Goal: Check status: Check status

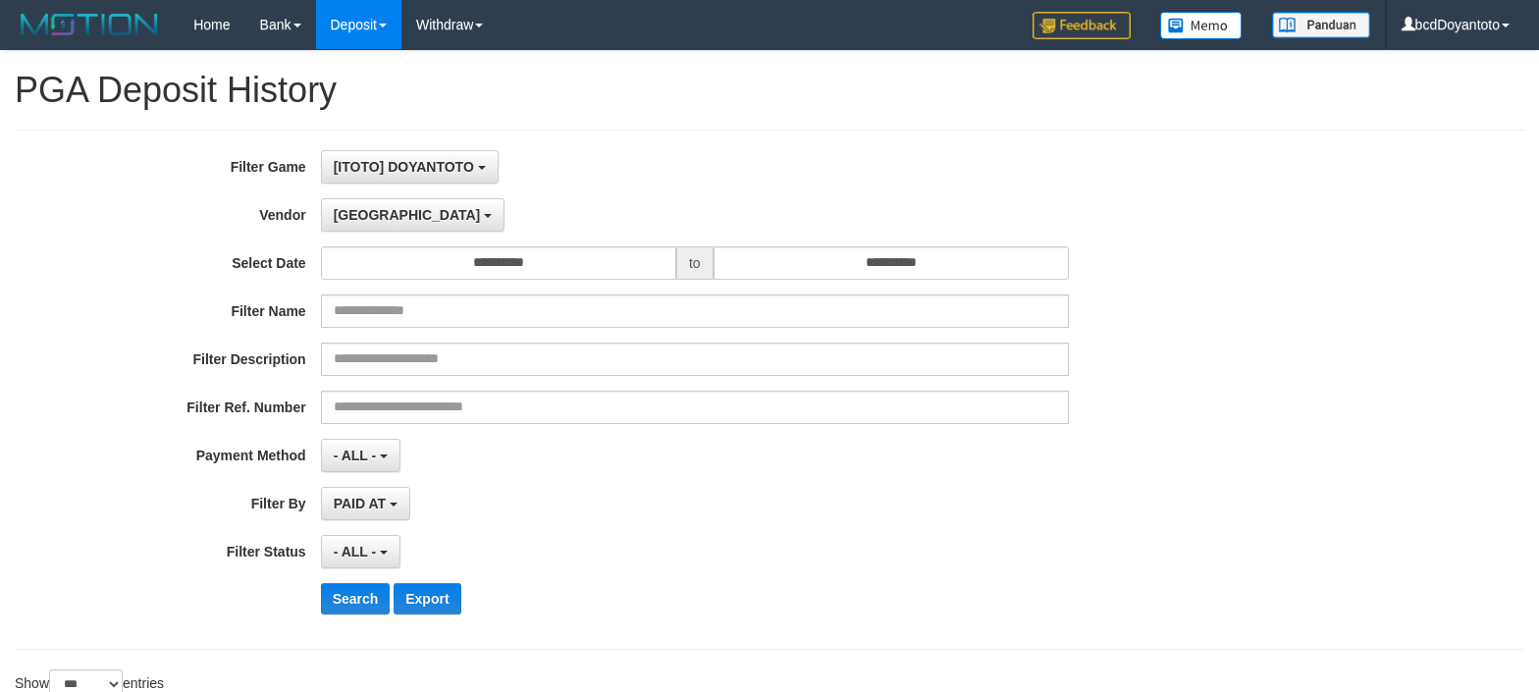
select select "**********"
select select "***"
click at [701, 436] on div "**********" at bounding box center [641, 389] width 1283 height 479
click at [713, 441] on div "- ALL - SELECT ALL - ALL - SELECT PAYMENT METHOD Mandiri BNI OVO CIMB BRI MAYBA…" at bounding box center [695, 455] width 748 height 33
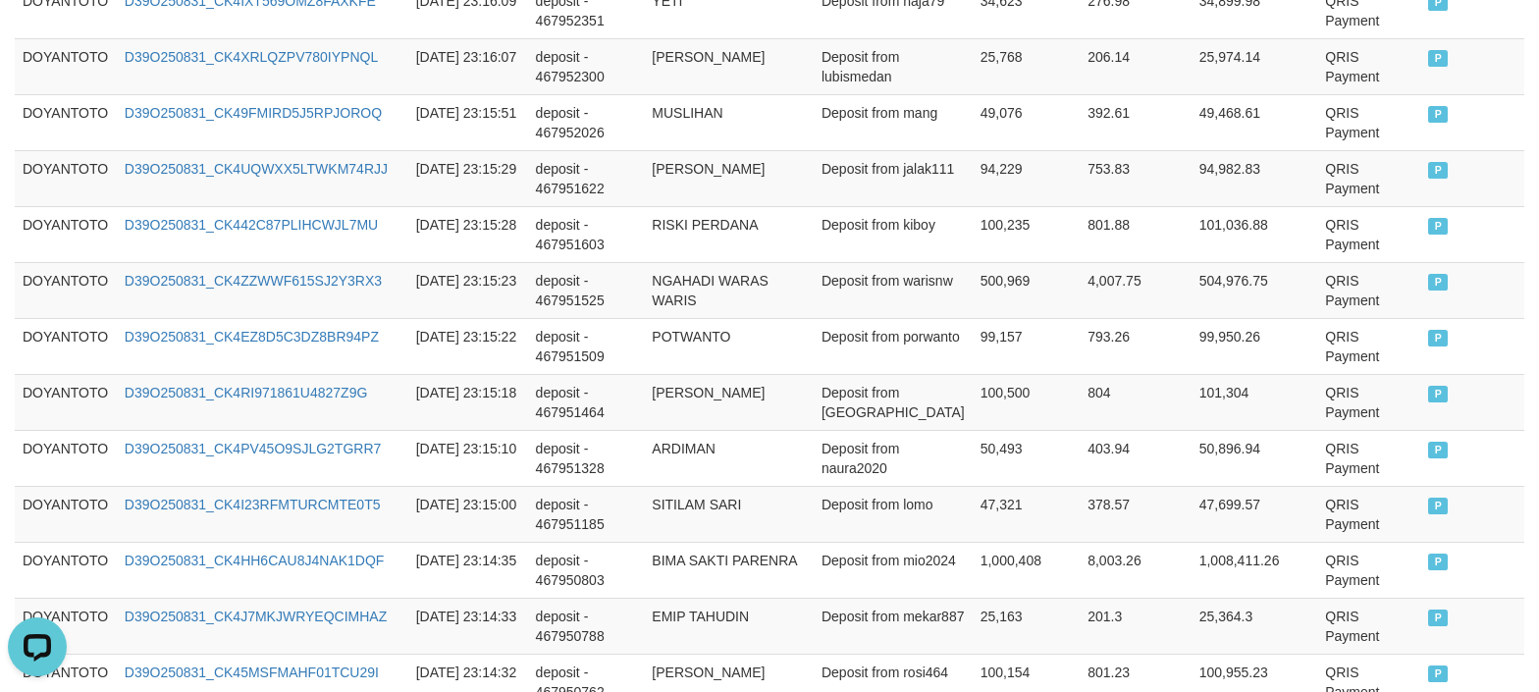
scroll to position [5919, 0]
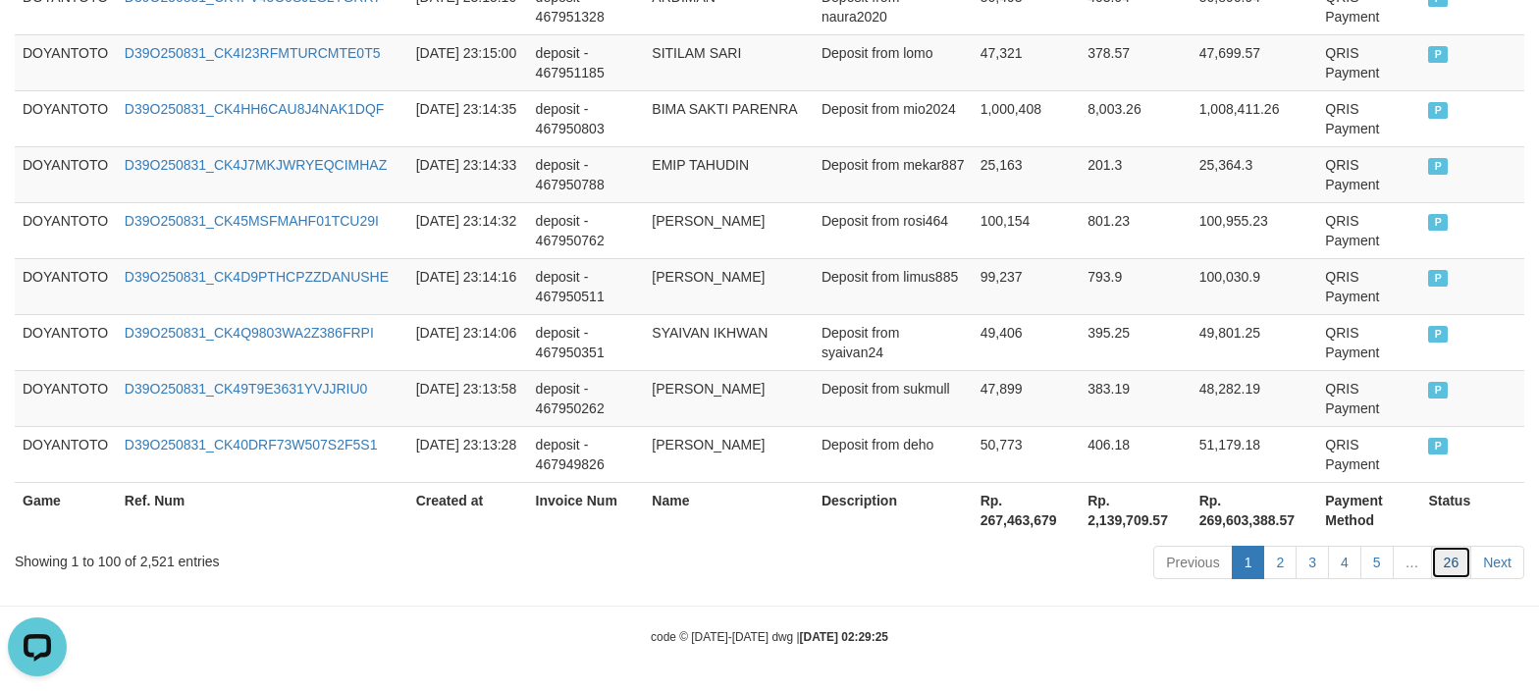
drag, startPoint x: 1457, startPoint y: 565, endPoint x: 1437, endPoint y: 569, distance: 20.0
click at [1457, 565] on link "26" at bounding box center [1451, 562] width 41 height 33
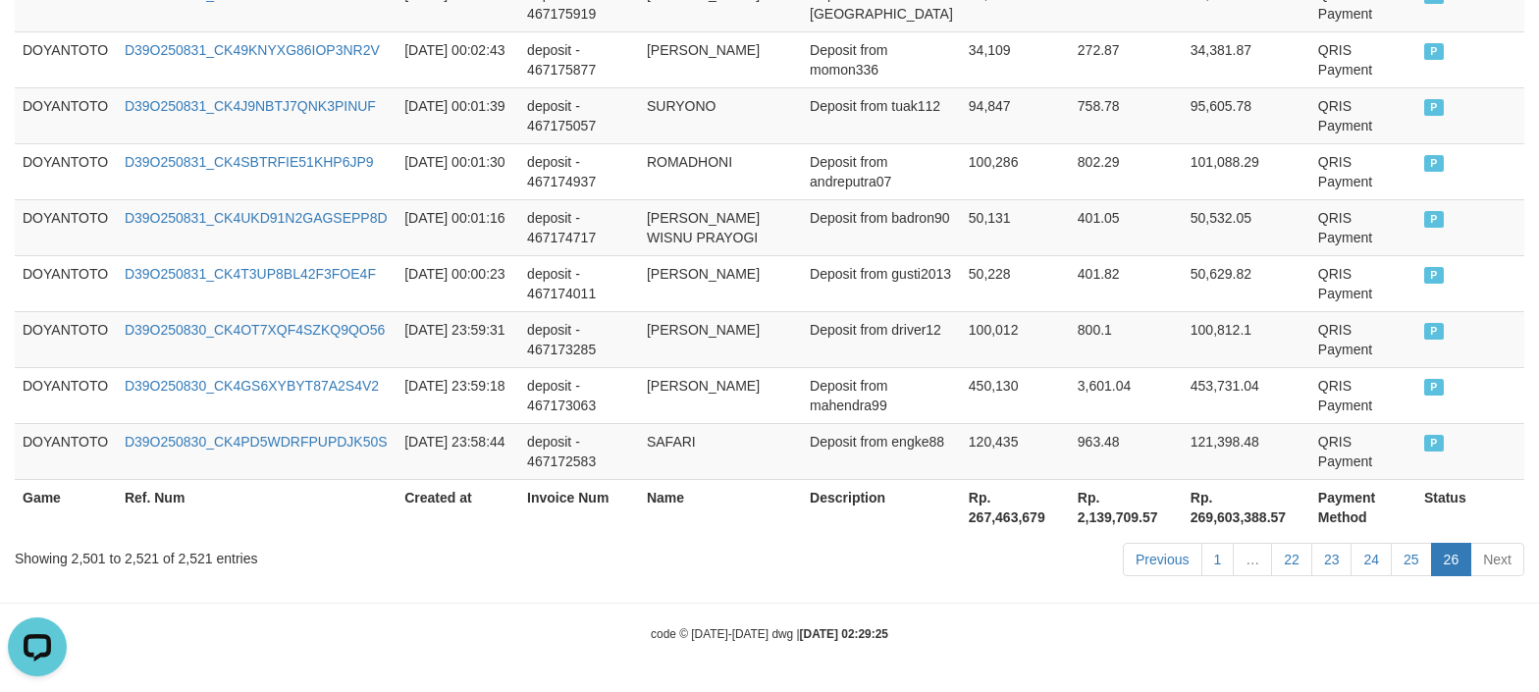
click at [658, 563] on div "Previous 1 … 22 23 24 25 26 Next" at bounding box center [1090, 562] width 869 height 42
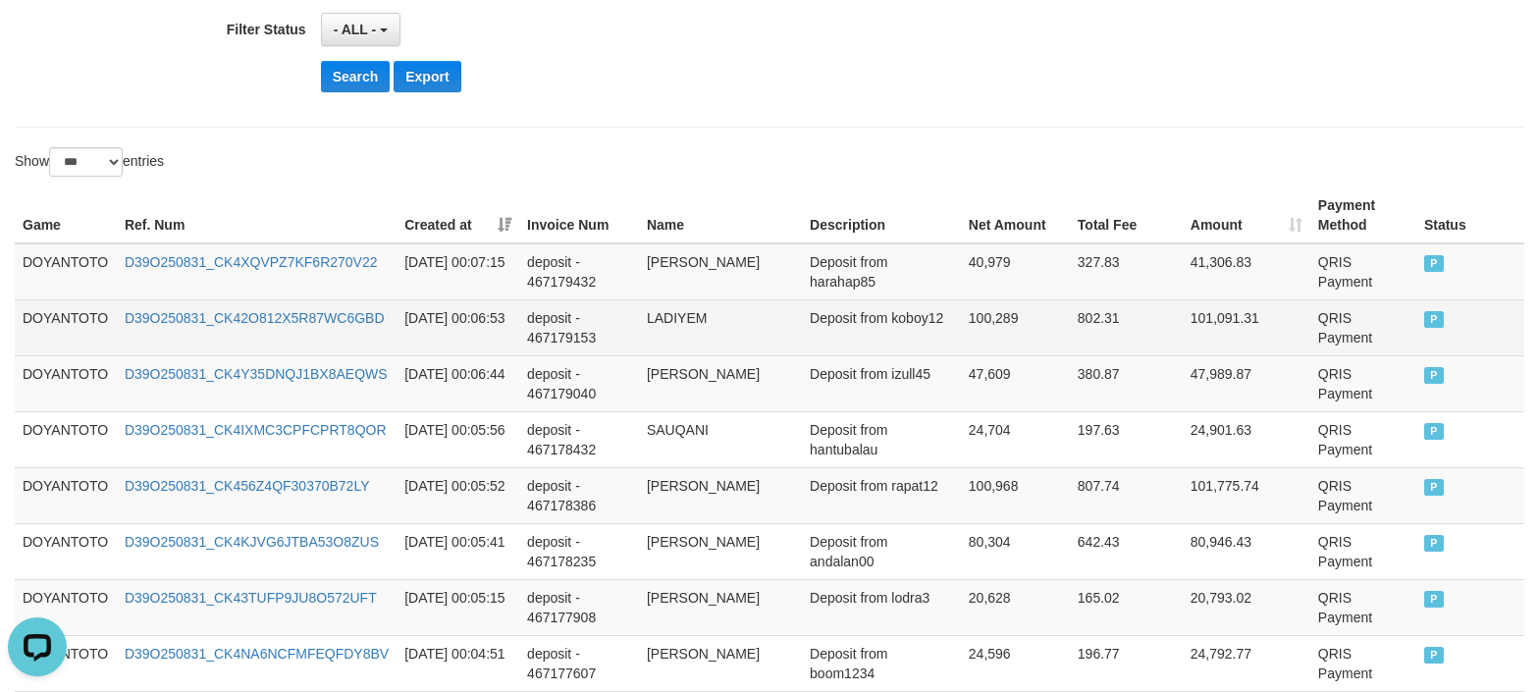
scroll to position [523, 0]
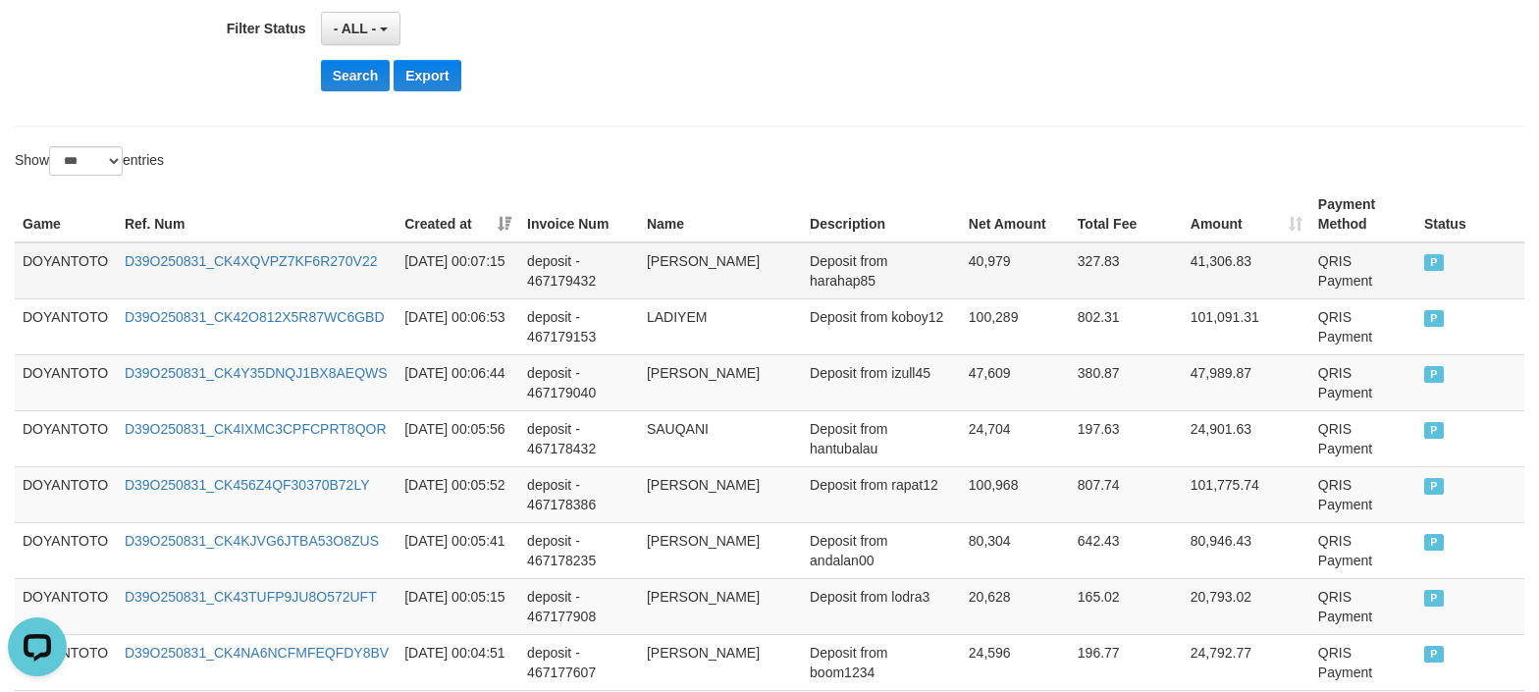
click at [79, 268] on td "DOYANTOTO" at bounding box center [66, 270] width 102 height 57
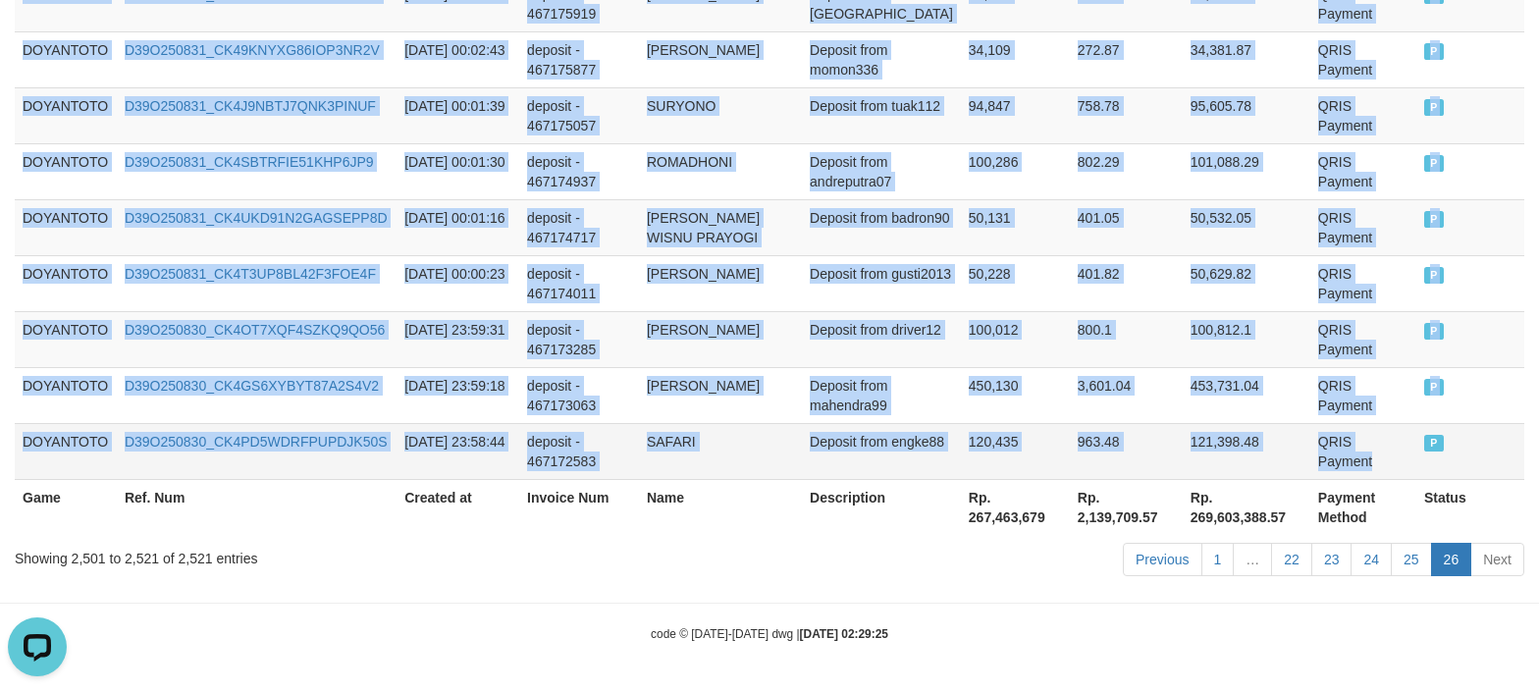
click at [1386, 442] on td "QRIS Payment" at bounding box center [1364, 451] width 106 height 56
copy tbody "DOYANTOTO D39O250831_CK4XQVPZ7KF6R270V22 [DATE] 00:07:15 deposit - 467179432 [P…"
click at [1419, 571] on link "25" at bounding box center [1411, 559] width 41 height 33
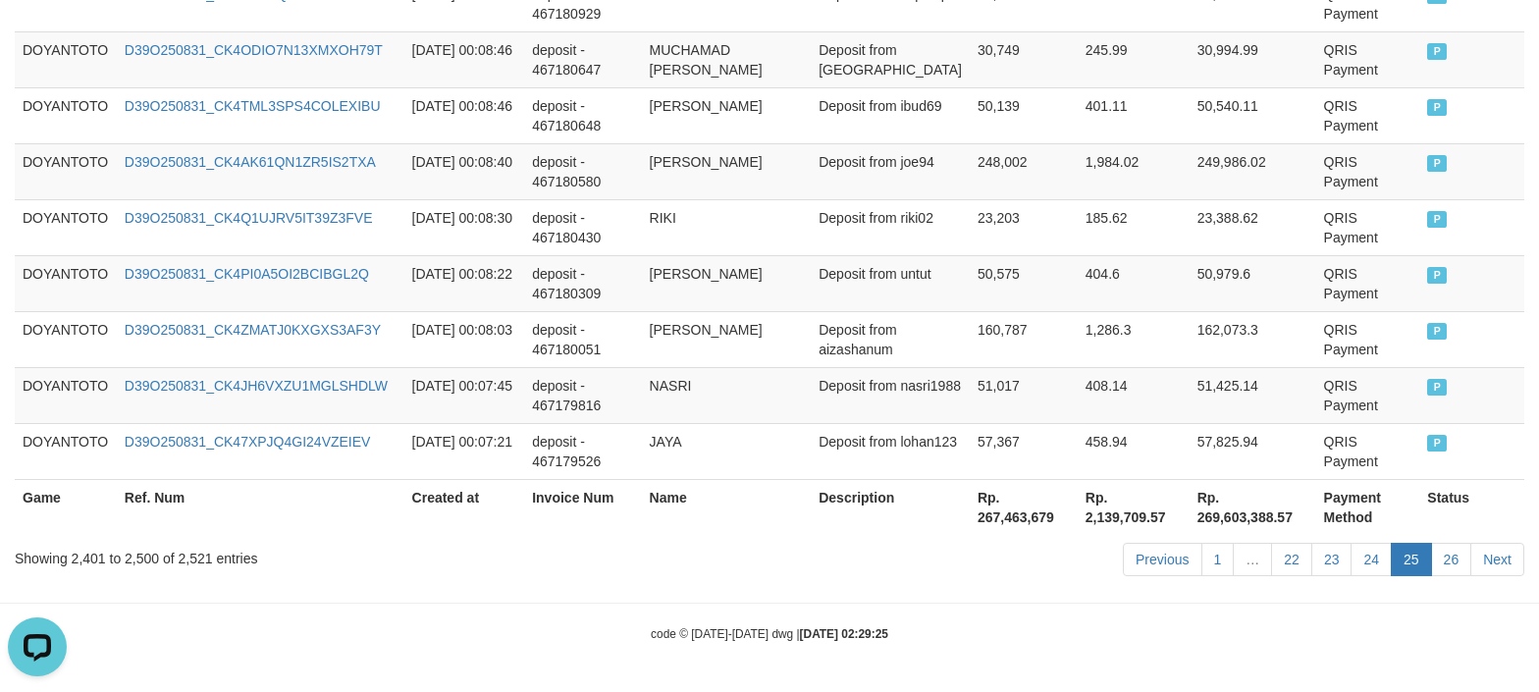
click at [570, 573] on div "Showing 2,401 to 2,500 of 2,521 entries Previous 1 … 22 23 24 25 26 Next" at bounding box center [769, 562] width 1539 height 42
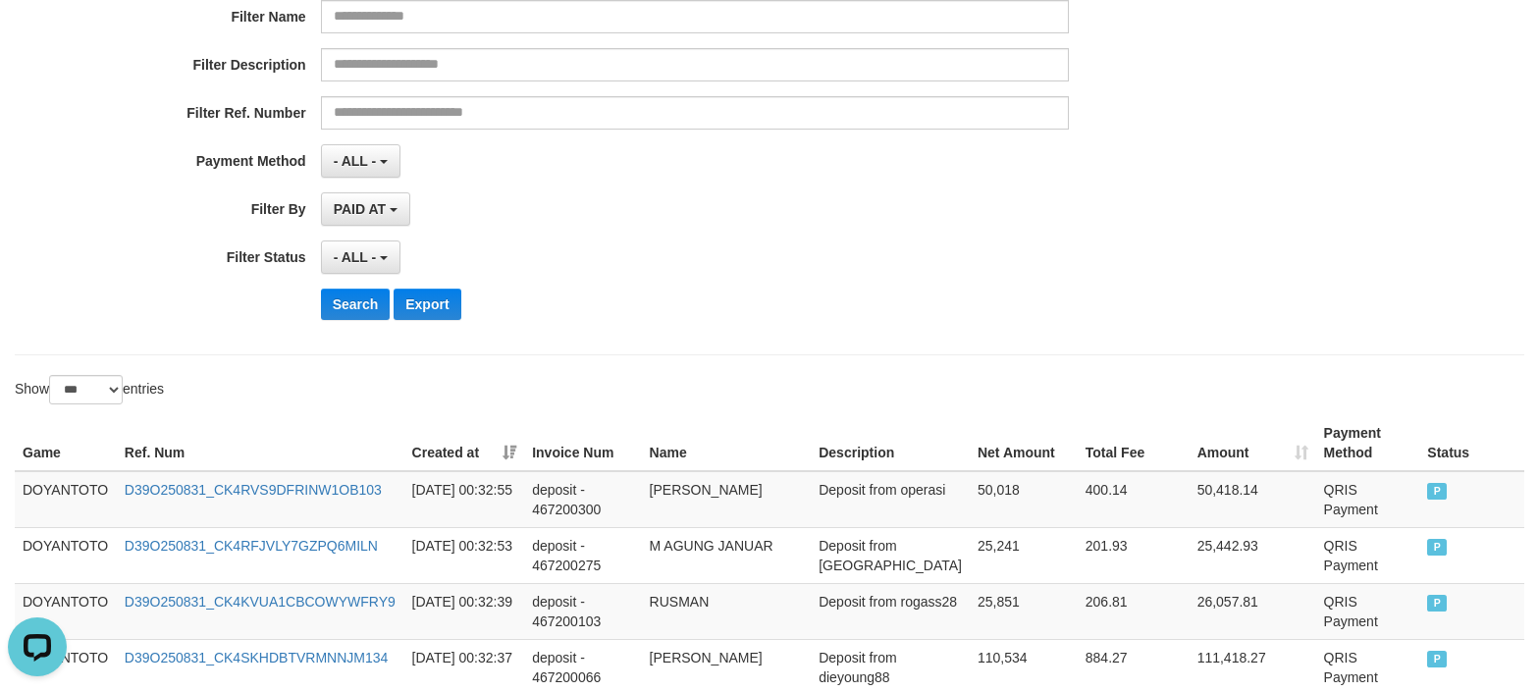
scroll to position [0, 0]
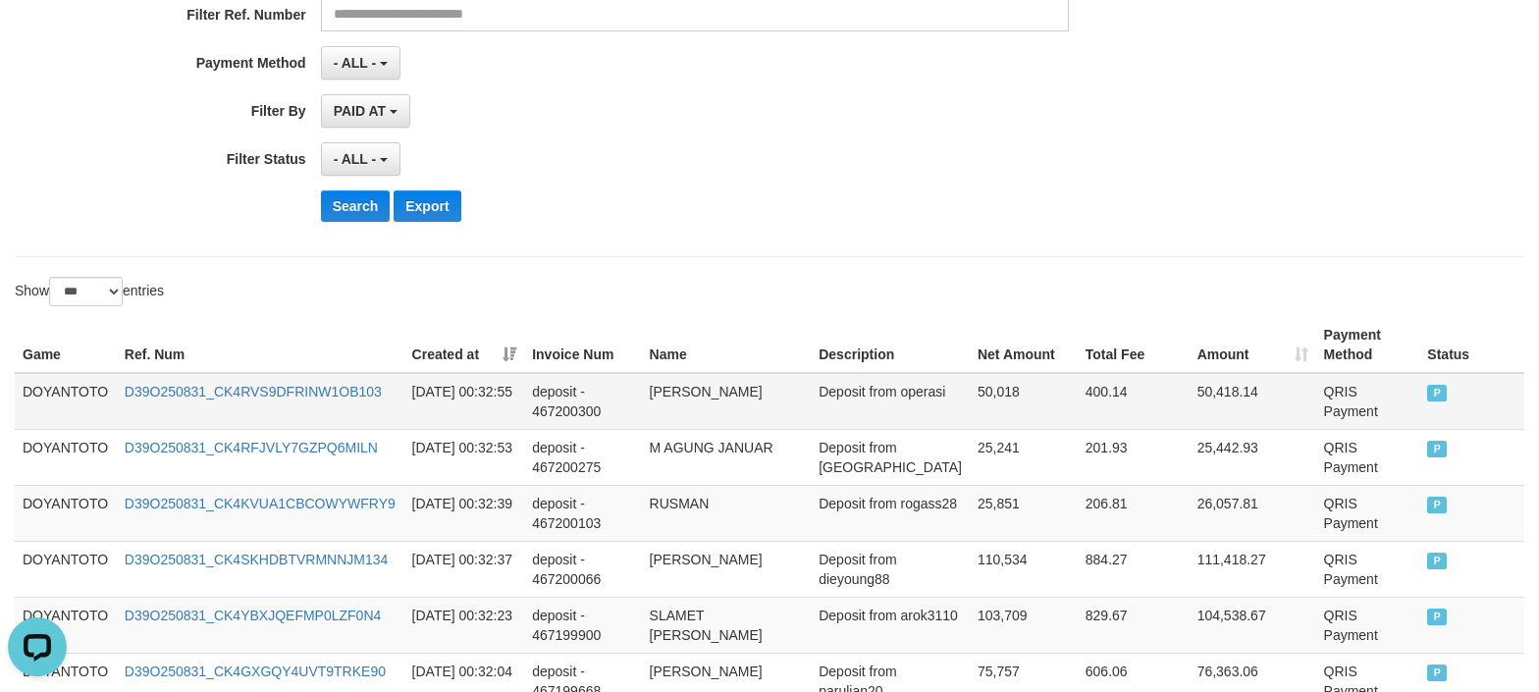
click at [57, 386] on td "DOYANTOTO" at bounding box center [66, 401] width 102 height 57
click at [59, 386] on td "DOYANTOTO" at bounding box center [66, 401] width 102 height 57
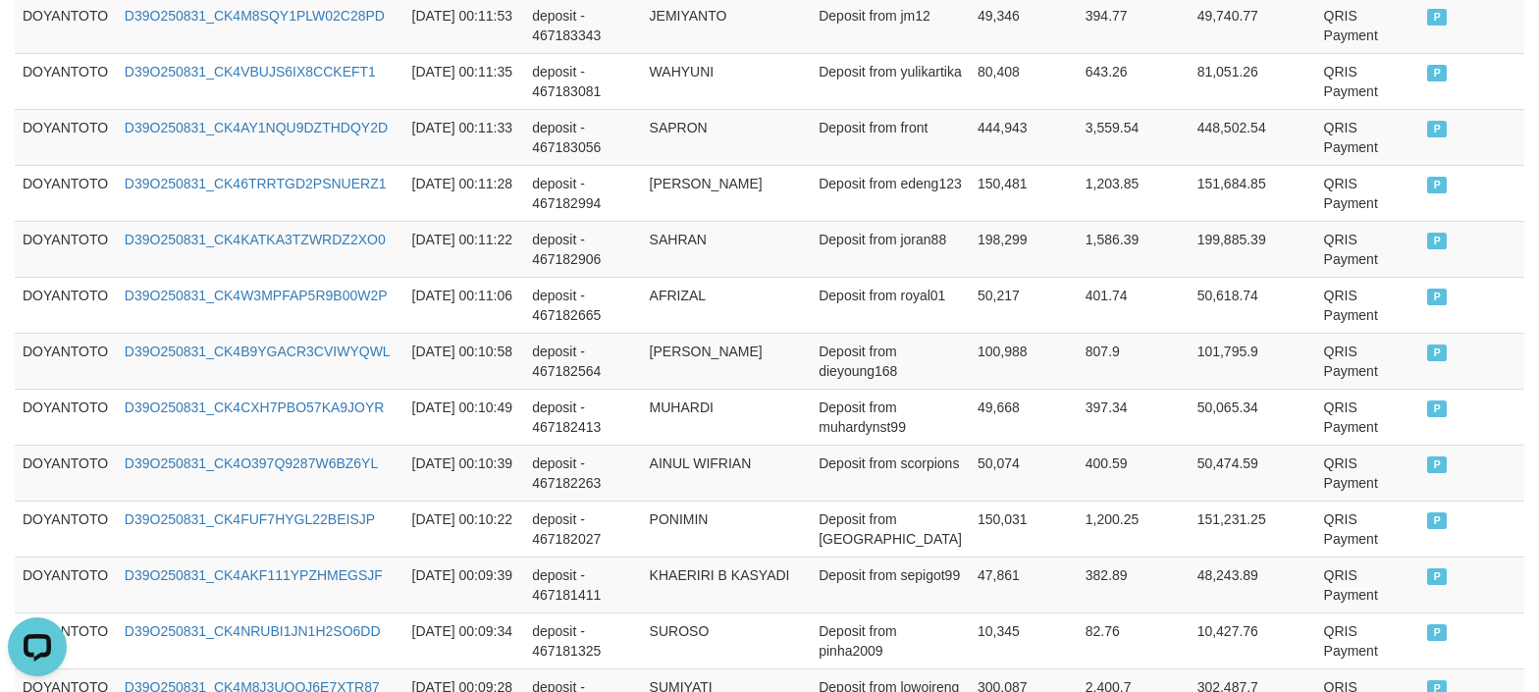
scroll to position [5939, 0]
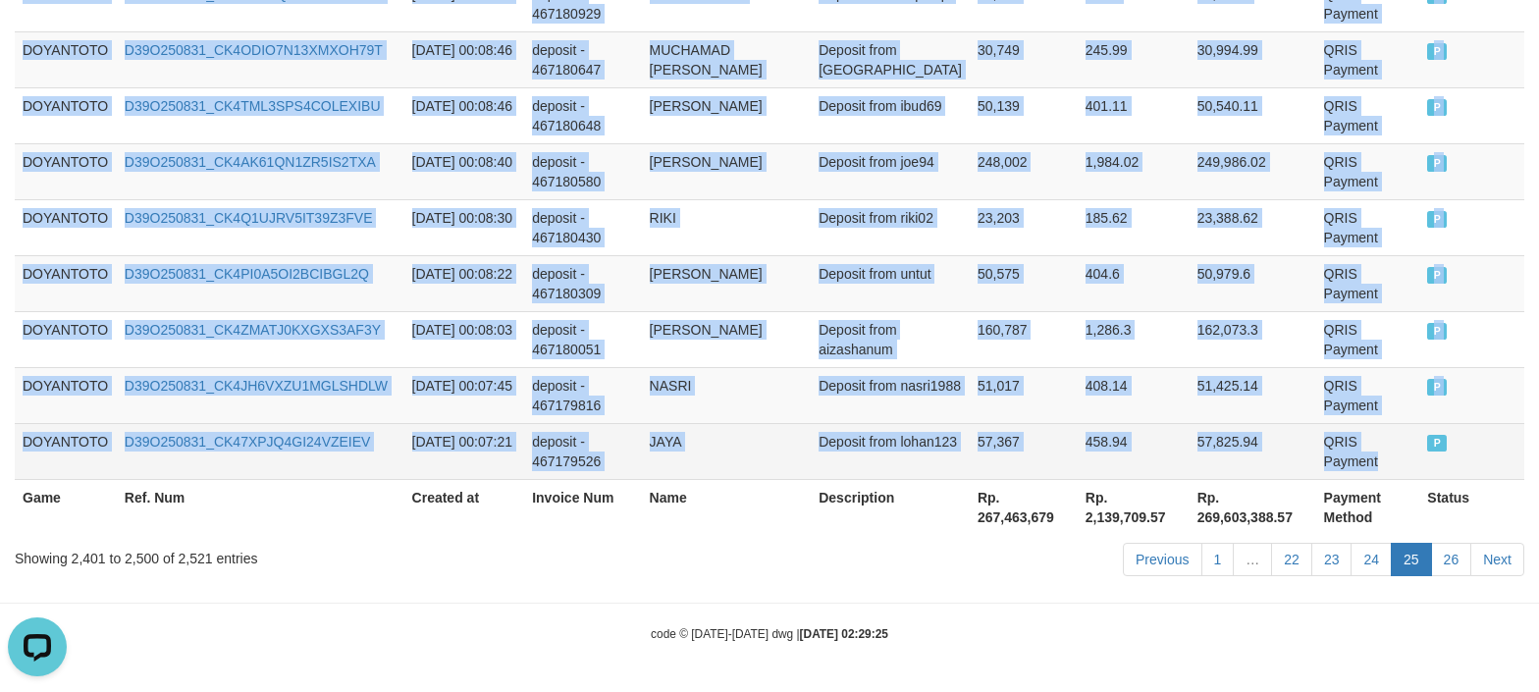
click at [1359, 458] on td "QRIS Payment" at bounding box center [1369, 451] width 104 height 56
copy tbody "DOYANTOTO D39O250831_CK4RVS9DFRINW1OB103 [DATE] 00:32:55 deposit - 467200300 [P…"
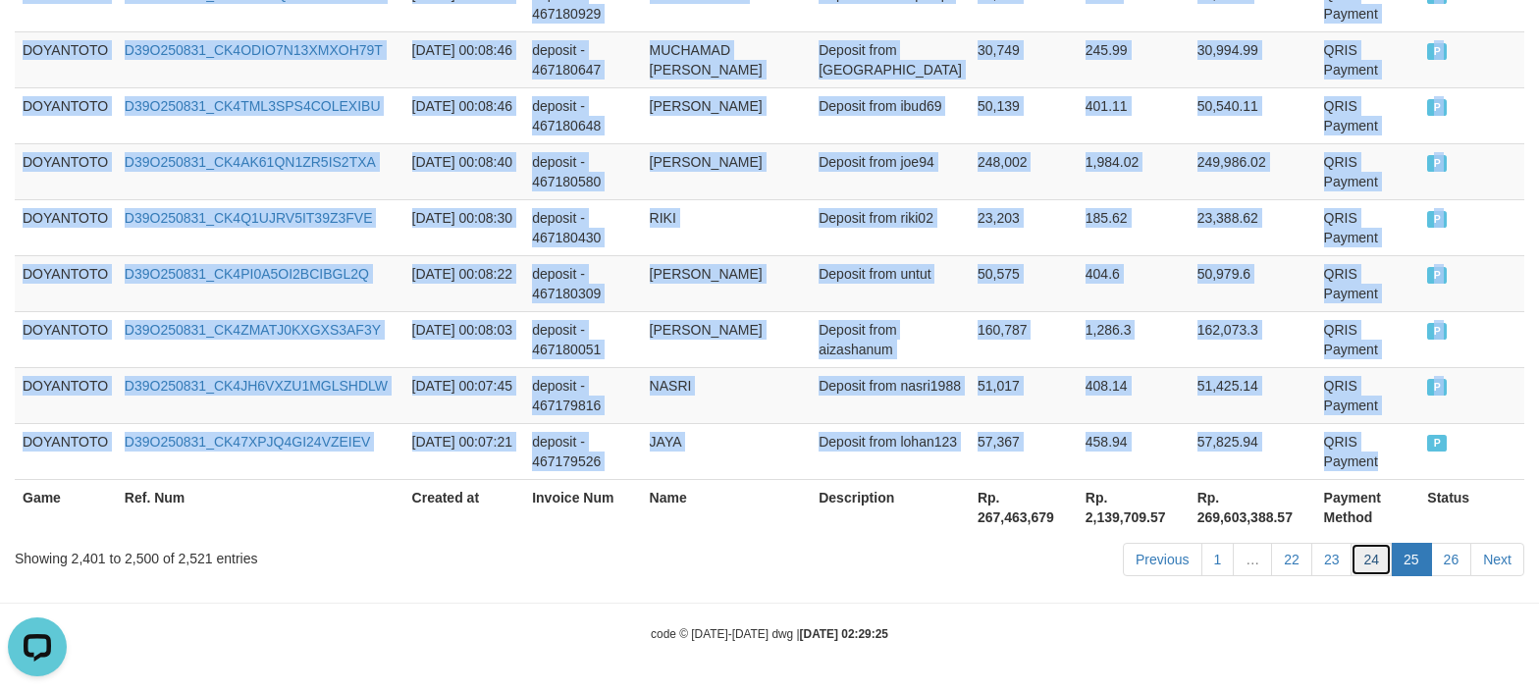
click at [1382, 550] on link "24" at bounding box center [1371, 559] width 41 height 33
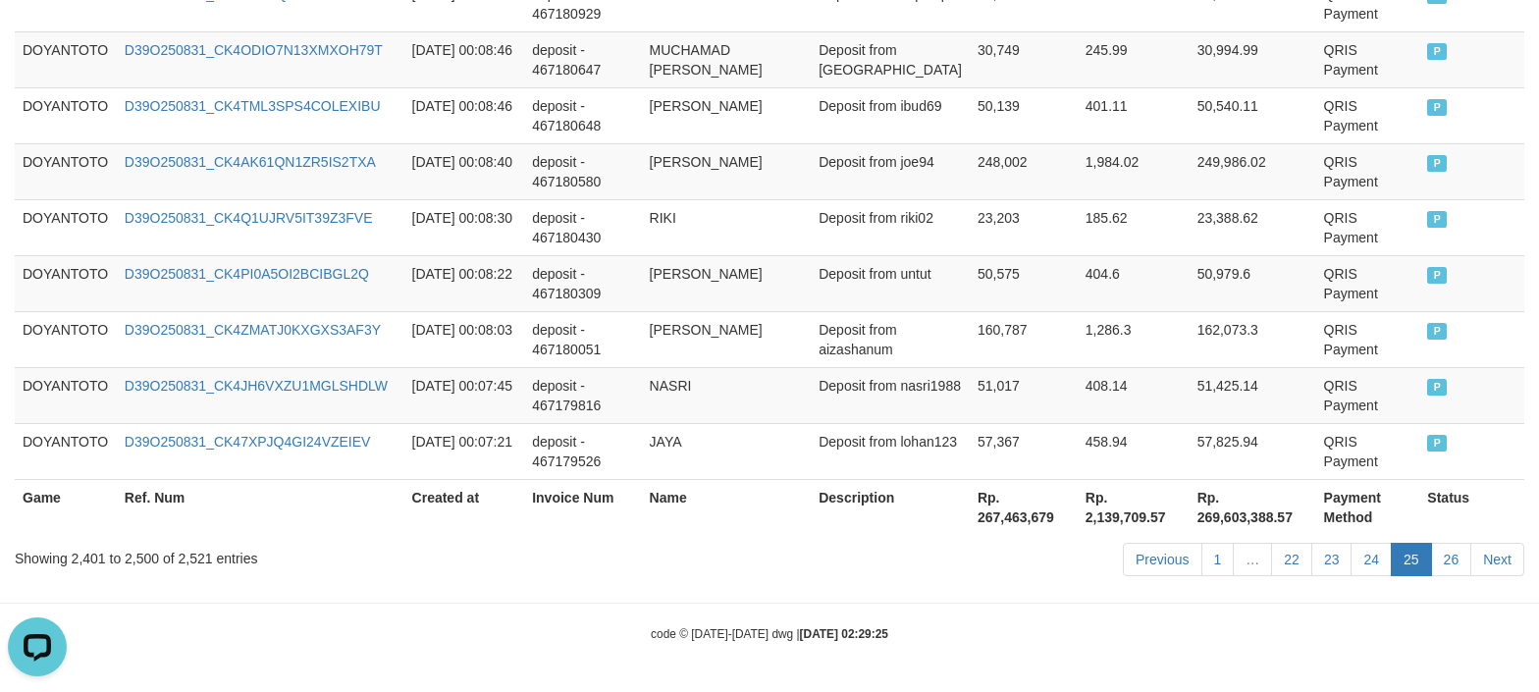
drag, startPoint x: 860, startPoint y: 610, endPoint x: 846, endPoint y: 615, distance: 14.6
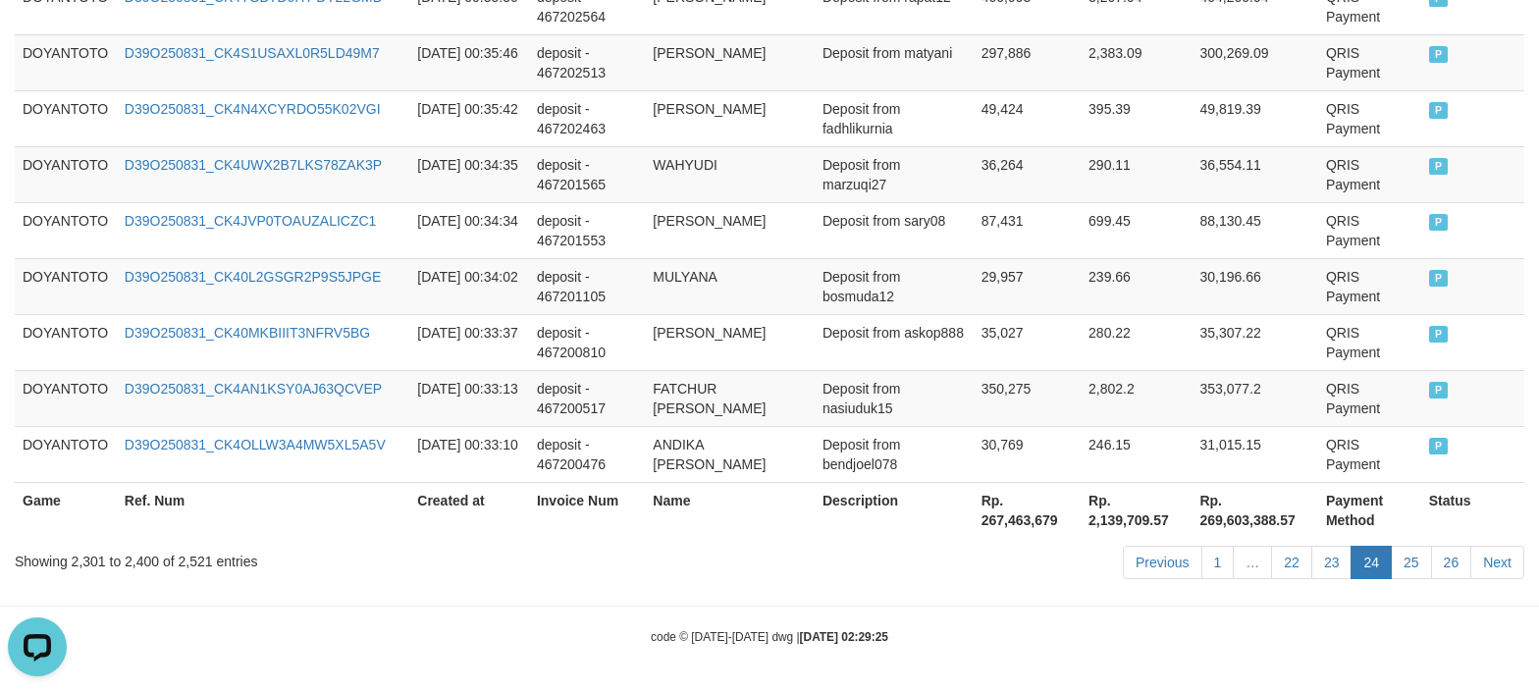
click at [518, 582] on div "Showing 2,301 to 2,400 of 2,521 entries Previous 1 … 22 23 24 25 26 Next" at bounding box center [769, 565] width 1539 height 42
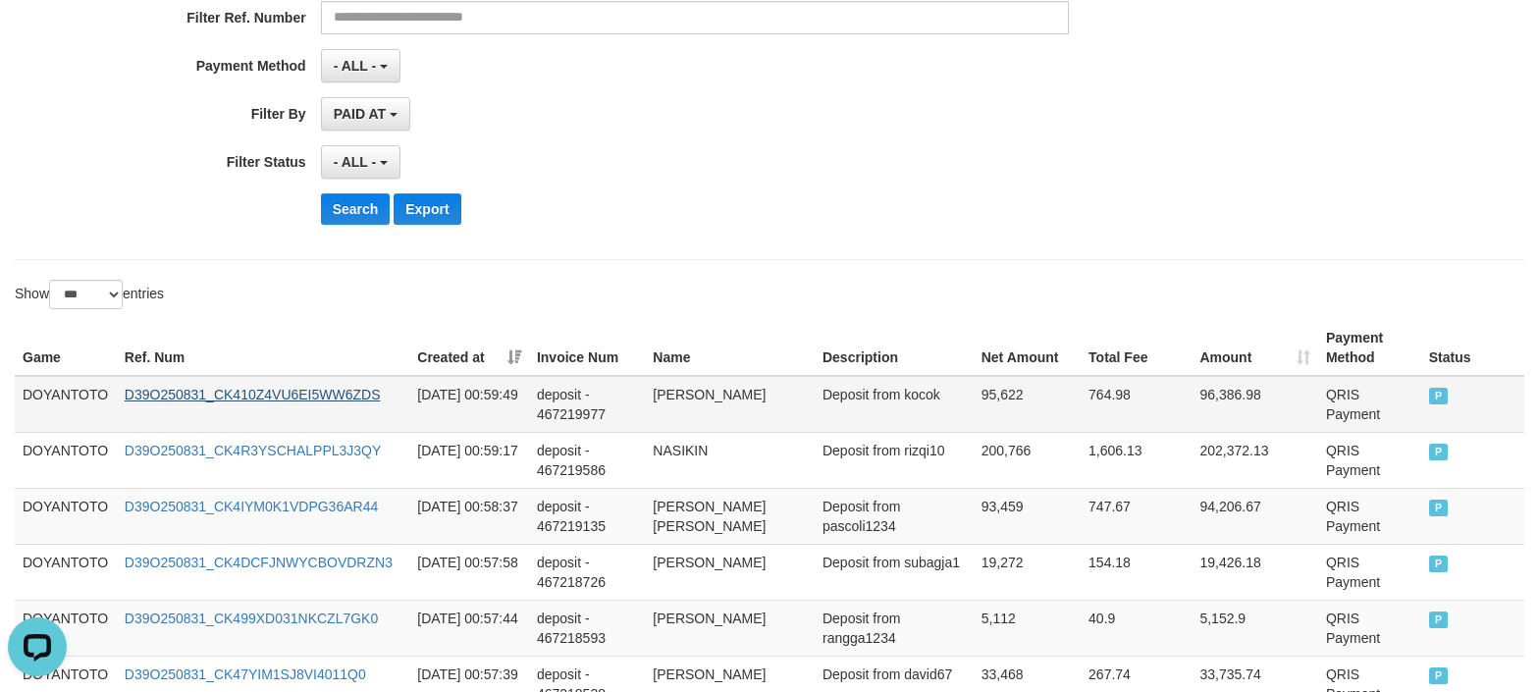
scroll to position [393, 0]
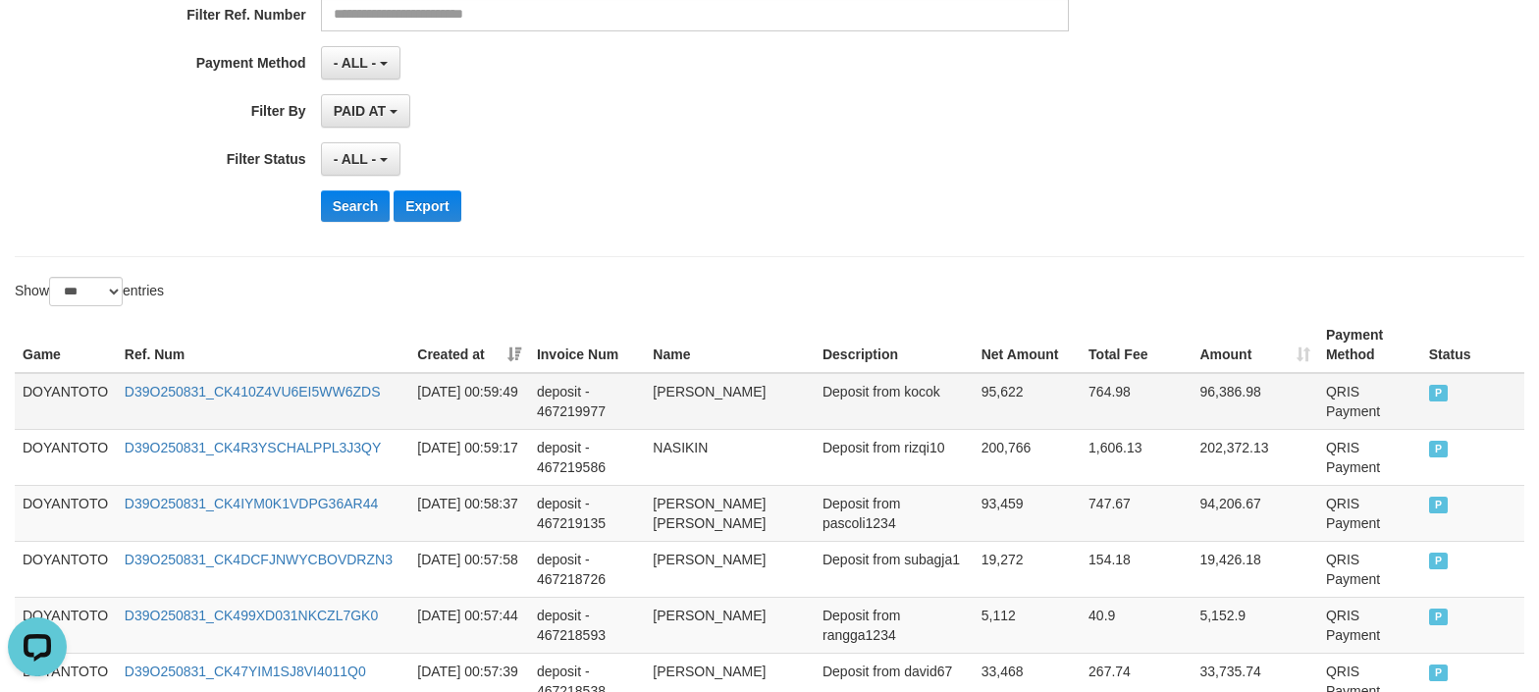
click at [29, 390] on td "DOYANTOTO" at bounding box center [66, 401] width 102 height 57
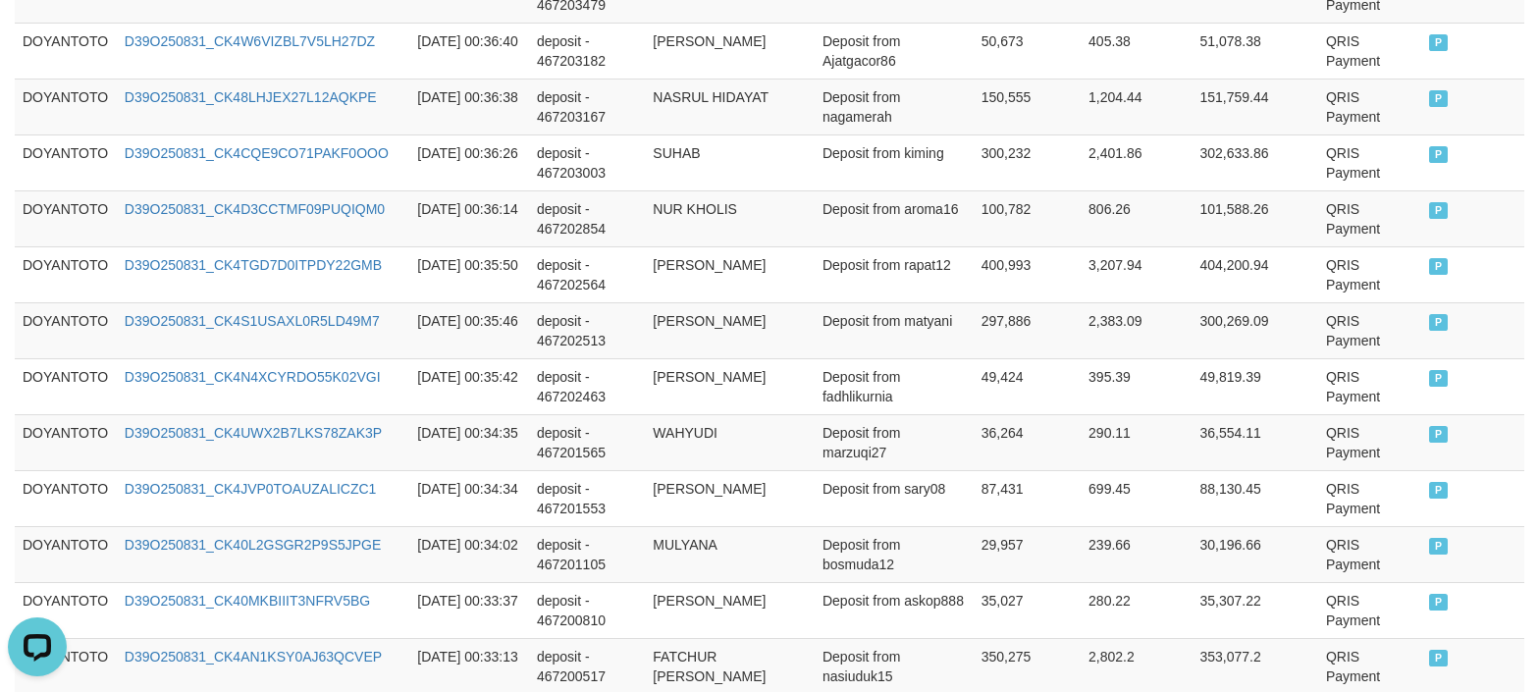
scroll to position [5919, 0]
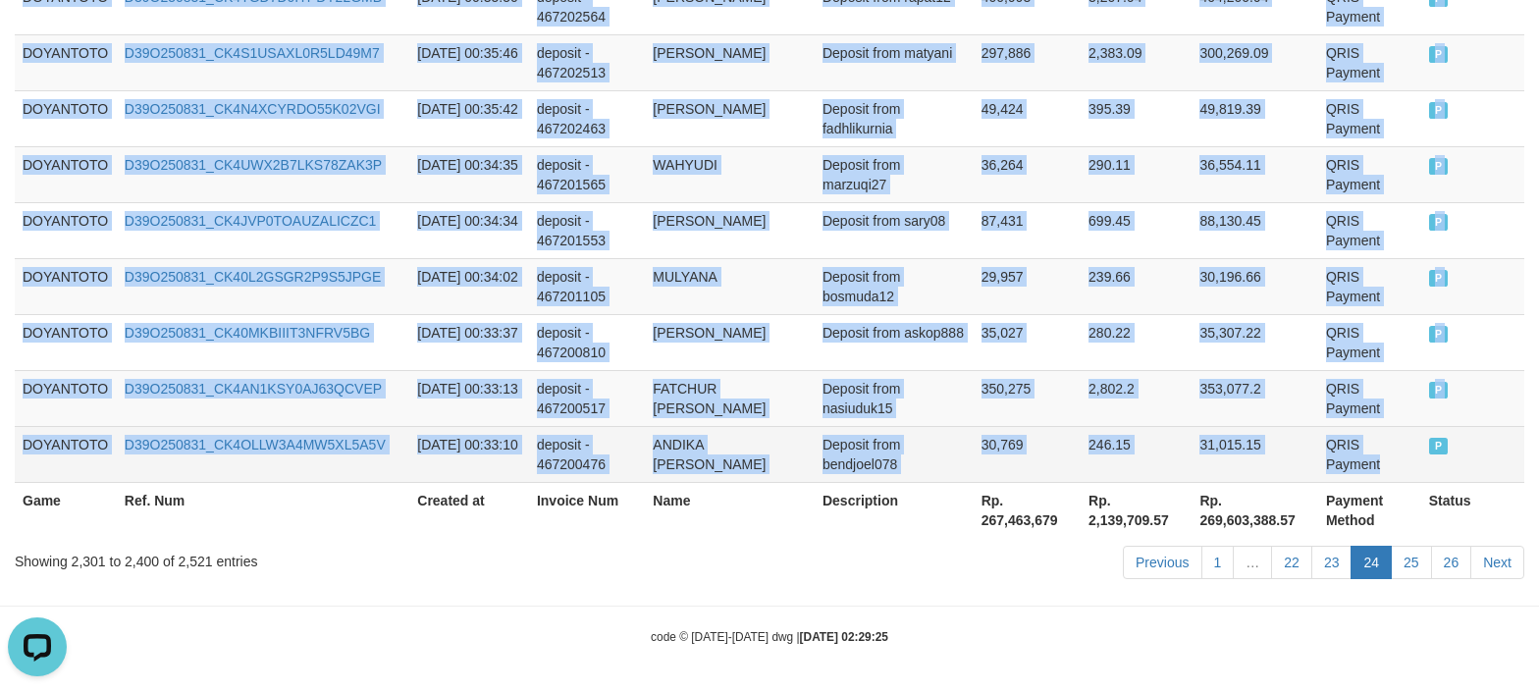
click at [1351, 452] on td "QRIS Payment" at bounding box center [1370, 454] width 103 height 56
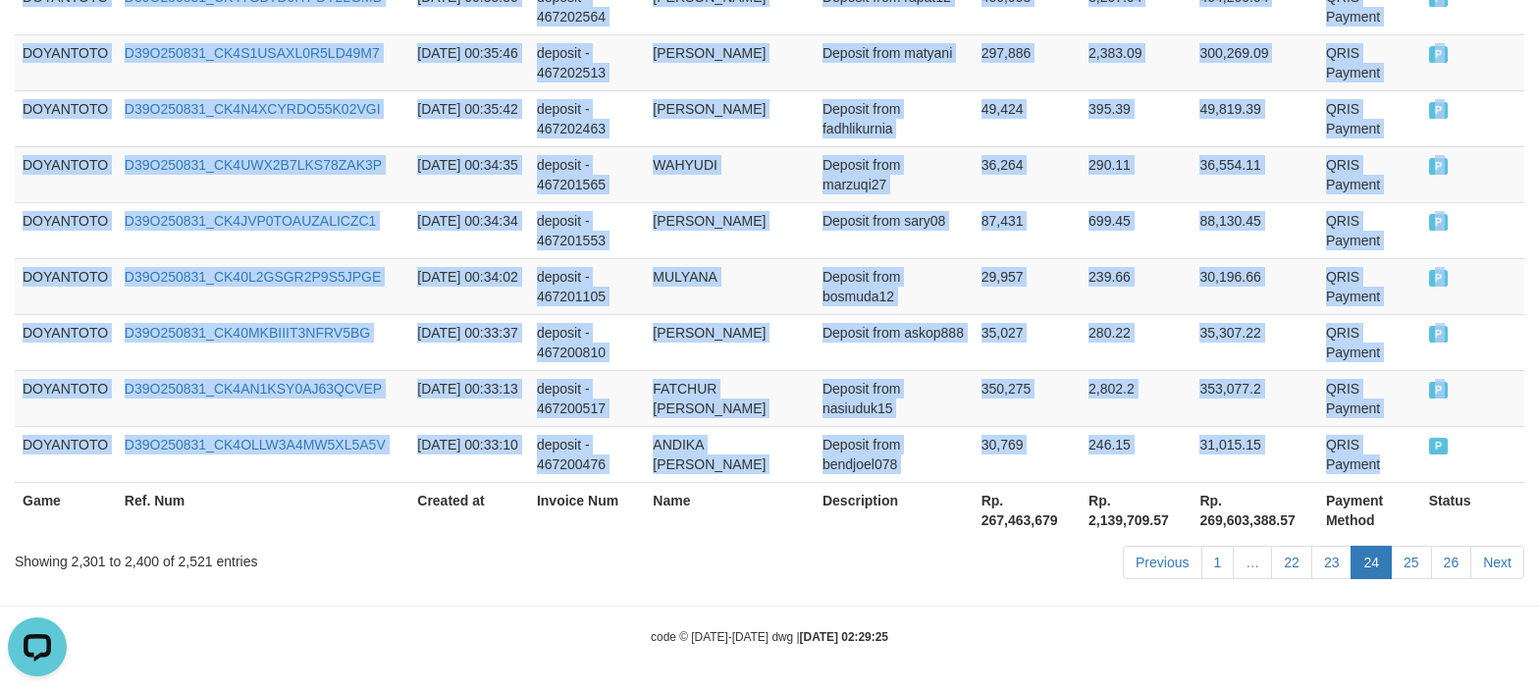
copy tbody "DOYANTOTO D39O250831_CK410Z4VU6EI5WW6ZDS [DATE] 00:59:49 deposit - 467219977 [P…"
click at [1329, 569] on link "23" at bounding box center [1332, 562] width 41 height 33
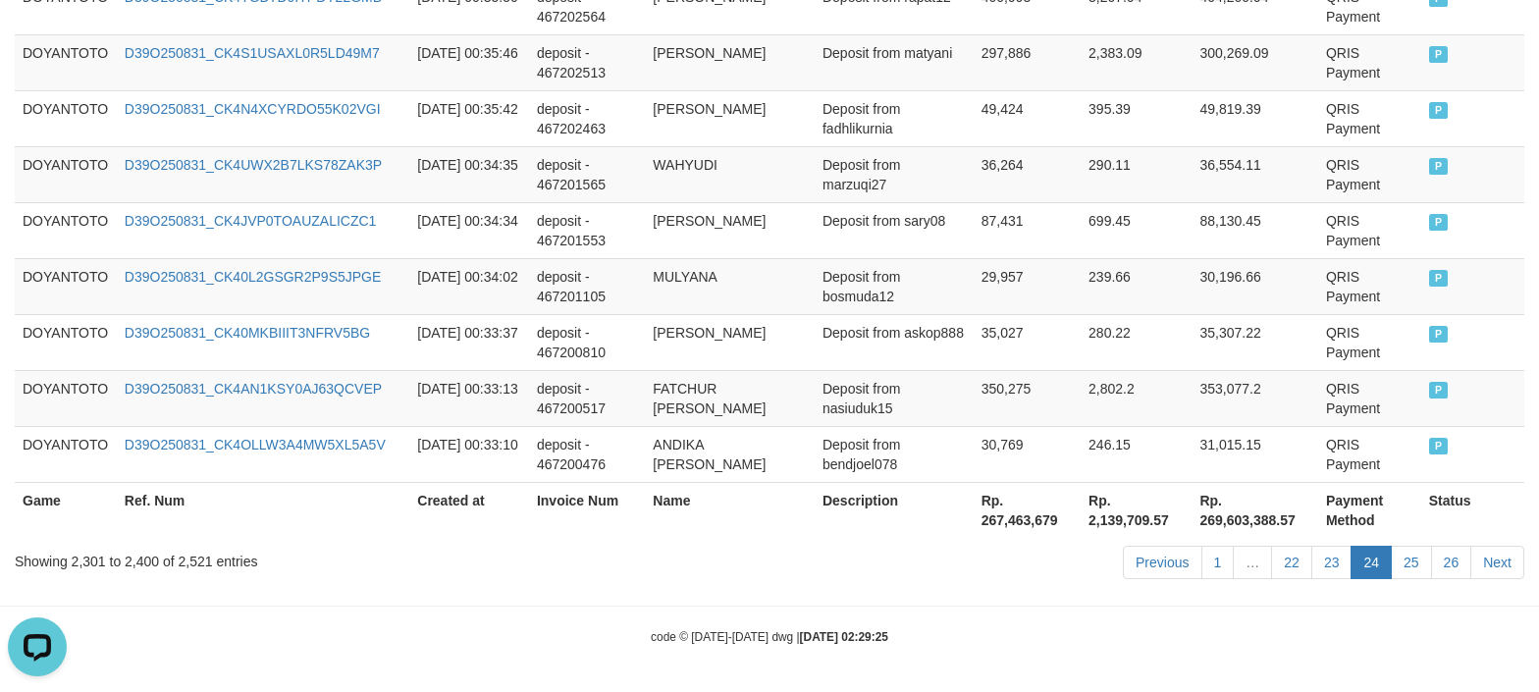
drag, startPoint x: 559, startPoint y: 606, endPoint x: 581, endPoint y: 585, distance: 30.6
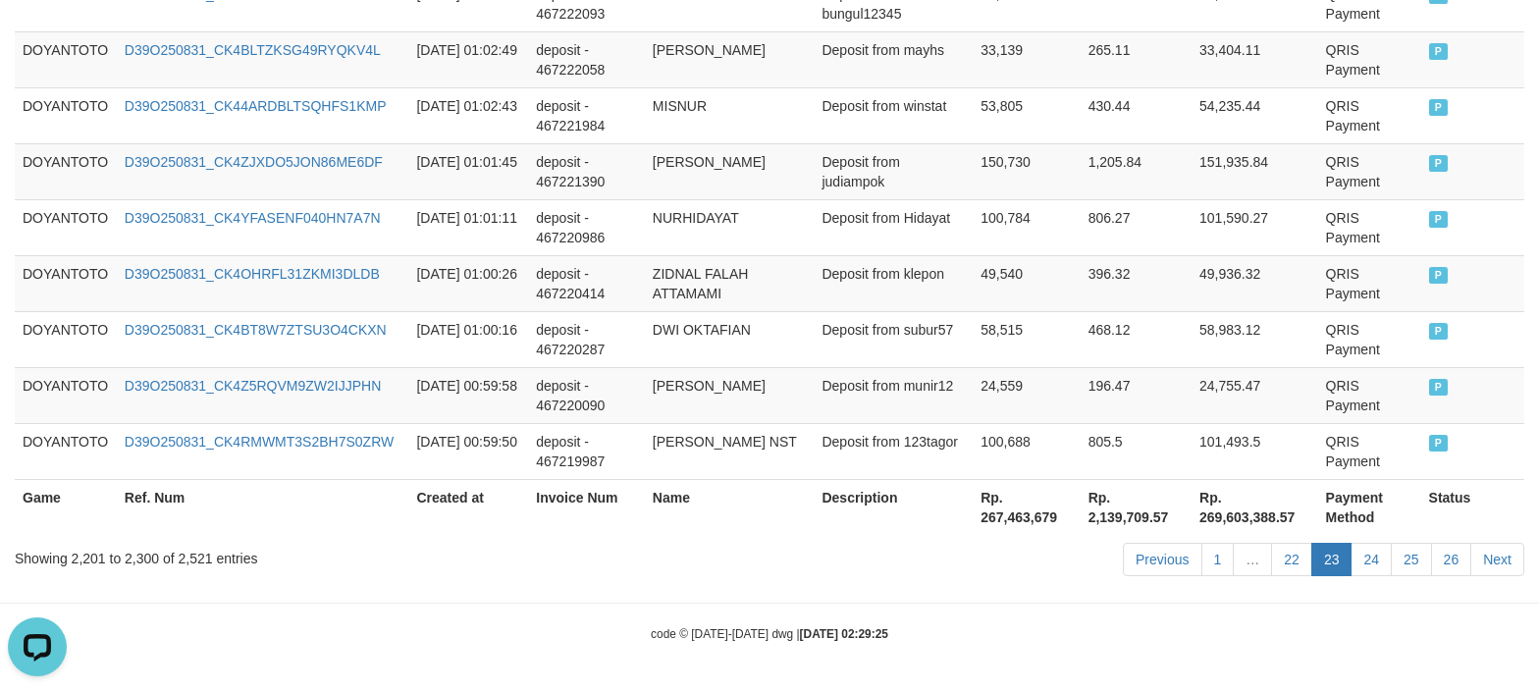
click at [493, 603] on hr at bounding box center [769, 603] width 1539 height 1
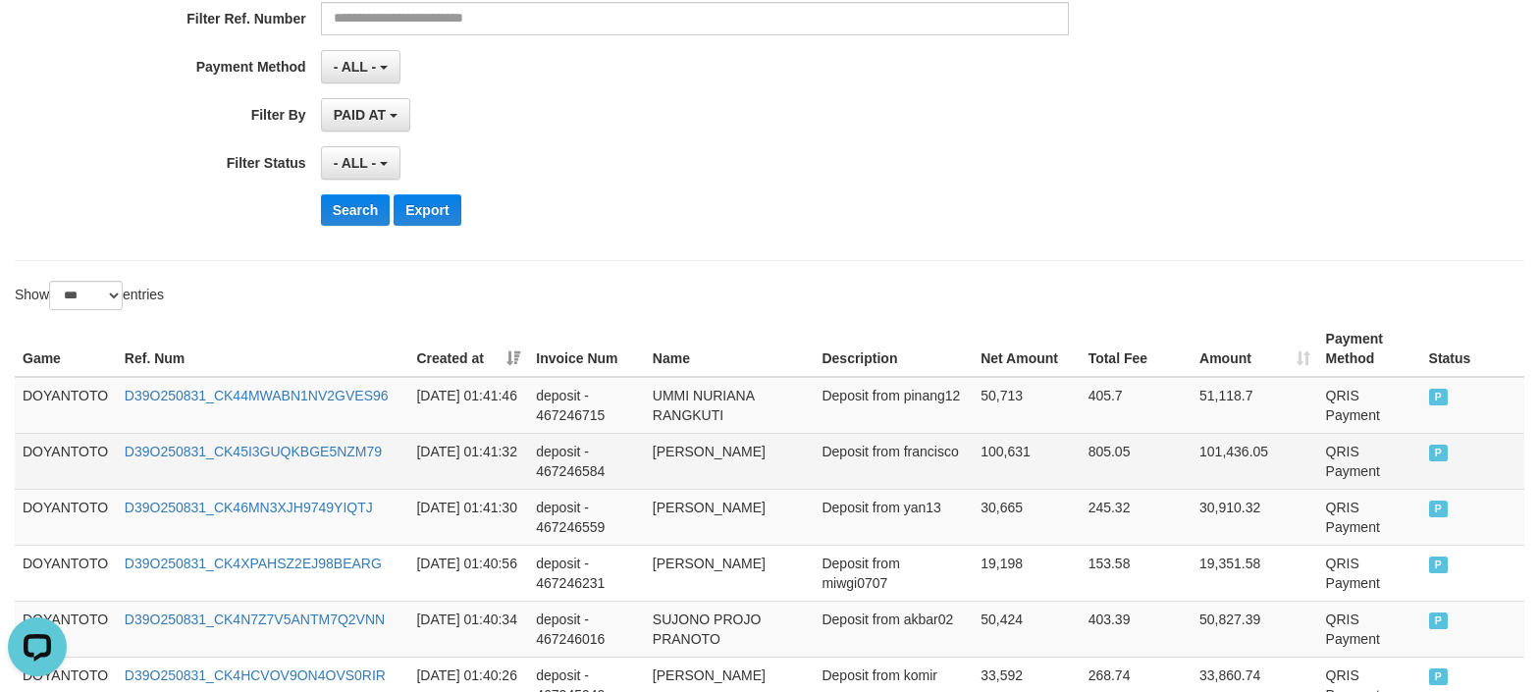
scroll to position [523, 0]
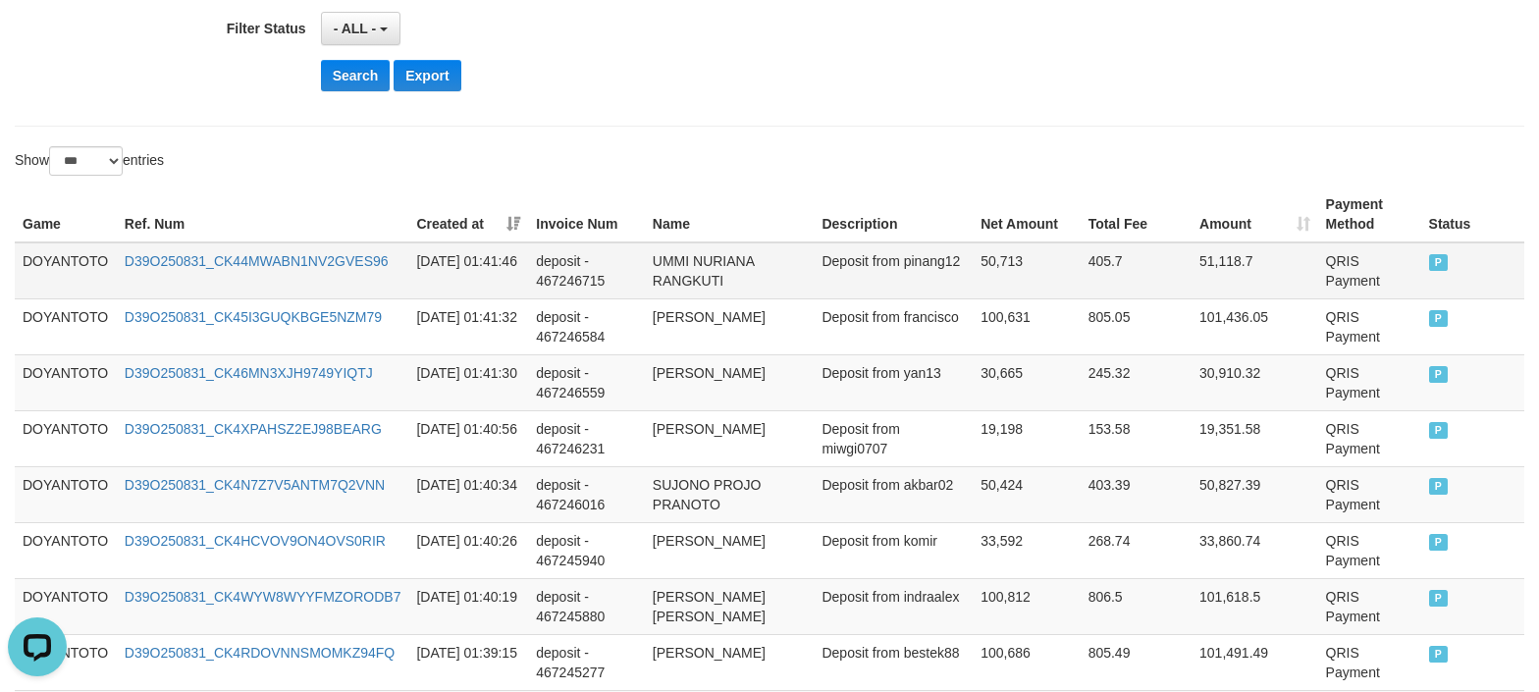
click at [73, 279] on td "DOYANTOTO" at bounding box center [66, 270] width 102 height 57
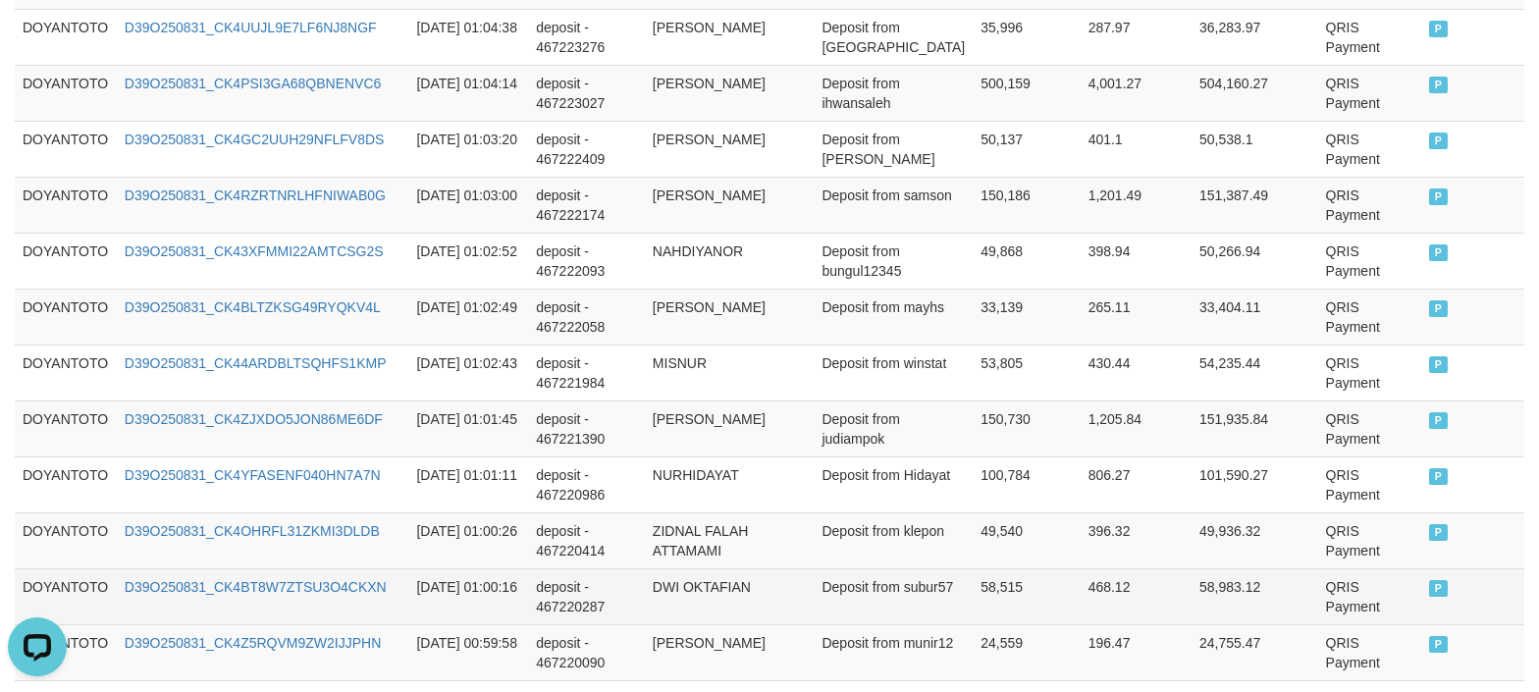
scroll to position [5919, 0]
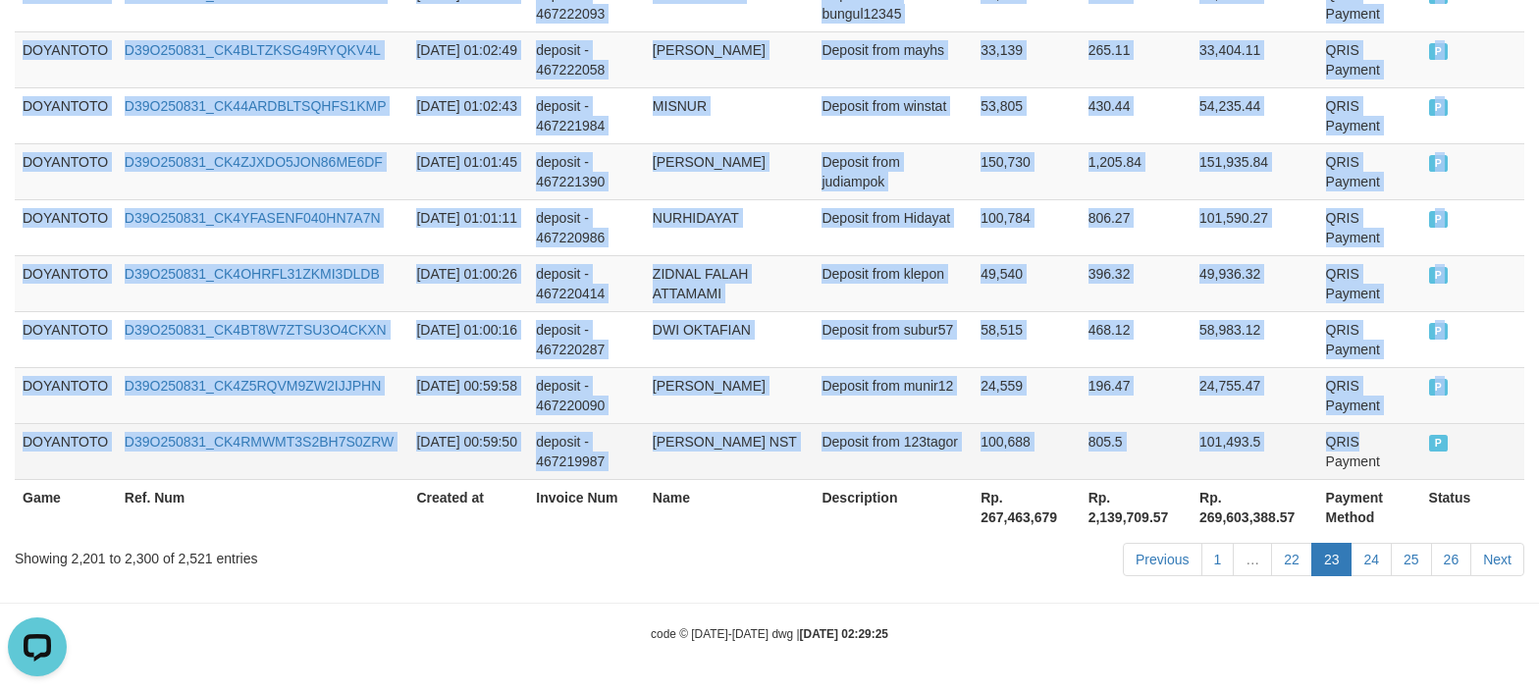
click at [1364, 450] on td "QRIS Payment" at bounding box center [1370, 451] width 103 height 56
copy tbody "DOYANTOTO D39O250831_CK44MWABN1NV2GVES96 [DATE] 01:41:46 deposit - 467246715 UM…"
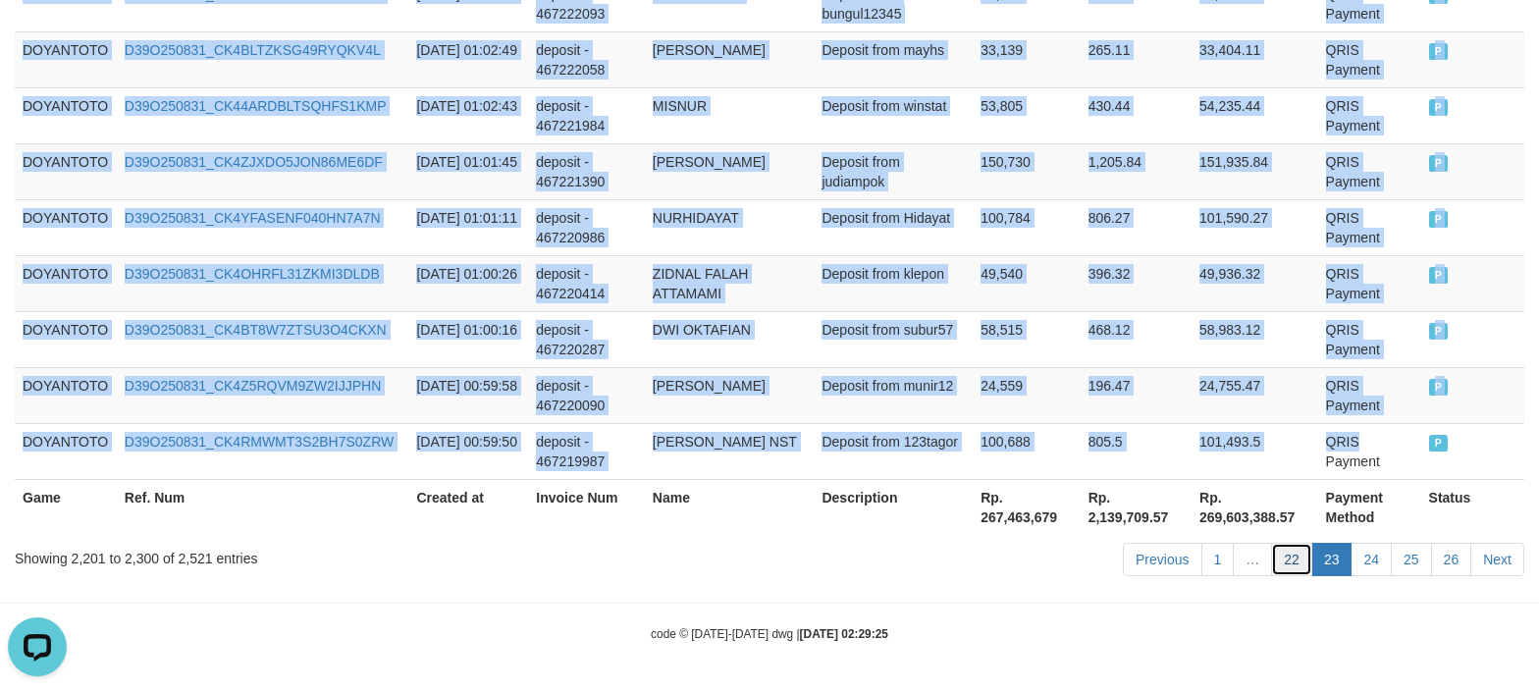
click at [1297, 562] on link "22" at bounding box center [1291, 559] width 41 height 33
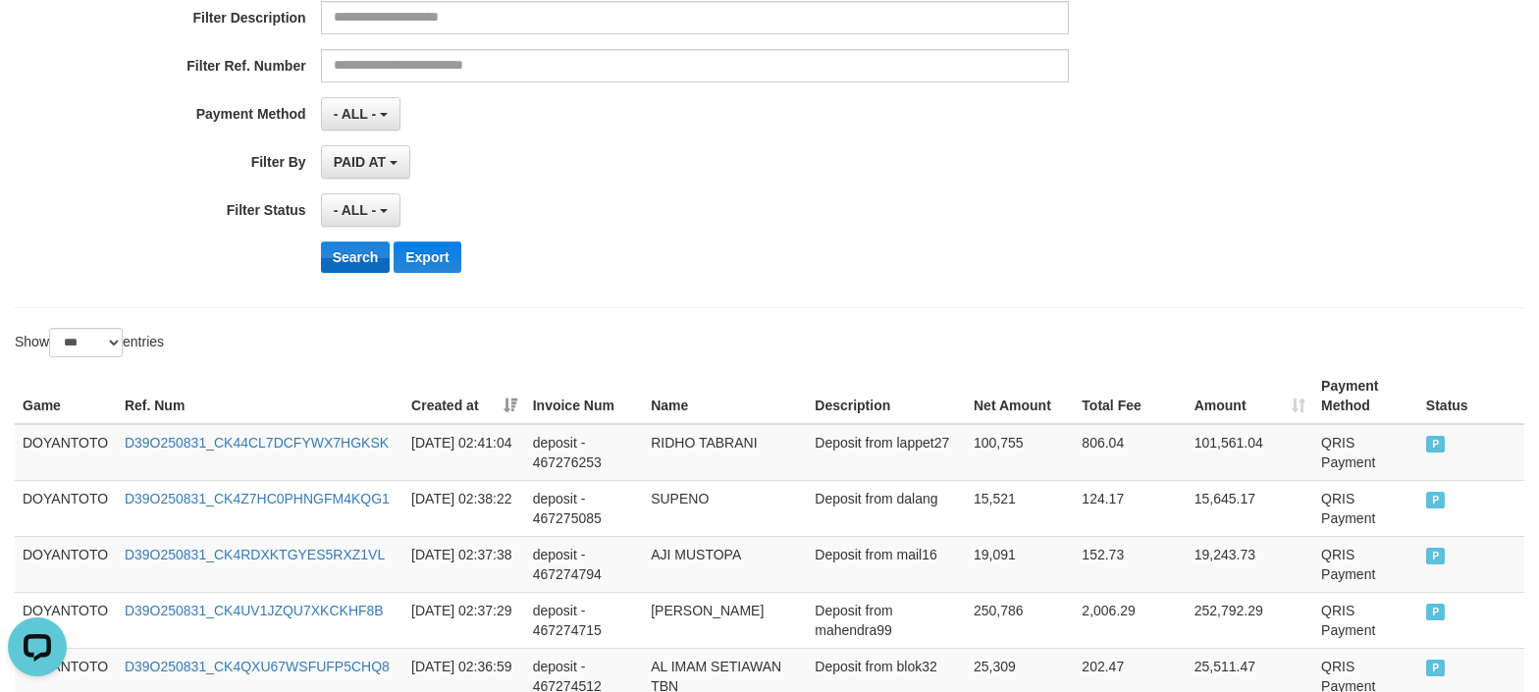
scroll to position [0, 0]
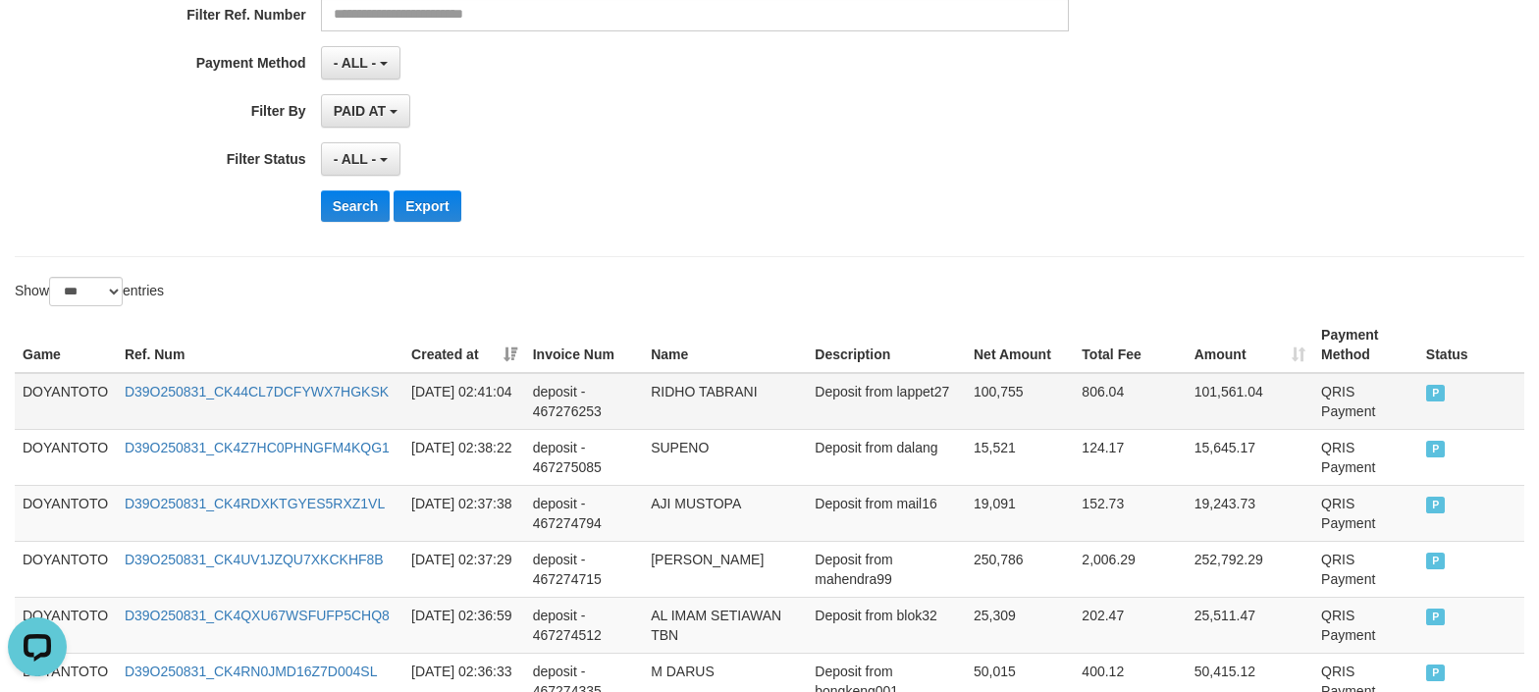
click at [68, 390] on td "DOYANTOTO" at bounding box center [66, 401] width 102 height 57
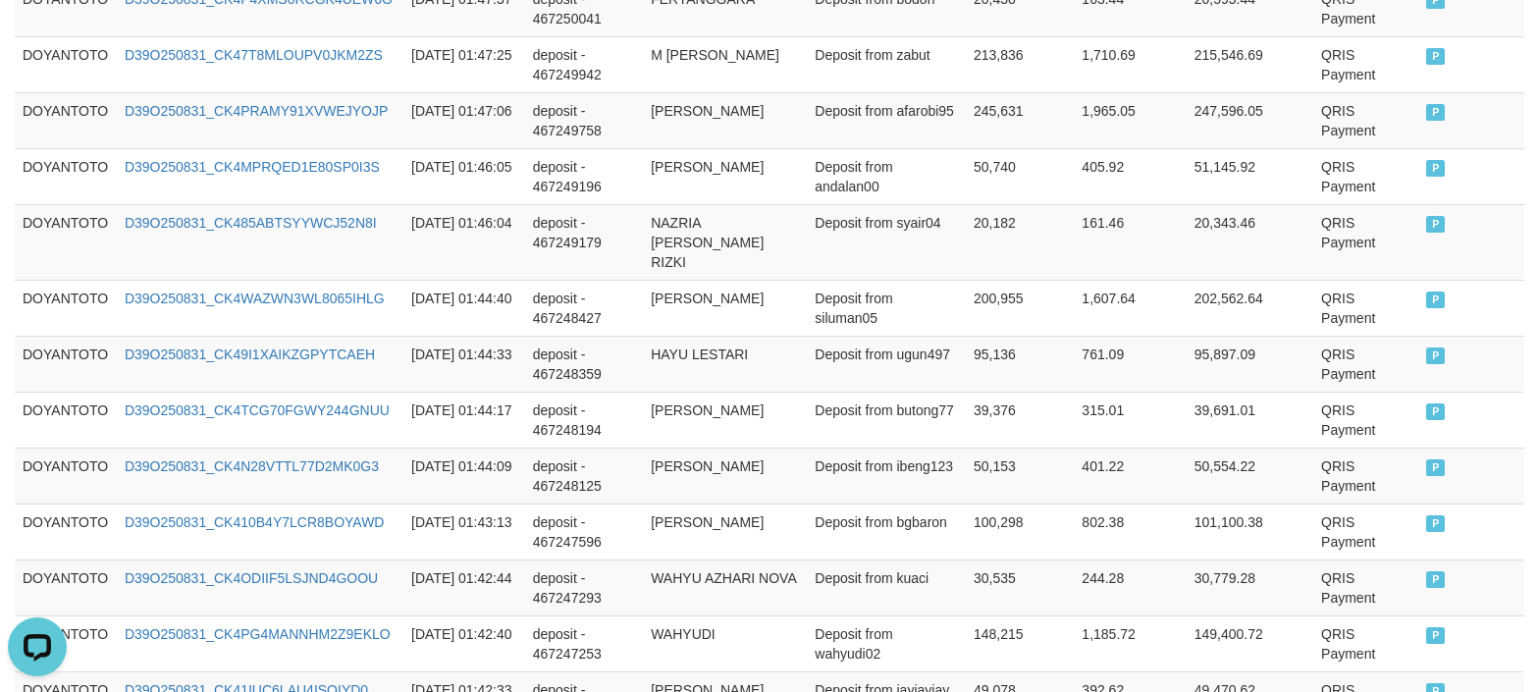
scroll to position [5919, 0]
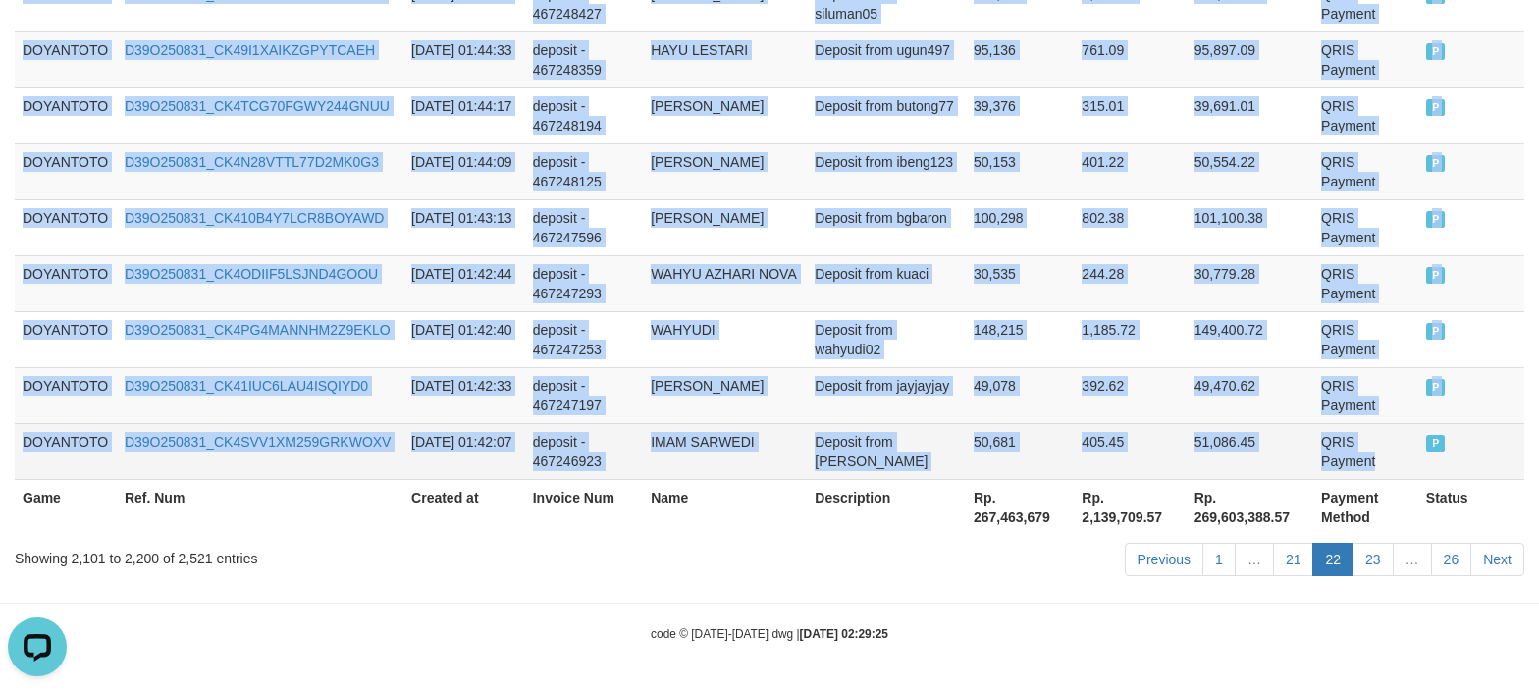
click at [1360, 460] on td "QRIS Payment" at bounding box center [1366, 451] width 105 height 56
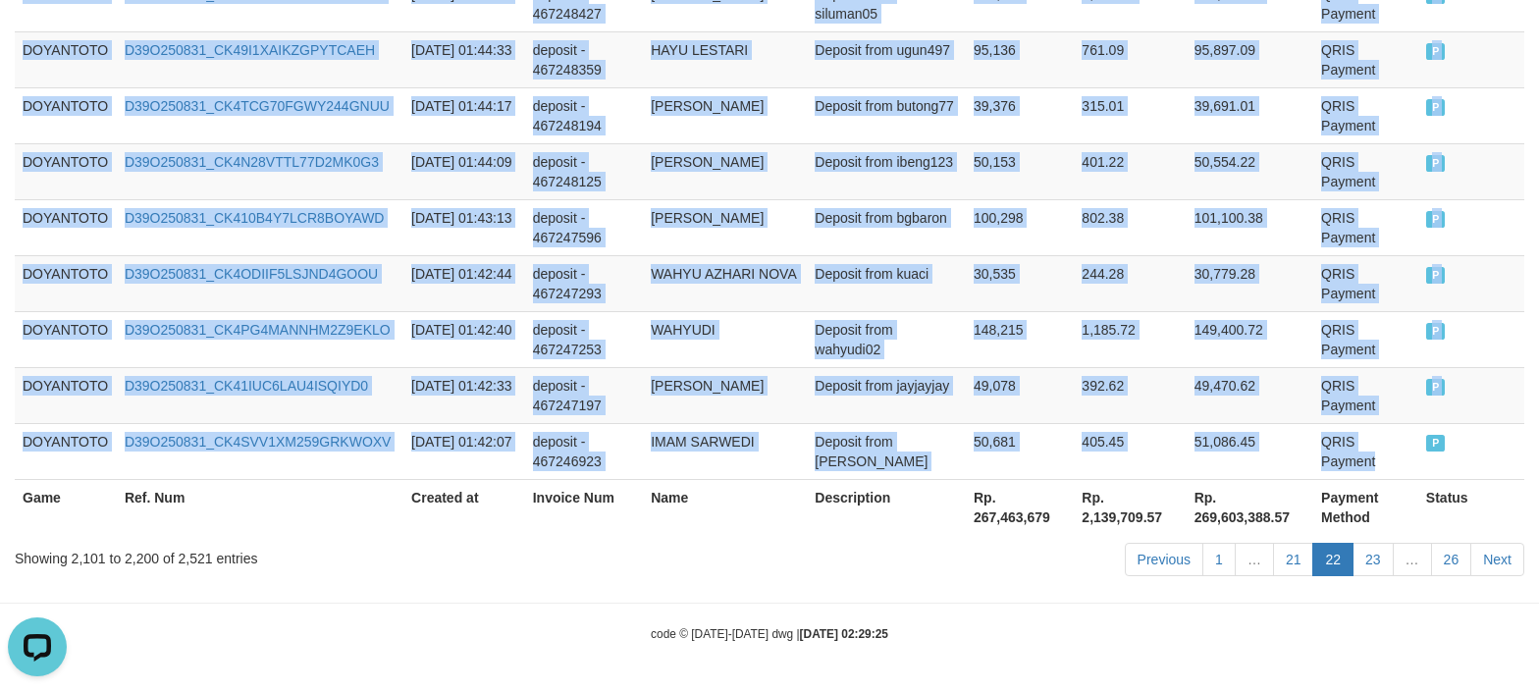
copy tbody "DOYANTOTO D39O250831_CK44CL7DCFYWX7HGKSK [DATE] 02:41:04 deposit - 467276253 RI…"
click at [1294, 559] on link "21" at bounding box center [1293, 559] width 41 height 33
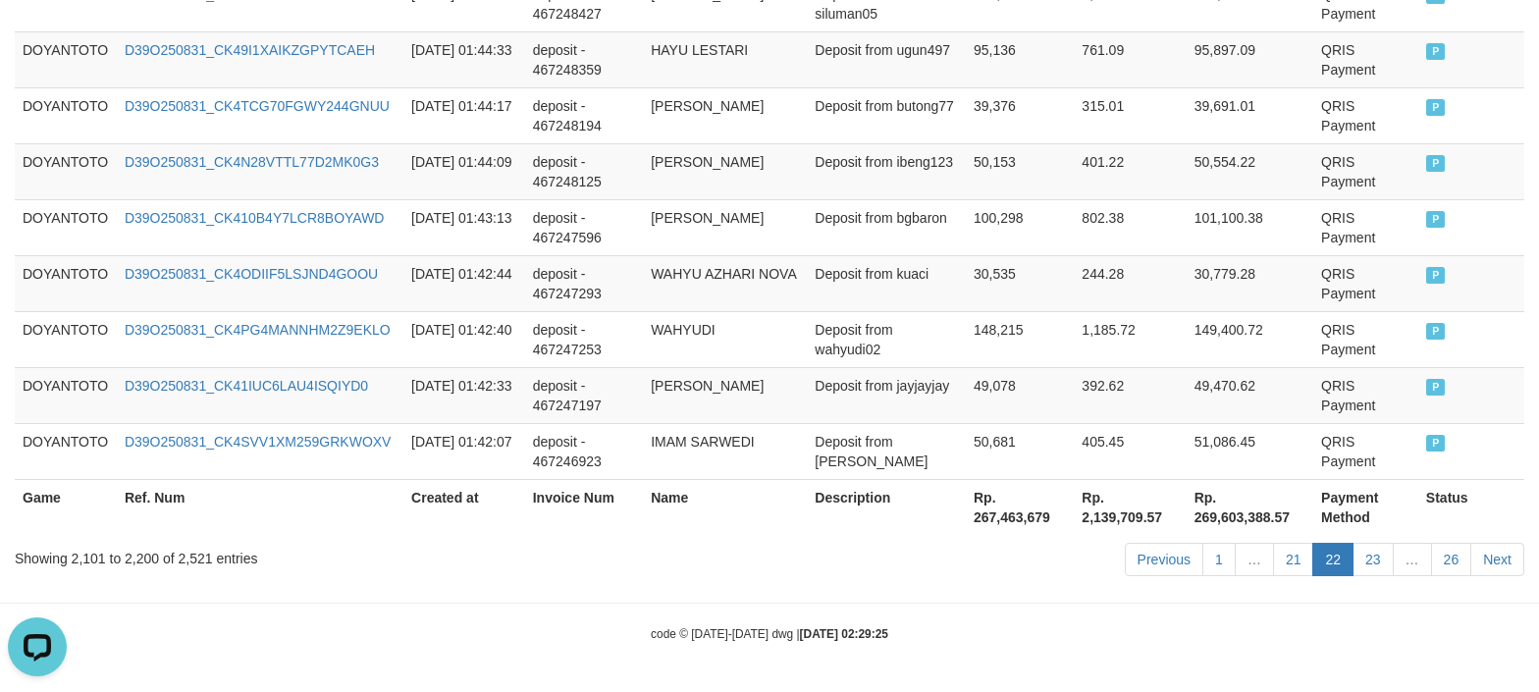
drag, startPoint x: 772, startPoint y: 565, endPoint x: 763, endPoint y: 560, distance: 10.6
click at [772, 565] on div "Previous 1 … 21 22 23 … 26 Next" at bounding box center [1090, 562] width 869 height 42
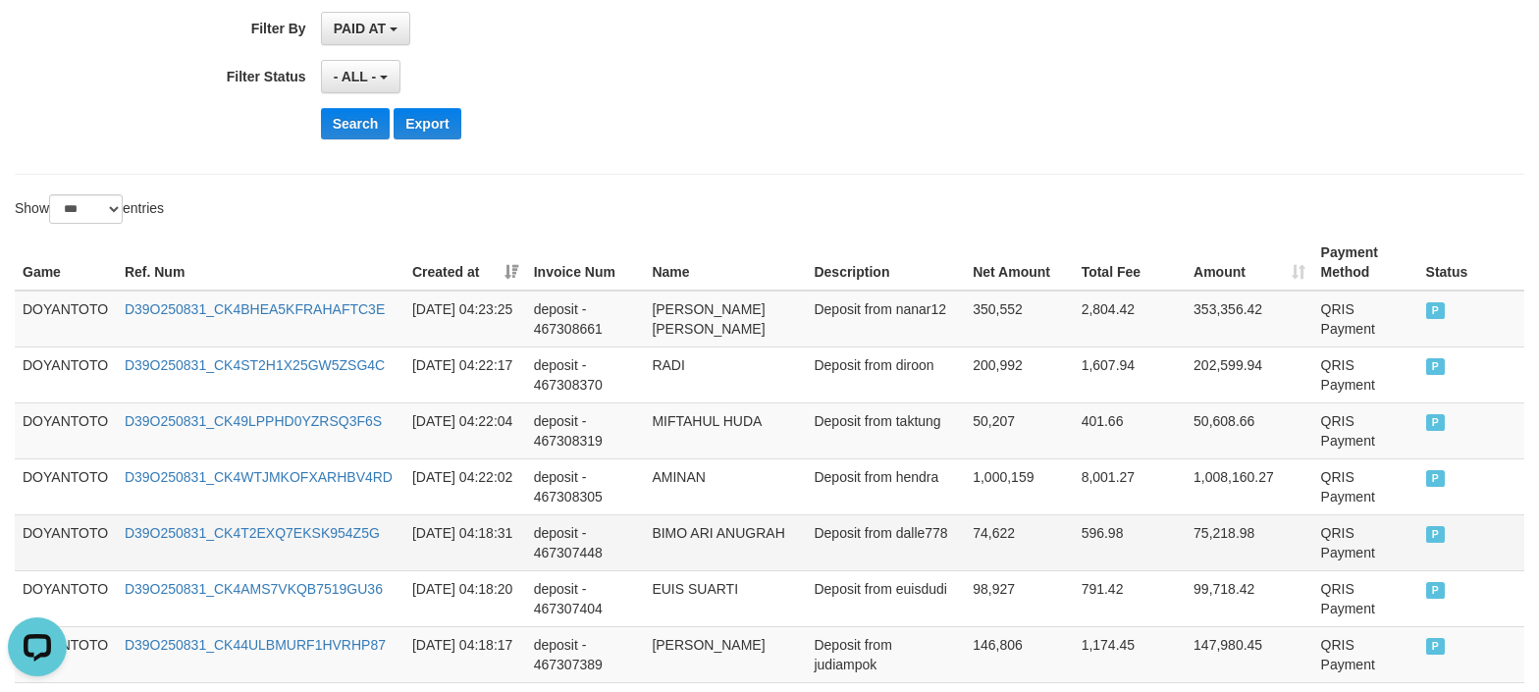
scroll to position [523, 0]
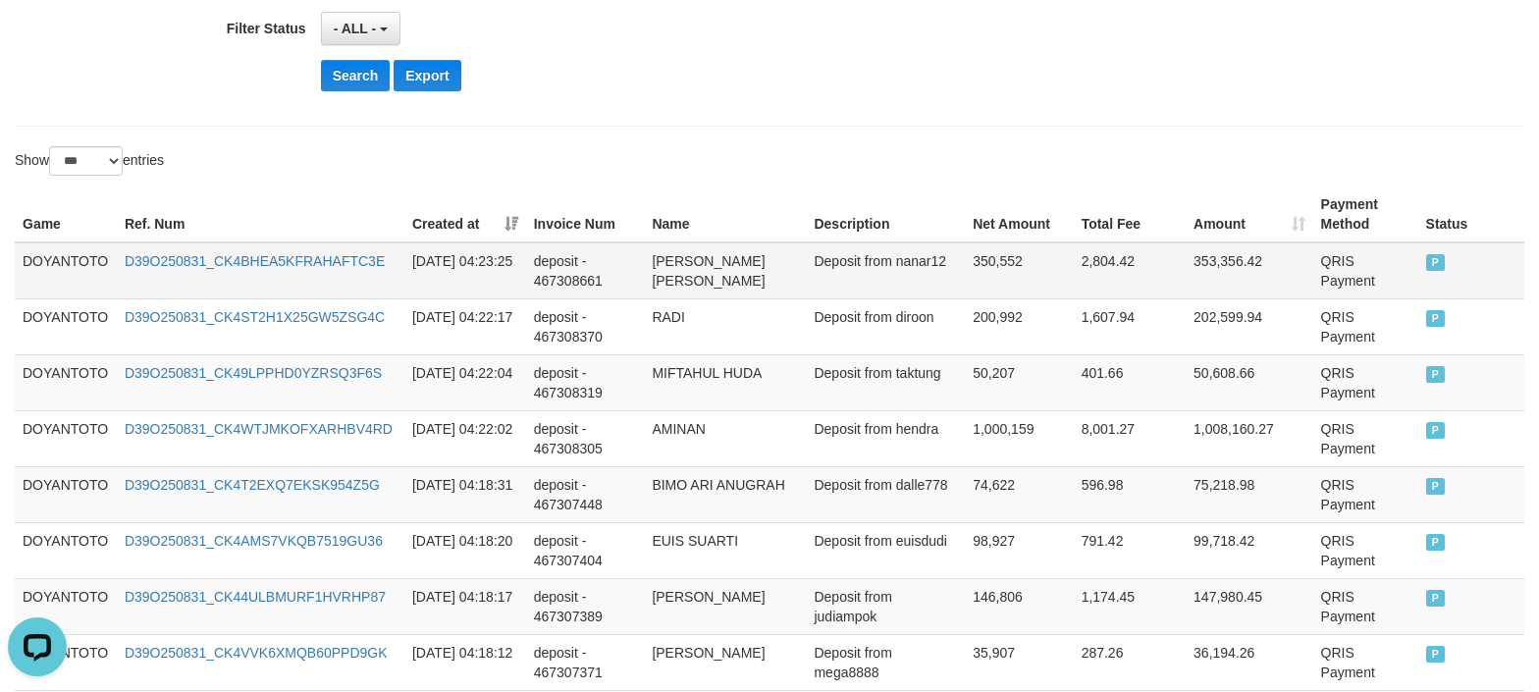
click at [59, 260] on td "DOYANTOTO" at bounding box center [66, 270] width 102 height 57
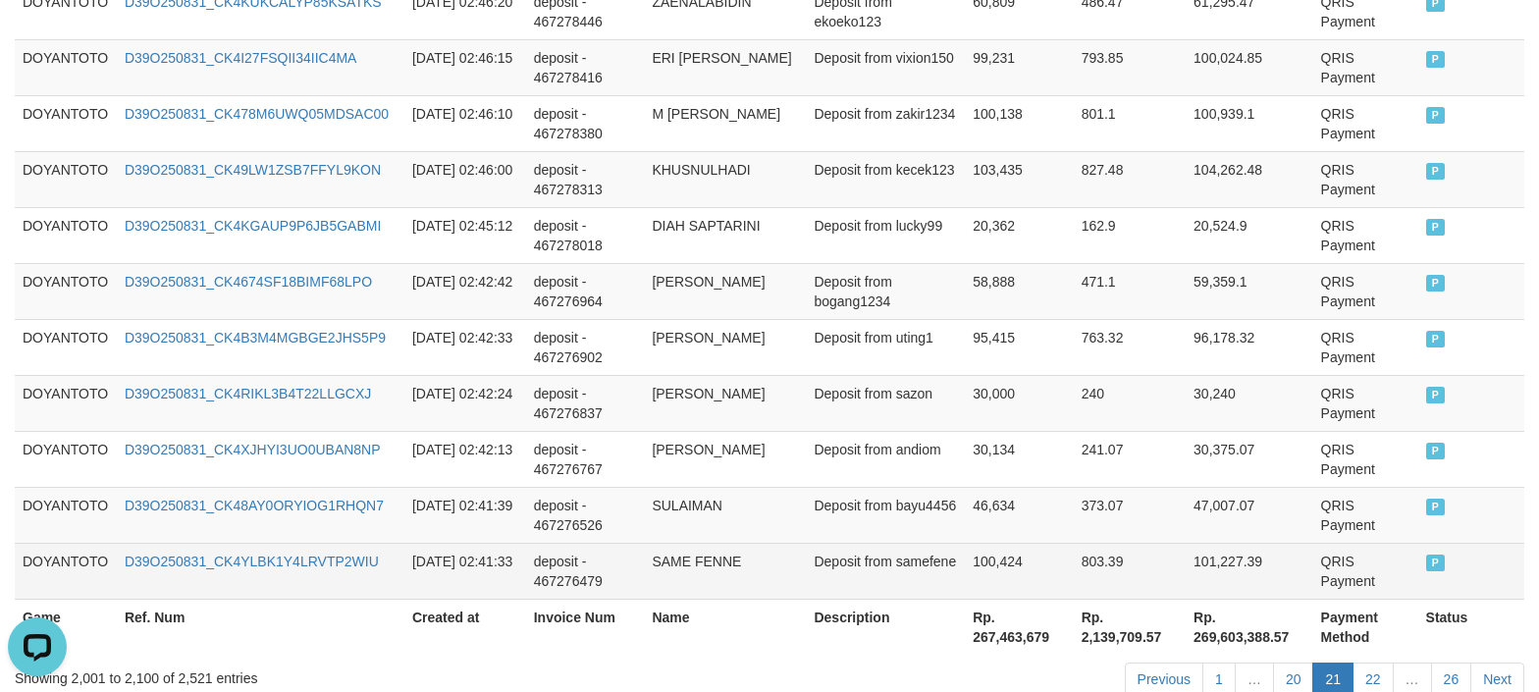
scroll to position [5919, 0]
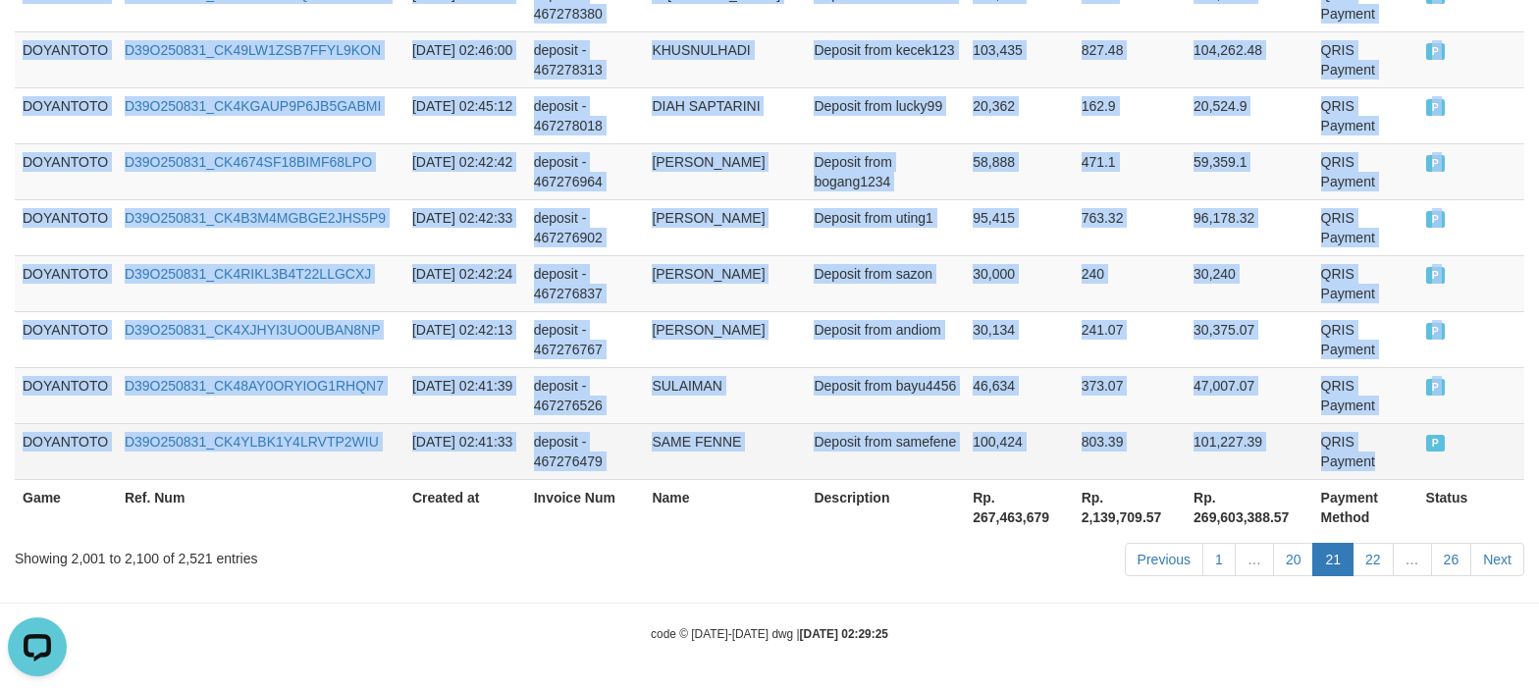
click at [1359, 454] on td "QRIS Payment" at bounding box center [1366, 451] width 105 height 56
copy tbody "DOYANTOTO D39O250831_CK4BHEA5KFRAHAFTC3E [DATE] 04:23:25 deposit - 467308661 MA…"
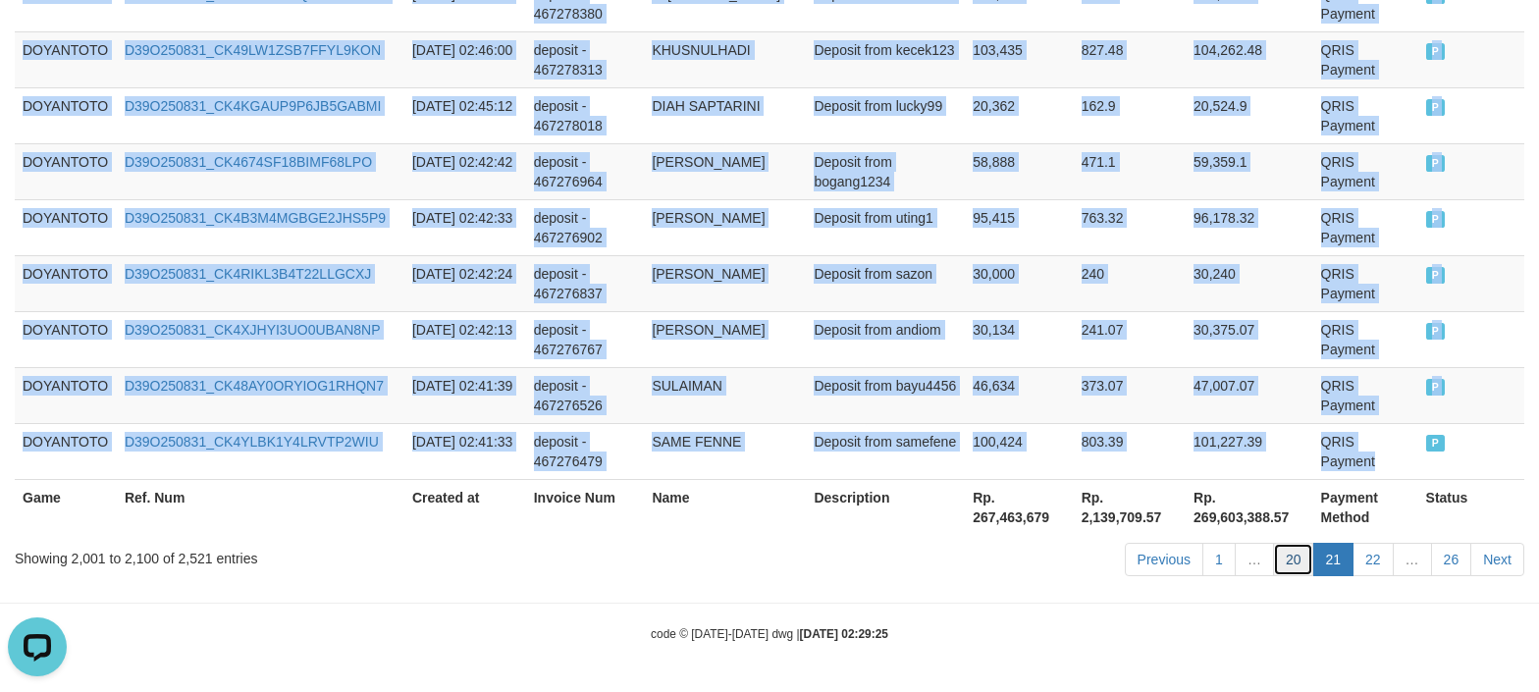
click at [1276, 565] on link "20" at bounding box center [1293, 559] width 41 height 33
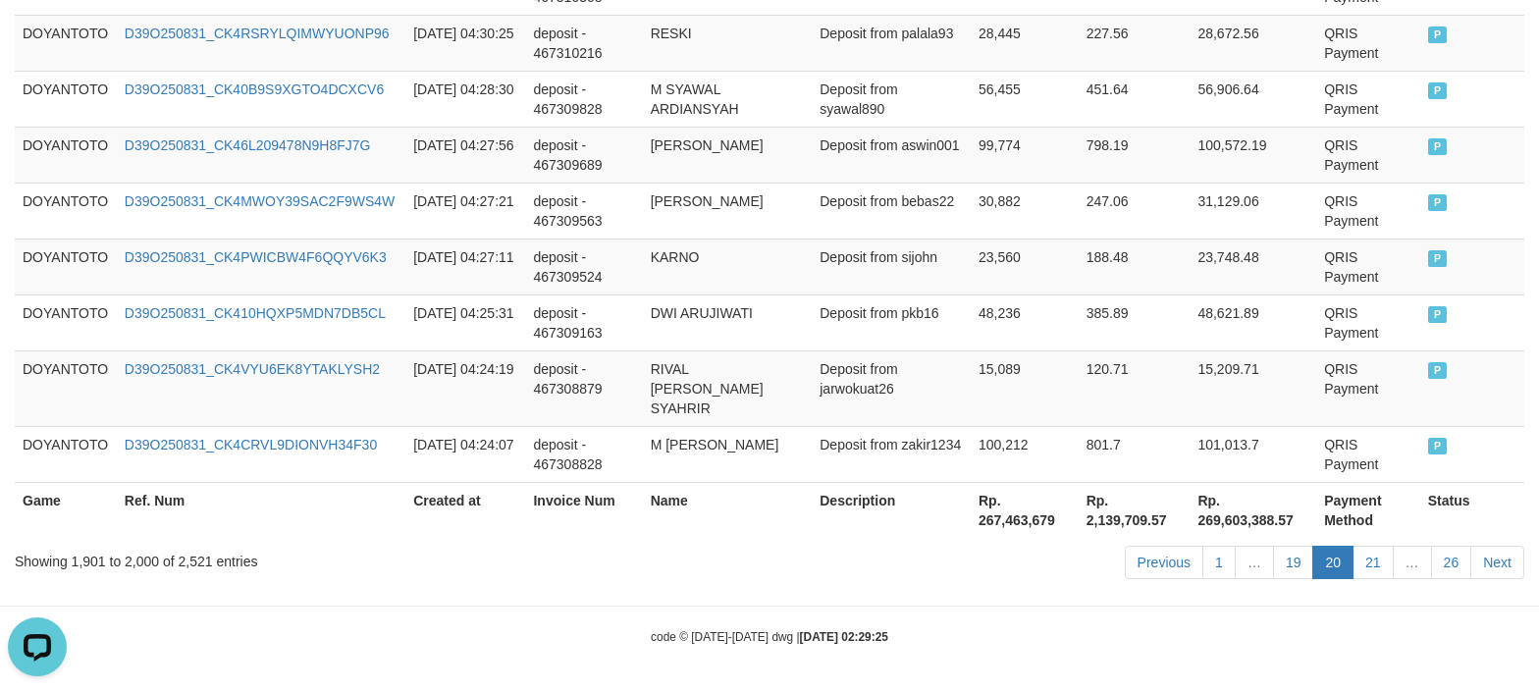
drag, startPoint x: 727, startPoint y: 597, endPoint x: 721, endPoint y: 586, distance: 12.3
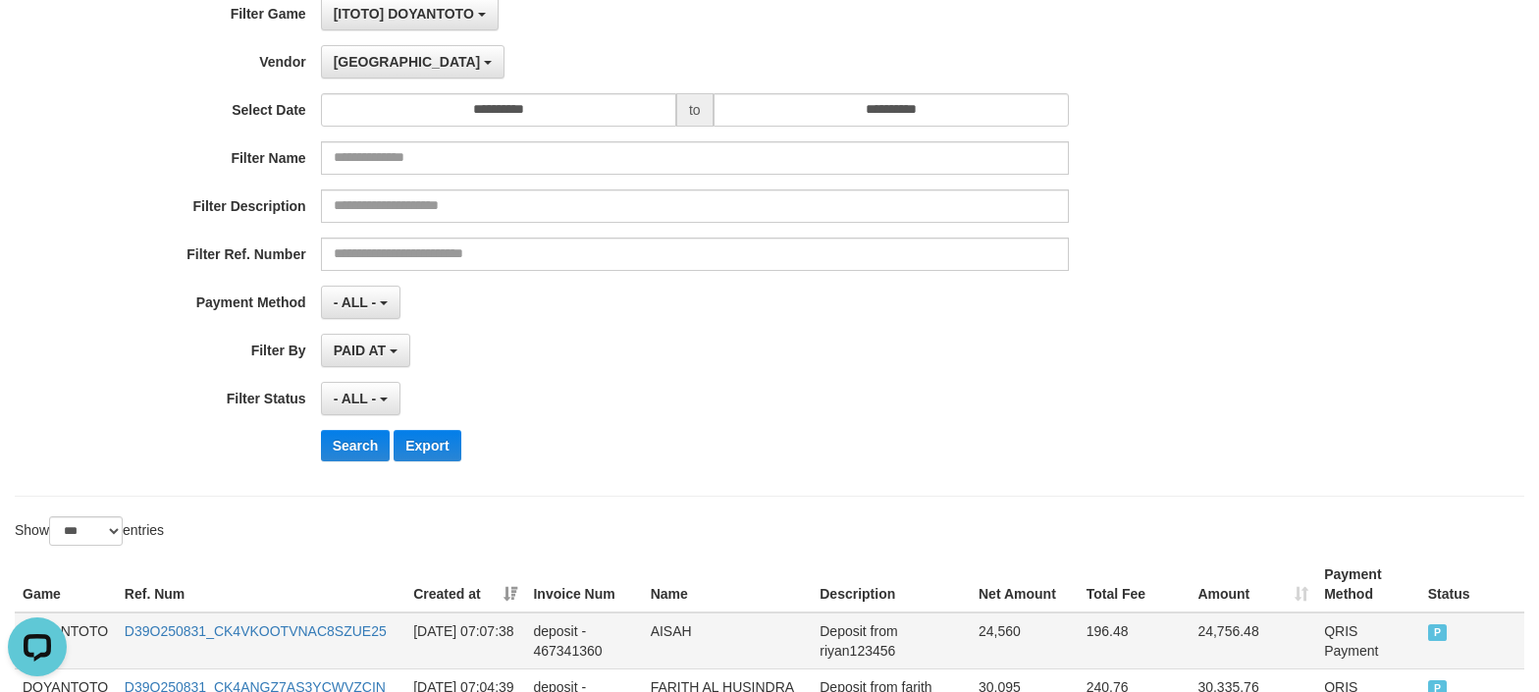
scroll to position [523, 0]
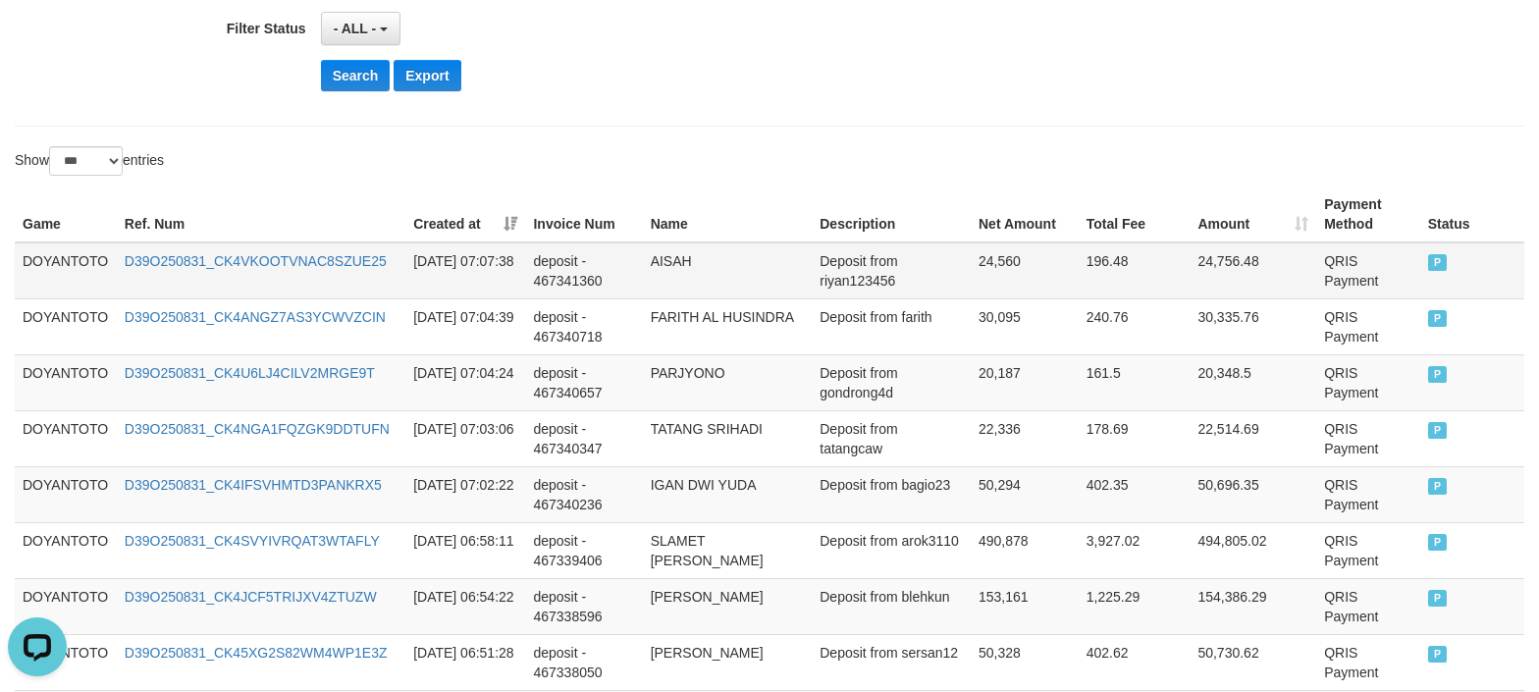
click at [69, 265] on td "DOYANTOTO" at bounding box center [66, 270] width 102 height 57
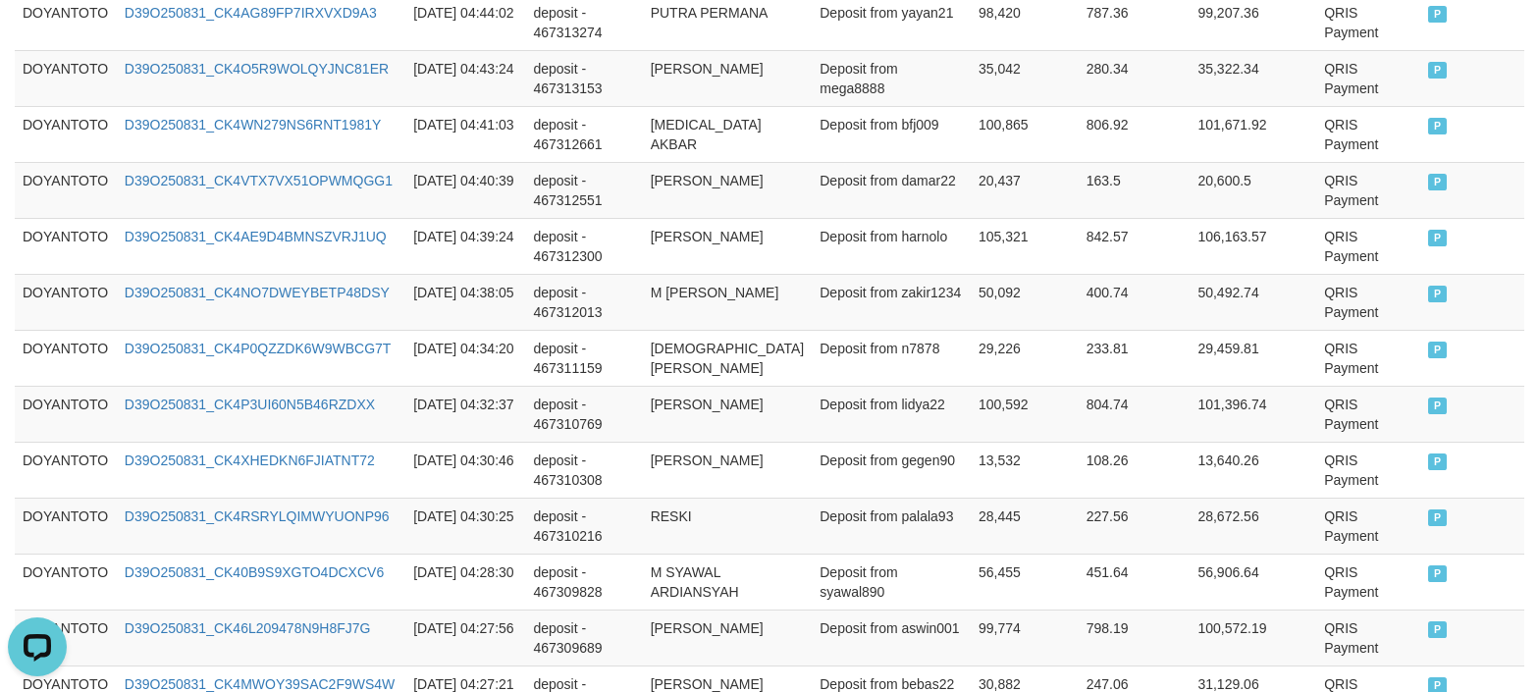
scroll to position [5919, 0]
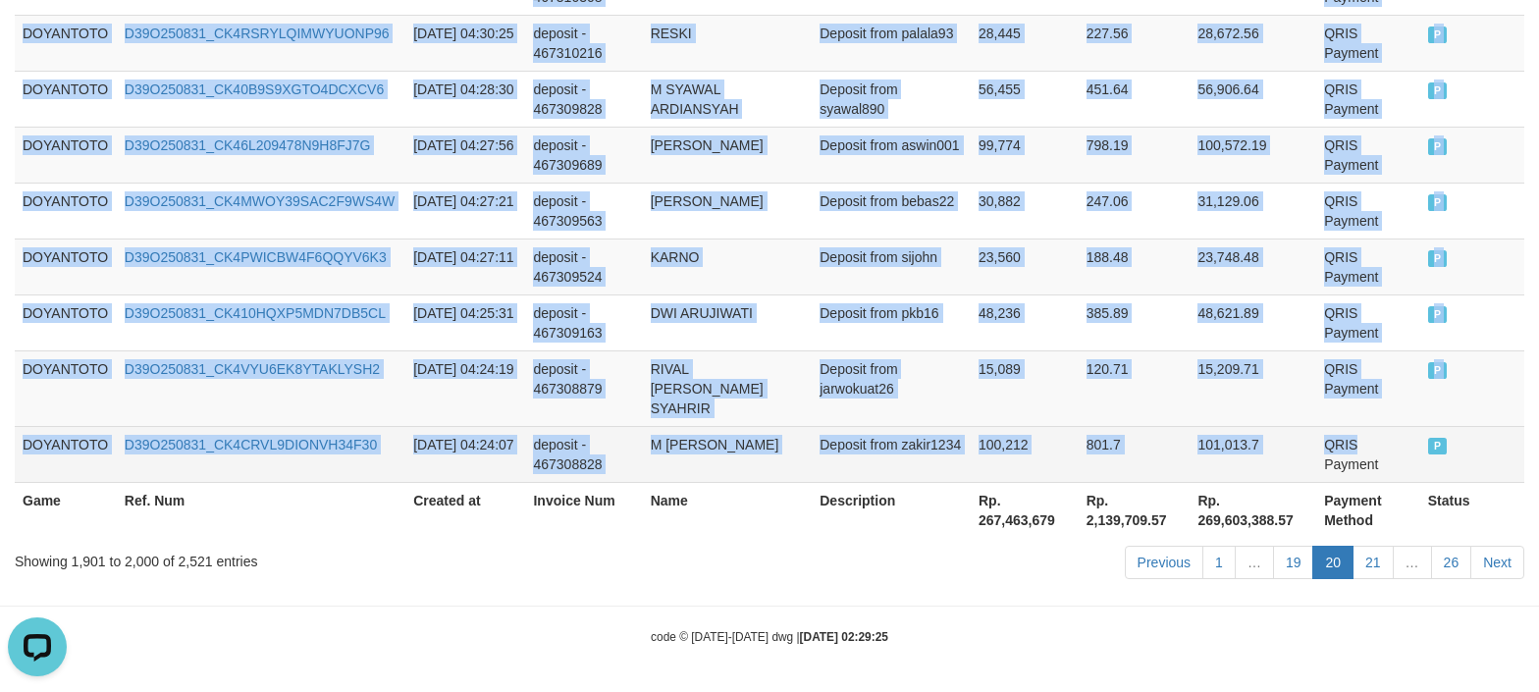
click at [1364, 444] on td "QRIS Payment" at bounding box center [1369, 454] width 104 height 56
copy tbody "DOYANTOTO D39O250831_CK4VKOOTVNAC8SZUE25 [DATE] 07:07:38 deposit - 467341360 AI…"
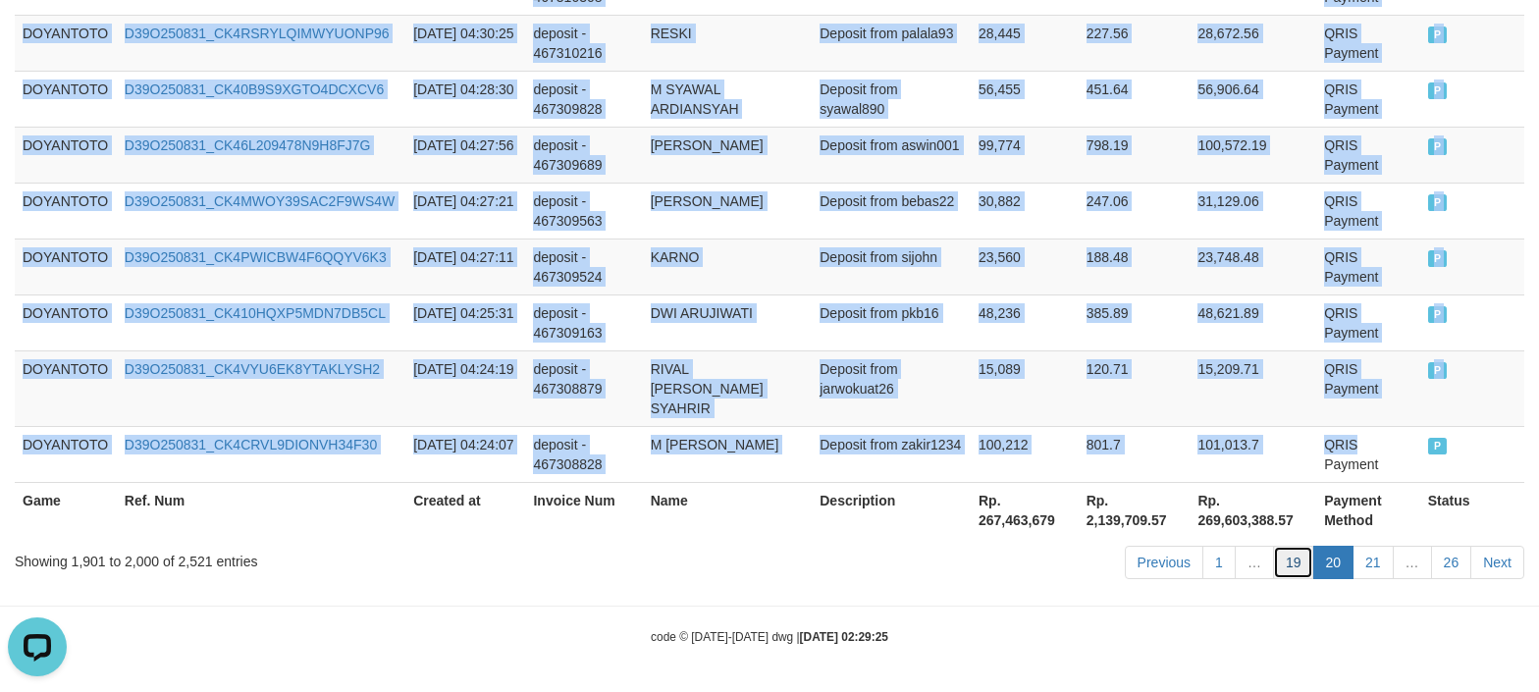
click at [1296, 563] on link "19" at bounding box center [1293, 562] width 41 height 33
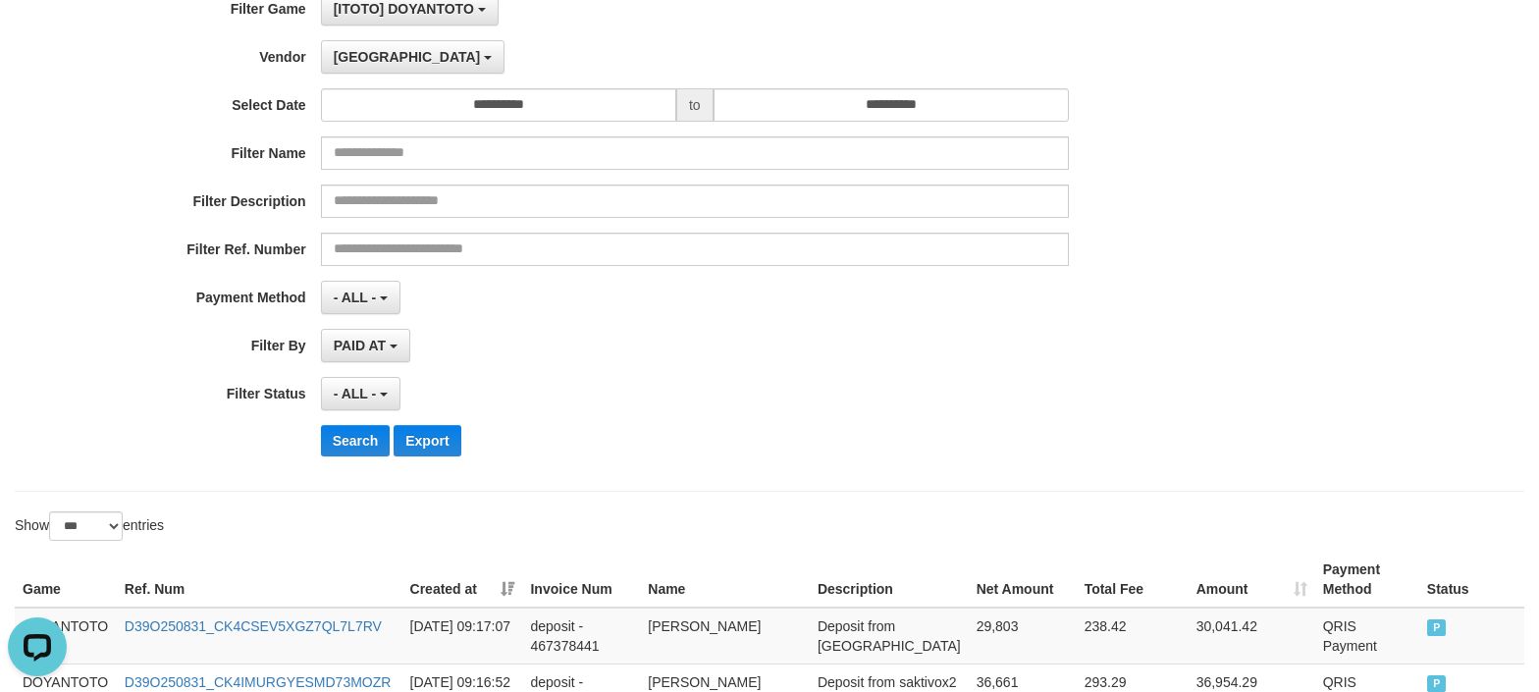
scroll to position [0, 0]
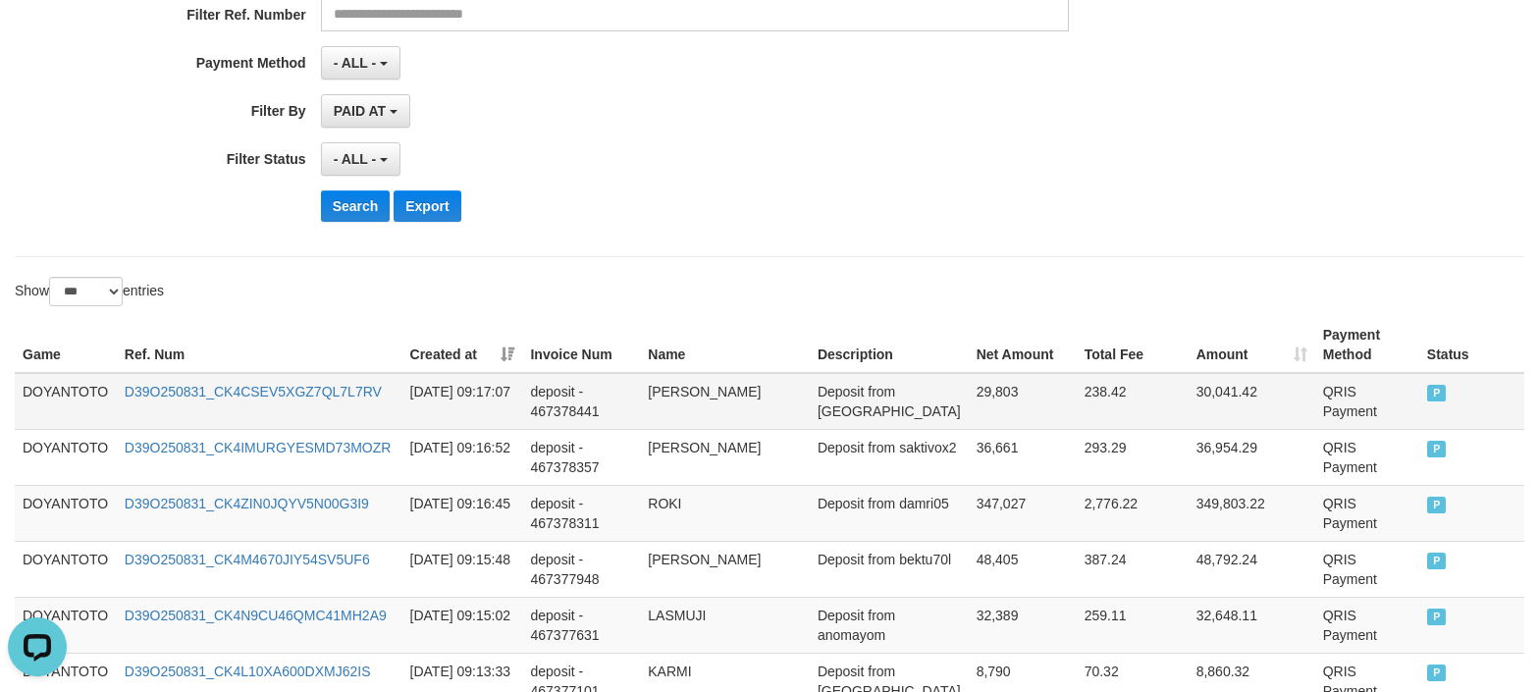
click at [64, 394] on td "DOYANTOTO" at bounding box center [66, 401] width 102 height 57
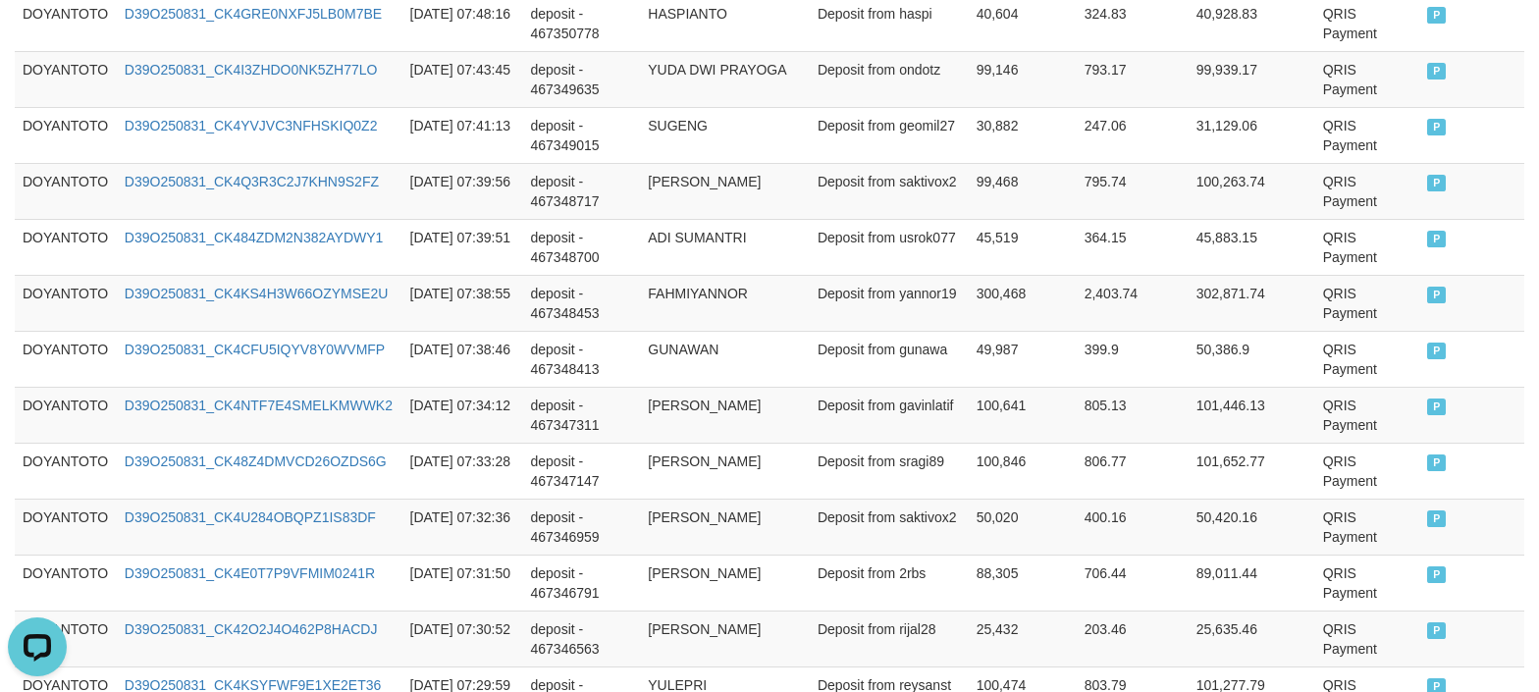
scroll to position [5919, 0]
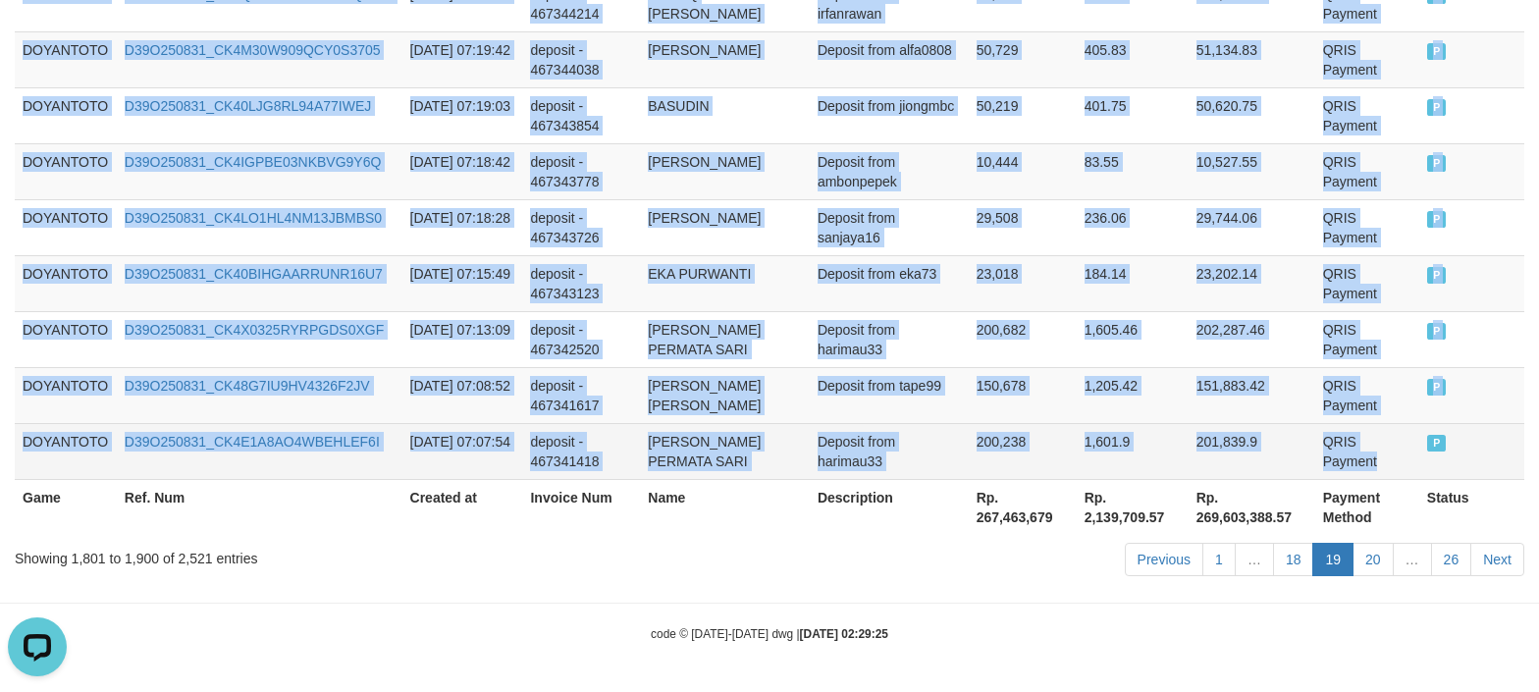
click at [1353, 467] on td "QRIS Payment" at bounding box center [1368, 451] width 104 height 56
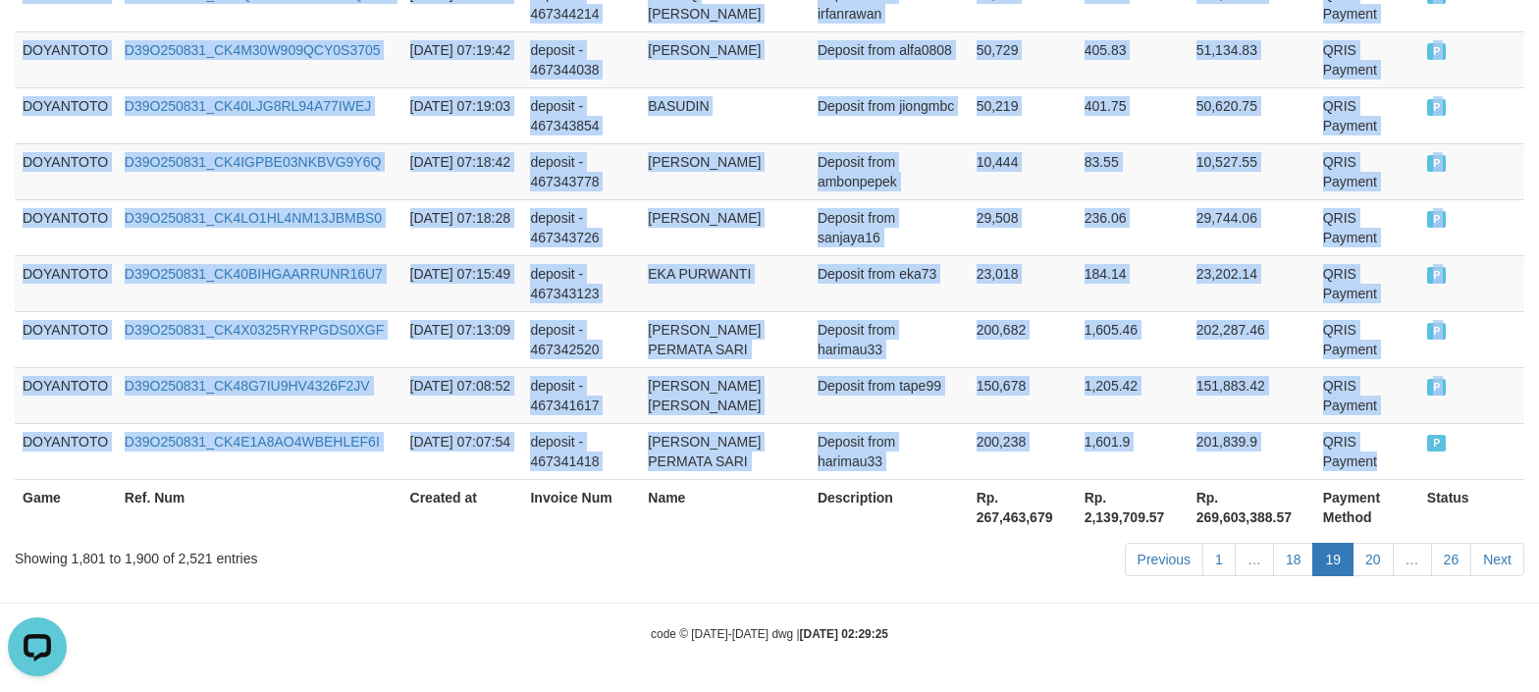
copy tbody "DOYANTOTO D39O250831_CK4CSEV5XGZ7QL7L7RV [DATE] 09:17:07 deposit - 467378441 NI…"
click at [1301, 569] on link "18" at bounding box center [1293, 559] width 41 height 33
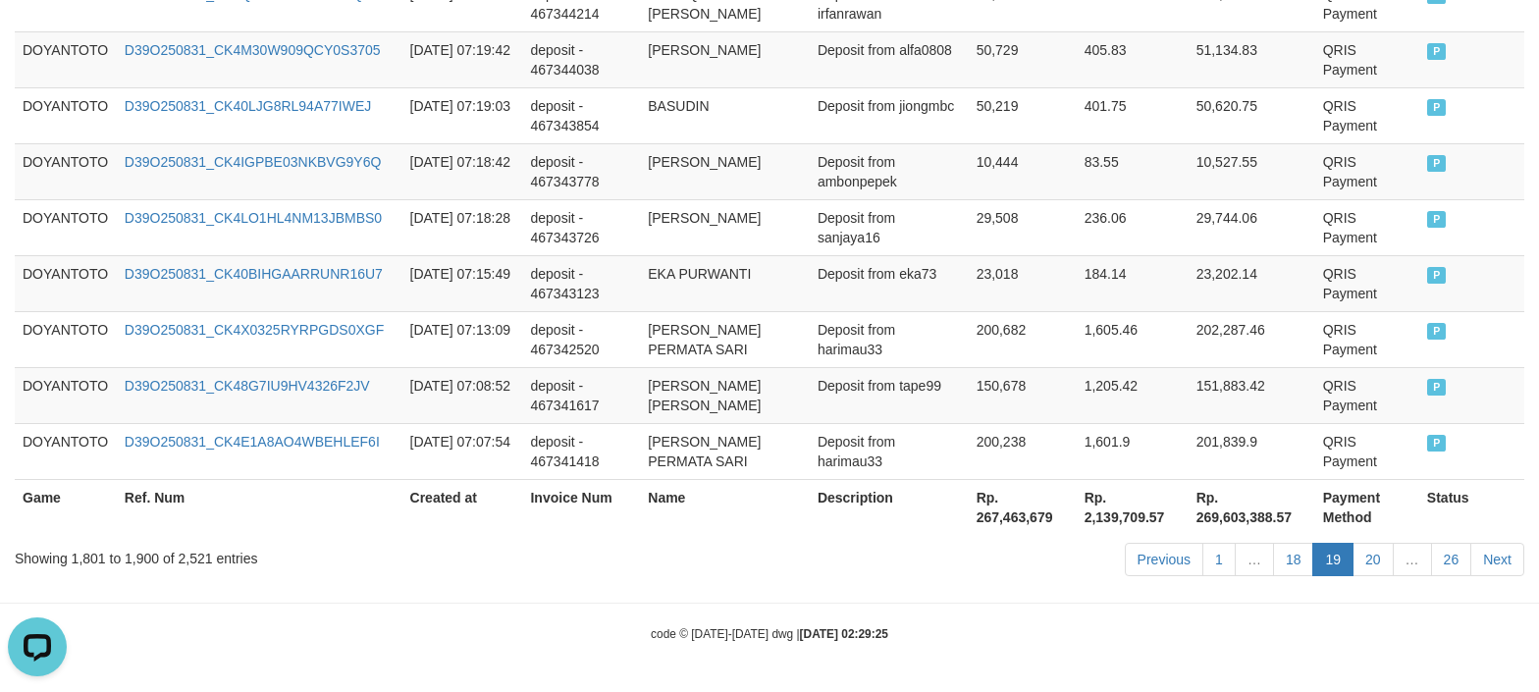
click at [689, 603] on hr at bounding box center [769, 603] width 1539 height 1
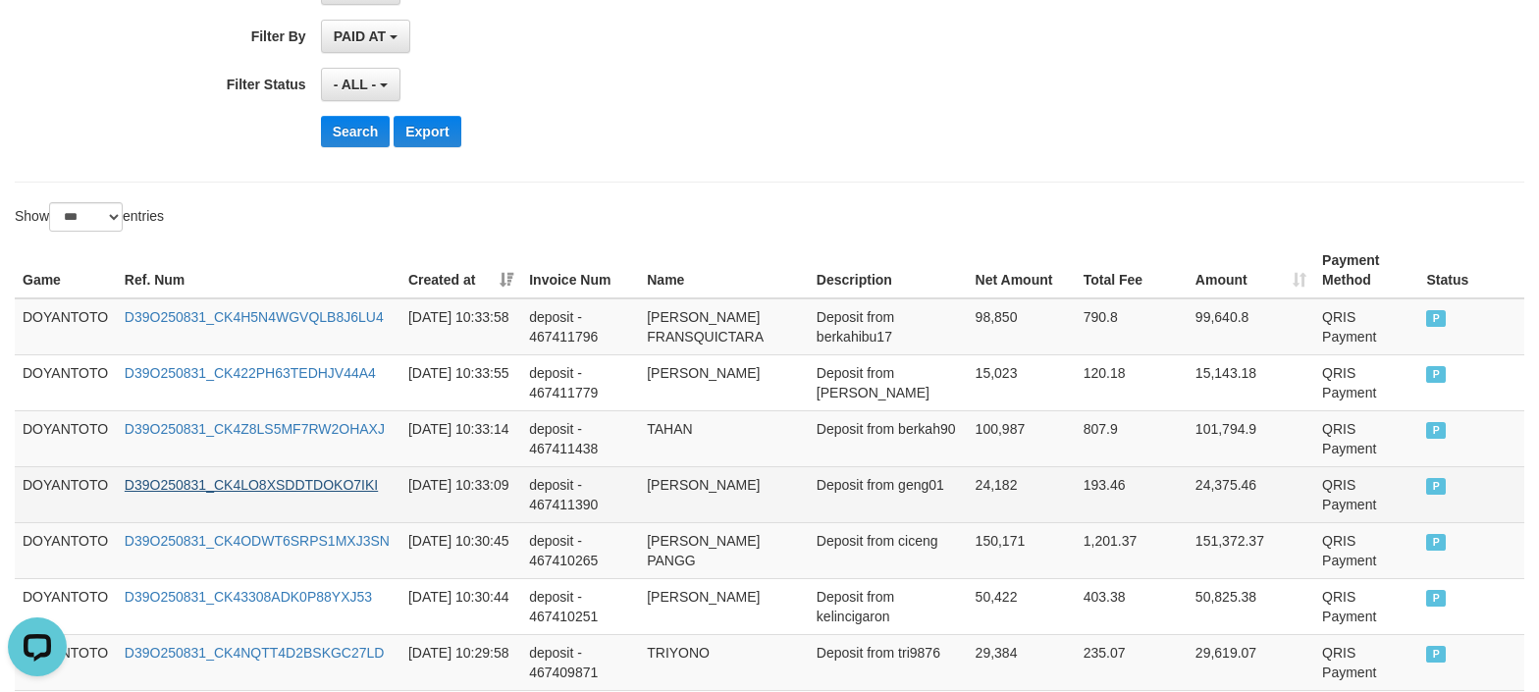
scroll to position [523, 0]
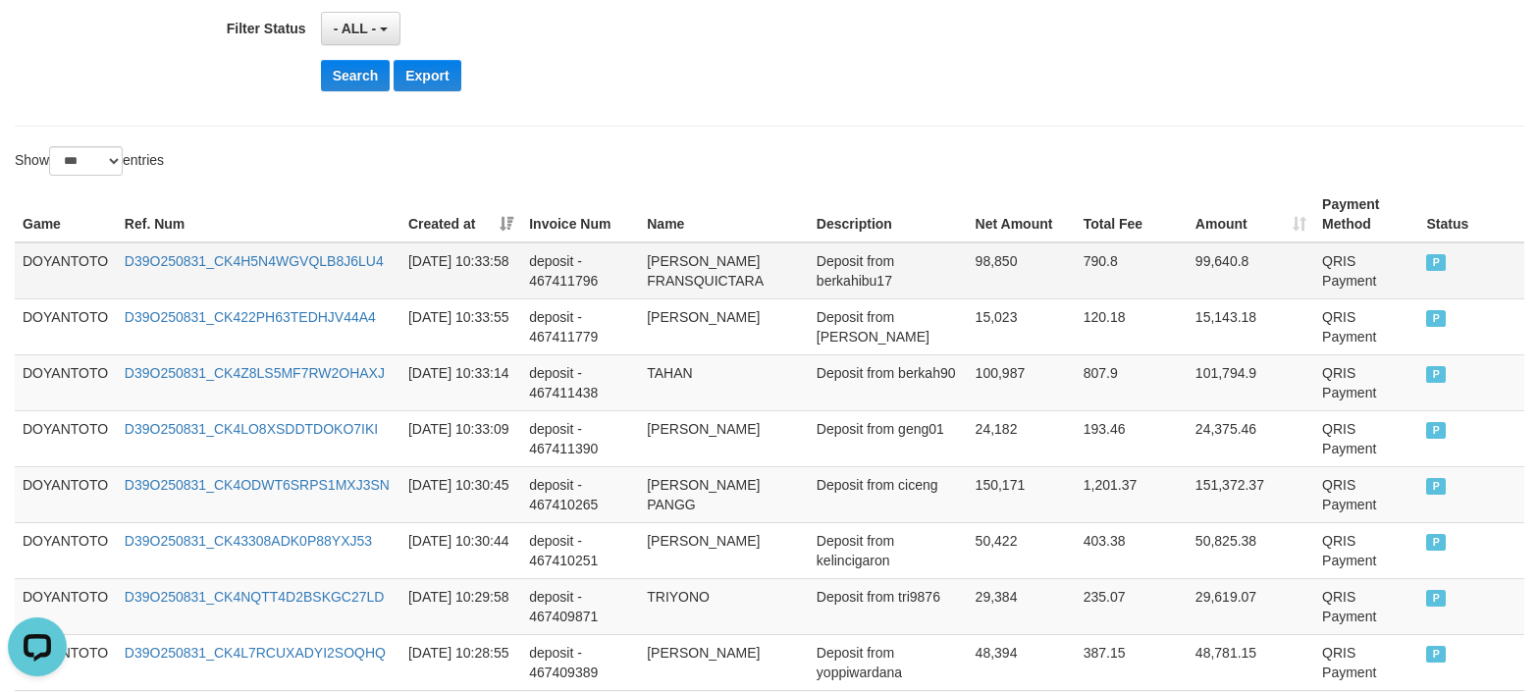
click at [64, 264] on td "DOYANTOTO" at bounding box center [66, 270] width 102 height 57
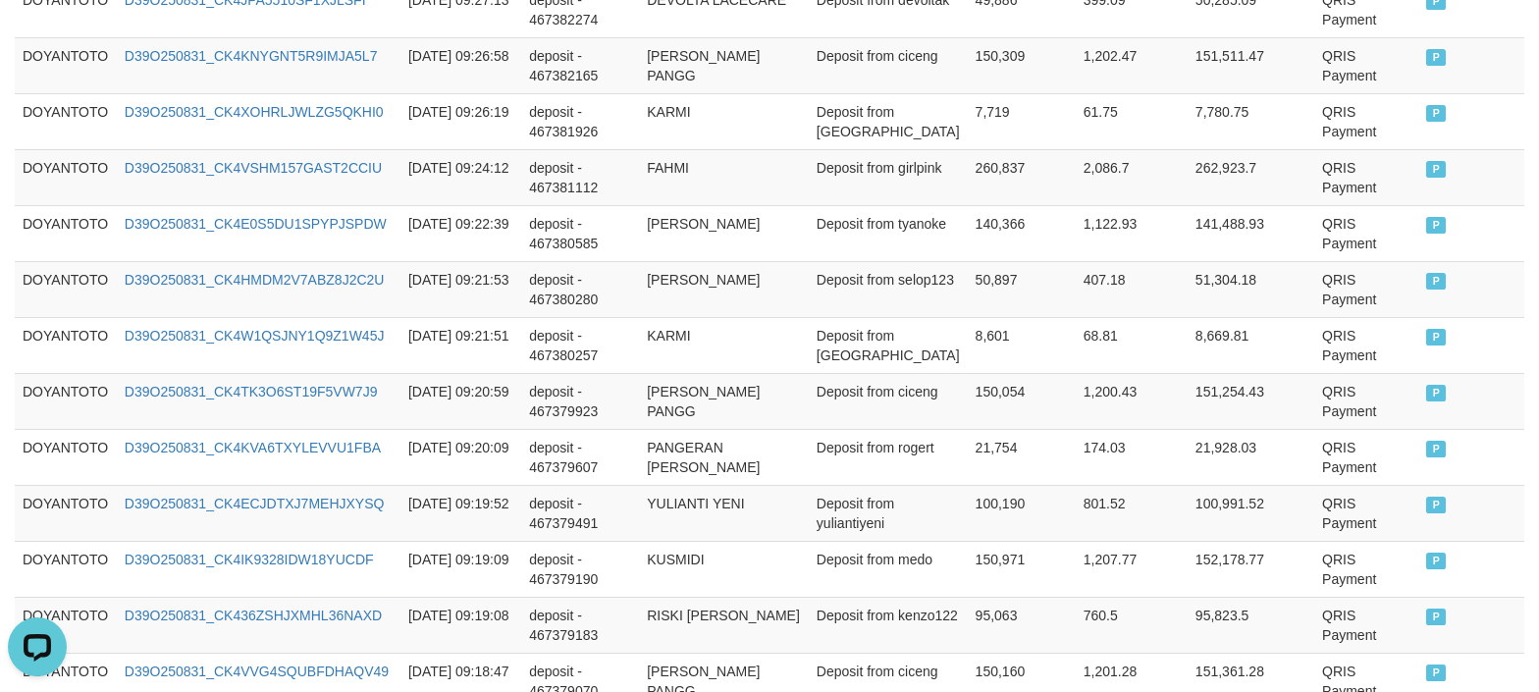
scroll to position [5919, 0]
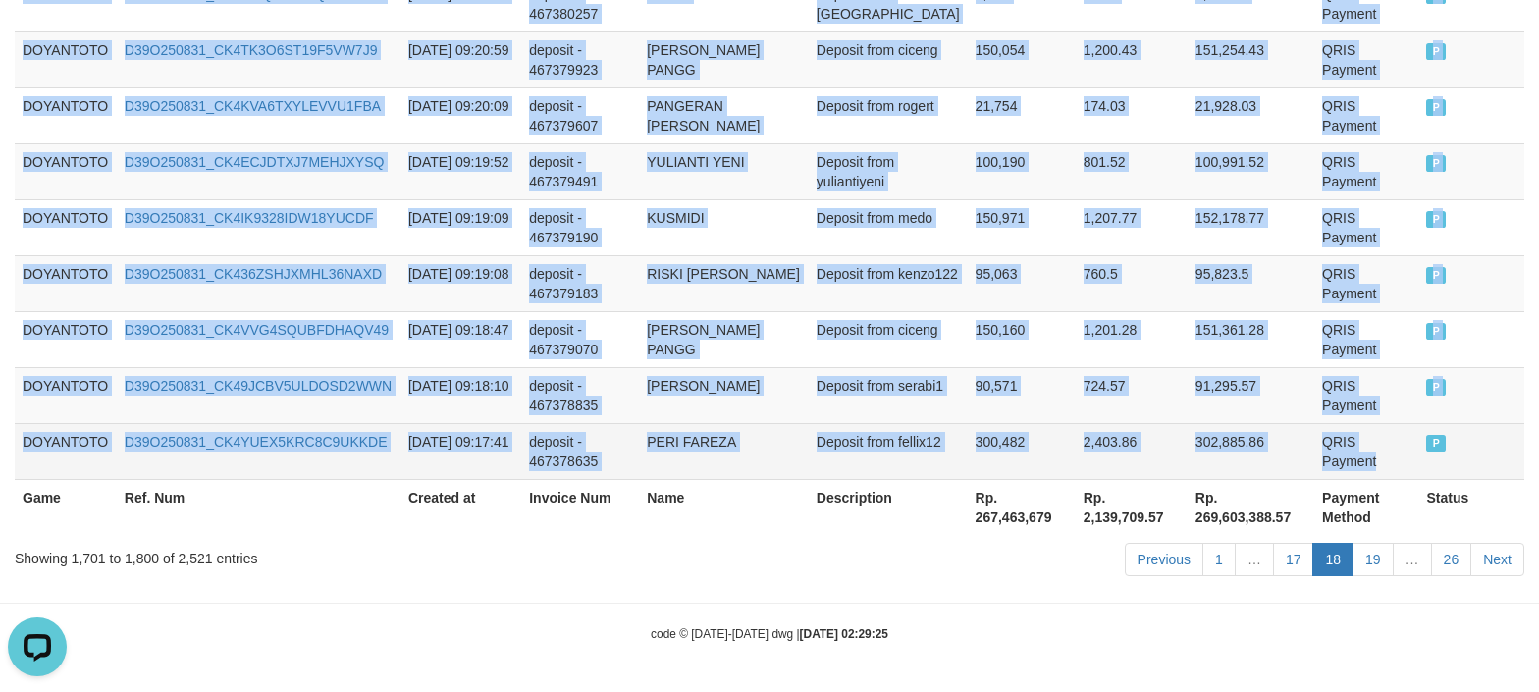
click at [1396, 460] on td "QRIS Payment" at bounding box center [1367, 451] width 104 height 56
copy tbody "DOYANTOTO D39O250831_CK4H5N4WGVQLB8J6LU4 [DATE] 10:33:58 deposit - 467411796 [P…"
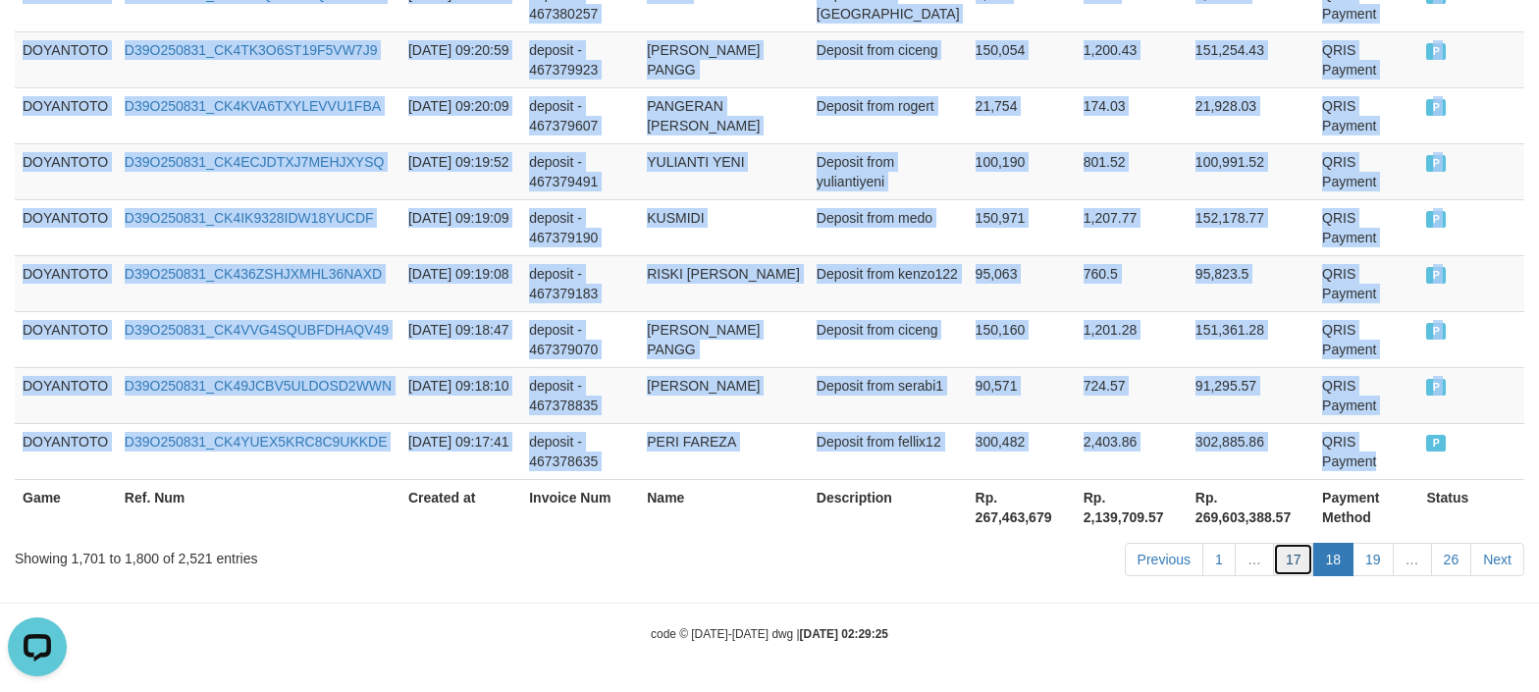
click at [1298, 564] on link "17" at bounding box center [1293, 559] width 41 height 33
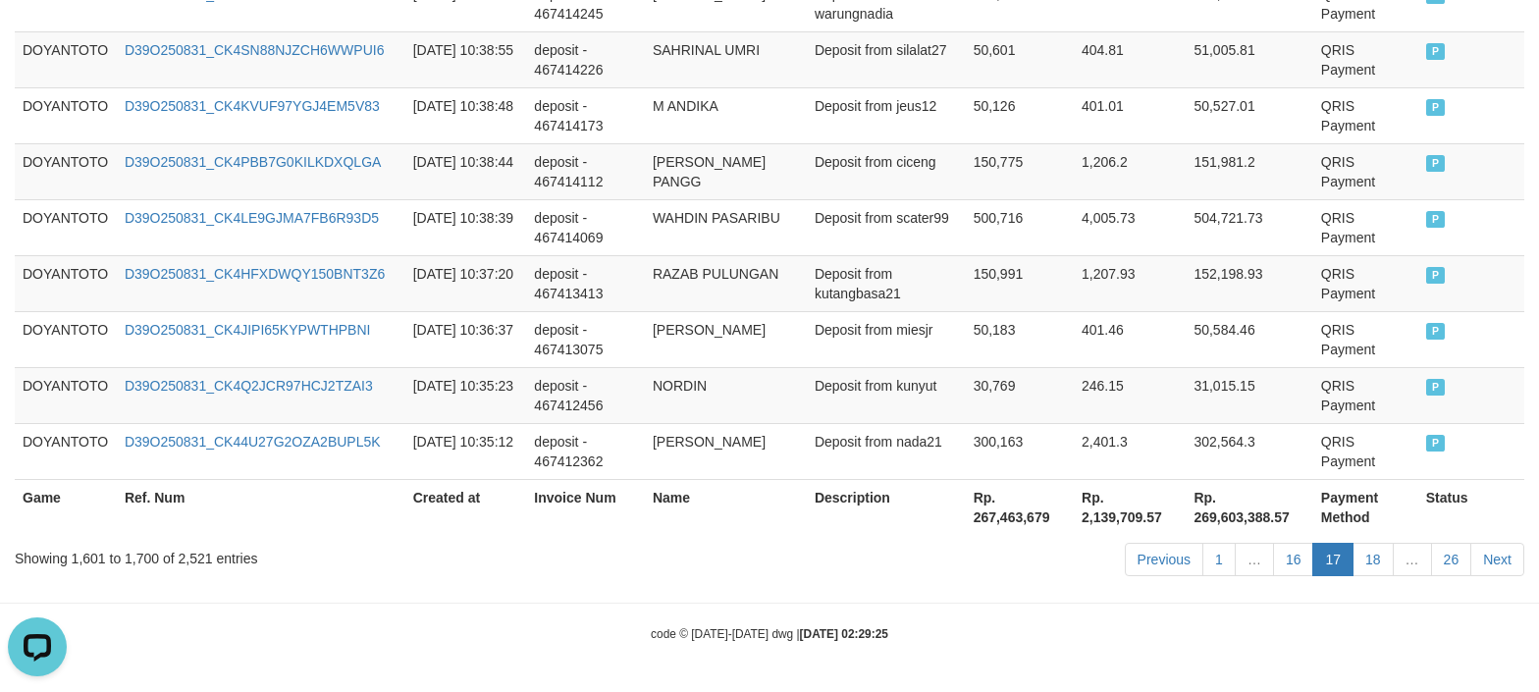
drag, startPoint x: 610, startPoint y: 614, endPoint x: 611, endPoint y: 602, distance: 11.8
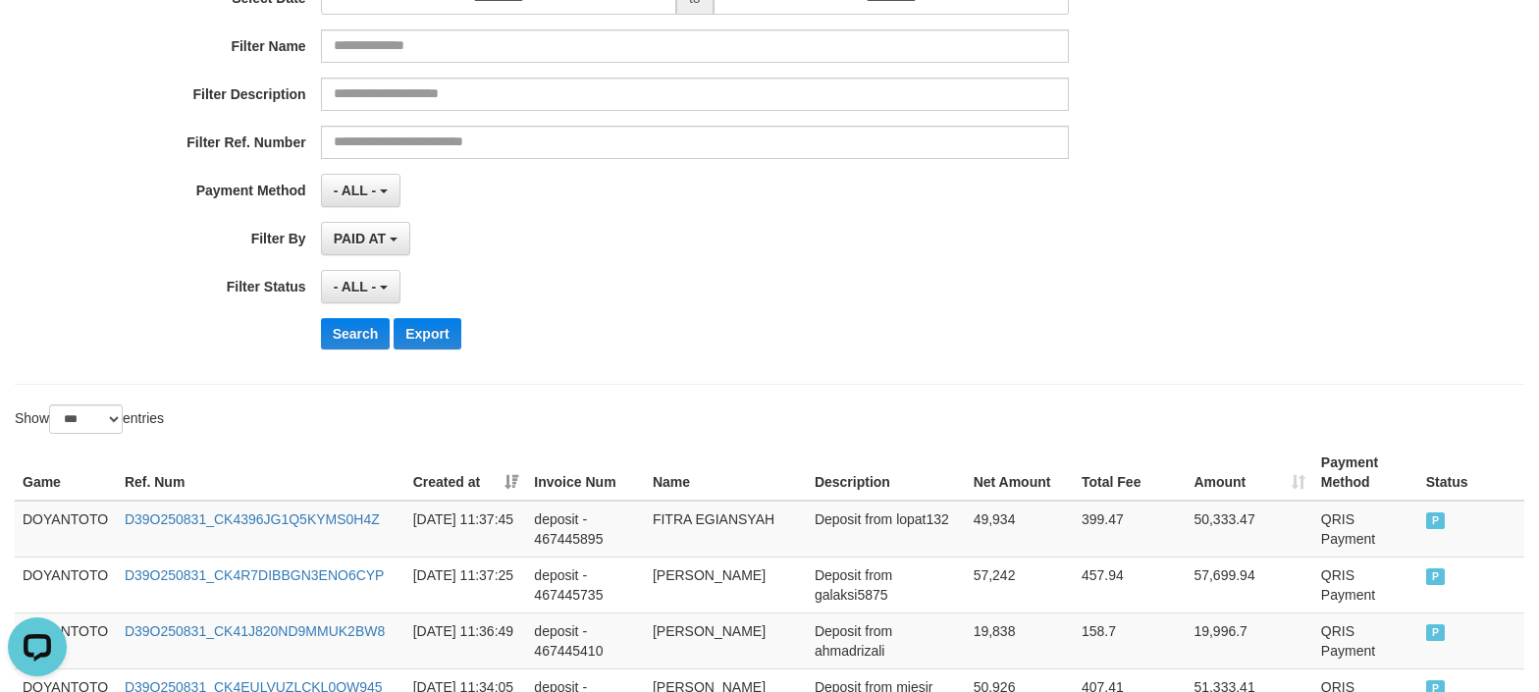
scroll to position [0, 0]
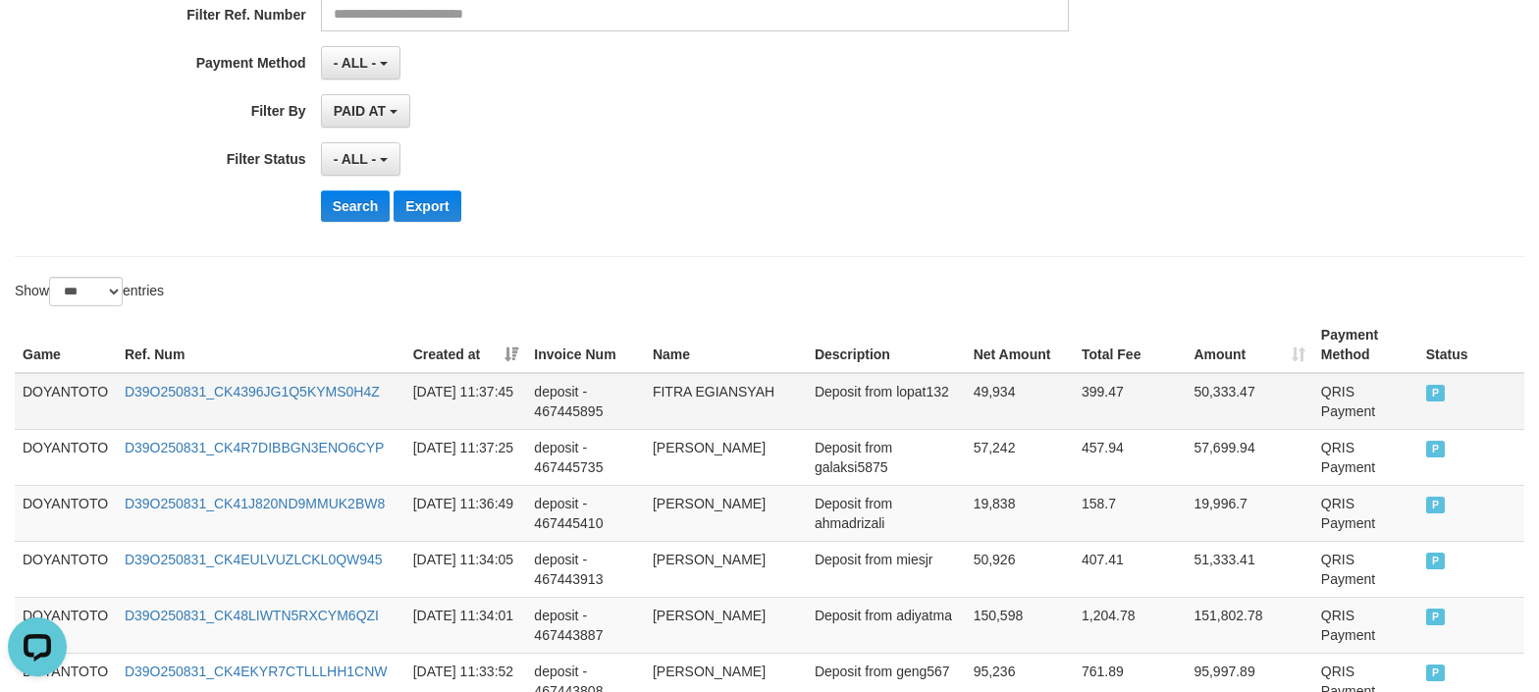
click at [56, 385] on td "DOYANTOTO" at bounding box center [66, 401] width 102 height 57
click at [55, 385] on td "DOYANTOTO" at bounding box center [66, 401] width 102 height 57
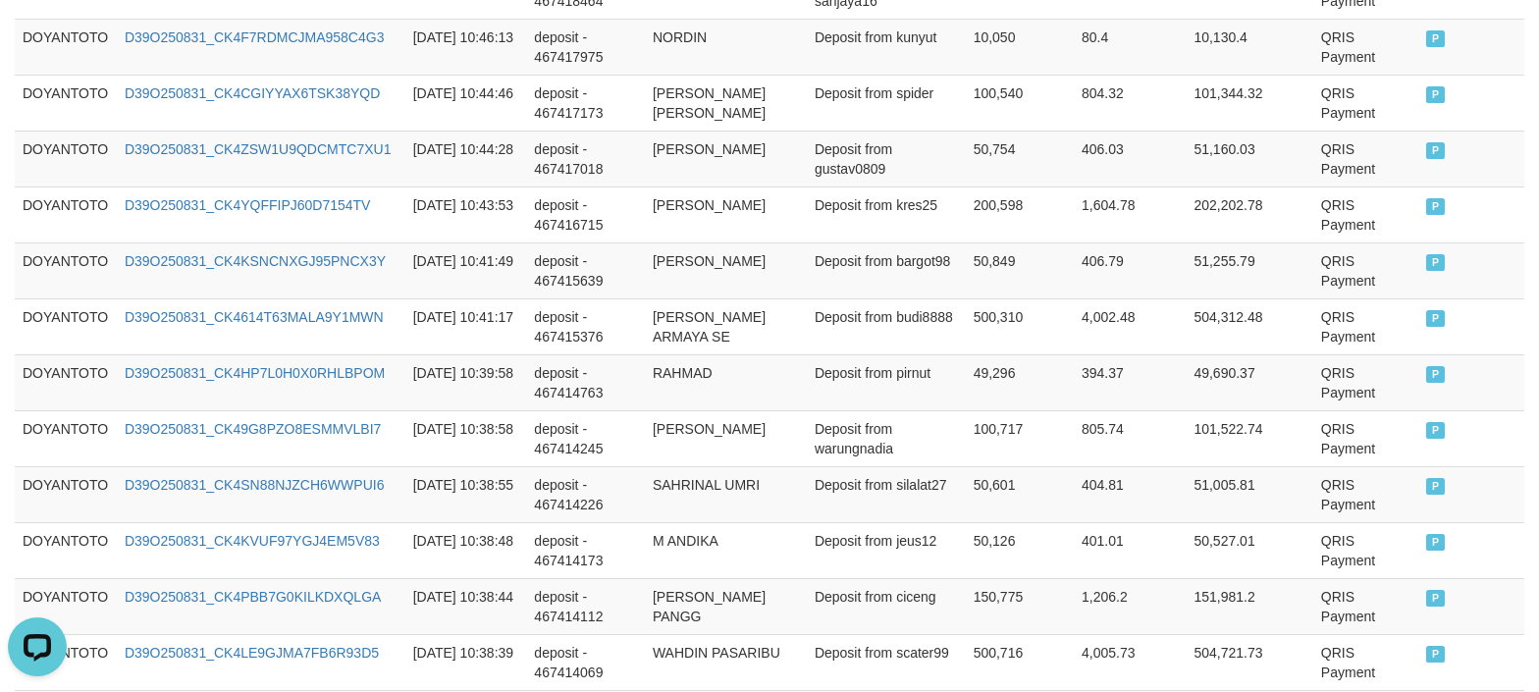
scroll to position [5919, 0]
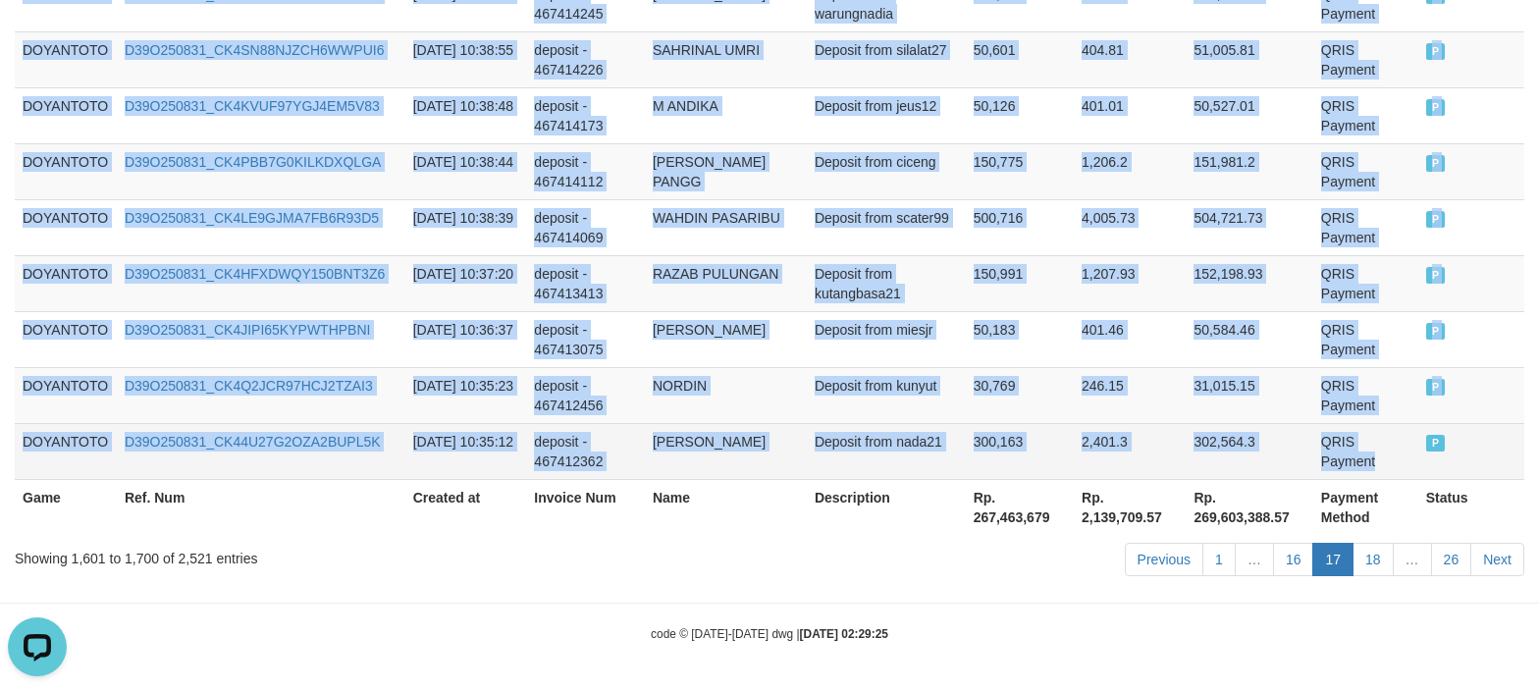
click at [1371, 468] on td "QRIS Payment" at bounding box center [1366, 451] width 105 height 56
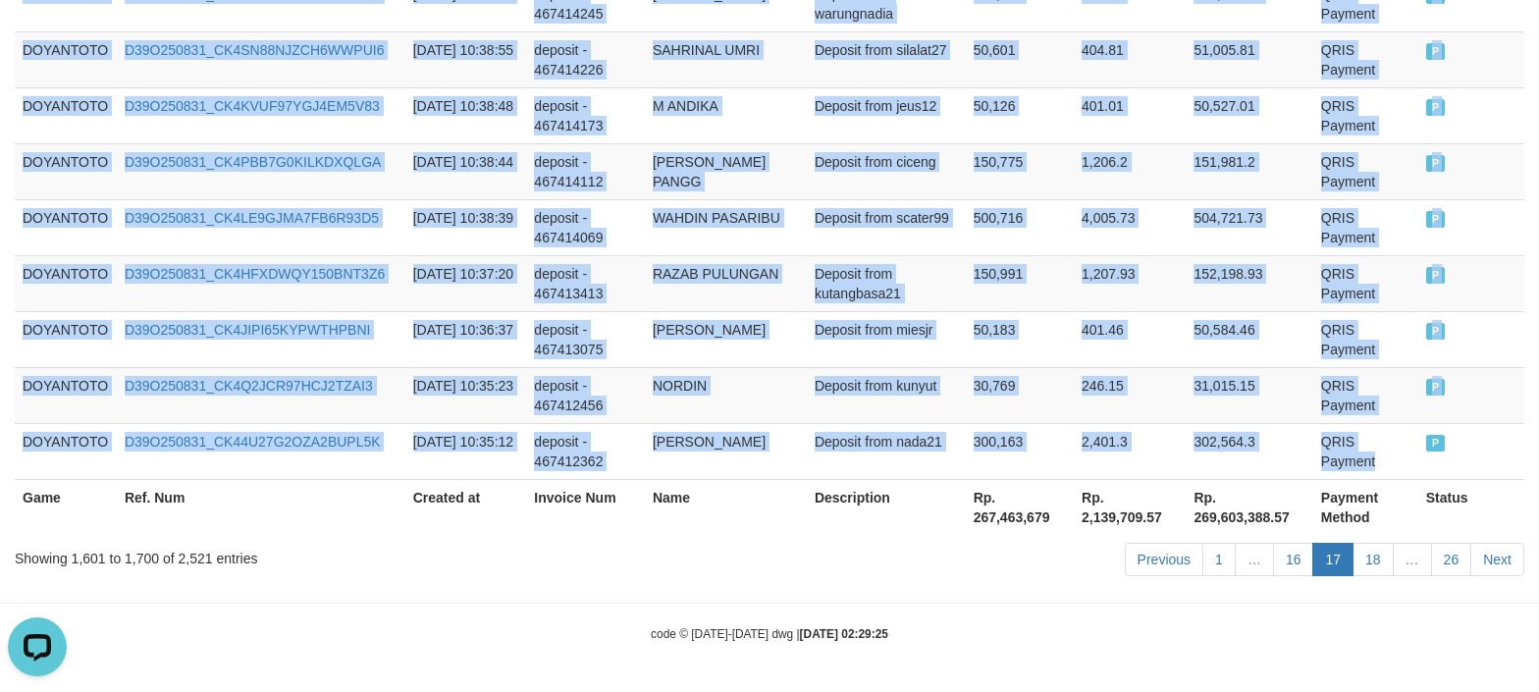
copy tbody "DOYANTOTO D39O250831_CK4396JG1Q5KYMS0H4Z [DATE] 11:37:45 deposit - 467445895 FI…"
click at [1284, 567] on link "16" at bounding box center [1293, 559] width 41 height 33
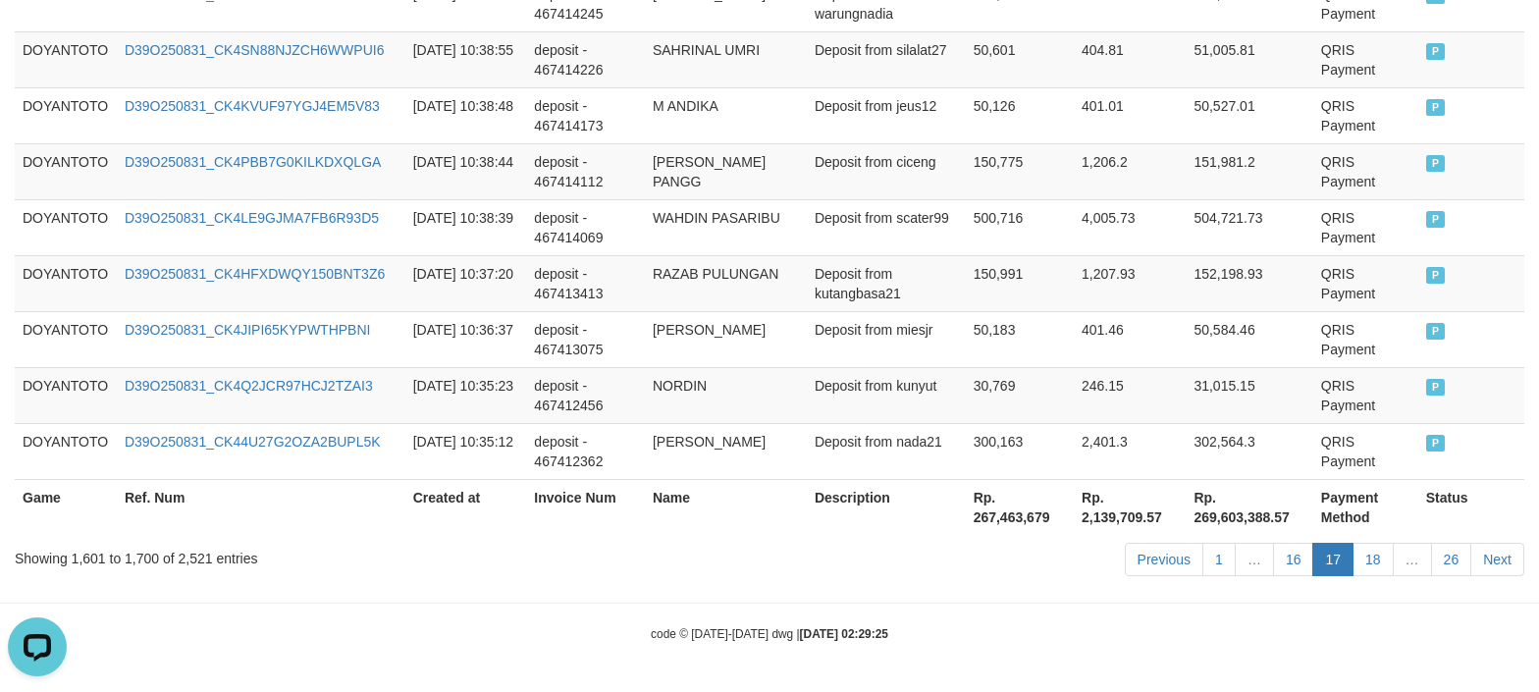
click at [654, 575] on div "Previous 1 … 16 17 18 … 26 Next" at bounding box center [1090, 562] width 898 height 42
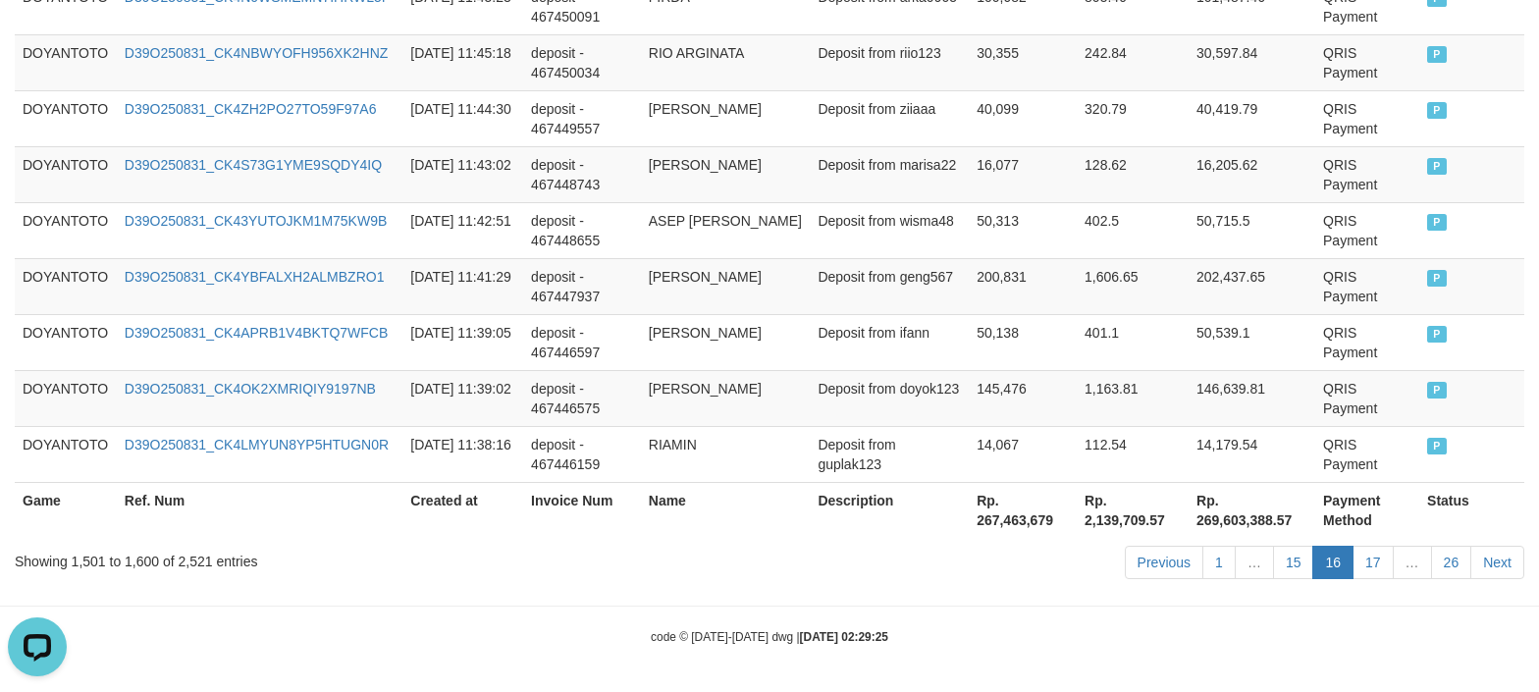
drag, startPoint x: 650, startPoint y: 569, endPoint x: 650, endPoint y: 535, distance: 34.4
click at [650, 569] on div "Previous 1 … 15 16 17 … 26 Next" at bounding box center [1090, 565] width 898 height 42
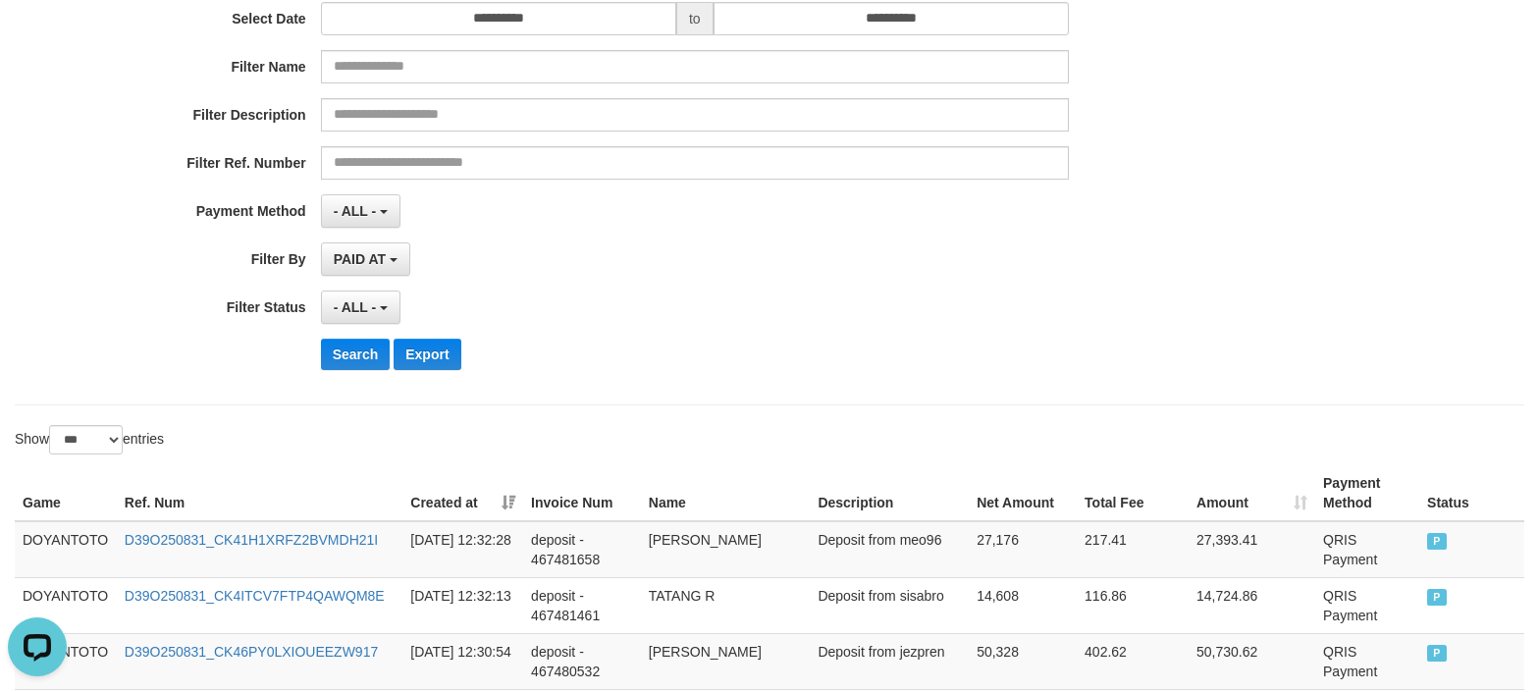
scroll to position [0, 0]
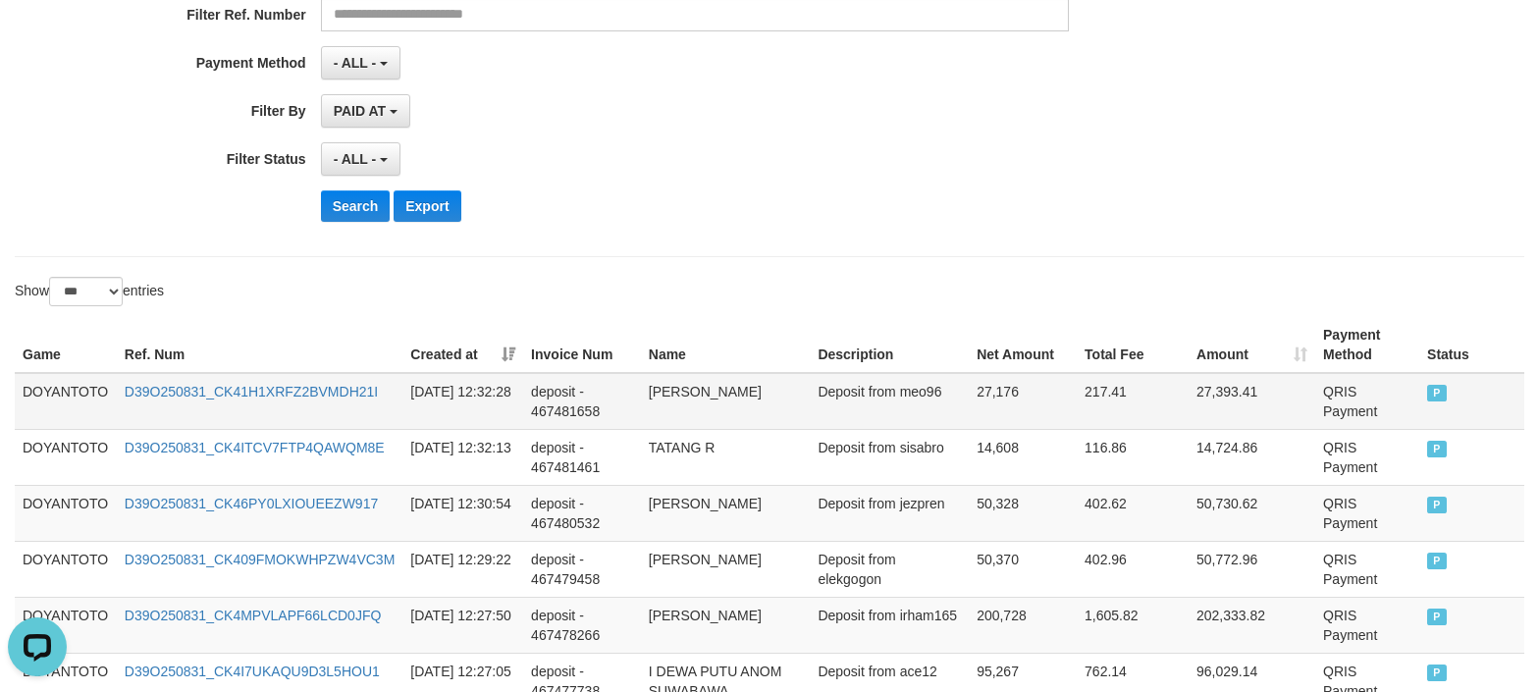
click at [65, 395] on td "DOYANTOTO" at bounding box center [66, 401] width 102 height 57
click at [65, 394] on td "DOYANTOTO" at bounding box center [66, 401] width 102 height 57
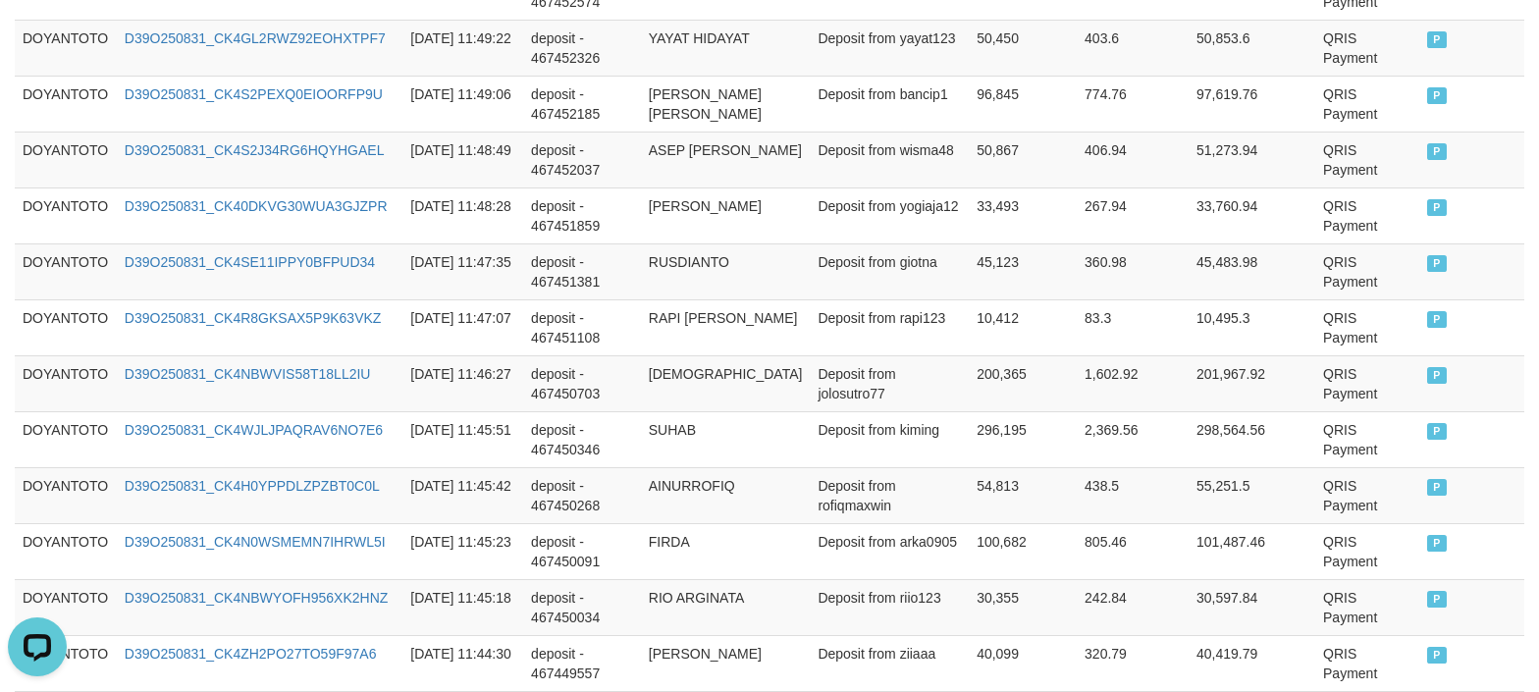
scroll to position [5919, 0]
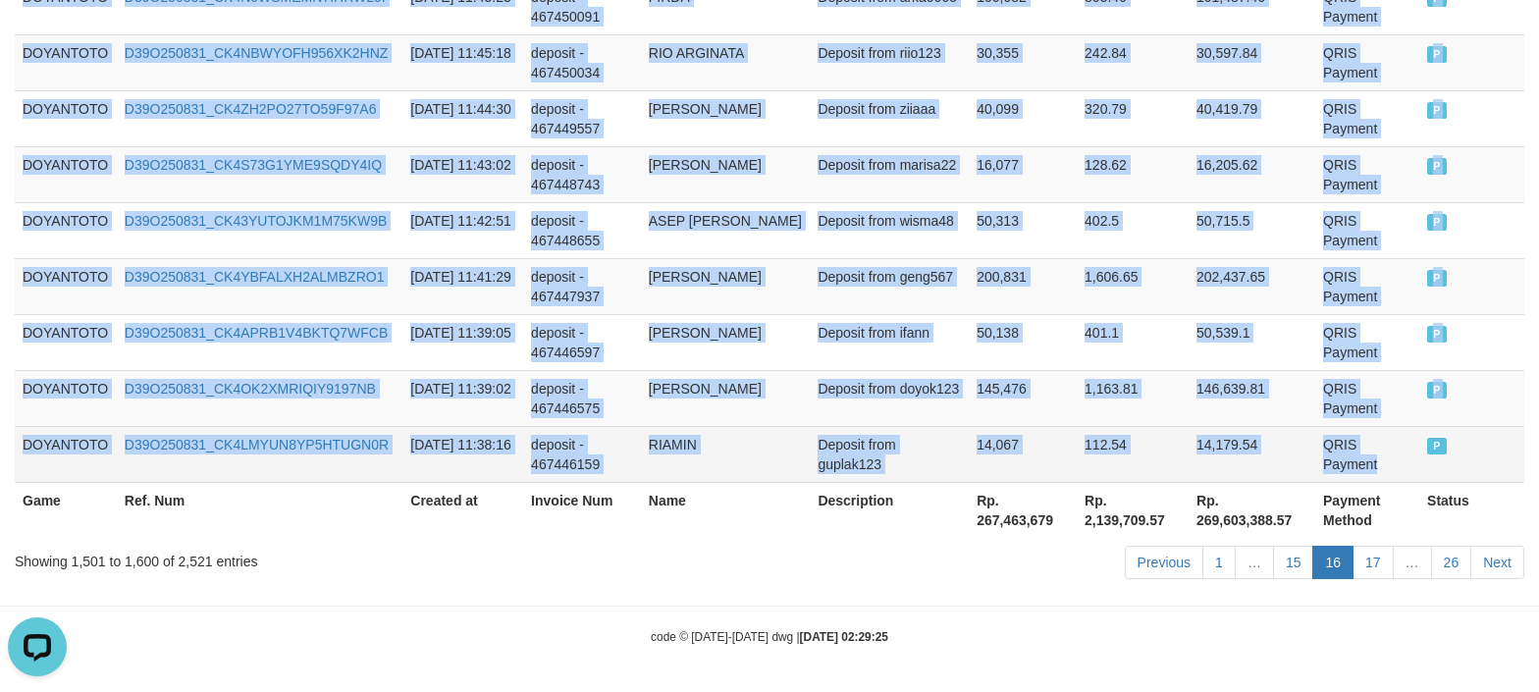
click at [1400, 454] on td "QRIS Payment" at bounding box center [1368, 454] width 104 height 56
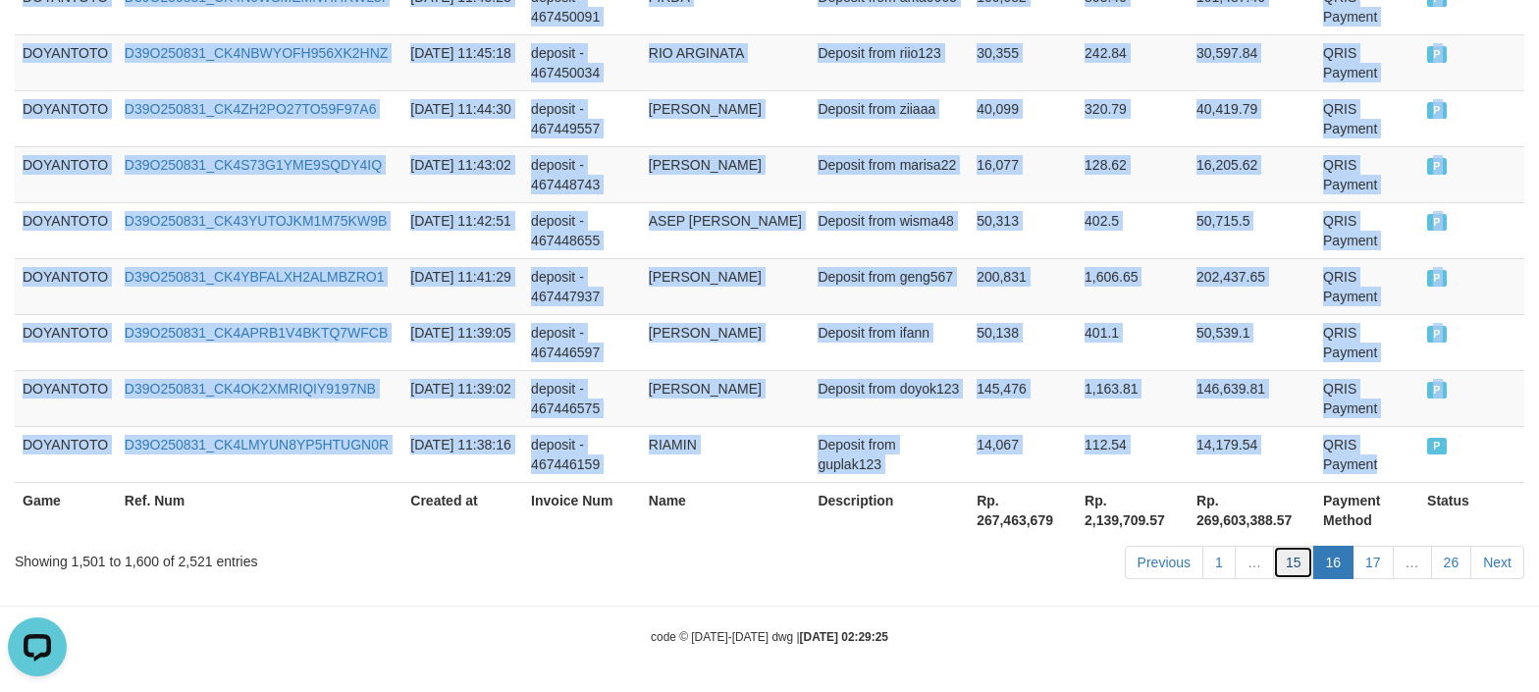
click at [1288, 555] on link "15" at bounding box center [1293, 562] width 41 height 33
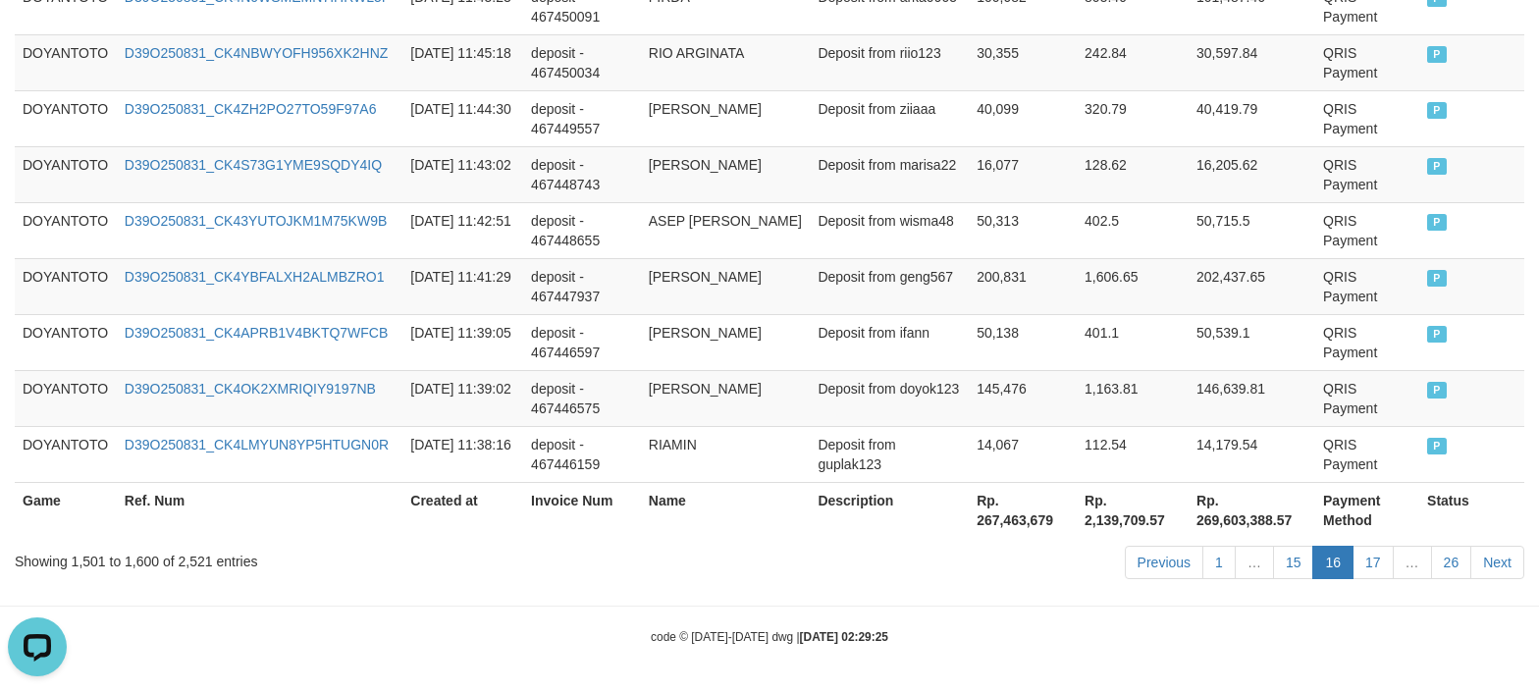
click at [556, 573] on div "Showing 1,501 to 1,600 of 2,521 entries Previous 1 … 15 16 17 … 26 Next" at bounding box center [769, 565] width 1539 height 42
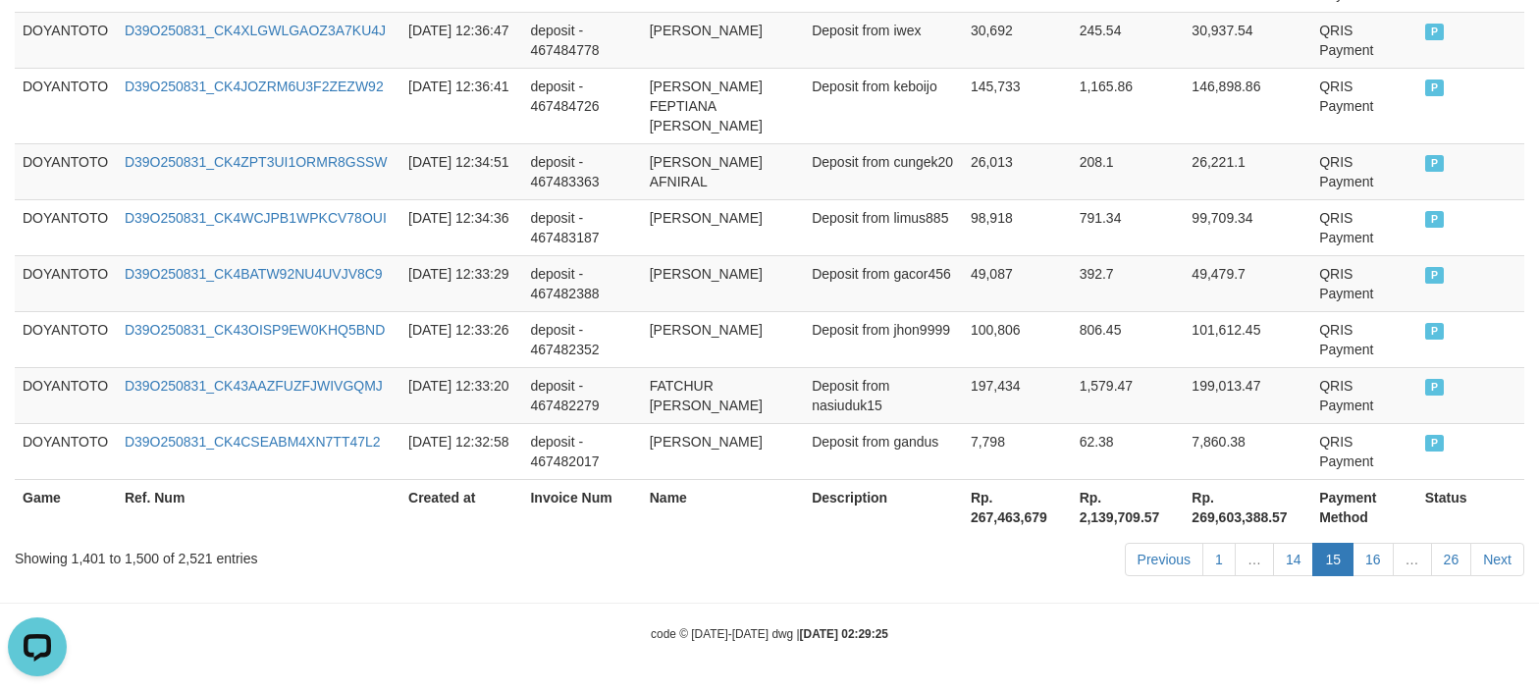
click at [465, 562] on div "Showing 1,401 to 1,500 of 2,521 entries" at bounding box center [321, 554] width 612 height 27
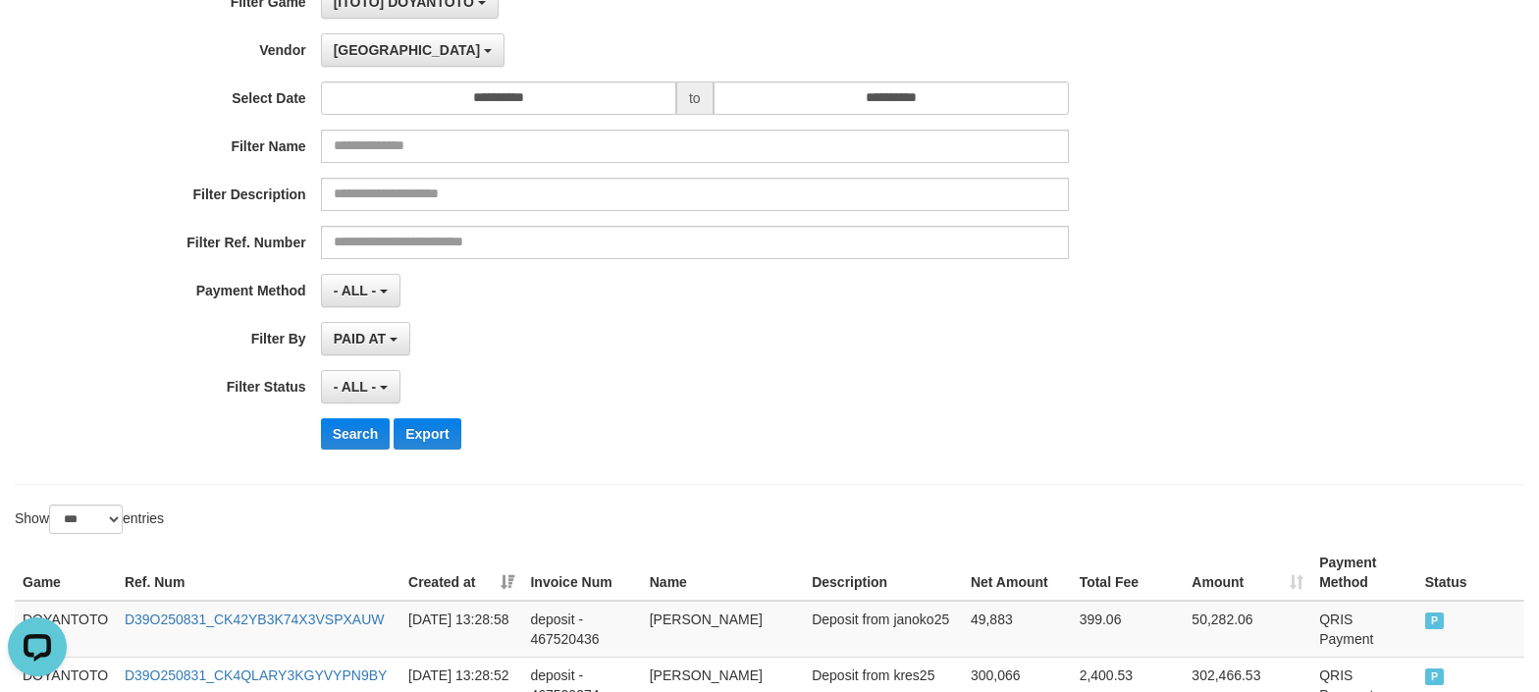
scroll to position [393, 0]
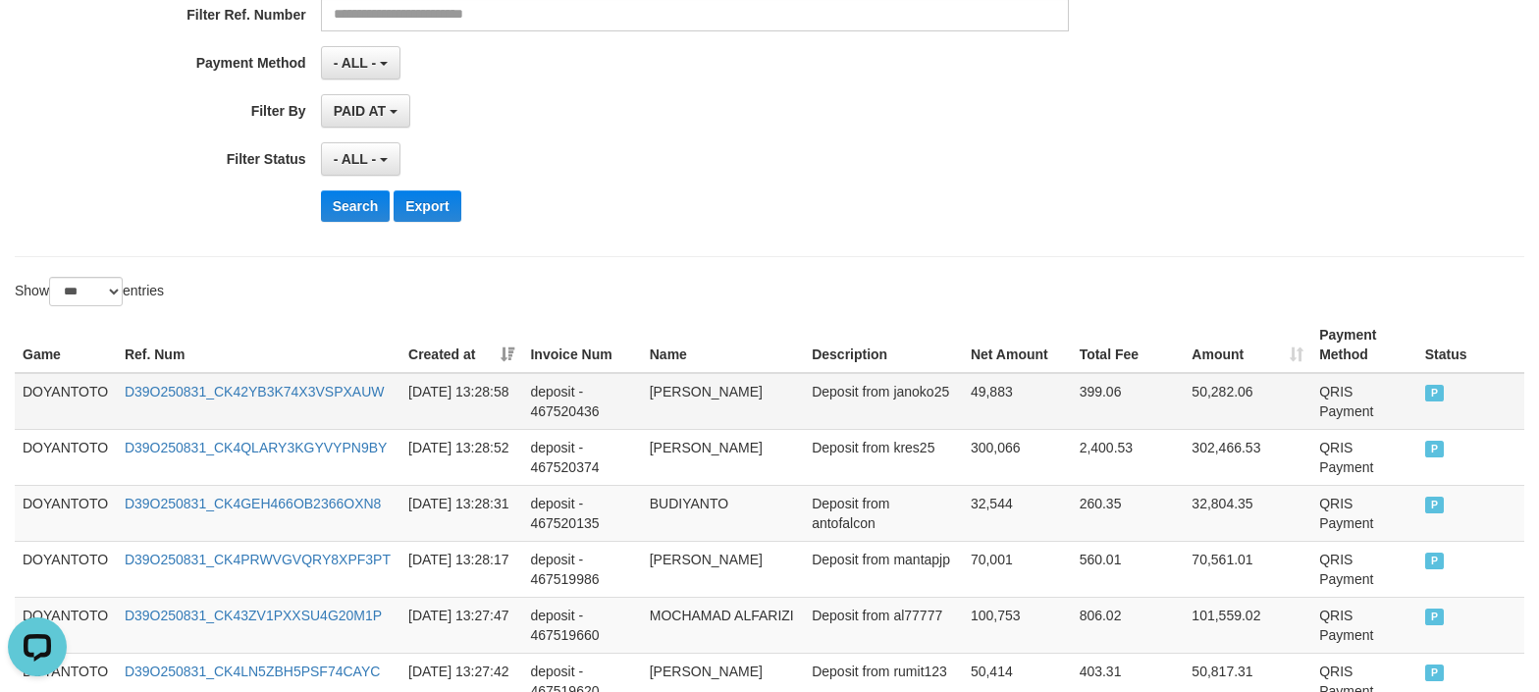
click at [63, 390] on td "DOYANTOTO" at bounding box center [66, 401] width 102 height 57
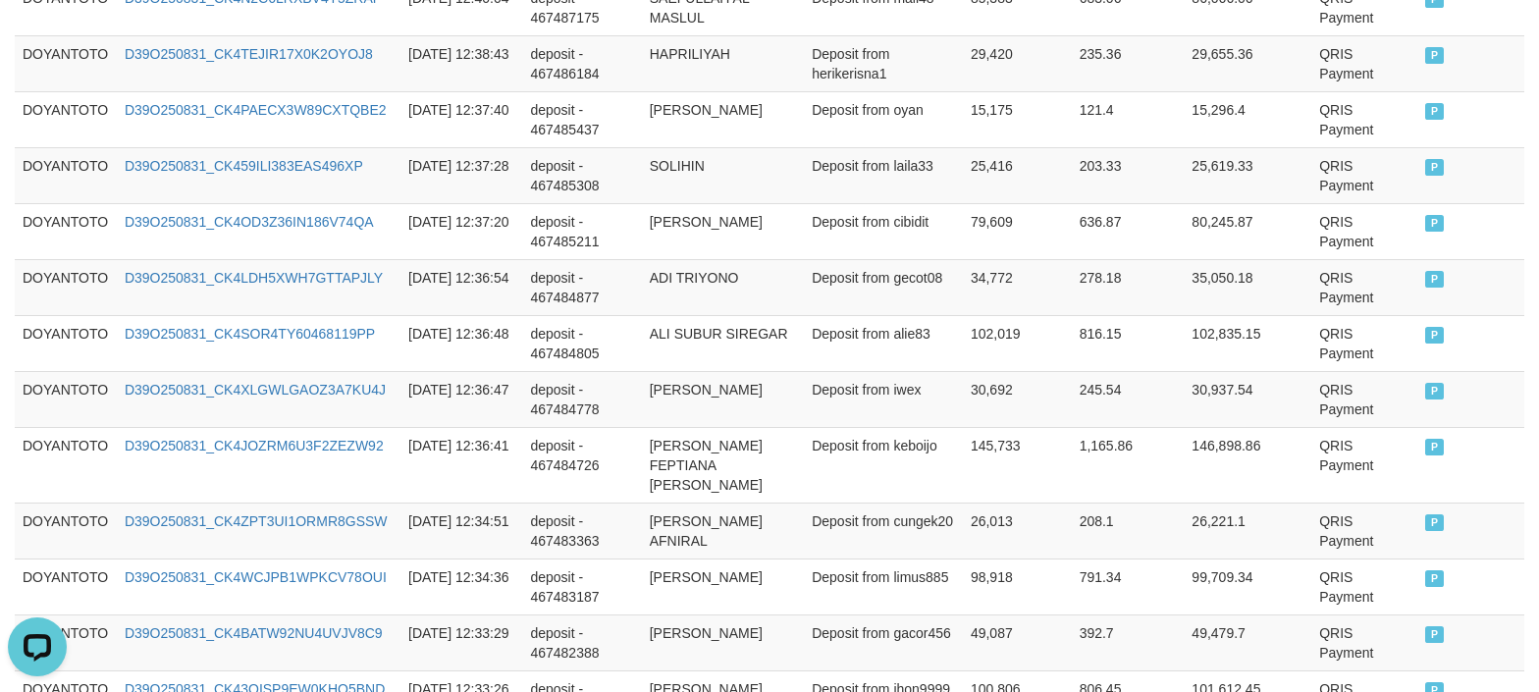
scroll to position [5919, 0]
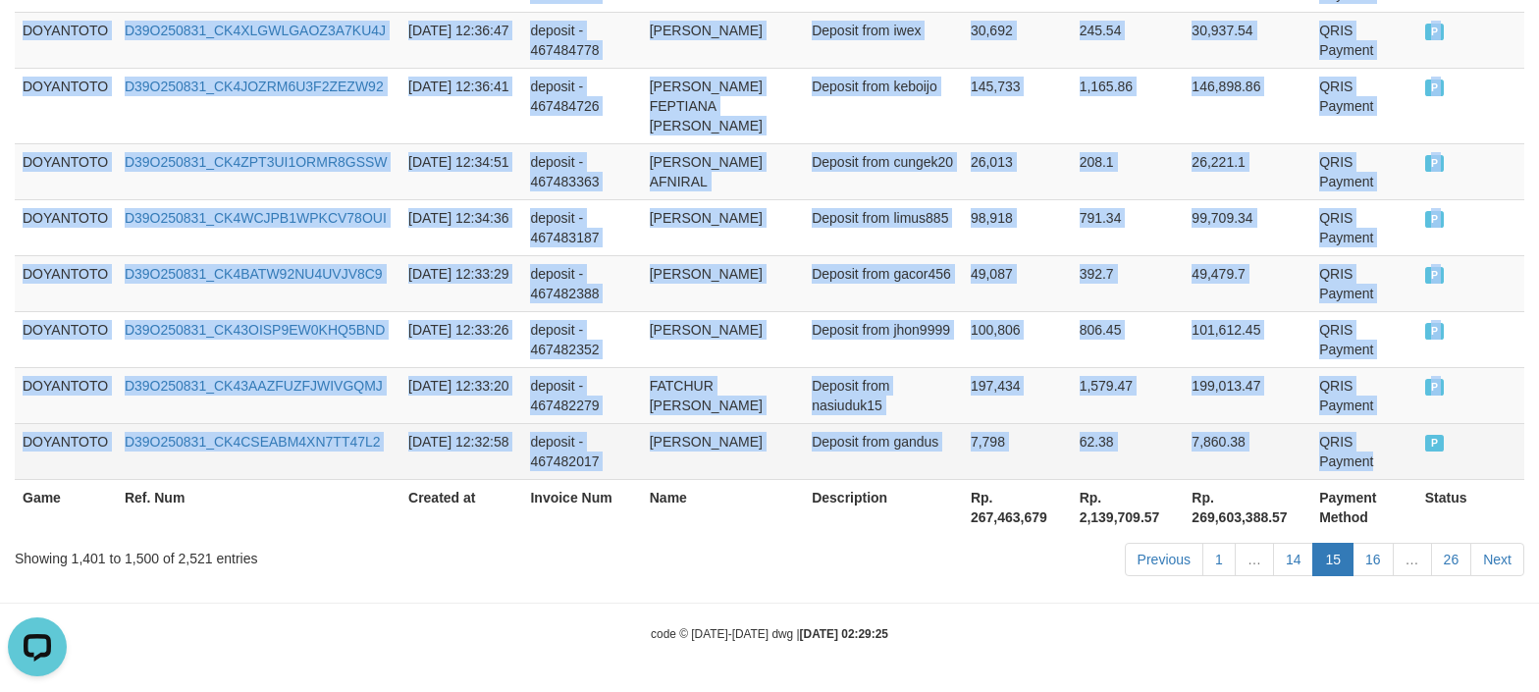
click at [1412, 434] on td "QRIS Payment" at bounding box center [1365, 451] width 106 height 56
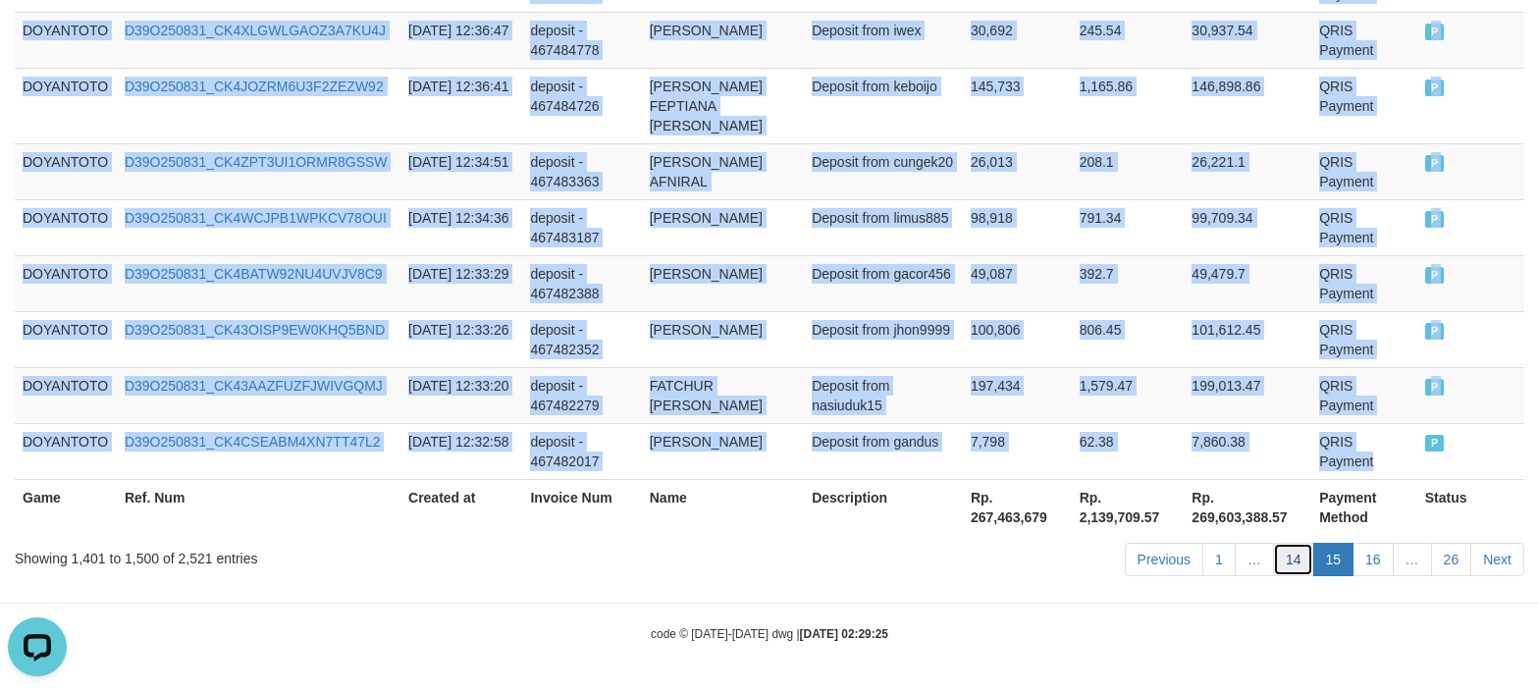
click at [1285, 565] on link "14" at bounding box center [1293, 559] width 41 height 33
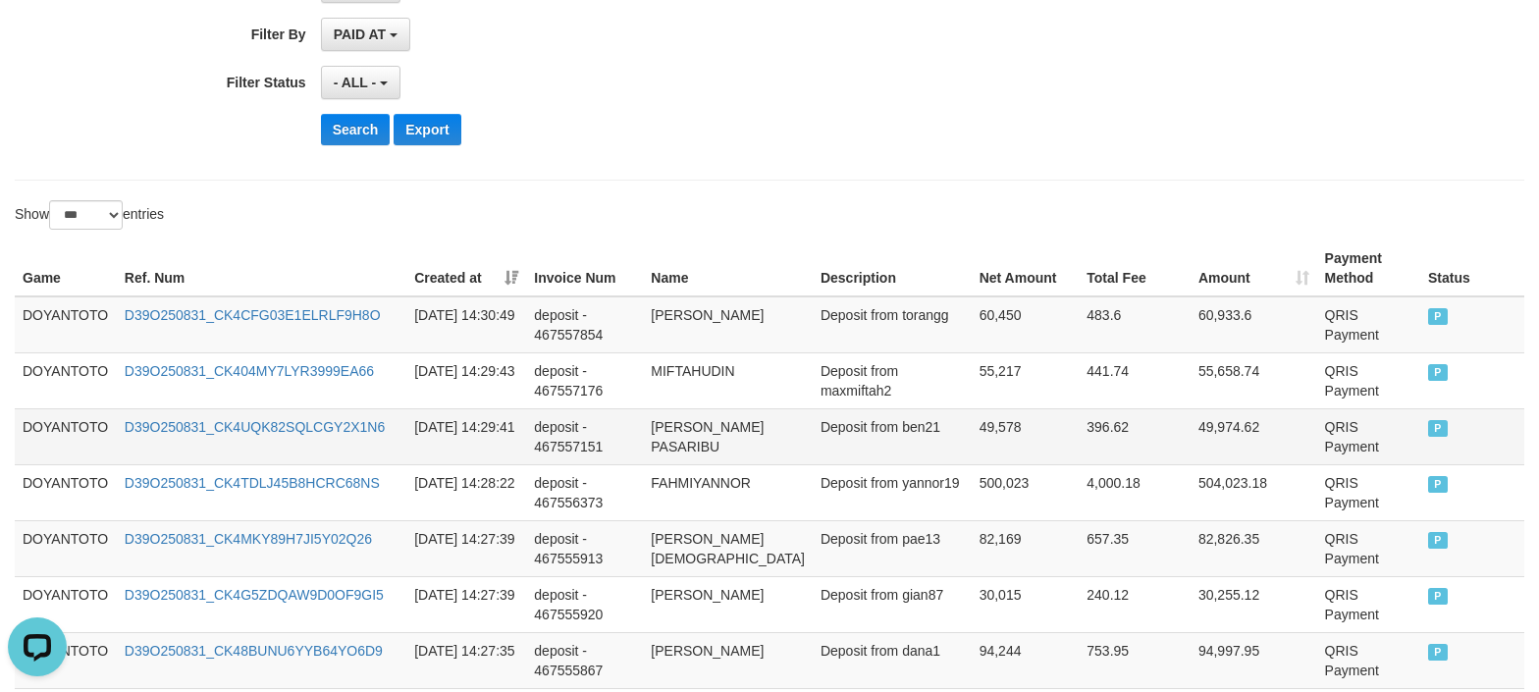
scroll to position [523, 0]
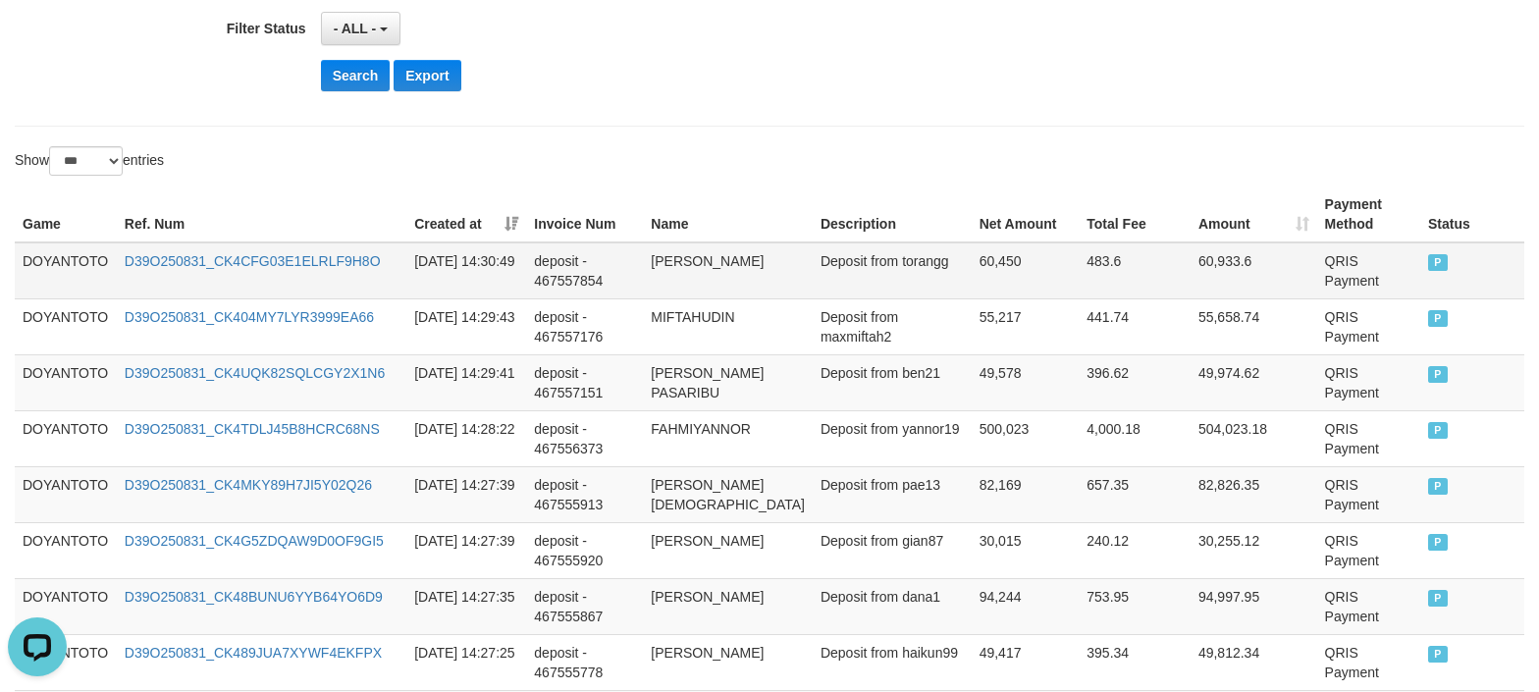
click at [81, 272] on td "DOYANTOTO" at bounding box center [66, 270] width 102 height 57
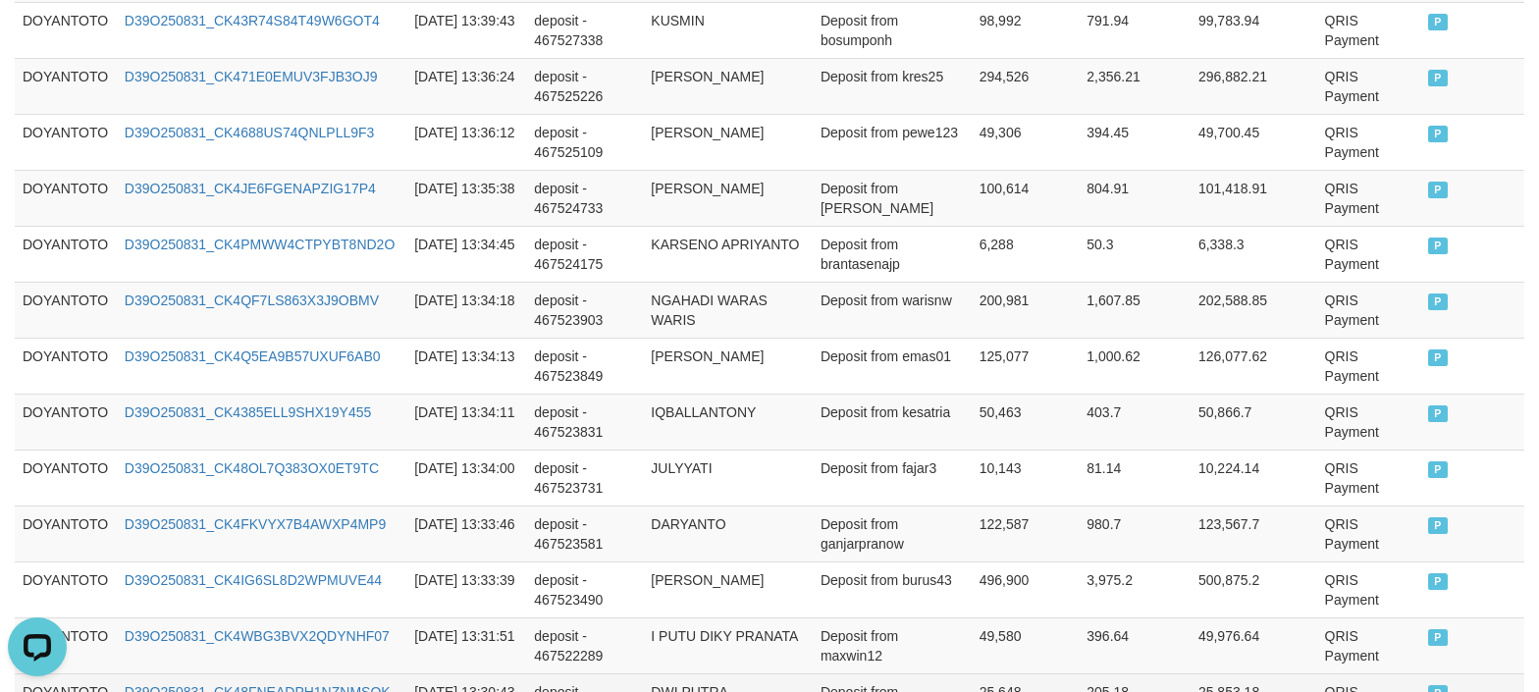
scroll to position [5919, 0]
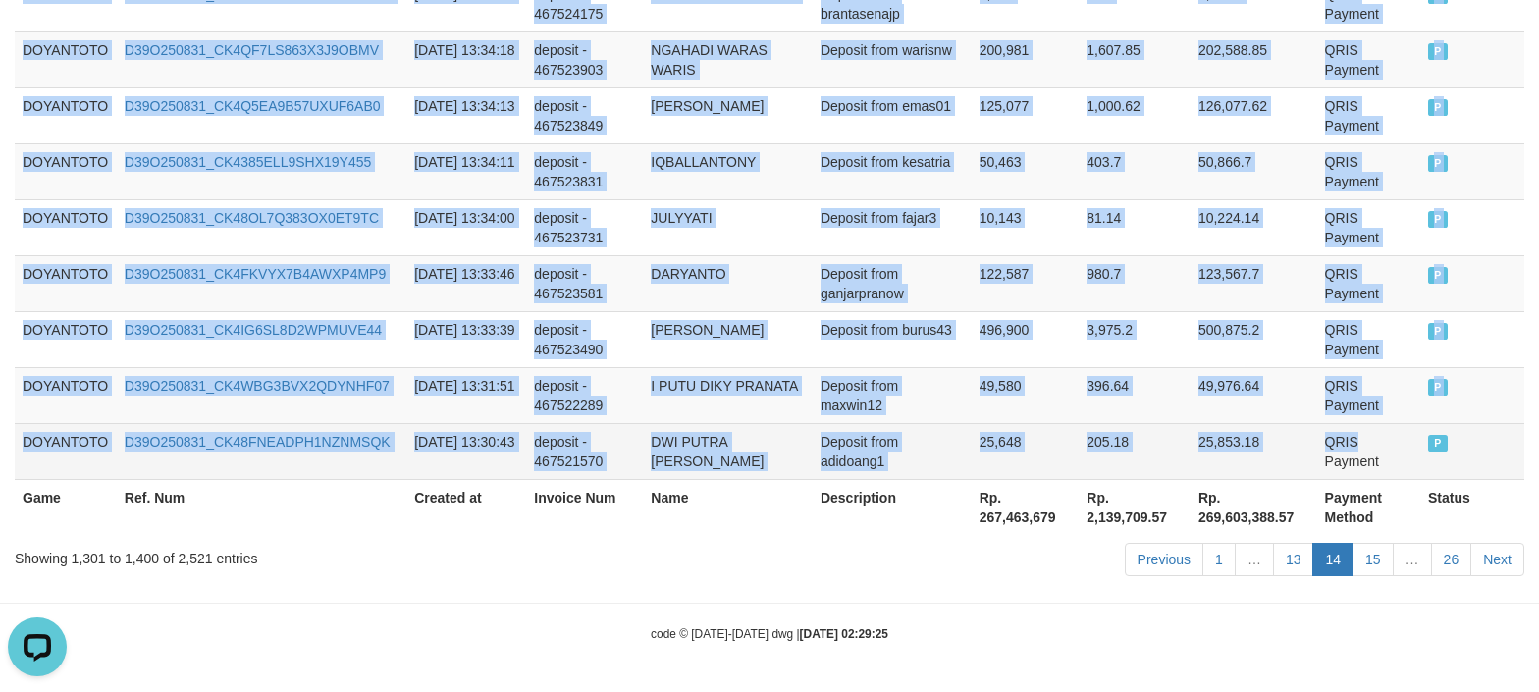
click at [1363, 441] on td "QRIS Payment" at bounding box center [1369, 451] width 103 height 56
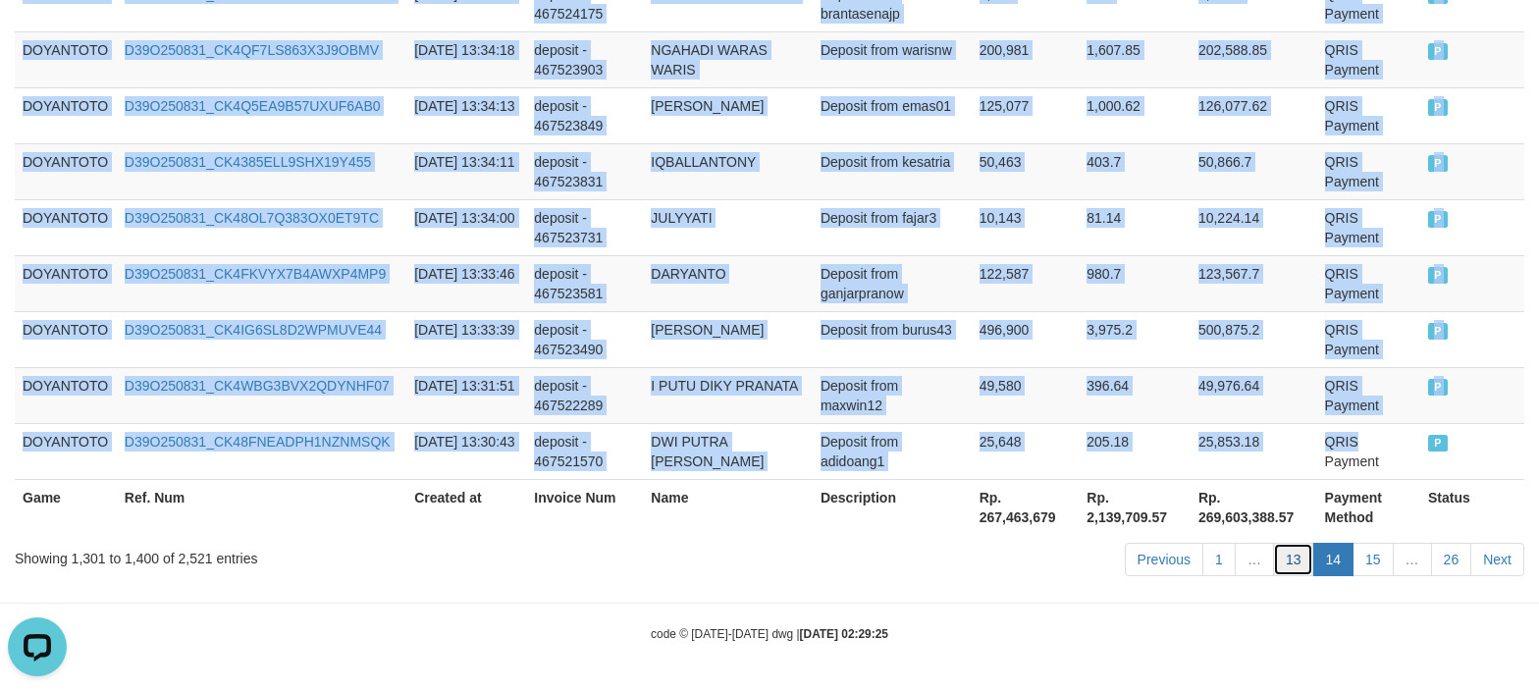
click at [1284, 564] on link "13" at bounding box center [1293, 559] width 41 height 33
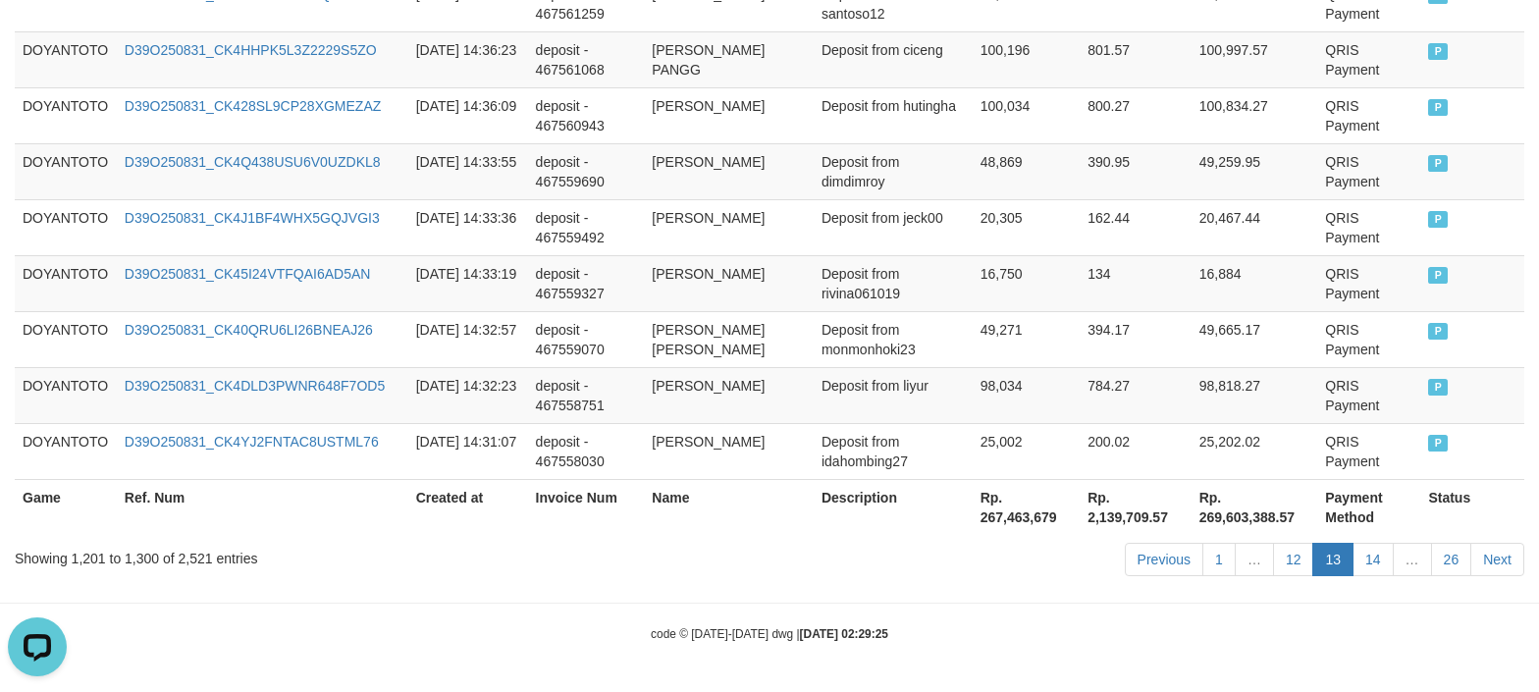
click at [477, 582] on div "Showing 1,201 to 1,300 of 2,521 entries Previous 1 … 12 13 14 … 26 Next" at bounding box center [769, 562] width 1539 height 42
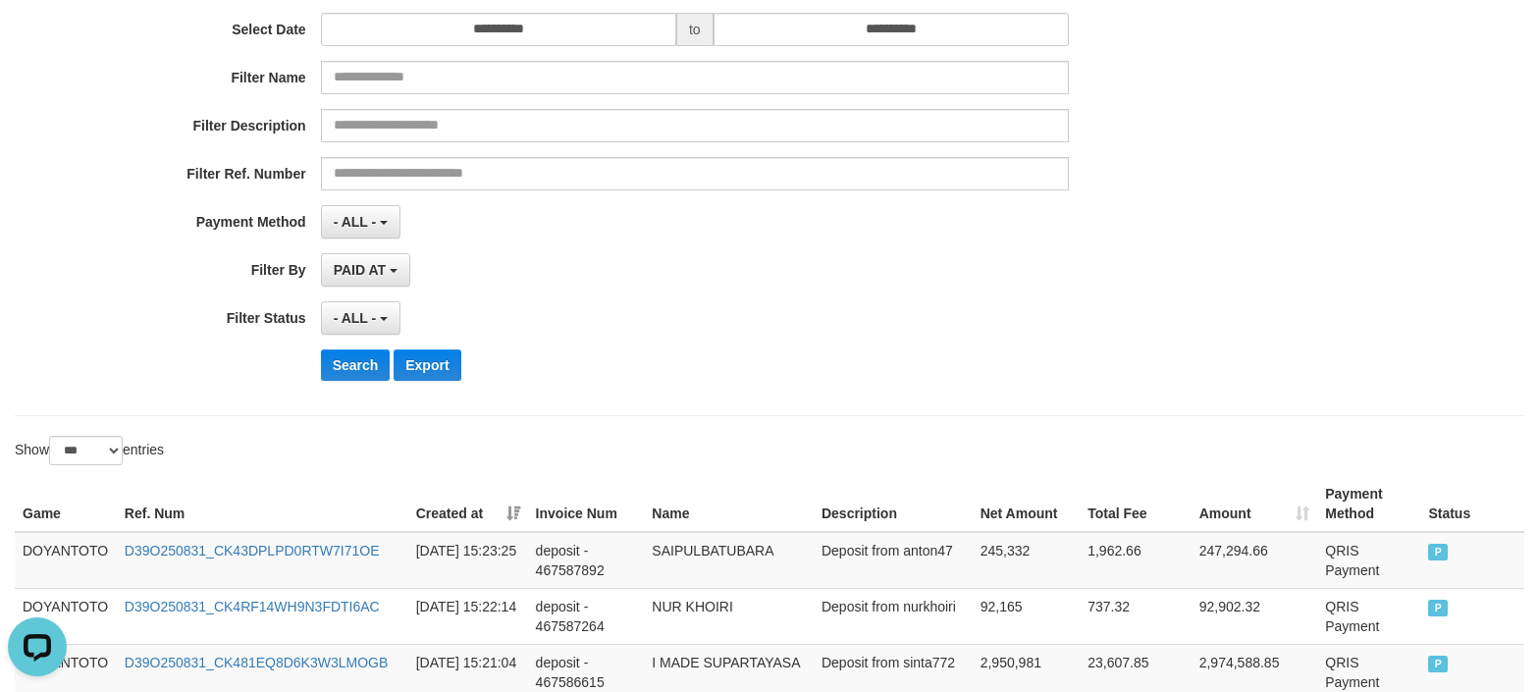
scroll to position [523, 0]
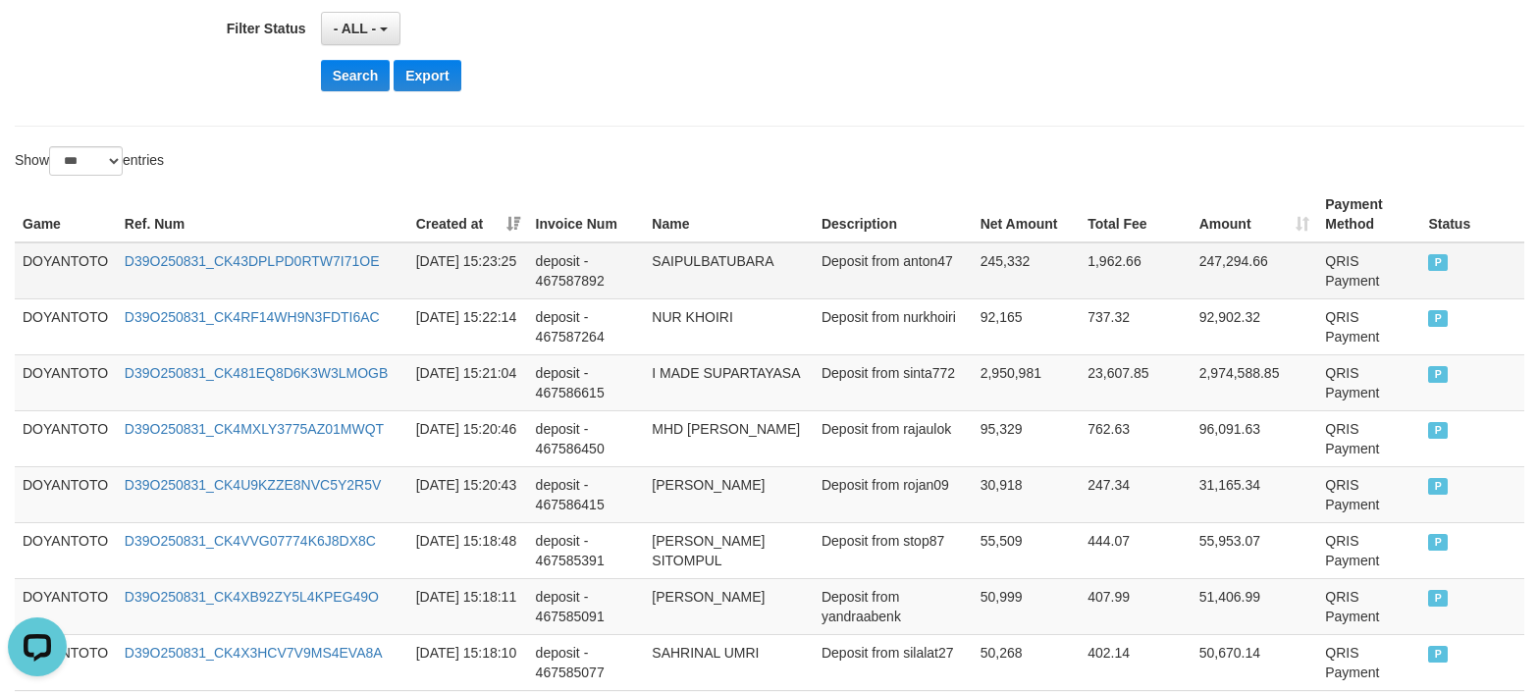
click at [68, 279] on td "DOYANTOTO" at bounding box center [66, 270] width 102 height 57
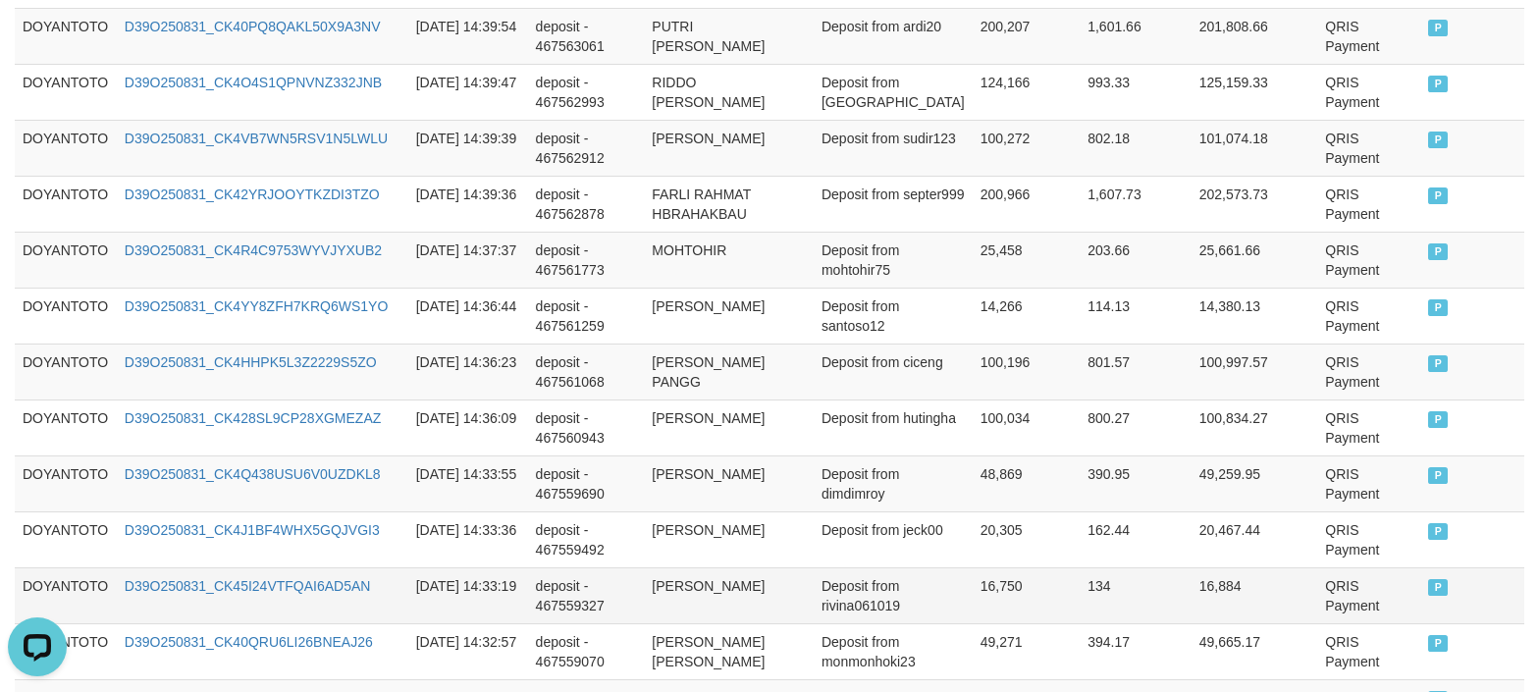
scroll to position [5939, 0]
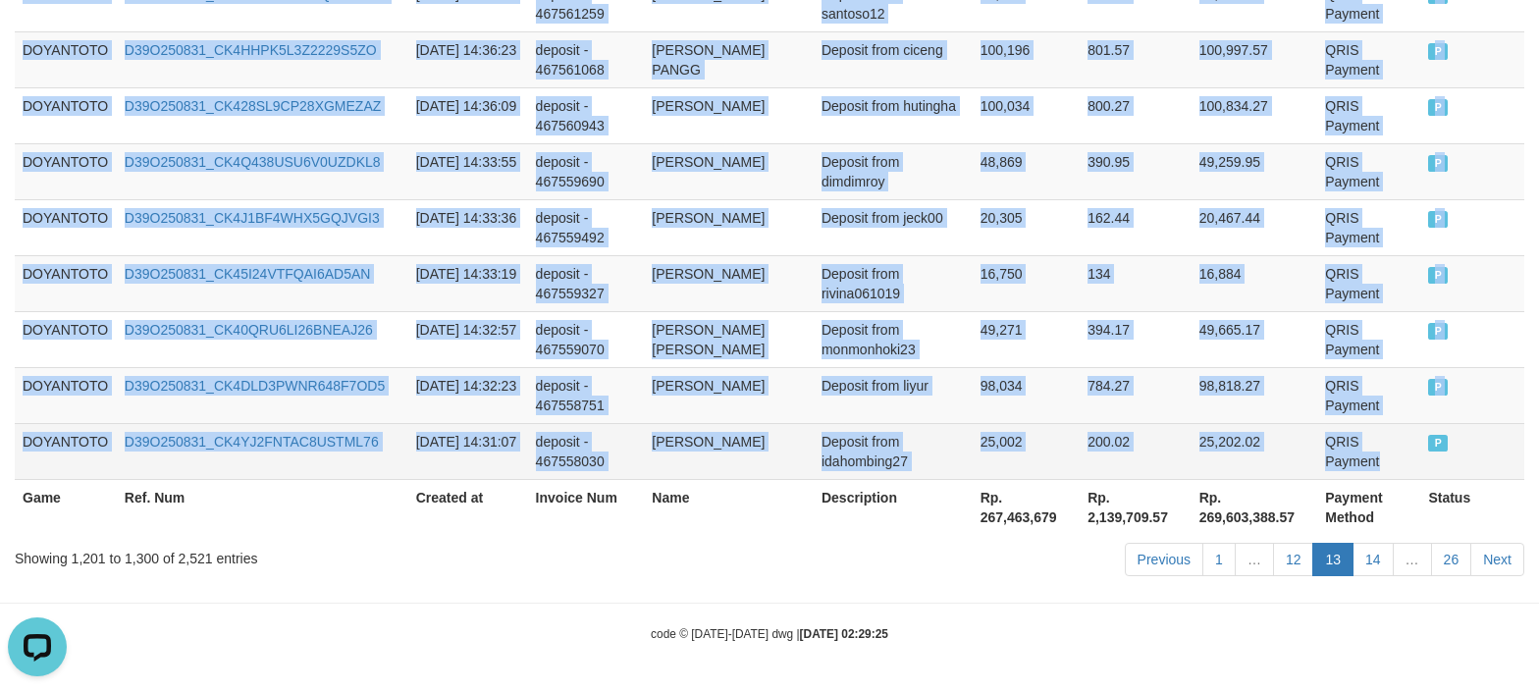
click at [1341, 473] on td "QRIS Payment" at bounding box center [1369, 451] width 103 height 56
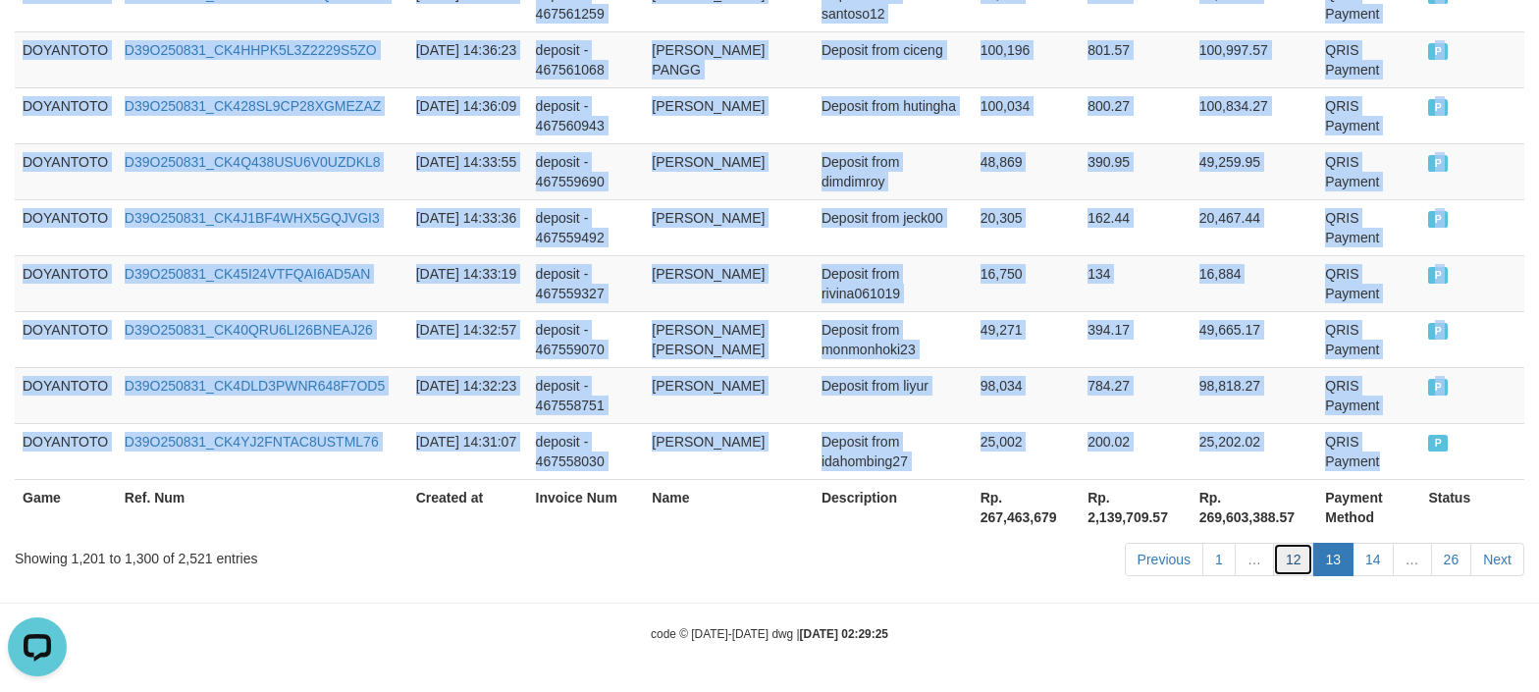
click at [1298, 564] on link "12" at bounding box center [1293, 559] width 41 height 33
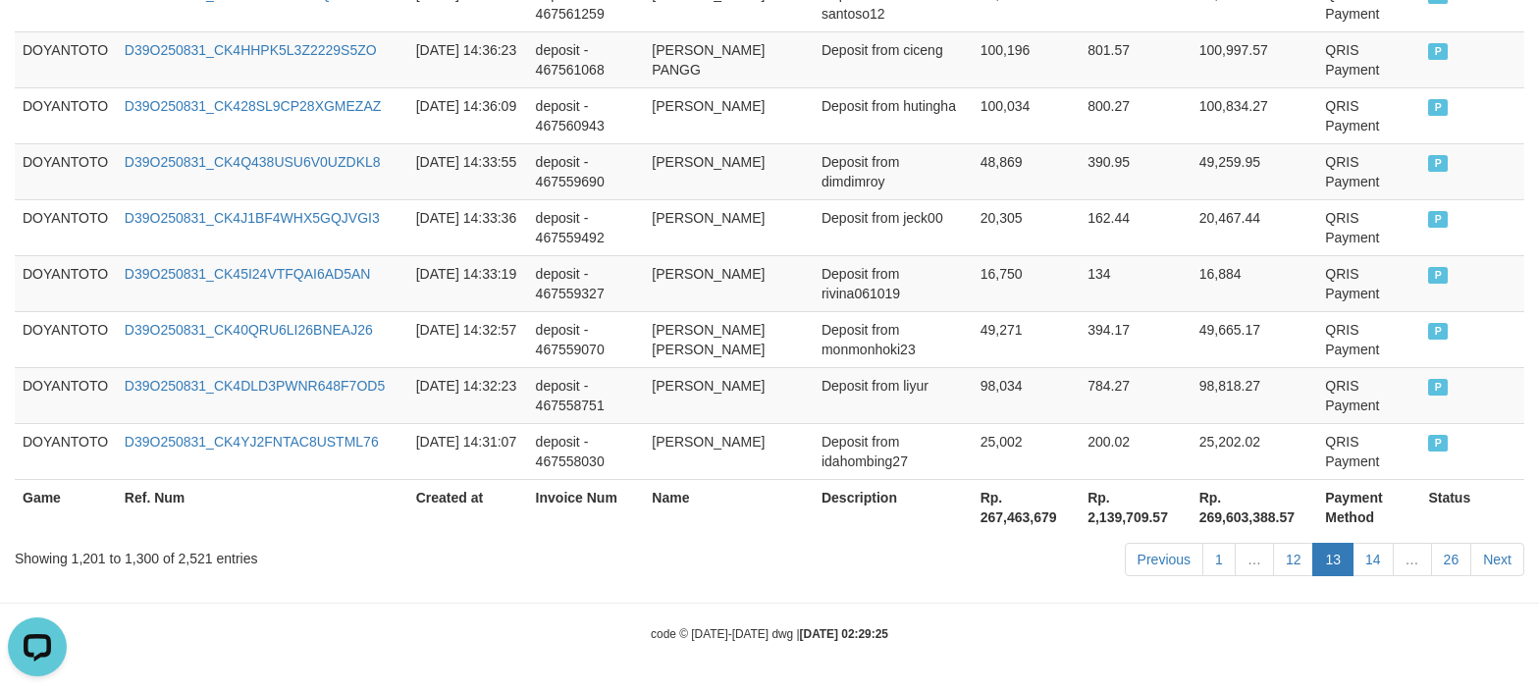
drag, startPoint x: 624, startPoint y: 597, endPoint x: 624, endPoint y: 609, distance: 11.8
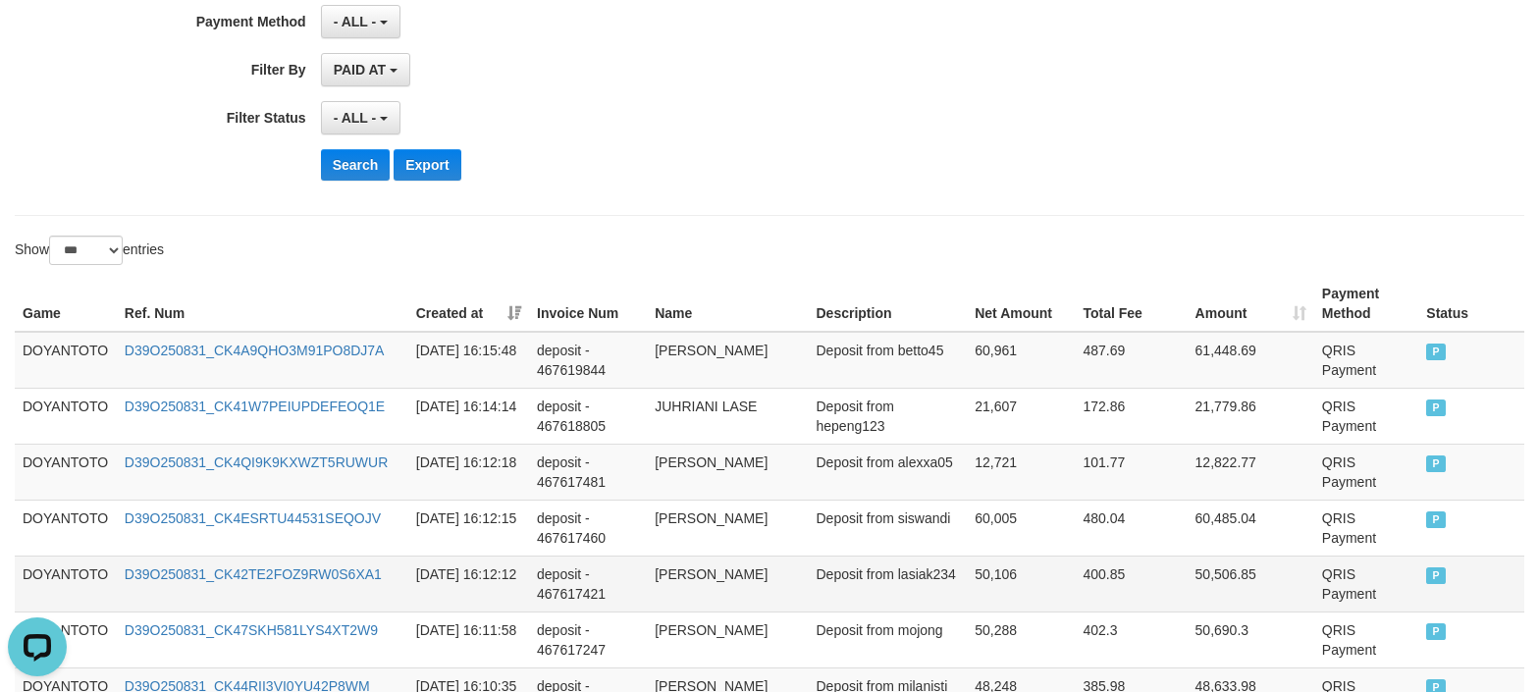
scroll to position [523, 0]
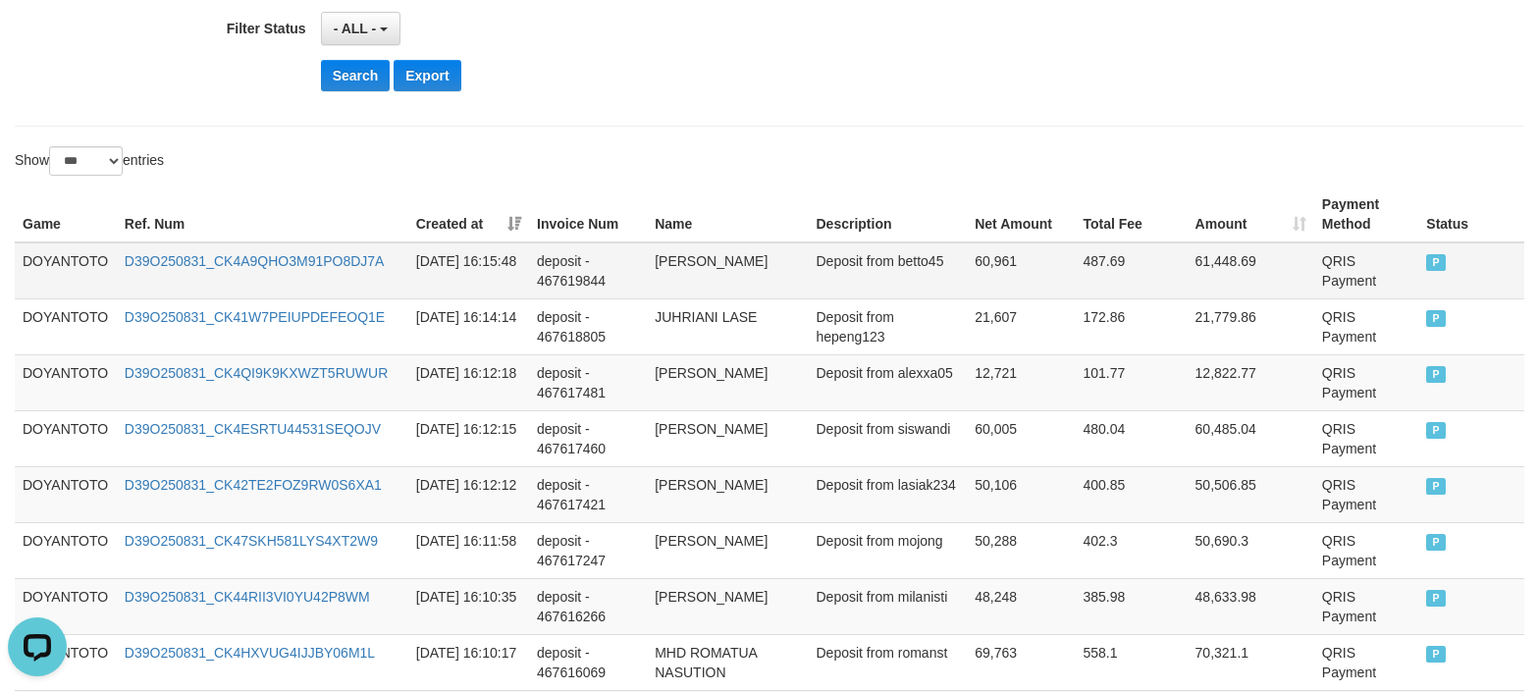
click at [77, 257] on td "DOYANTOTO" at bounding box center [66, 270] width 102 height 57
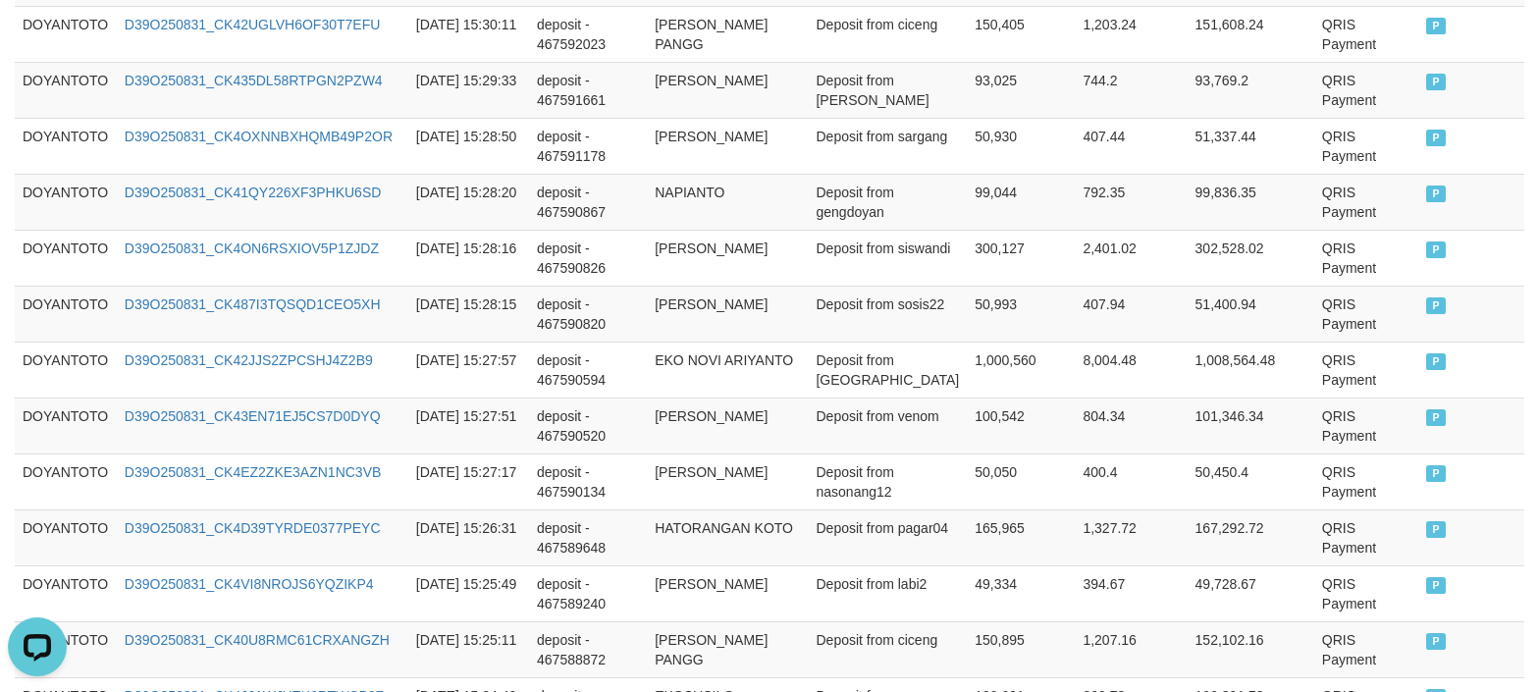
scroll to position [5939, 0]
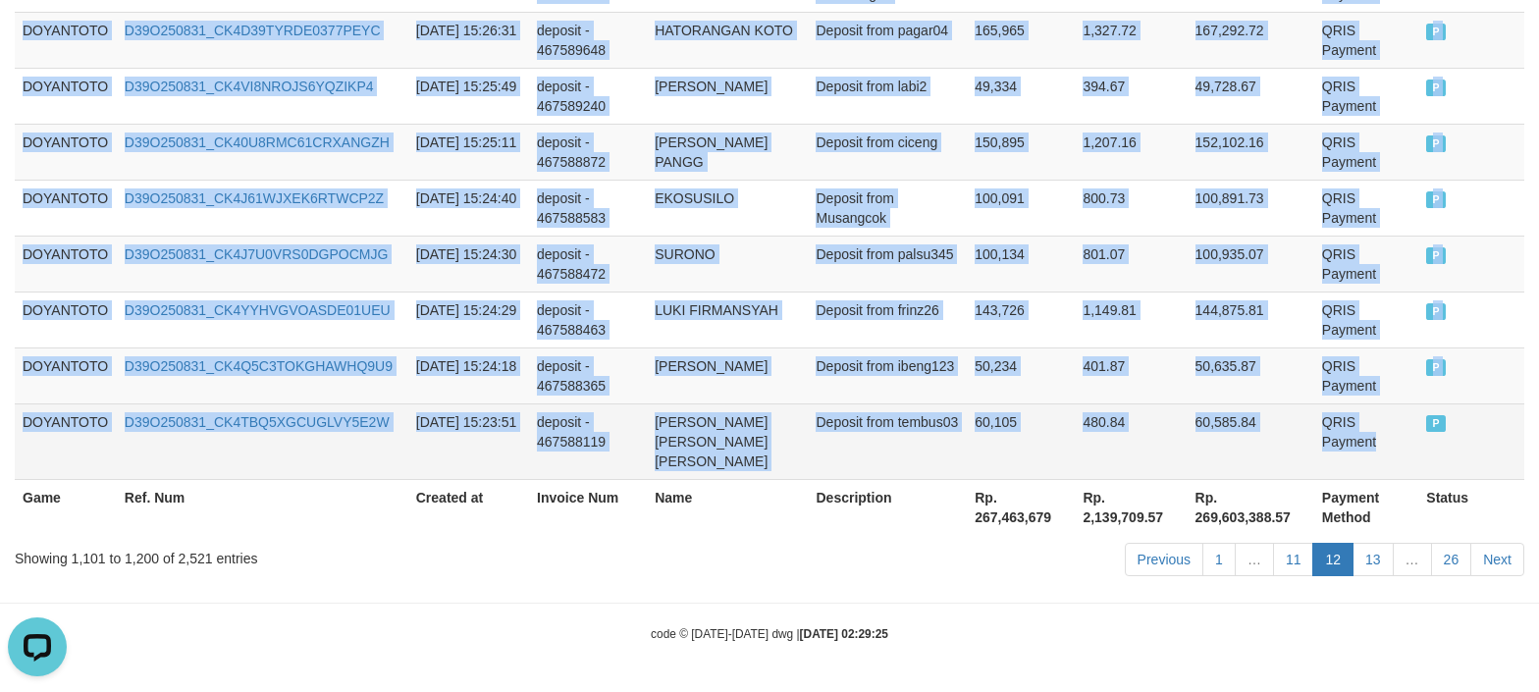
click at [1352, 452] on td "QRIS Payment" at bounding box center [1367, 442] width 104 height 76
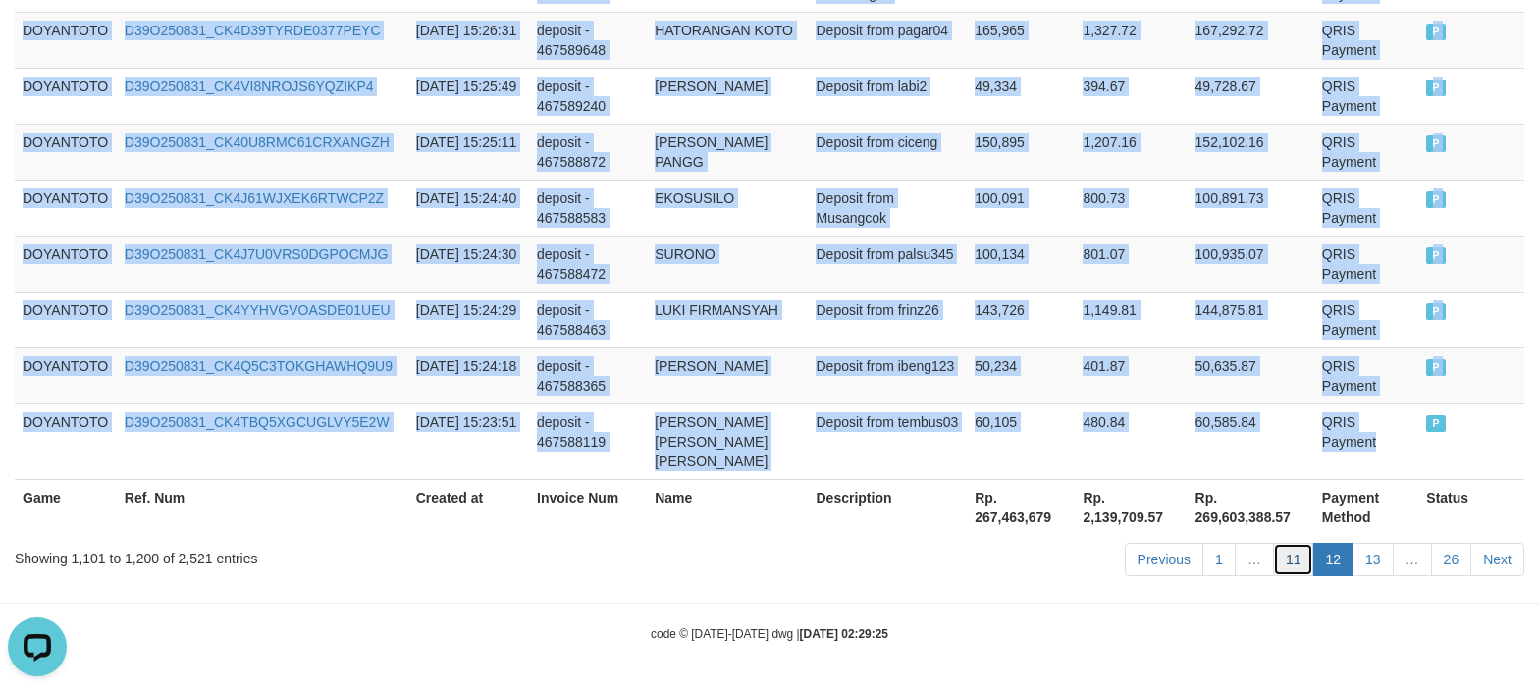
click at [1290, 567] on link "11" at bounding box center [1293, 559] width 41 height 33
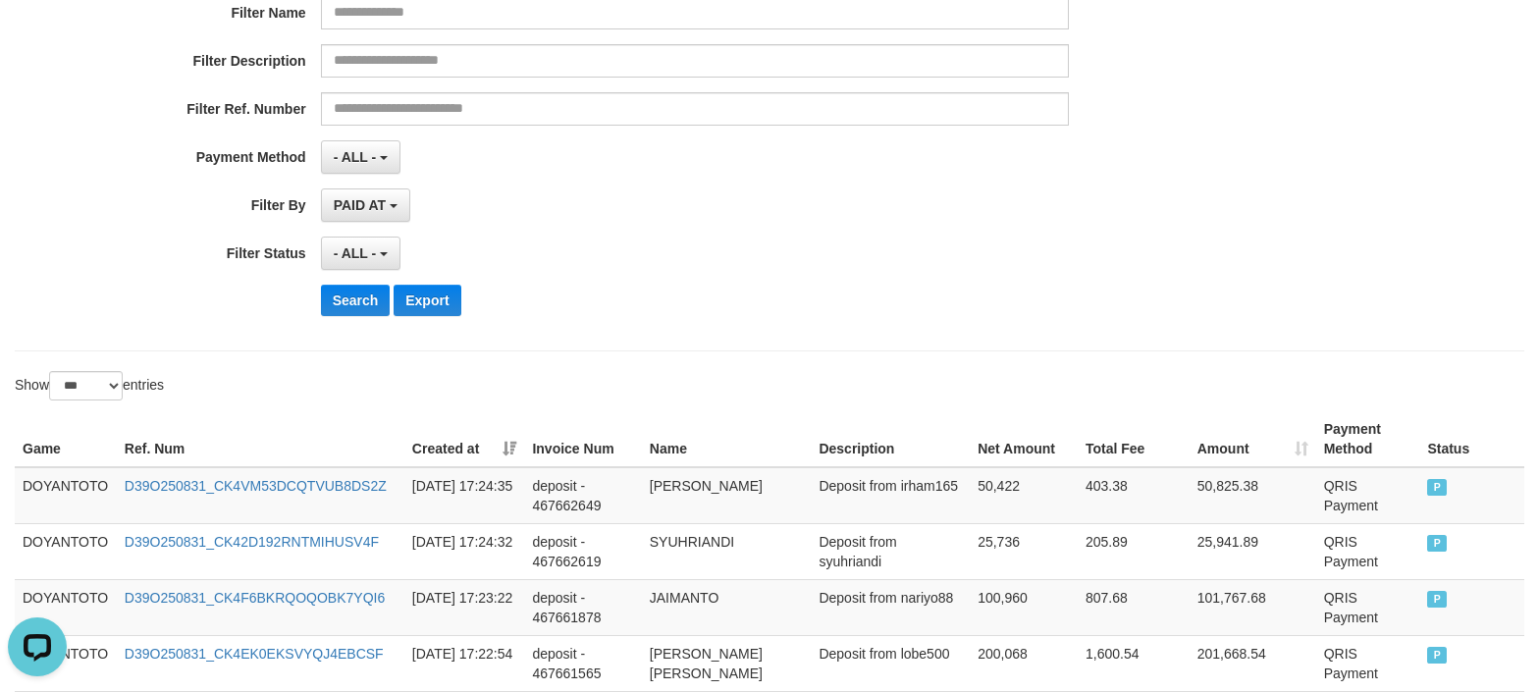
scroll to position [393, 0]
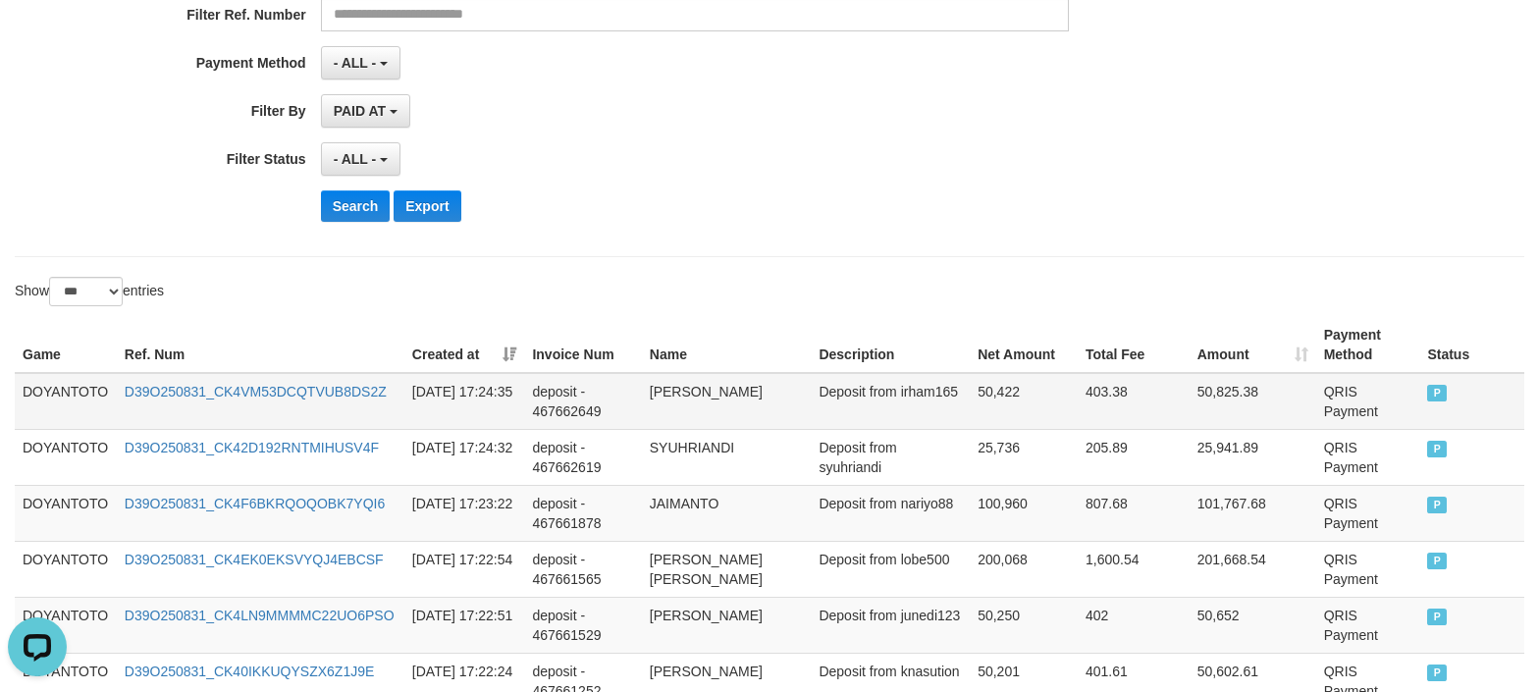
click at [52, 383] on td "DOYANTOTO" at bounding box center [66, 401] width 102 height 57
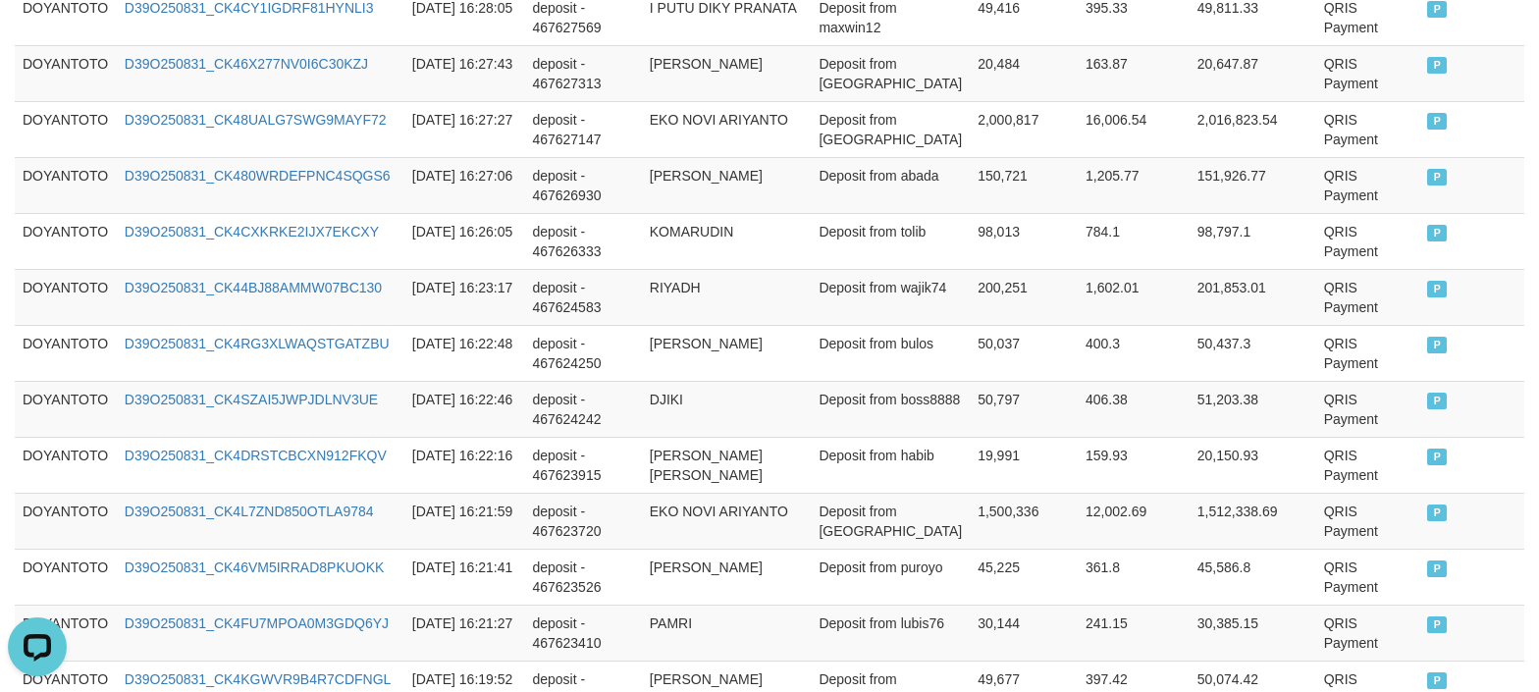
scroll to position [5958, 0]
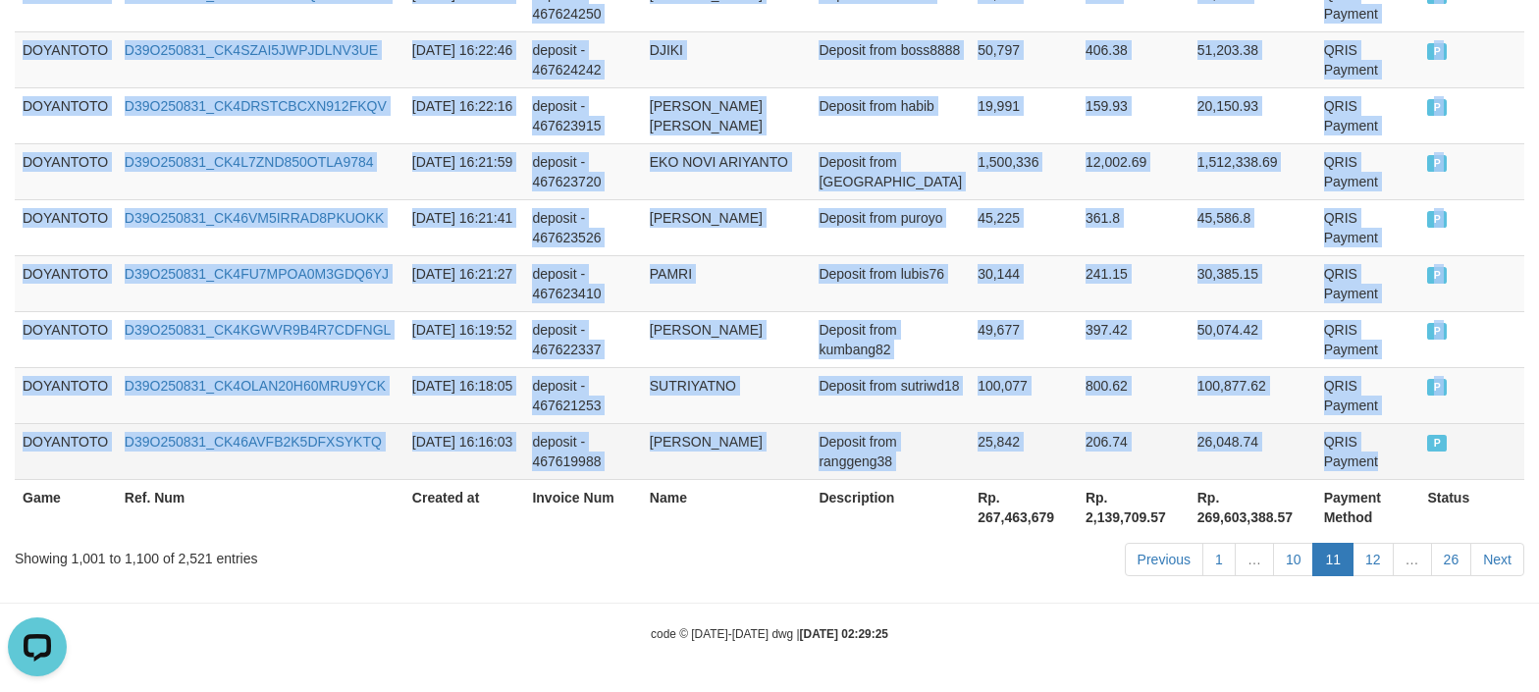
click at [1363, 468] on td "QRIS Payment" at bounding box center [1369, 451] width 104 height 56
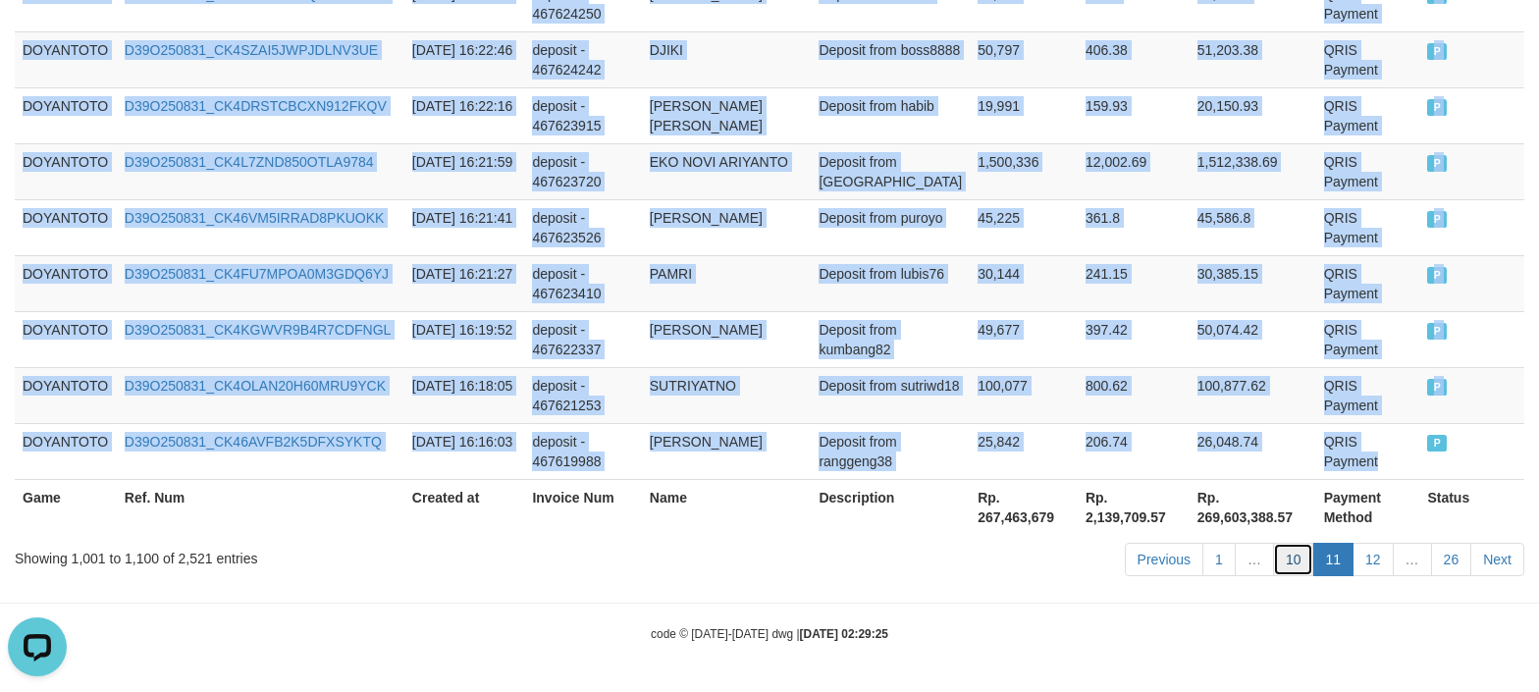
click at [1294, 564] on link "10" at bounding box center [1293, 559] width 41 height 33
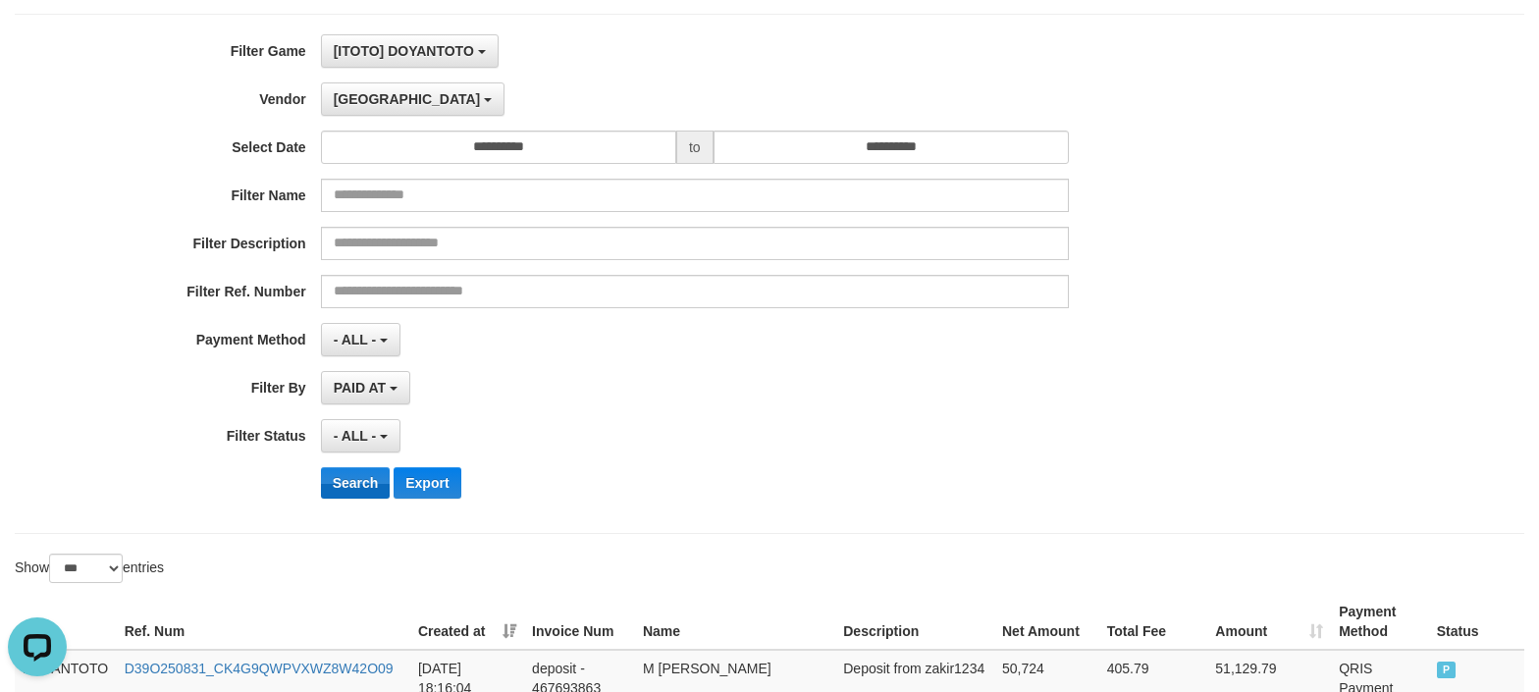
scroll to position [261, 0]
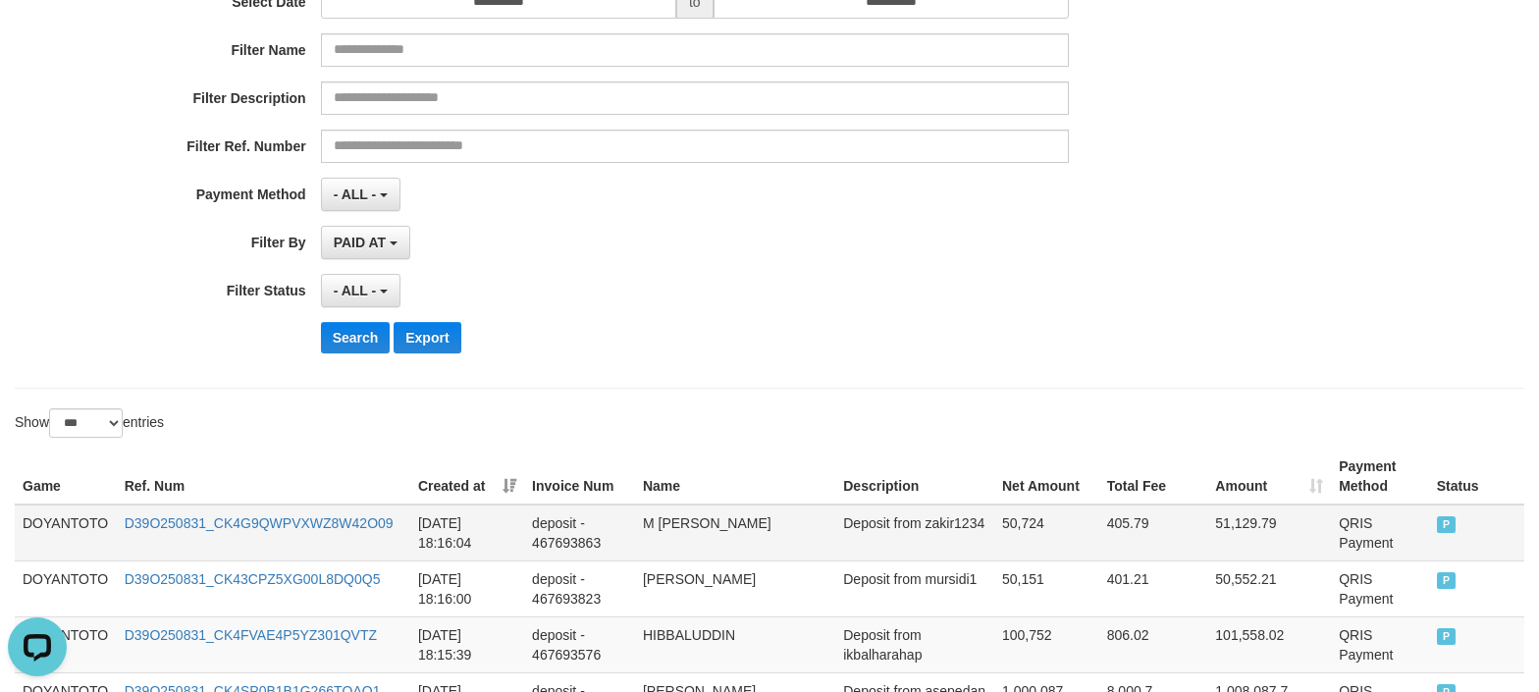
click at [63, 524] on td "DOYANTOTO" at bounding box center [66, 533] width 102 height 57
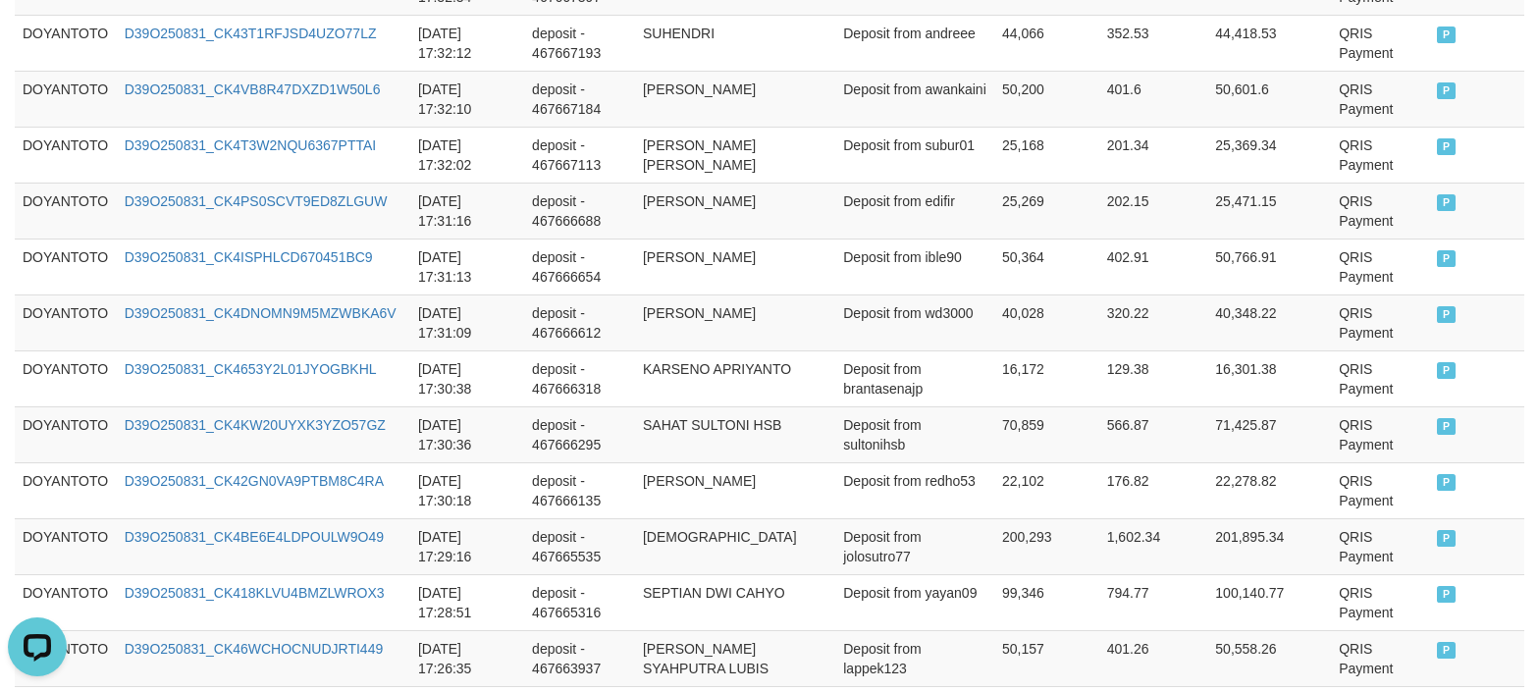
scroll to position [5919, 0]
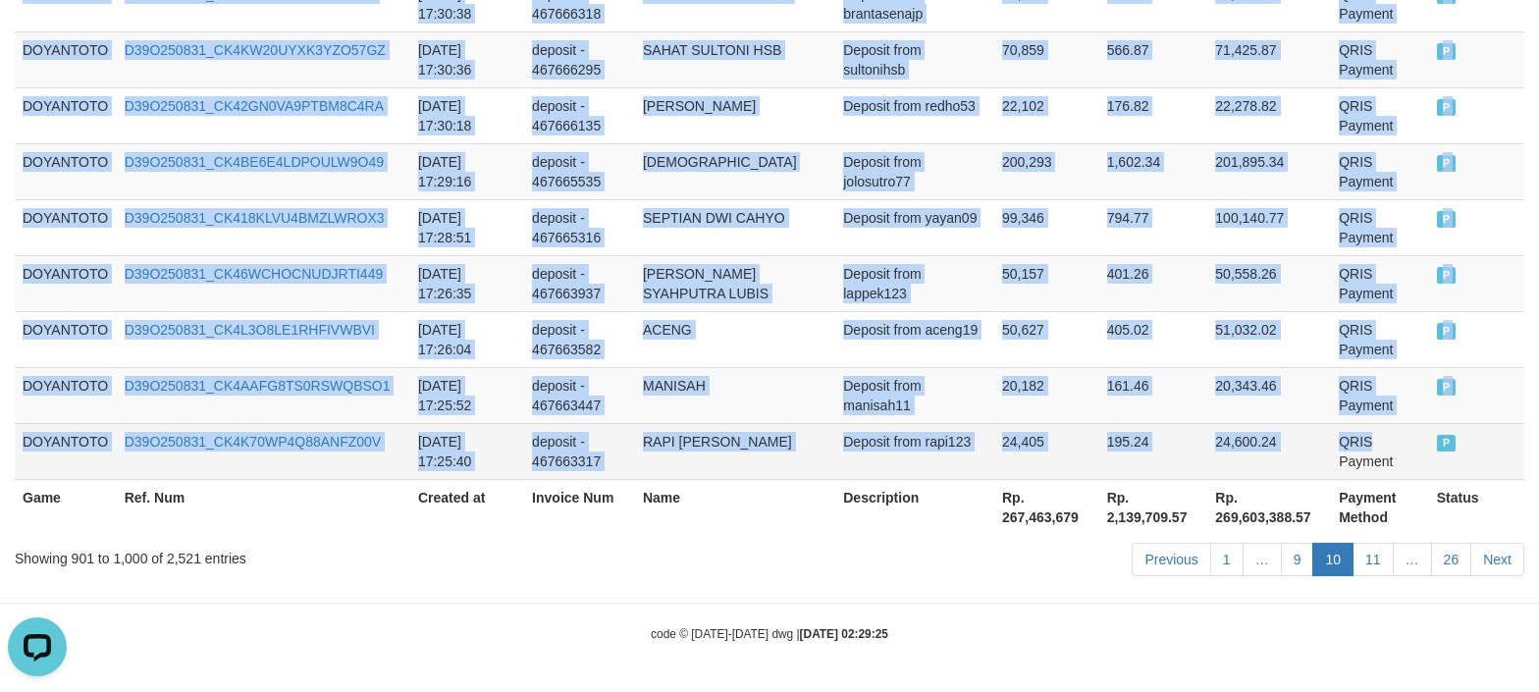
click at [1355, 441] on td "QRIS Payment" at bounding box center [1380, 451] width 98 height 56
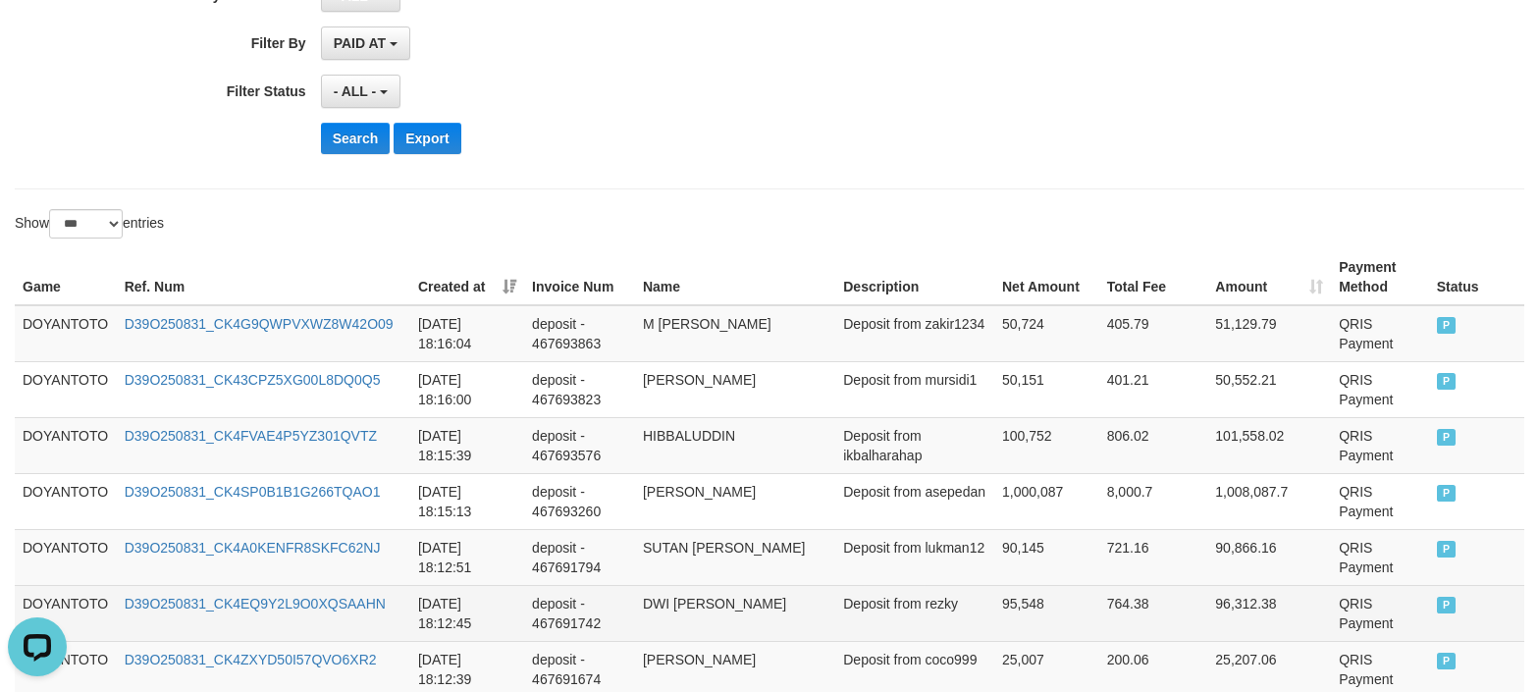
scroll to position [4569, 0]
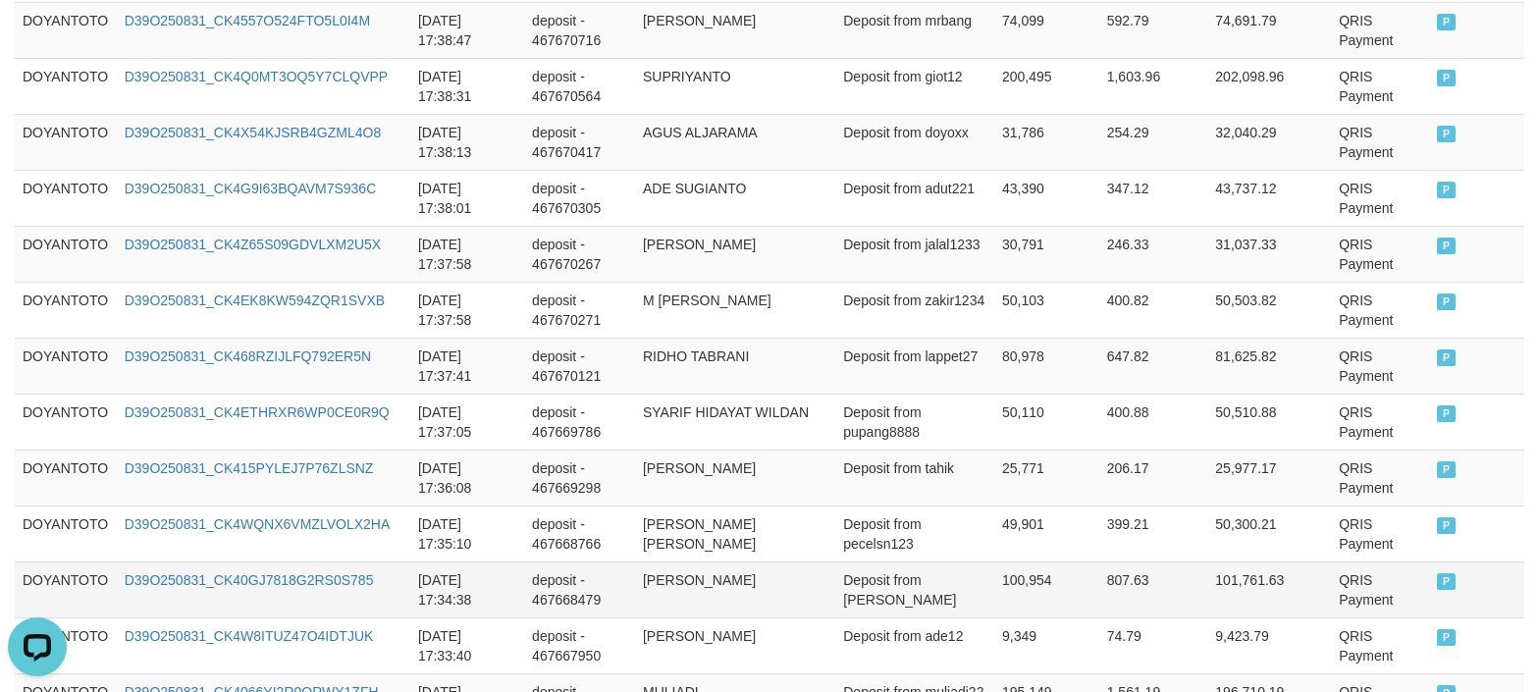
click at [399, 601] on td "D39O250831_CK40GJ7818G2RS0S785" at bounding box center [264, 590] width 294 height 56
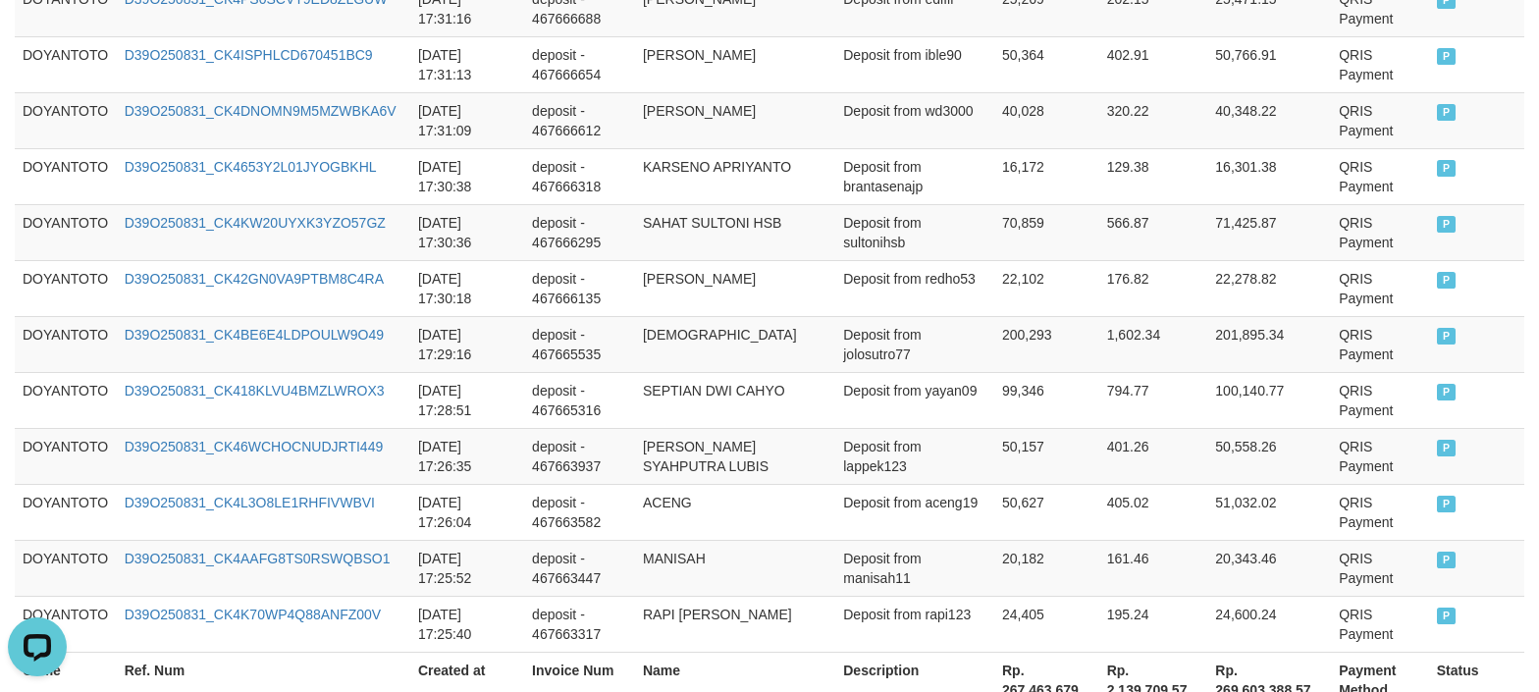
scroll to position [5919, 0]
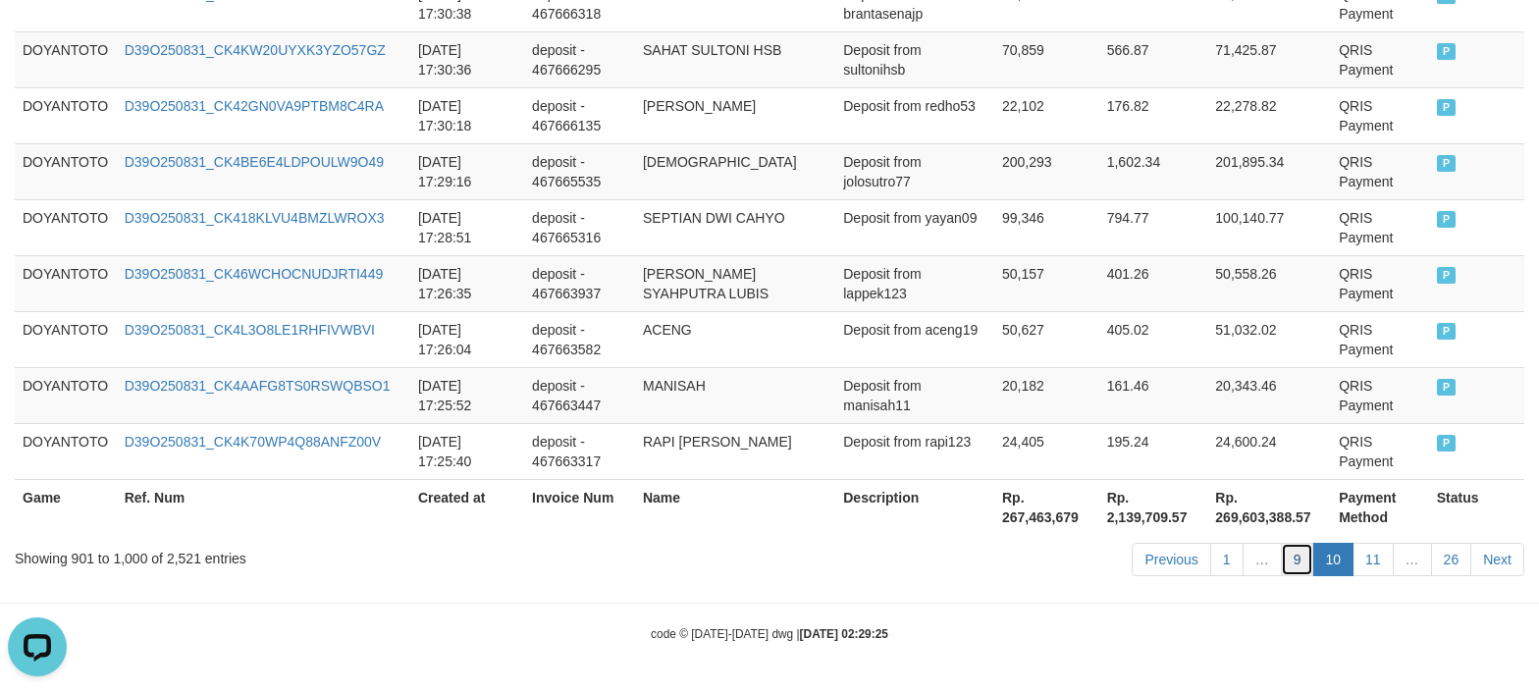
click at [1294, 563] on link "9" at bounding box center [1297, 559] width 33 height 33
drag, startPoint x: 509, startPoint y: 556, endPoint x: 398, endPoint y: 536, distance: 112.7
click at [505, 558] on div "Showing 901 to 1,000 of 2,521 entries" at bounding box center [321, 554] width 612 height 27
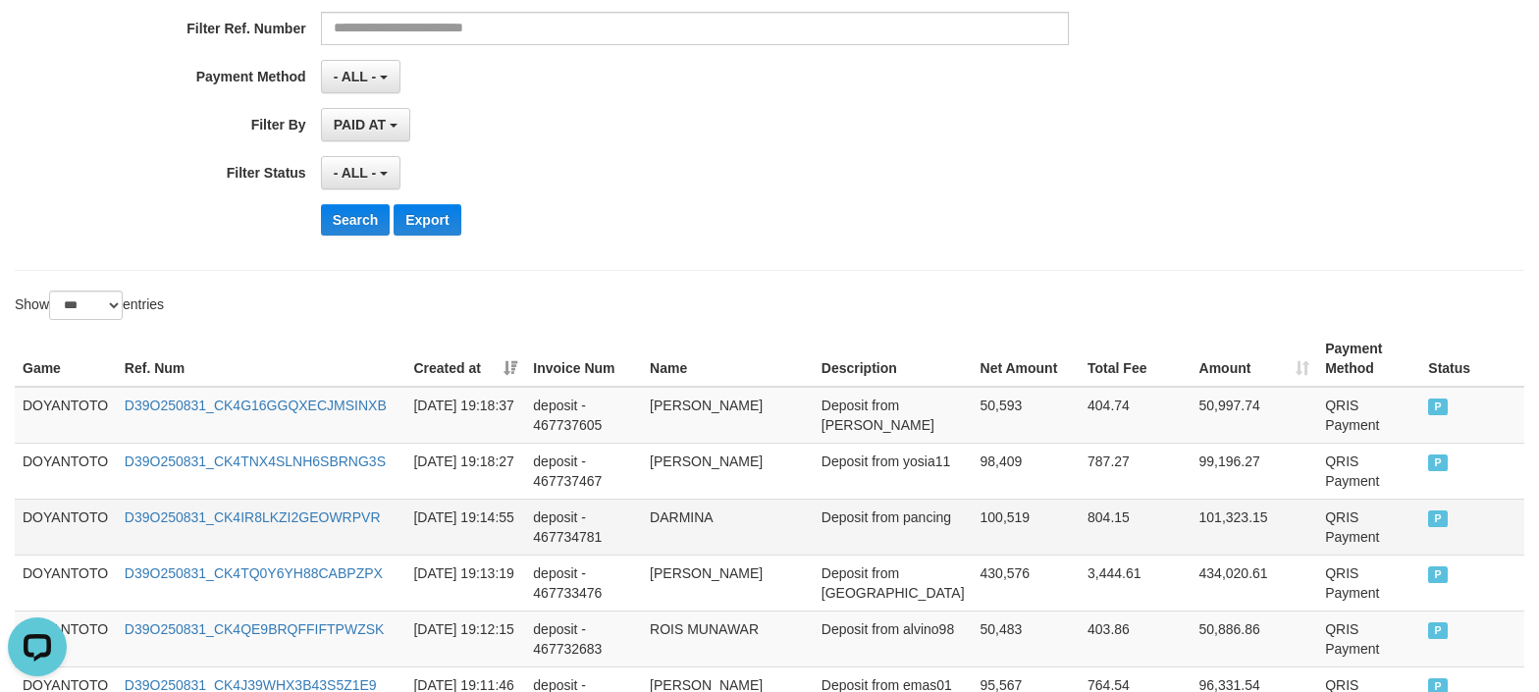
scroll to position [393, 0]
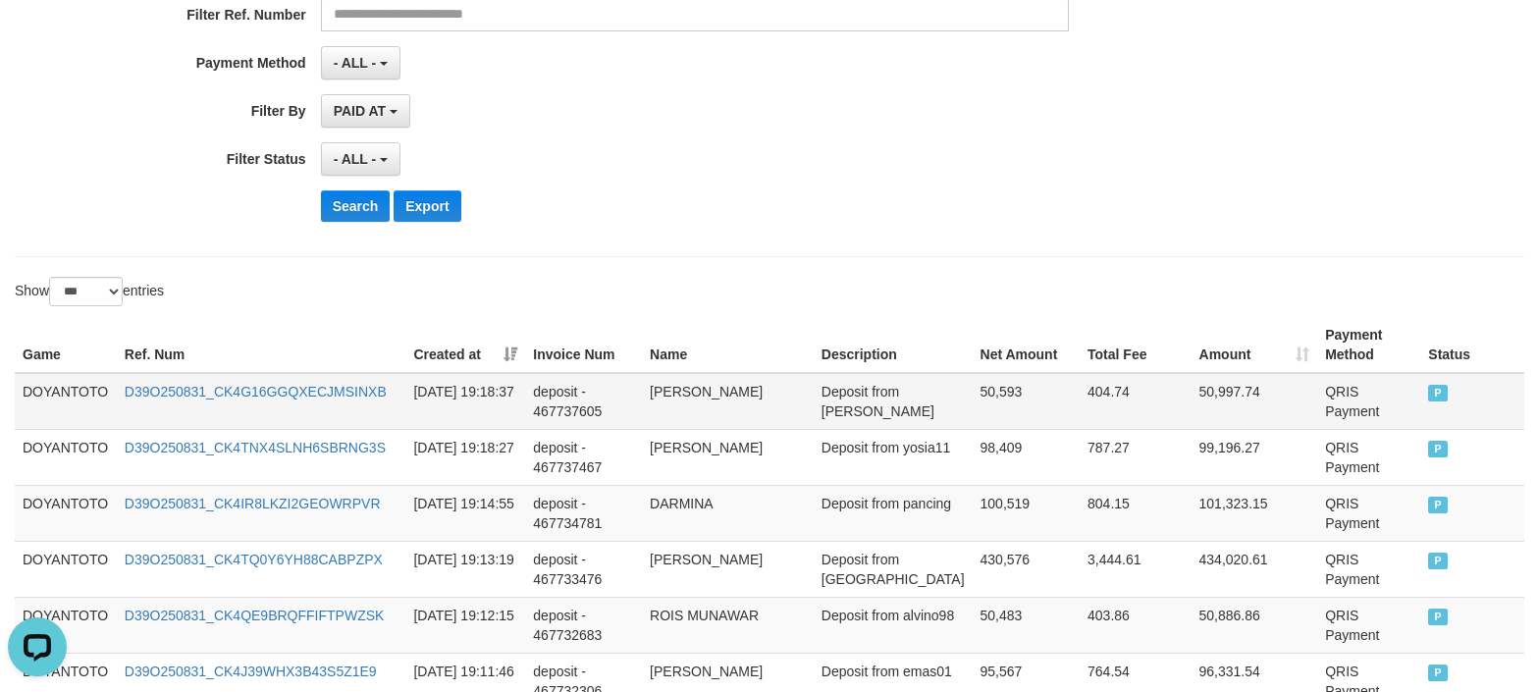
click at [68, 394] on td "DOYANTOTO" at bounding box center [66, 401] width 102 height 57
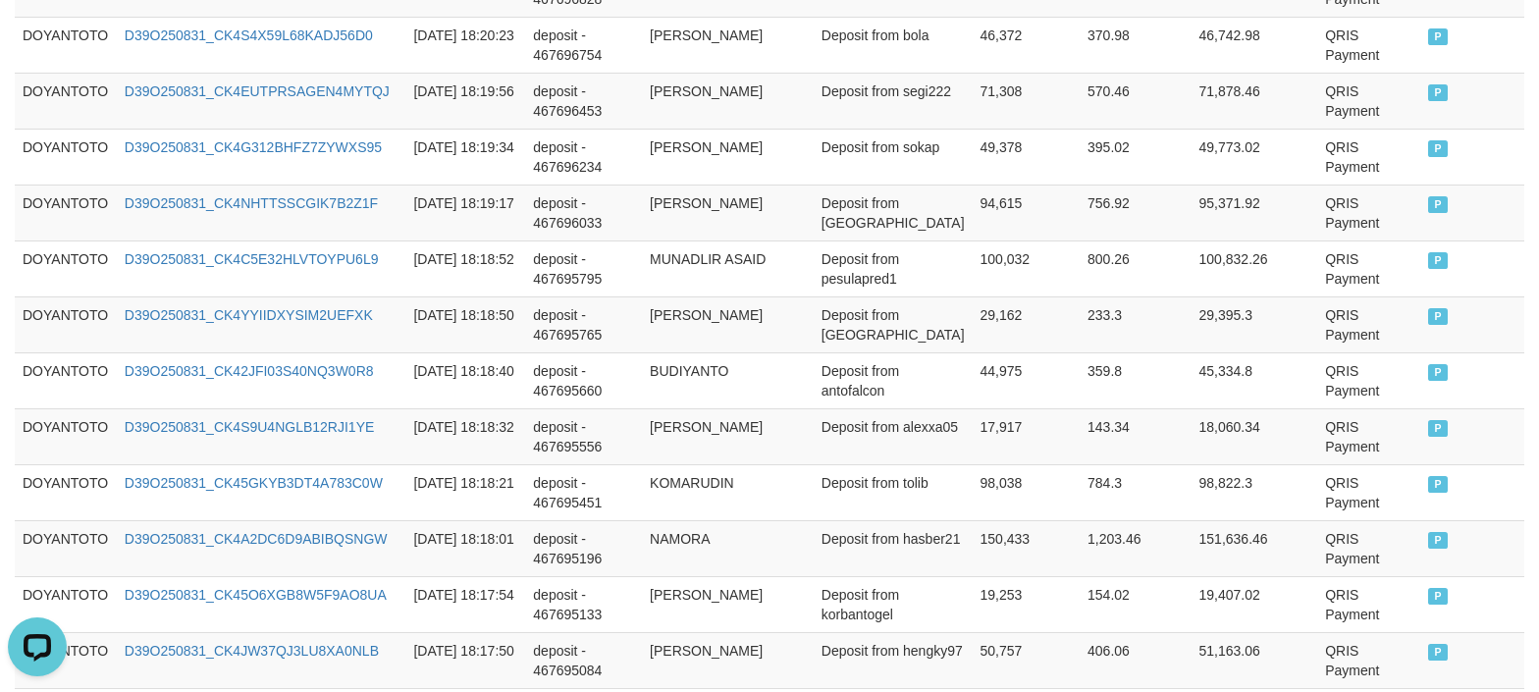
scroll to position [5919, 0]
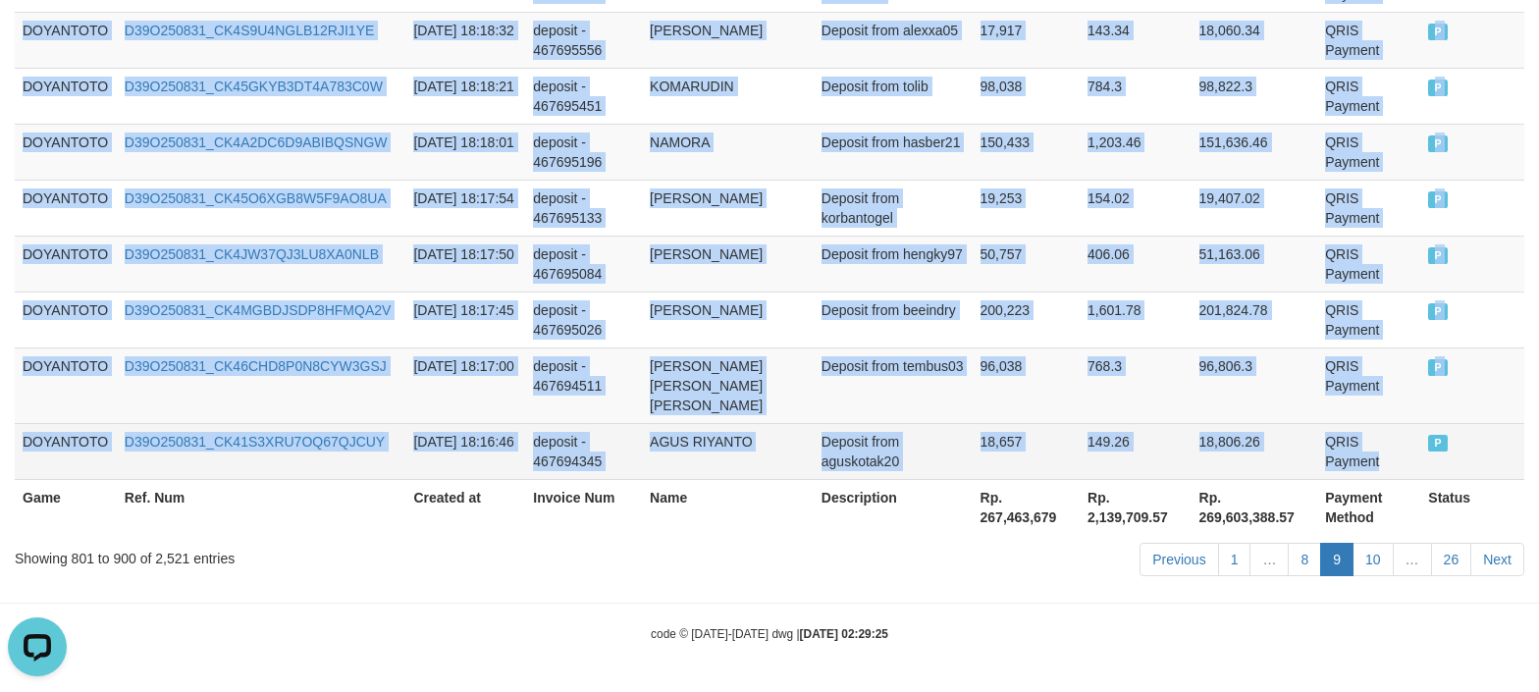
click at [1369, 463] on td "QRIS Payment" at bounding box center [1369, 451] width 103 height 56
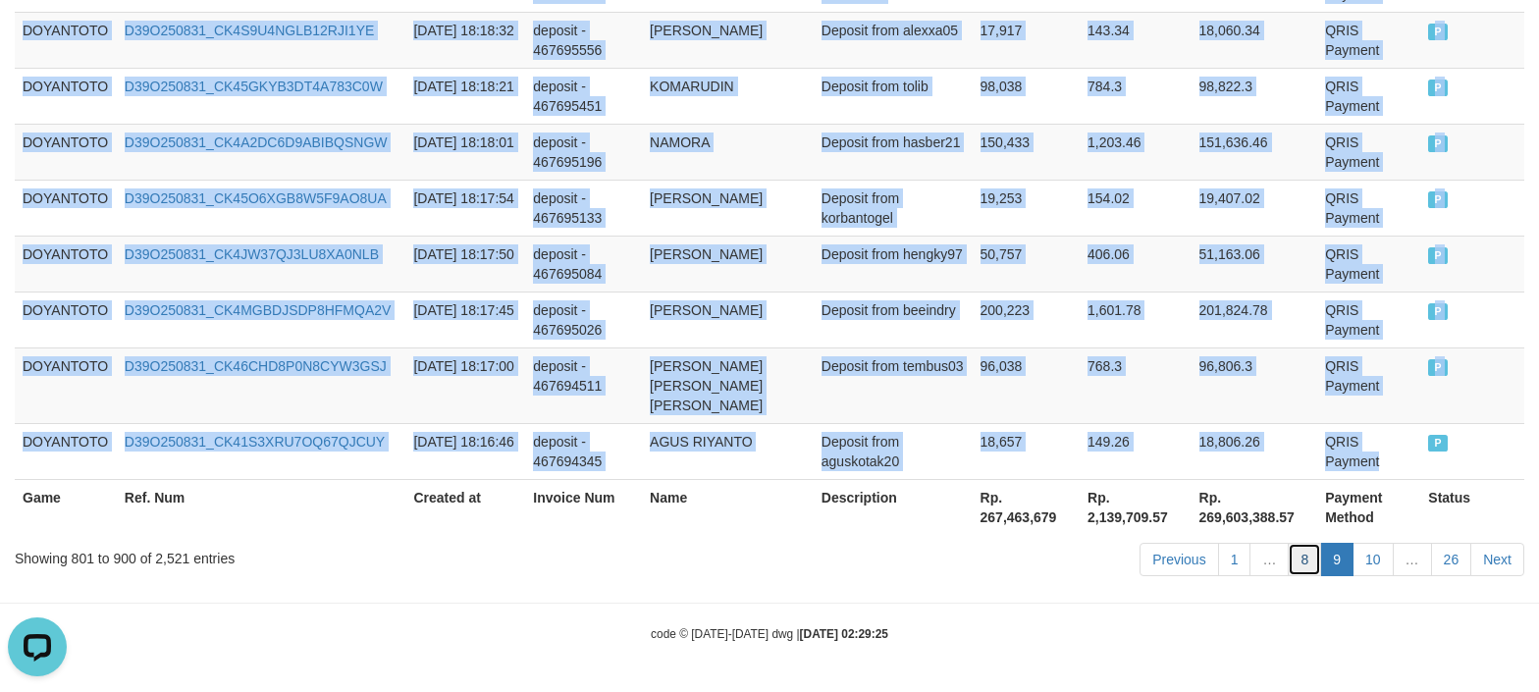
click at [1305, 567] on link "8" at bounding box center [1304, 559] width 33 height 33
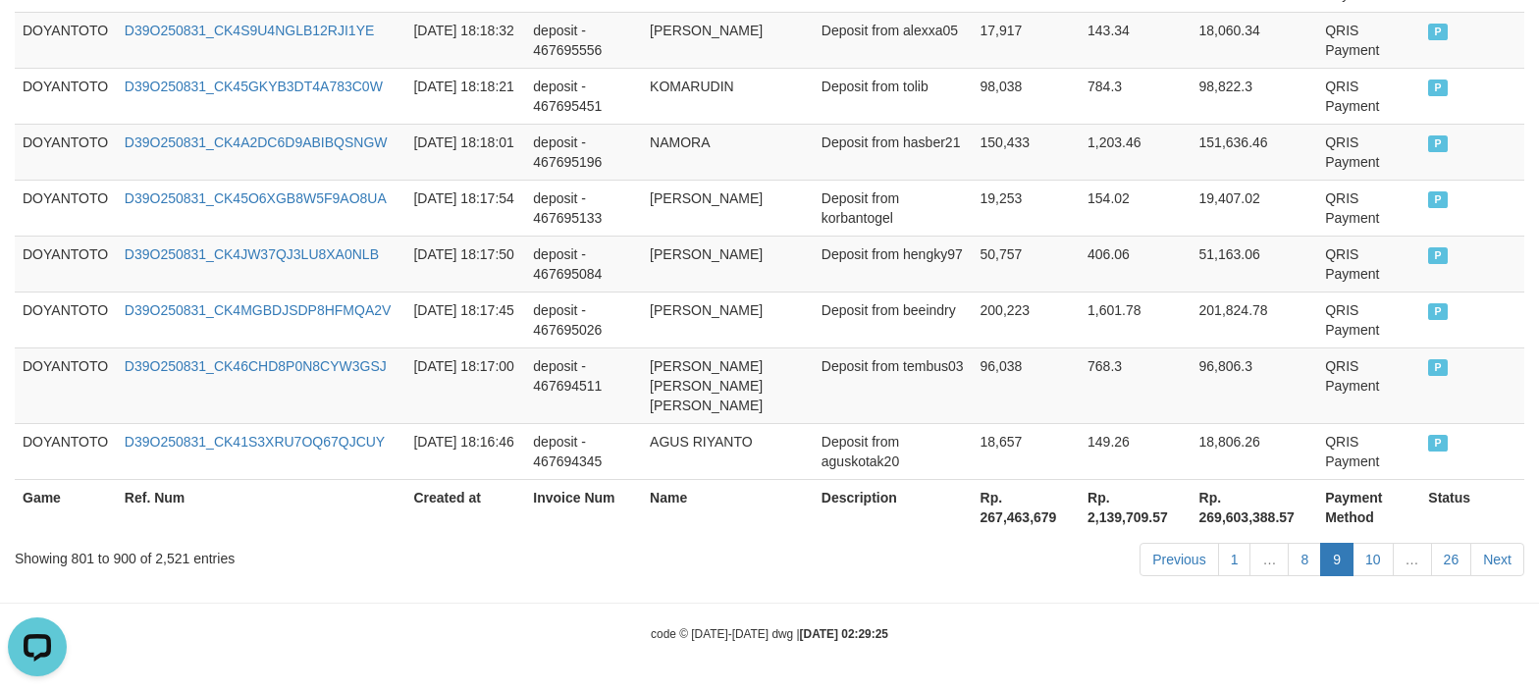
click at [764, 627] on small "code © [DATE]-[DATE] dwg | [DATE] 02:29:25" at bounding box center [770, 634] width 238 height 14
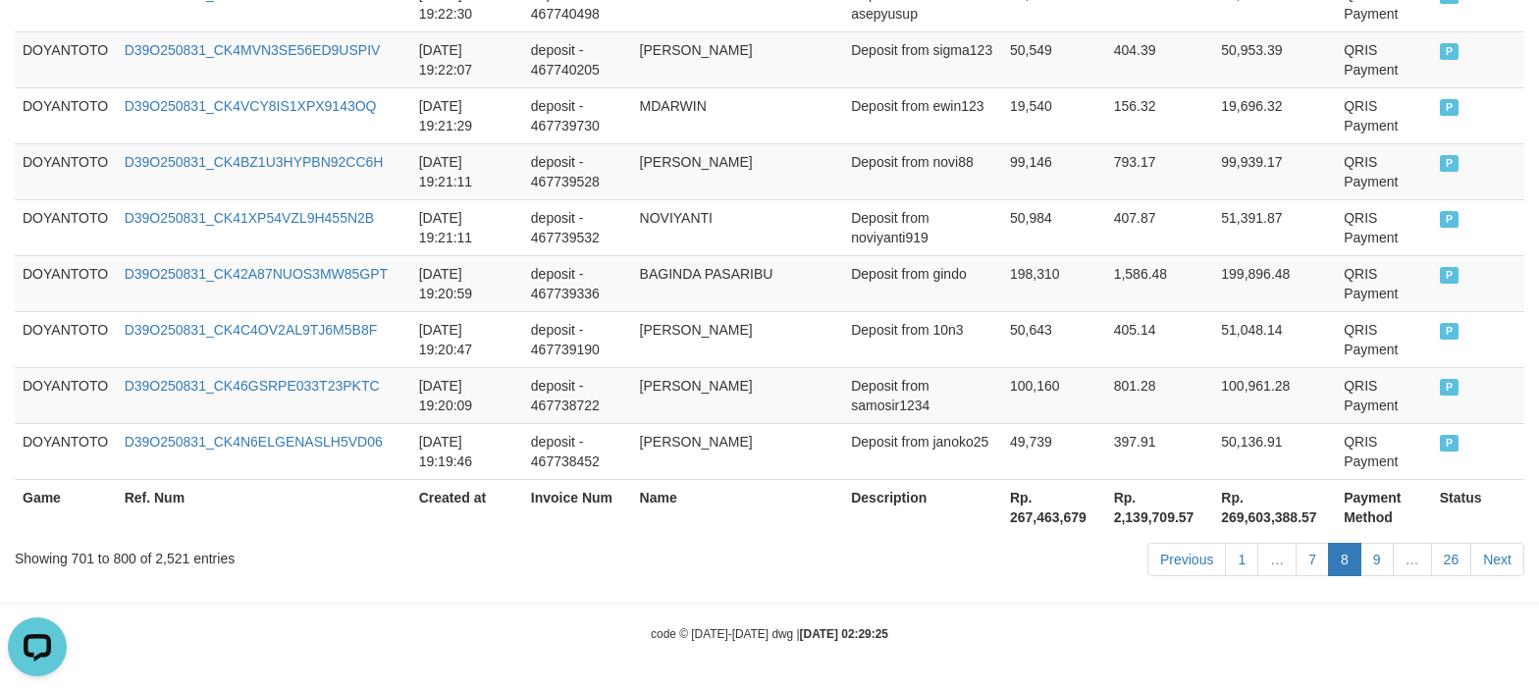
click at [552, 629] on div "code © [DATE]-[DATE] dwg | [DATE] 02:29:25" at bounding box center [769, 633] width 1539 height 20
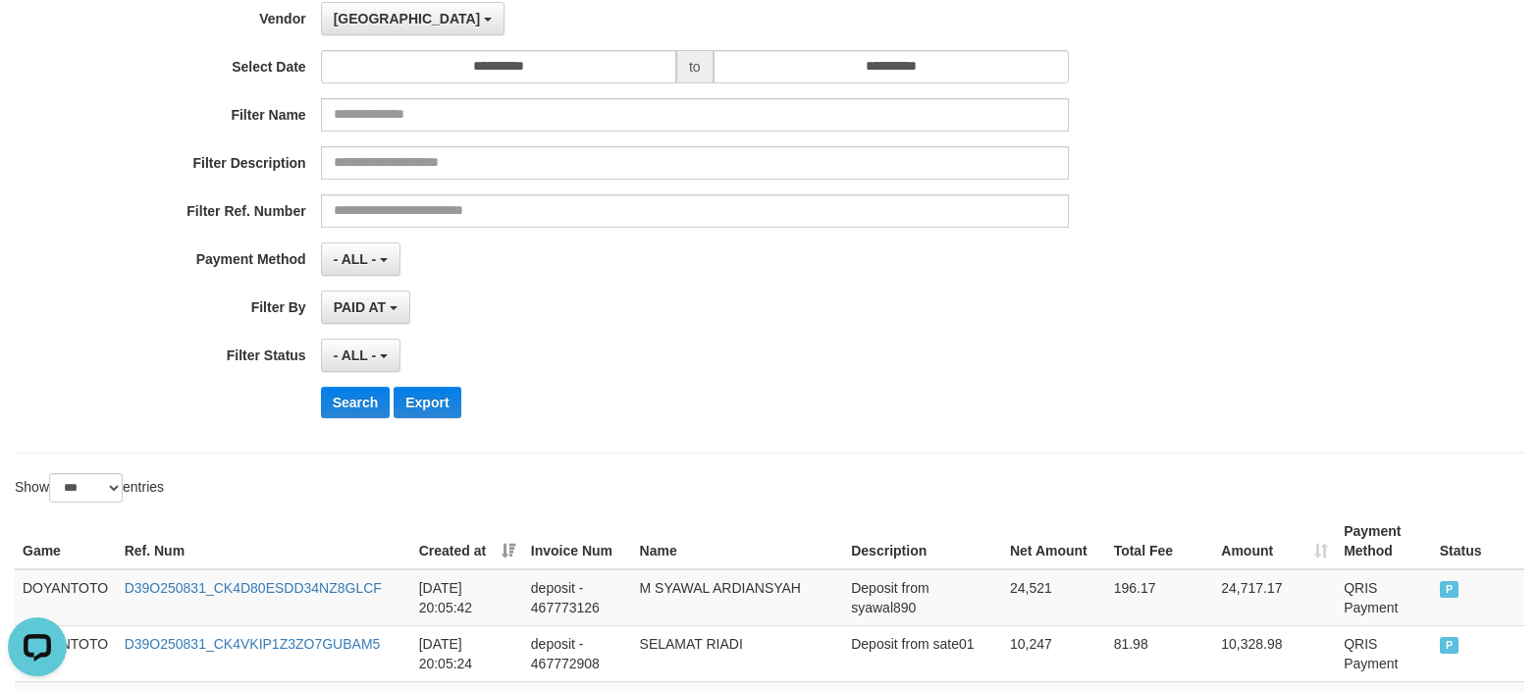
scroll to position [0, 0]
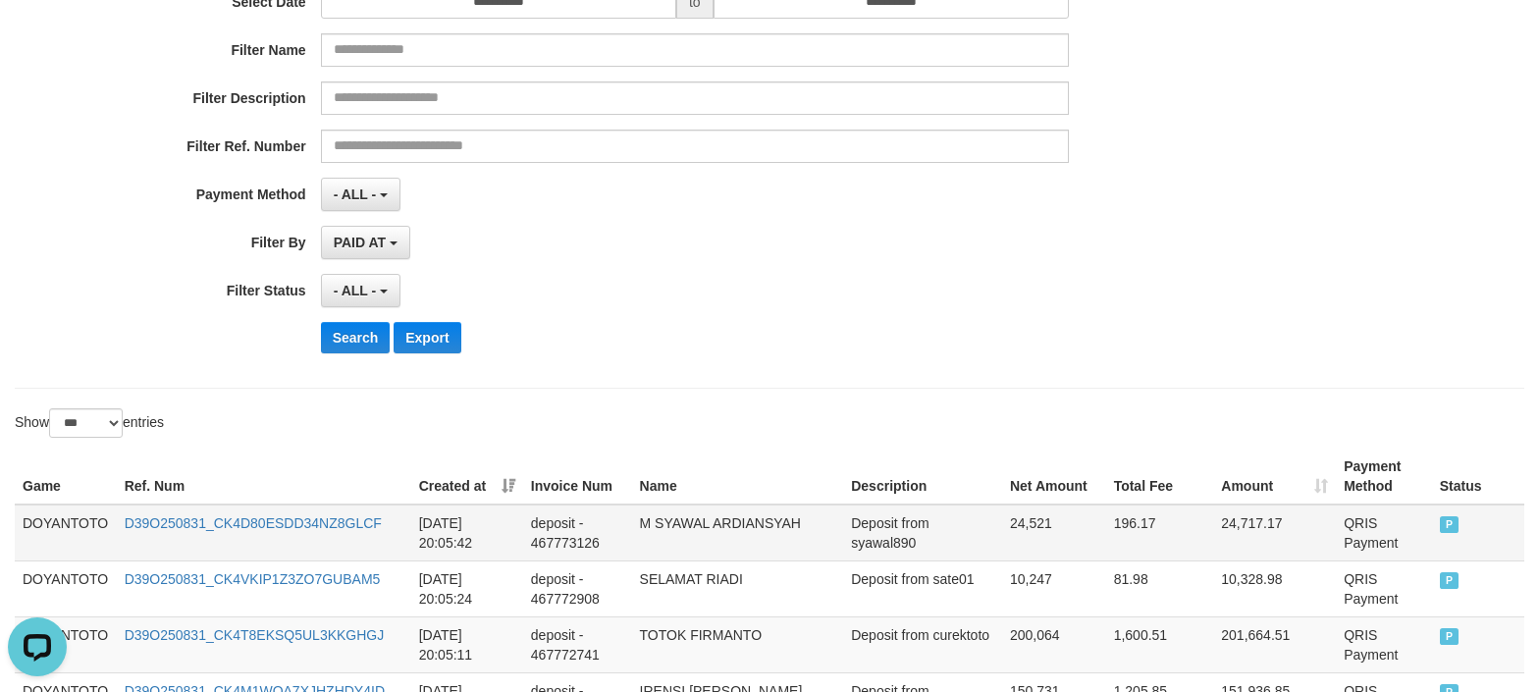
click at [60, 522] on td "DOYANTOTO" at bounding box center [66, 533] width 102 height 57
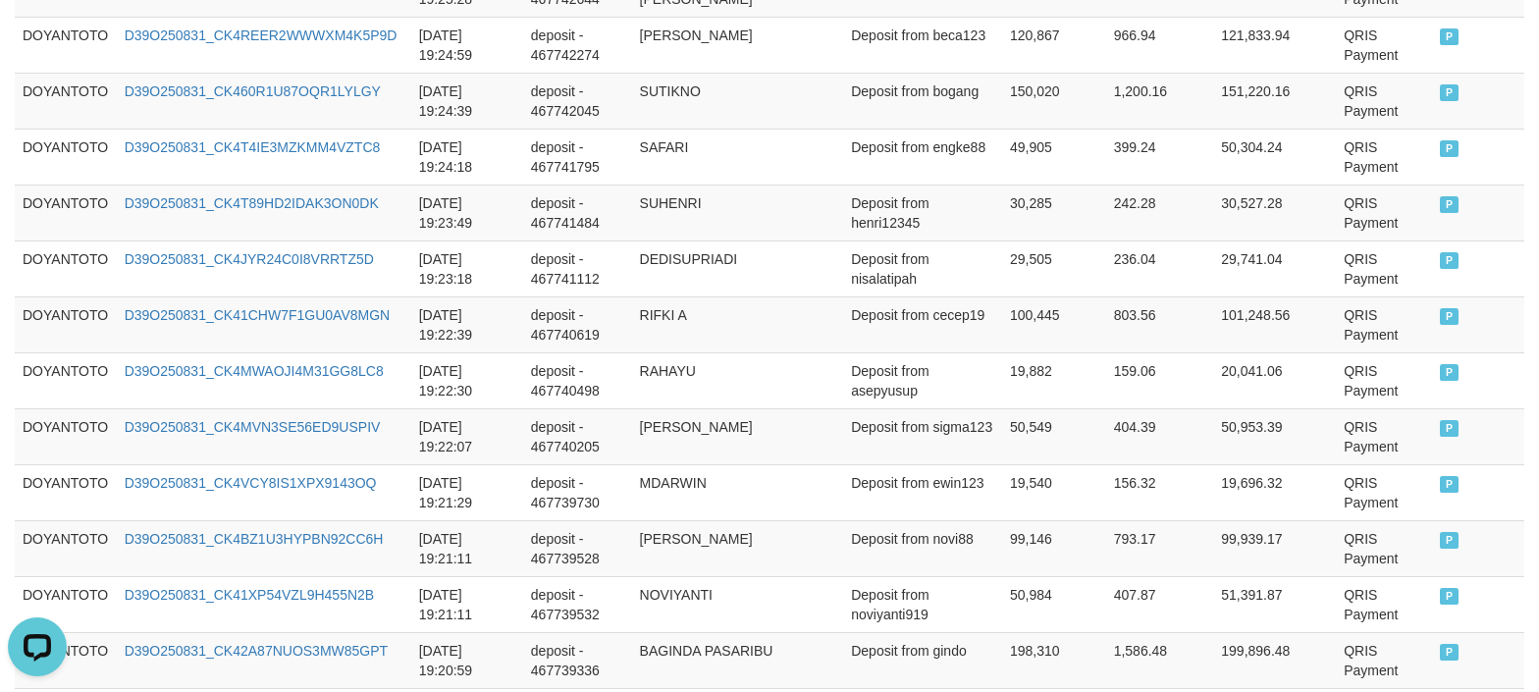
scroll to position [5919, 0]
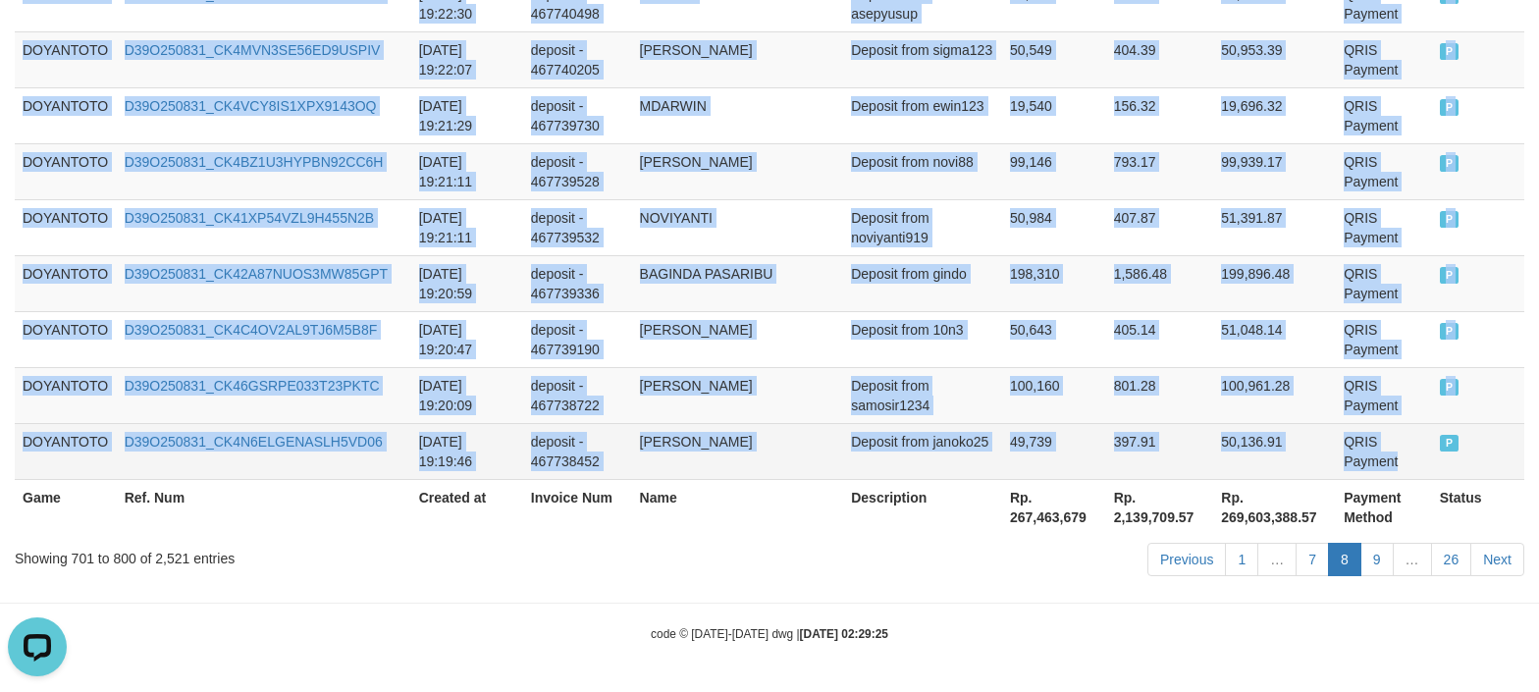
click at [1371, 457] on td "QRIS Payment" at bounding box center [1384, 451] width 96 height 56
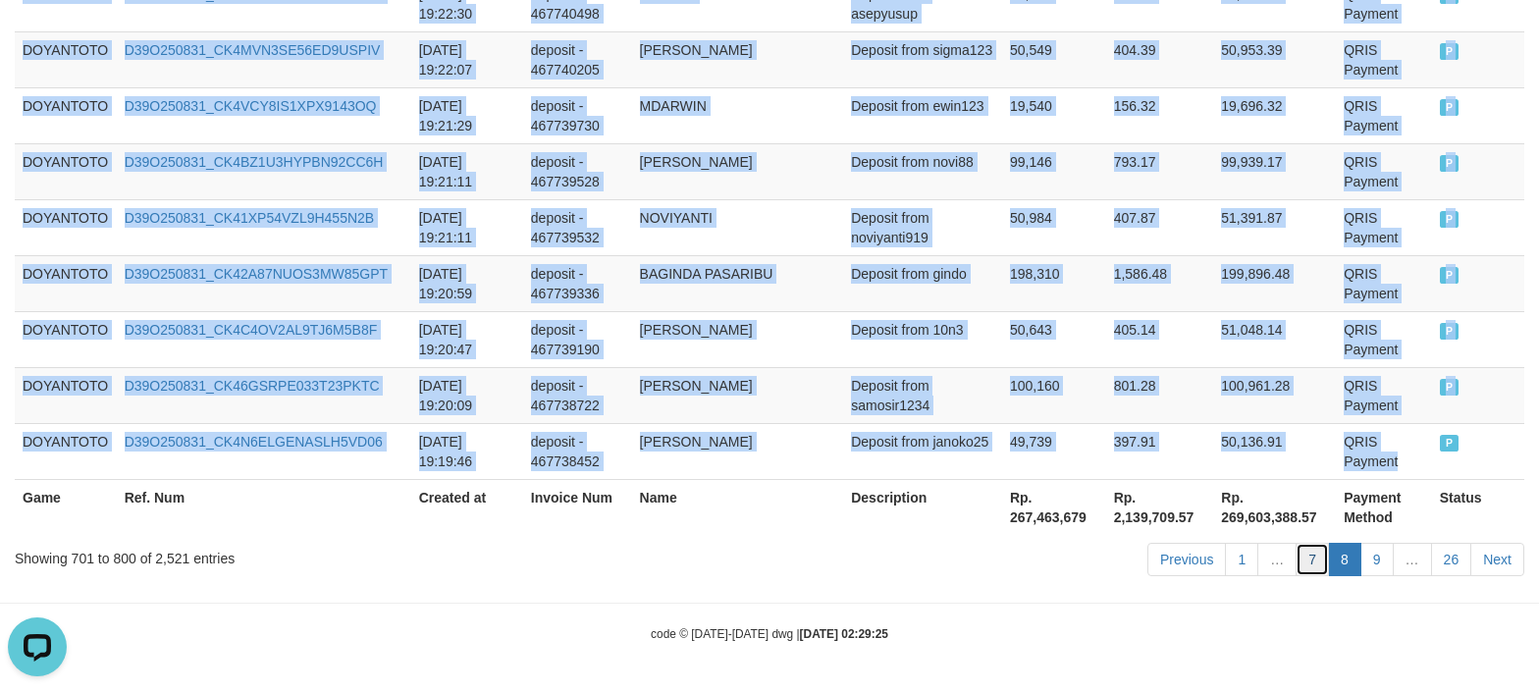
click at [1310, 560] on link "7" at bounding box center [1312, 559] width 33 height 33
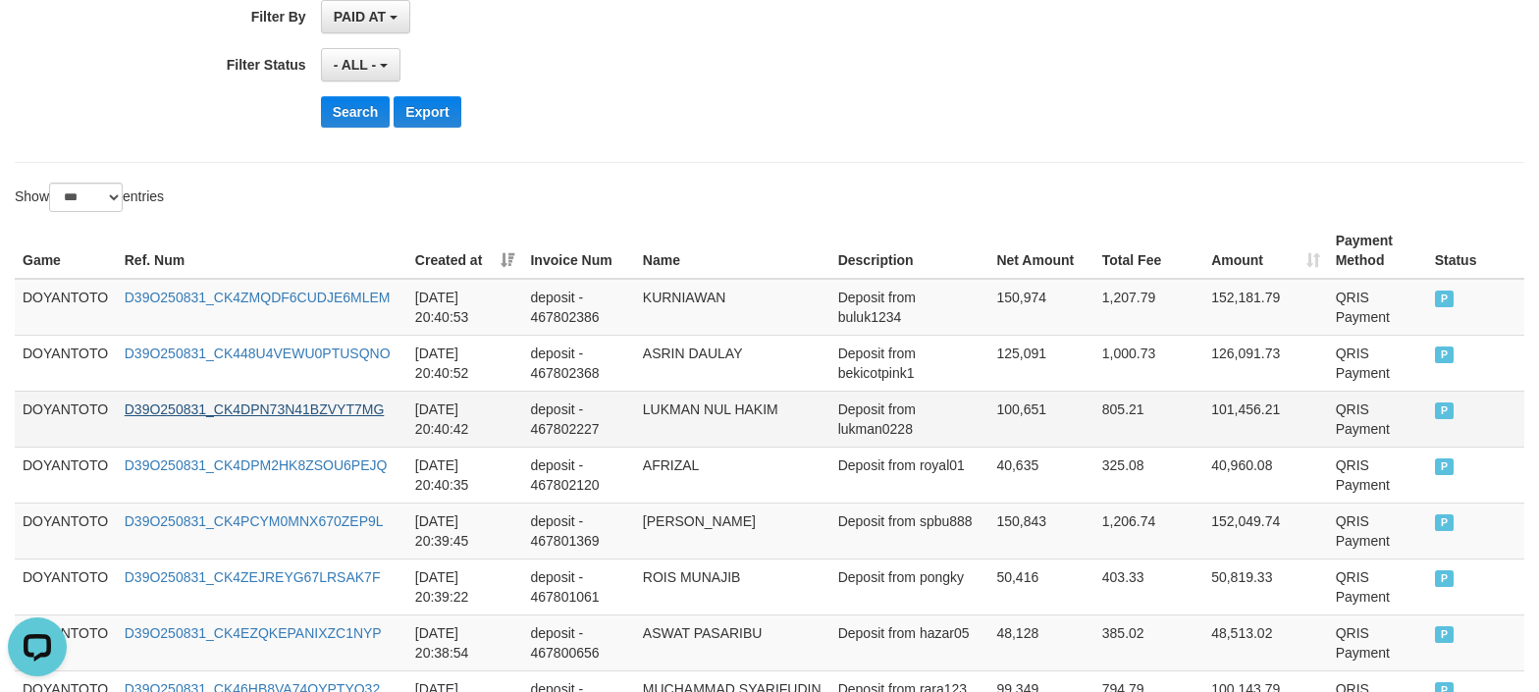
scroll to position [523, 0]
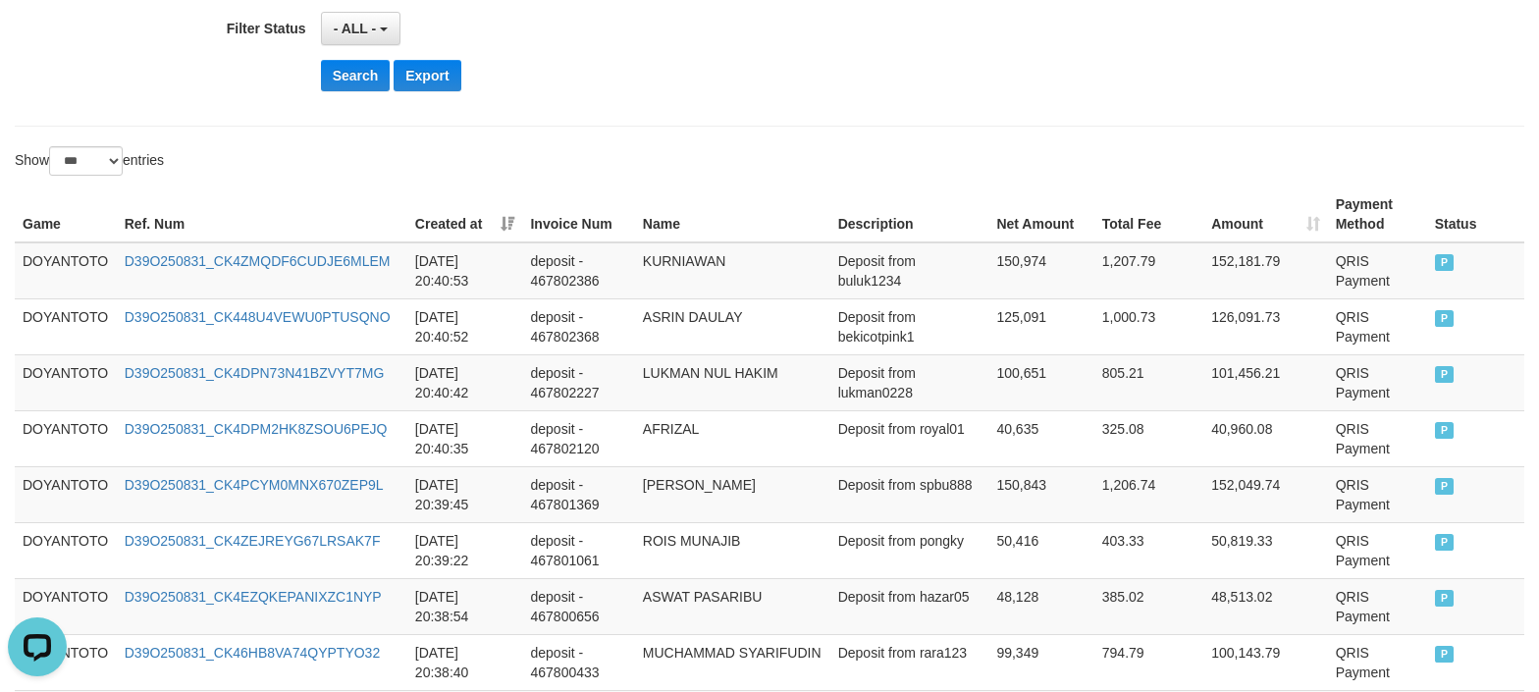
click at [57, 236] on th "Game" at bounding box center [66, 215] width 102 height 56
click at [63, 259] on td "DOYANTOTO" at bounding box center [66, 270] width 102 height 57
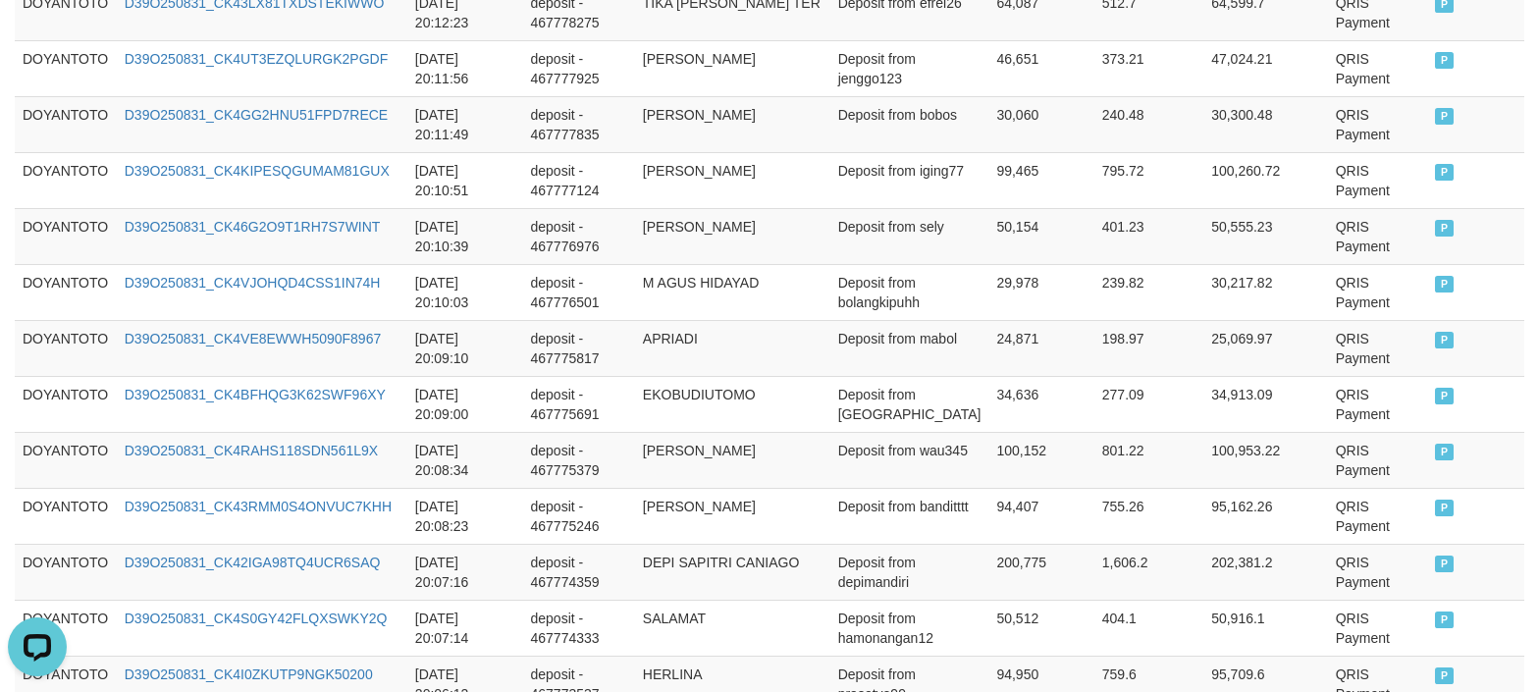
scroll to position [5919, 0]
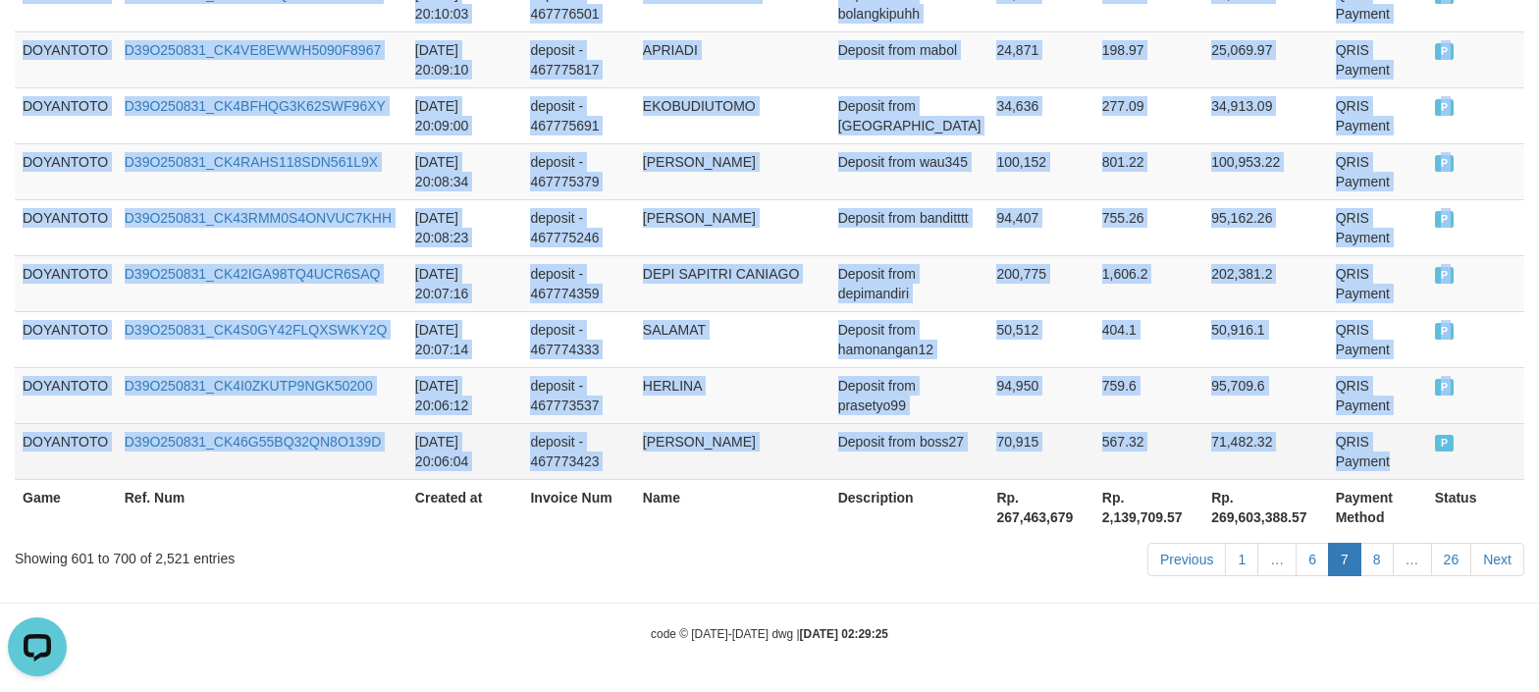
click at [1345, 452] on td "QRIS Payment" at bounding box center [1377, 451] width 99 height 56
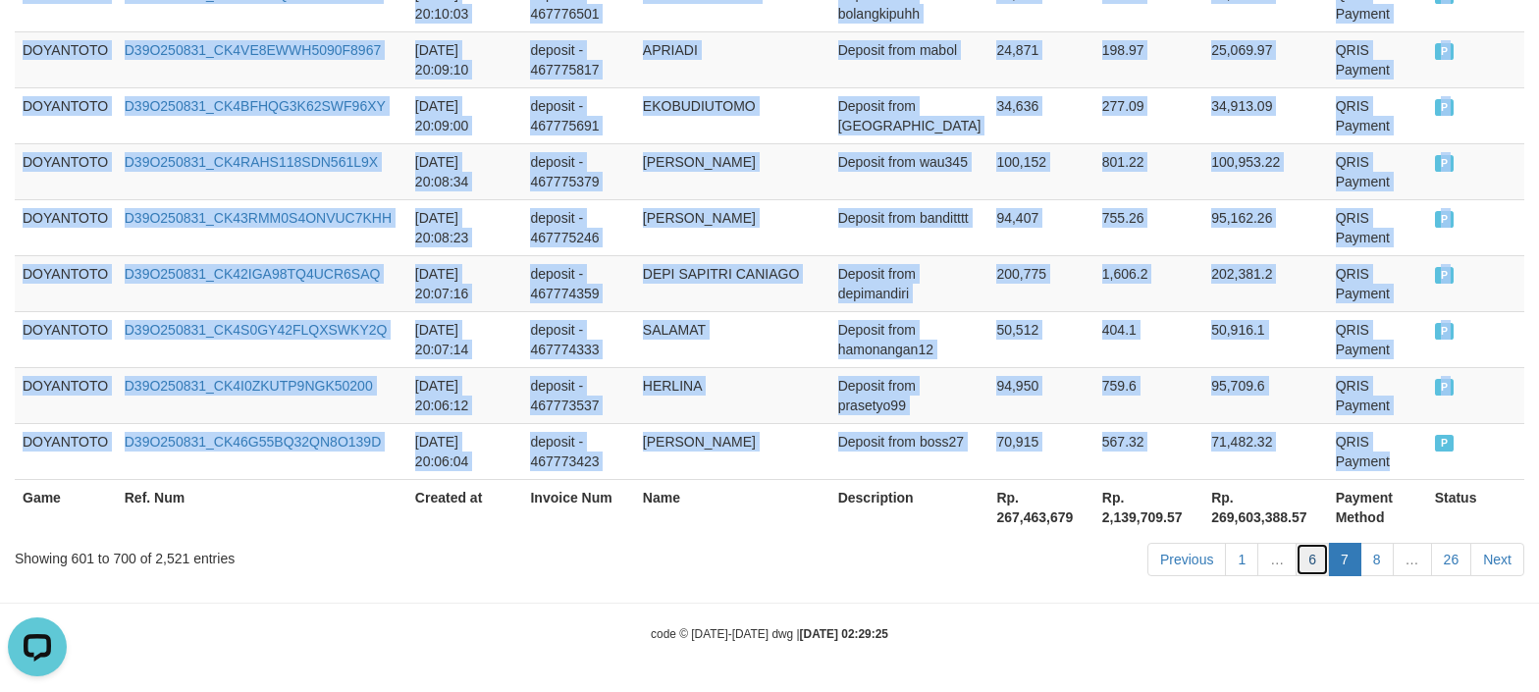
drag, startPoint x: 1312, startPoint y: 566, endPoint x: 884, endPoint y: 593, distance: 428.9
click at [1312, 566] on link "6" at bounding box center [1312, 559] width 33 height 33
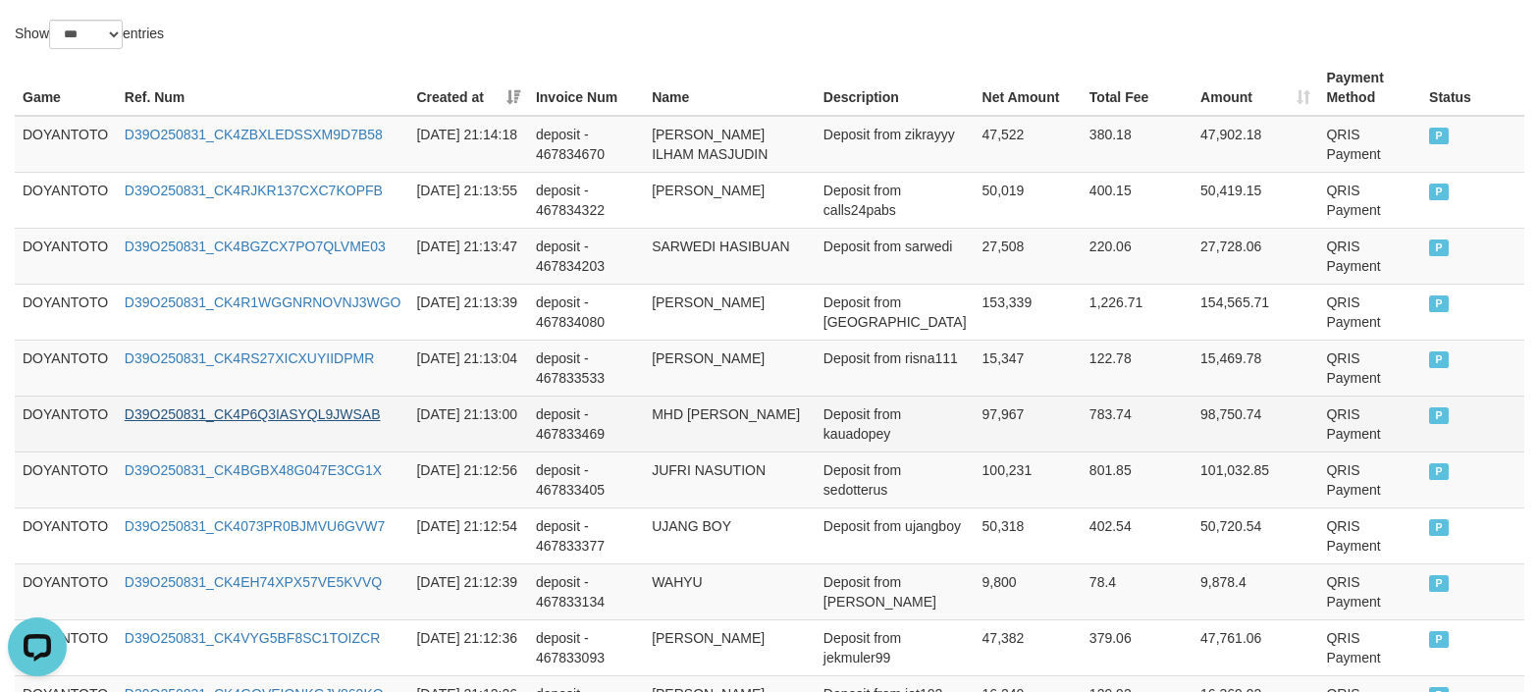
scroll to position [654, 0]
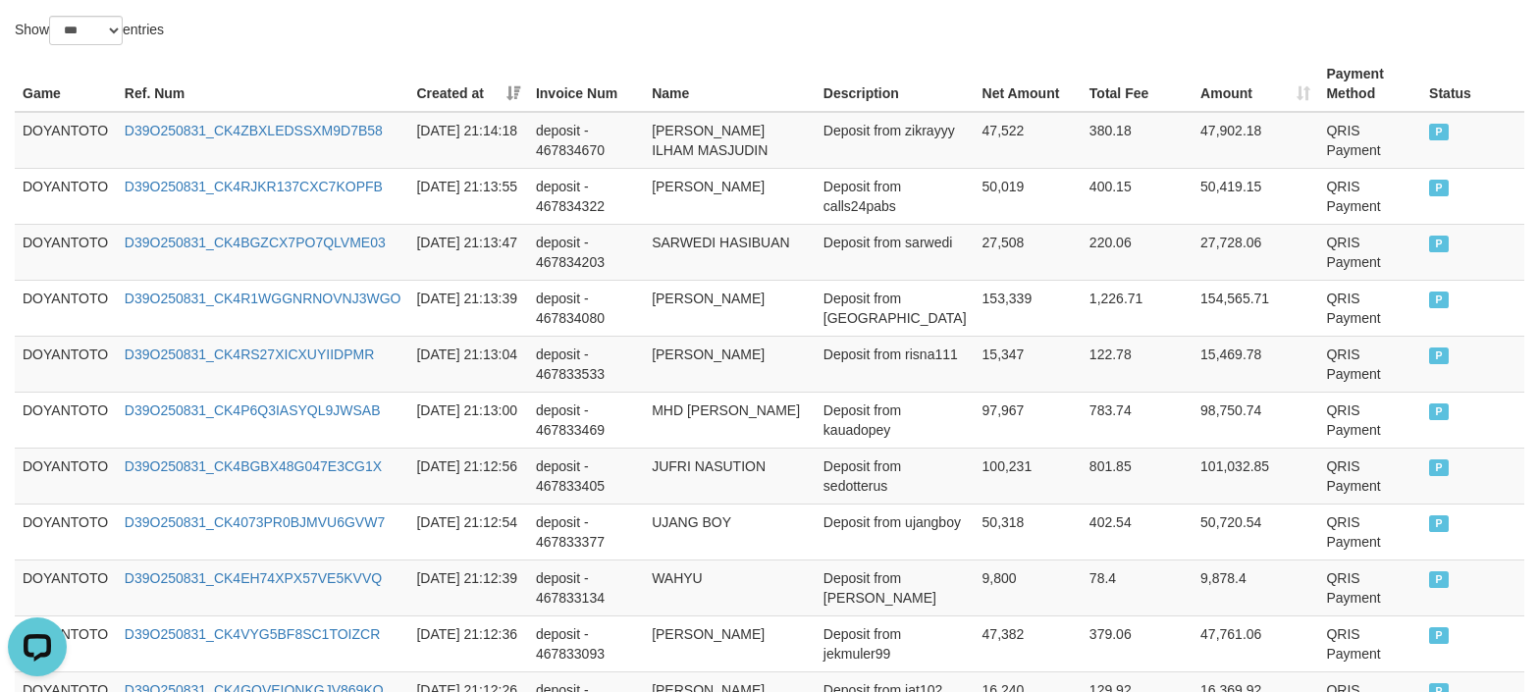
click at [61, 104] on th "Game" at bounding box center [66, 84] width 102 height 56
click at [79, 122] on td "DOYANTOTO" at bounding box center [66, 140] width 102 height 57
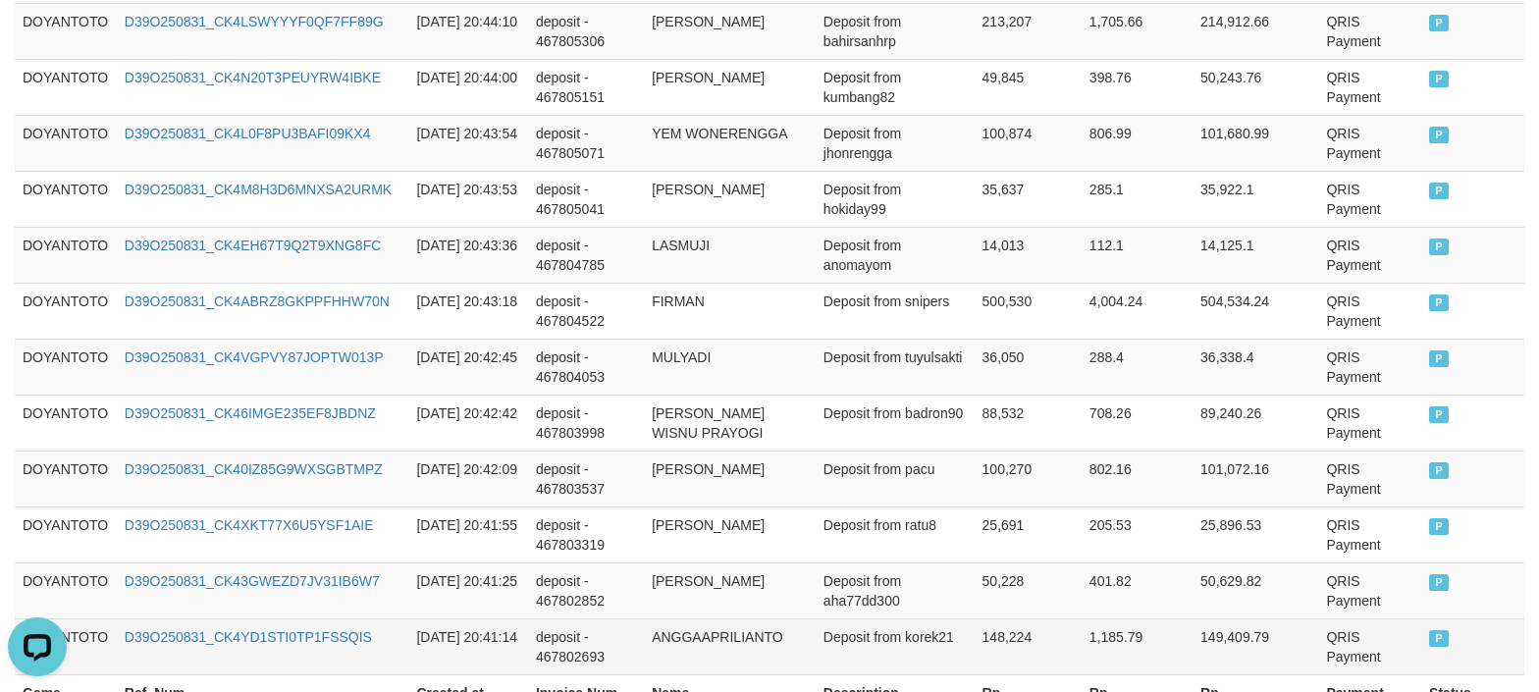
scroll to position [5919, 0]
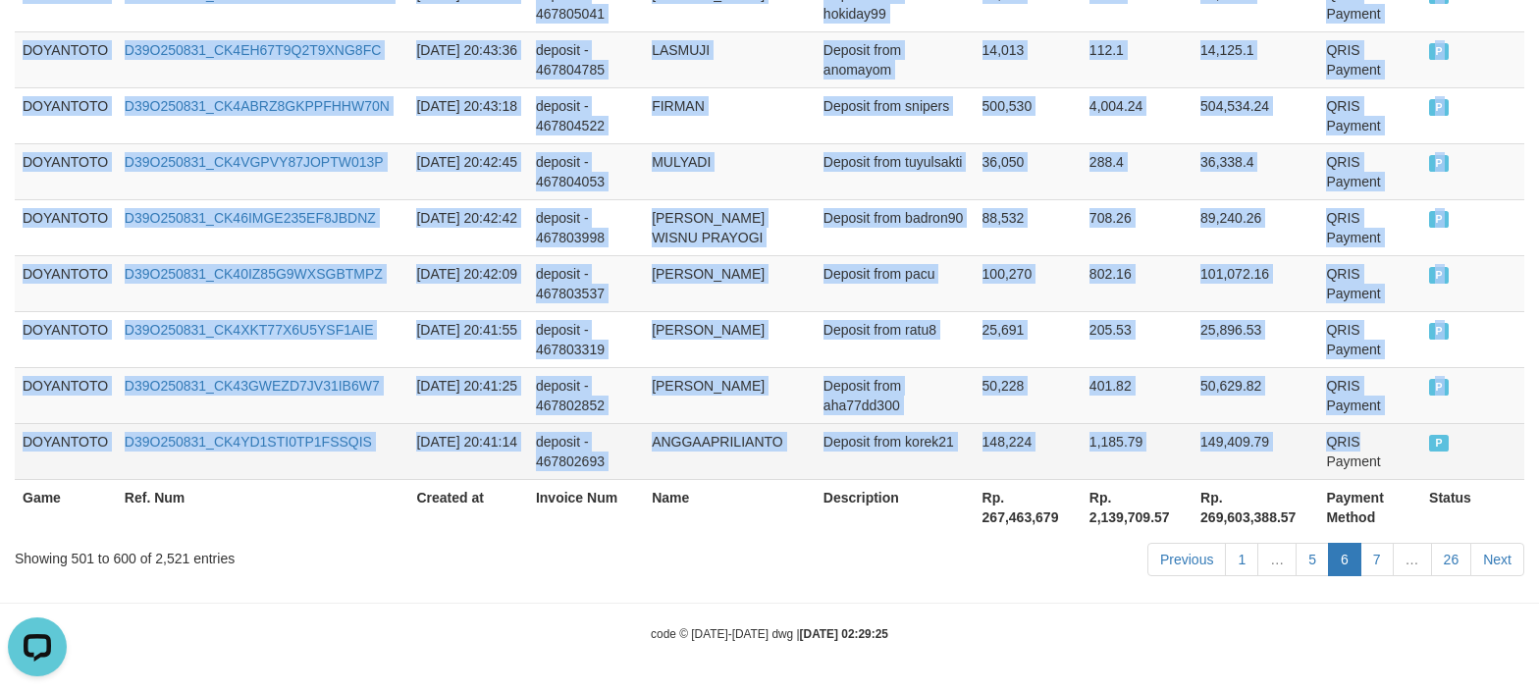
click at [1351, 442] on td "QRIS Payment" at bounding box center [1370, 451] width 103 height 56
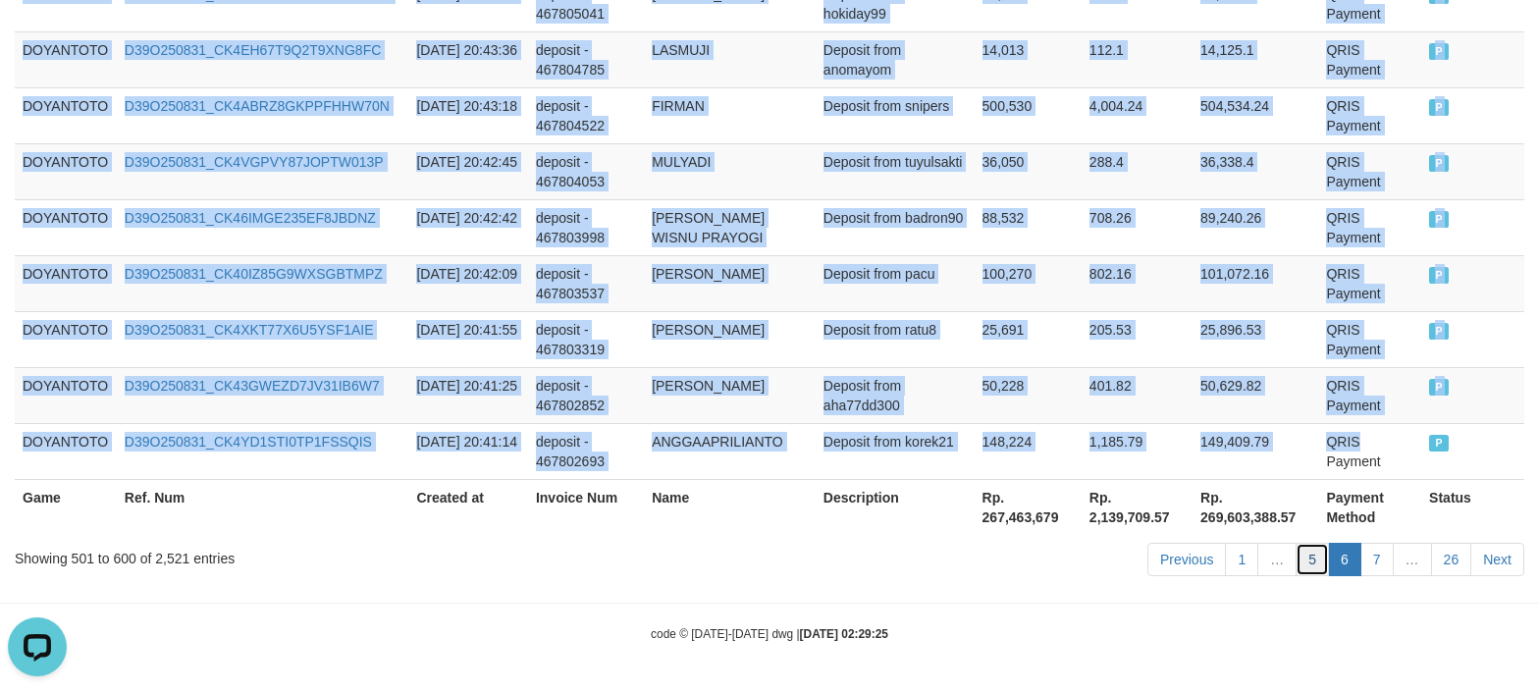
click at [1317, 566] on link "5" at bounding box center [1312, 559] width 33 height 33
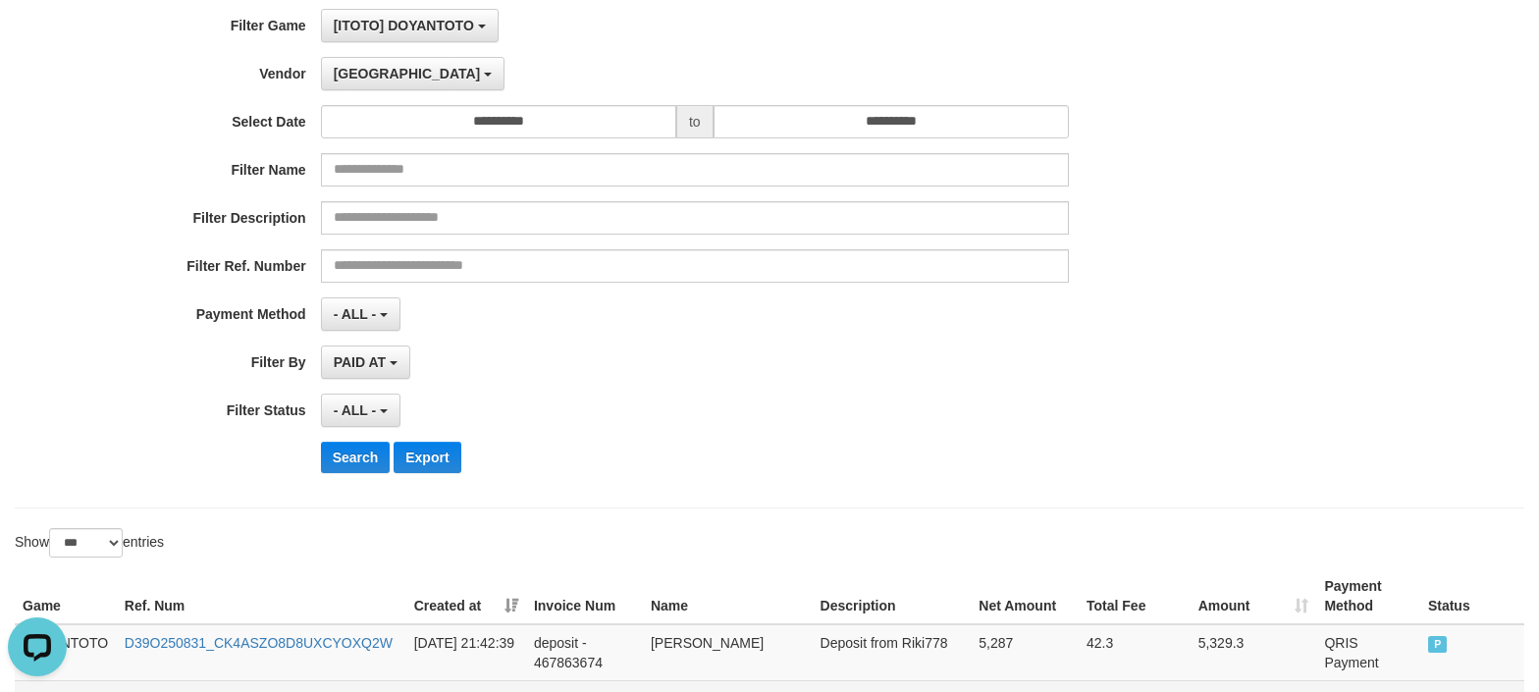
scroll to position [393, 0]
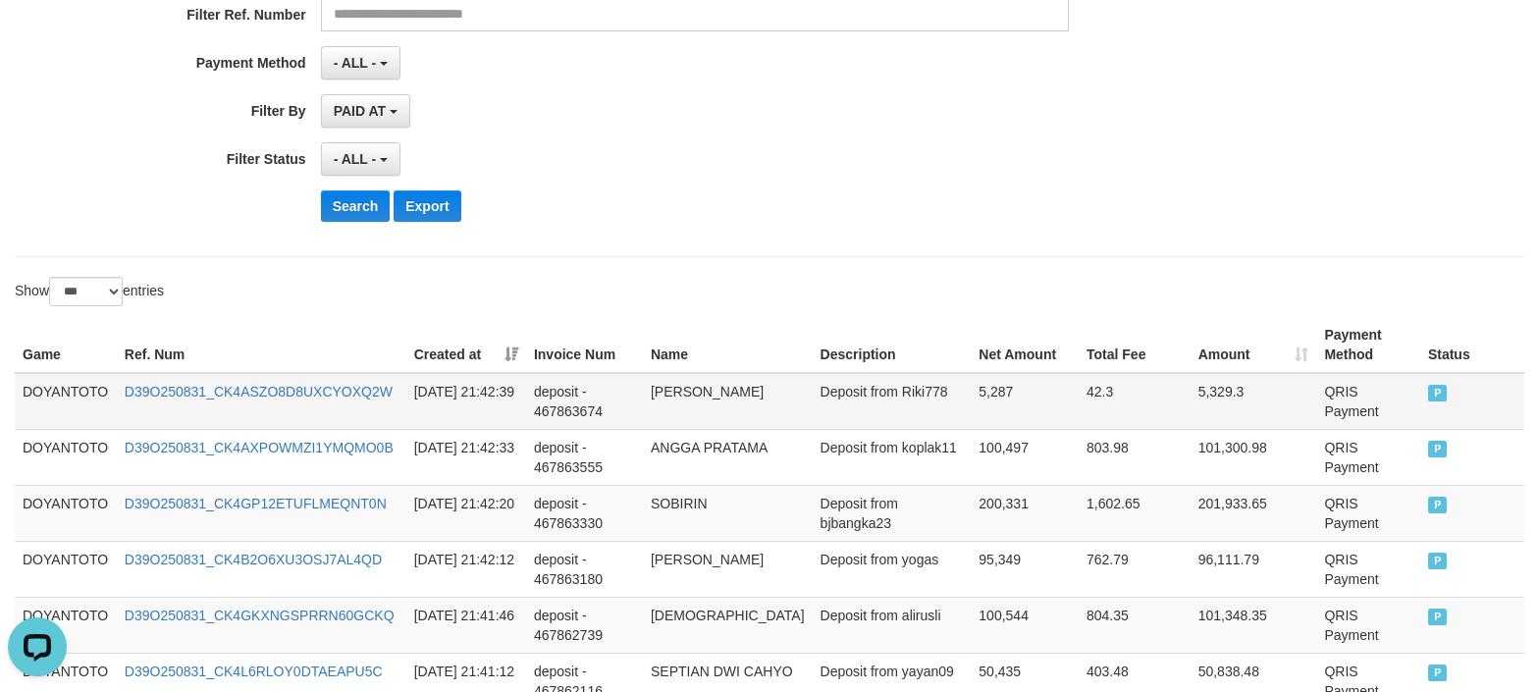
click at [68, 389] on td "DOYANTOTO" at bounding box center [66, 401] width 102 height 57
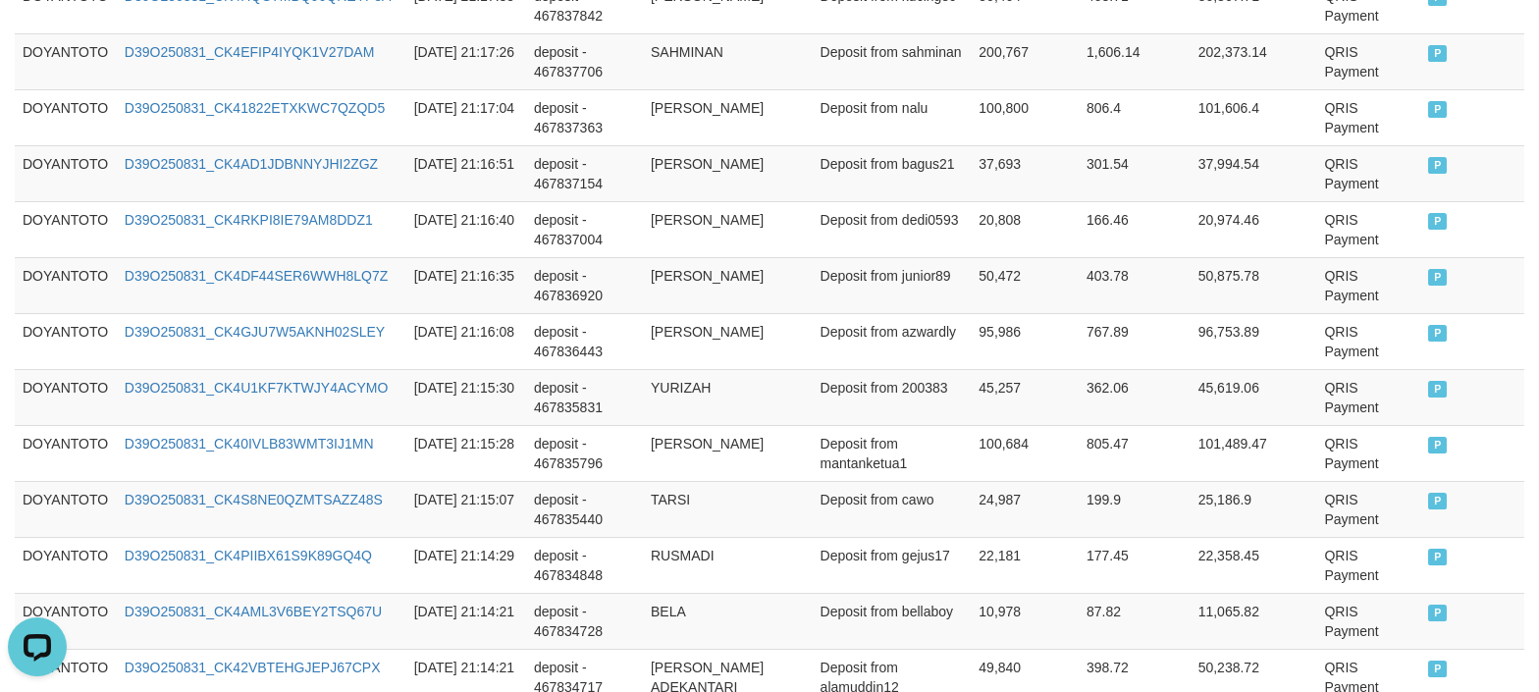
scroll to position [5919, 0]
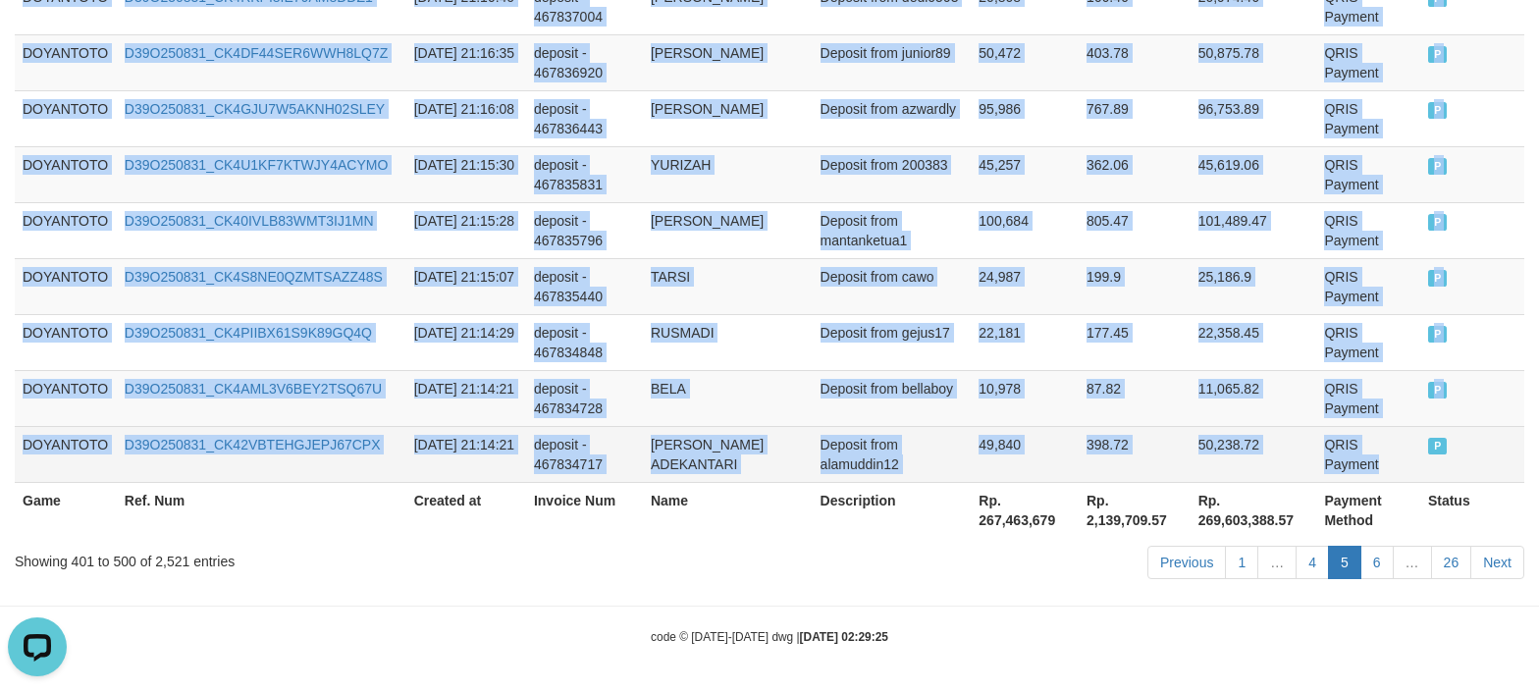
click at [1351, 458] on td "QRIS Payment" at bounding box center [1368, 454] width 103 height 56
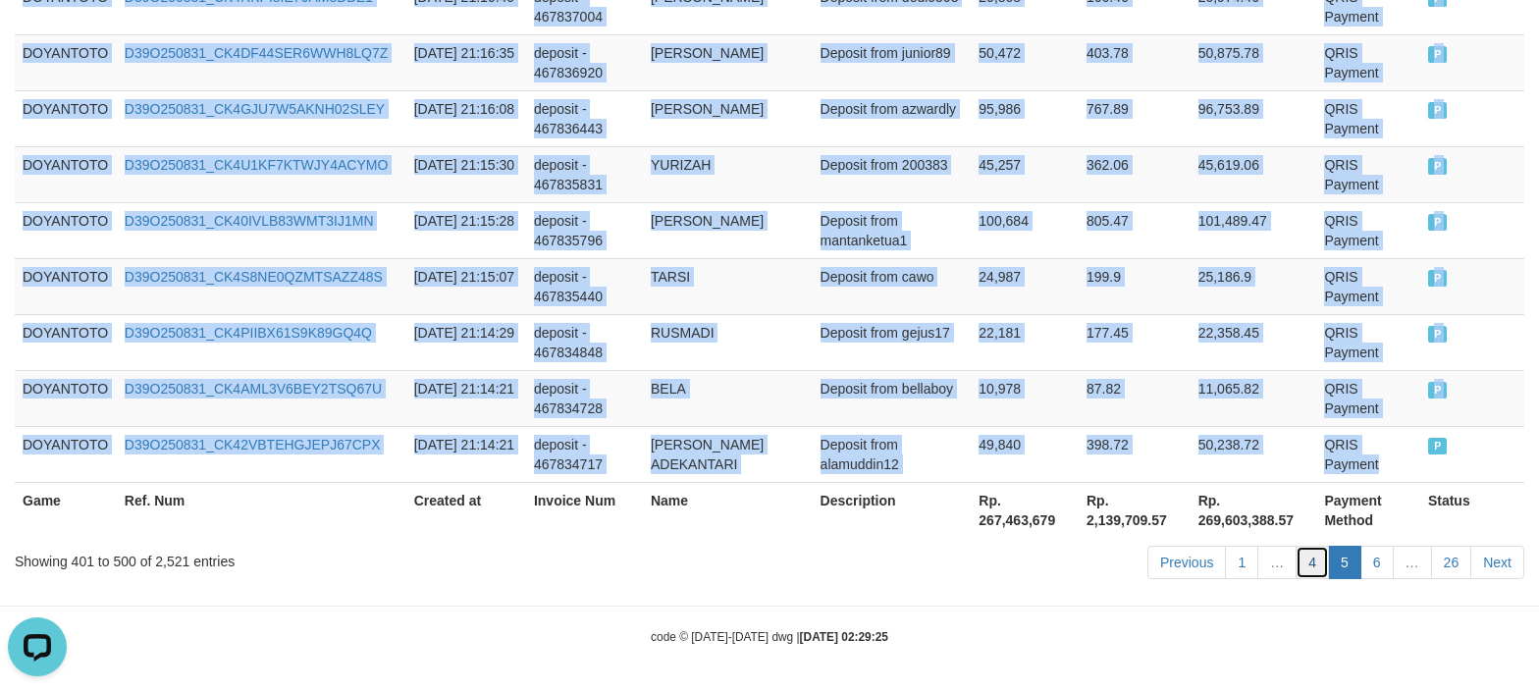
click at [1301, 562] on link "4" at bounding box center [1312, 562] width 33 height 33
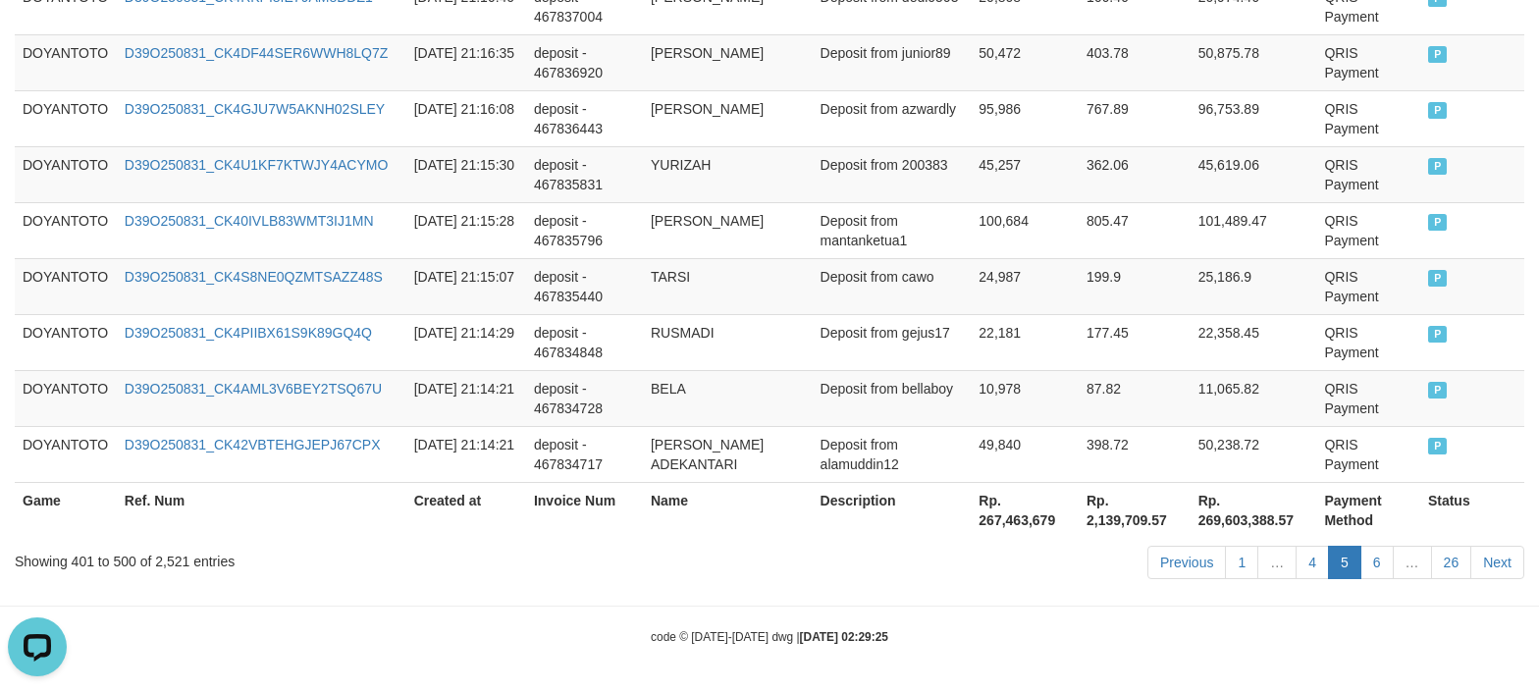
drag, startPoint x: 768, startPoint y: 611, endPoint x: 751, endPoint y: 613, distance: 16.8
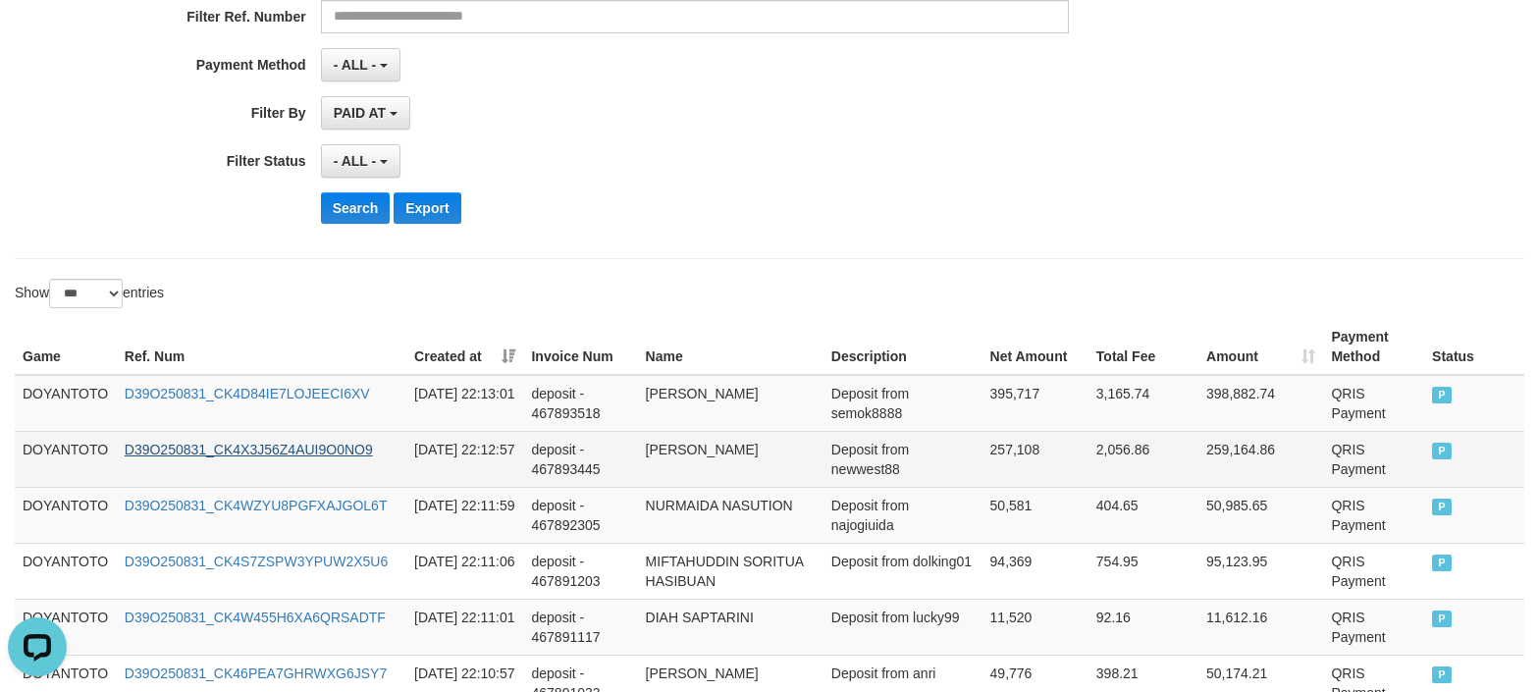
scroll to position [393, 0]
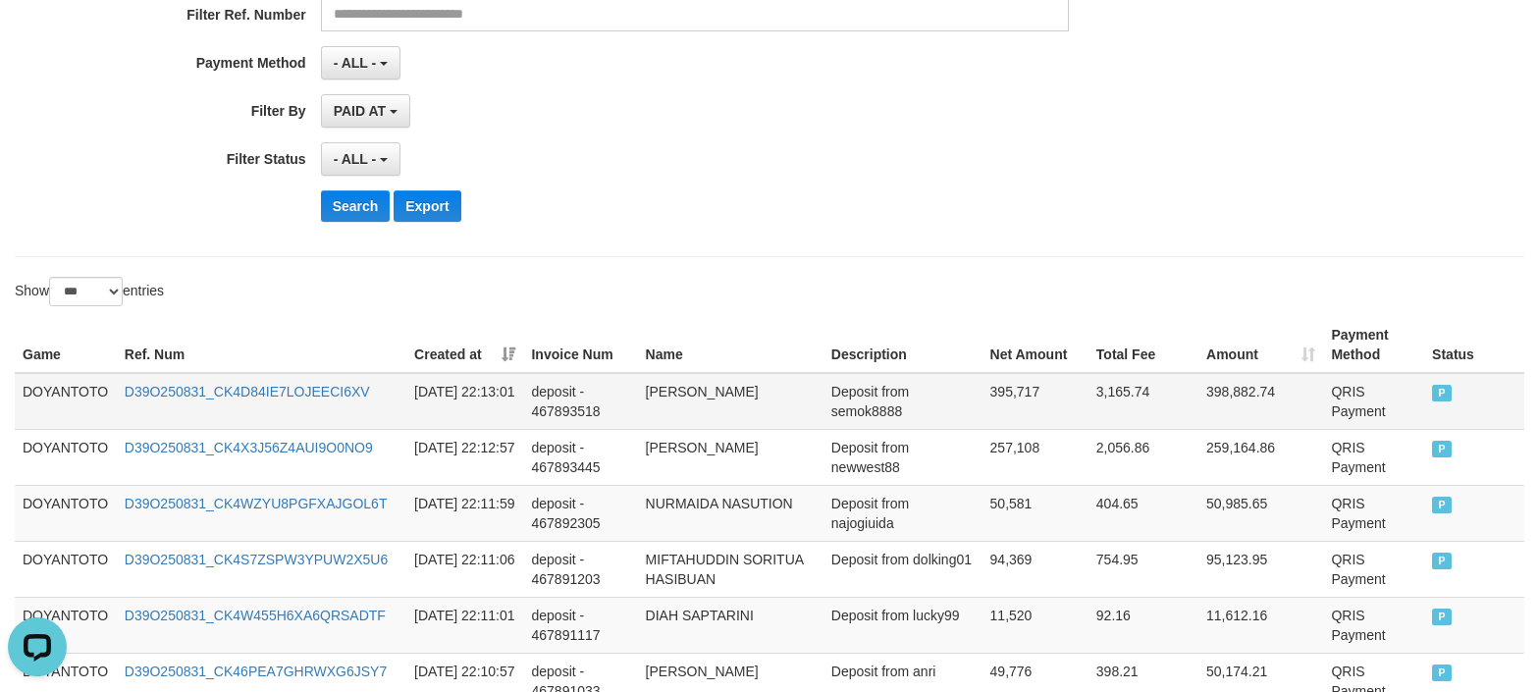
click at [53, 385] on td "DOYANTOTO" at bounding box center [66, 401] width 102 height 57
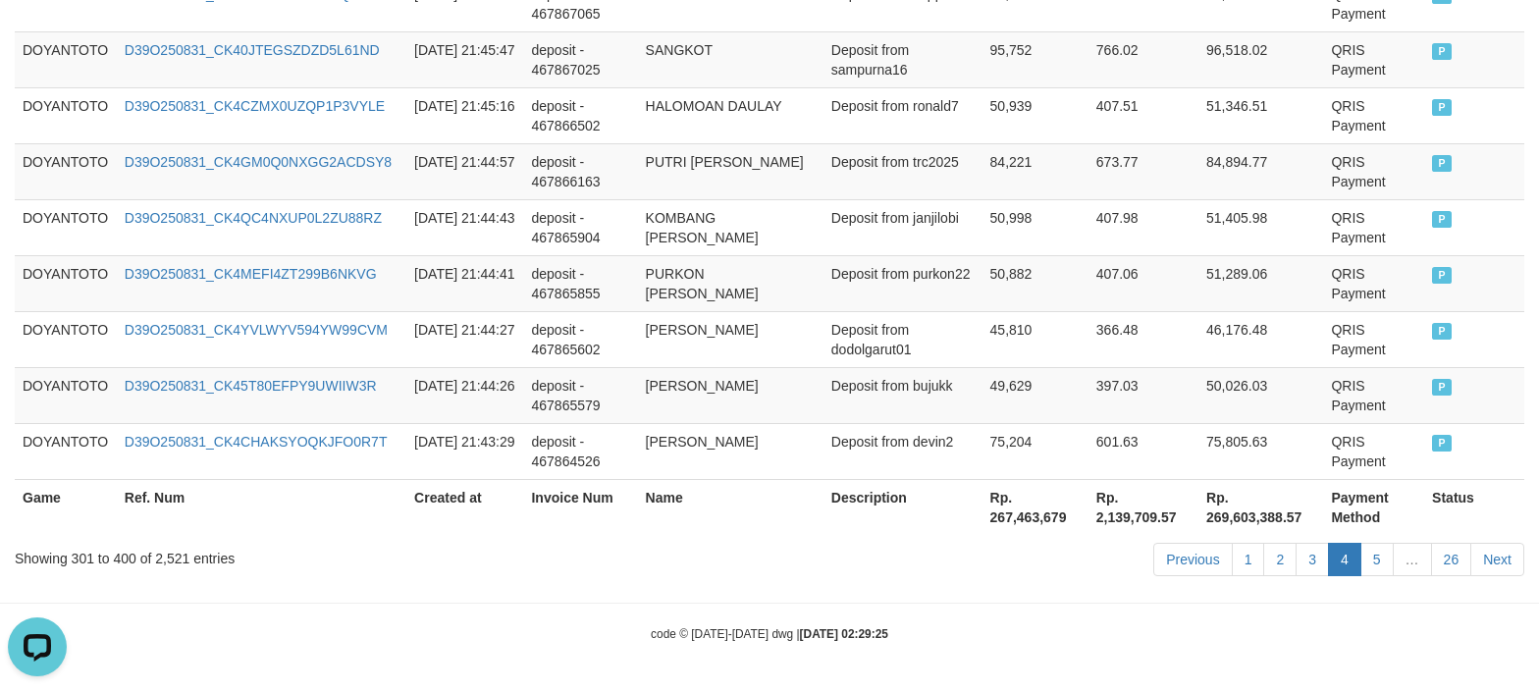
scroll to position [5919, 0]
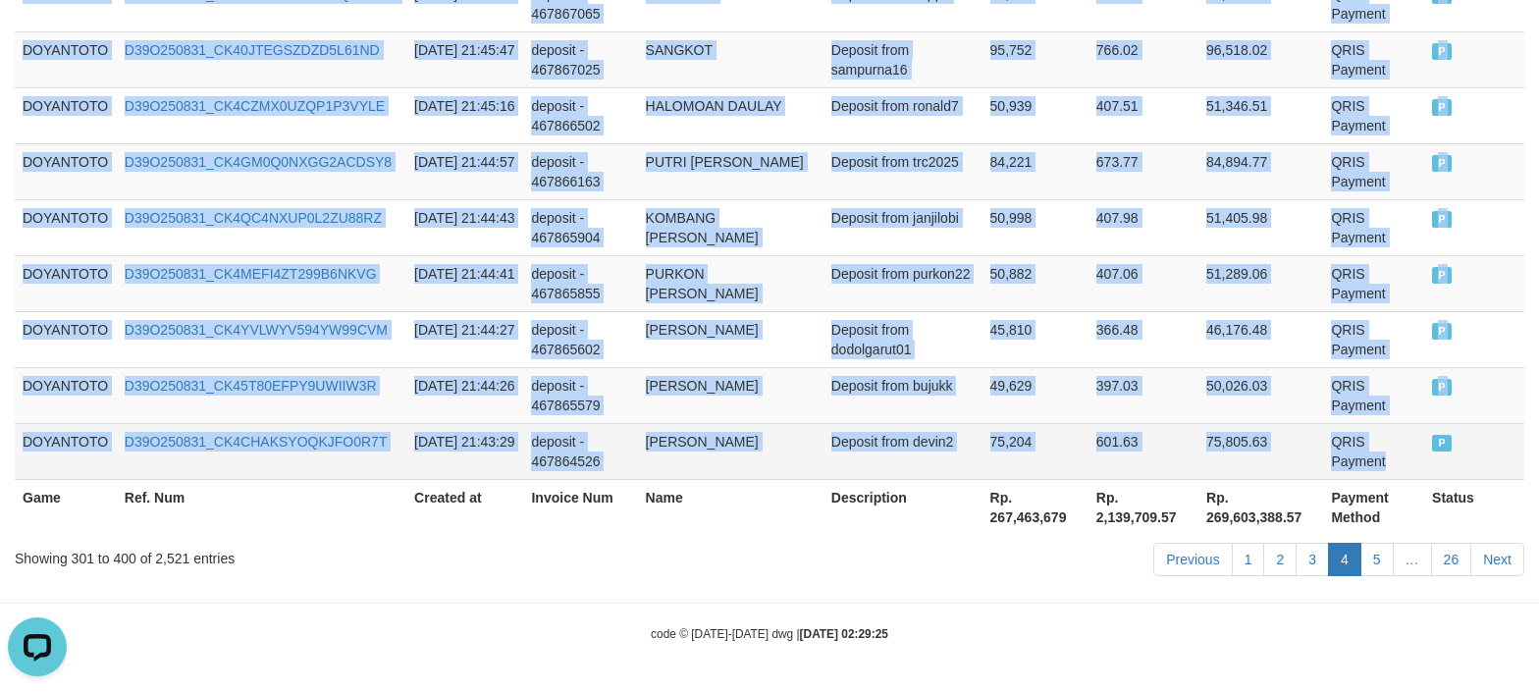
click at [1356, 457] on td "QRIS Payment" at bounding box center [1373, 451] width 101 height 56
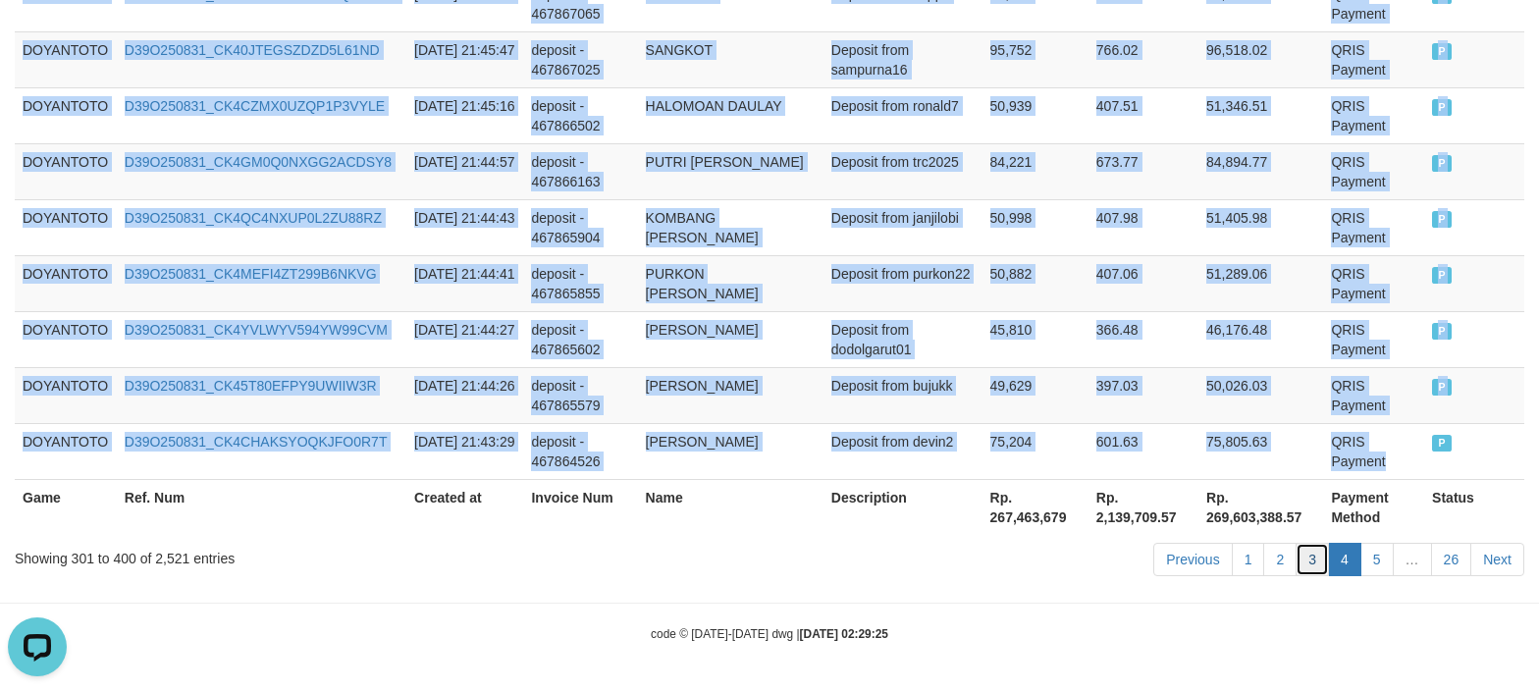
click at [1312, 565] on link "3" at bounding box center [1312, 559] width 33 height 33
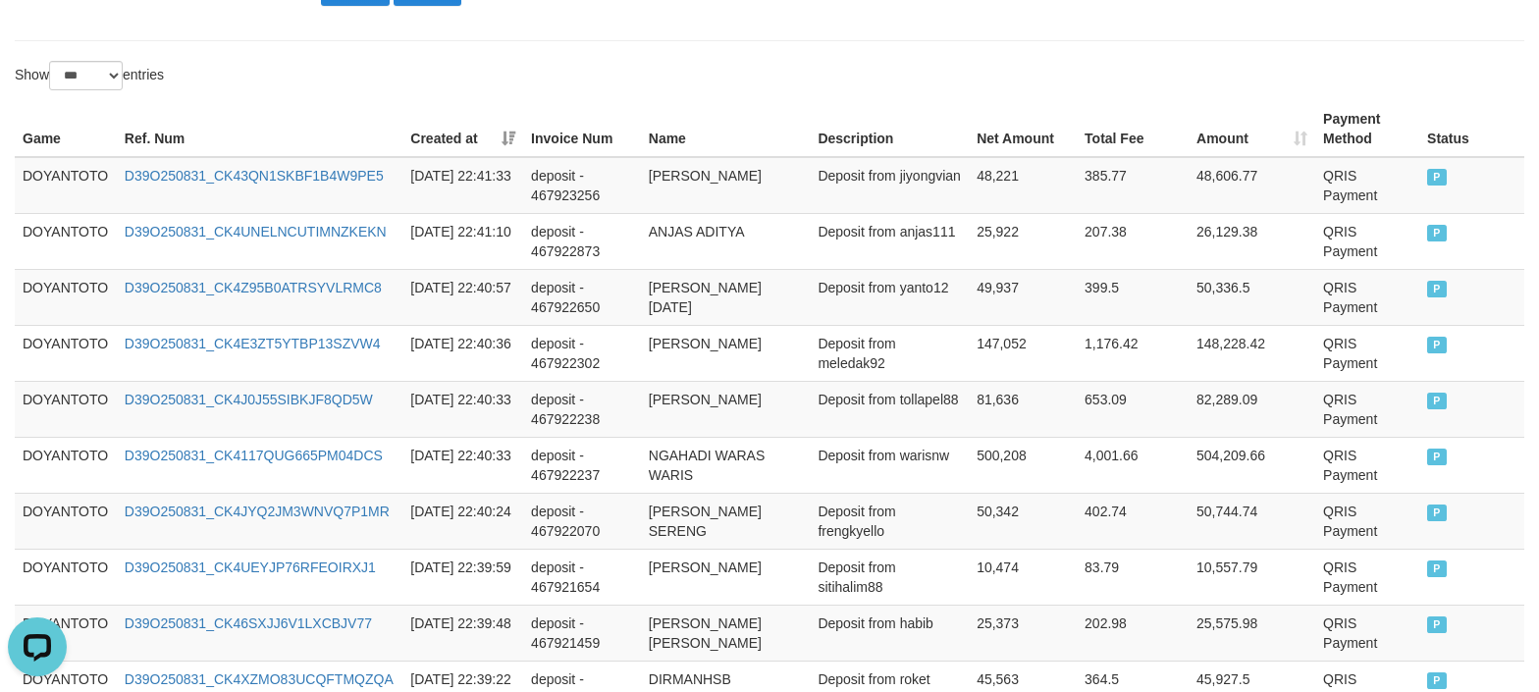
scroll to position [0, 0]
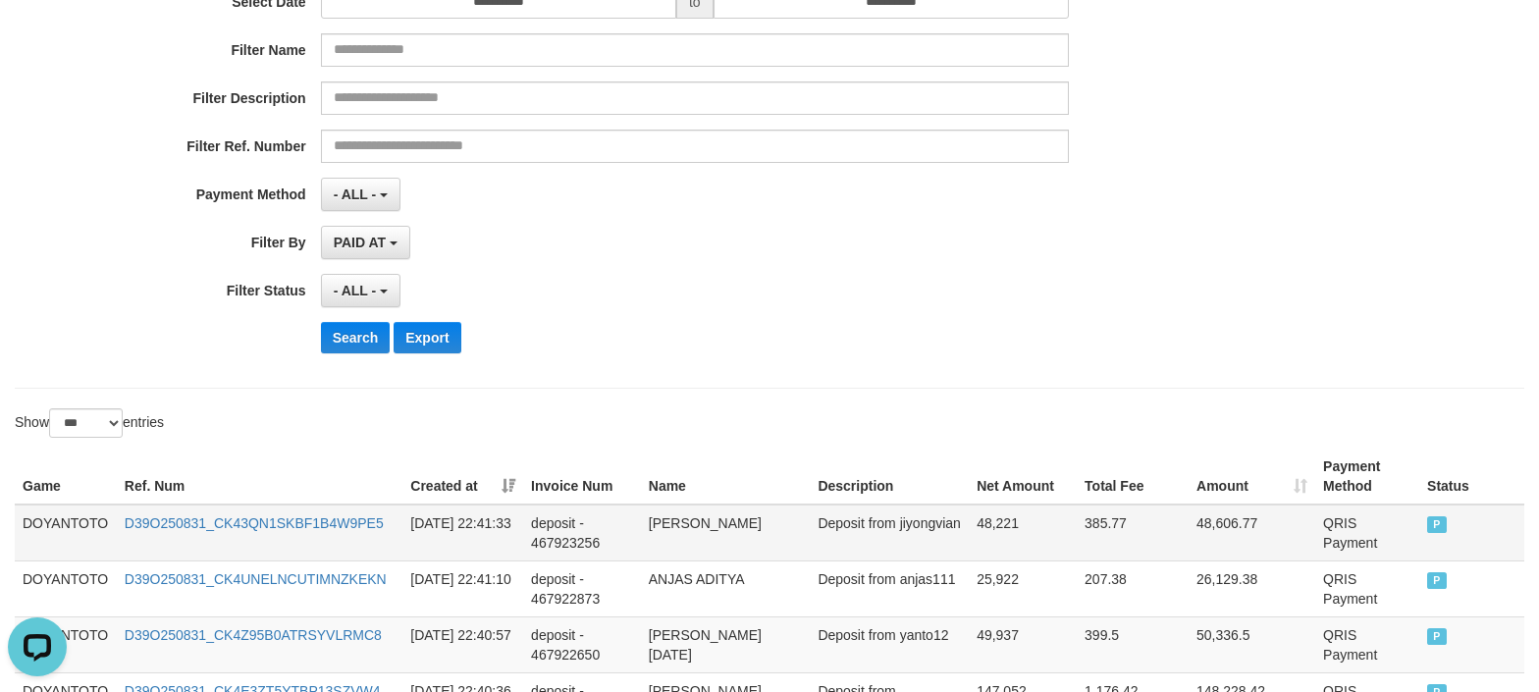
click at [64, 520] on td "DOYANTOTO" at bounding box center [66, 533] width 102 height 57
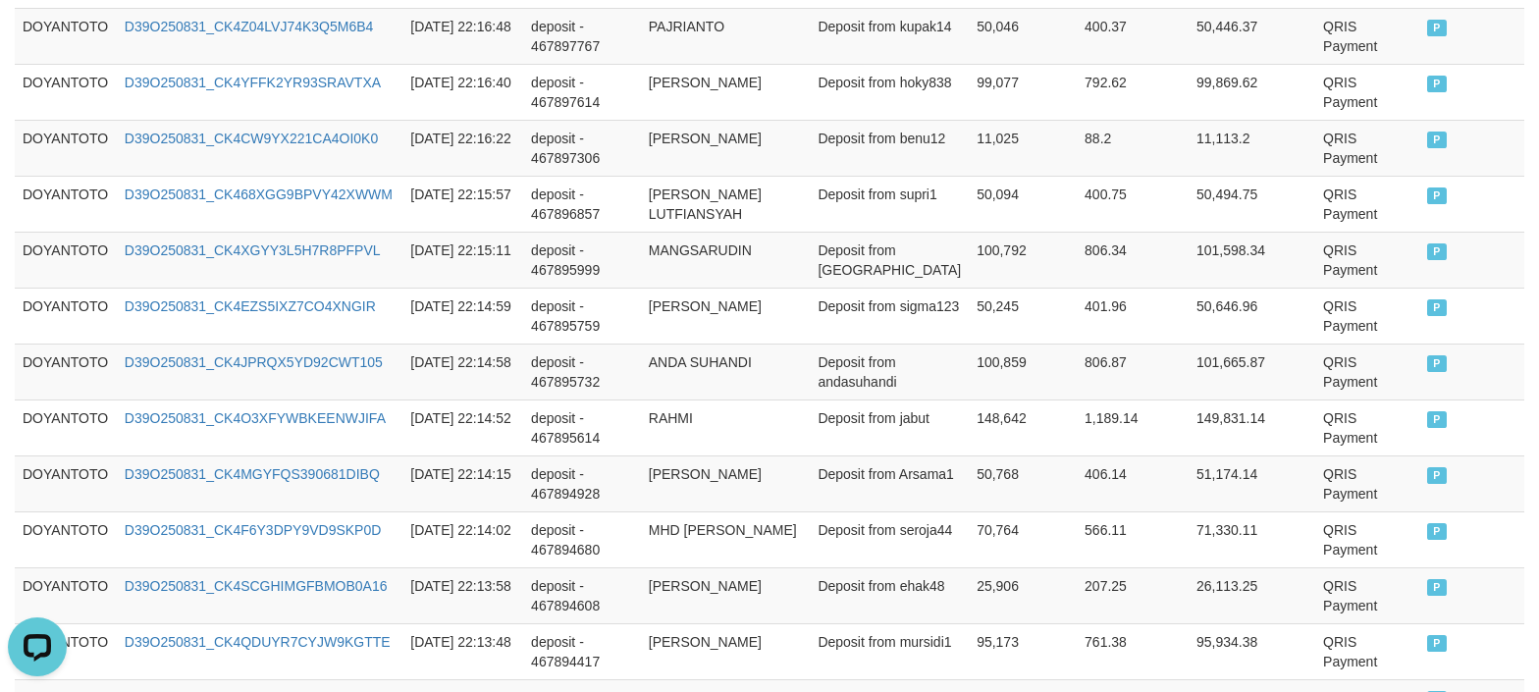
scroll to position [5939, 0]
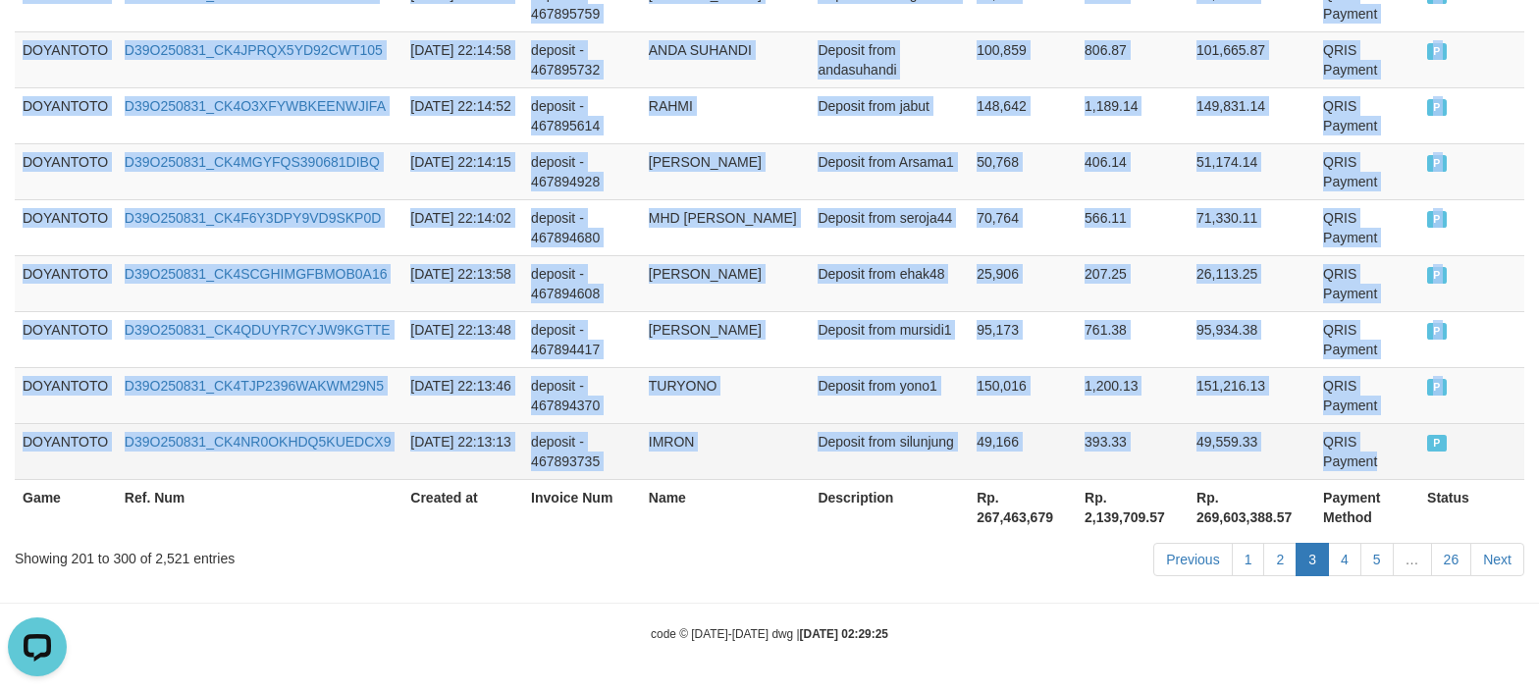
click at [1360, 467] on td "QRIS Payment" at bounding box center [1368, 451] width 104 height 56
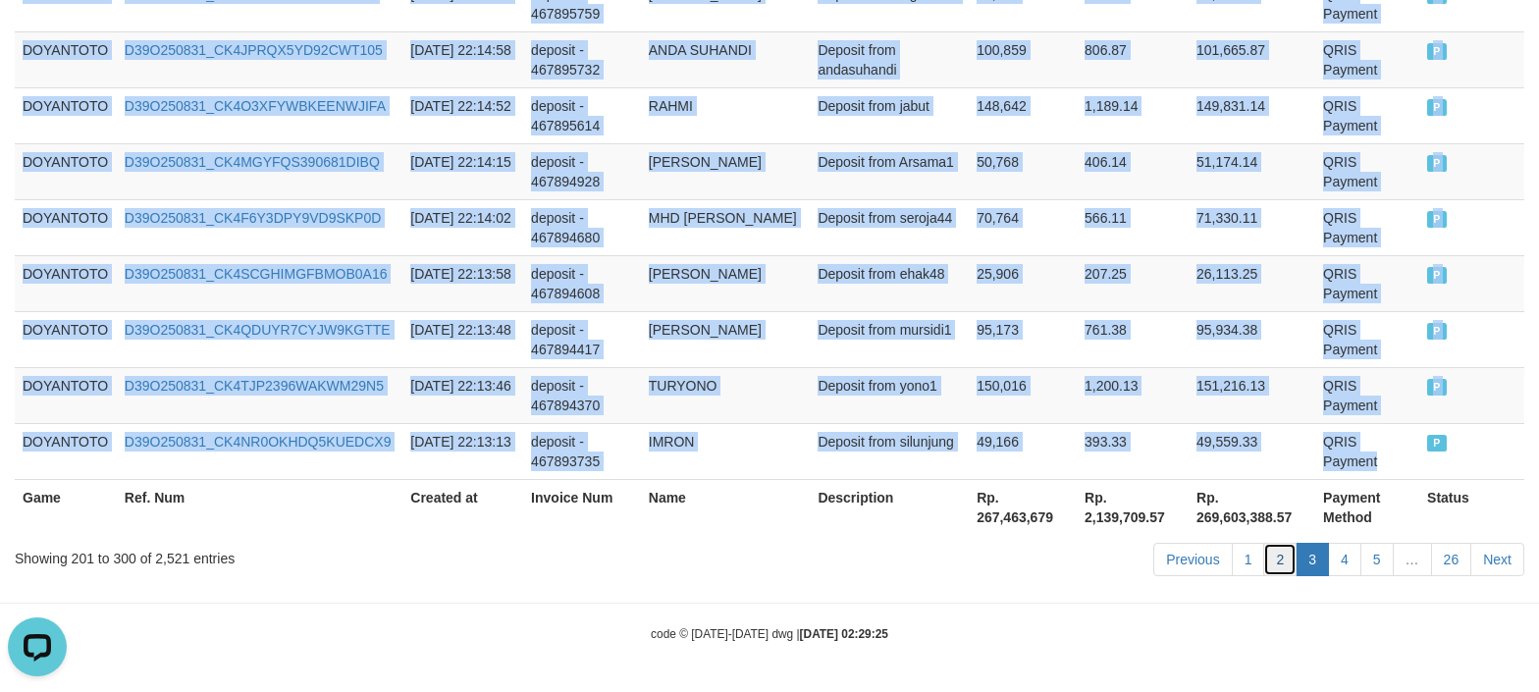
click at [1272, 562] on link "2" at bounding box center [1280, 559] width 33 height 33
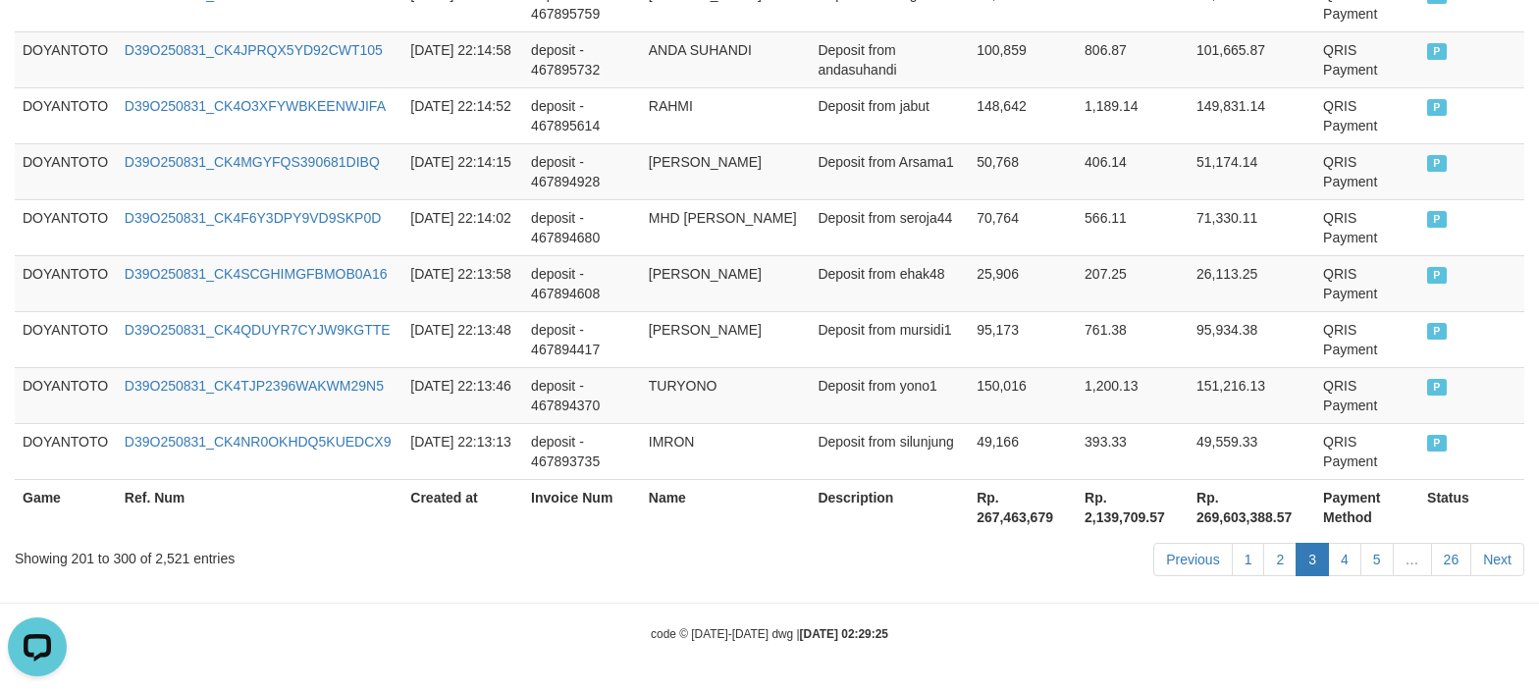
click at [544, 575] on div "Showing 201 to 300 of 2,521 entries Previous 1 2 3 4 5 … 26 Next" at bounding box center [769, 562] width 1539 height 42
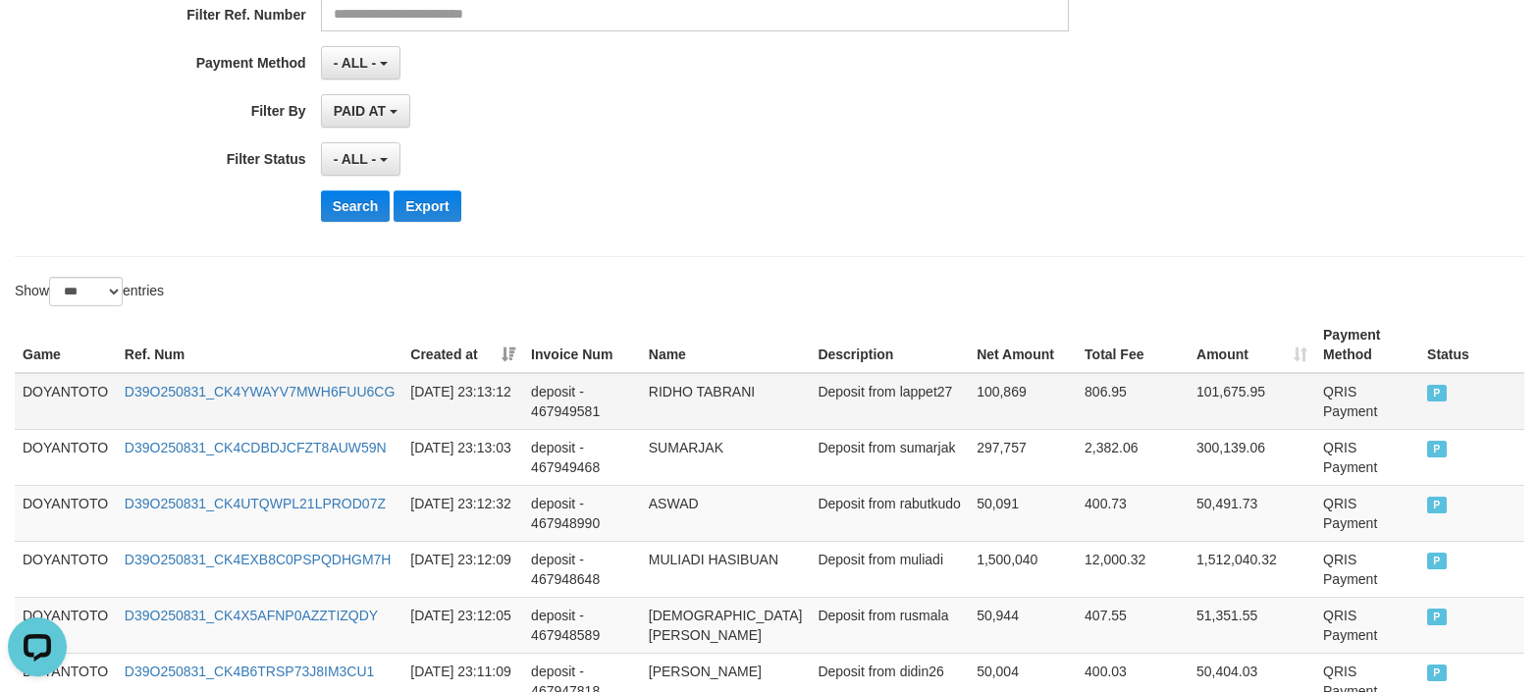
click at [82, 405] on td "DOYANTOTO" at bounding box center [66, 401] width 102 height 57
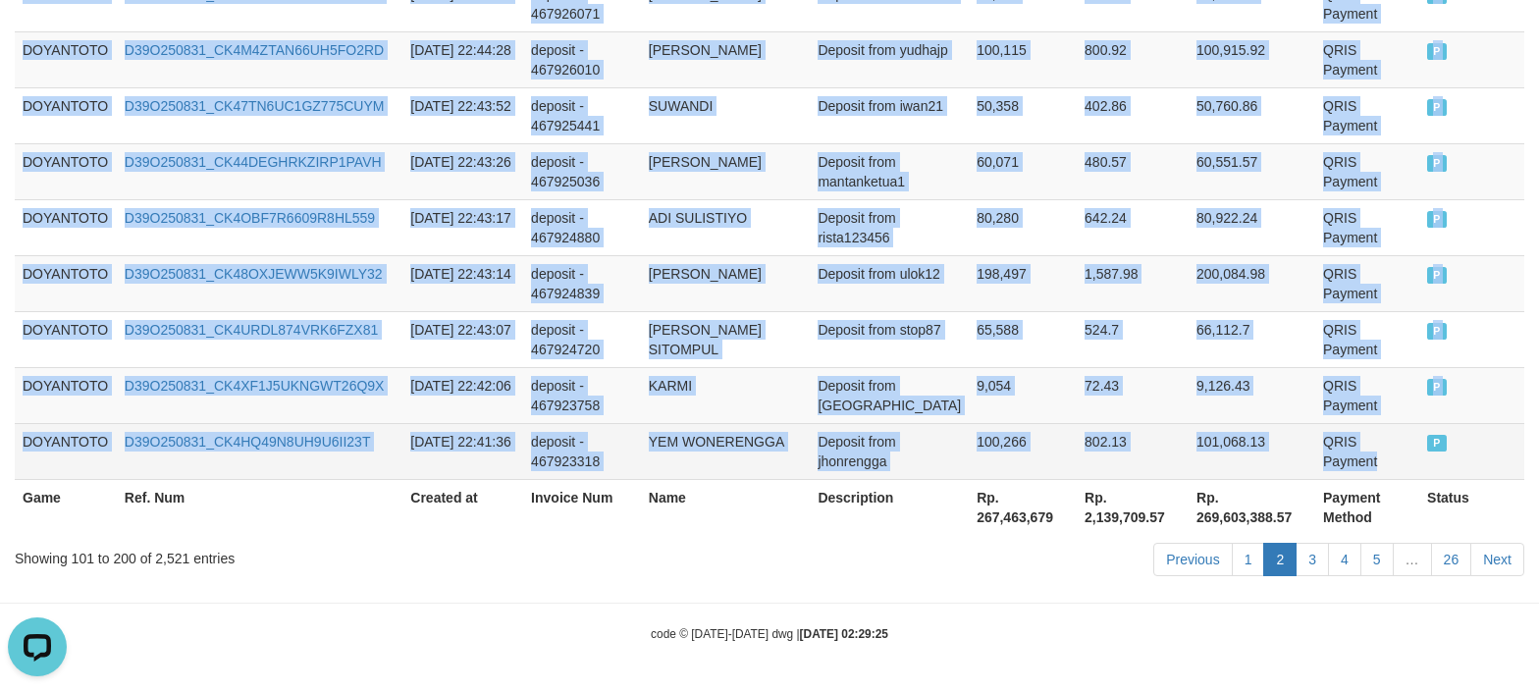
drag, startPoint x: 1347, startPoint y: 456, endPoint x: 1335, endPoint y: 454, distance: 11.9
click at [1345, 456] on td "QRIS Payment" at bounding box center [1368, 451] width 104 height 56
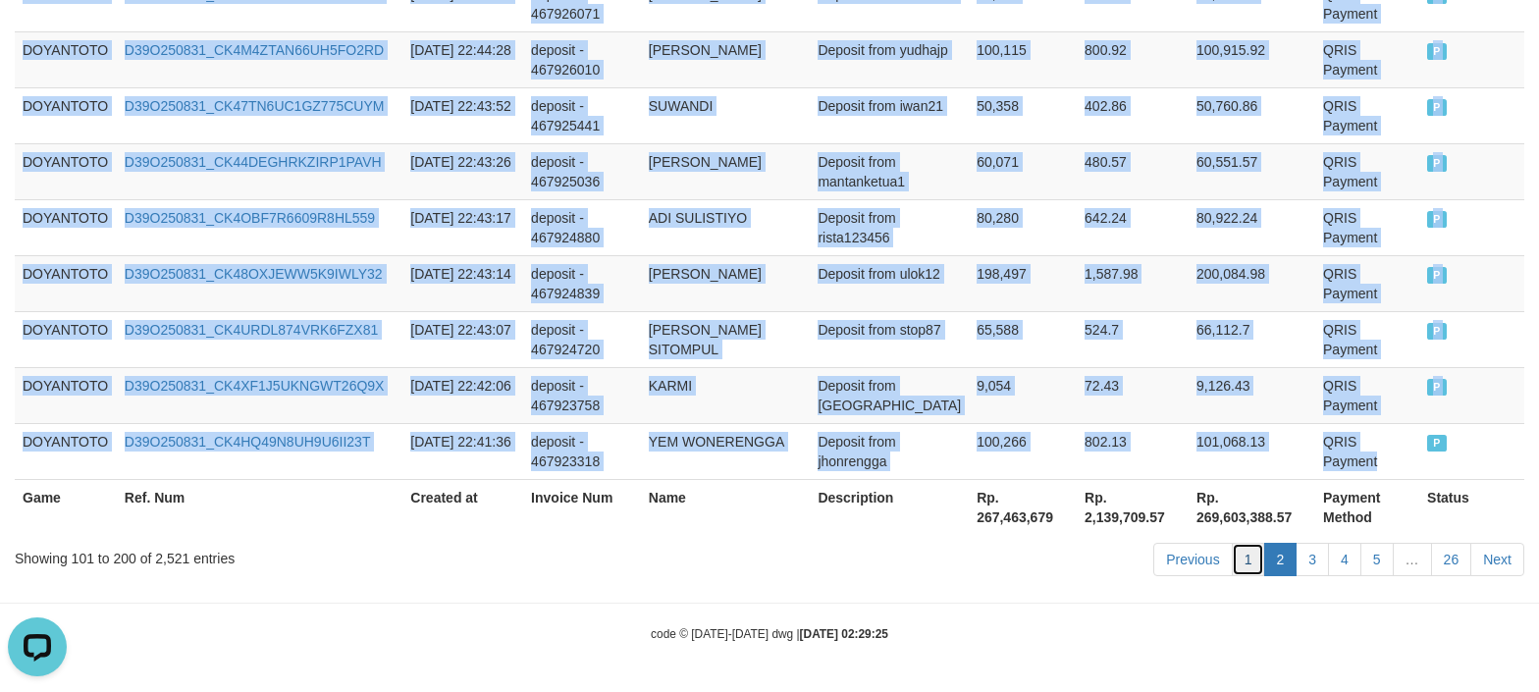
click at [1232, 560] on link "1" at bounding box center [1248, 559] width 33 height 33
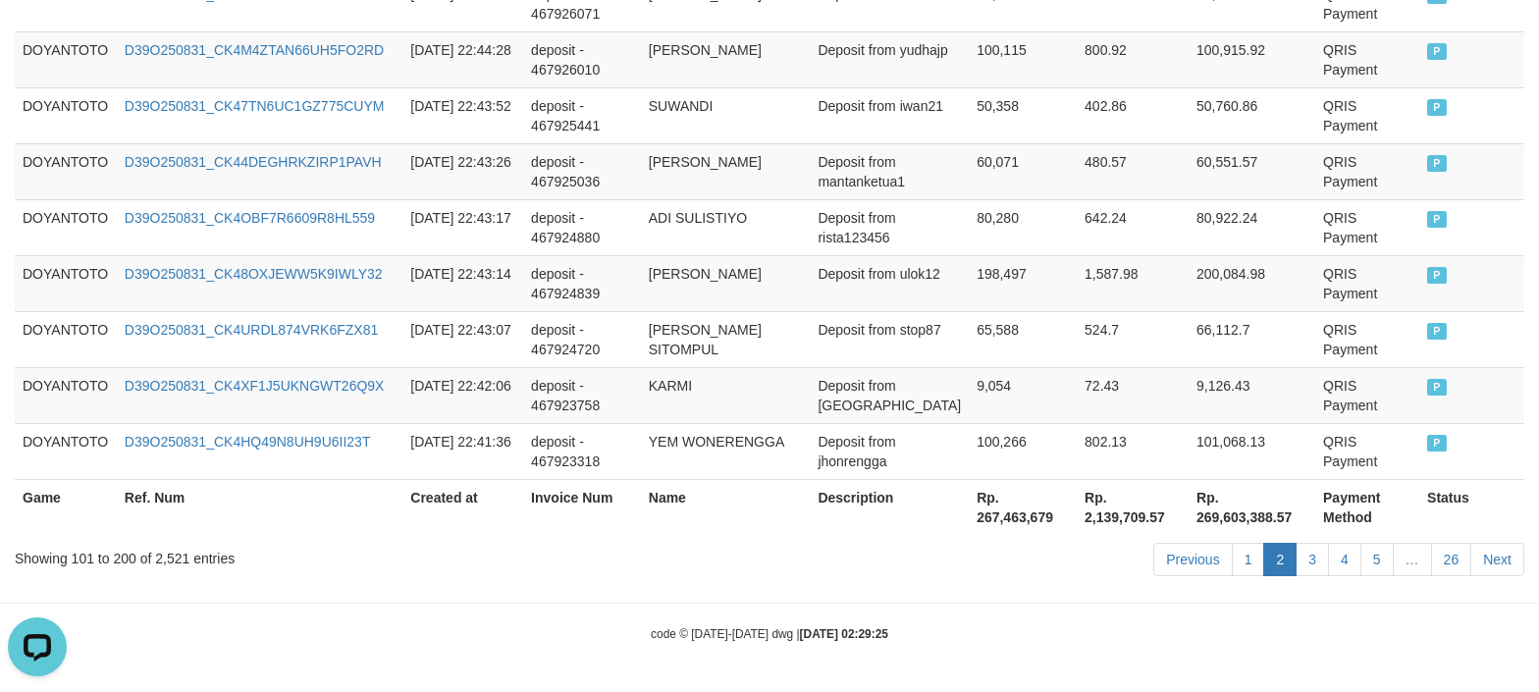
drag, startPoint x: 689, startPoint y: 589, endPoint x: 683, endPoint y: 570, distance: 19.6
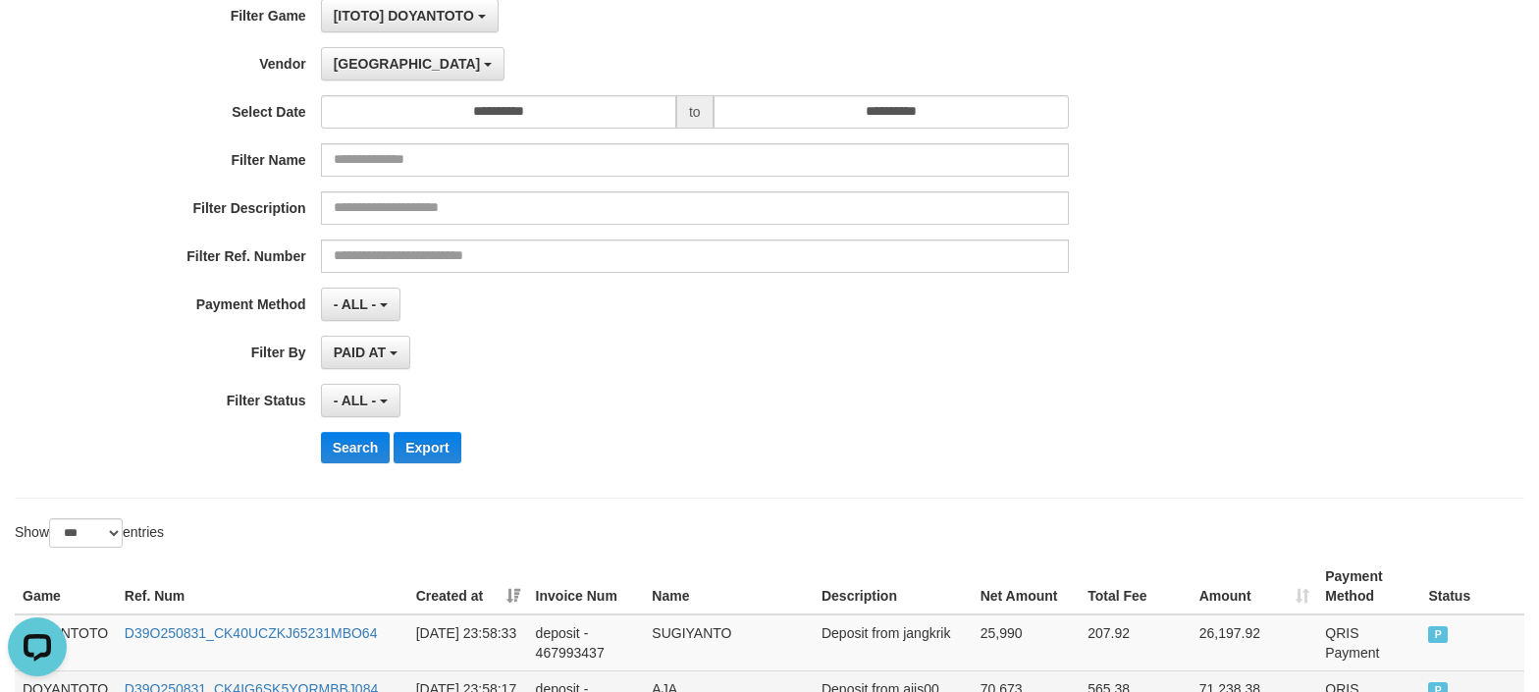
scroll to position [393, 0]
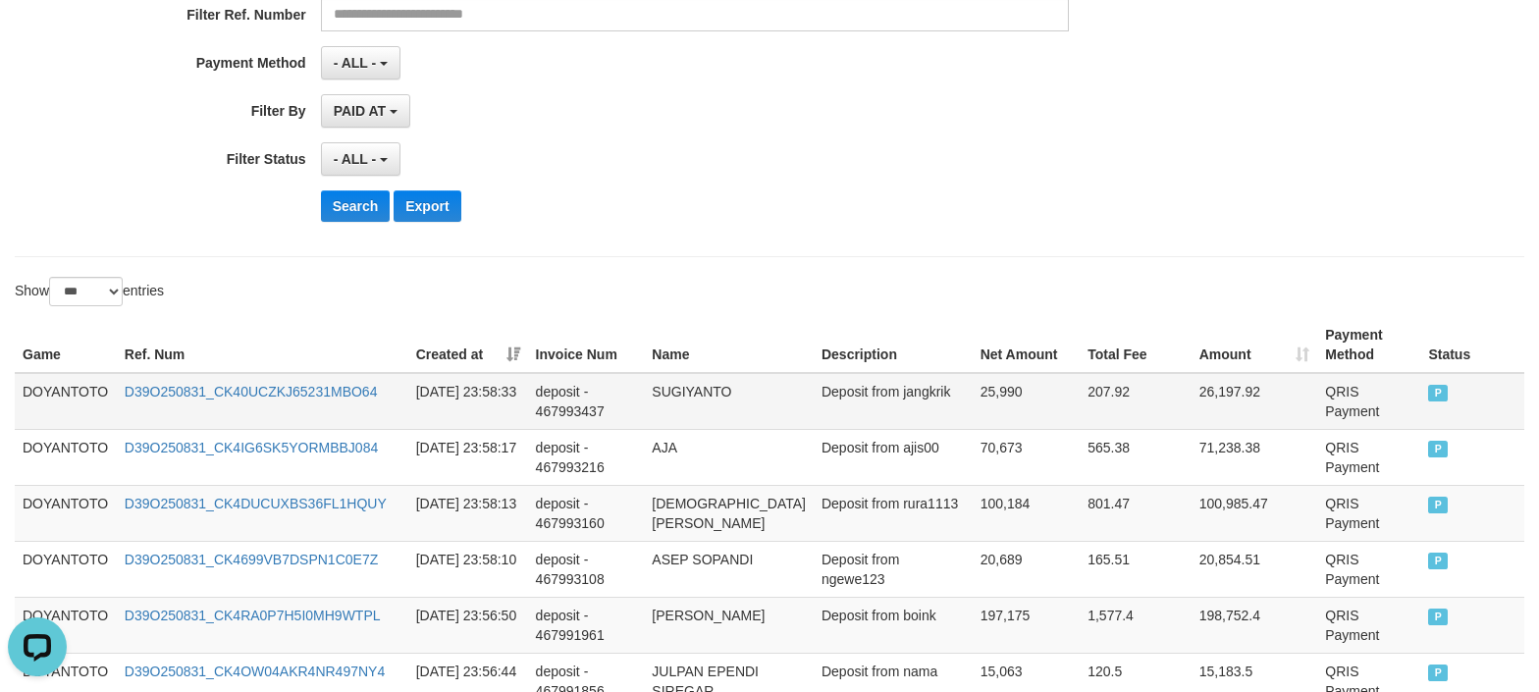
click at [77, 394] on td "DOYANTOTO" at bounding box center [66, 401] width 102 height 57
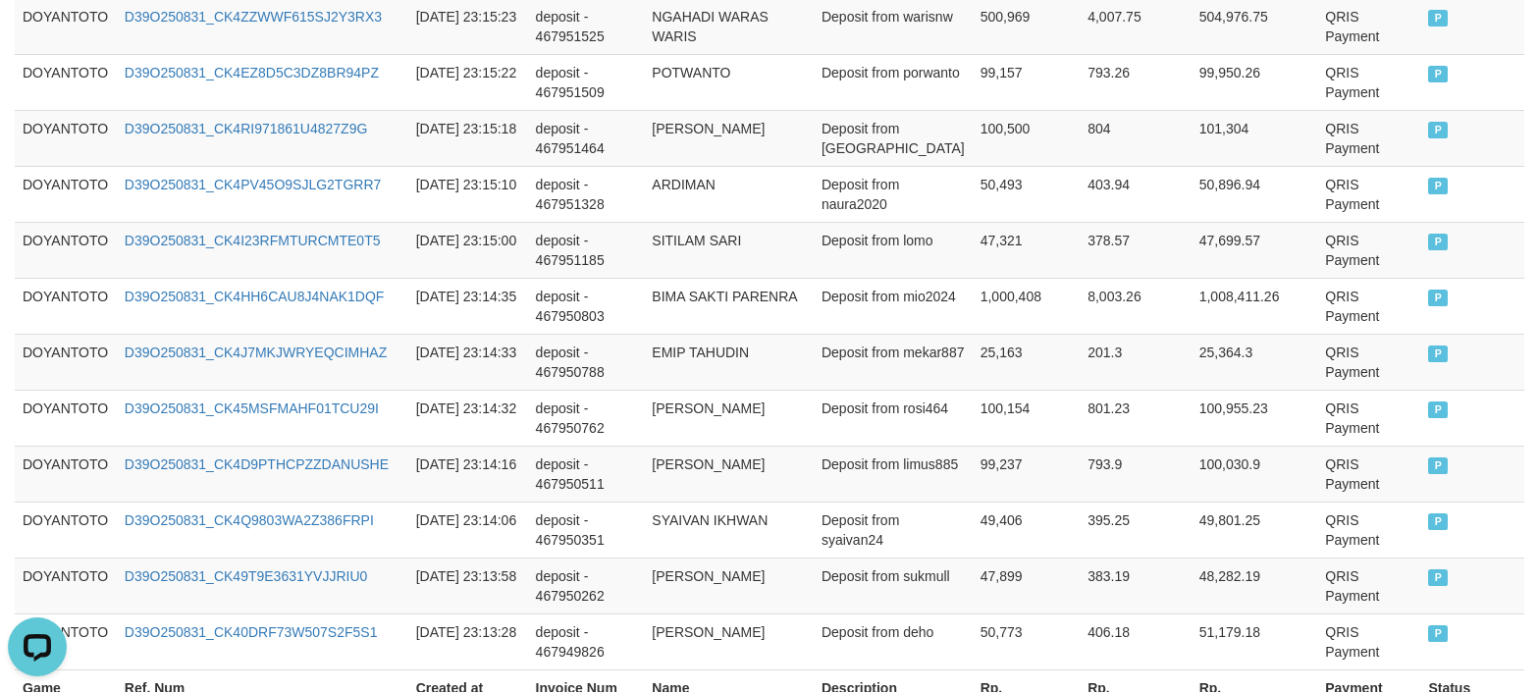
scroll to position [5919, 0]
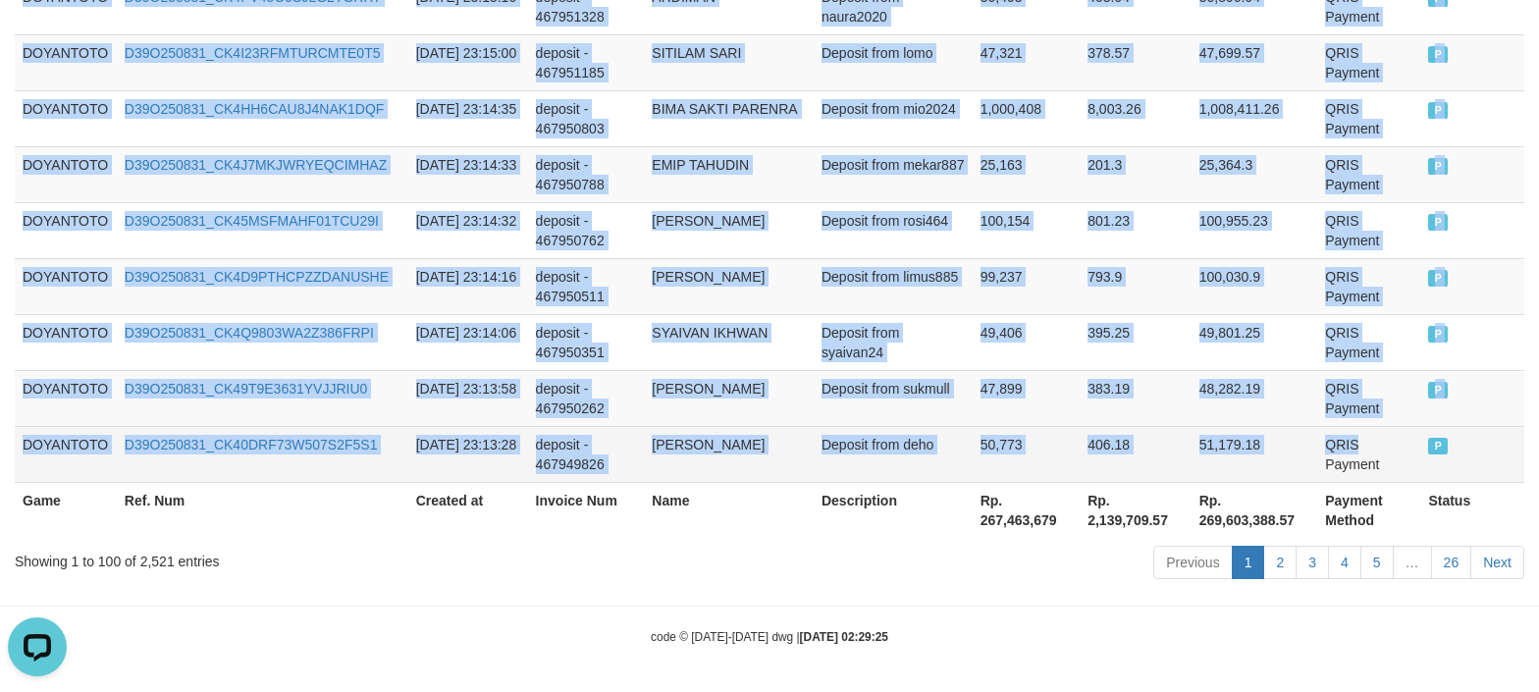
click at [1360, 445] on td "QRIS Payment" at bounding box center [1369, 454] width 103 height 56
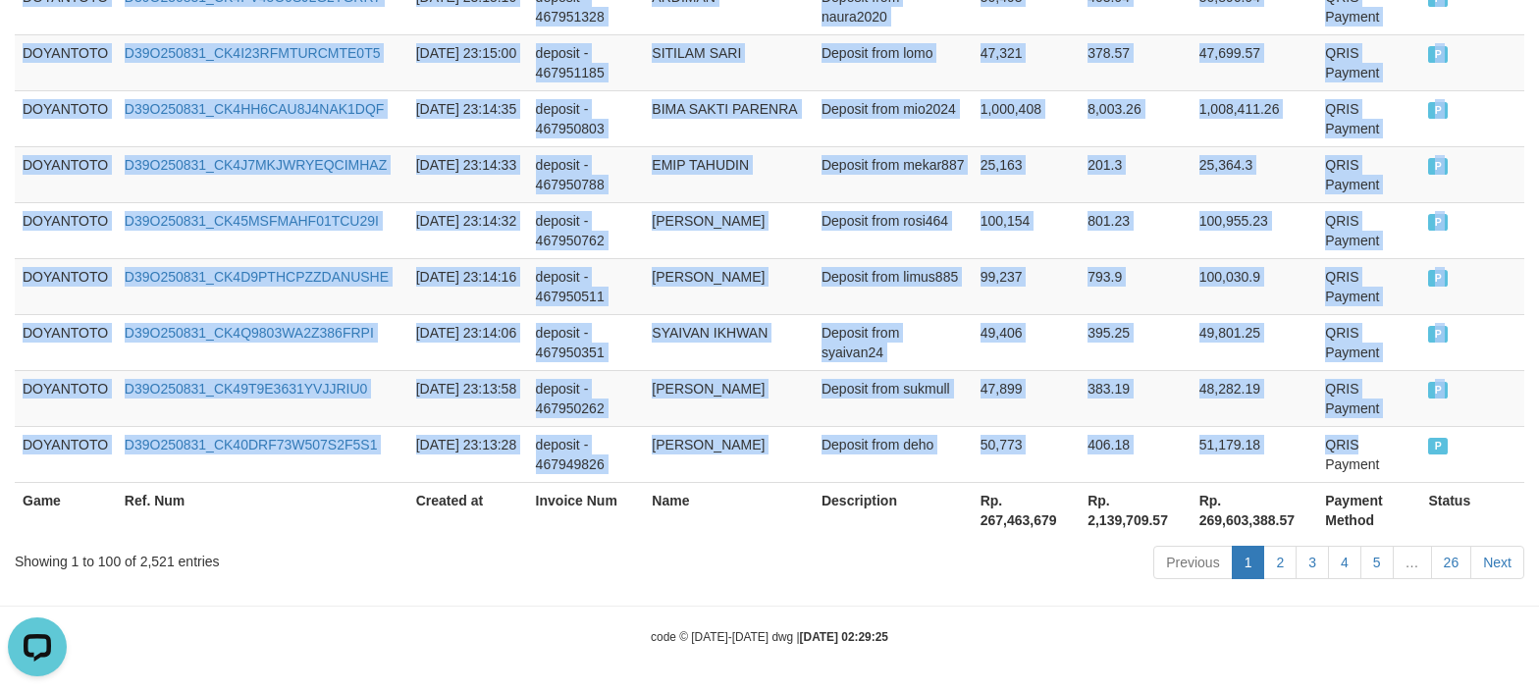
drag, startPoint x: 915, startPoint y: 611, endPoint x: 941, endPoint y: 607, distance: 25.8
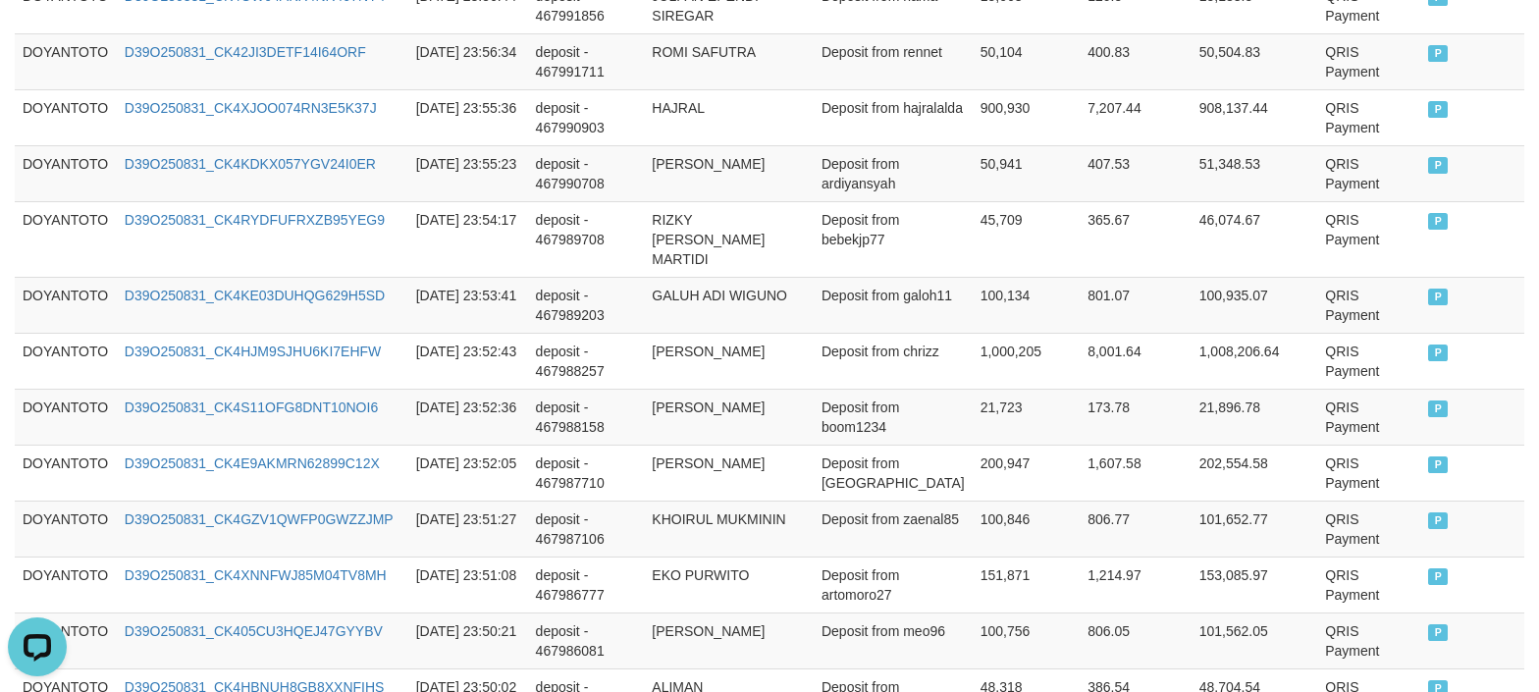
scroll to position [0, 0]
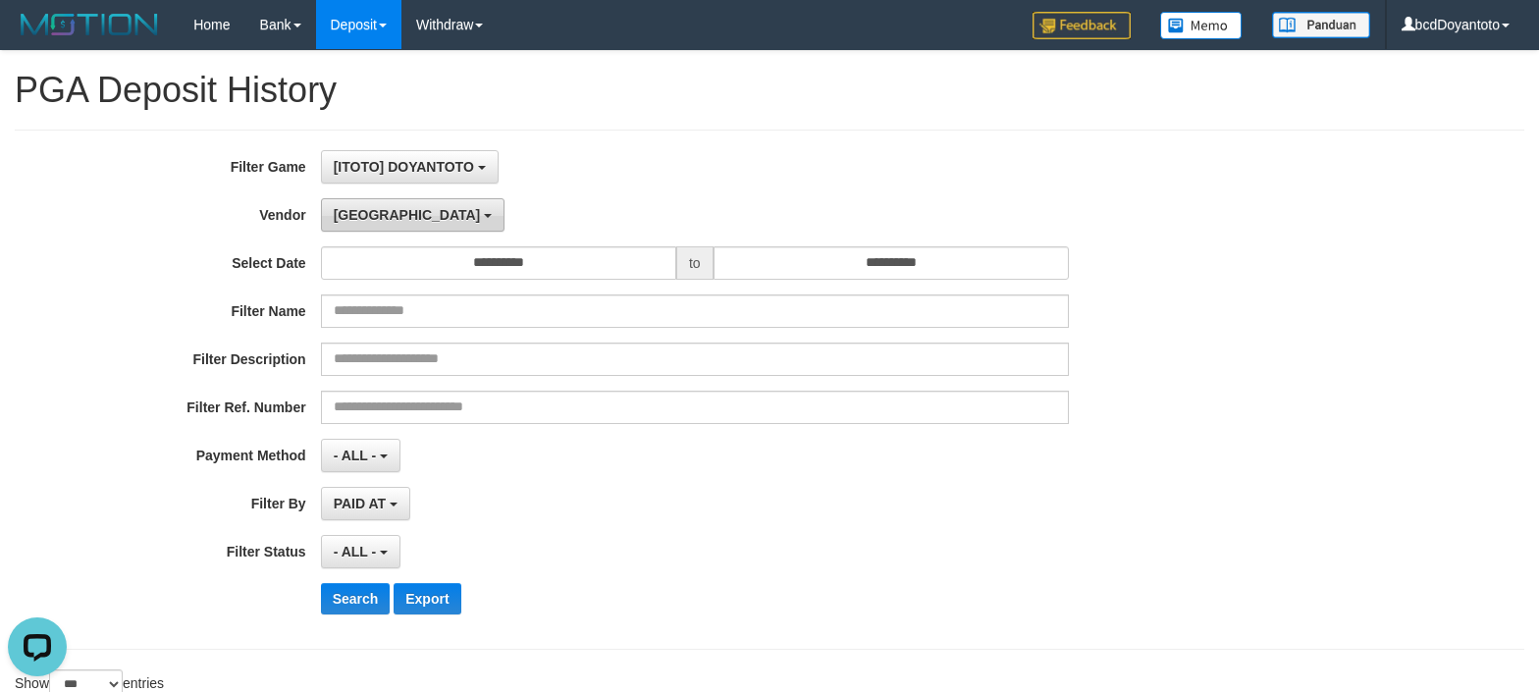
click at [393, 228] on button "[GEOGRAPHIC_DATA]" at bounding box center [413, 214] width 184 height 33
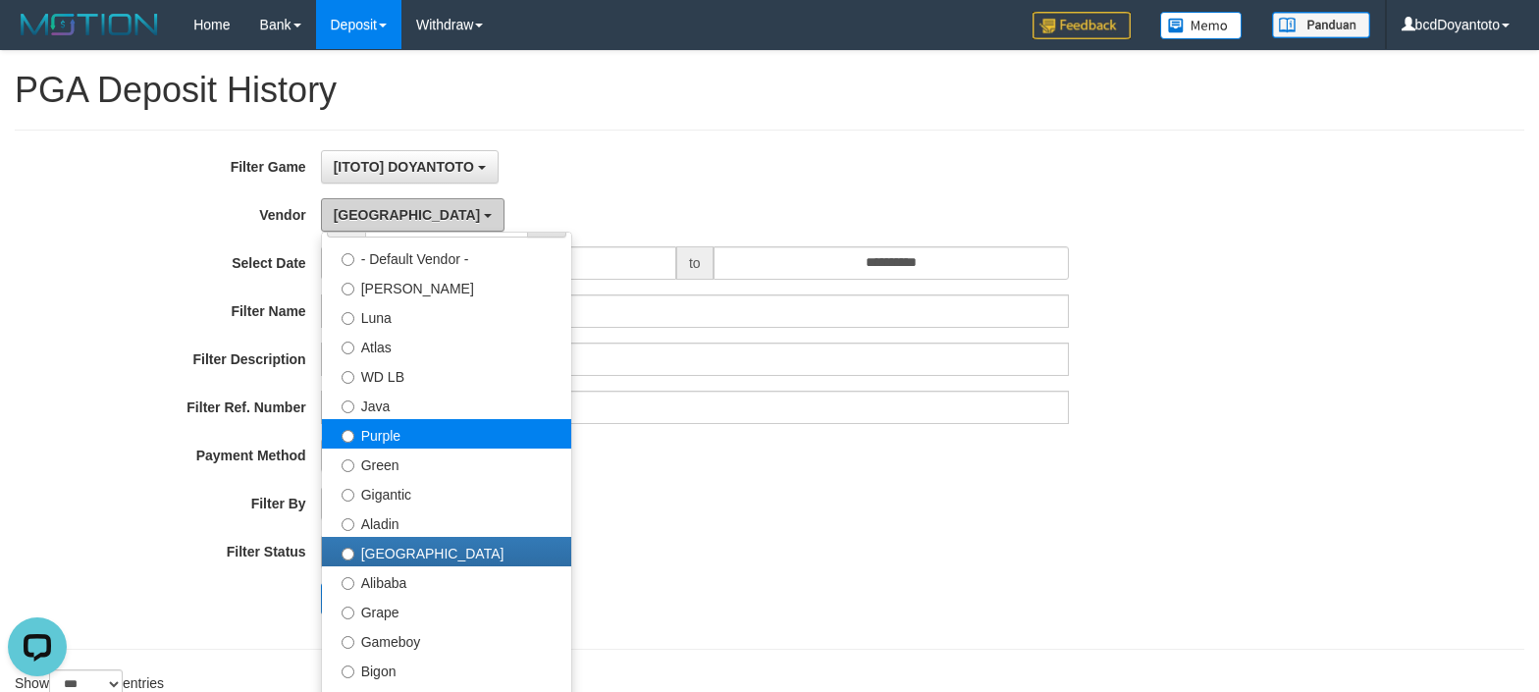
scroll to position [131, 0]
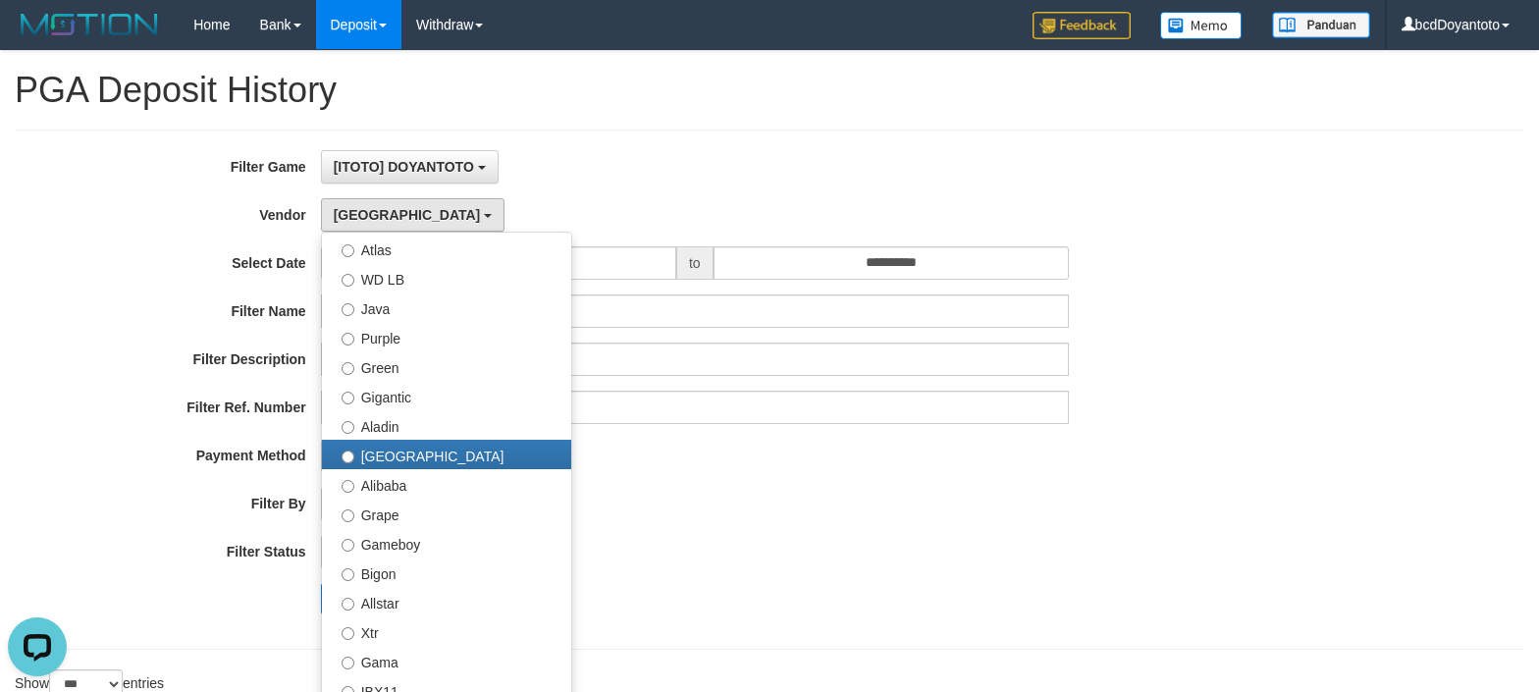
click at [187, 611] on div "Search Export" at bounding box center [641, 598] width 1283 height 31
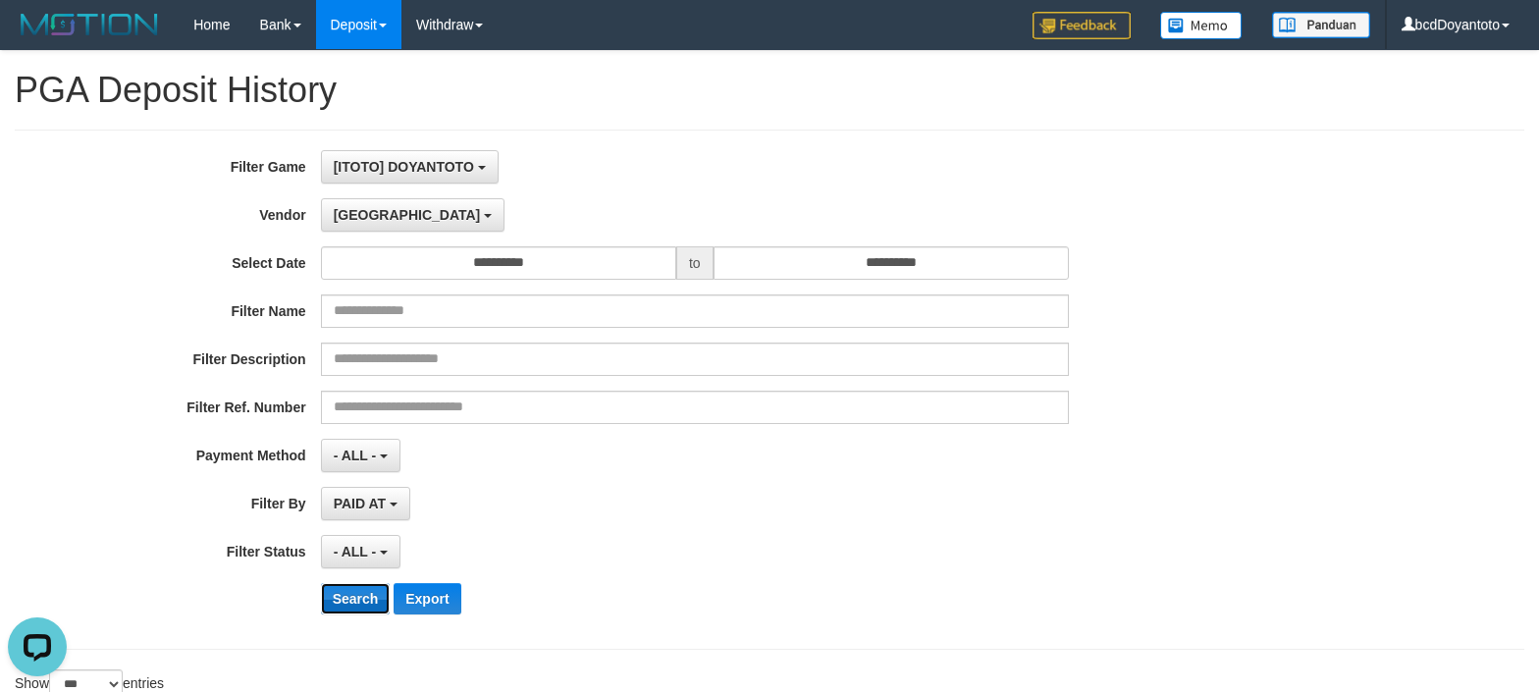
click at [354, 605] on button "Search" at bounding box center [356, 598] width 70 height 31
drag, startPoint x: 1116, startPoint y: 554, endPoint x: 1088, endPoint y: 554, distance: 28.5
click at [1107, 554] on div "**********" at bounding box center [641, 551] width 1283 height 33
click at [624, 496] on div "PAID AT PAID AT CREATED AT" at bounding box center [695, 503] width 748 height 33
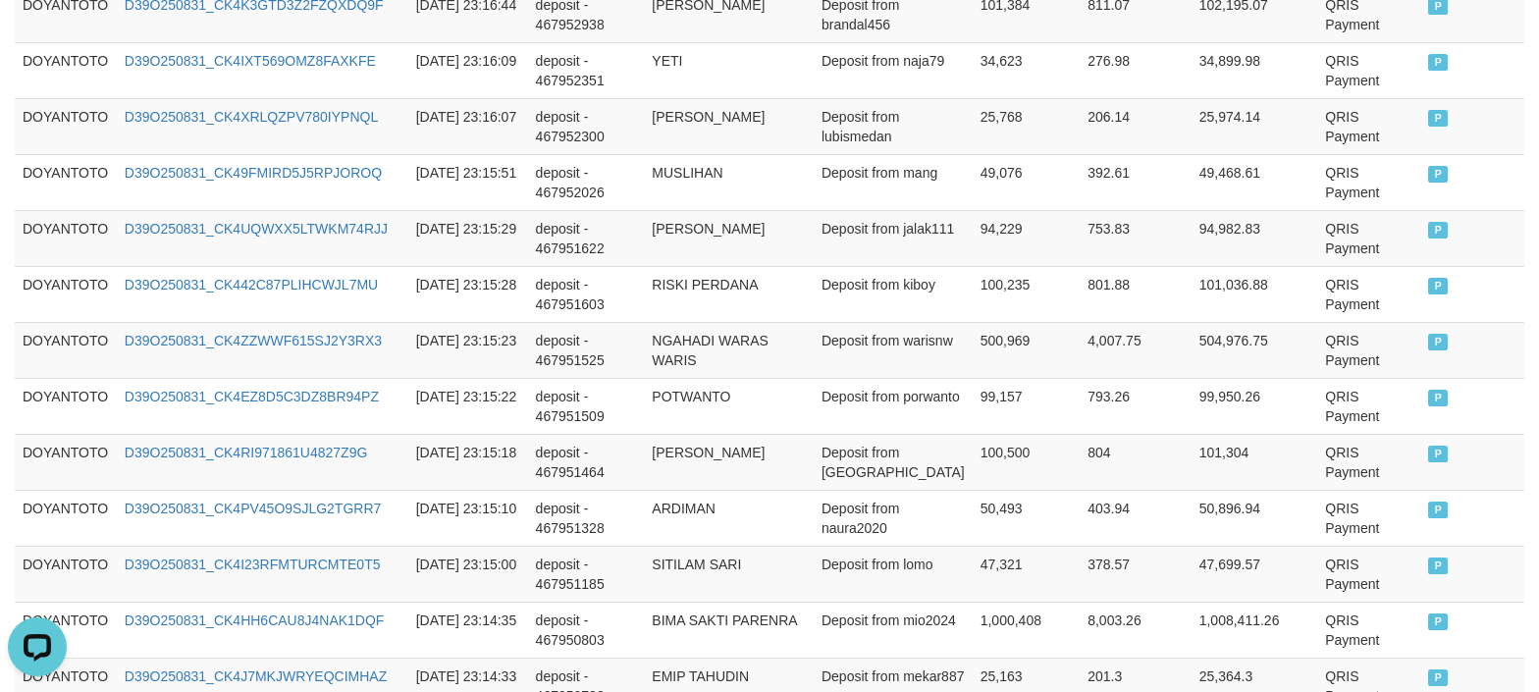
scroll to position [5919, 0]
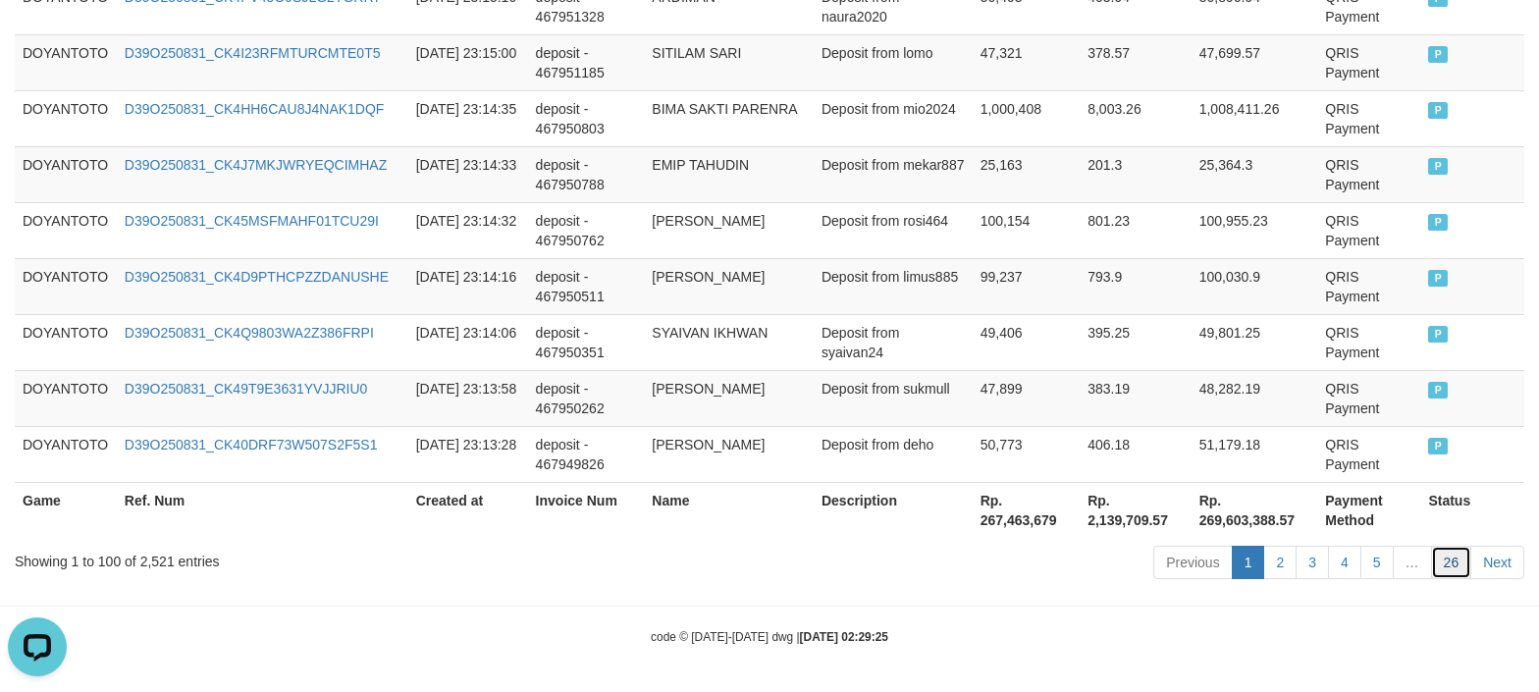
click at [1459, 565] on link "26" at bounding box center [1451, 562] width 41 height 33
click at [873, 630] on strong "[DATE] 02:29:25" at bounding box center [844, 637] width 88 height 14
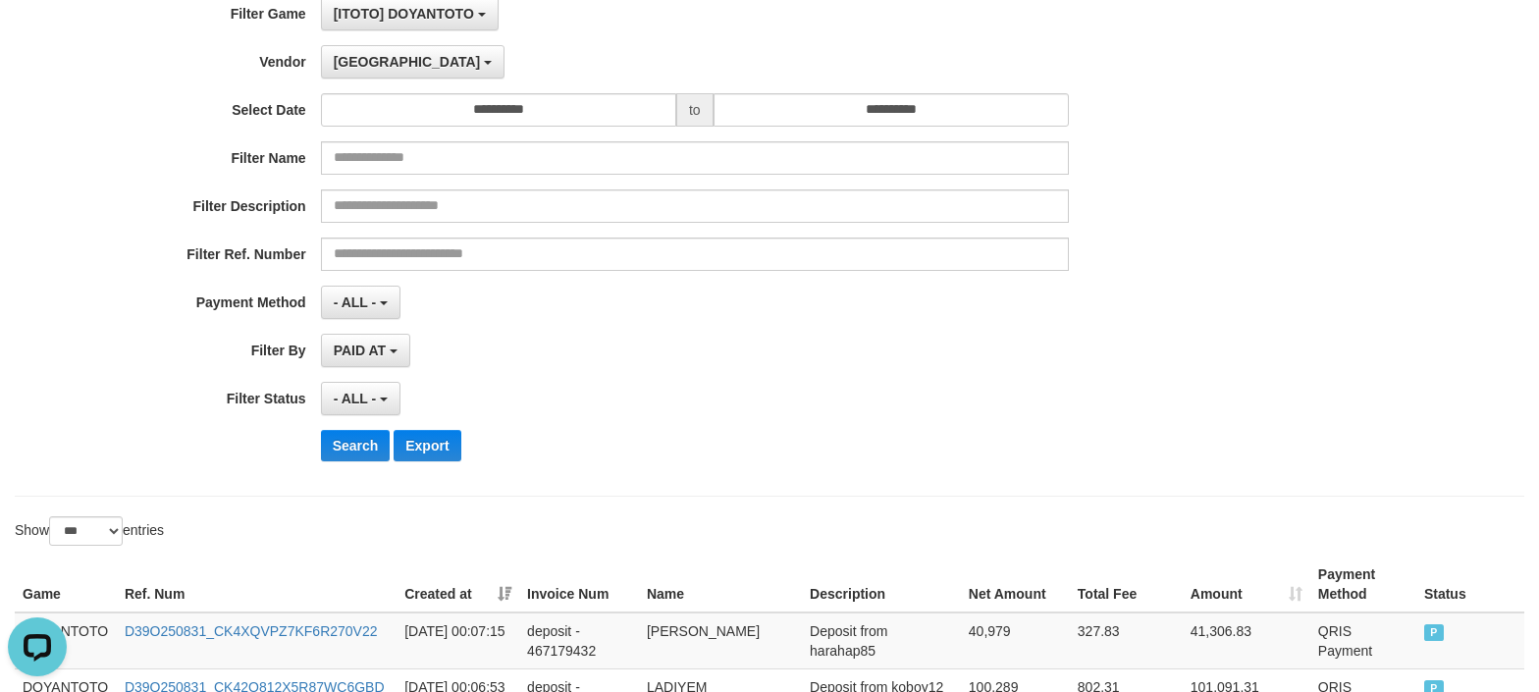
scroll to position [0, 0]
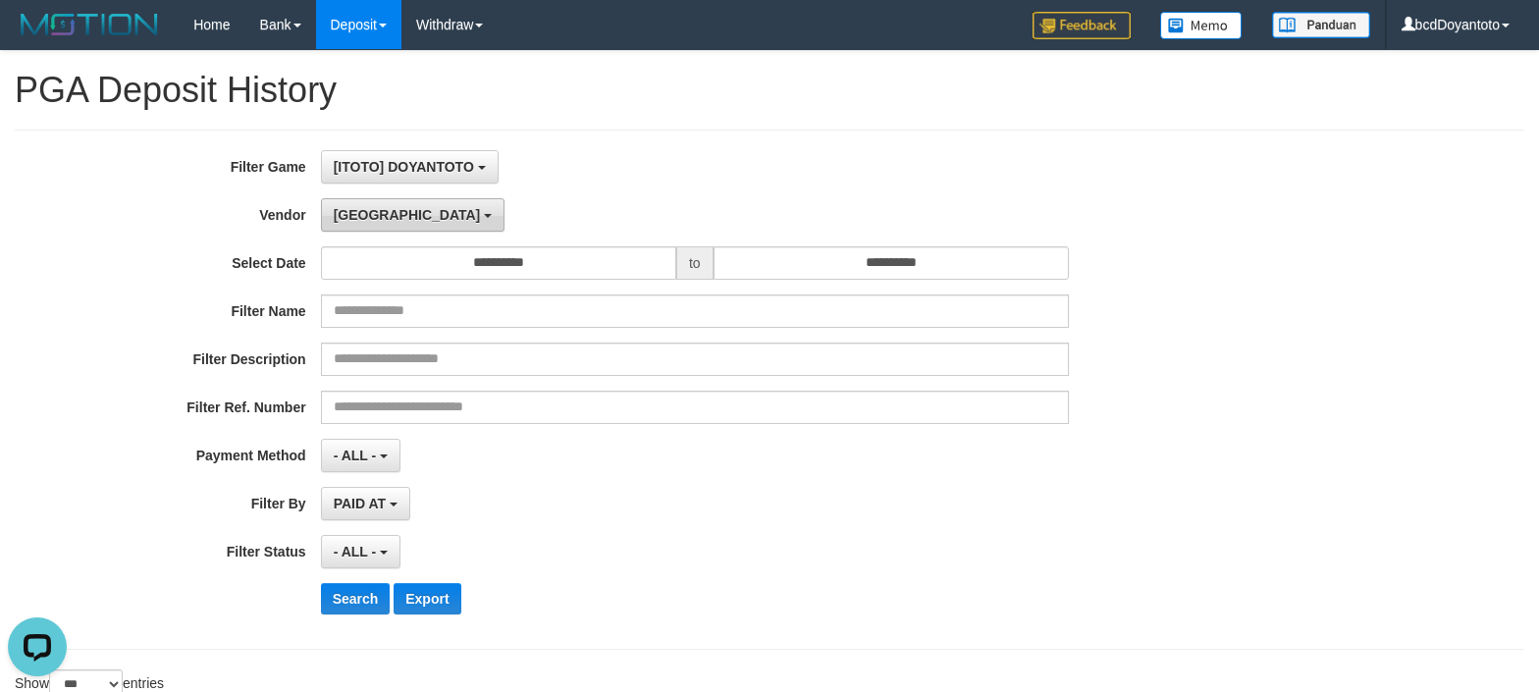
click at [386, 230] on button "[GEOGRAPHIC_DATA]" at bounding box center [413, 214] width 184 height 33
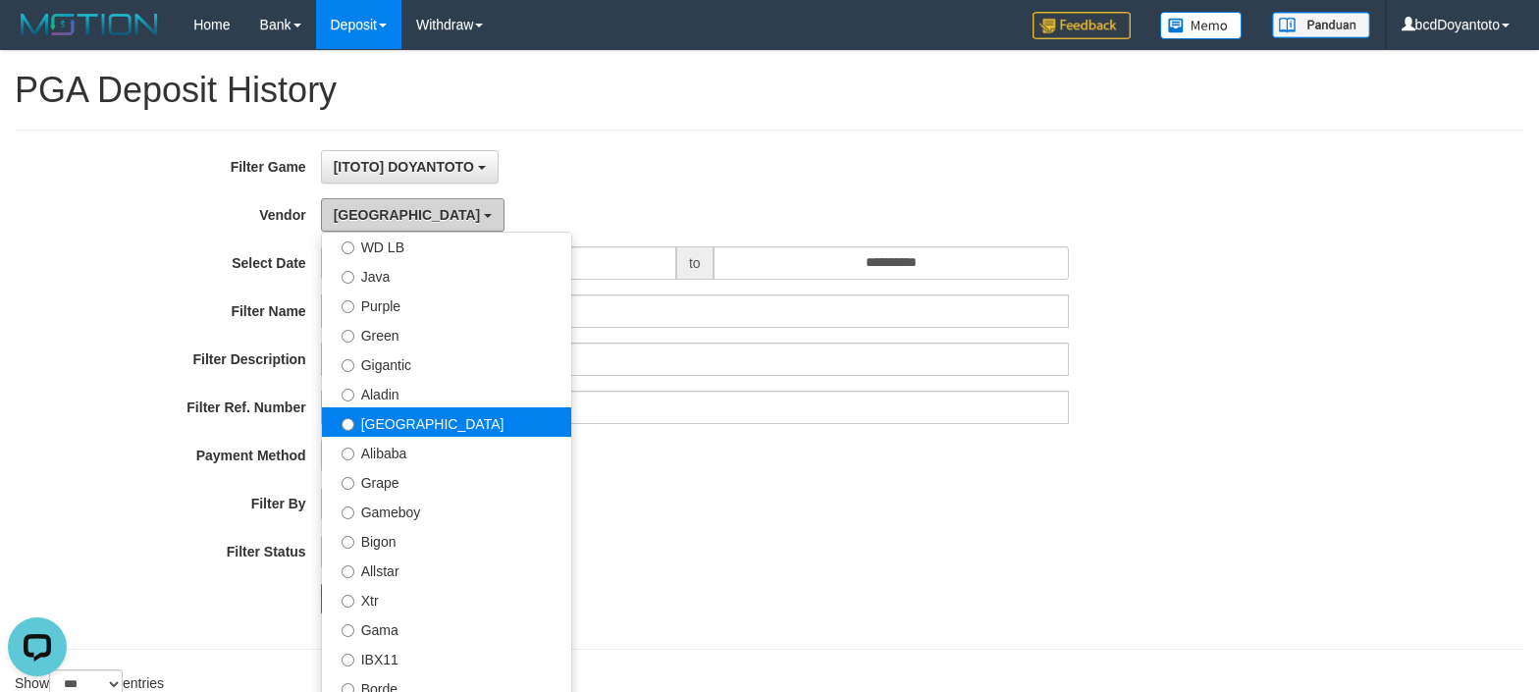
scroll to position [261, 0]
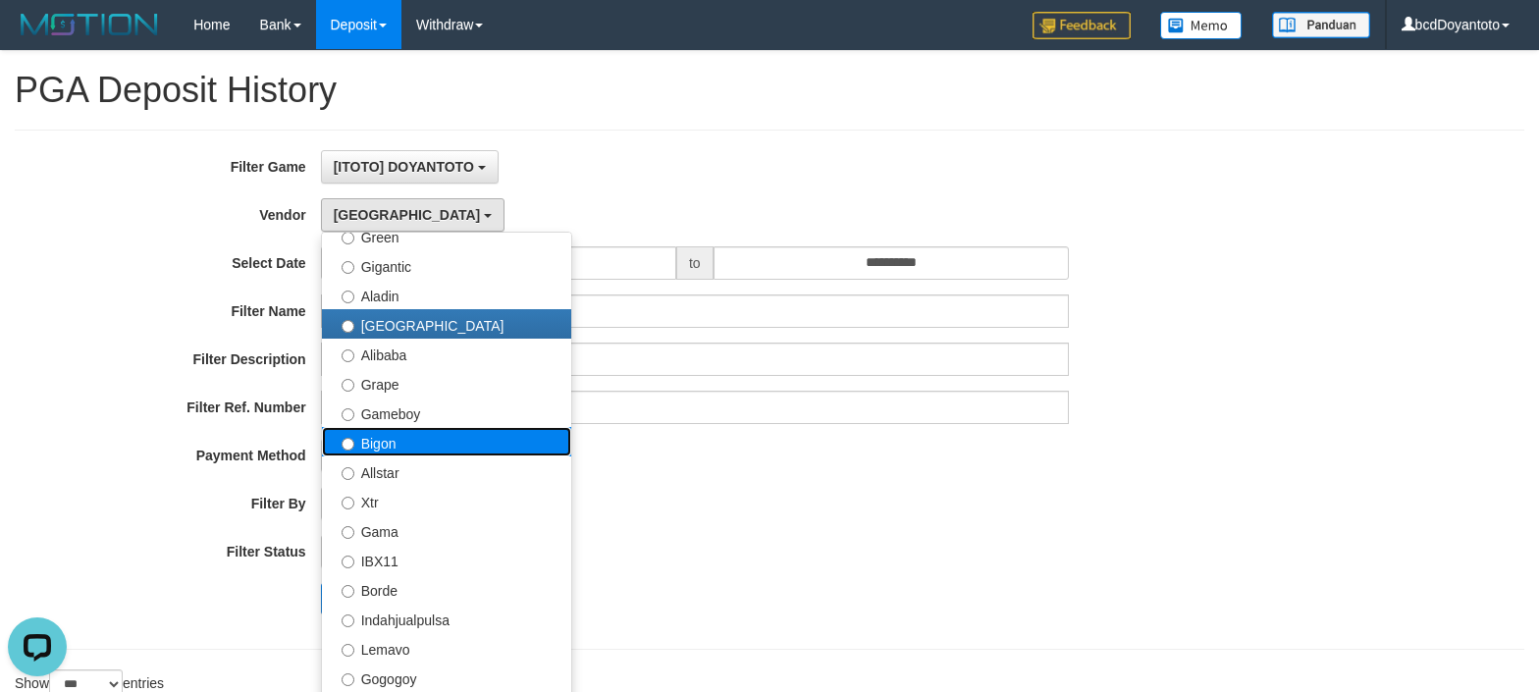
click at [434, 442] on label "Bigon" at bounding box center [446, 441] width 249 height 29
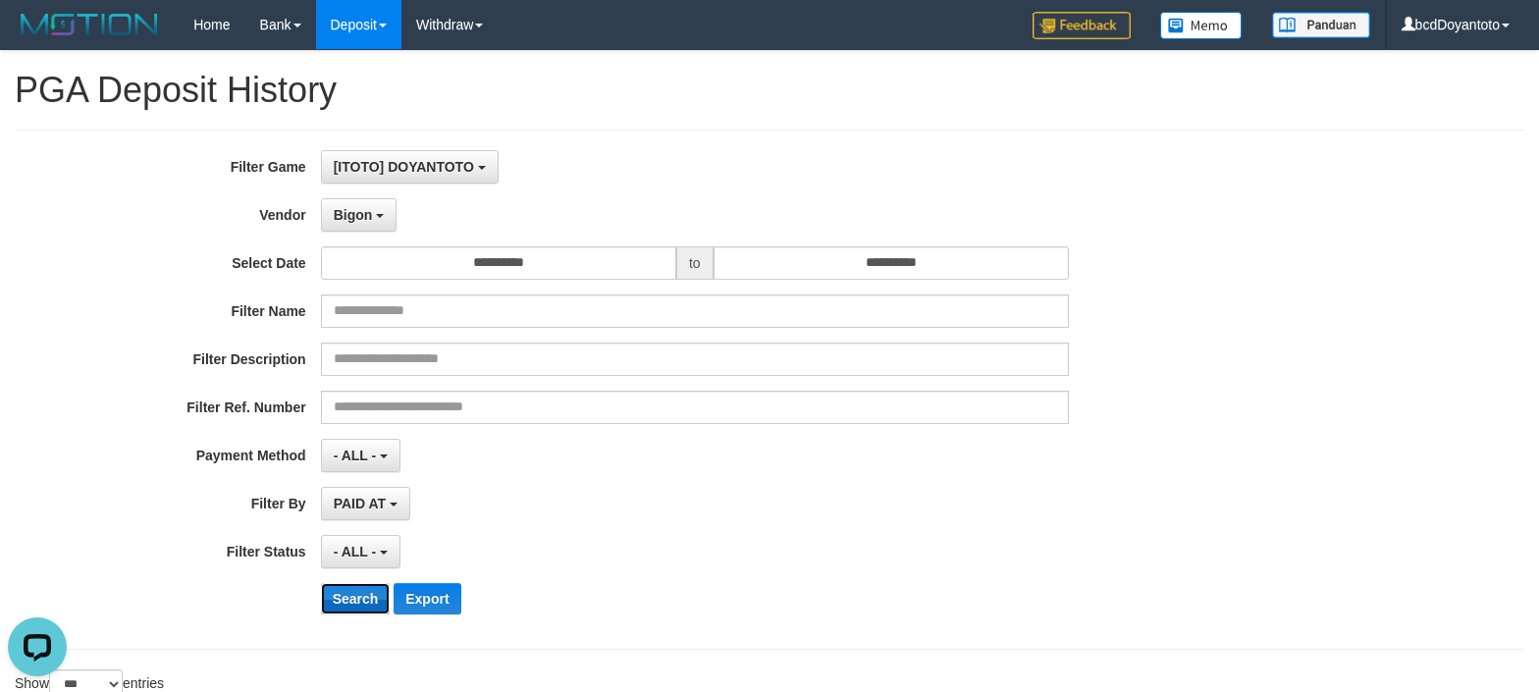
click at [336, 601] on button "Search" at bounding box center [356, 598] width 70 height 31
click at [971, 519] on div "PAID AT PAID AT CREATED AT" at bounding box center [695, 503] width 748 height 33
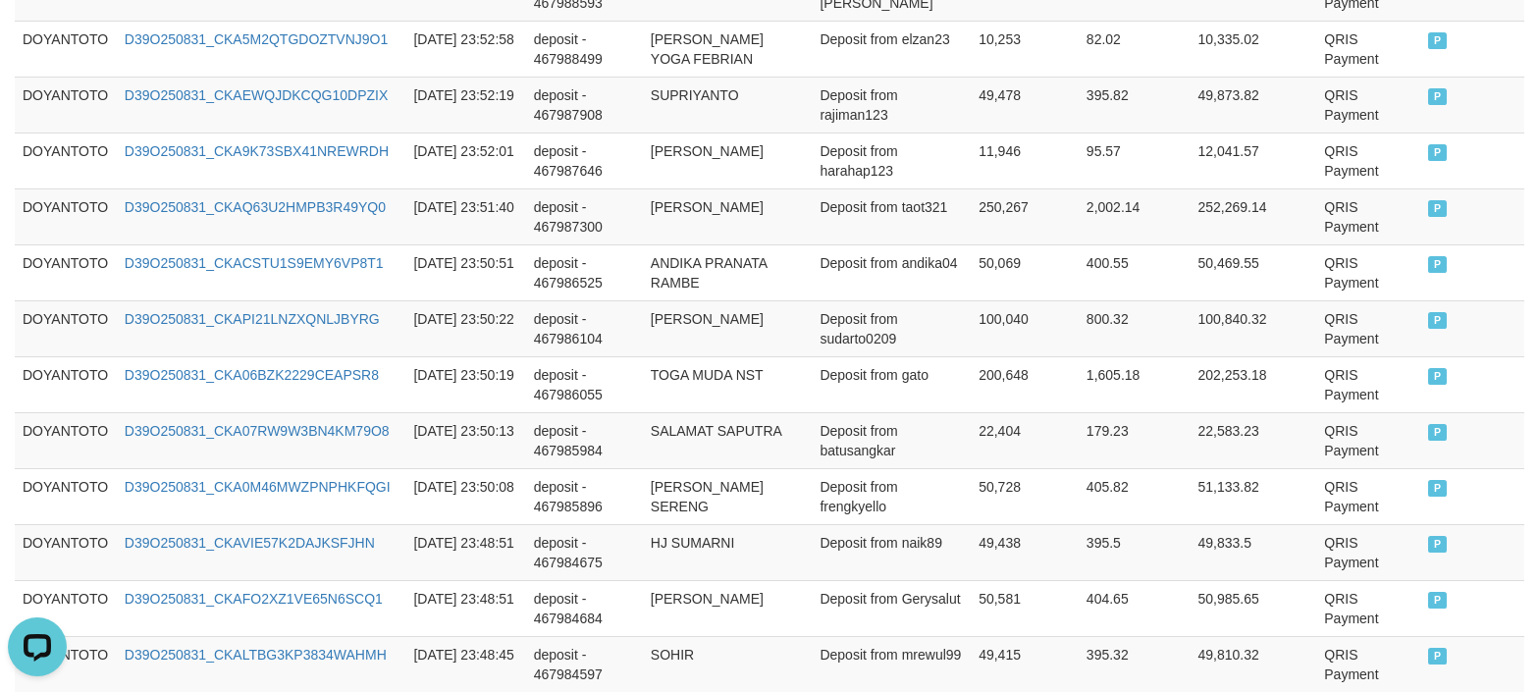
scroll to position [5919, 0]
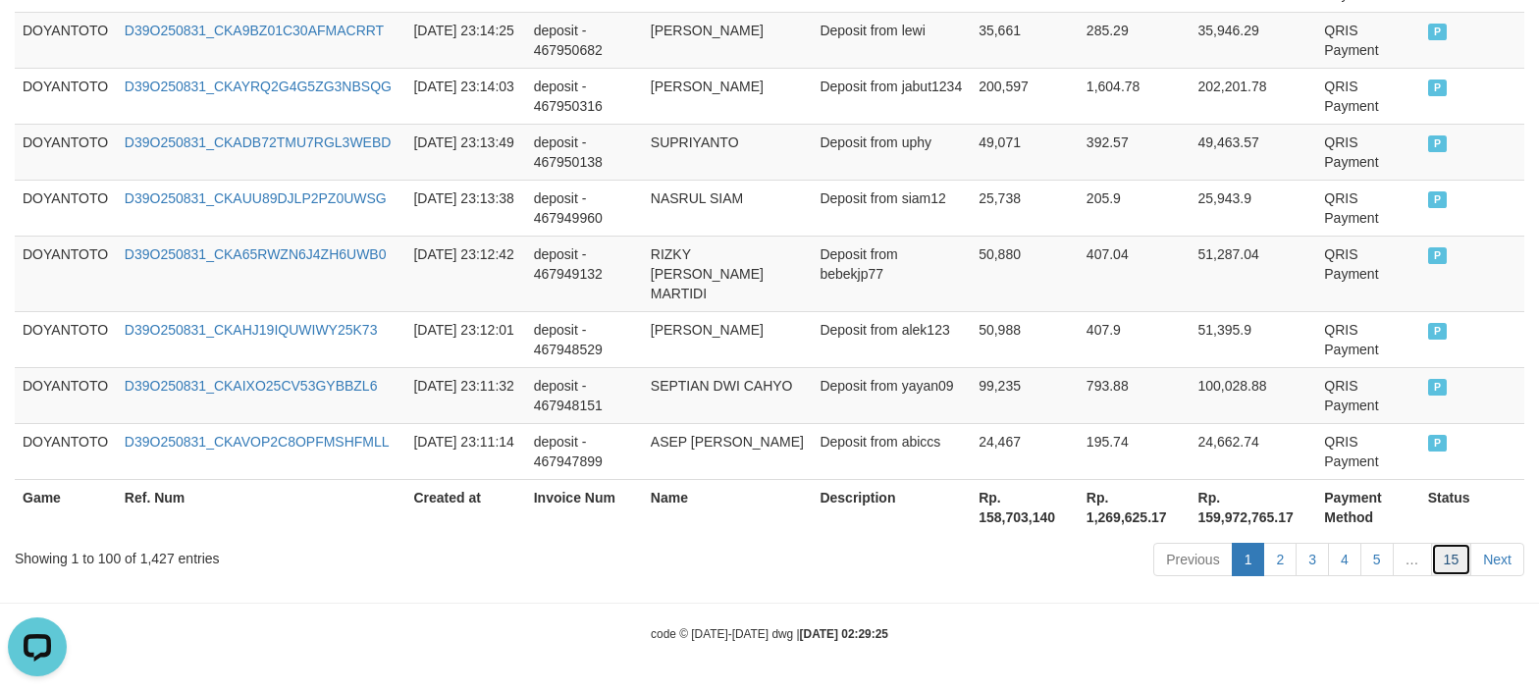
click at [1450, 552] on link "15" at bounding box center [1451, 559] width 41 height 33
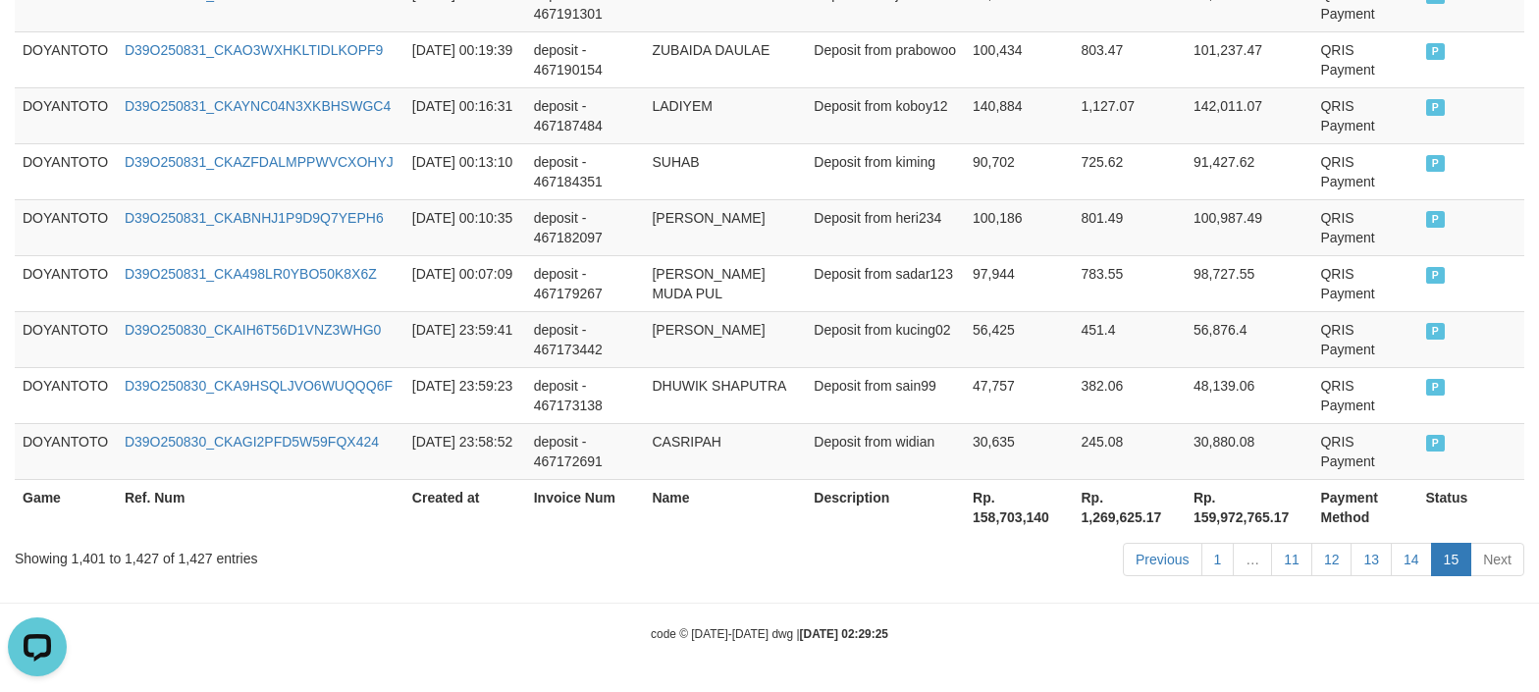
drag, startPoint x: 350, startPoint y: 599, endPoint x: 339, endPoint y: 597, distance: 11.0
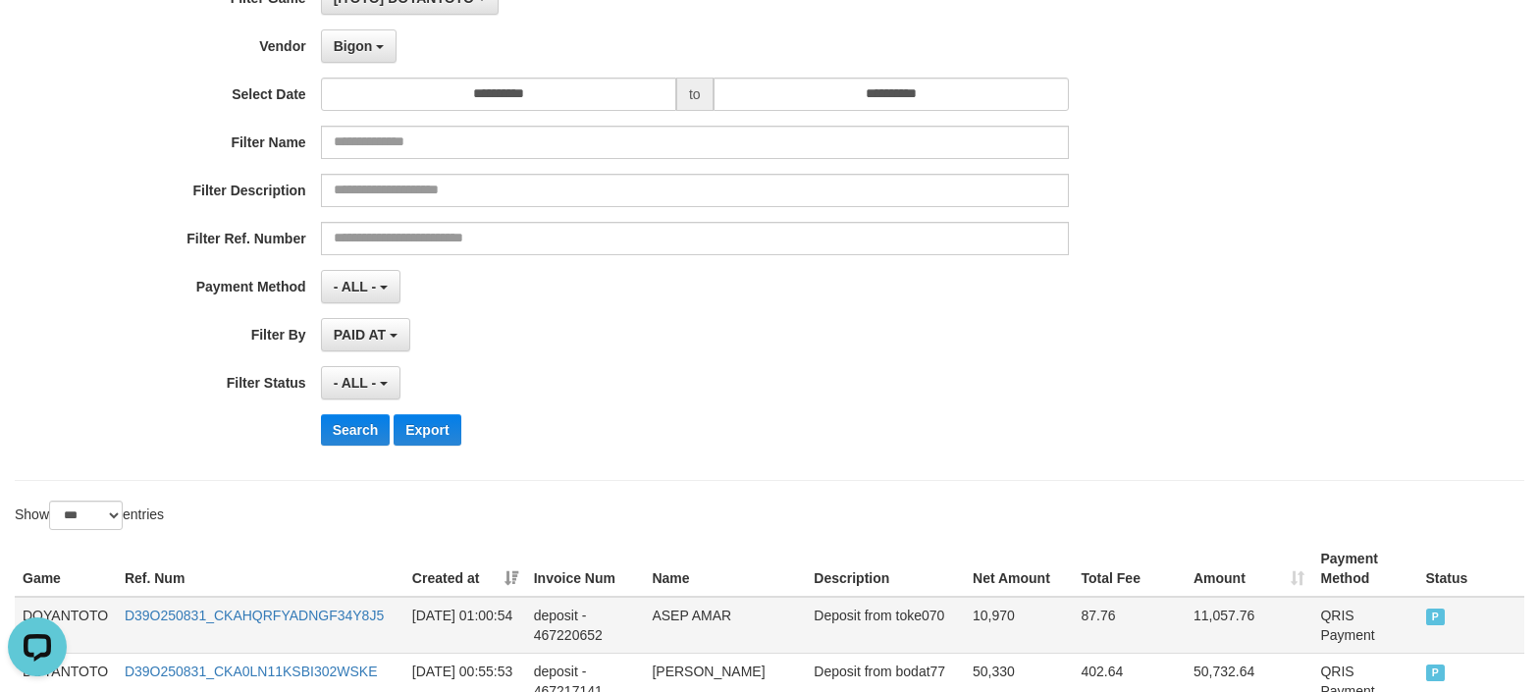
scroll to position [393, 0]
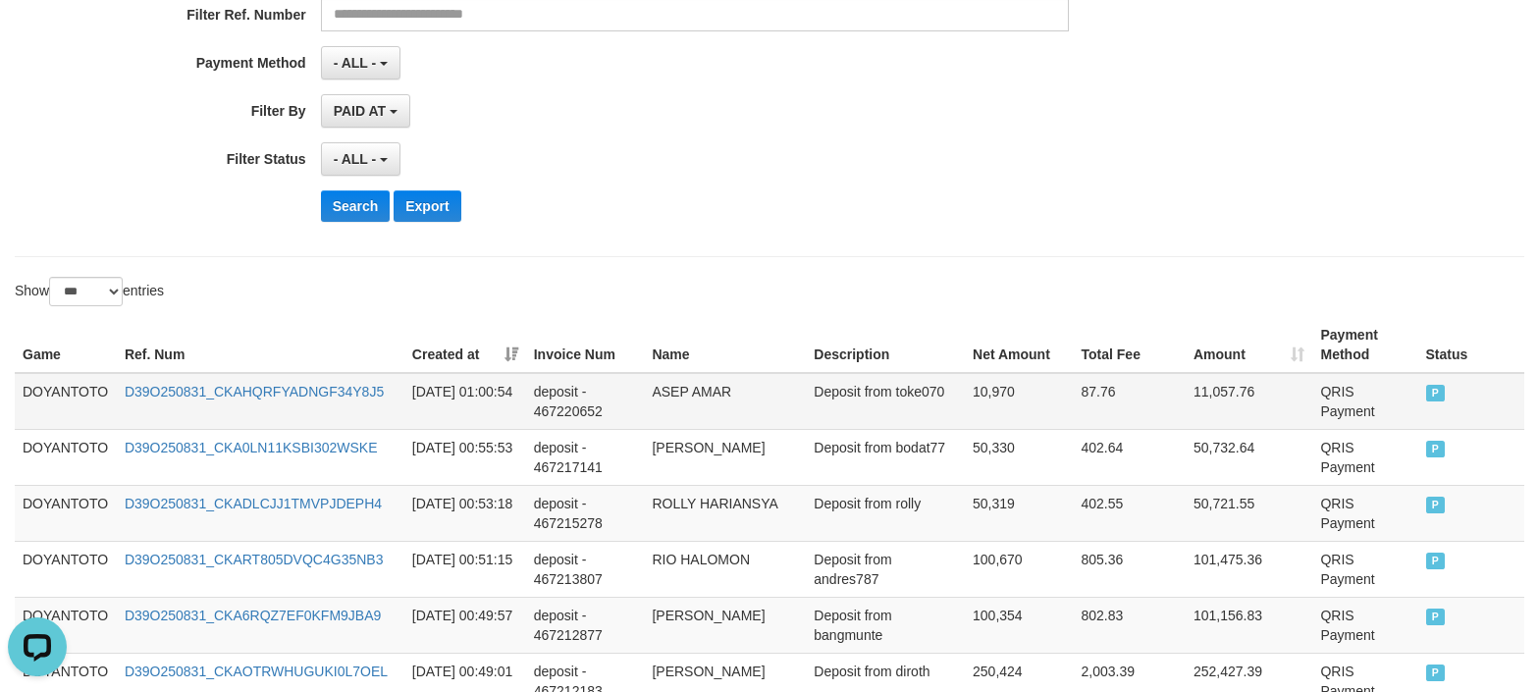
click at [56, 402] on td "DOYANTOTO" at bounding box center [66, 401] width 102 height 57
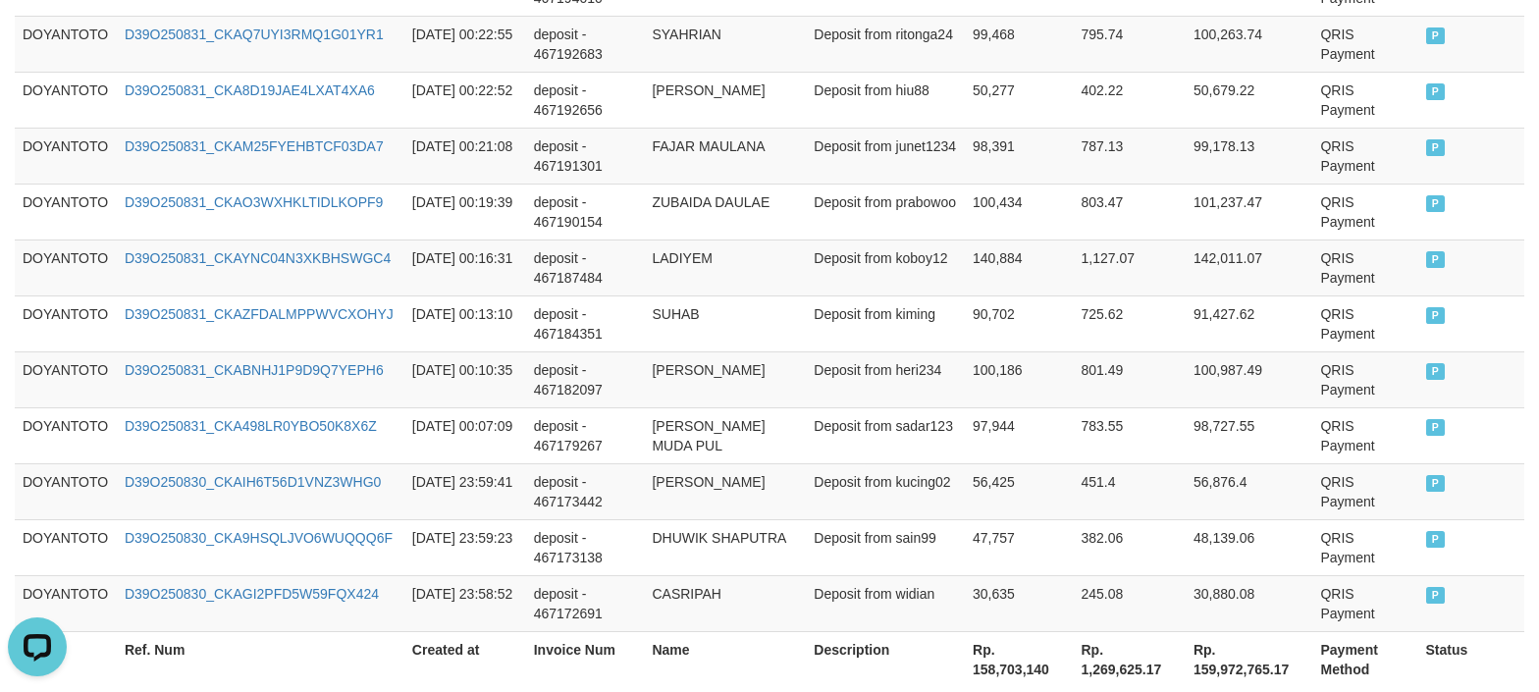
scroll to position [1810, 0]
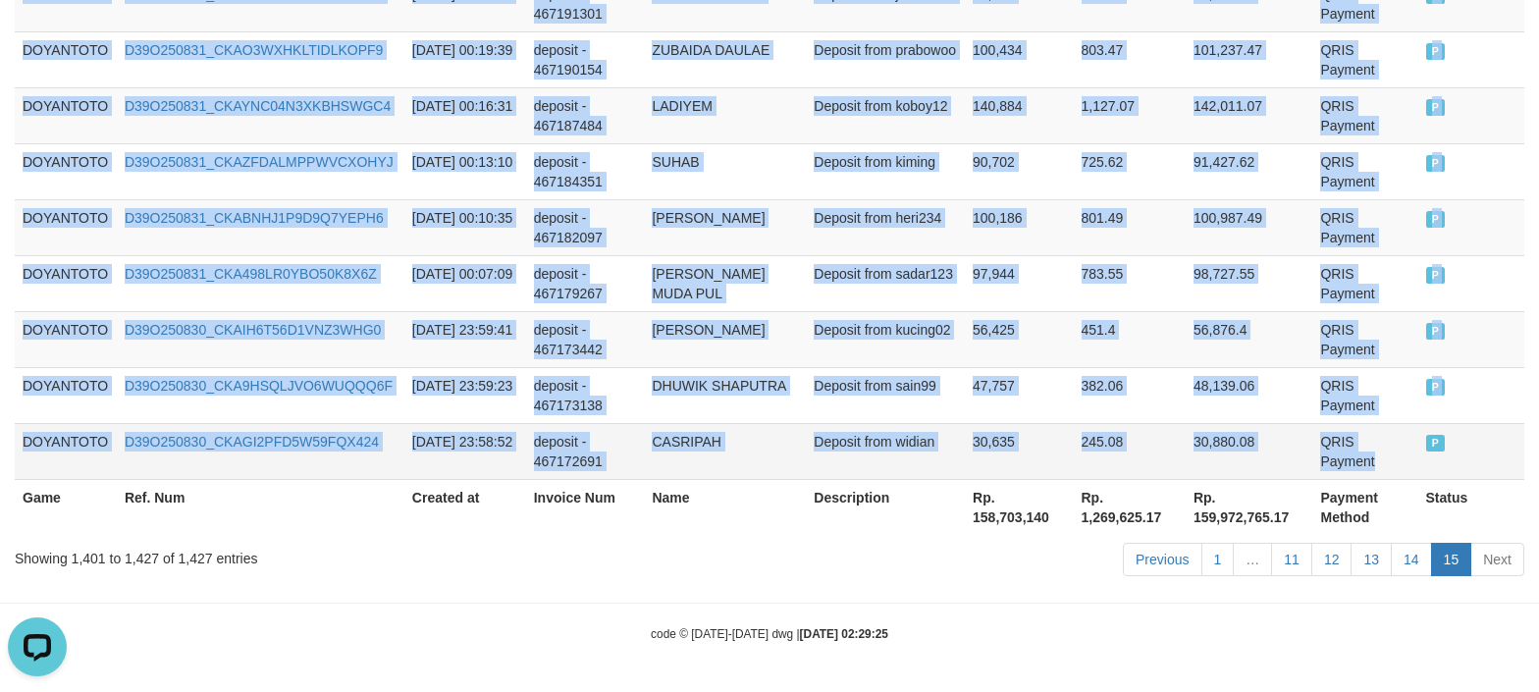
click at [1375, 448] on td "QRIS Payment" at bounding box center [1365, 451] width 105 height 56
drag, startPoint x: 1416, startPoint y: 566, endPoint x: 1400, endPoint y: 566, distance: 15.7
click at [1416, 566] on link "14" at bounding box center [1411, 559] width 41 height 33
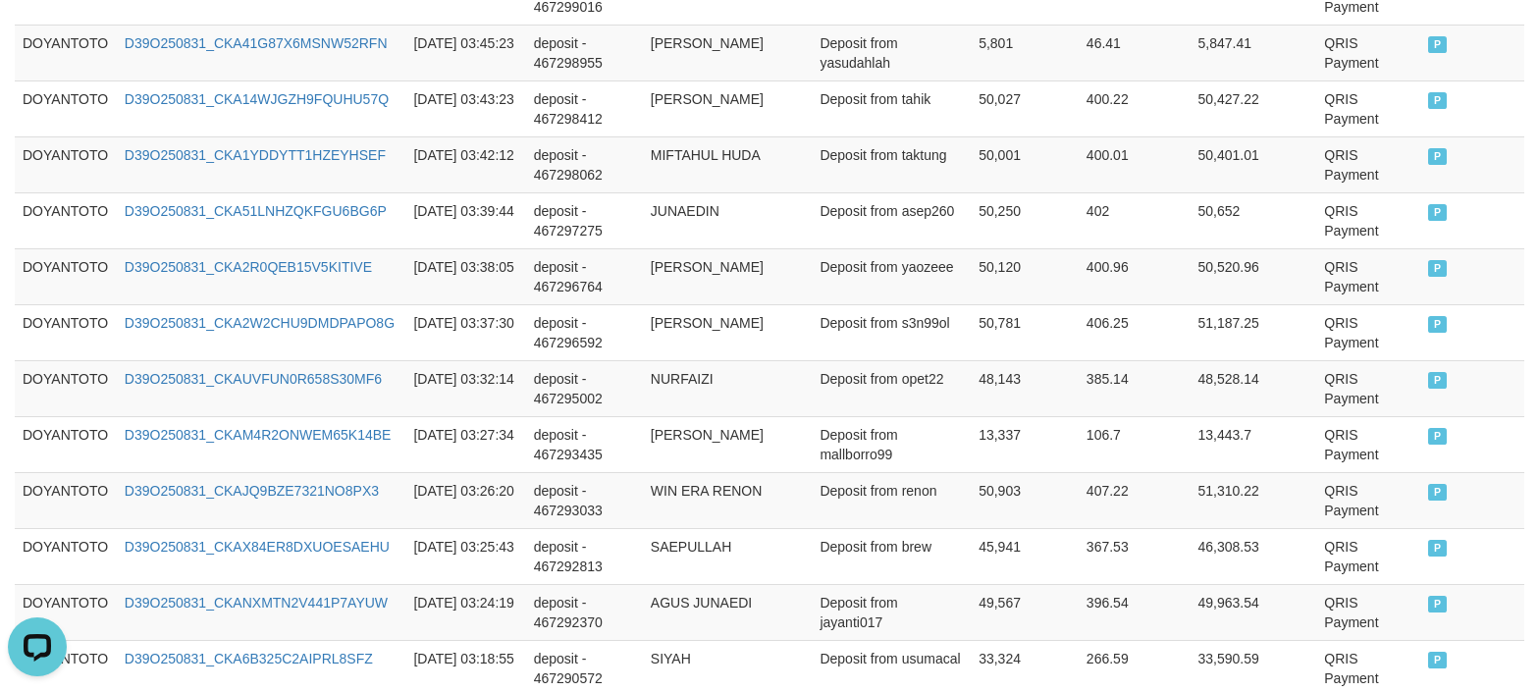
scroll to position [0, 0]
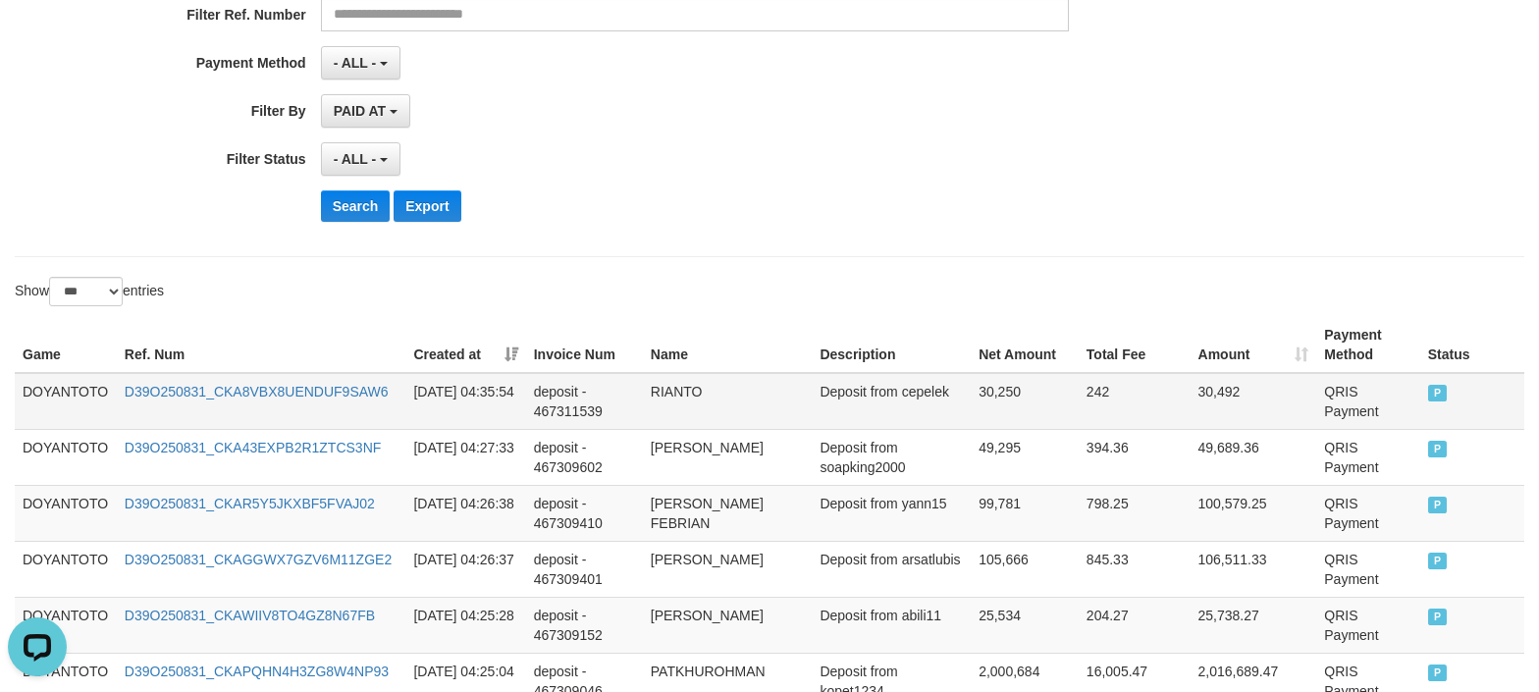
click at [69, 385] on td "DOYANTOTO" at bounding box center [66, 401] width 102 height 57
click at [69, 383] on td "DOYANTOTO" at bounding box center [66, 401] width 102 height 57
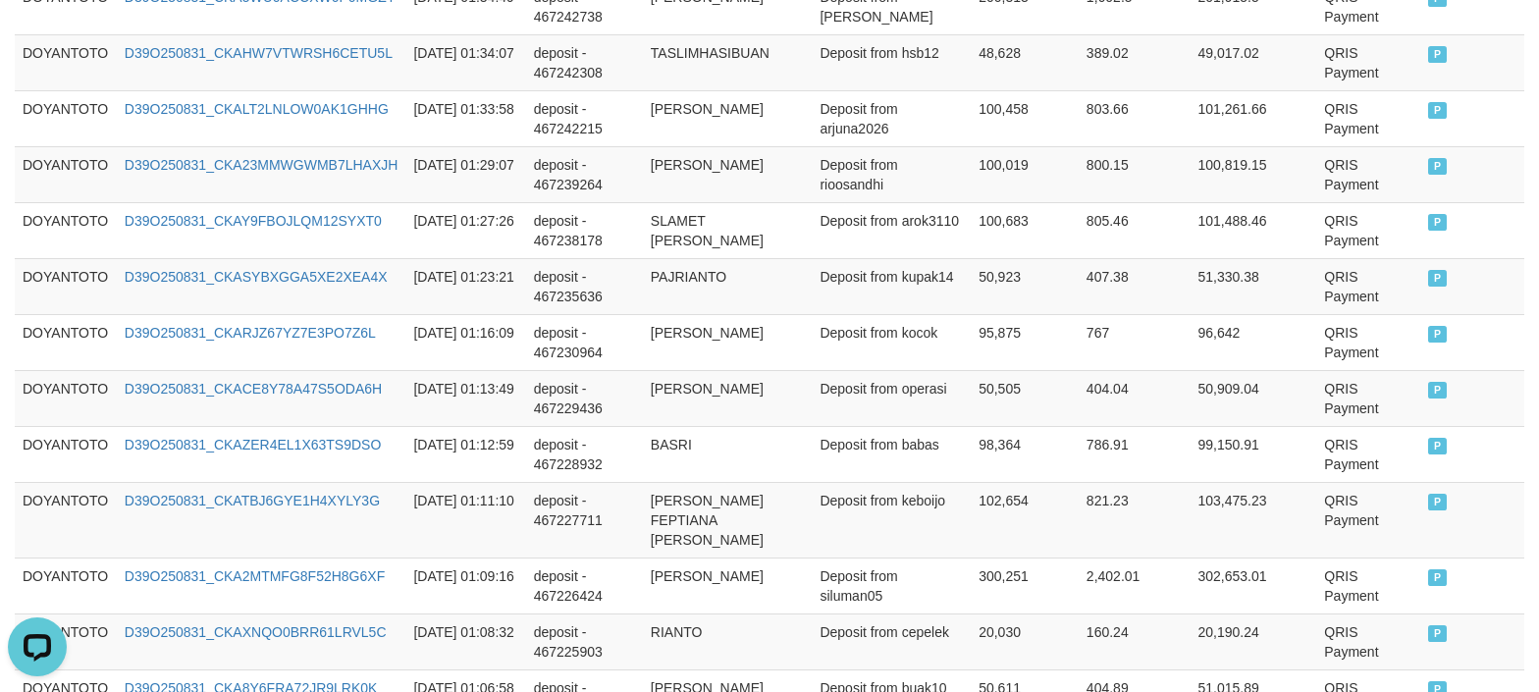
scroll to position [5919, 0]
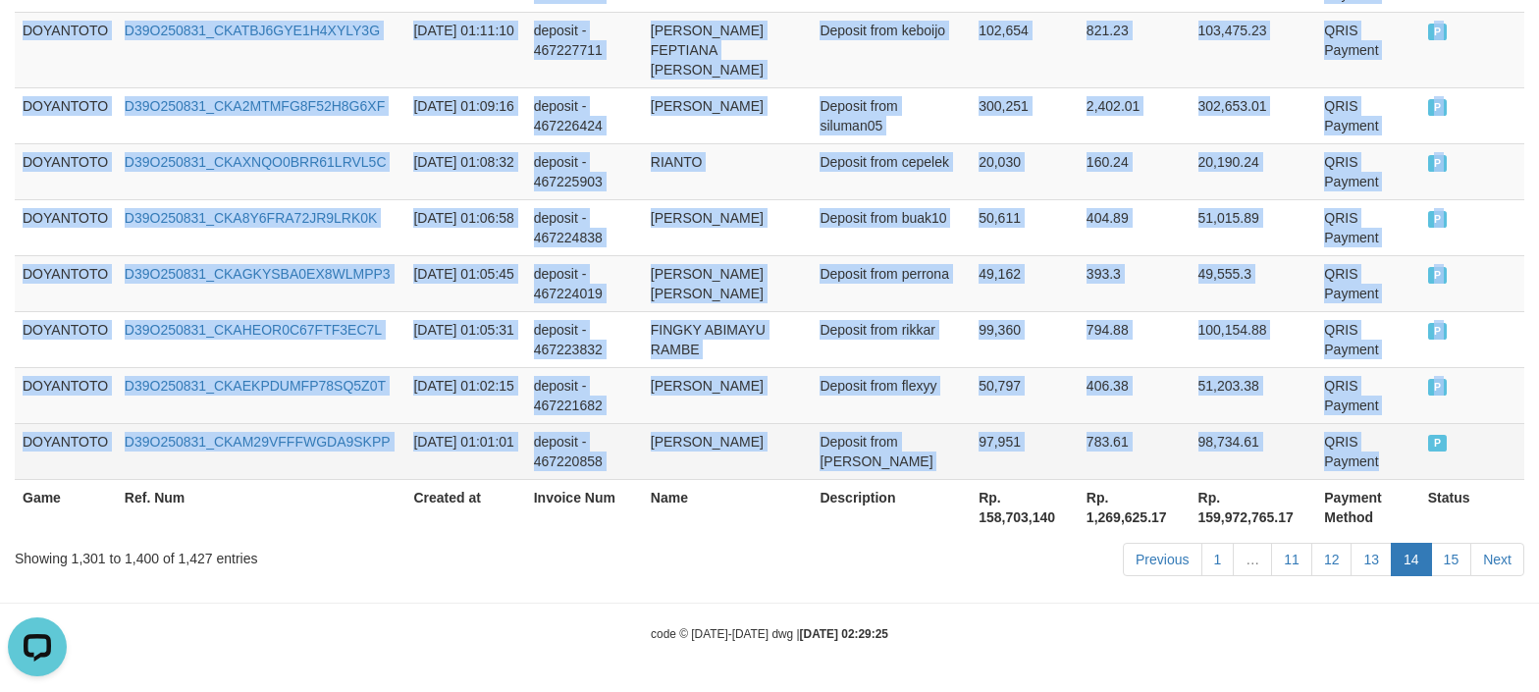
drag, startPoint x: 1308, startPoint y: 467, endPoint x: 1329, endPoint y: 465, distance: 21.7
click at [1317, 467] on td "QRIS Payment" at bounding box center [1369, 451] width 104 height 56
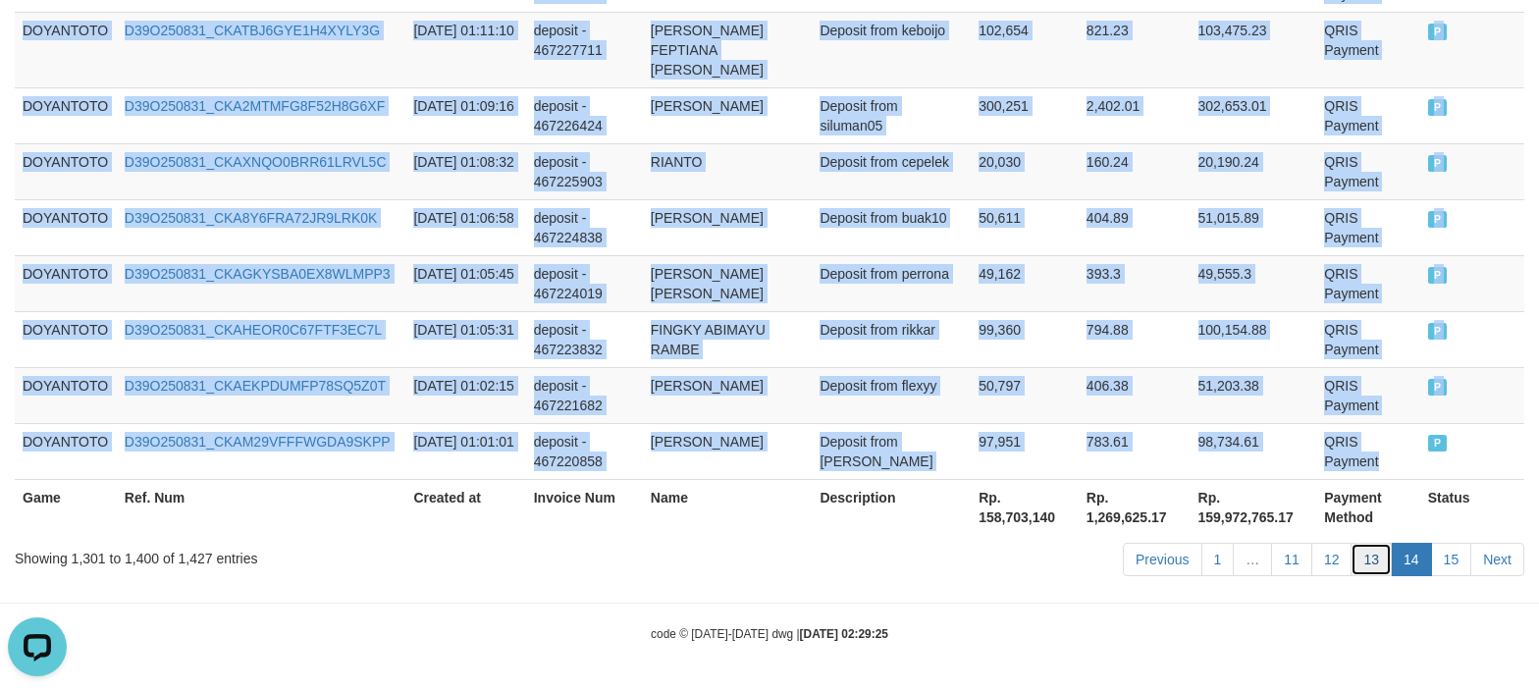
drag, startPoint x: 1353, startPoint y: 558, endPoint x: 1340, endPoint y: 559, distance: 12.8
click at [1353, 558] on link "13" at bounding box center [1371, 559] width 41 height 33
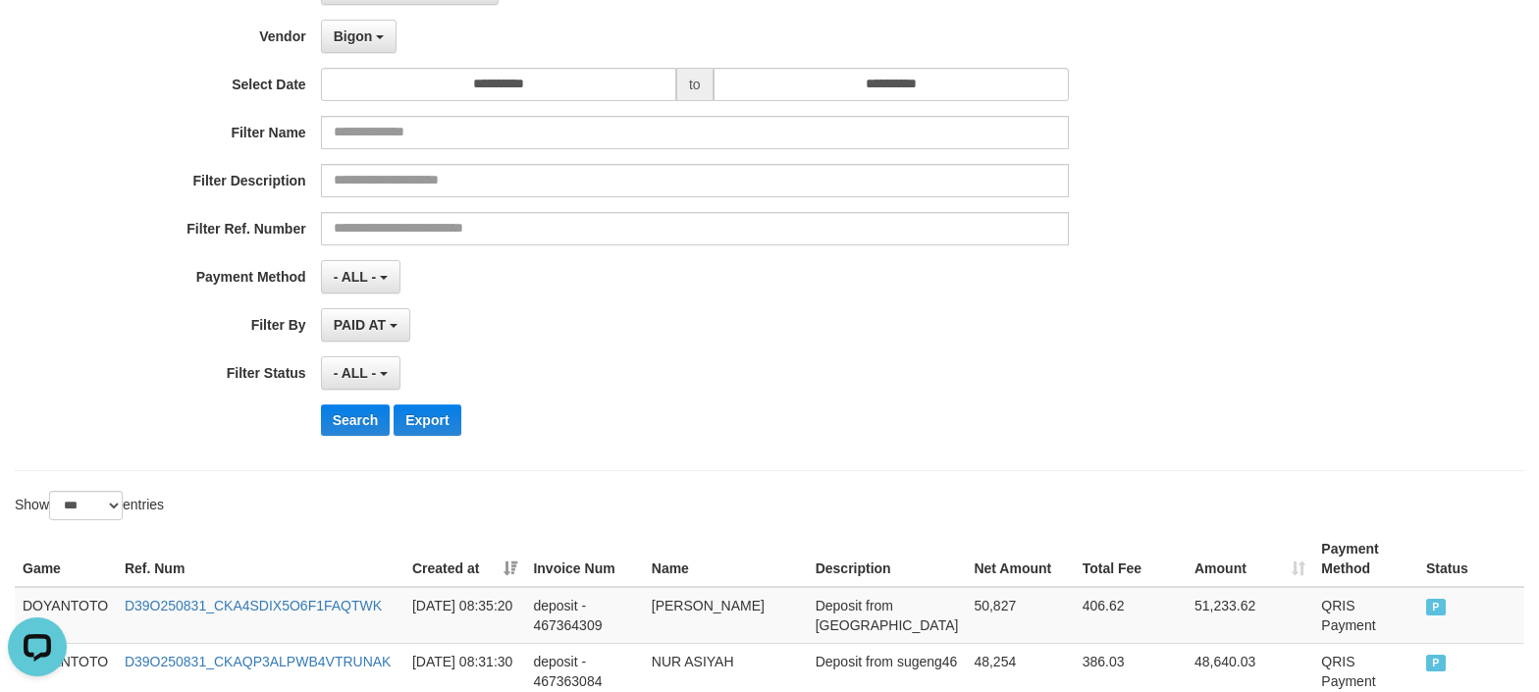
scroll to position [0, 0]
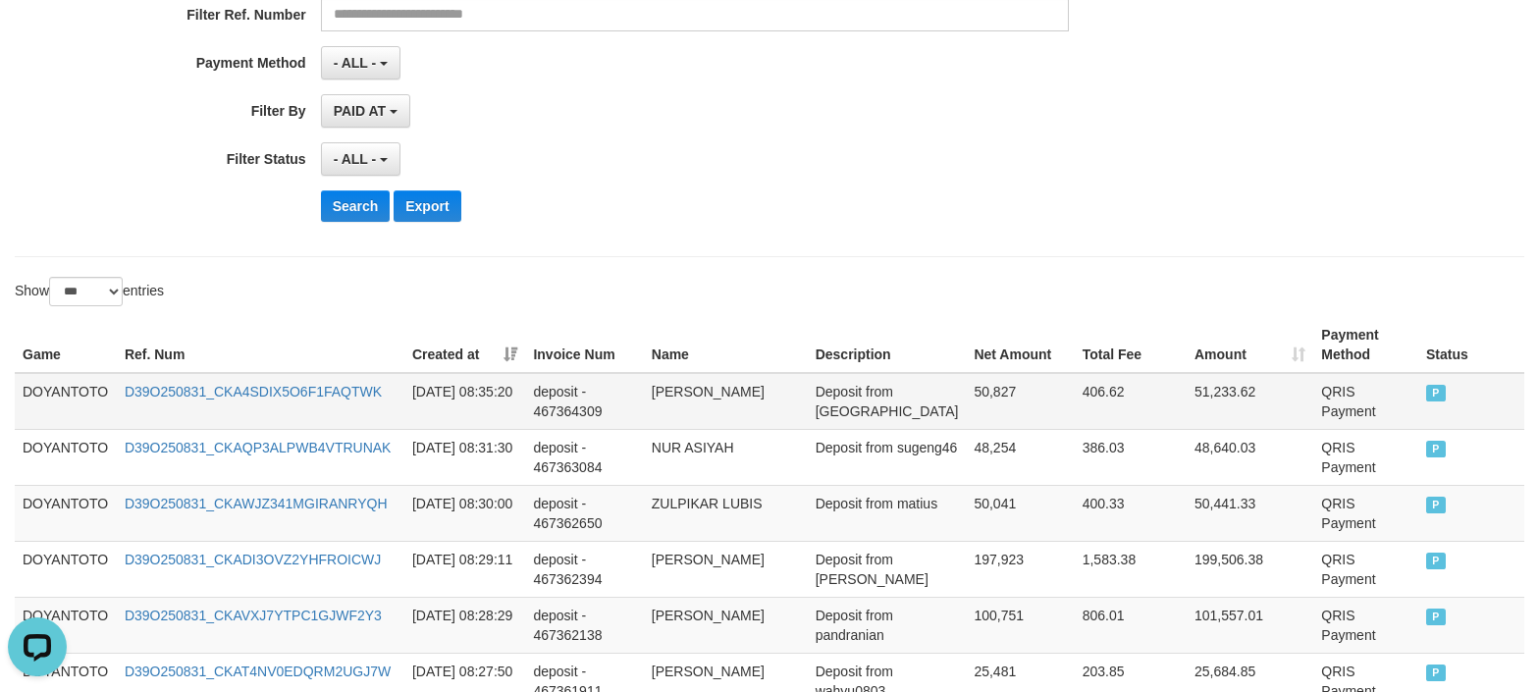
click at [100, 399] on td "DOYANTOTO" at bounding box center [66, 401] width 102 height 57
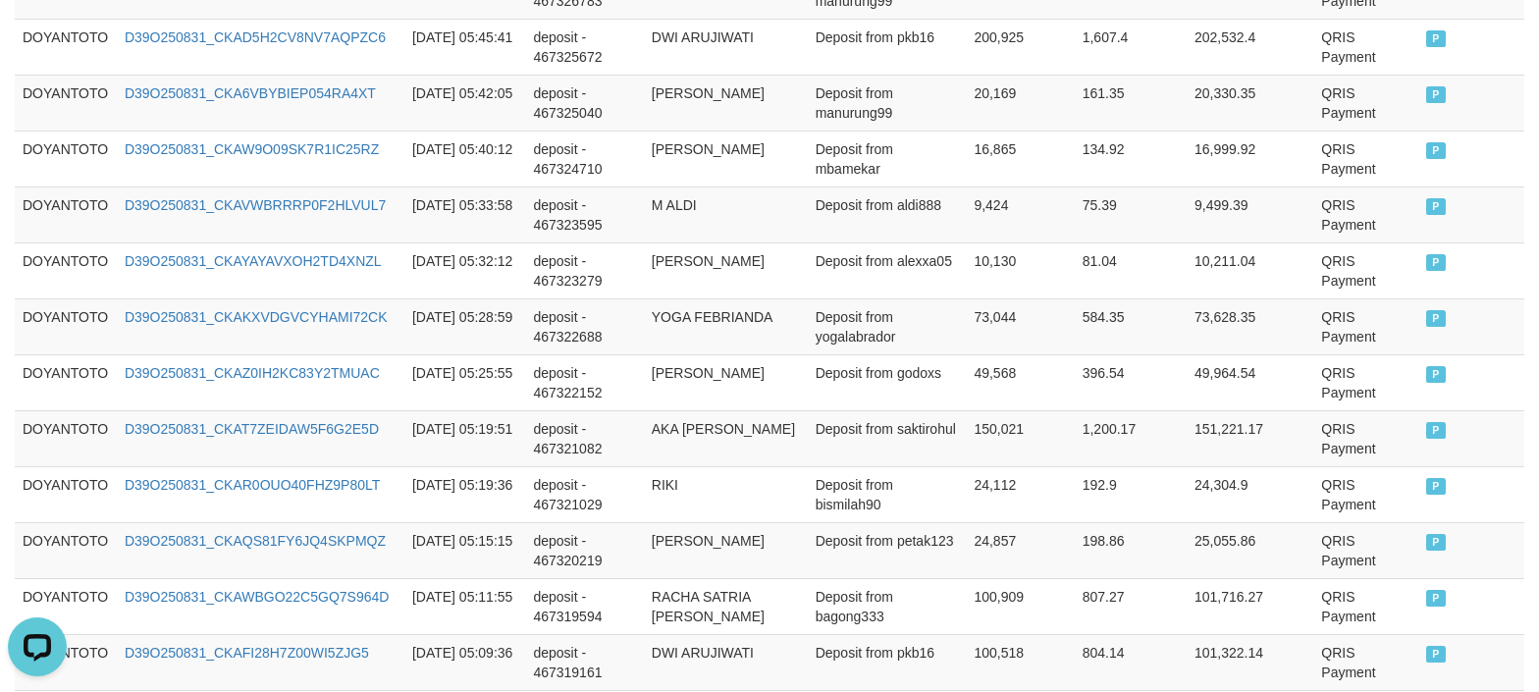
scroll to position [5919, 0]
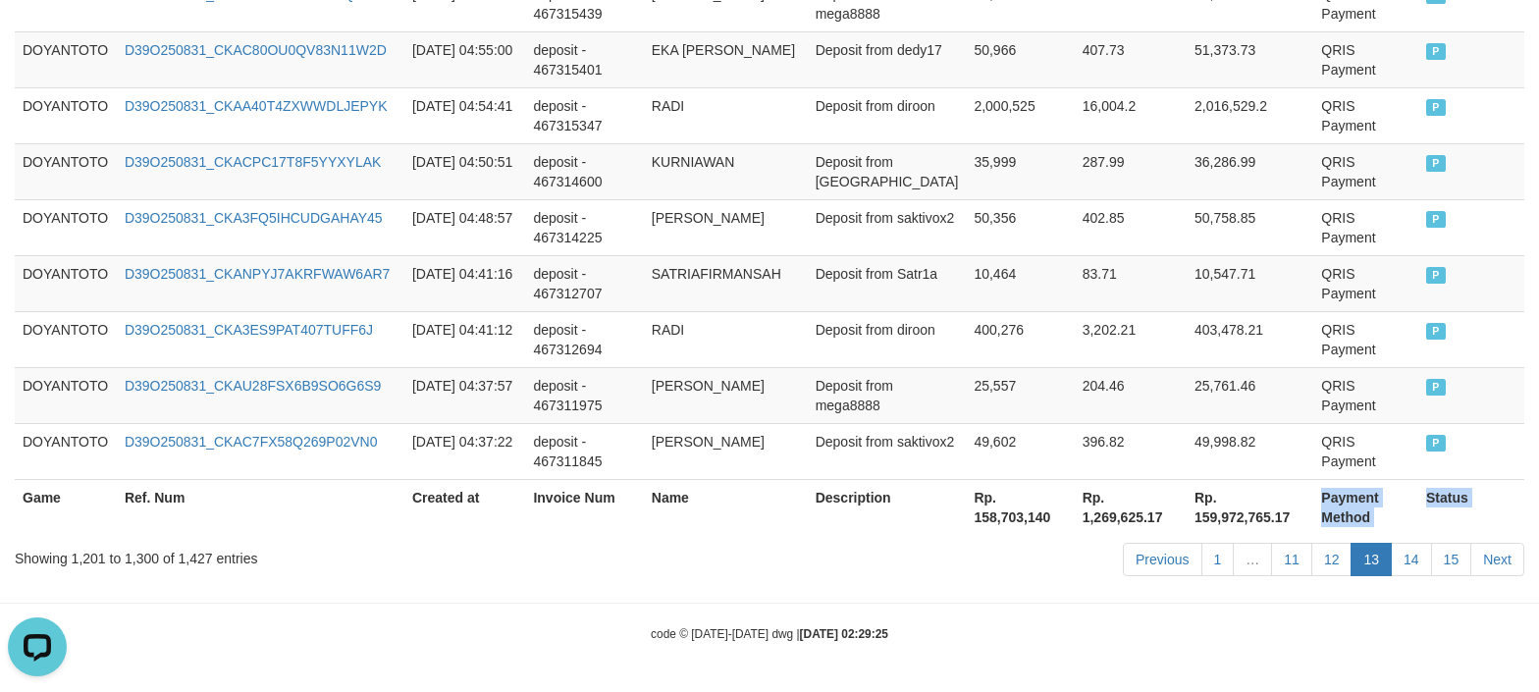
click at [1378, 483] on th "Payment Method" at bounding box center [1366, 507] width 105 height 56
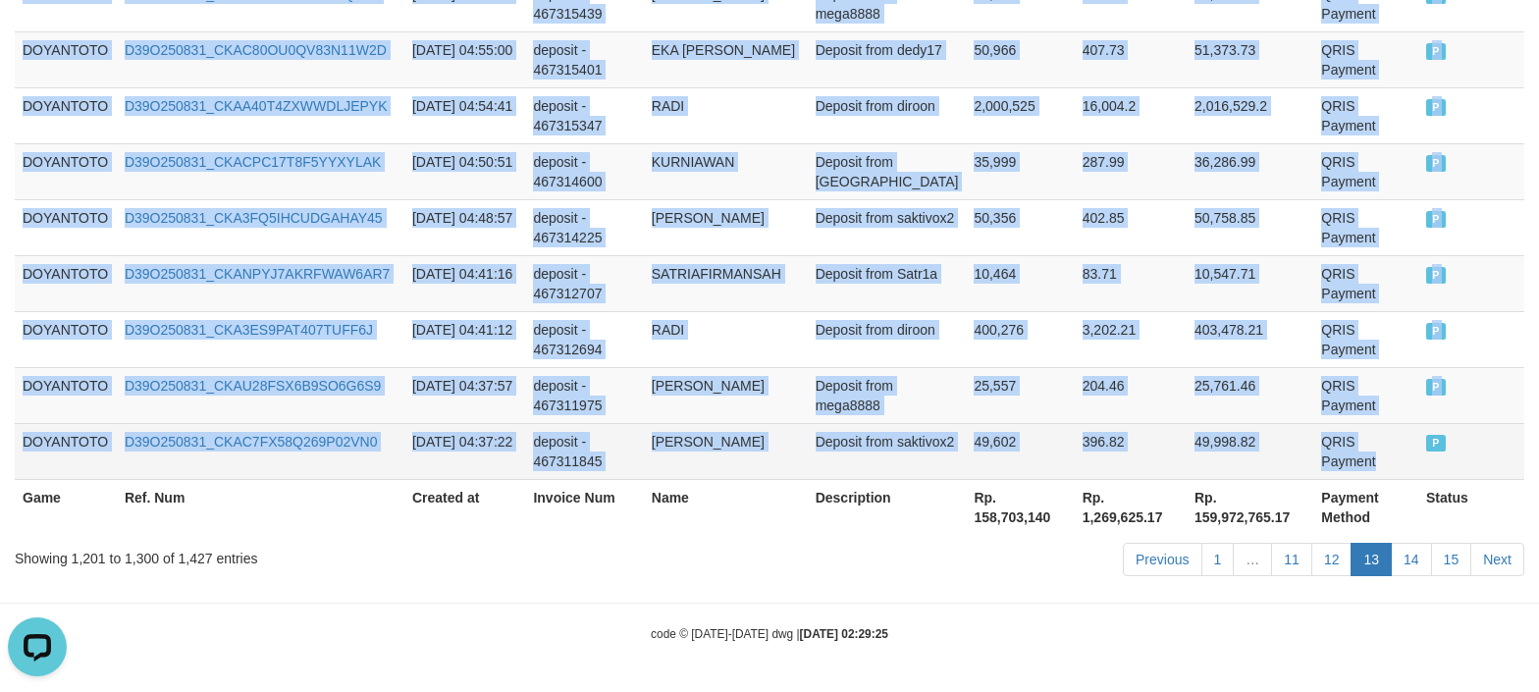
click at [1372, 452] on td "QRIS Payment" at bounding box center [1366, 451] width 105 height 56
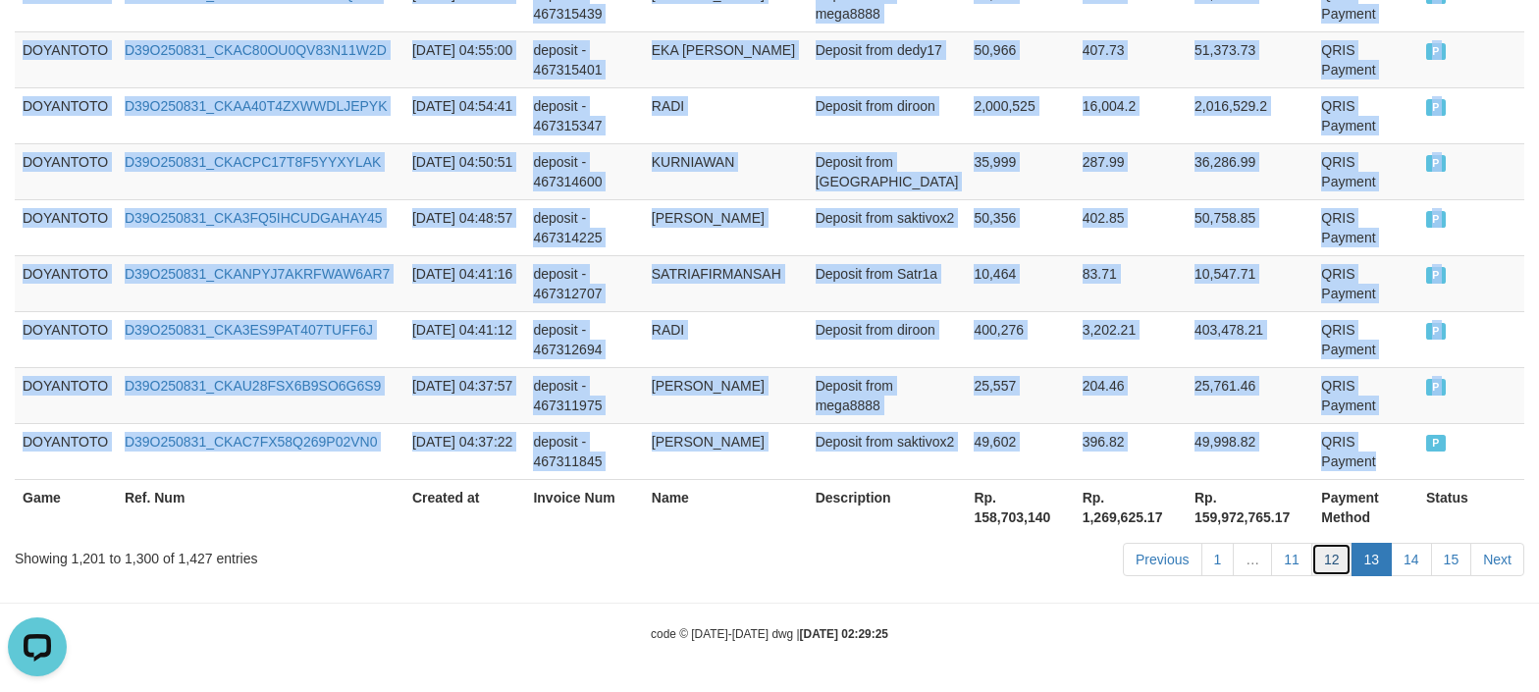
click at [1324, 567] on link "12" at bounding box center [1332, 559] width 41 height 33
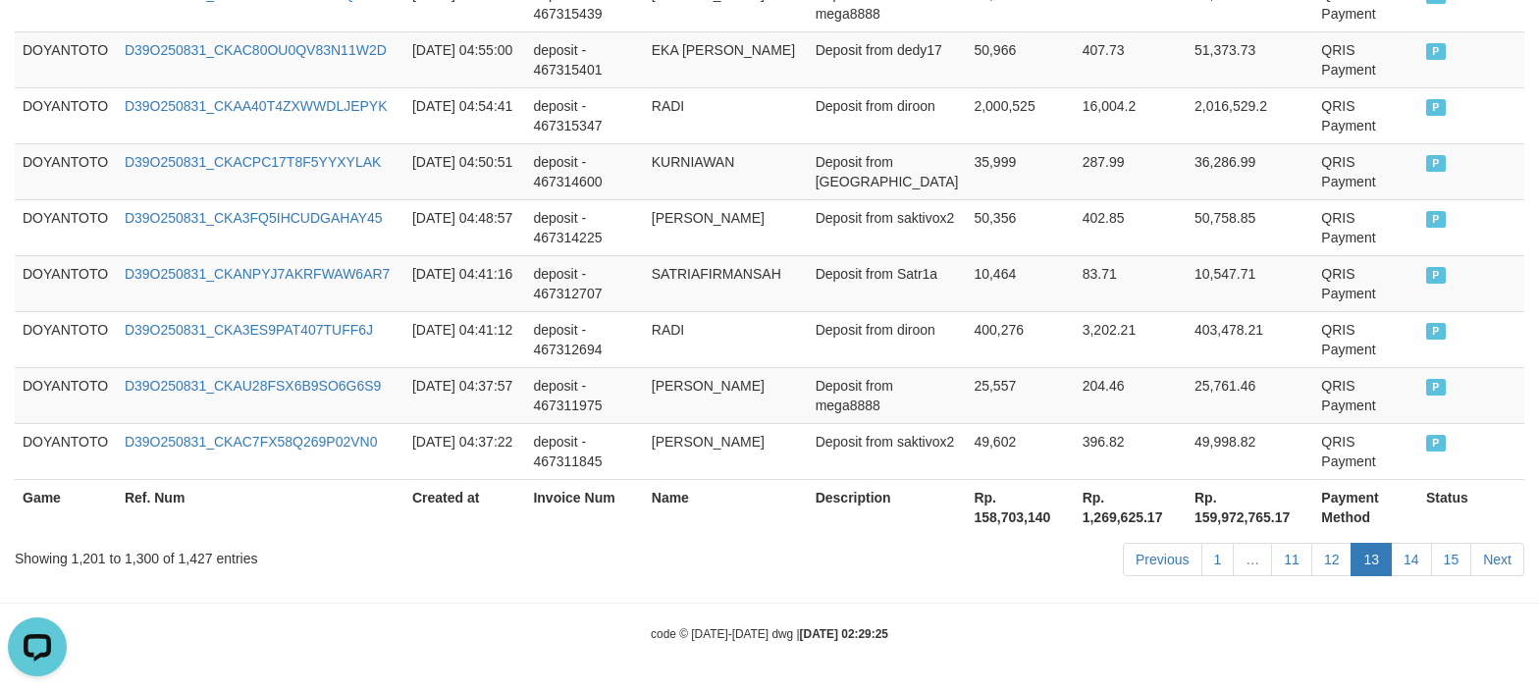
drag, startPoint x: 689, startPoint y: 611, endPoint x: 669, endPoint y: 611, distance: 20.6
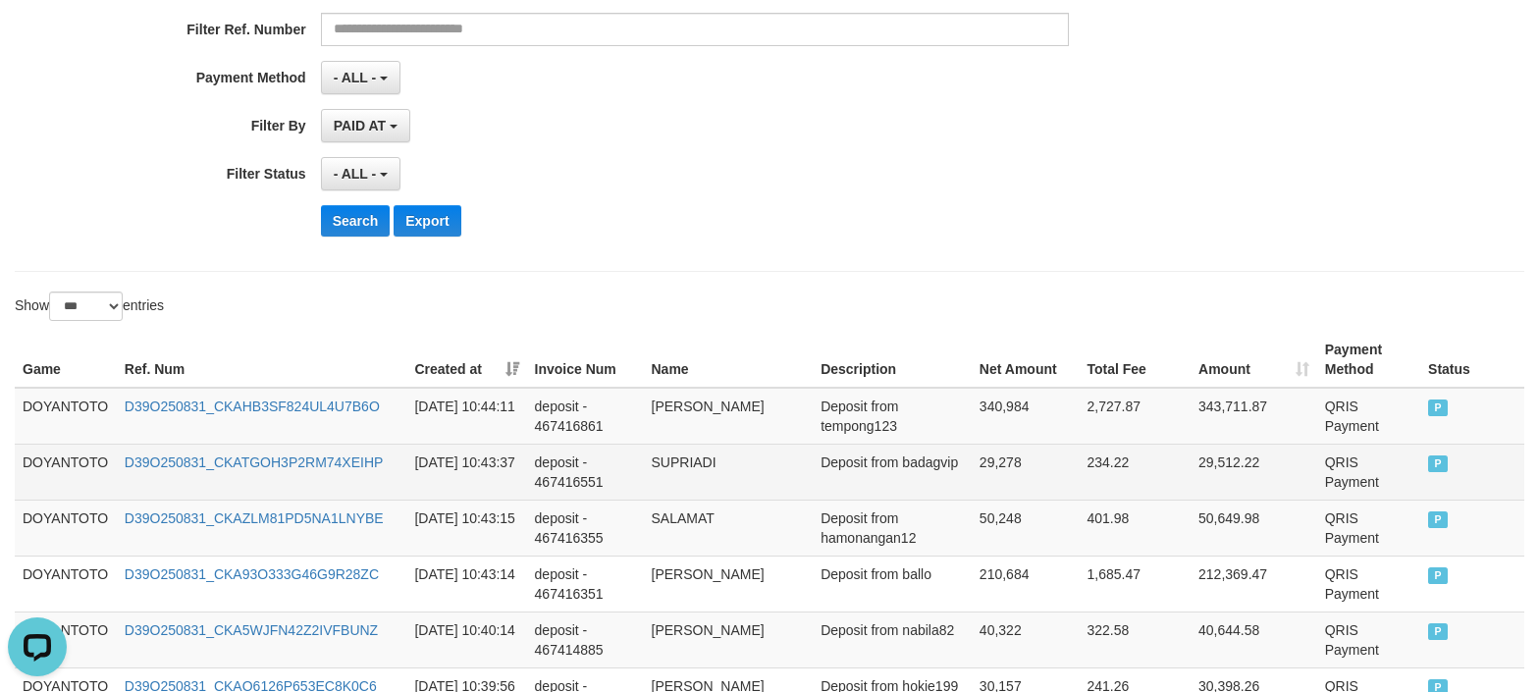
scroll to position [393, 0]
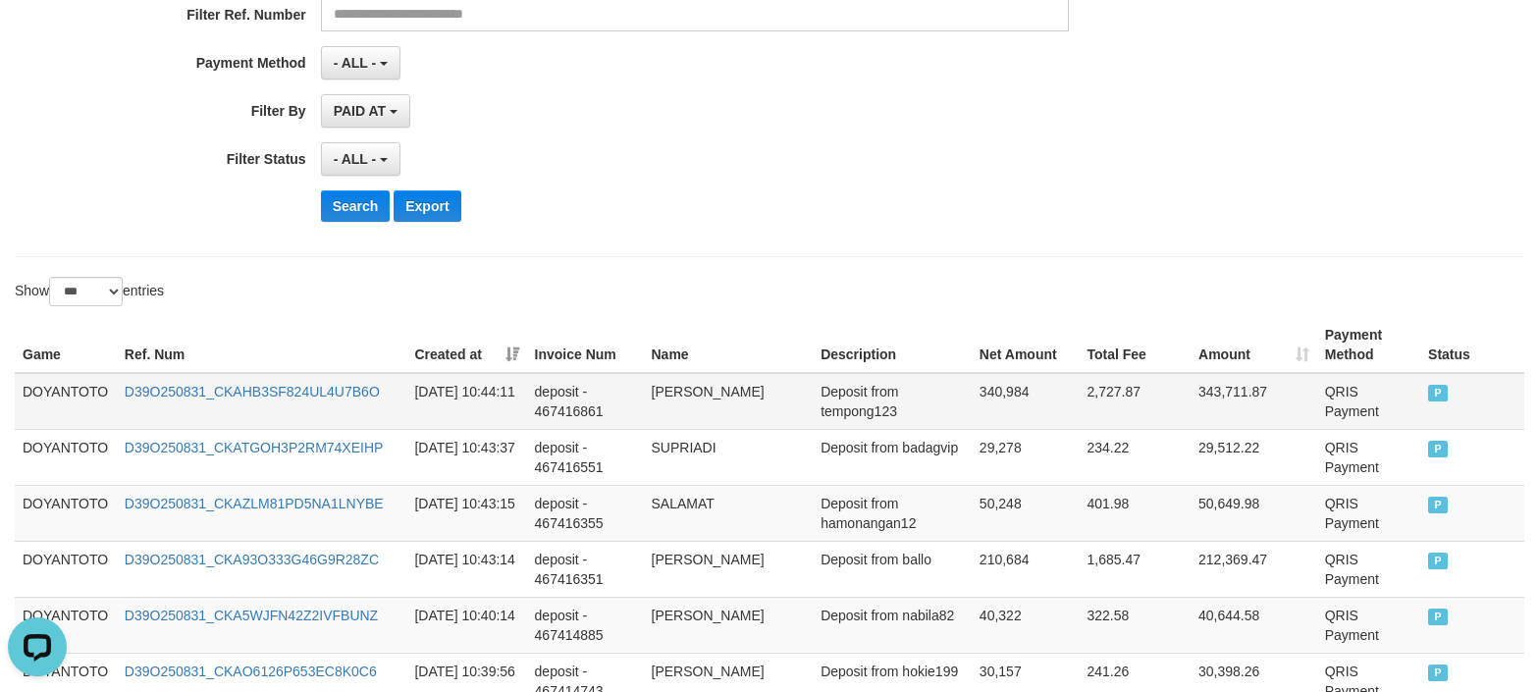
click at [88, 405] on td "DOYANTOTO" at bounding box center [66, 401] width 102 height 57
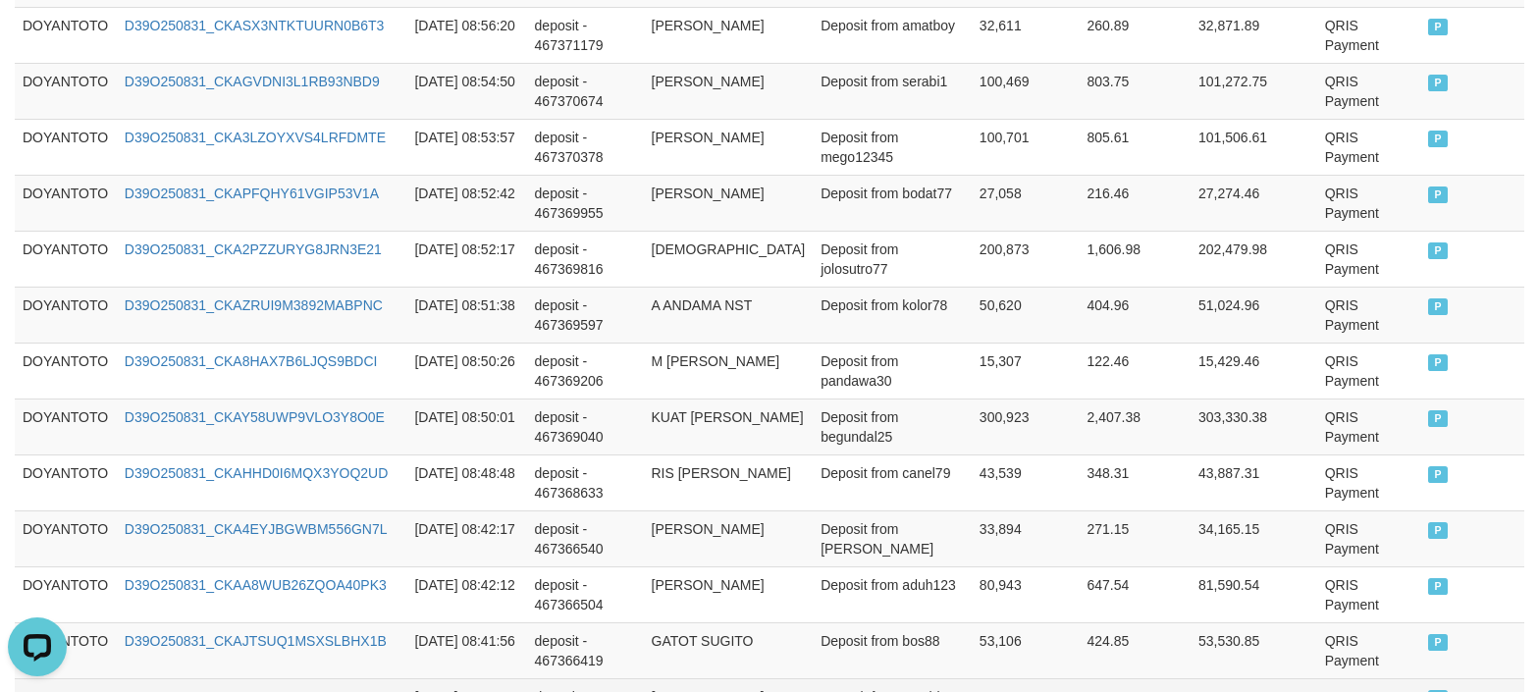
scroll to position [5919, 0]
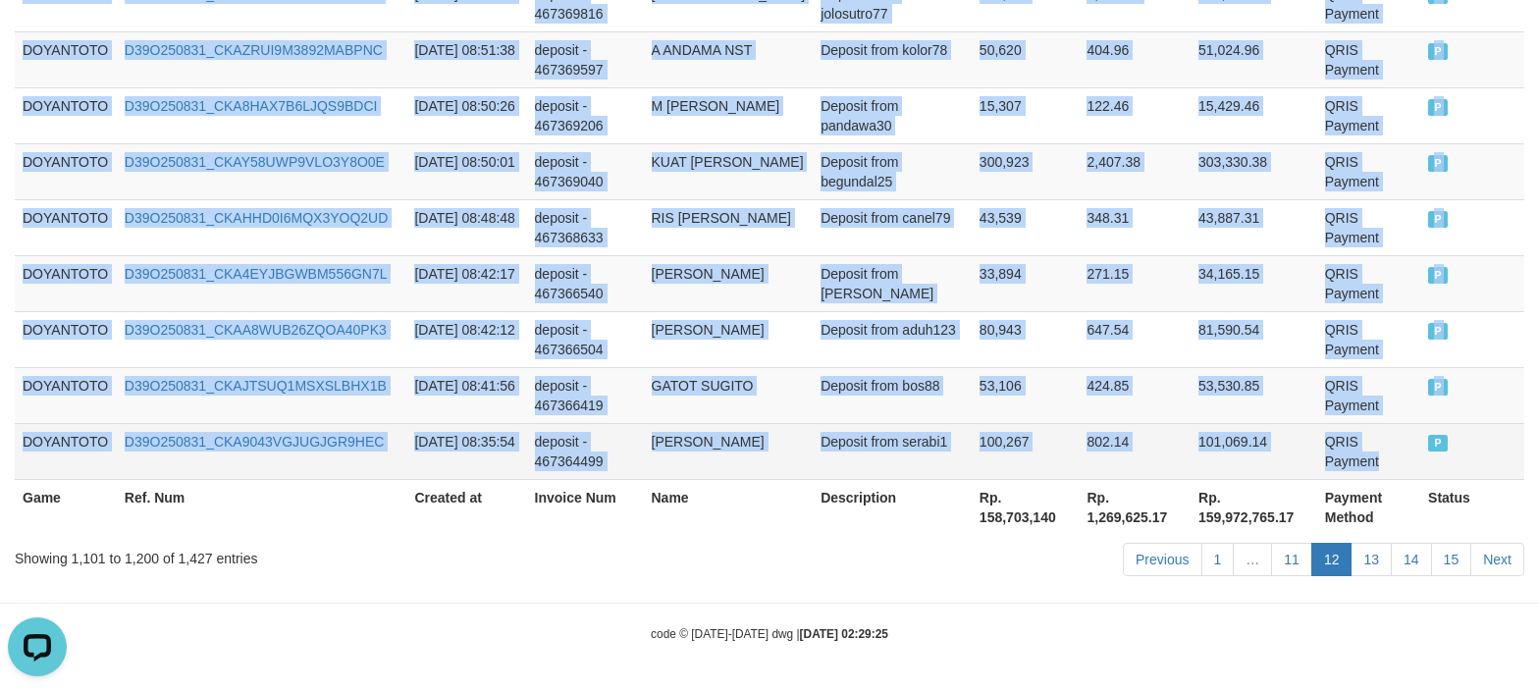
click at [1384, 458] on td "QRIS Payment" at bounding box center [1369, 451] width 103 height 56
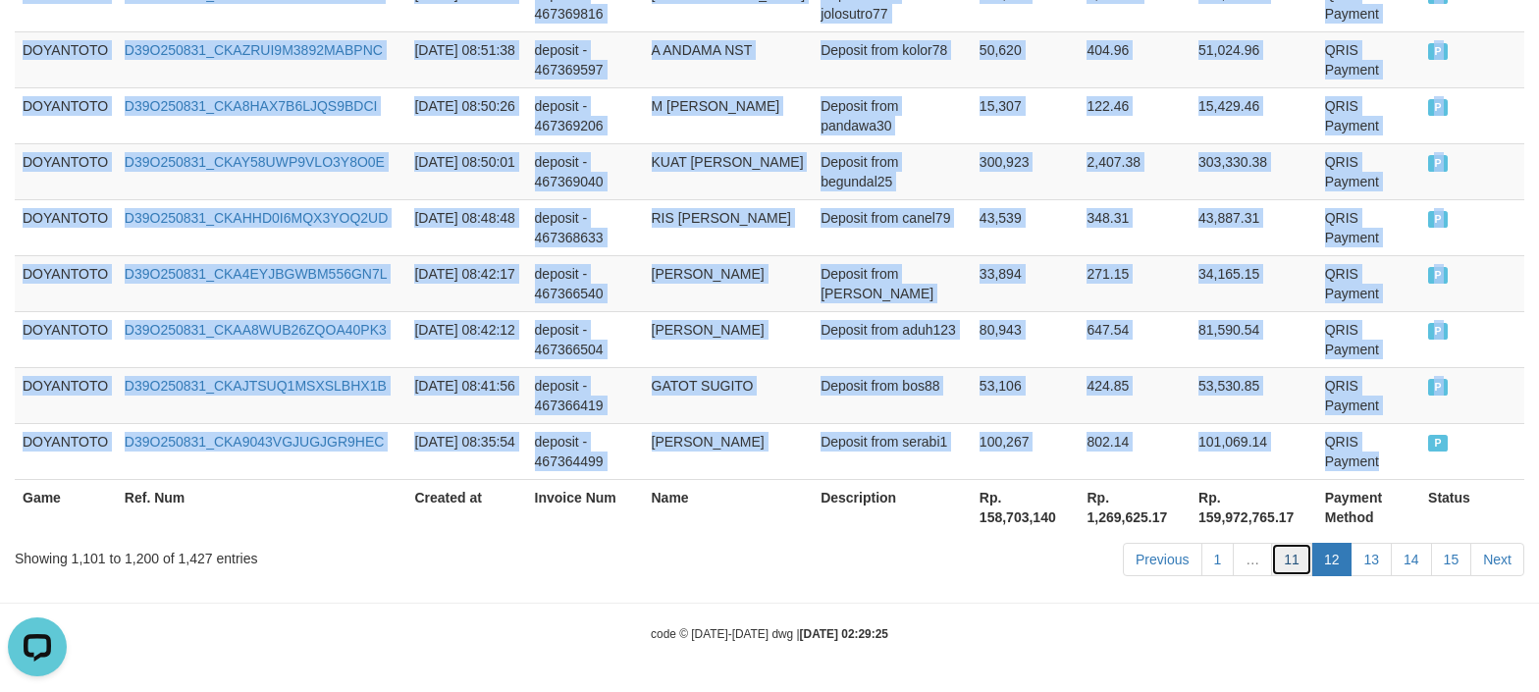
click at [1278, 556] on link "11" at bounding box center [1291, 559] width 41 height 33
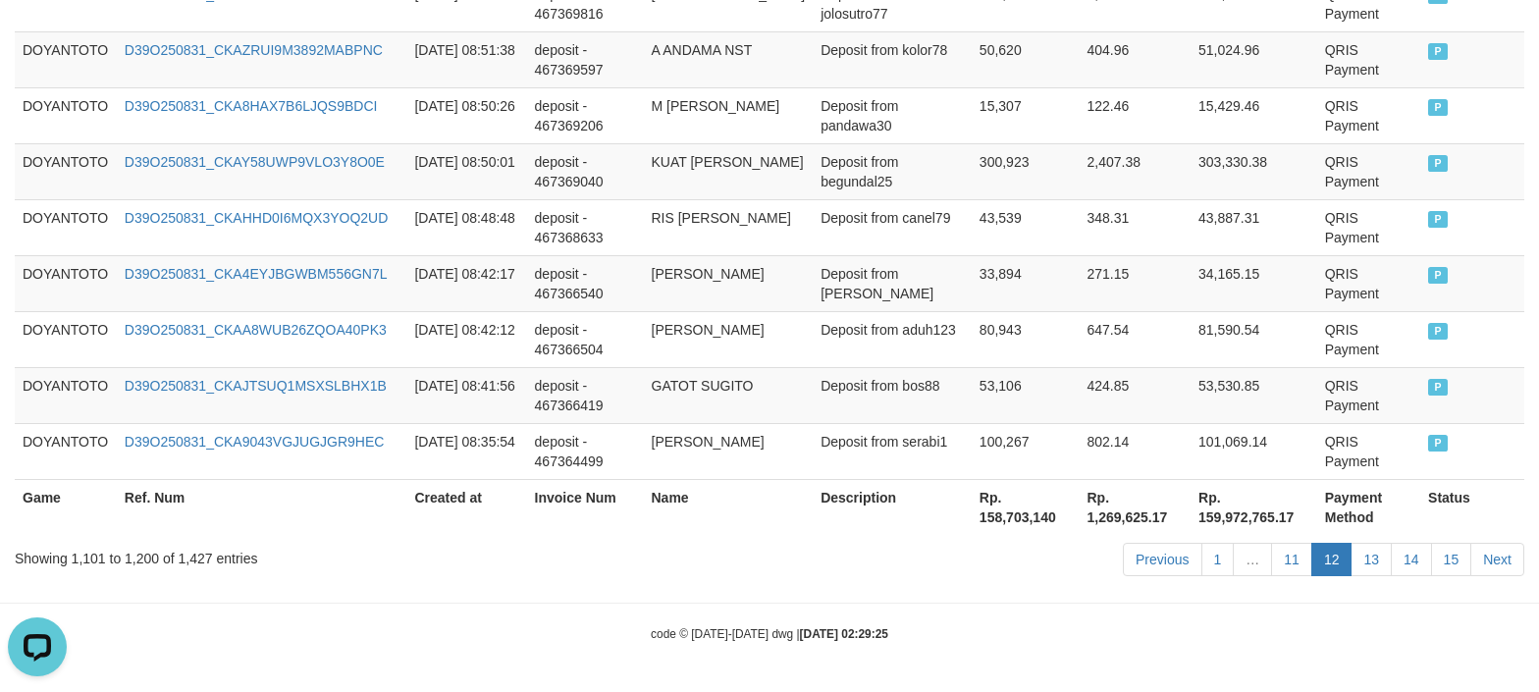
drag, startPoint x: 802, startPoint y: 567, endPoint x: 807, endPoint y: 547, distance: 21.2
click at [801, 567] on div "Previous 1 … 11 12 13 14 15 Next" at bounding box center [1090, 562] width 869 height 42
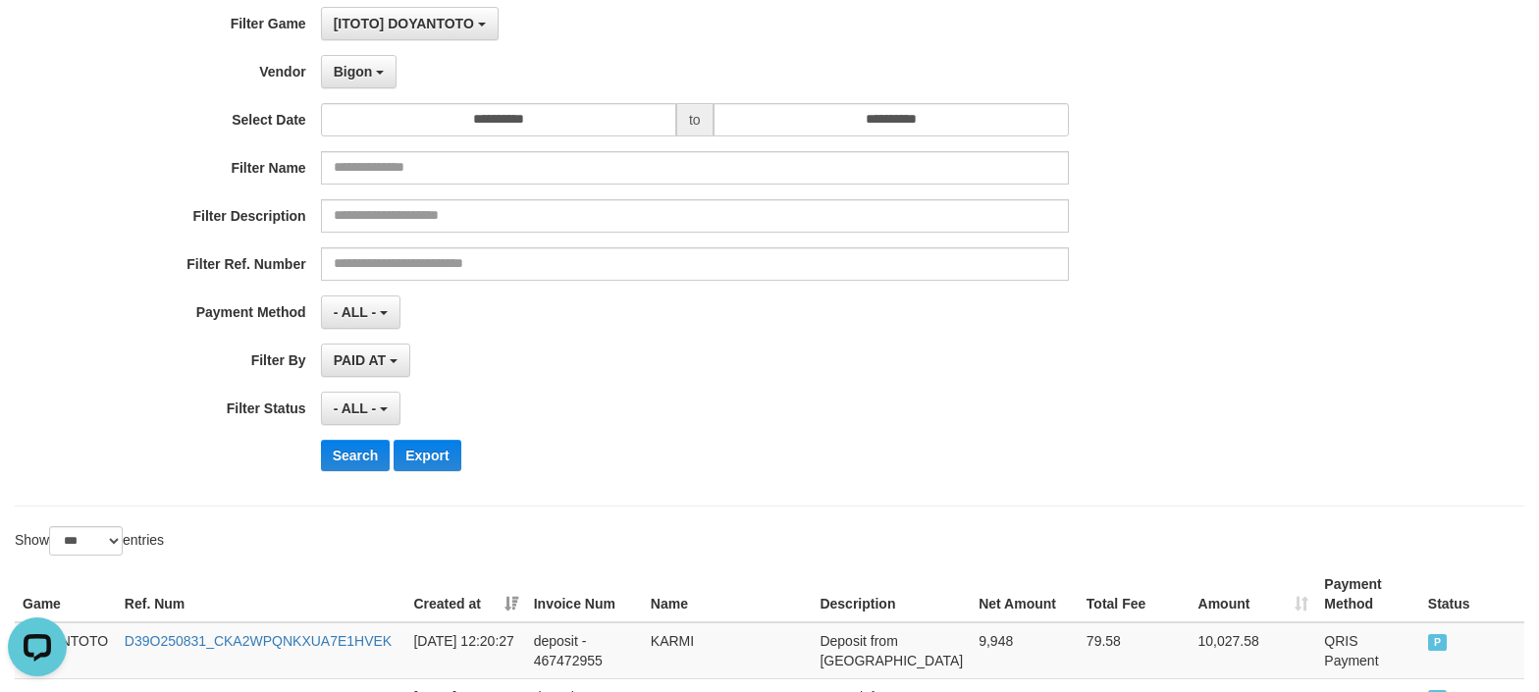
scroll to position [523, 0]
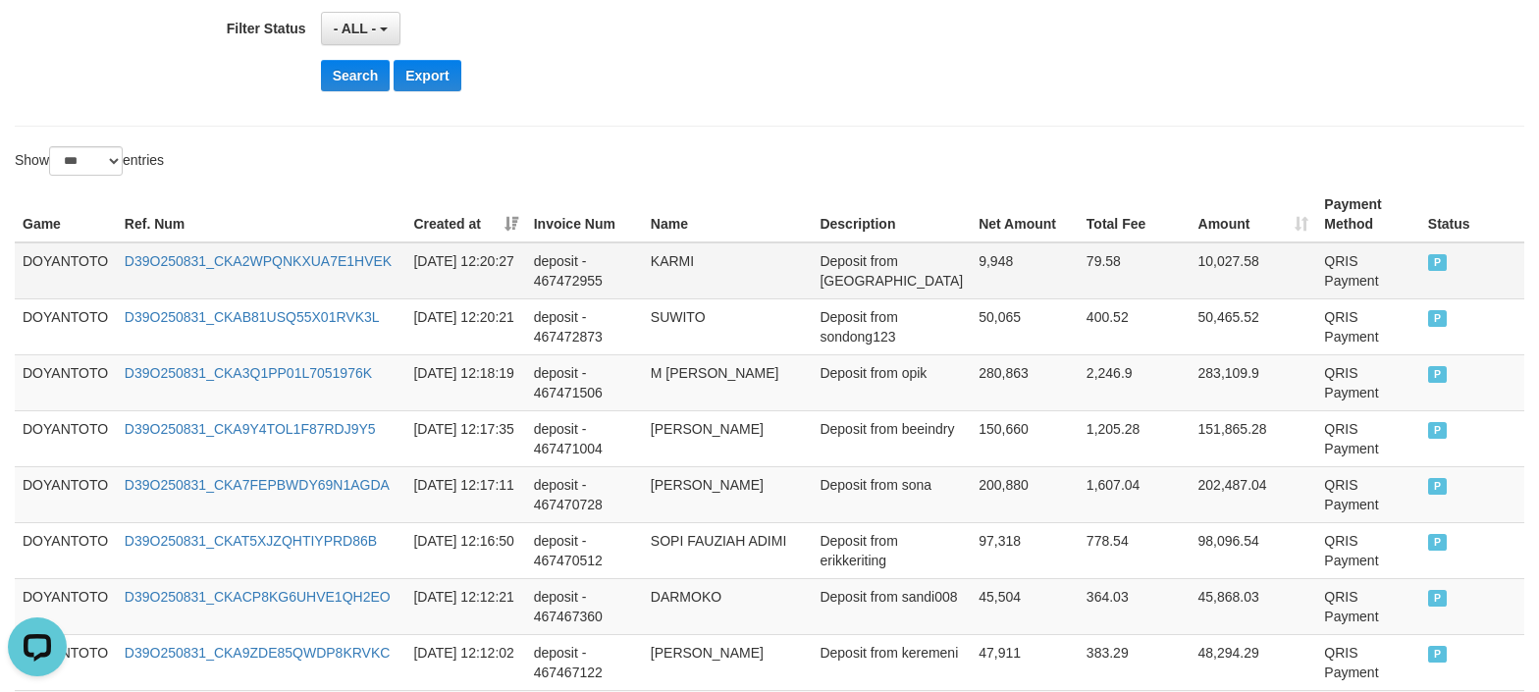
click at [88, 257] on td "DOYANTOTO" at bounding box center [66, 270] width 102 height 57
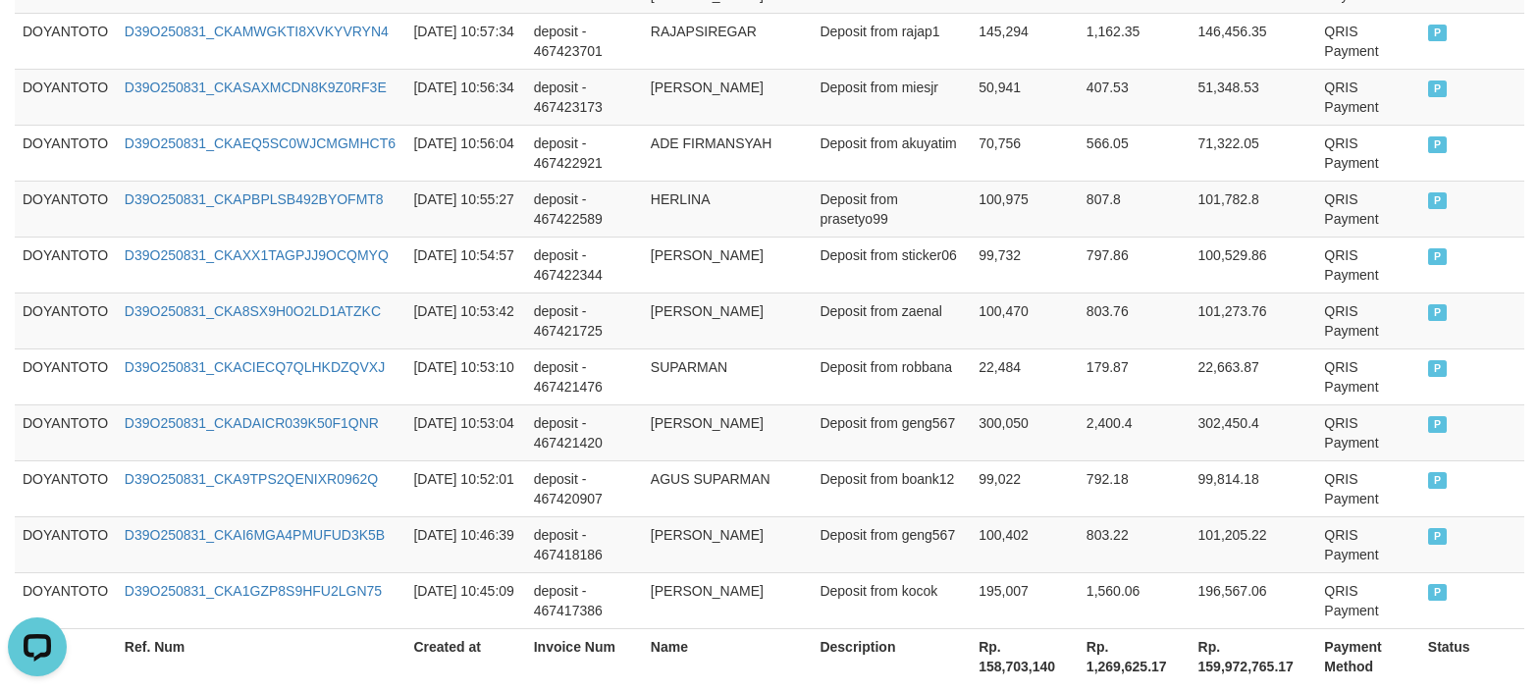
scroll to position [5919, 0]
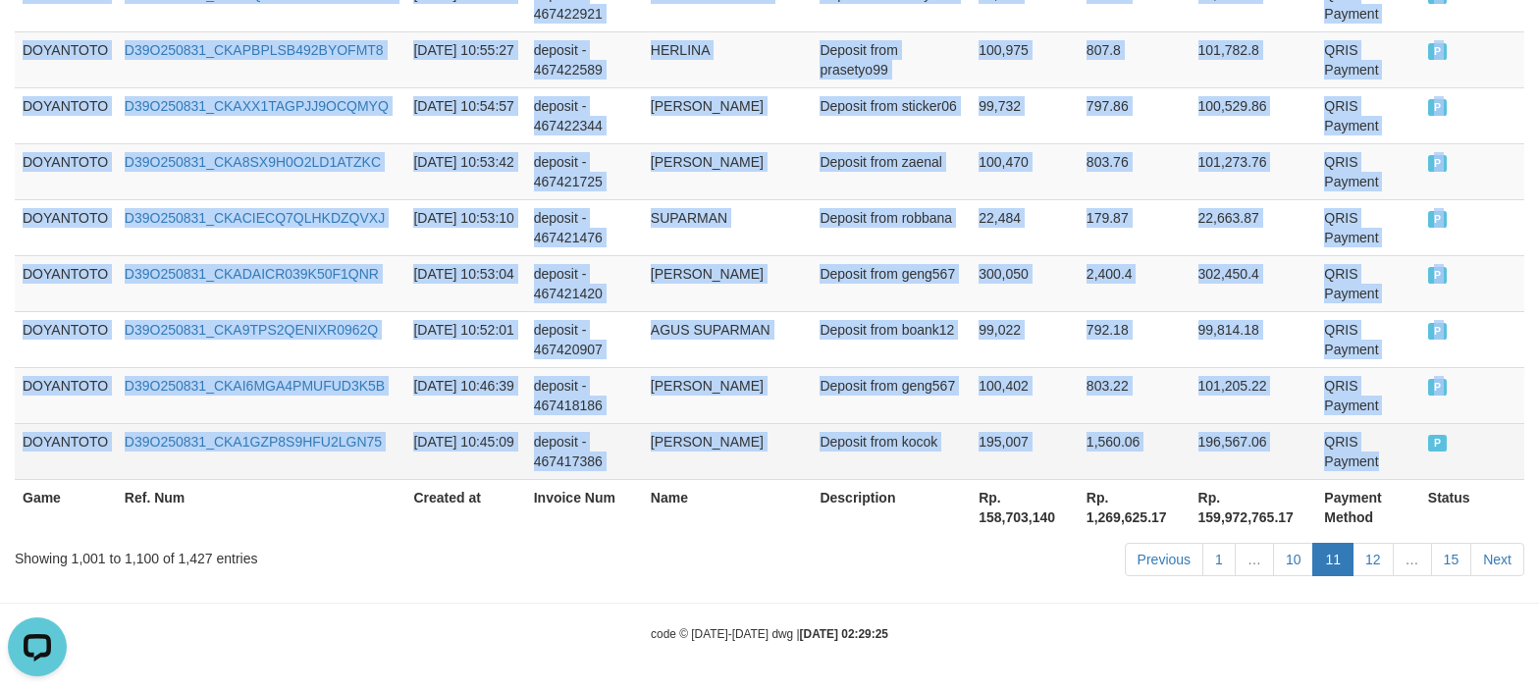
click at [1382, 458] on td "QRIS Payment" at bounding box center [1369, 451] width 104 height 56
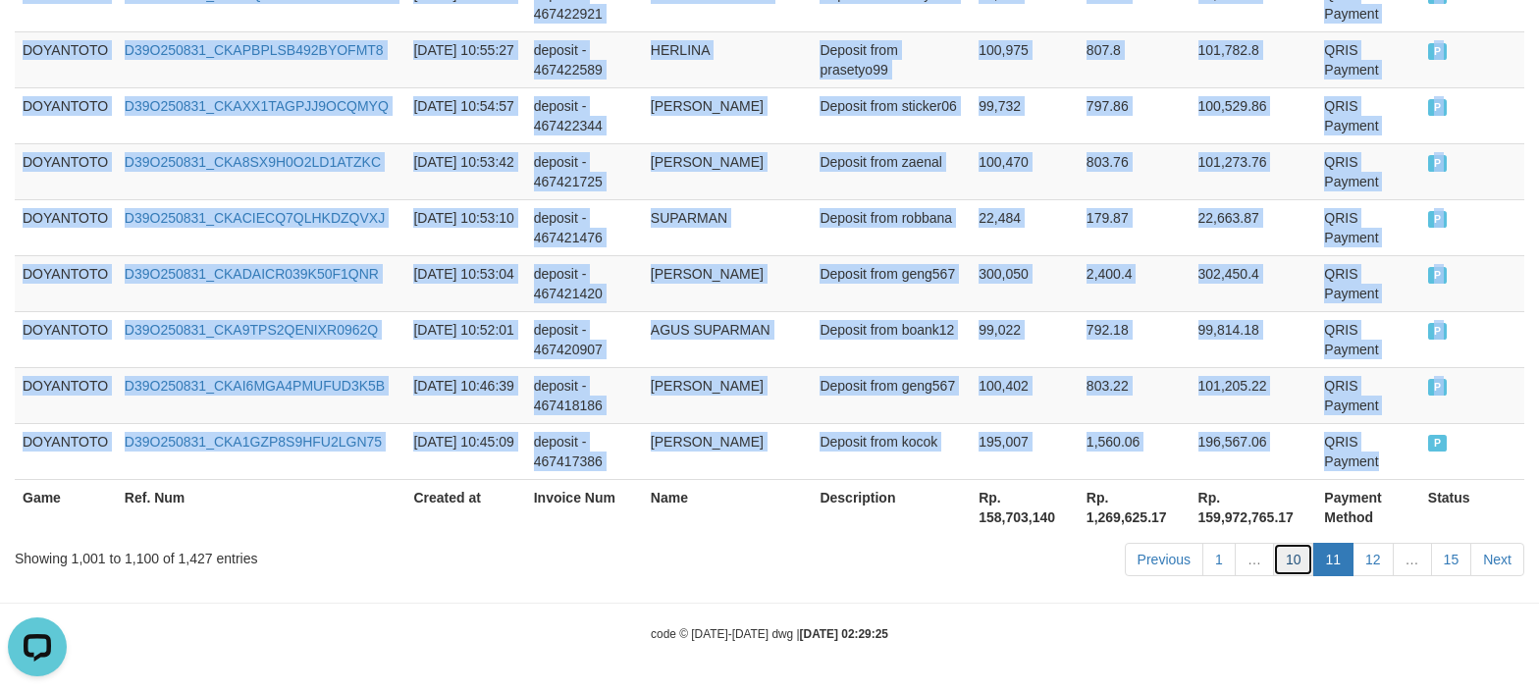
click at [1293, 552] on link "10" at bounding box center [1293, 559] width 41 height 33
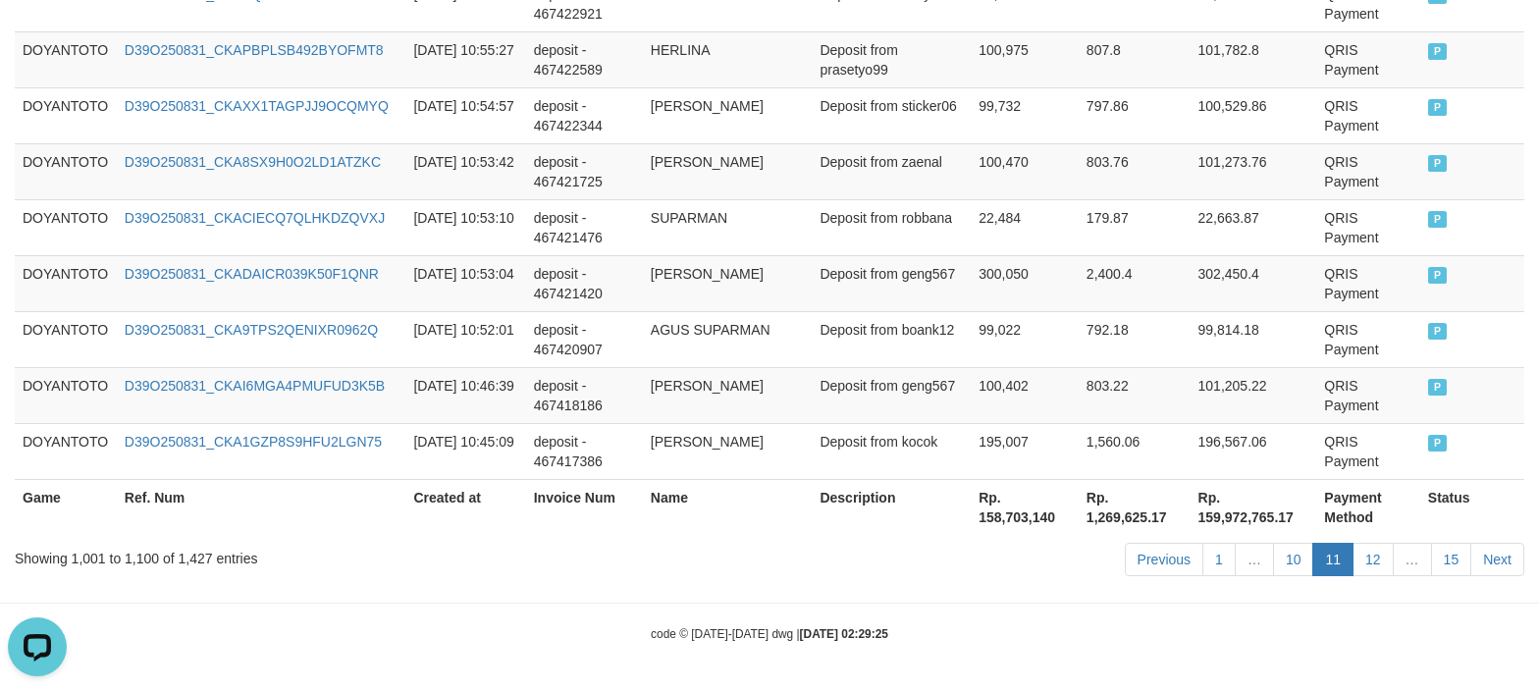
click at [664, 574] on div "Previous 1 … 10 11 12 … 15 Next" at bounding box center [1090, 562] width 869 height 42
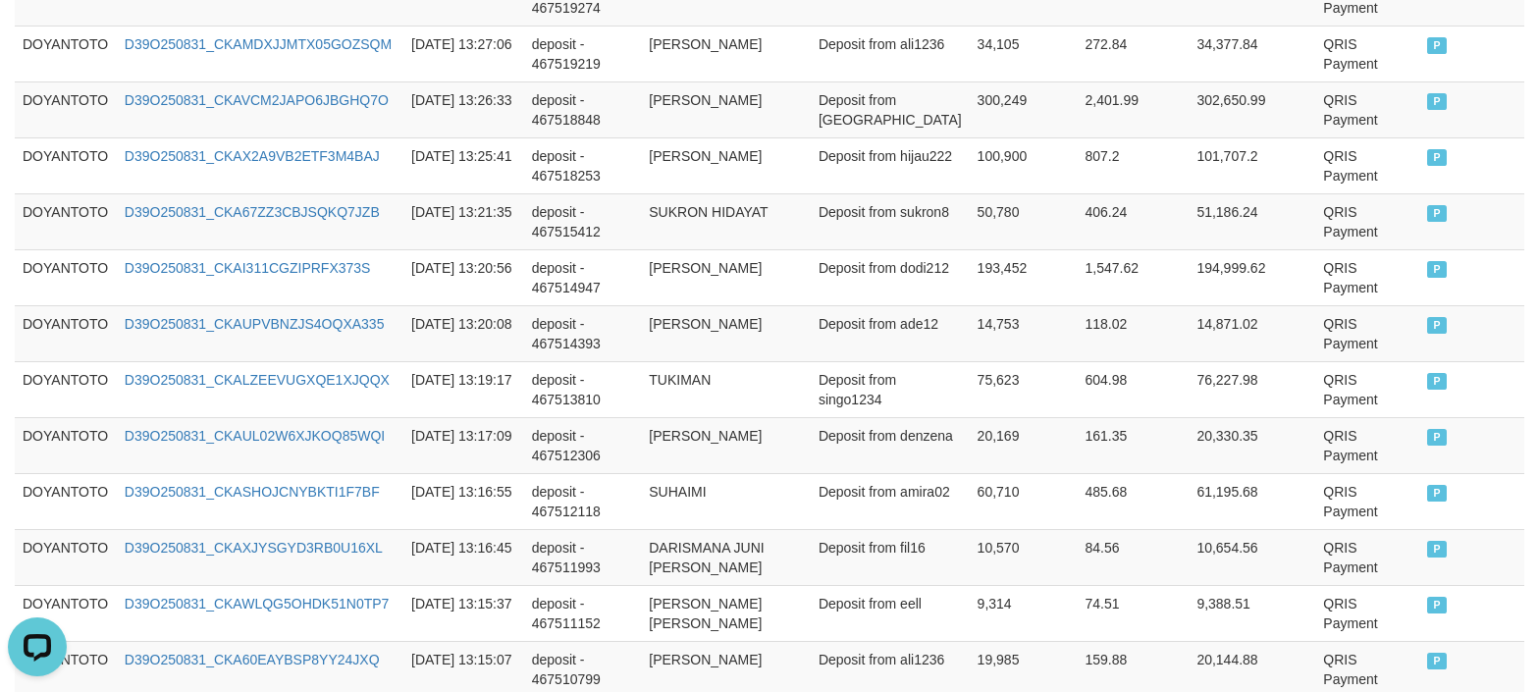
scroll to position [0, 0]
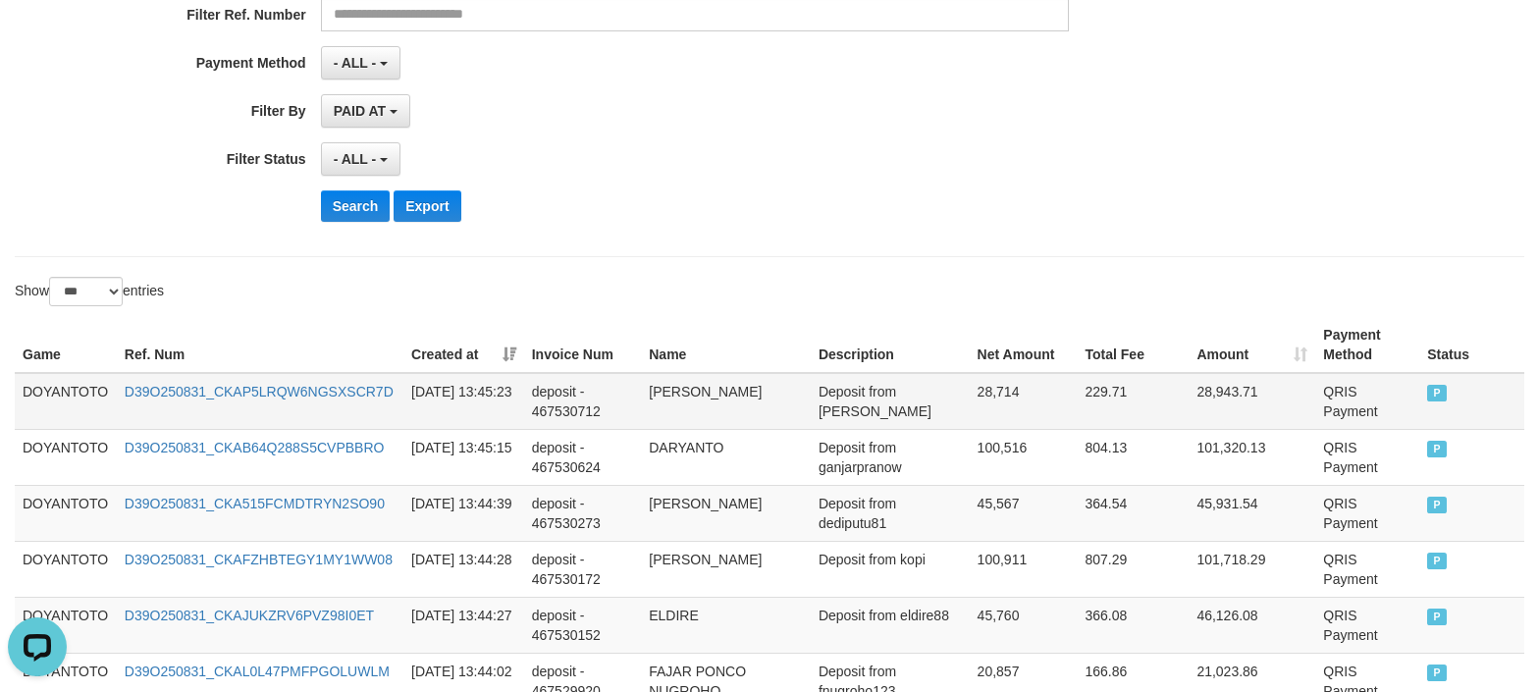
click at [51, 395] on td "DOYANTOTO" at bounding box center [66, 401] width 102 height 57
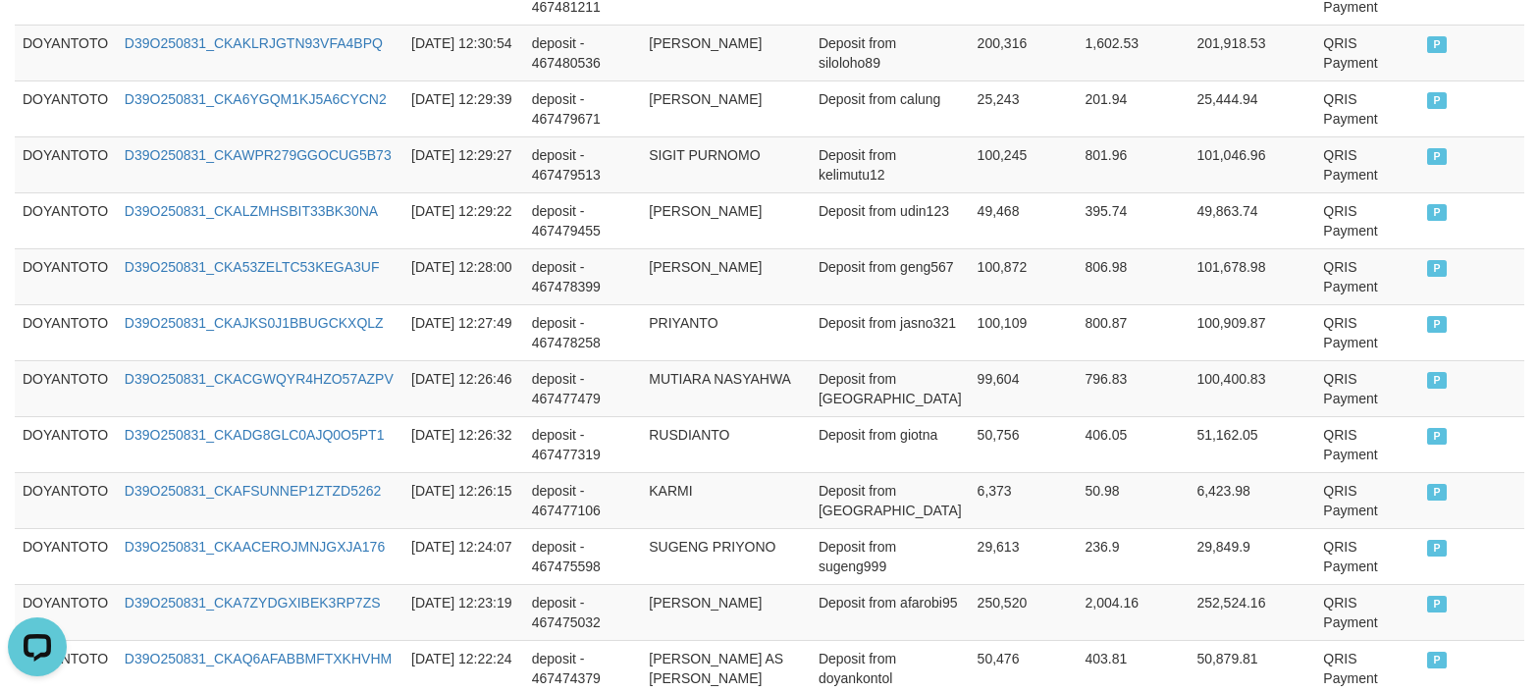
scroll to position [5919, 0]
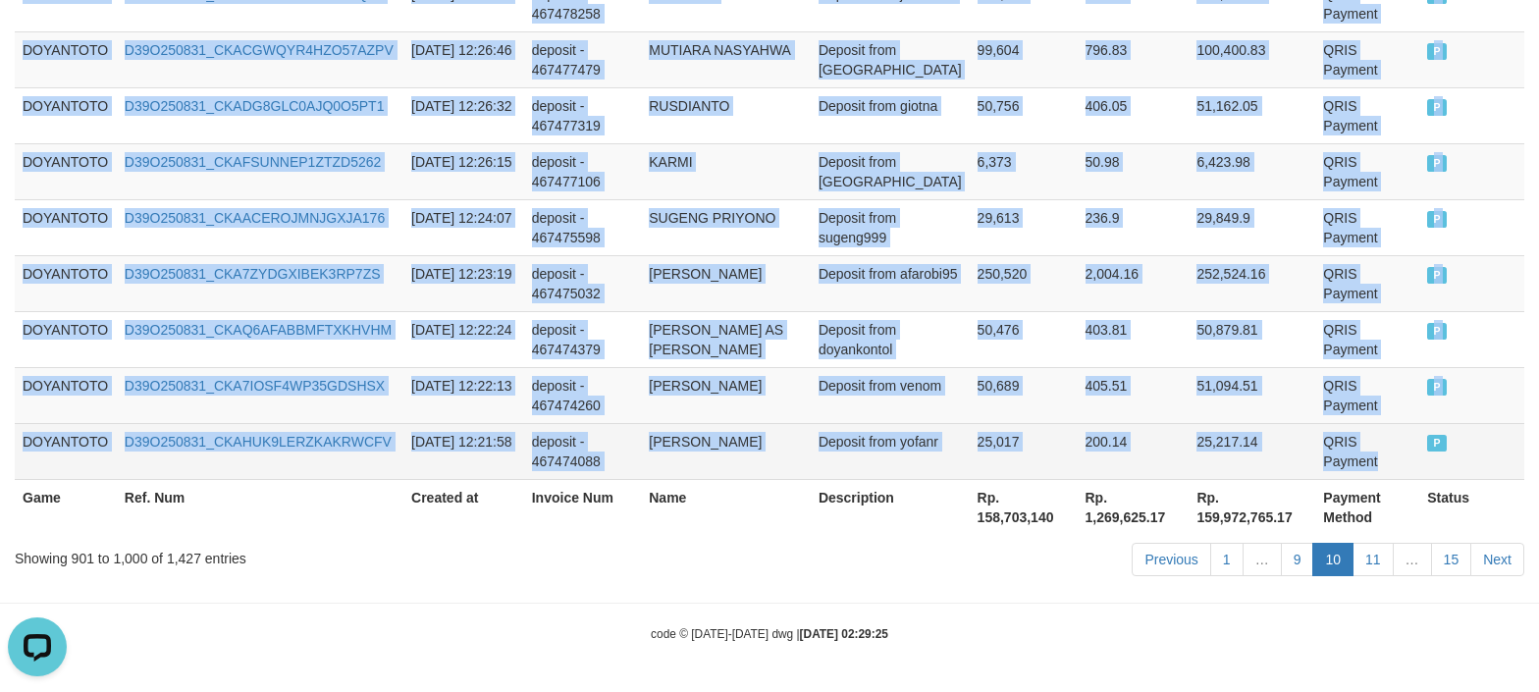
click at [1316, 452] on td "QRIS Payment" at bounding box center [1368, 451] width 104 height 56
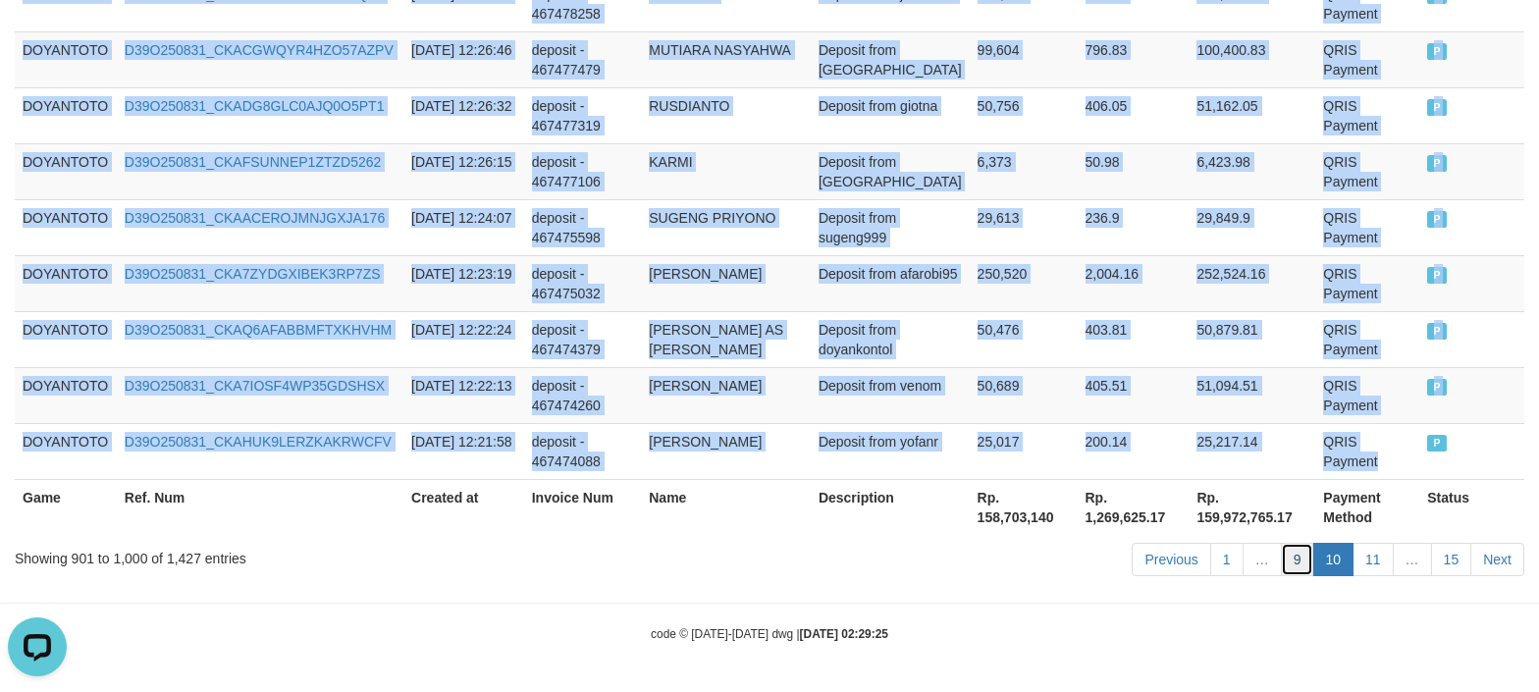
click at [1298, 566] on link "9" at bounding box center [1297, 559] width 33 height 33
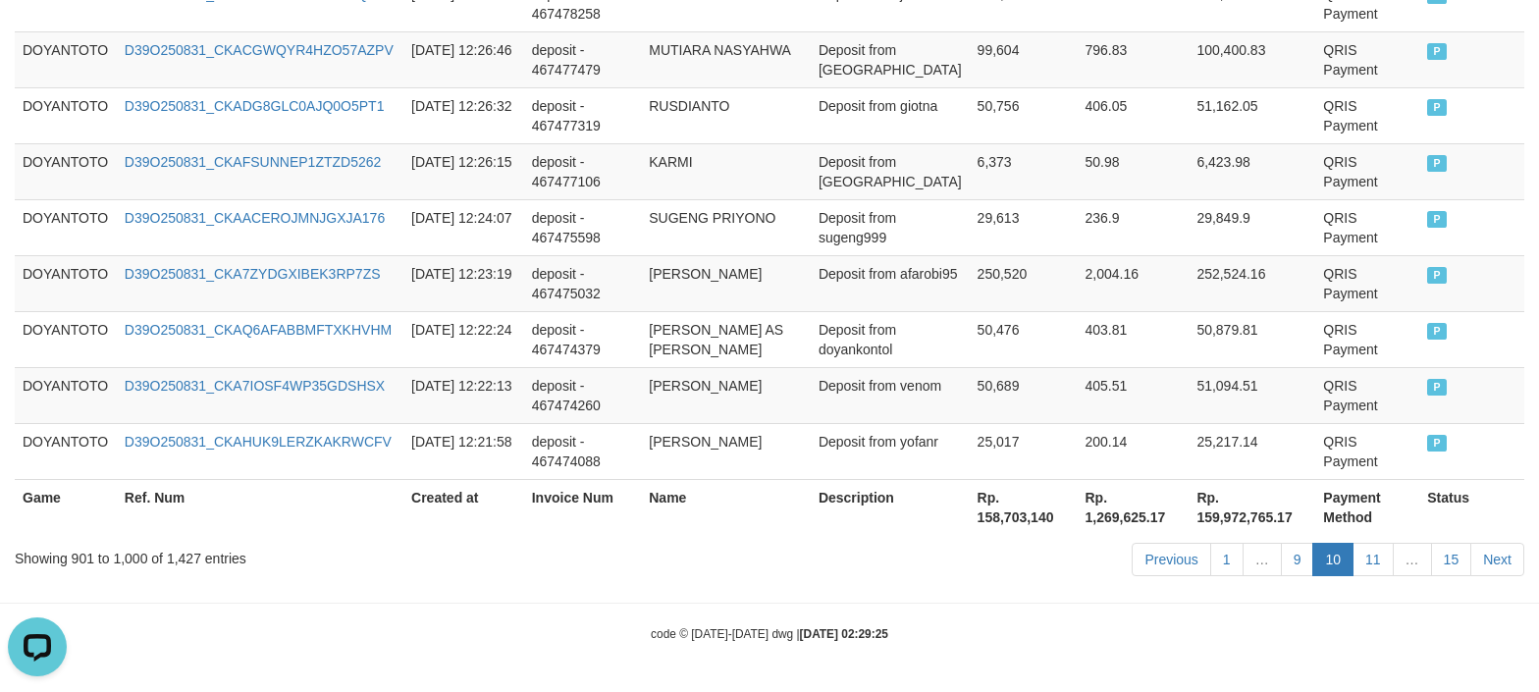
click at [413, 582] on div "Showing 901 to 1,000 of 1,427 entries Previous 1 … 9 10 11 … 15 Next" at bounding box center [769, 562] width 1539 height 42
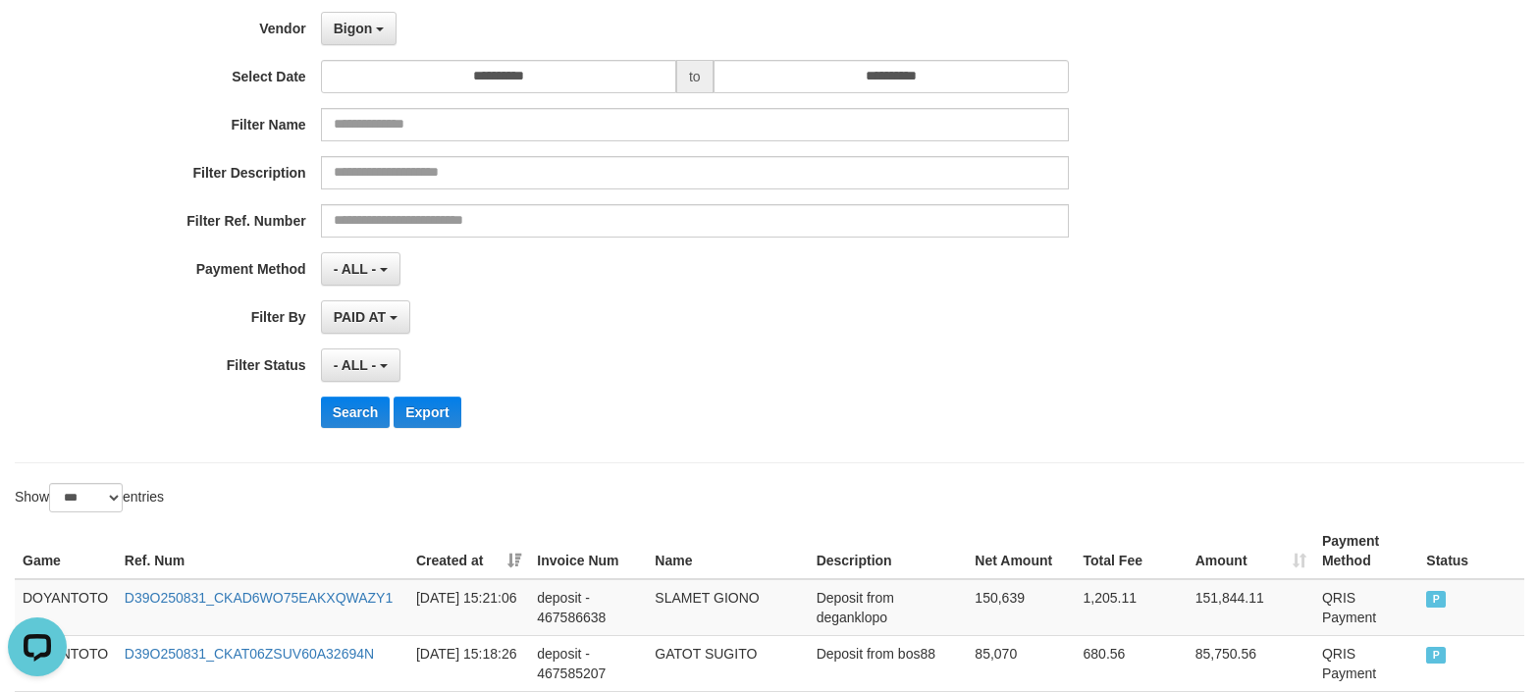
scroll to position [523, 0]
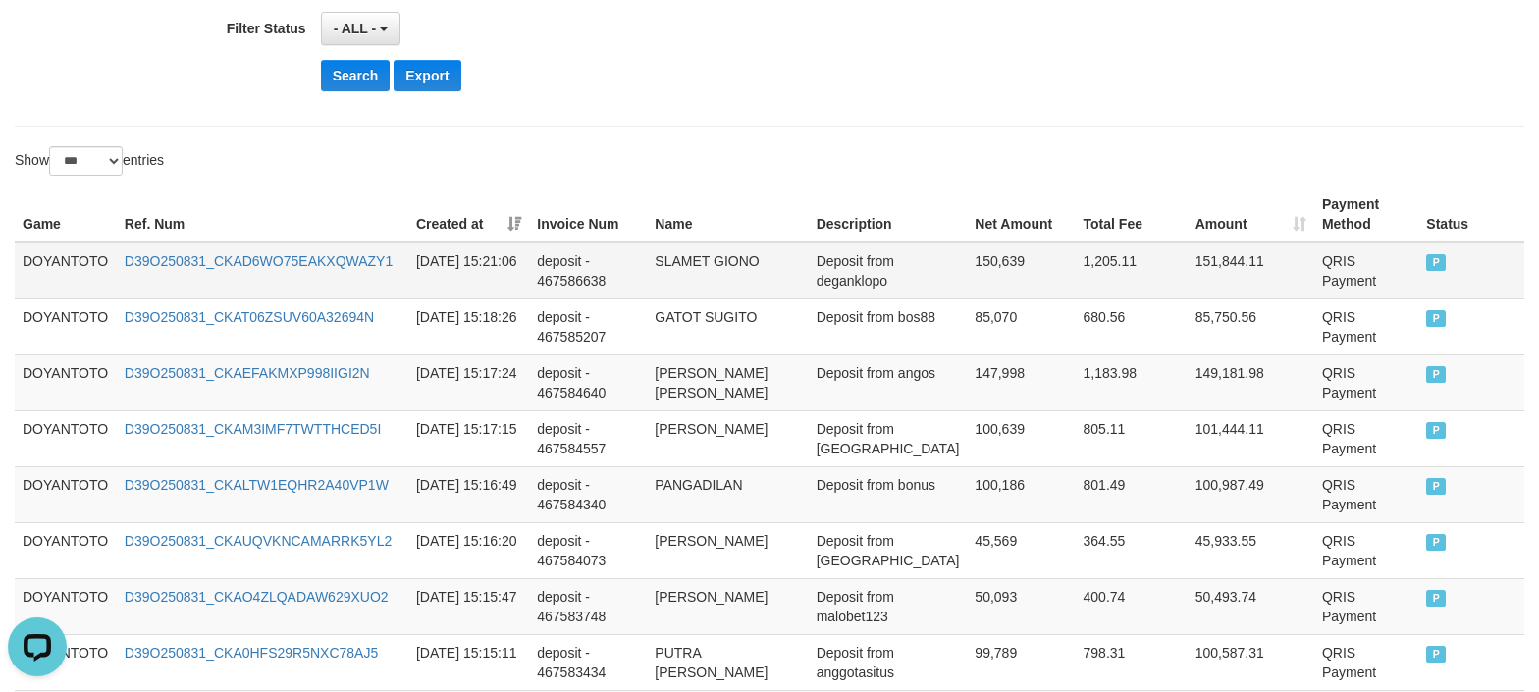
click at [60, 261] on td "DOYANTOTO" at bounding box center [66, 270] width 102 height 57
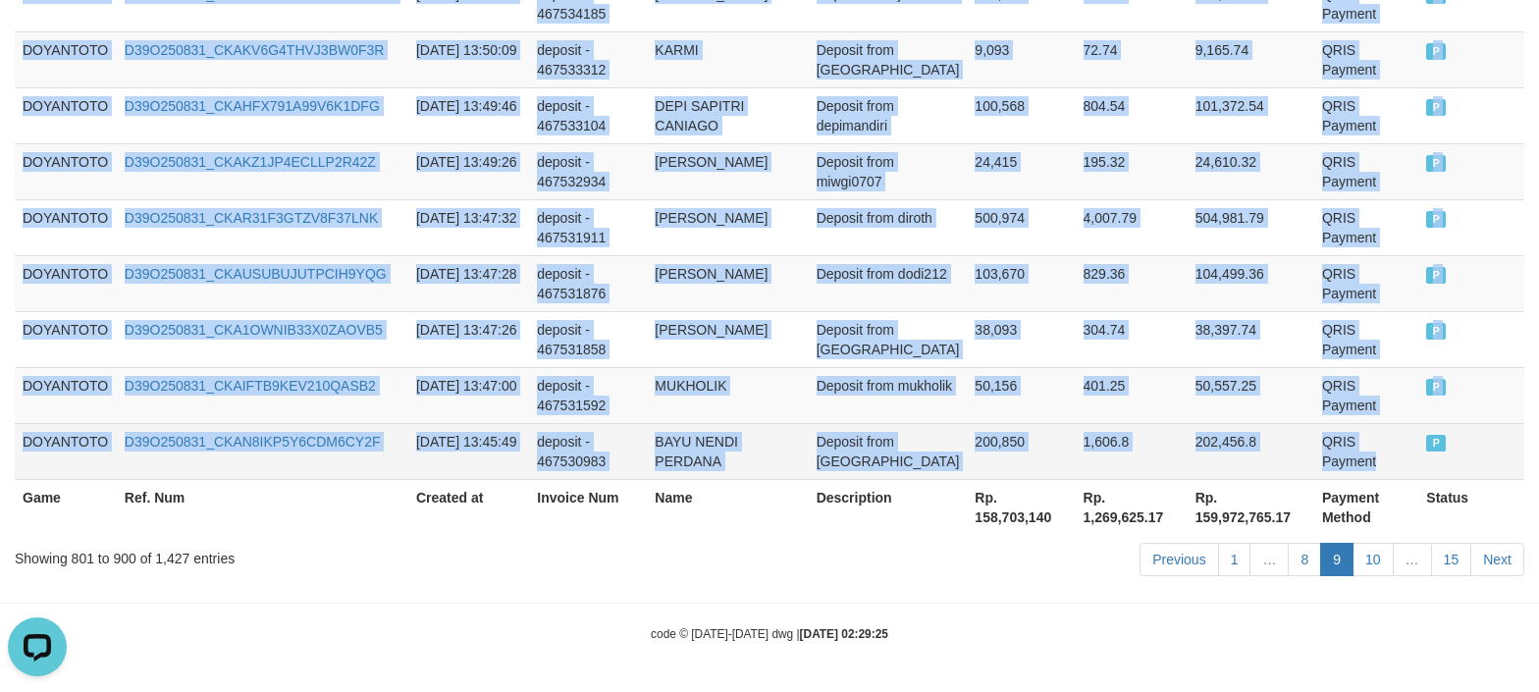
click at [1361, 459] on td "QRIS Payment" at bounding box center [1367, 451] width 104 height 56
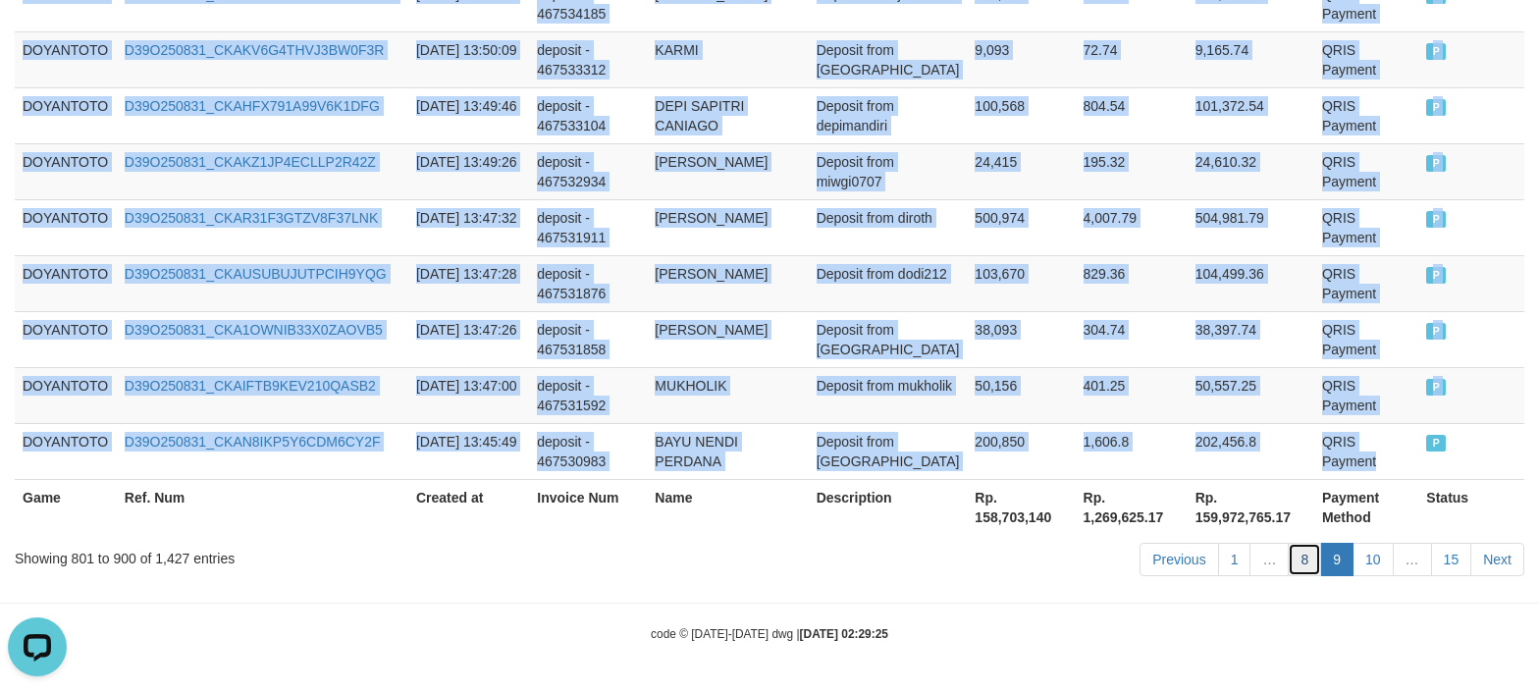
click at [1302, 554] on link "8" at bounding box center [1304, 559] width 33 height 33
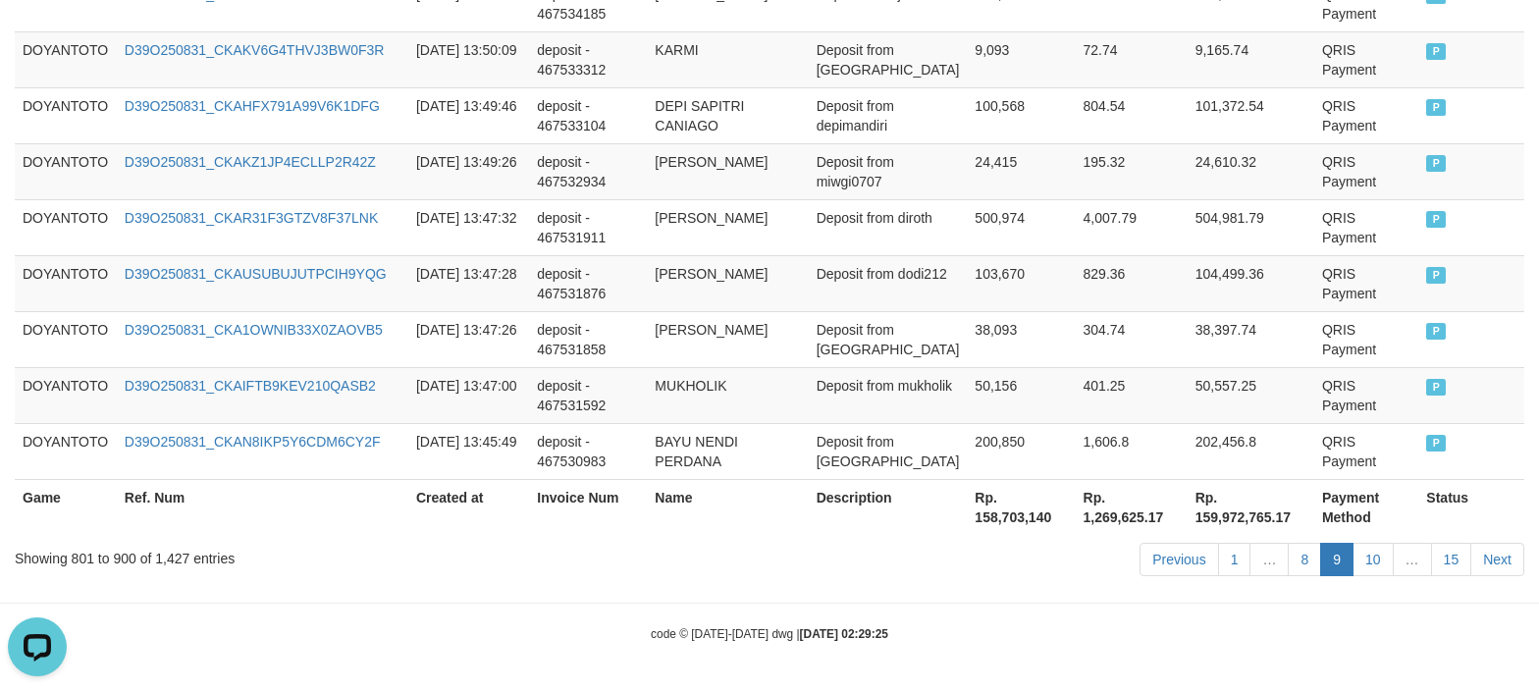
click at [481, 560] on div "Showing 801 to 900 of 1,427 entries" at bounding box center [321, 554] width 612 height 27
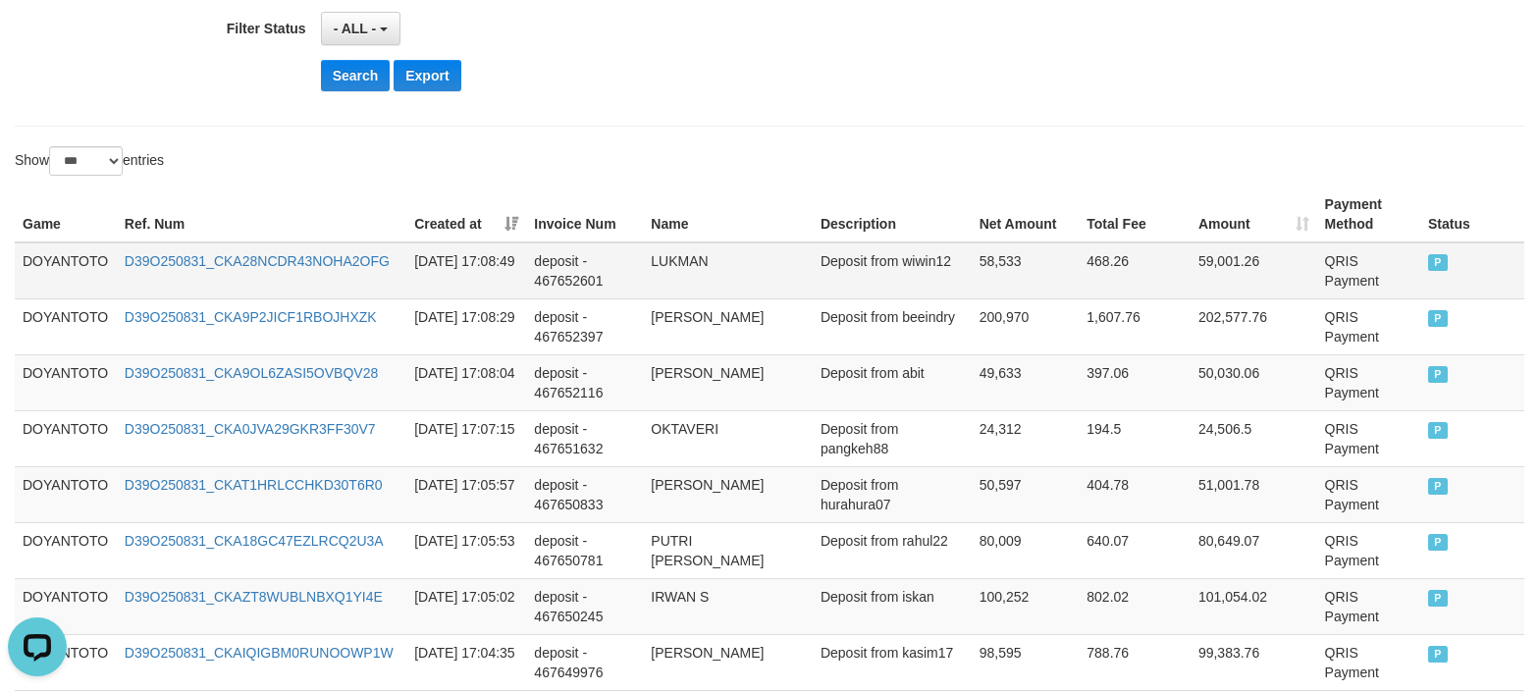
click at [68, 261] on td "DOYANTOTO" at bounding box center [66, 270] width 102 height 57
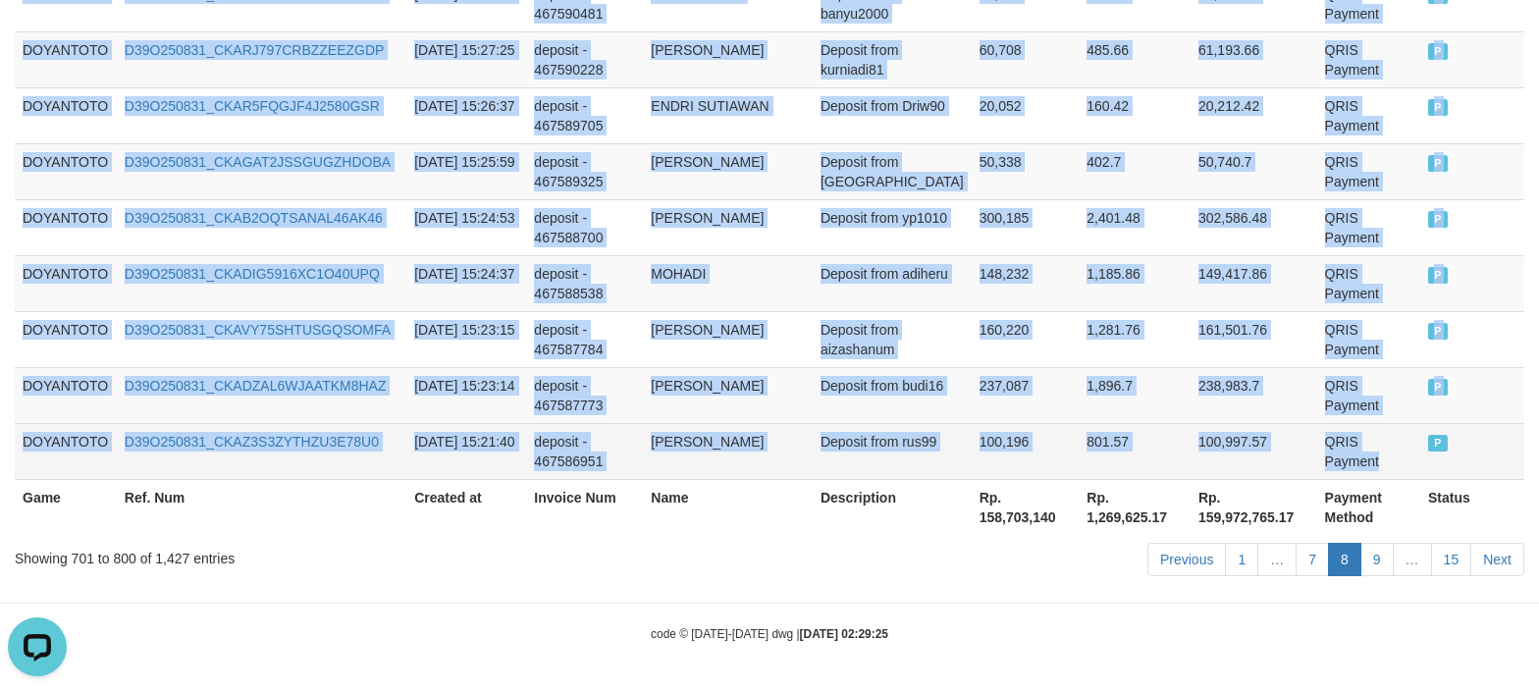
click at [1341, 454] on td "QRIS Payment" at bounding box center [1369, 451] width 103 height 56
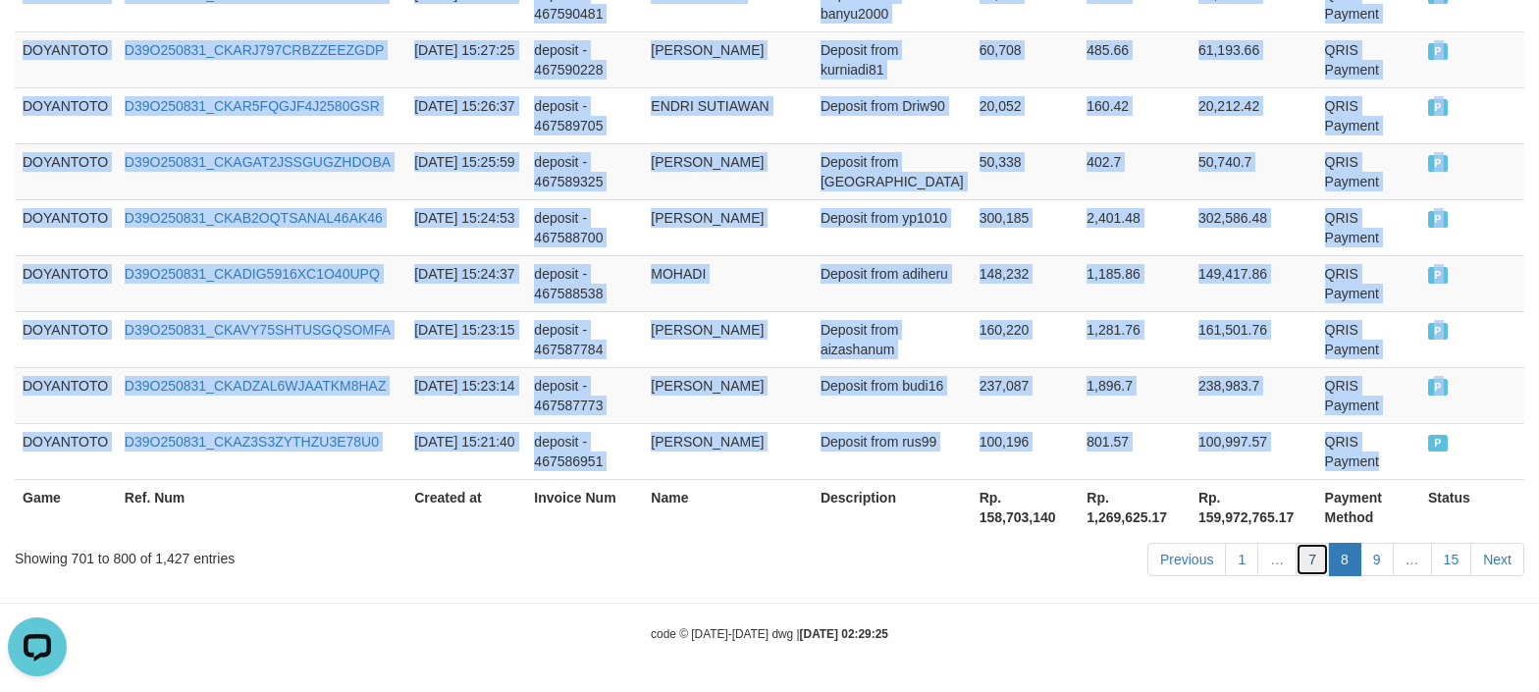
click at [1309, 567] on link "7" at bounding box center [1312, 559] width 33 height 33
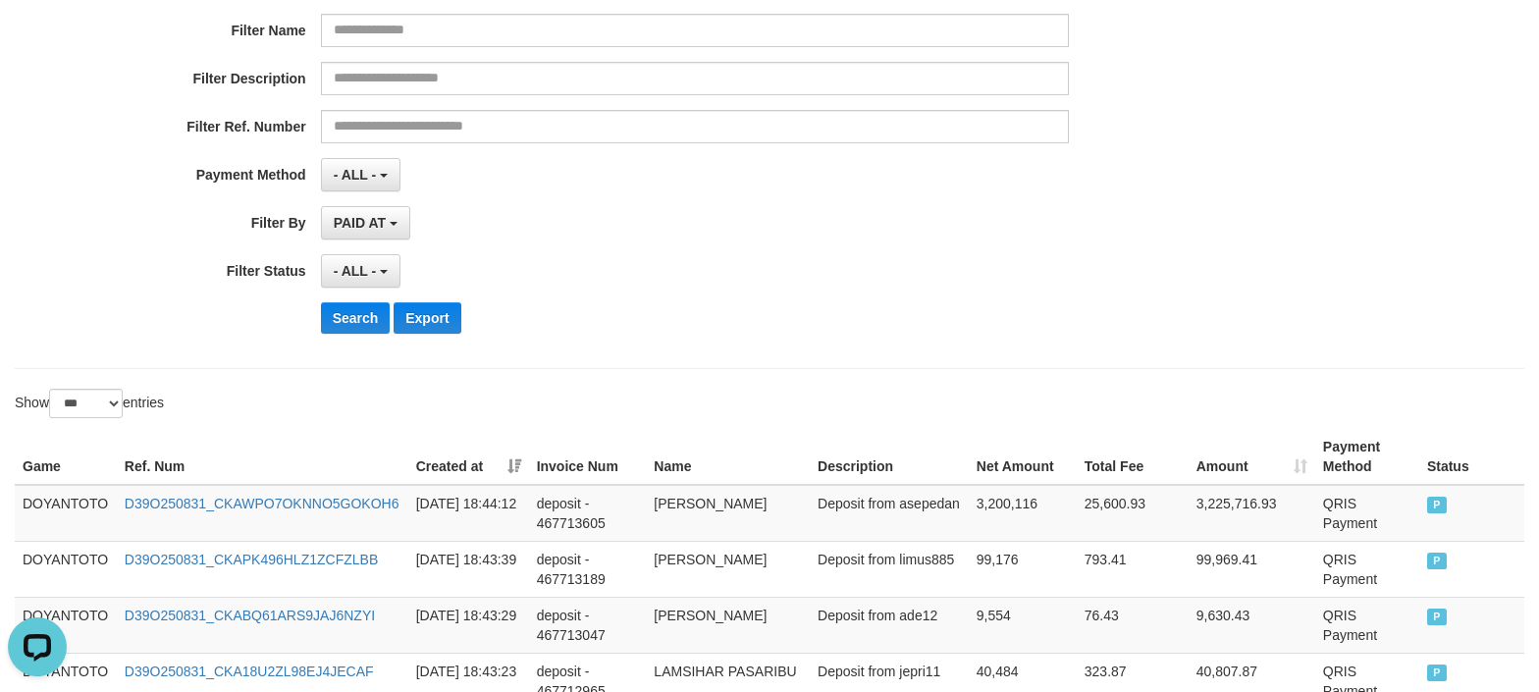
scroll to position [0, 0]
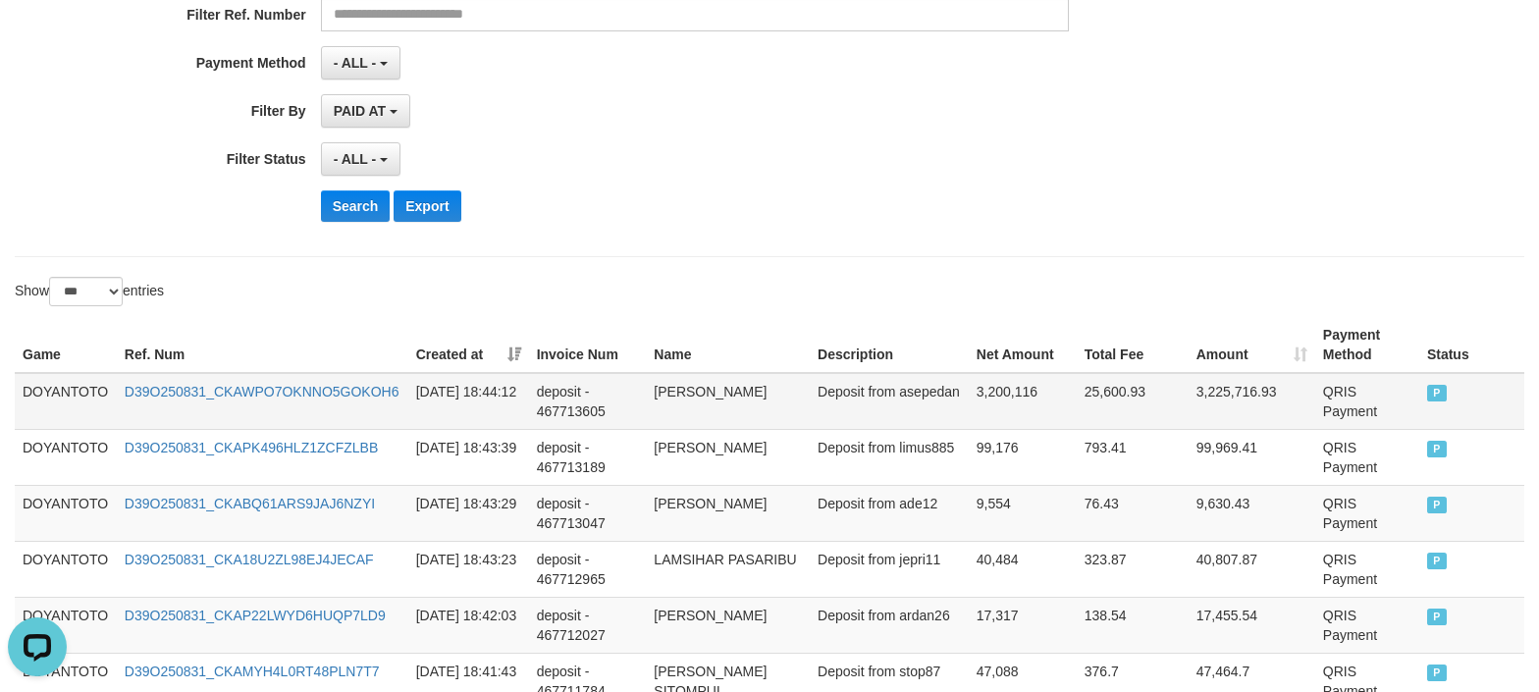
click at [77, 397] on td "DOYANTOTO" at bounding box center [66, 401] width 102 height 57
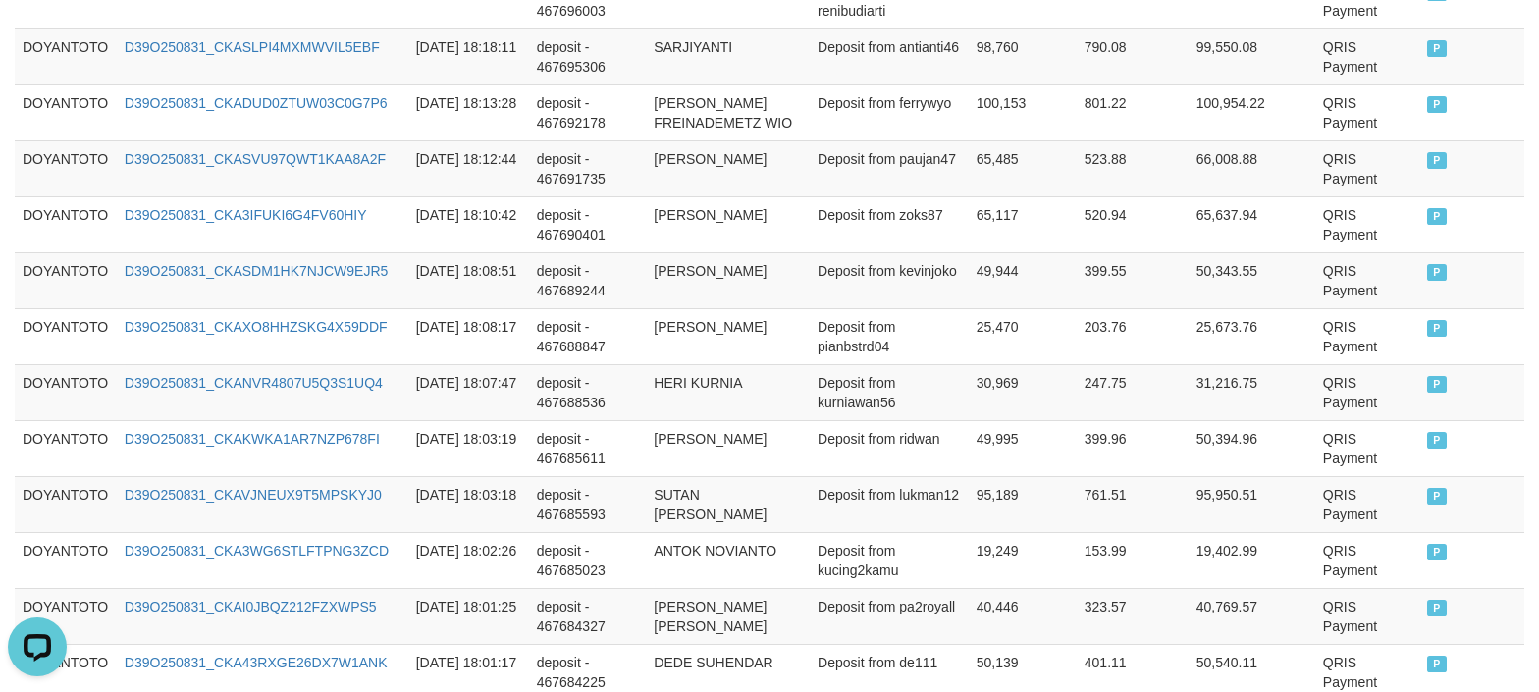
scroll to position [5919, 0]
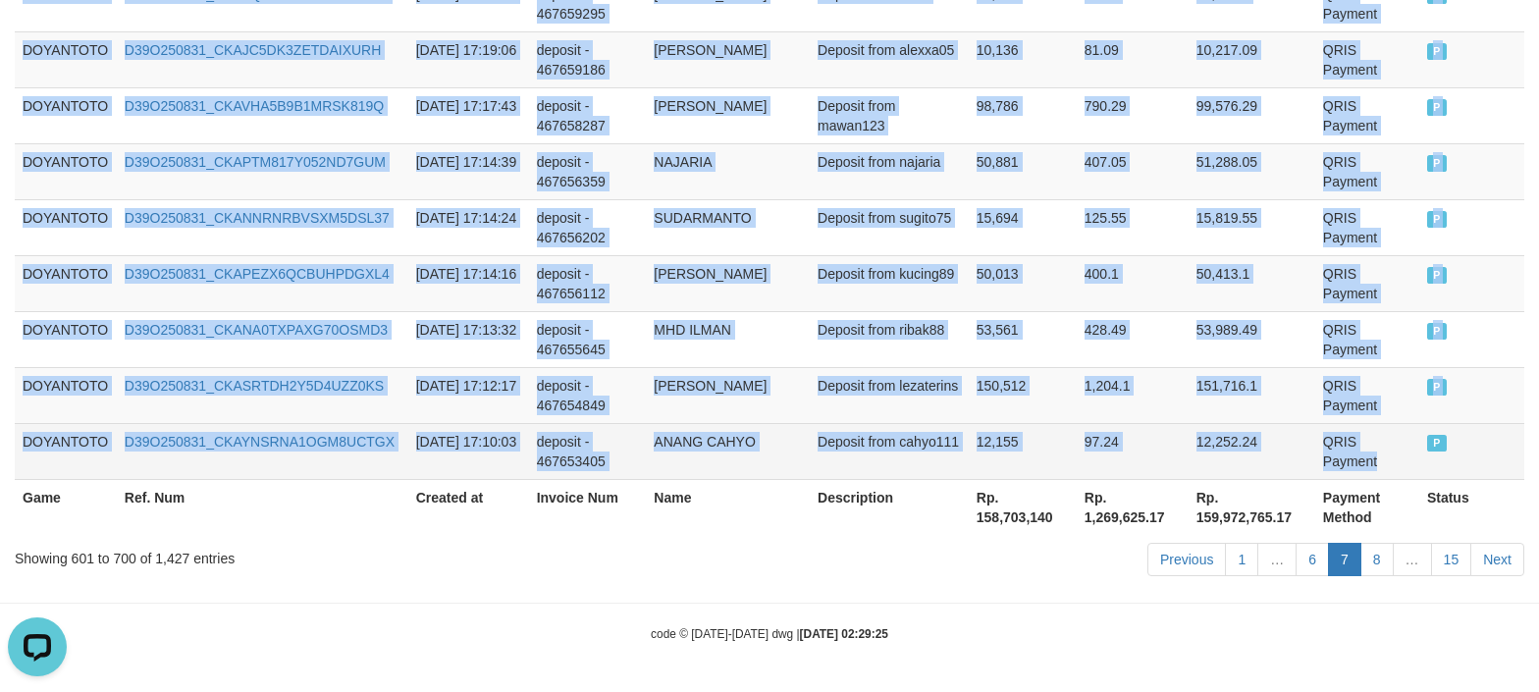
click at [1352, 460] on td "QRIS Payment" at bounding box center [1368, 451] width 104 height 56
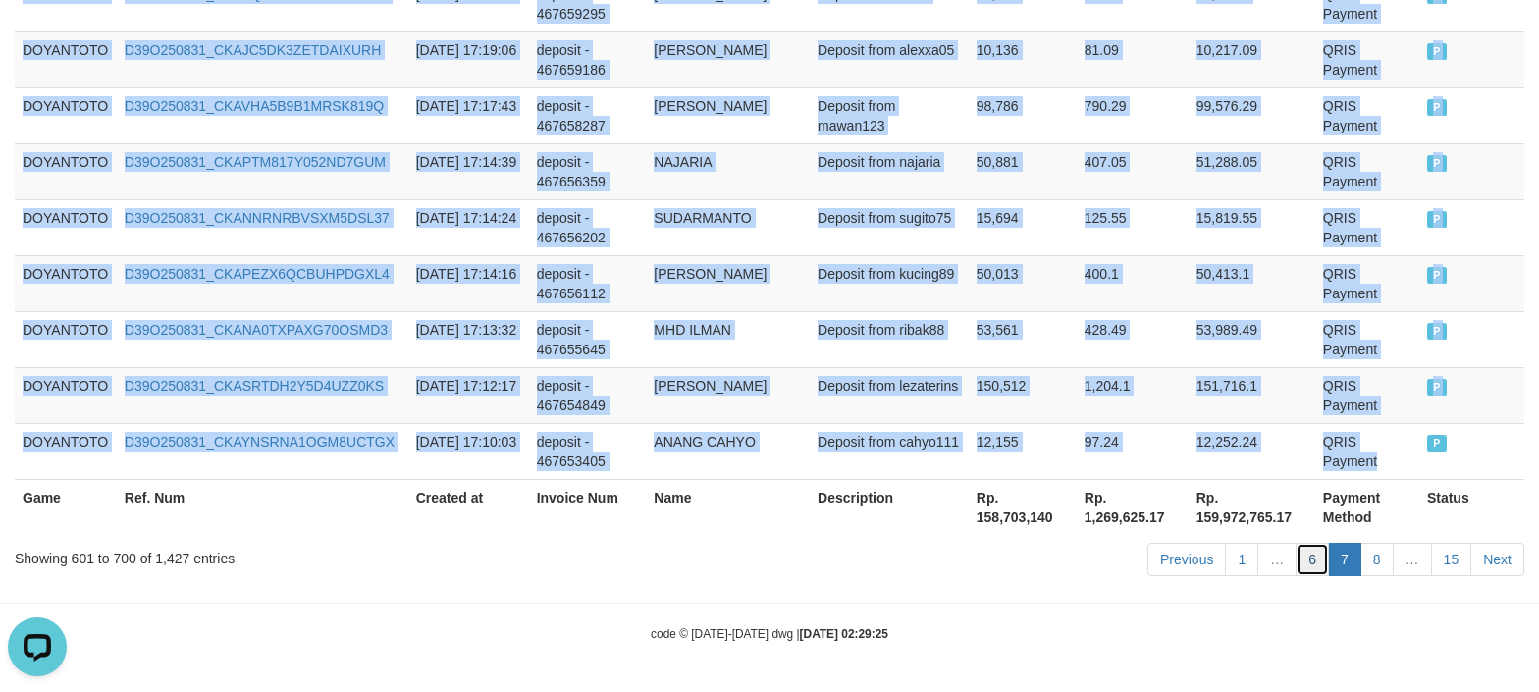
click at [1302, 571] on link "6" at bounding box center [1312, 559] width 33 height 33
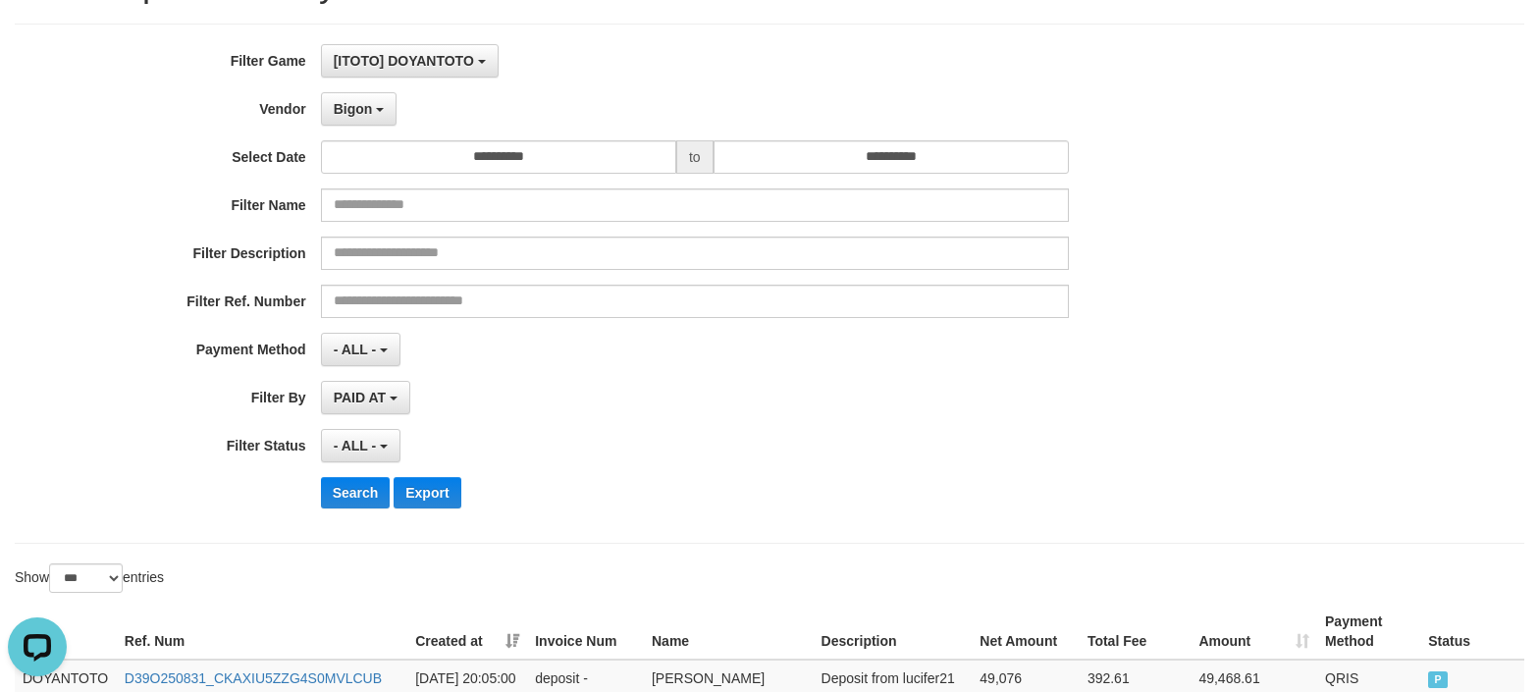
scroll to position [393, 0]
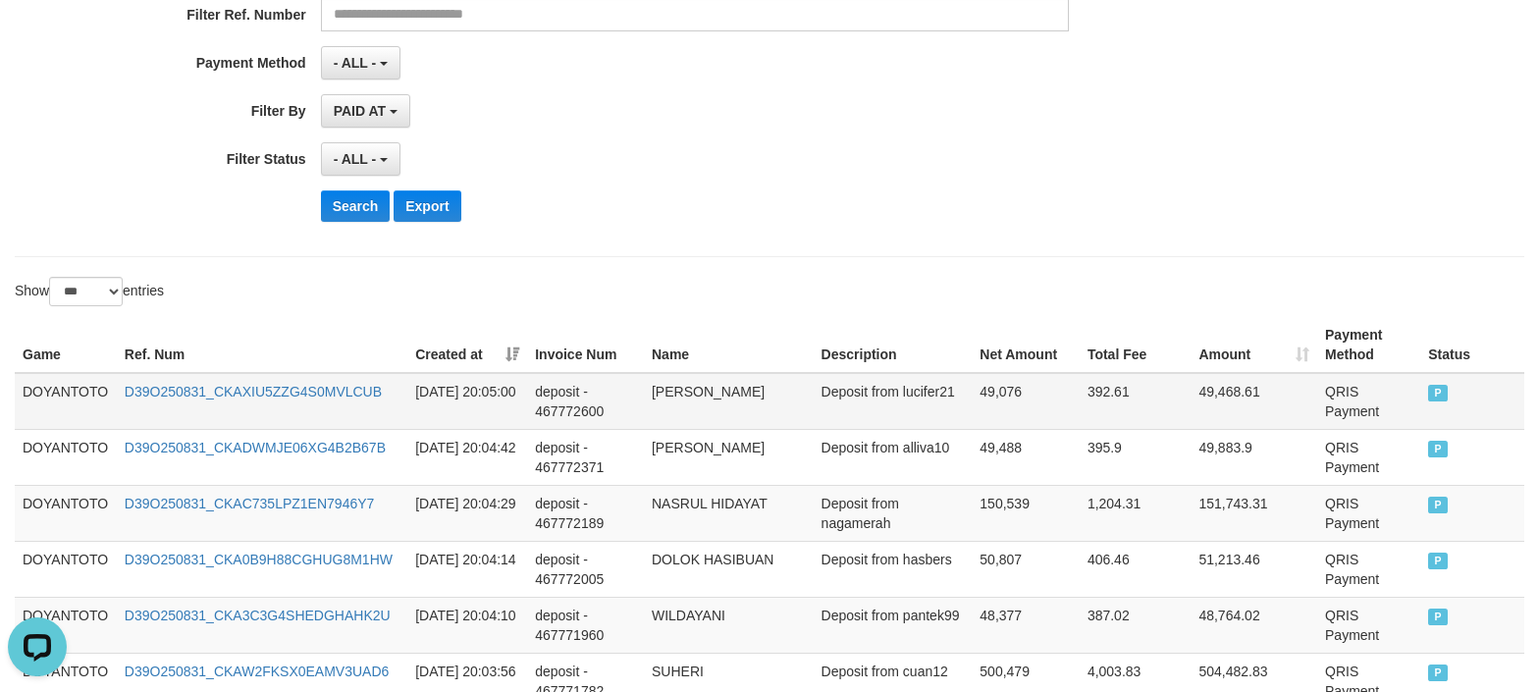
click at [77, 390] on td "DOYANTOTO" at bounding box center [66, 401] width 102 height 57
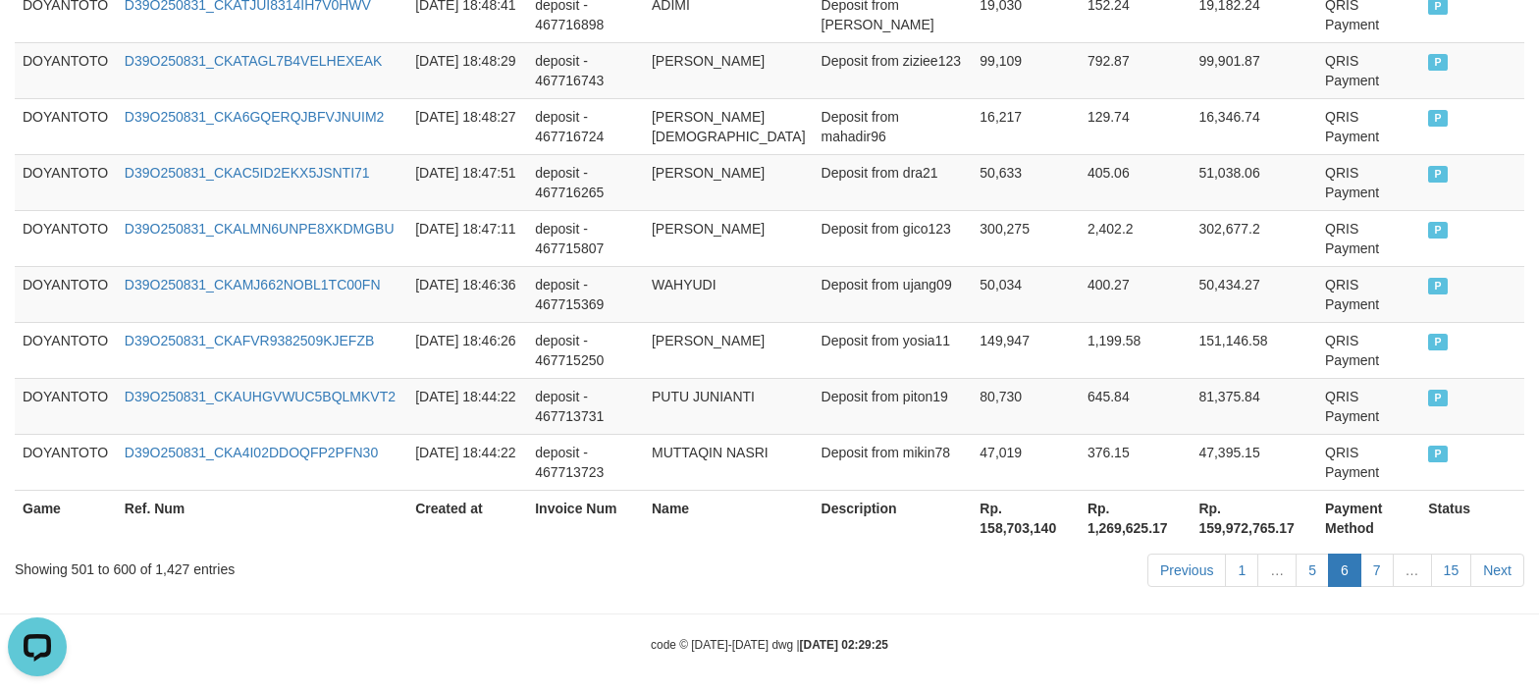
scroll to position [5919, 0]
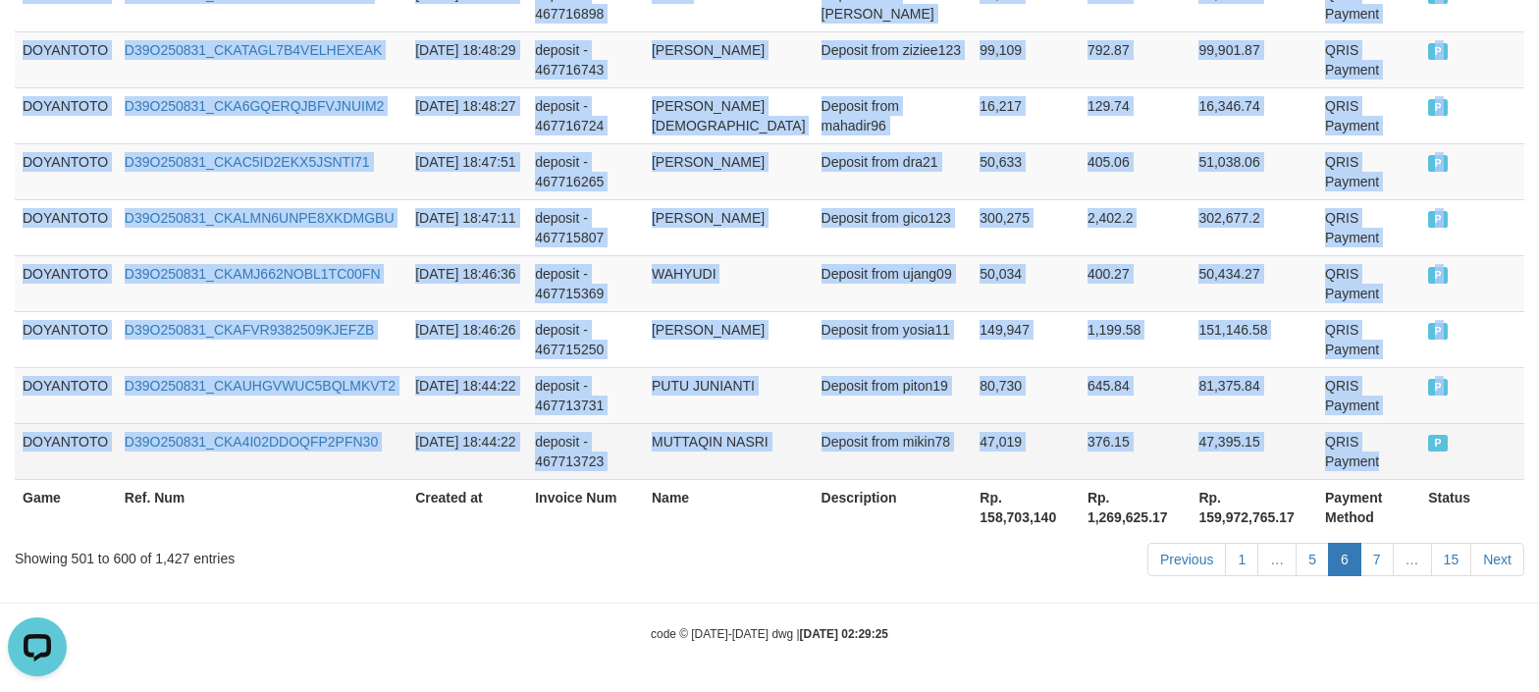
click at [1357, 458] on td "QRIS Payment" at bounding box center [1369, 451] width 103 height 56
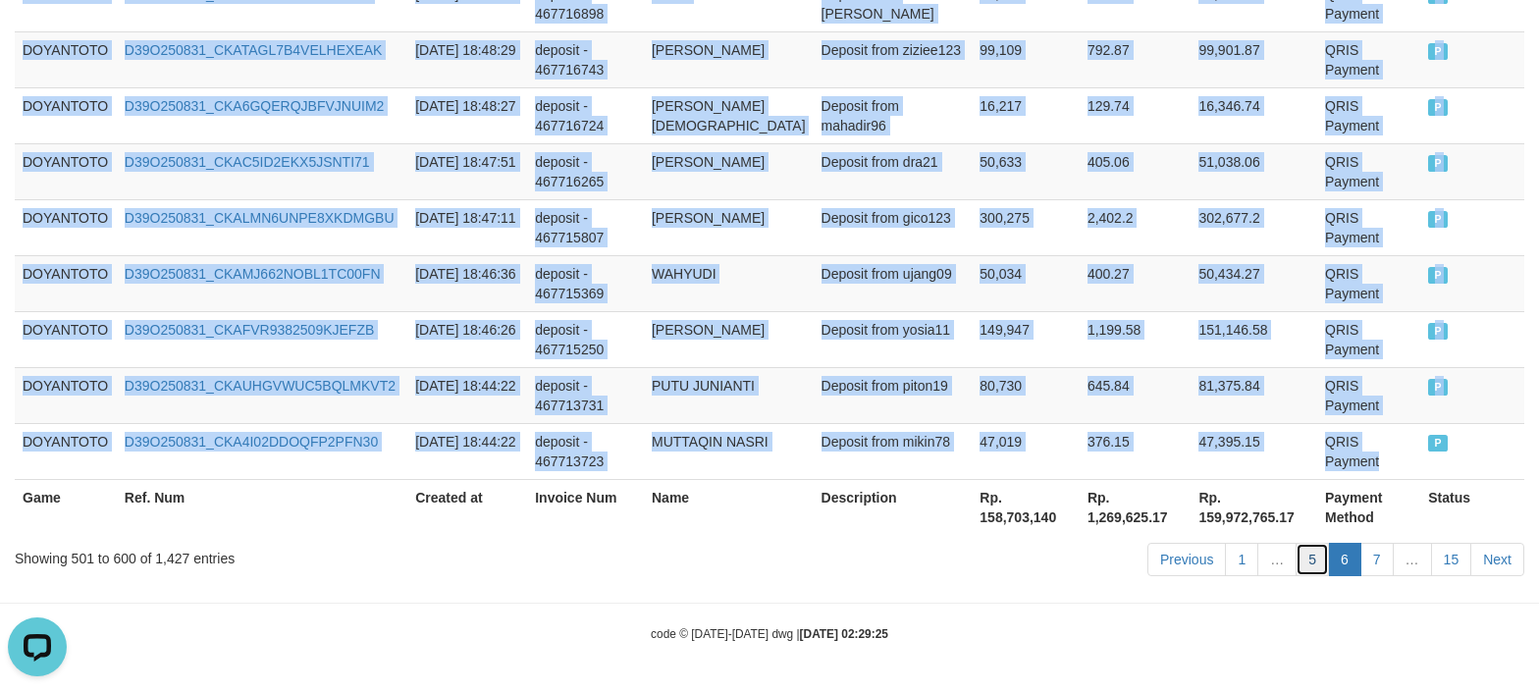
drag, startPoint x: 1319, startPoint y: 573, endPoint x: 565, endPoint y: 620, distance: 755.5
click at [1319, 573] on link "5" at bounding box center [1312, 559] width 33 height 33
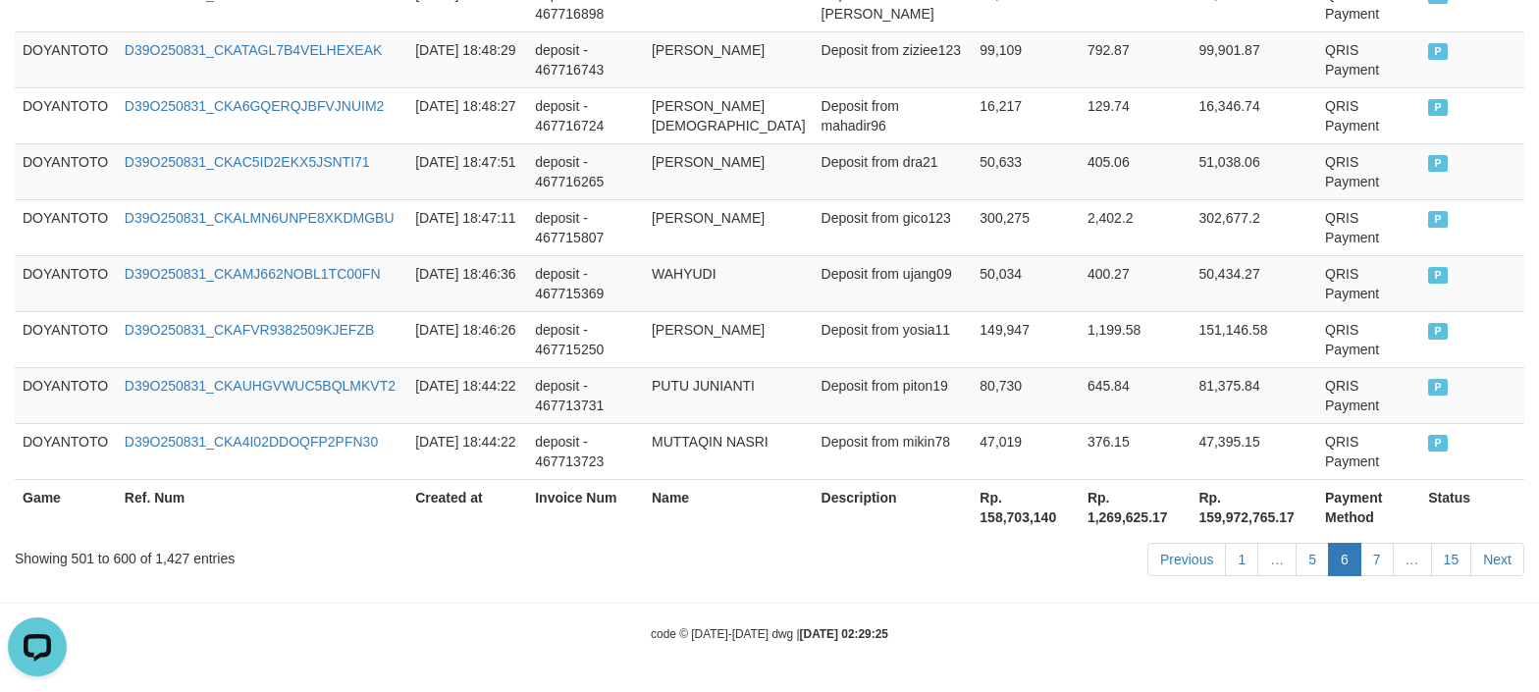
drag, startPoint x: 565, startPoint y: 620, endPoint x: 550, endPoint y: 618, distance: 16.0
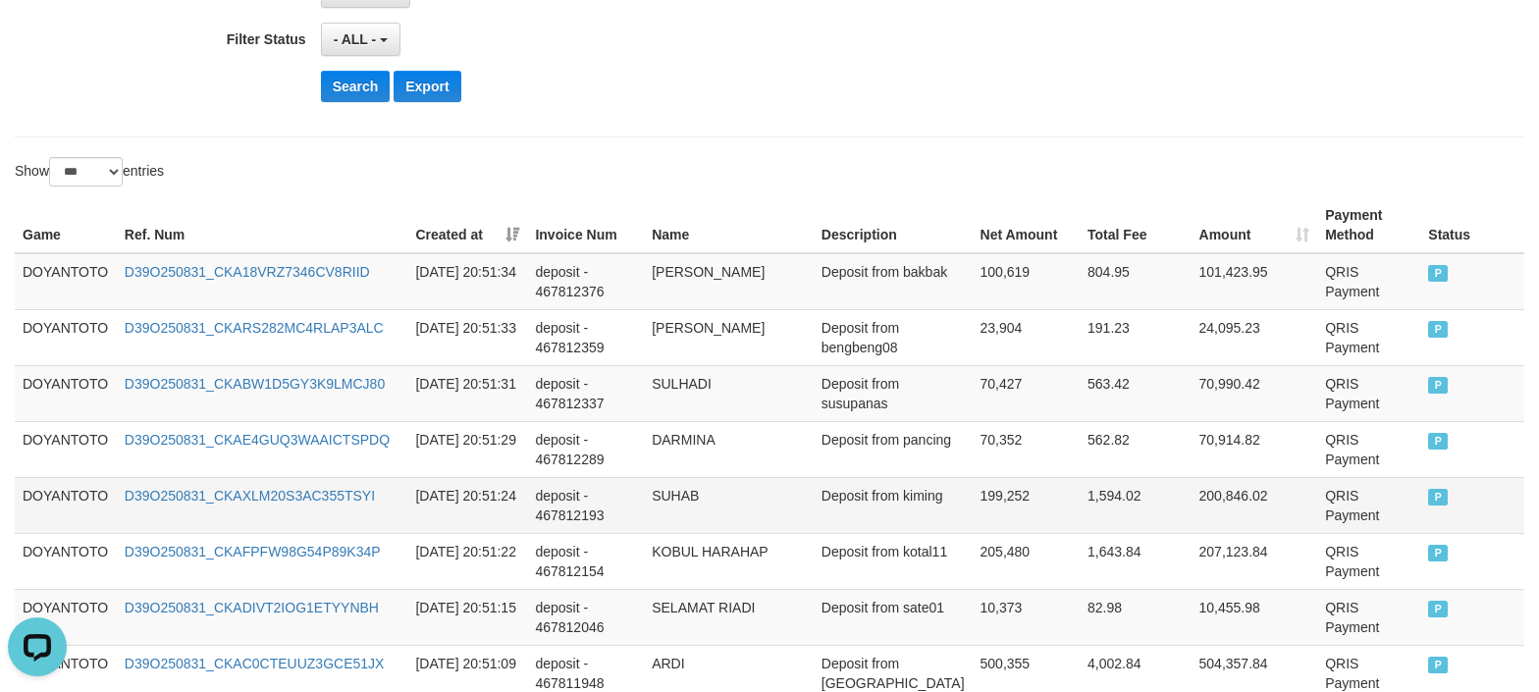
scroll to position [523, 0]
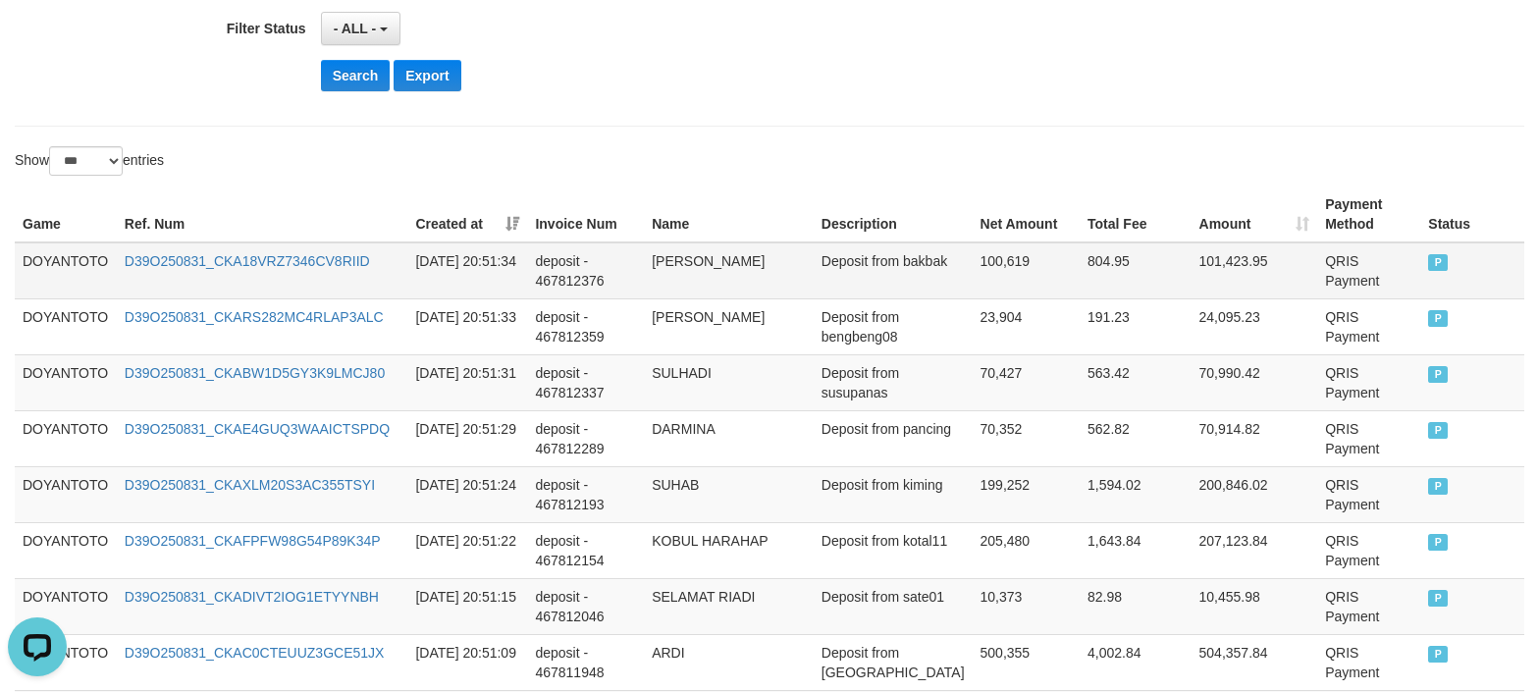
click at [90, 272] on td "DOYANTOTO" at bounding box center [66, 270] width 102 height 57
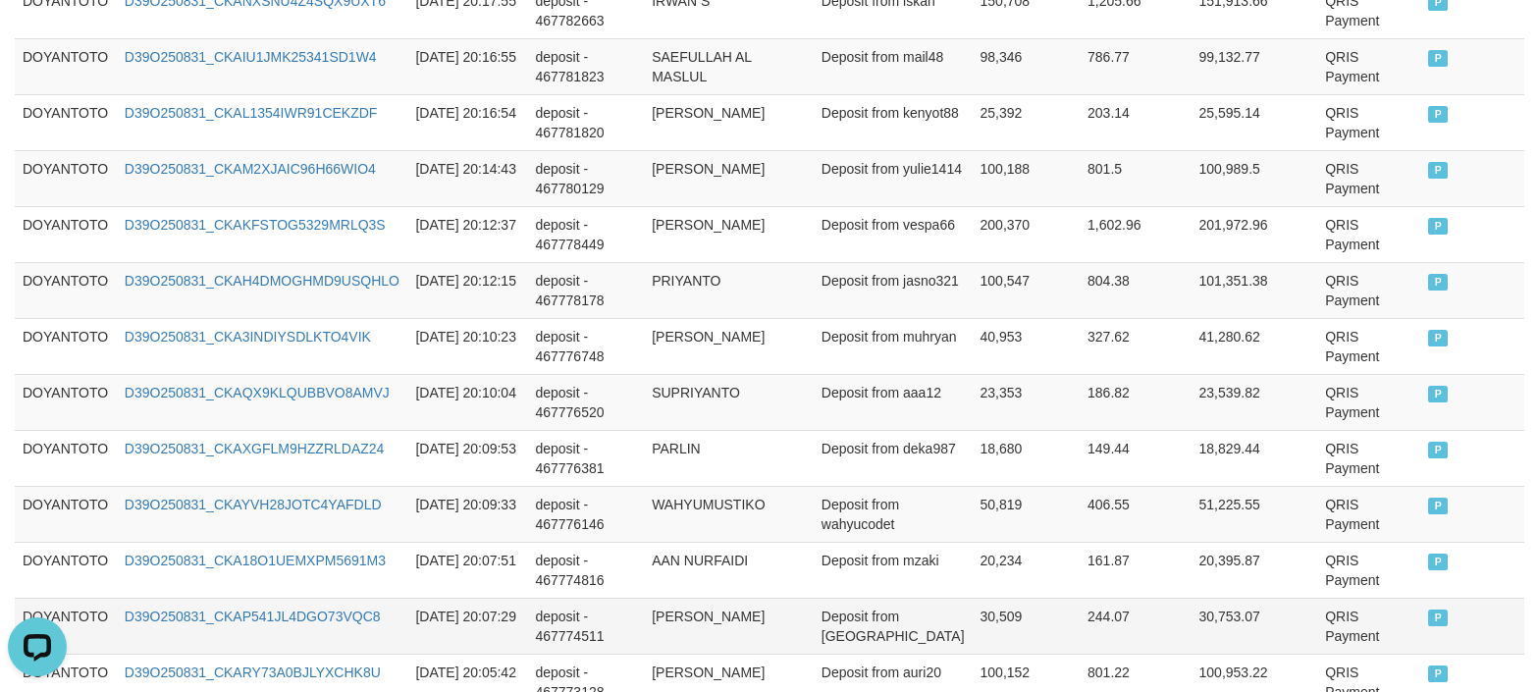
scroll to position [5919, 0]
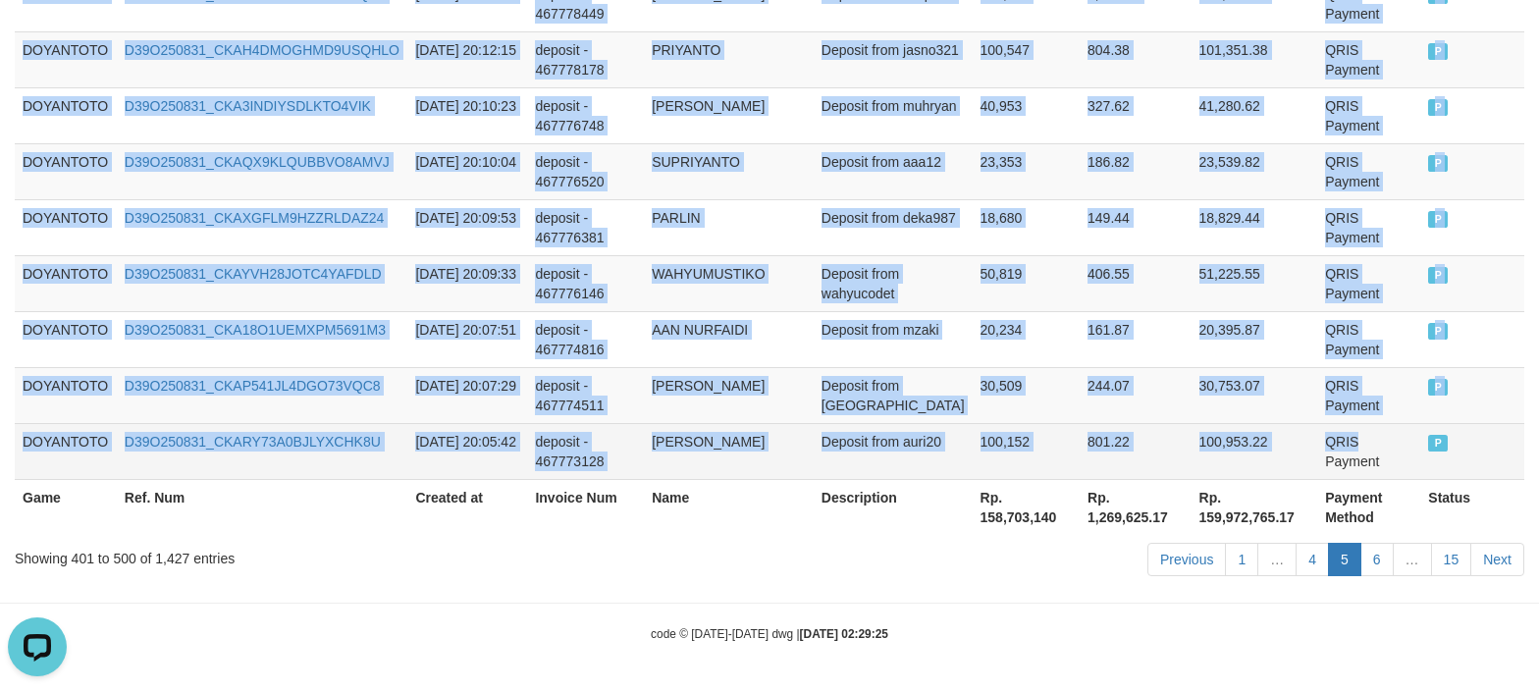
click at [1352, 448] on td "QRIS Payment" at bounding box center [1369, 451] width 103 height 56
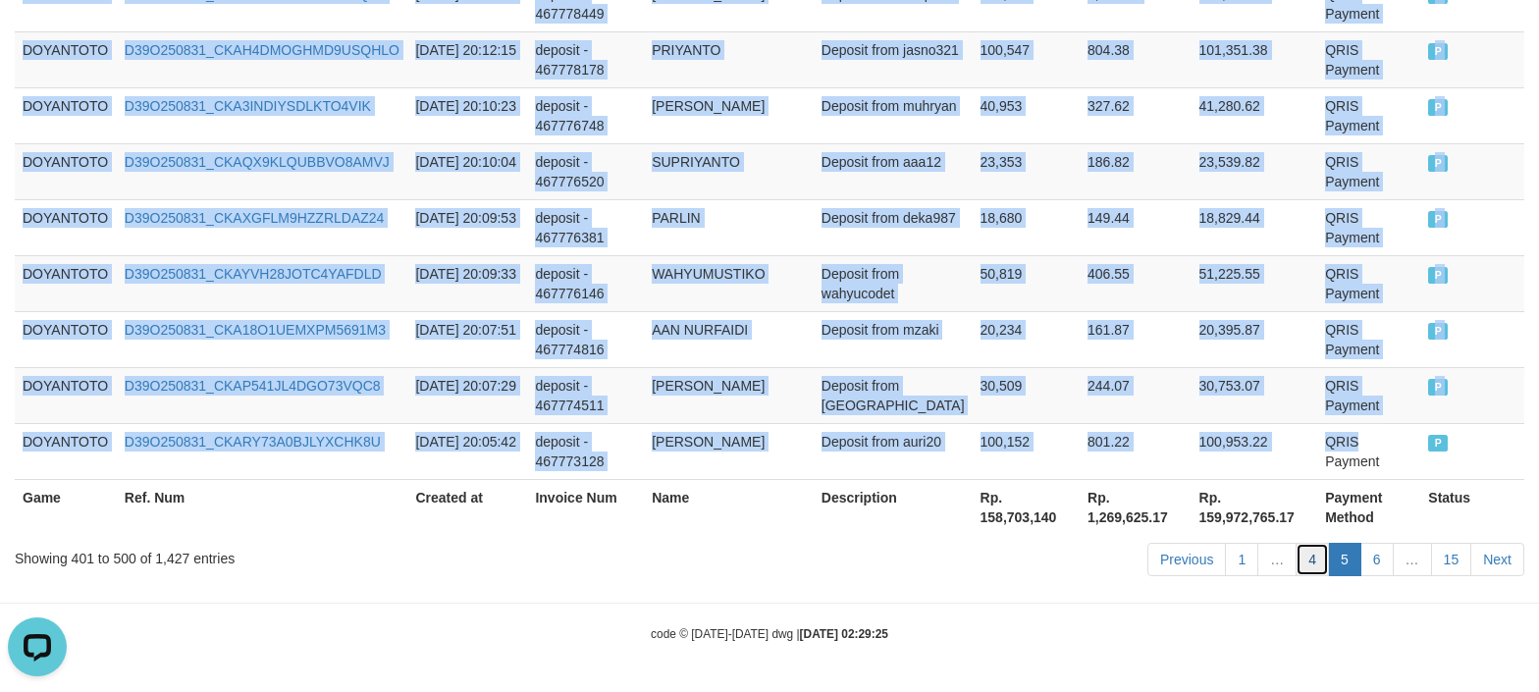
click at [1312, 560] on link "4" at bounding box center [1312, 559] width 33 height 33
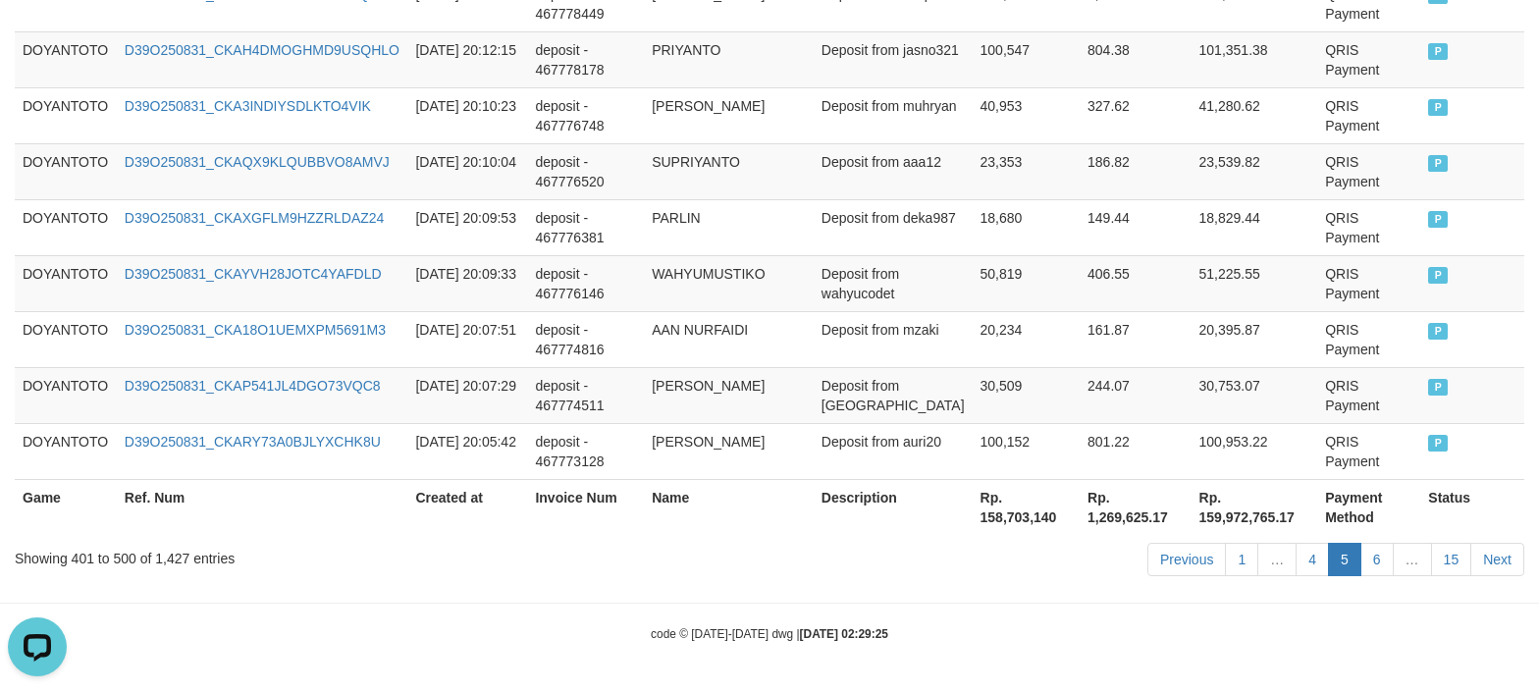
click at [586, 630] on div "code © [DATE]-[DATE] dwg | [DATE] 02:29:25" at bounding box center [769, 633] width 1539 height 20
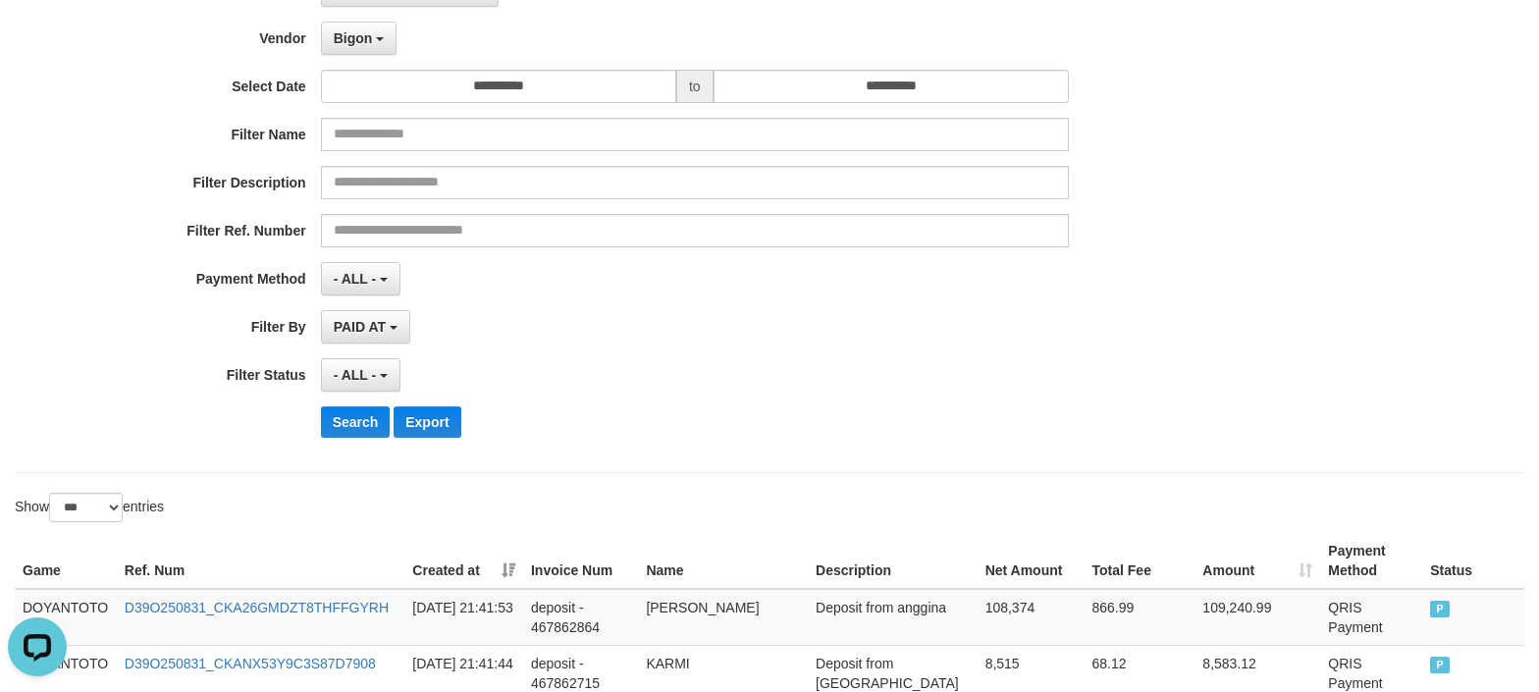
scroll to position [393, 0]
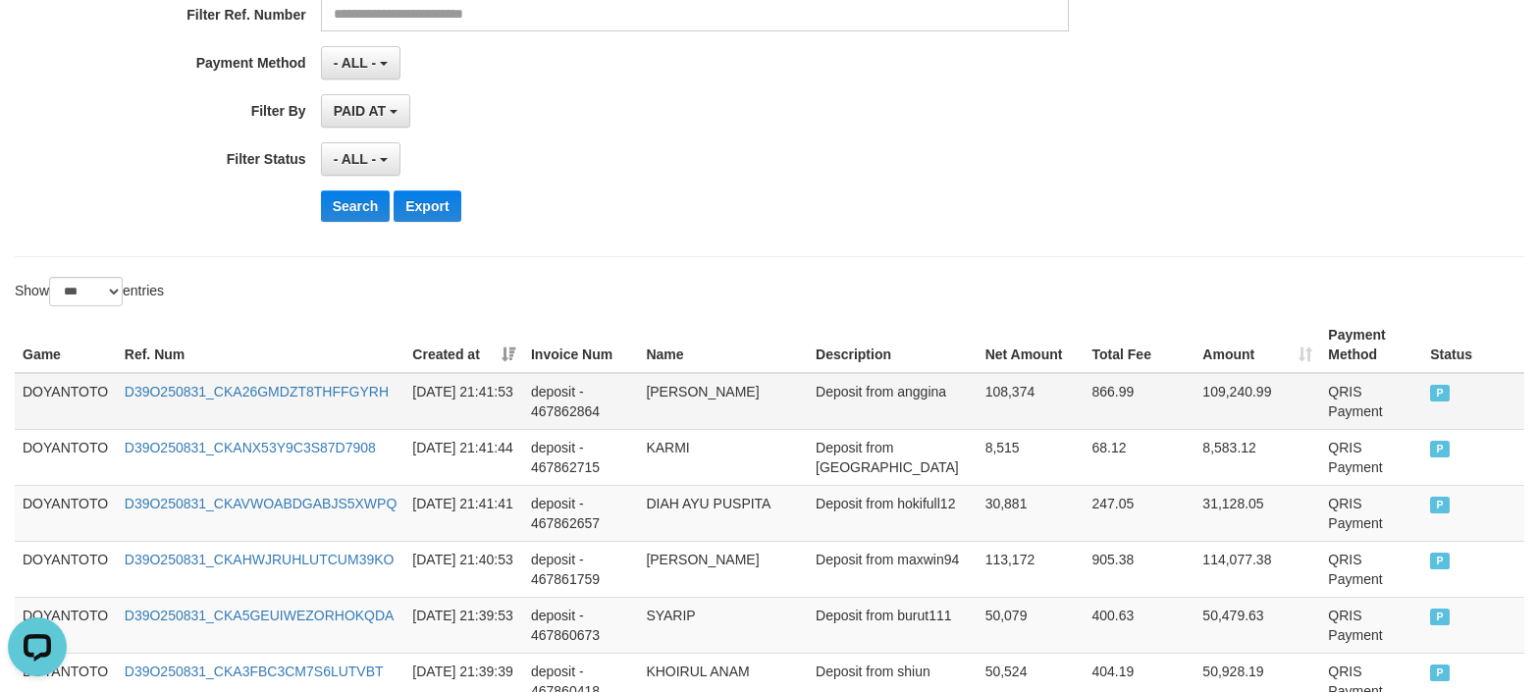
click at [82, 393] on td "DOYANTOTO" at bounding box center [66, 401] width 102 height 57
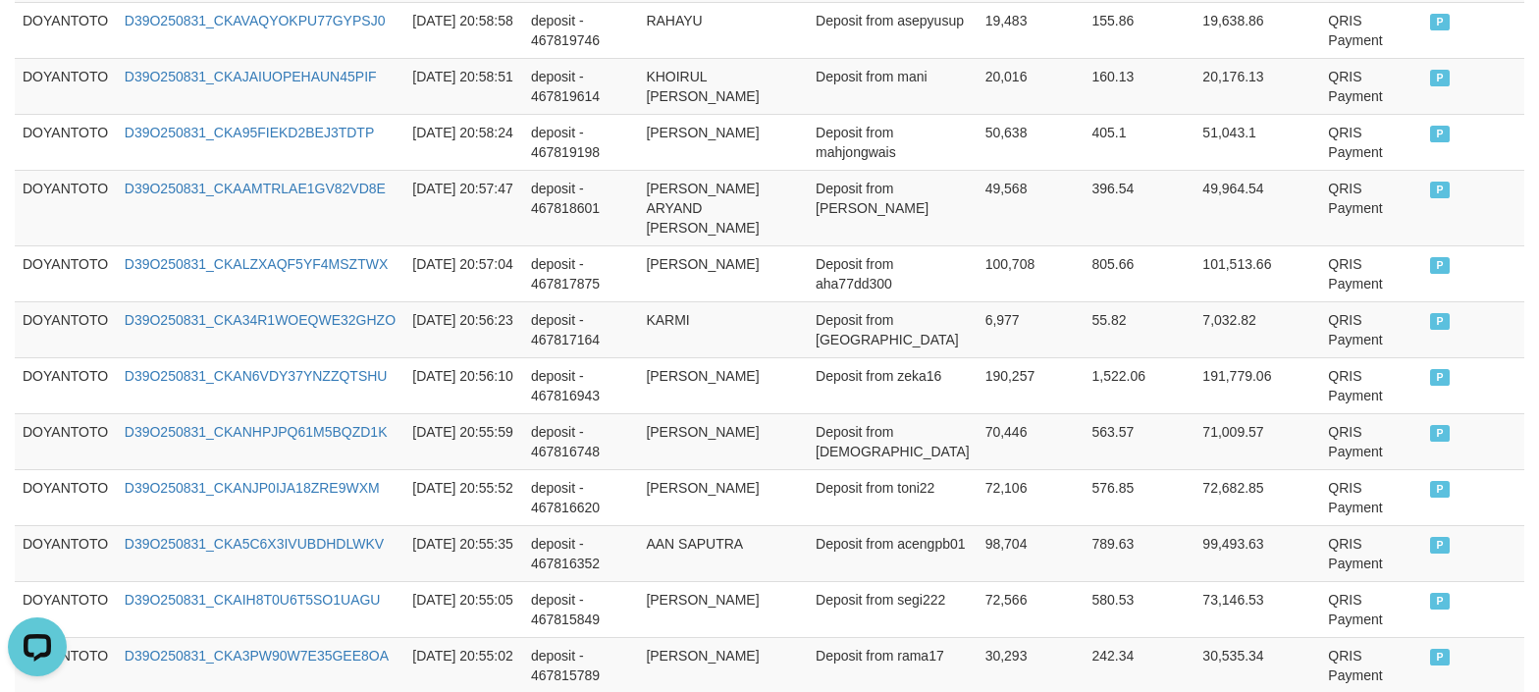
scroll to position [5919, 0]
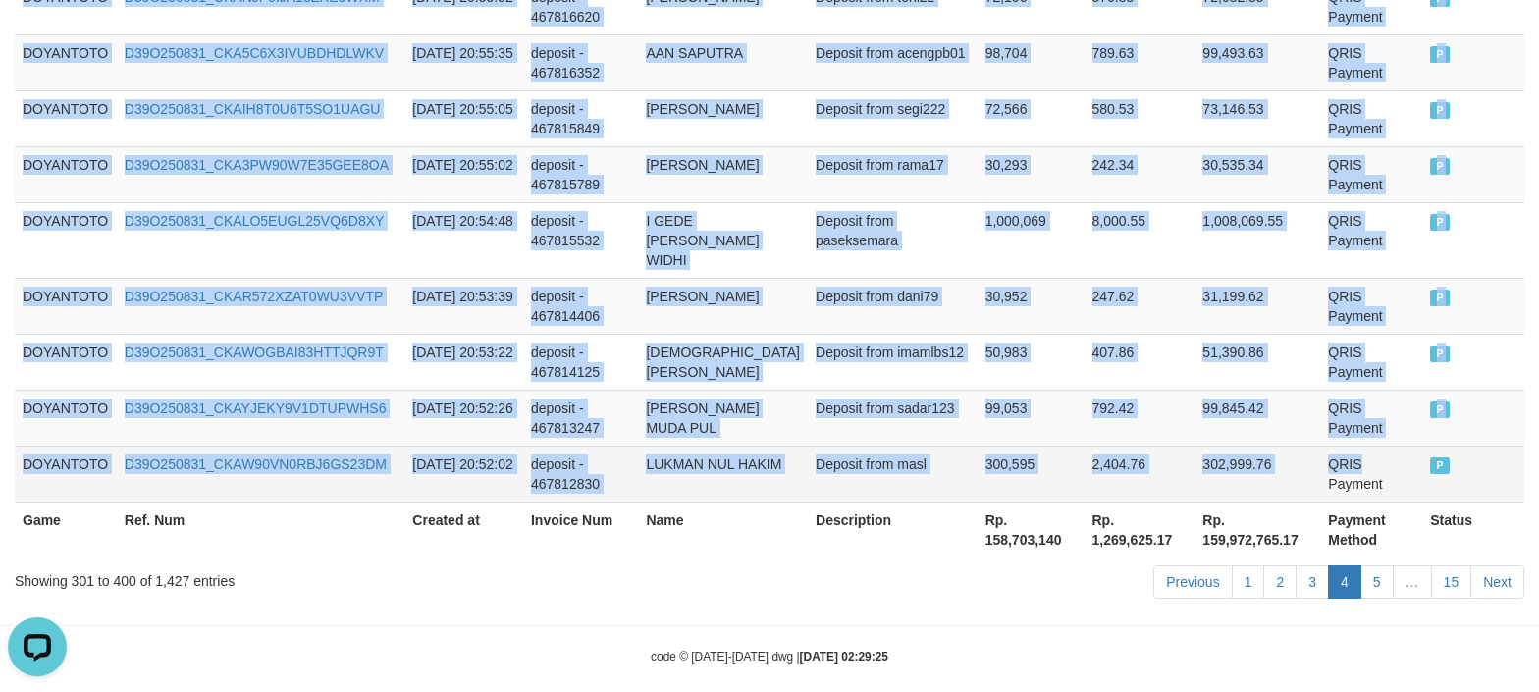
click at [1355, 449] on td "QRIS Payment" at bounding box center [1371, 474] width 102 height 56
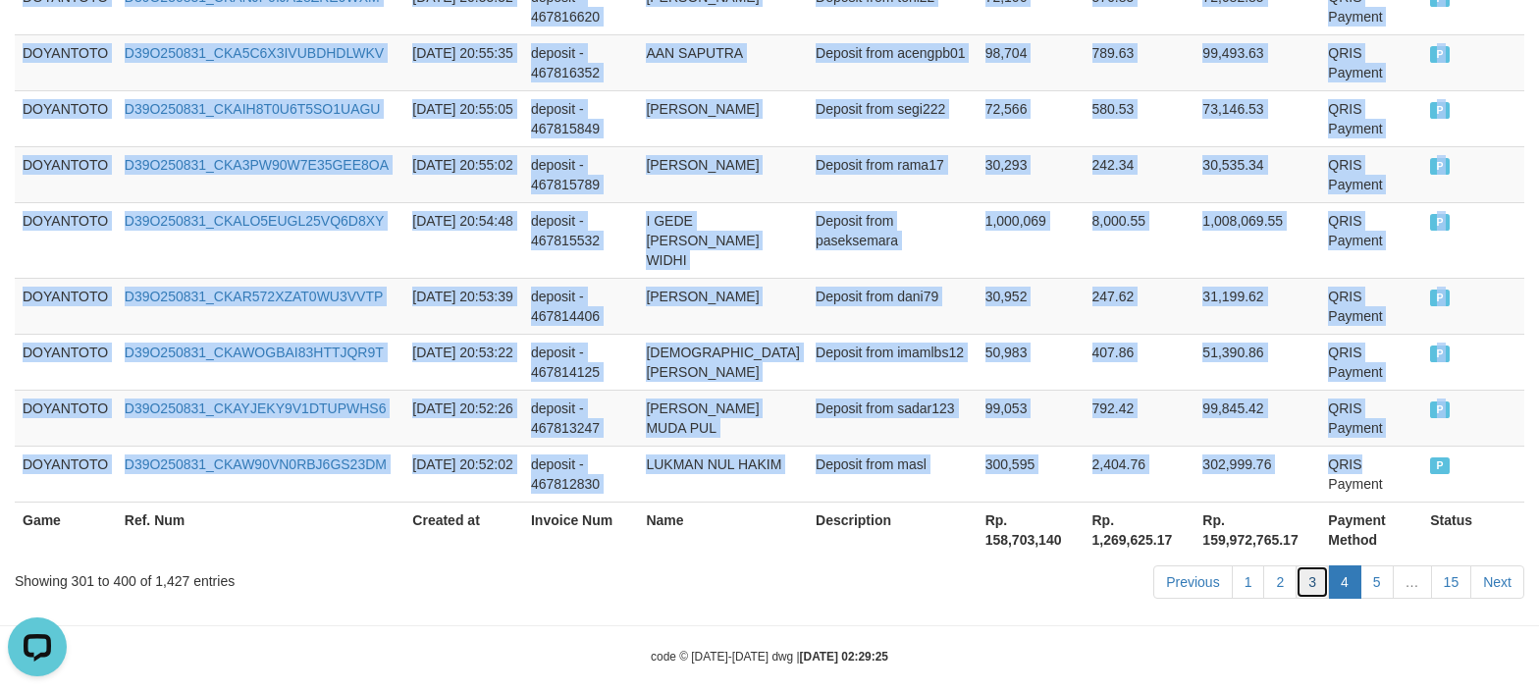
drag, startPoint x: 1313, startPoint y: 570, endPoint x: 966, endPoint y: 625, distance: 350.9
click at [1313, 570] on link "3" at bounding box center [1312, 581] width 33 height 33
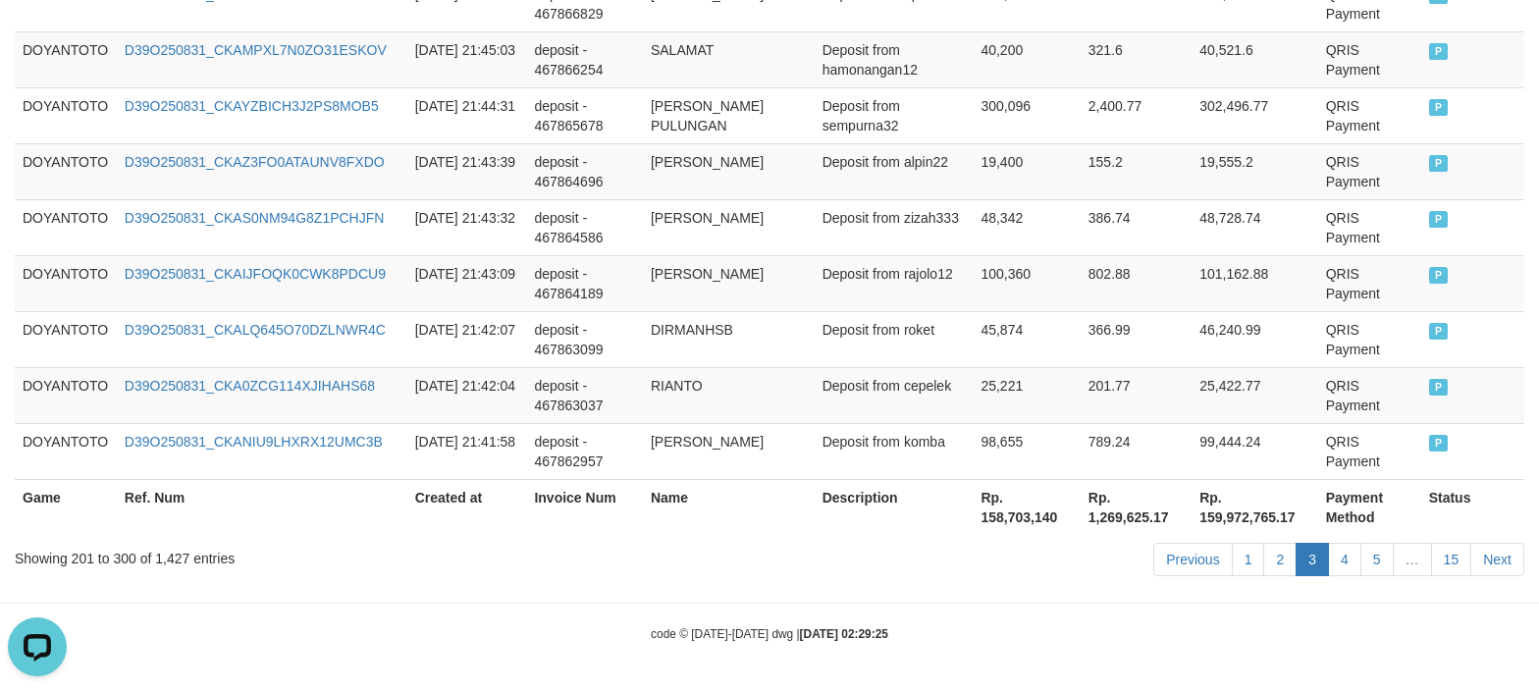
drag, startPoint x: 617, startPoint y: 650, endPoint x: 621, endPoint y: 662, distance: 12.8
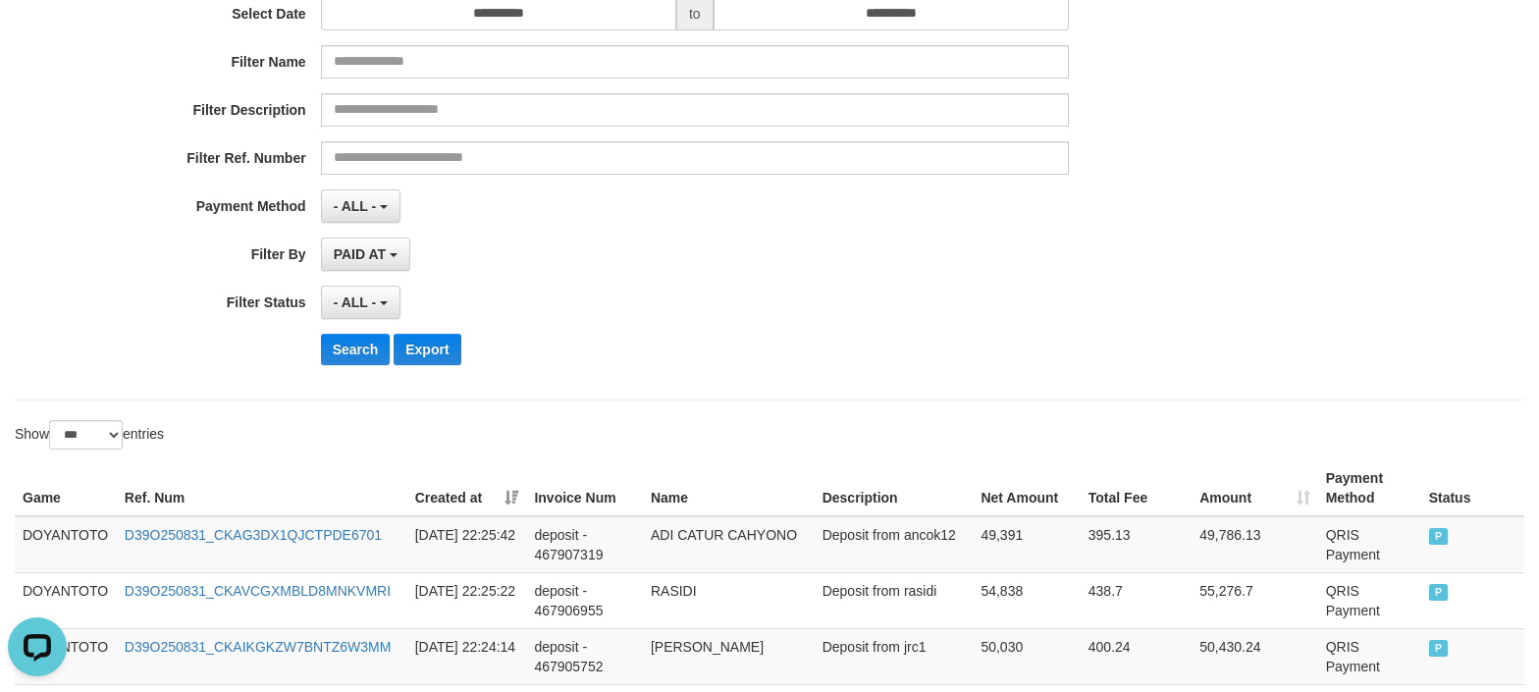
scroll to position [261, 0]
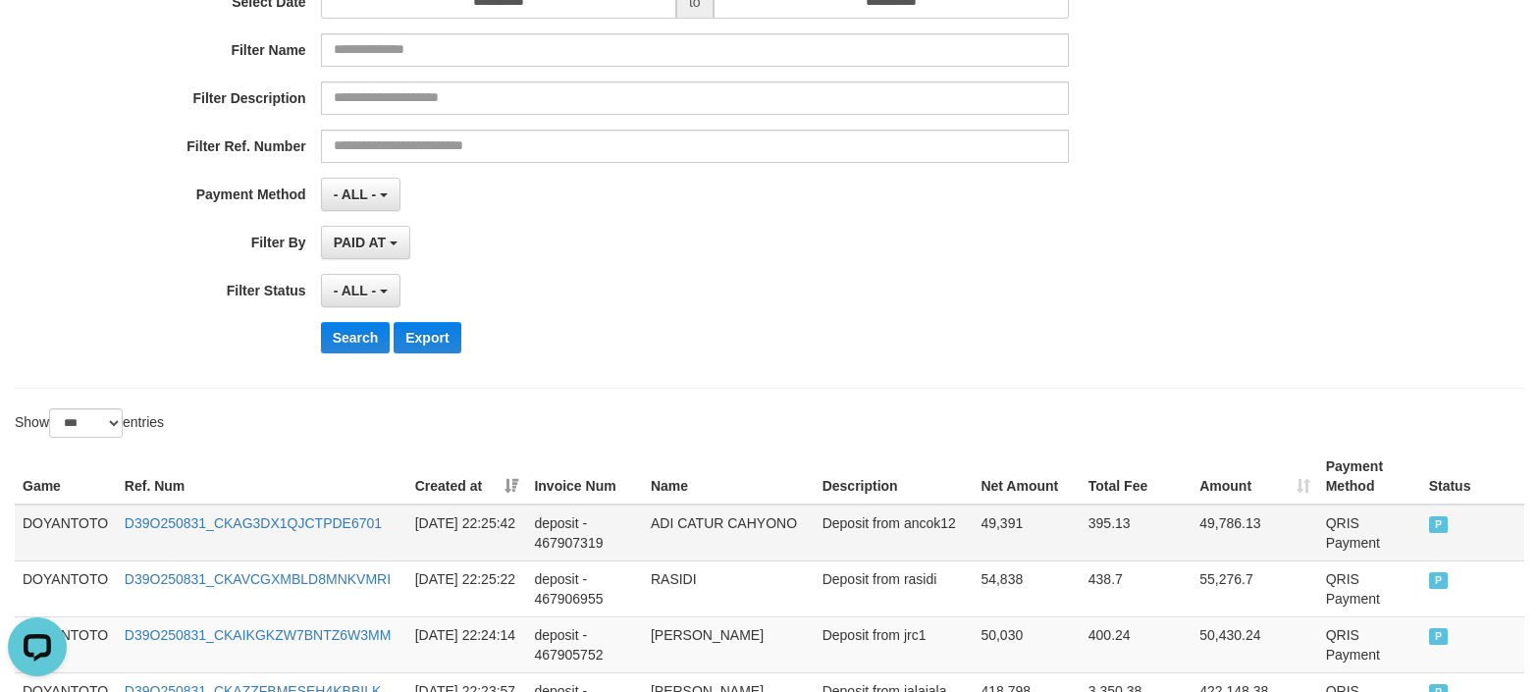
click at [72, 522] on td "DOYANTOTO" at bounding box center [66, 533] width 102 height 57
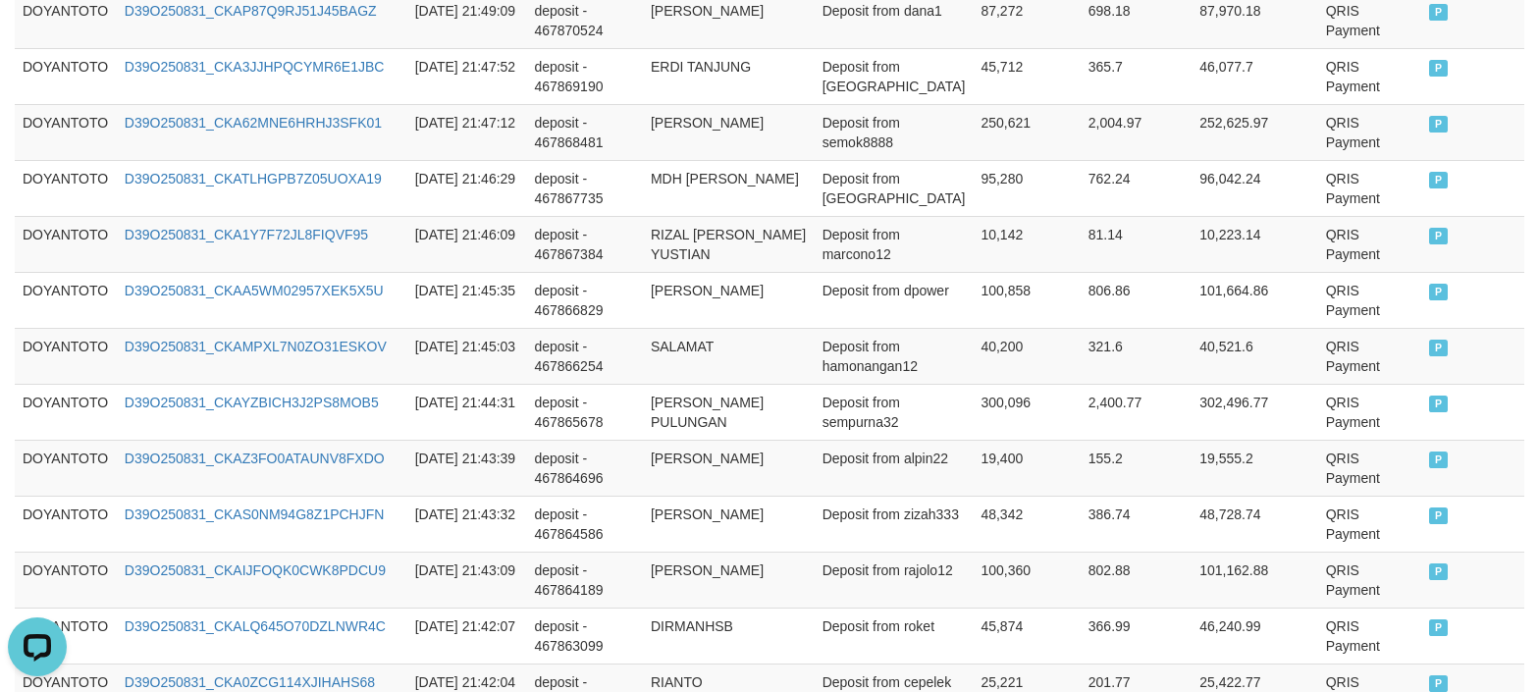
scroll to position [5919, 0]
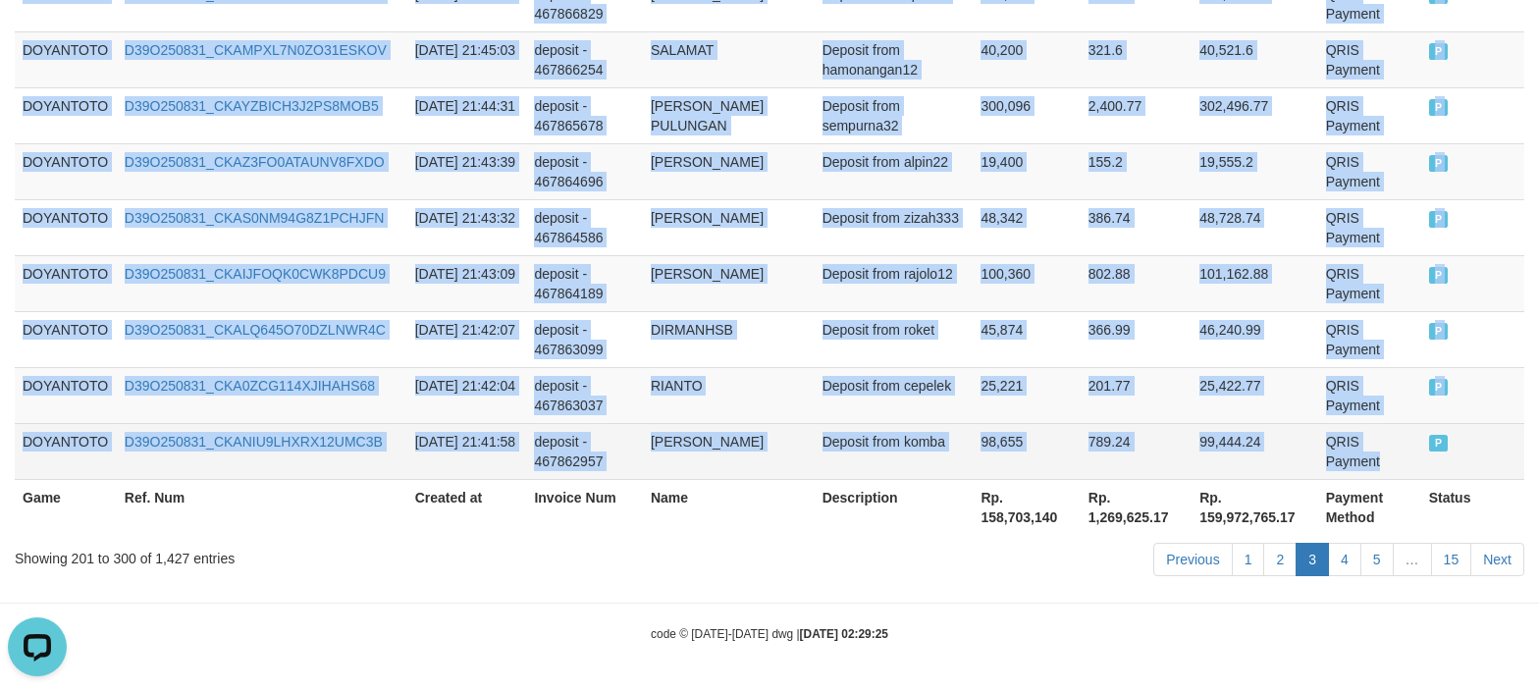
click at [1355, 460] on td "QRIS Payment" at bounding box center [1370, 451] width 103 height 56
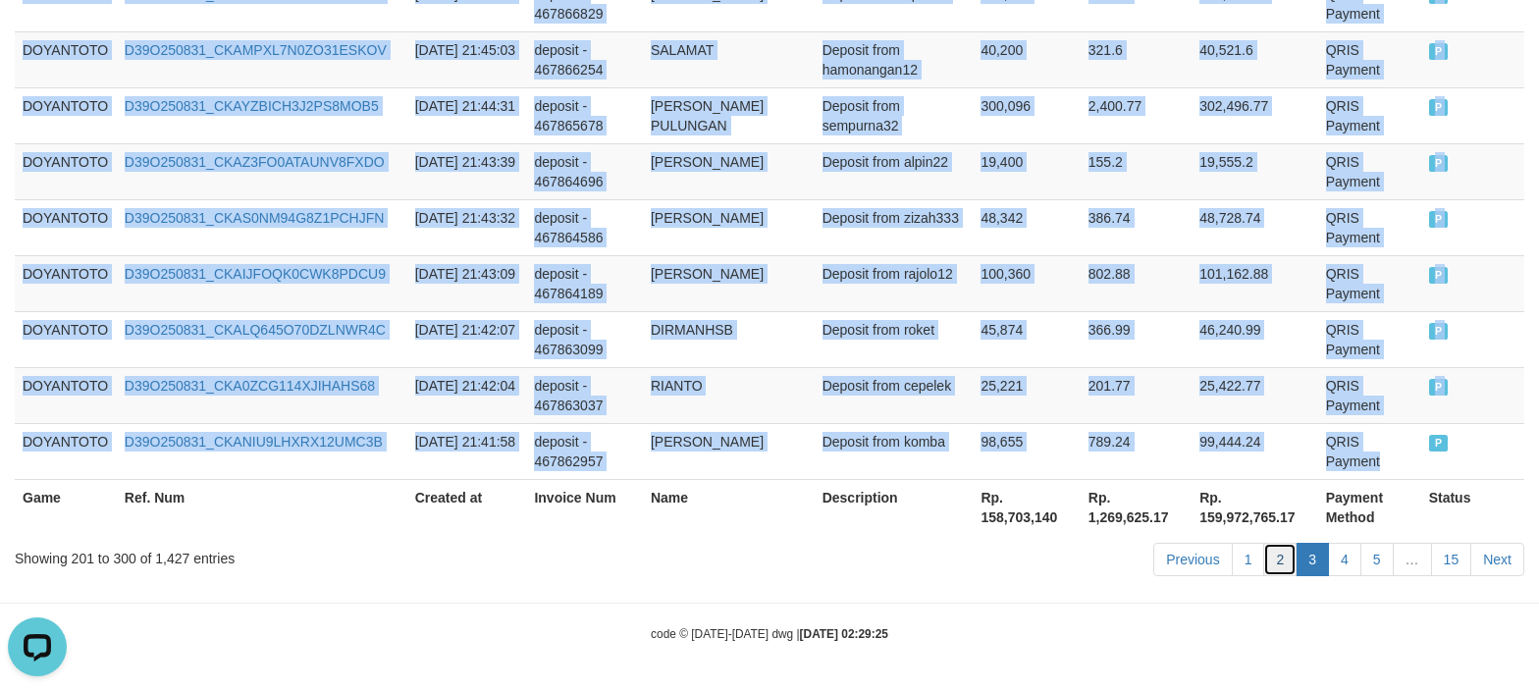
drag, startPoint x: 1274, startPoint y: 567, endPoint x: 687, endPoint y: 582, distance: 587.3
click at [1274, 567] on link "2" at bounding box center [1280, 559] width 33 height 33
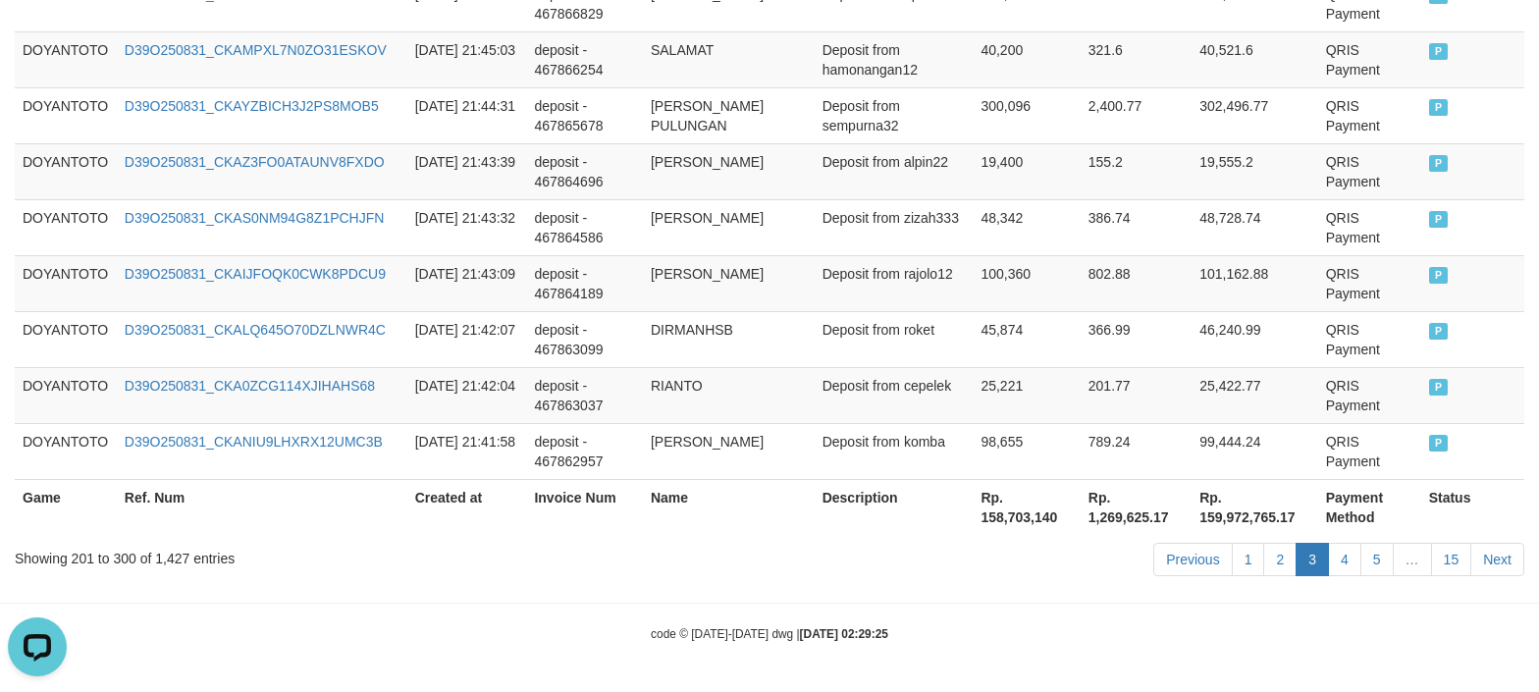
drag, startPoint x: 687, startPoint y: 582, endPoint x: 700, endPoint y: 582, distance: 12.8
click at [687, 582] on div "Previous 1 2 3 4 5 … 15 Next" at bounding box center [1090, 562] width 869 height 42
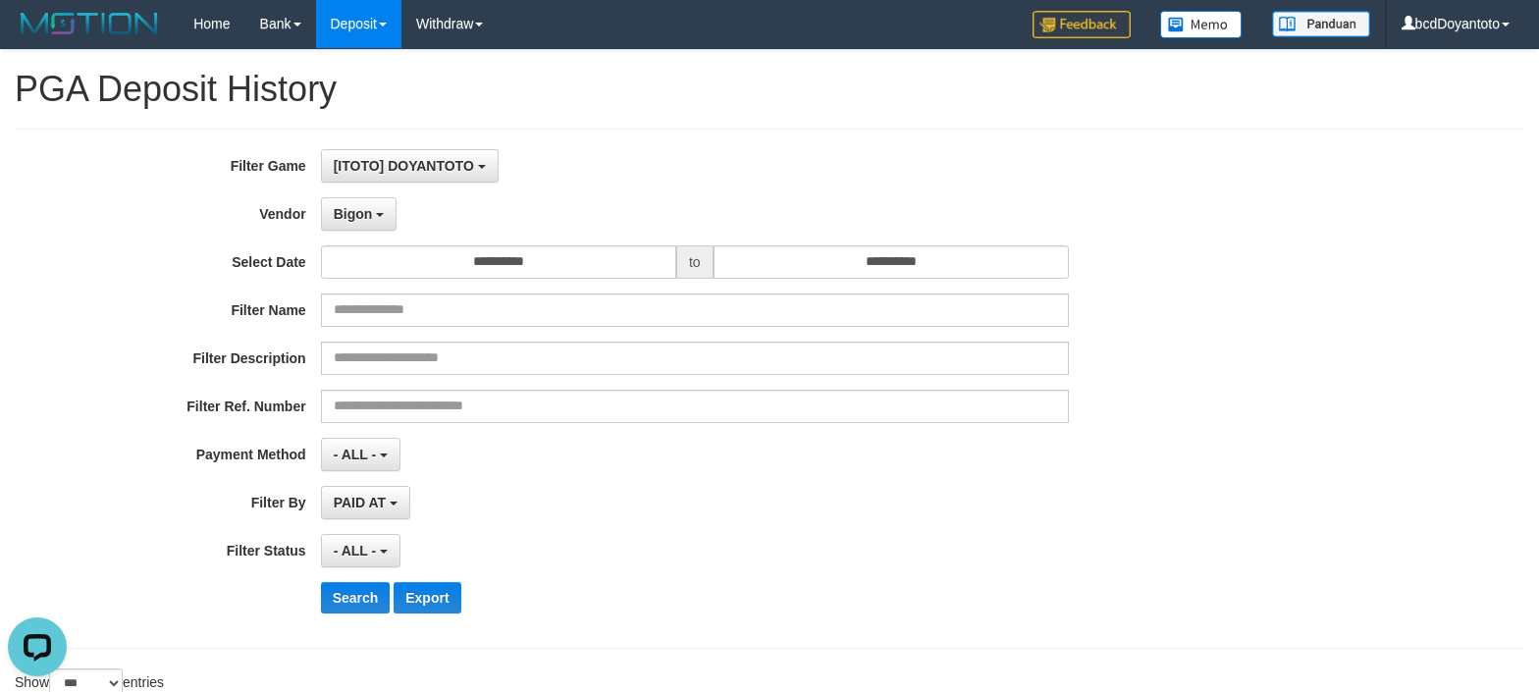
scroll to position [0, 0]
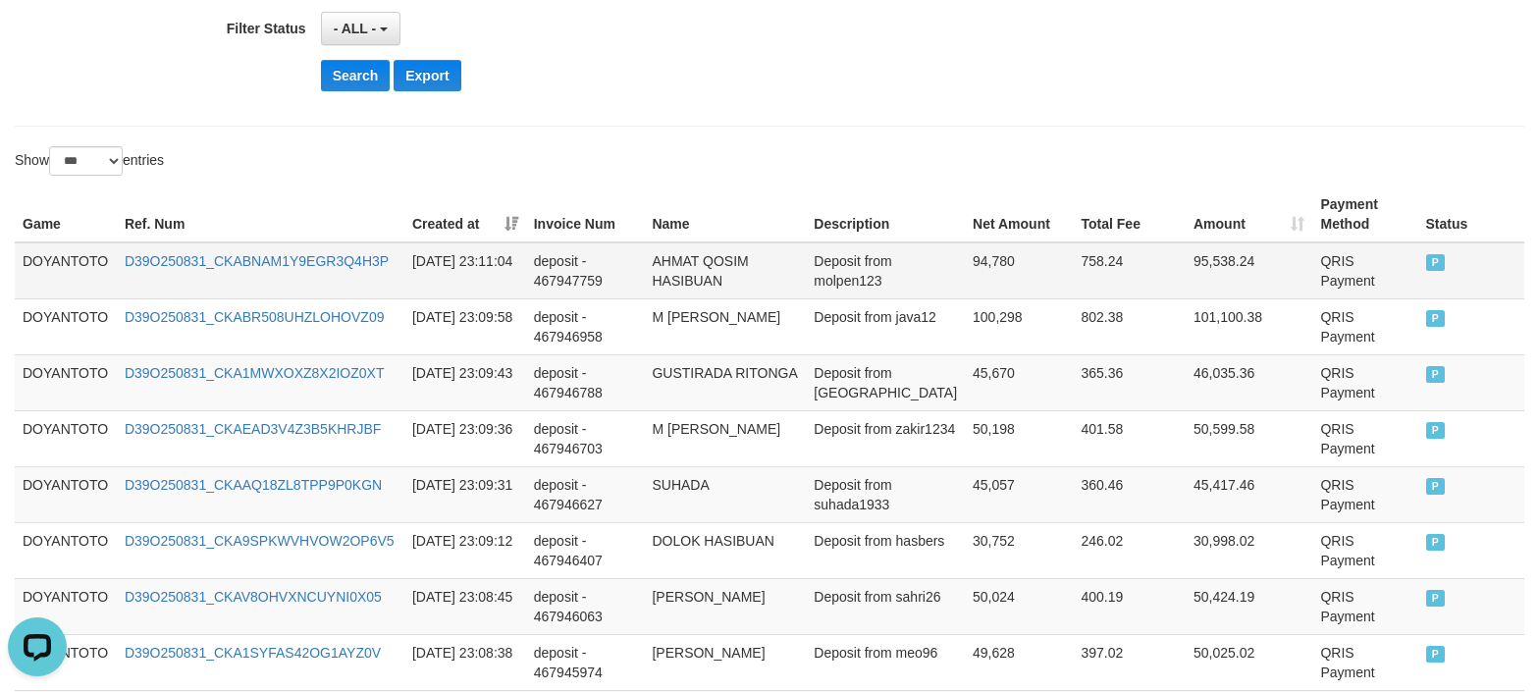
click at [83, 265] on td "DOYANTOTO" at bounding box center [66, 270] width 102 height 57
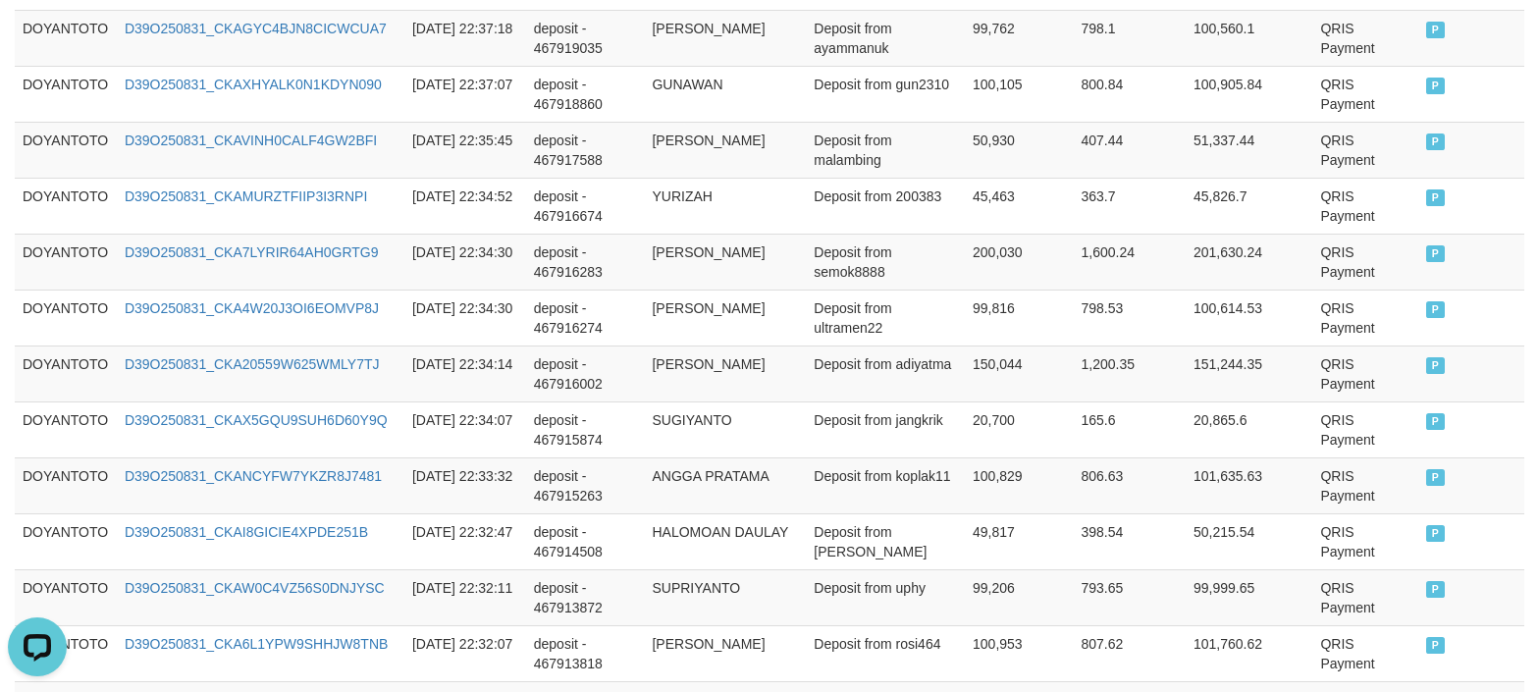
scroll to position [5919, 0]
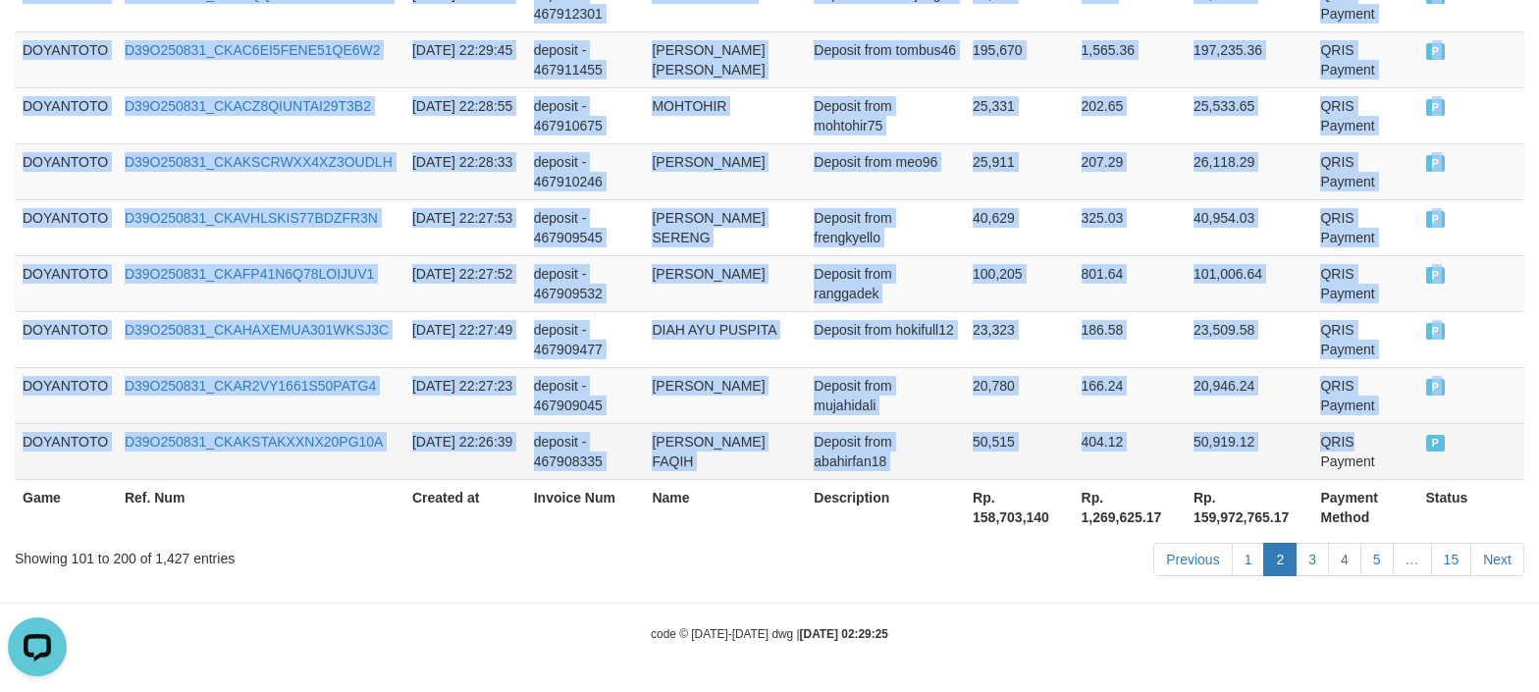
click at [1359, 446] on td "QRIS Payment" at bounding box center [1365, 451] width 105 height 56
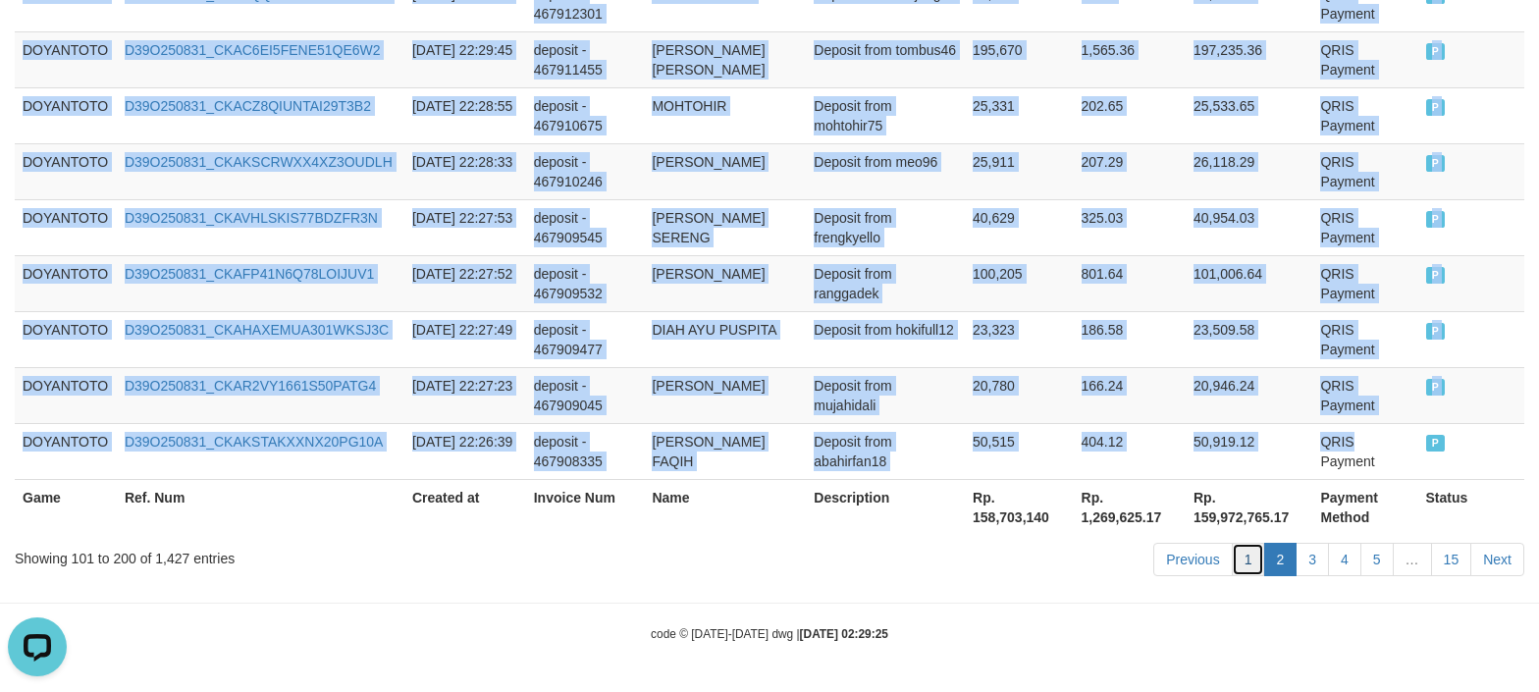
click at [1253, 567] on link "1" at bounding box center [1248, 559] width 33 height 33
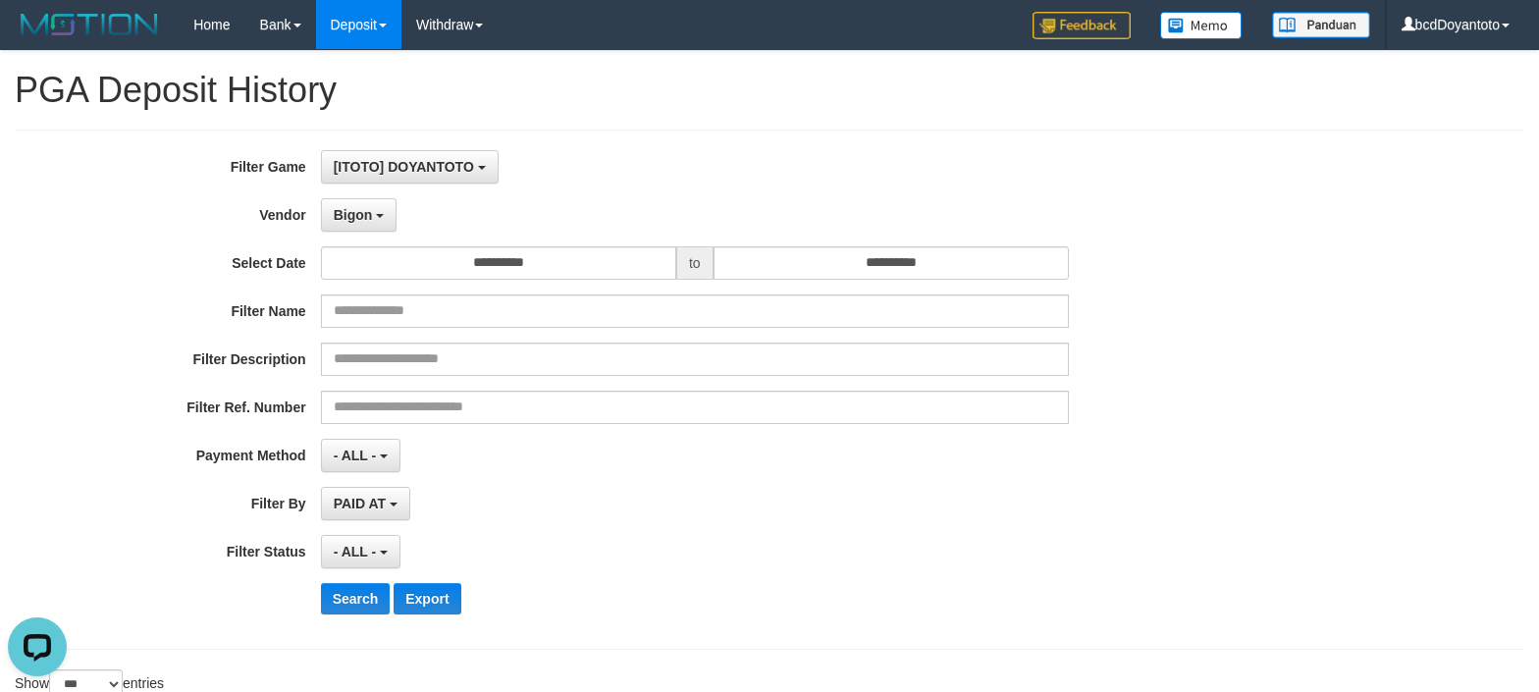
scroll to position [523, 0]
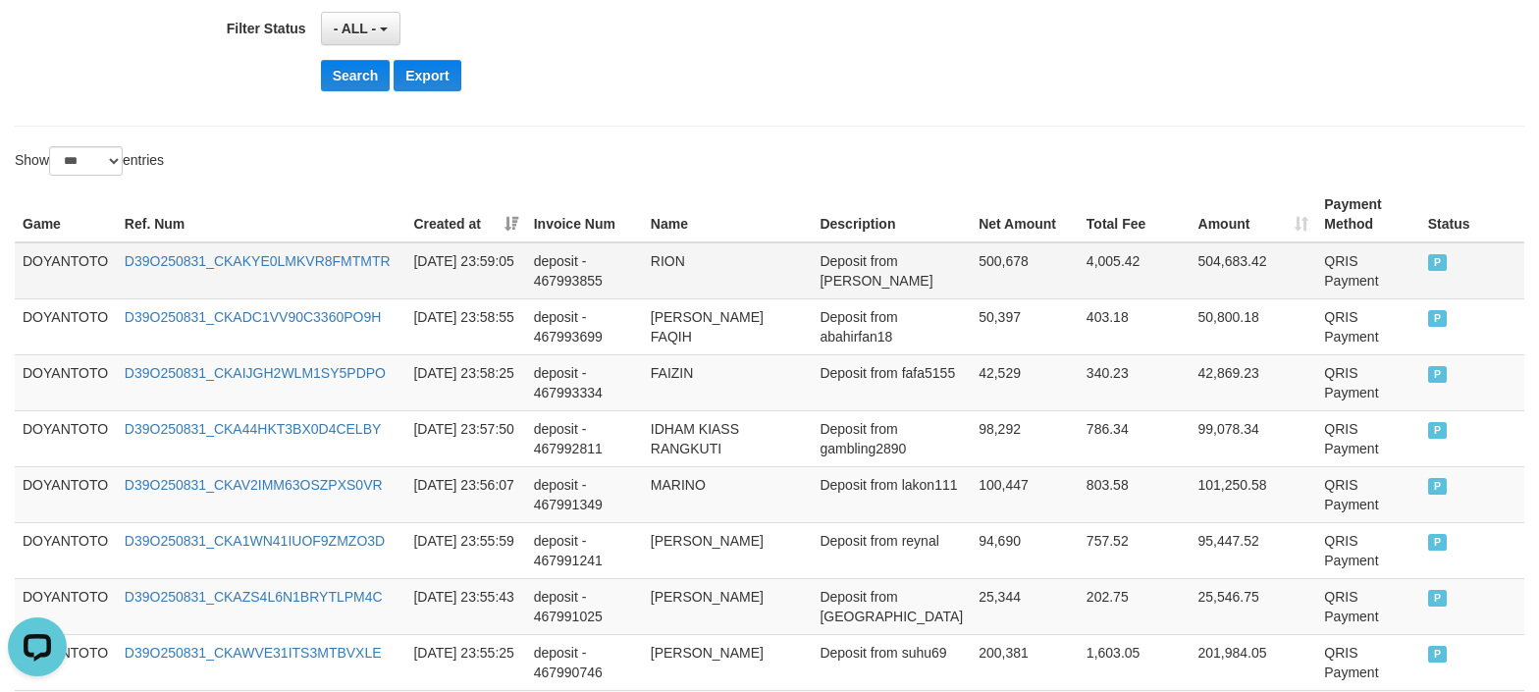
click at [64, 253] on td "DOYANTOTO" at bounding box center [66, 270] width 102 height 57
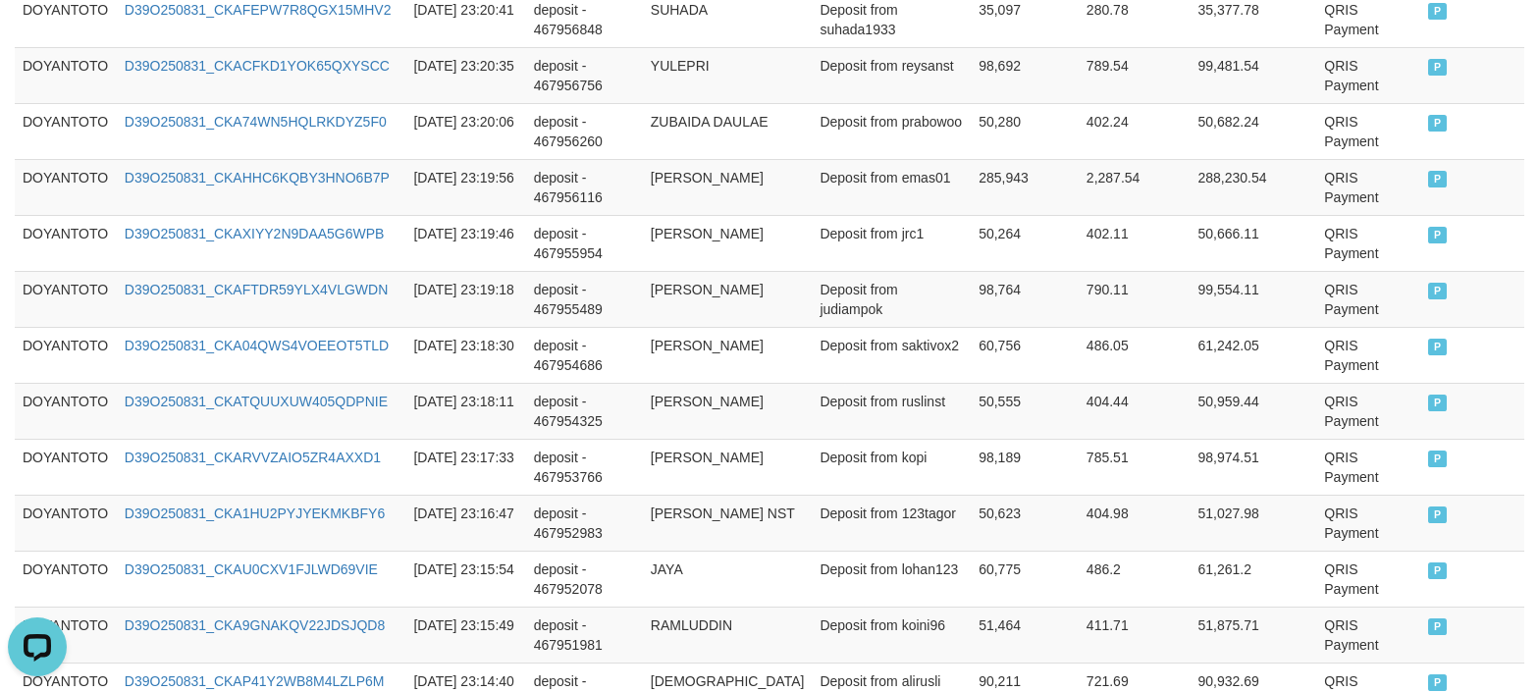
scroll to position [5919, 0]
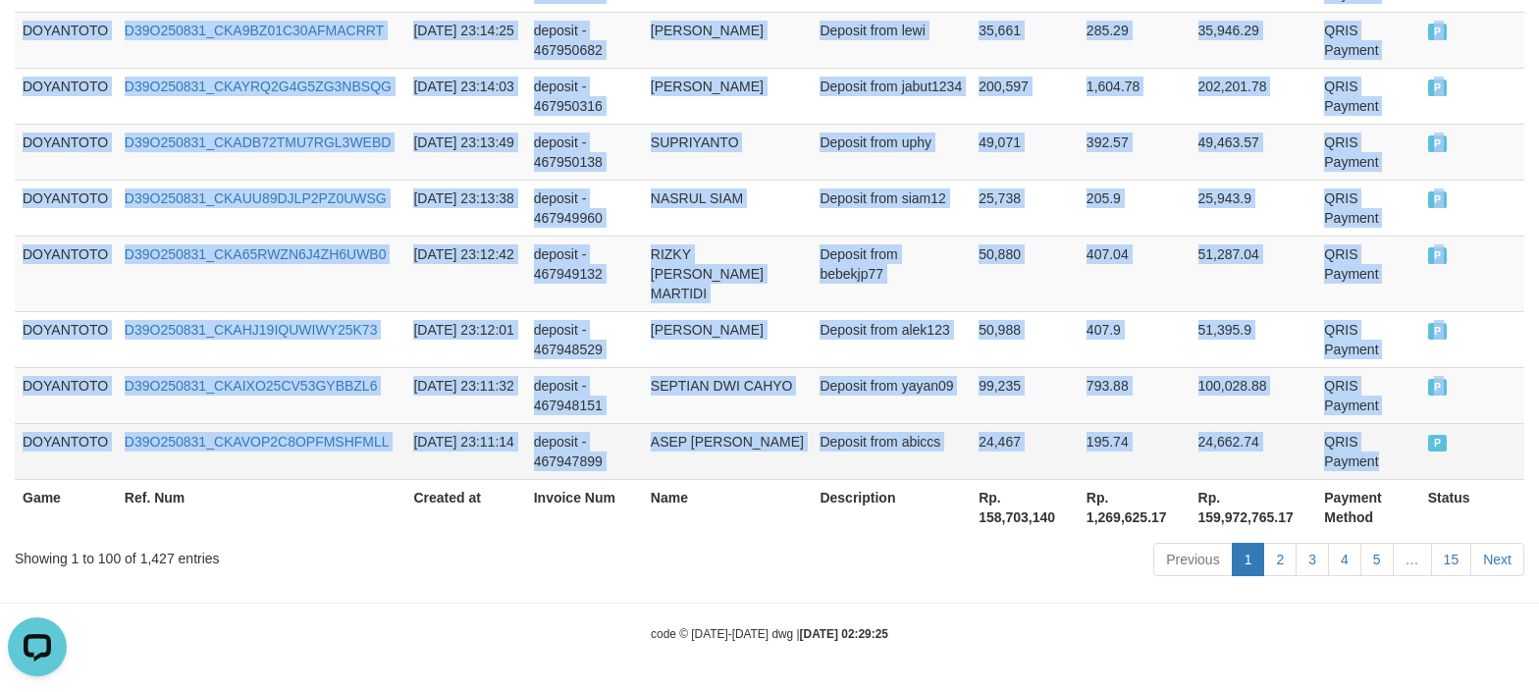
click at [1340, 456] on td "QRIS Payment" at bounding box center [1369, 451] width 104 height 56
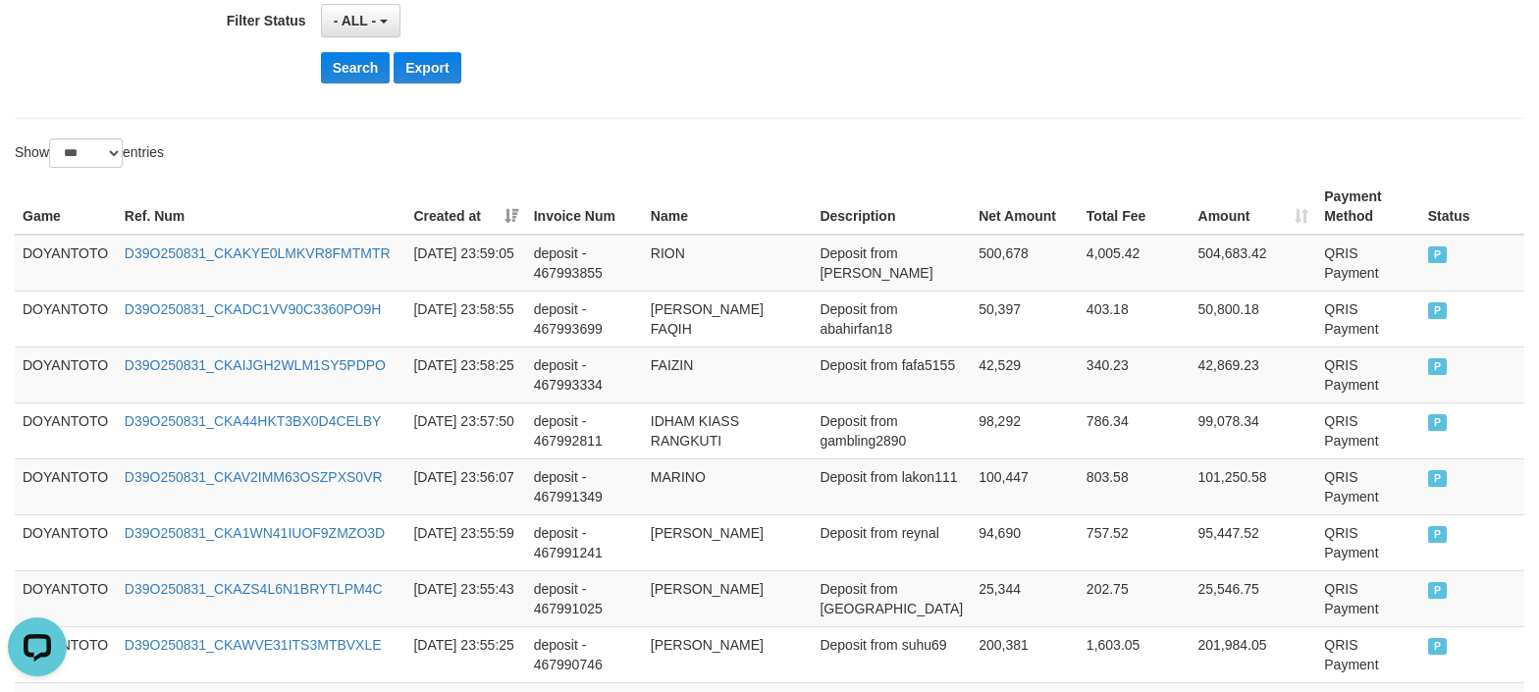
scroll to position [0, 0]
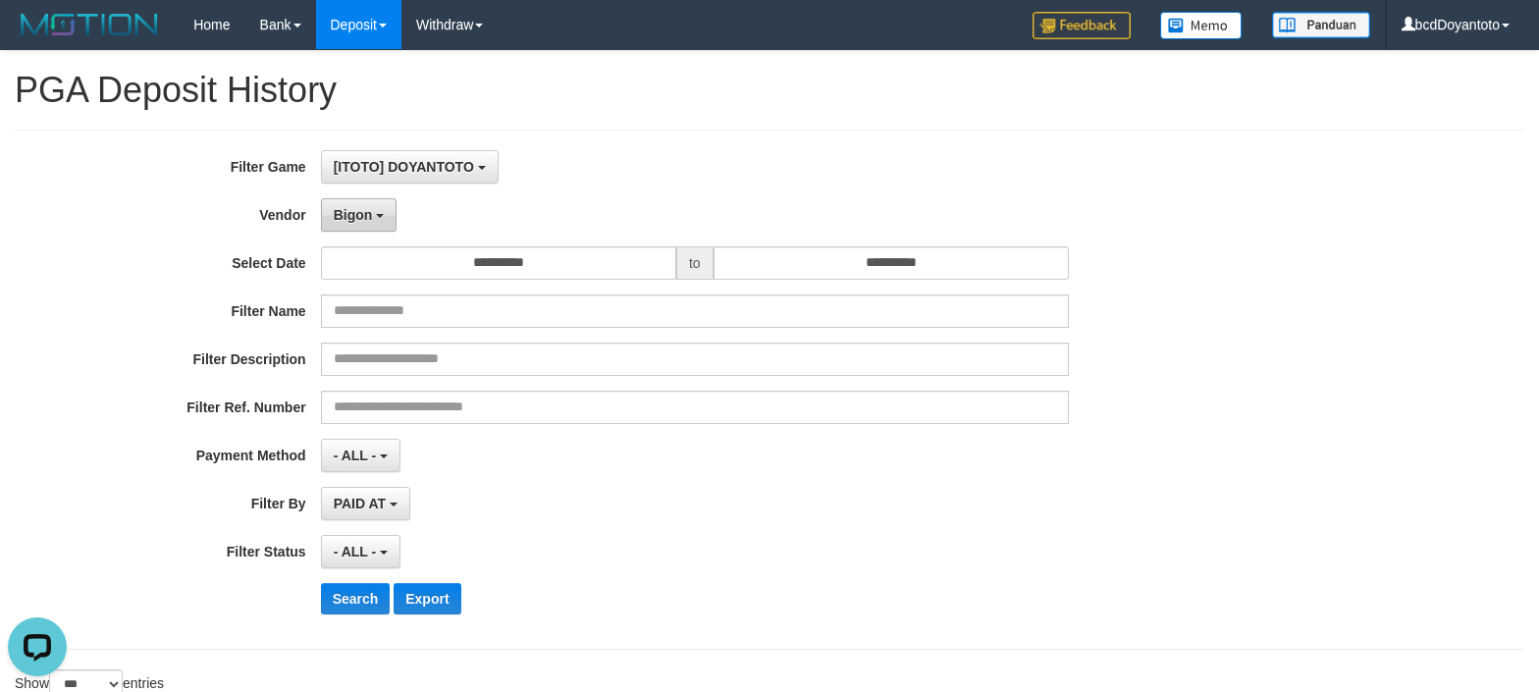
click at [383, 198] on button "Bigon" at bounding box center [359, 214] width 77 height 33
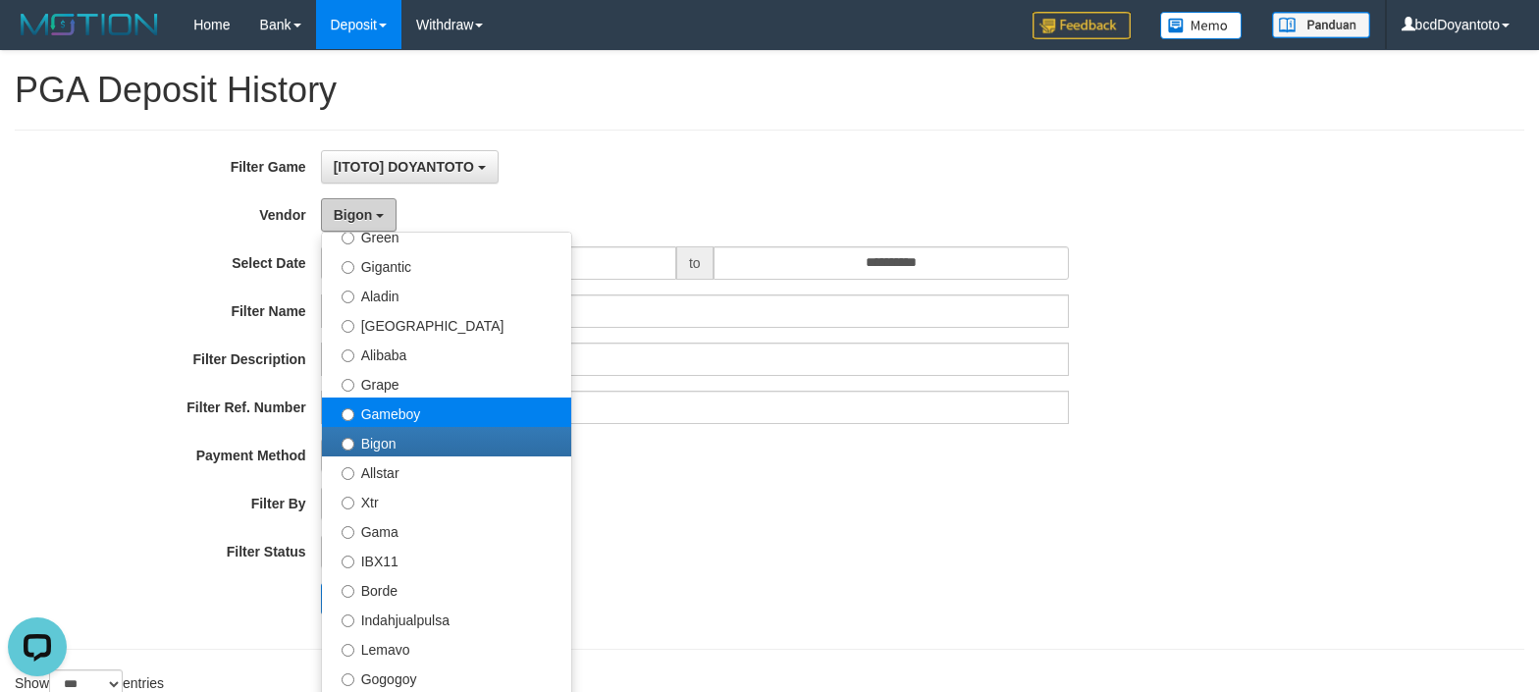
scroll to position [393, 0]
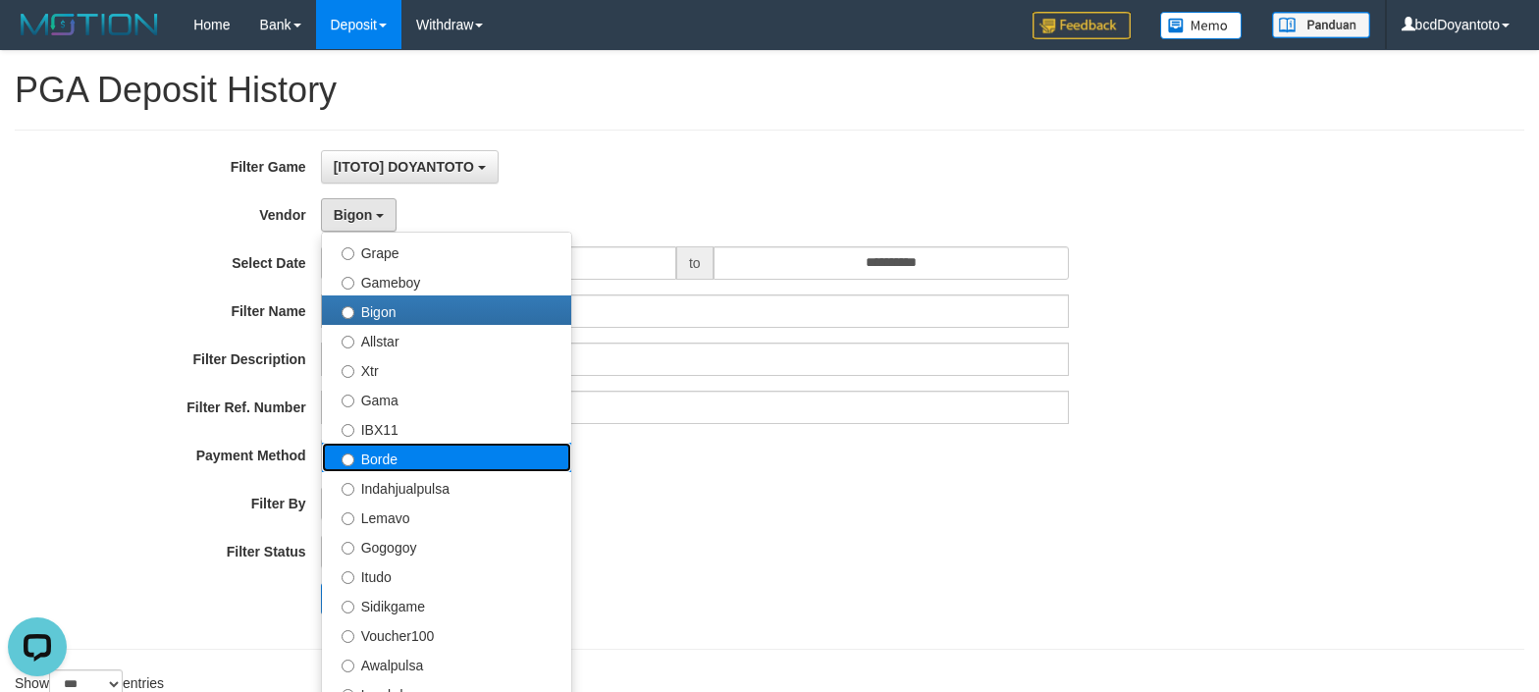
click at [379, 446] on label "Borde" at bounding box center [446, 457] width 249 height 29
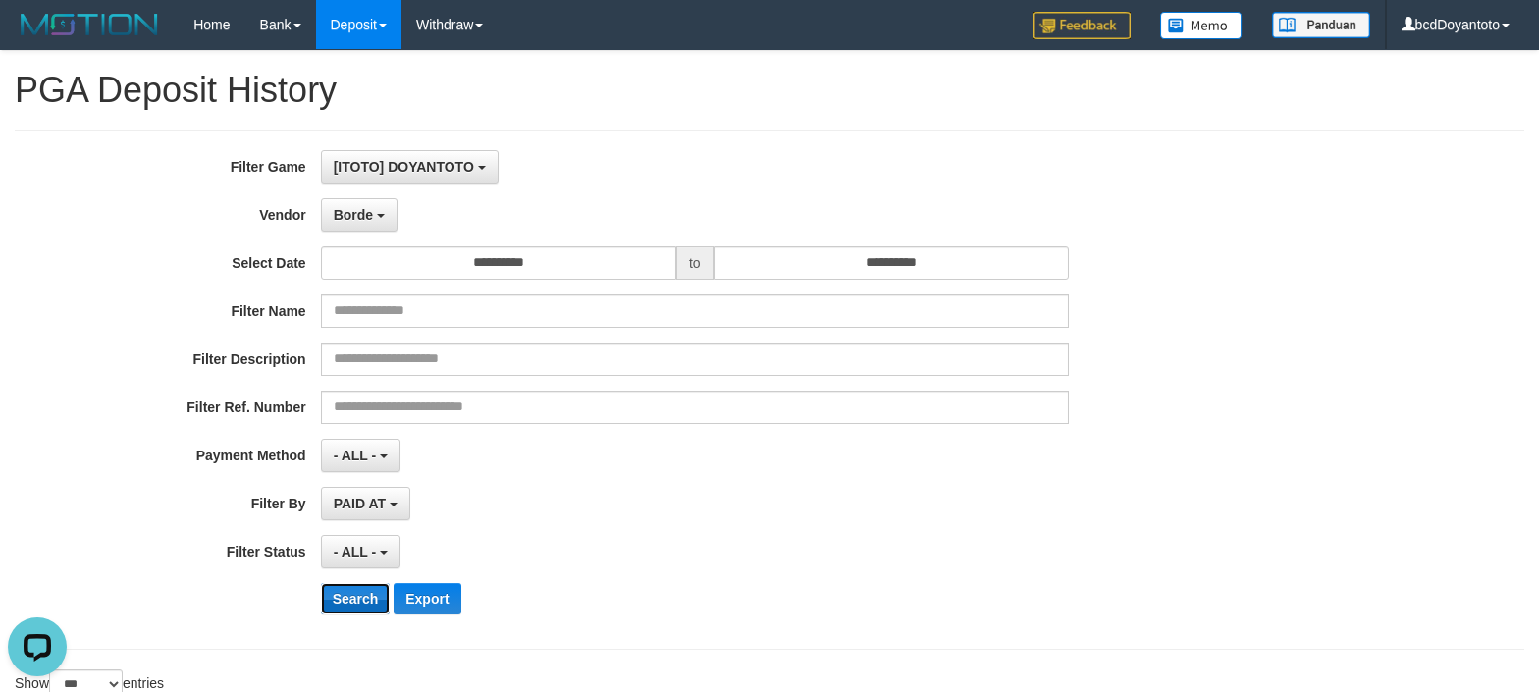
click at [336, 594] on button "Search" at bounding box center [356, 598] width 70 height 31
click at [991, 509] on div "PAID AT PAID AT CREATED AT" at bounding box center [695, 503] width 748 height 33
click at [962, 491] on div "PAID AT PAID AT CREATED AT" at bounding box center [695, 503] width 748 height 33
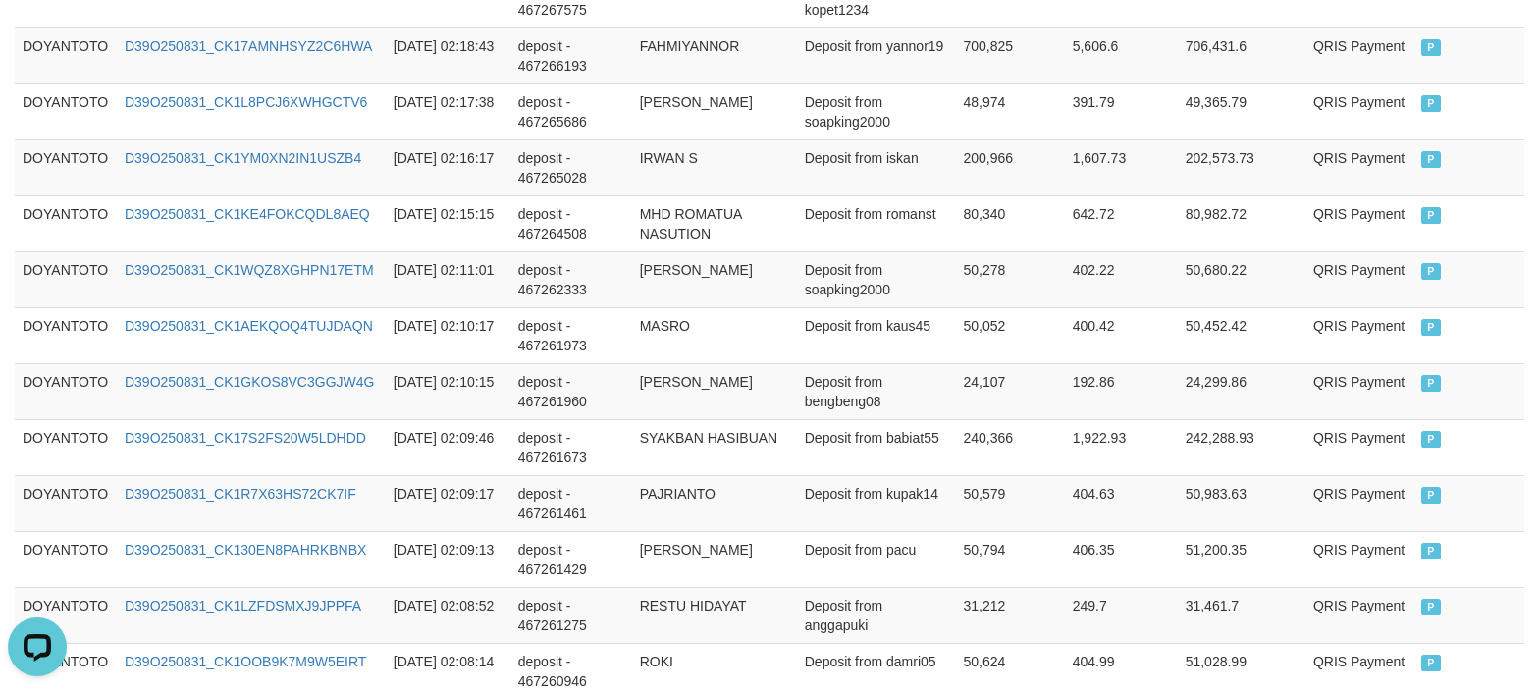
scroll to position [3555, 0]
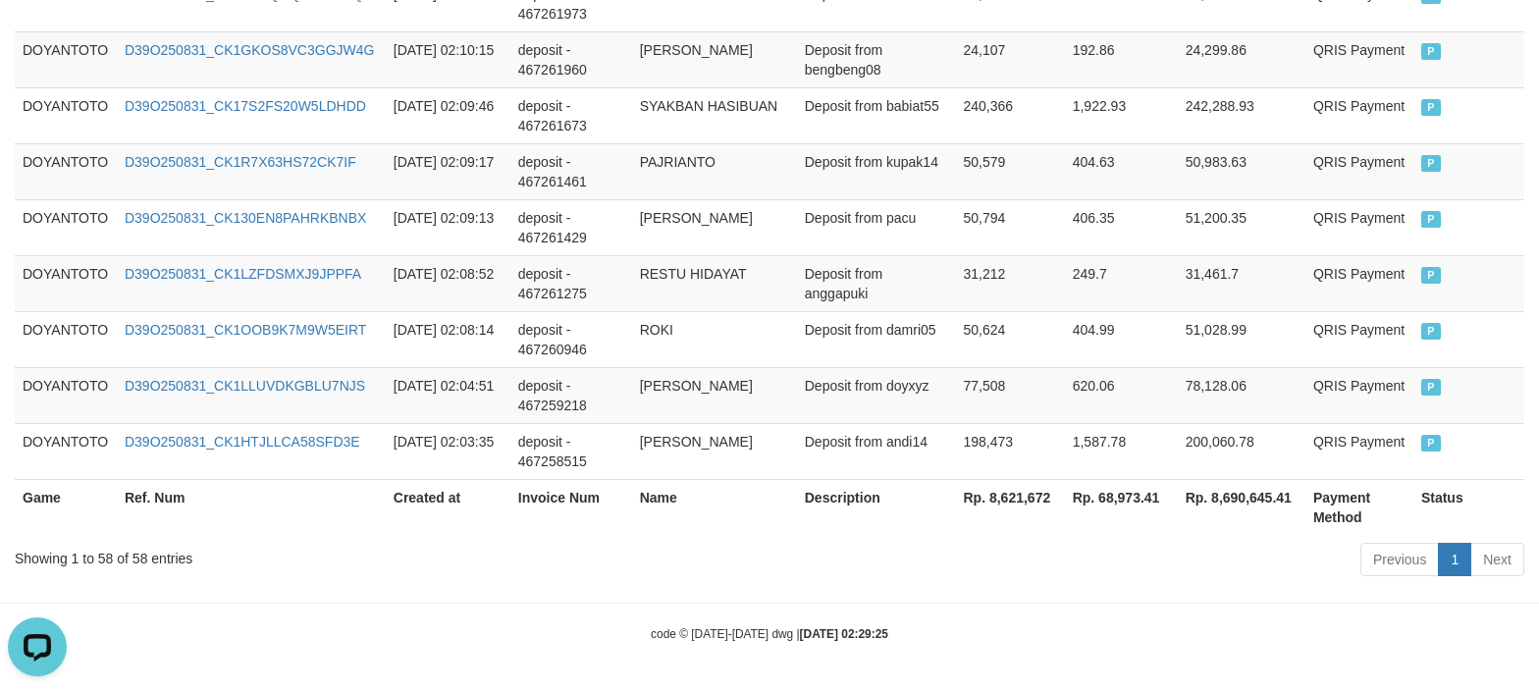
click at [862, 641] on div "code © [DATE]-[DATE] dwg | [DATE] 02:29:25" at bounding box center [769, 633] width 1539 height 20
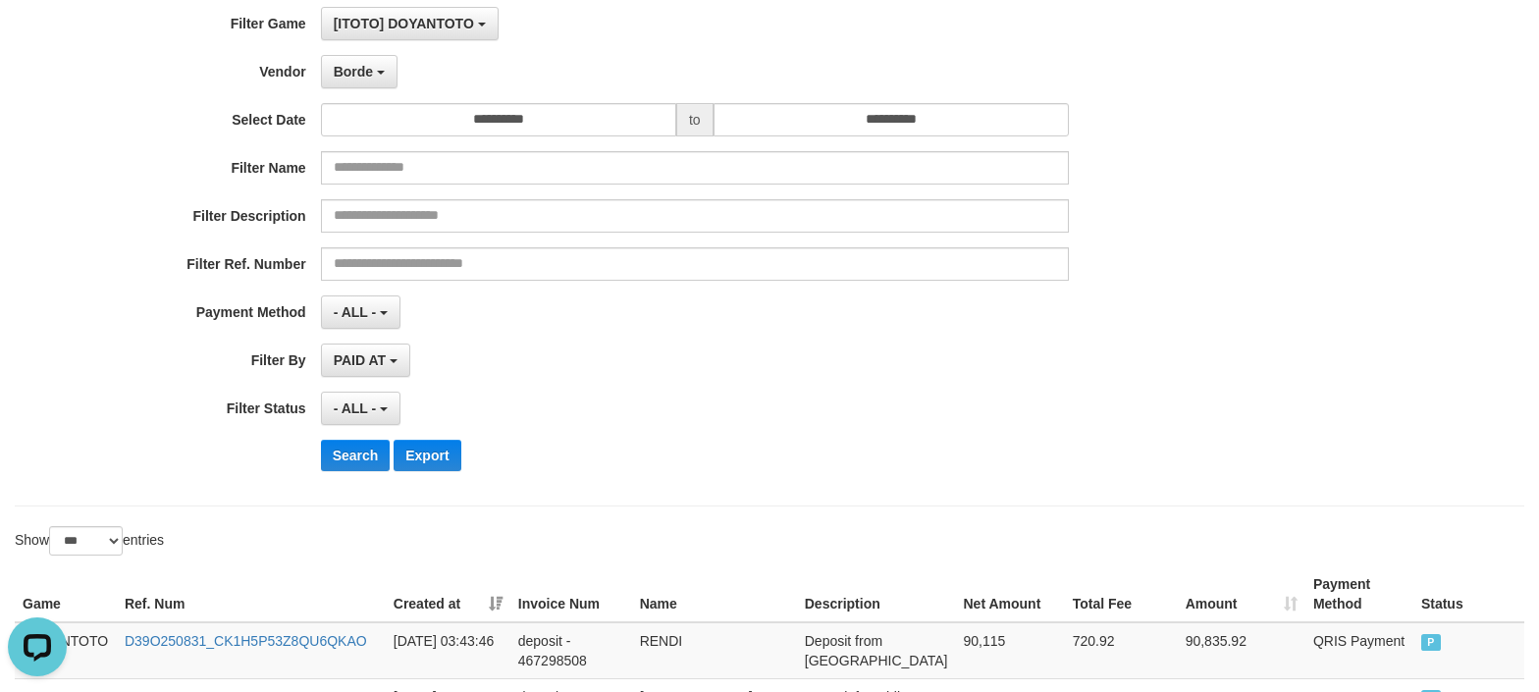
scroll to position [393, 0]
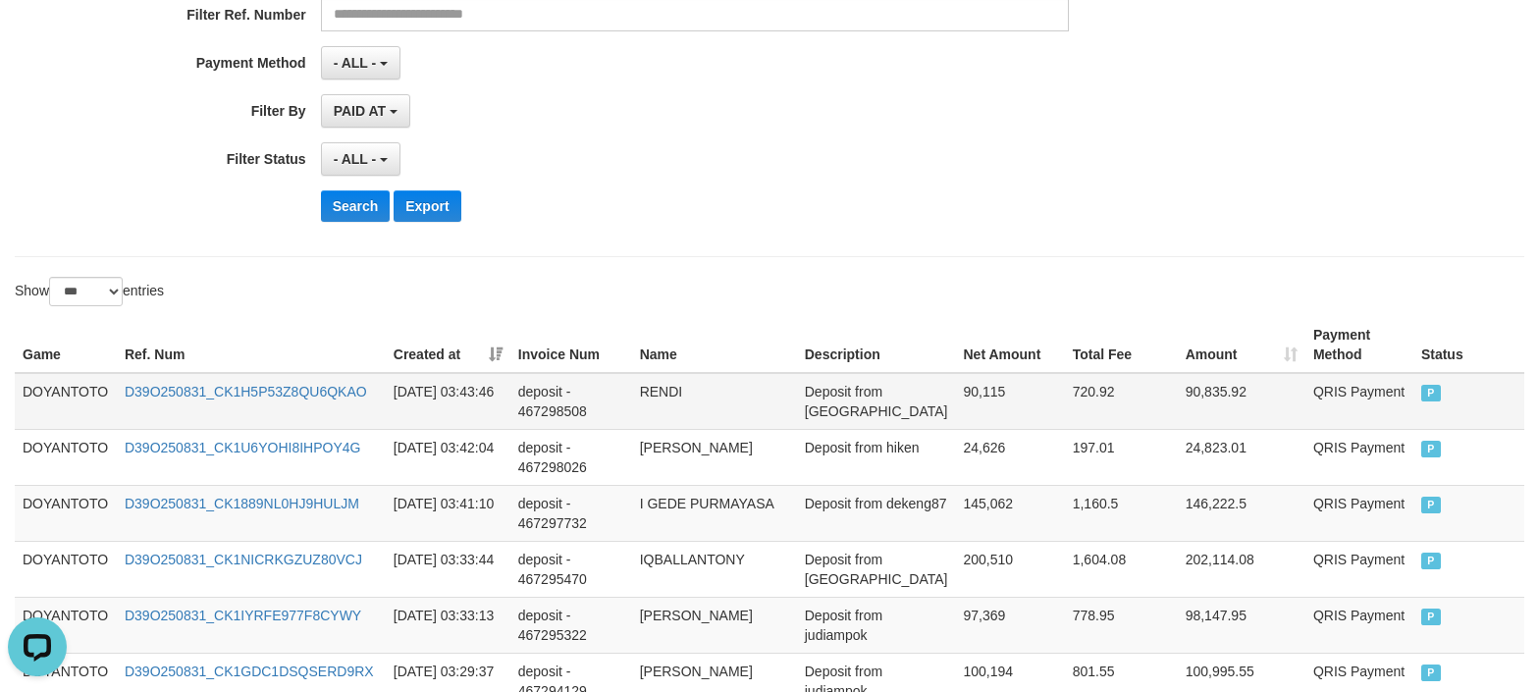
click at [39, 395] on td "DOYANTOTO" at bounding box center [66, 401] width 102 height 57
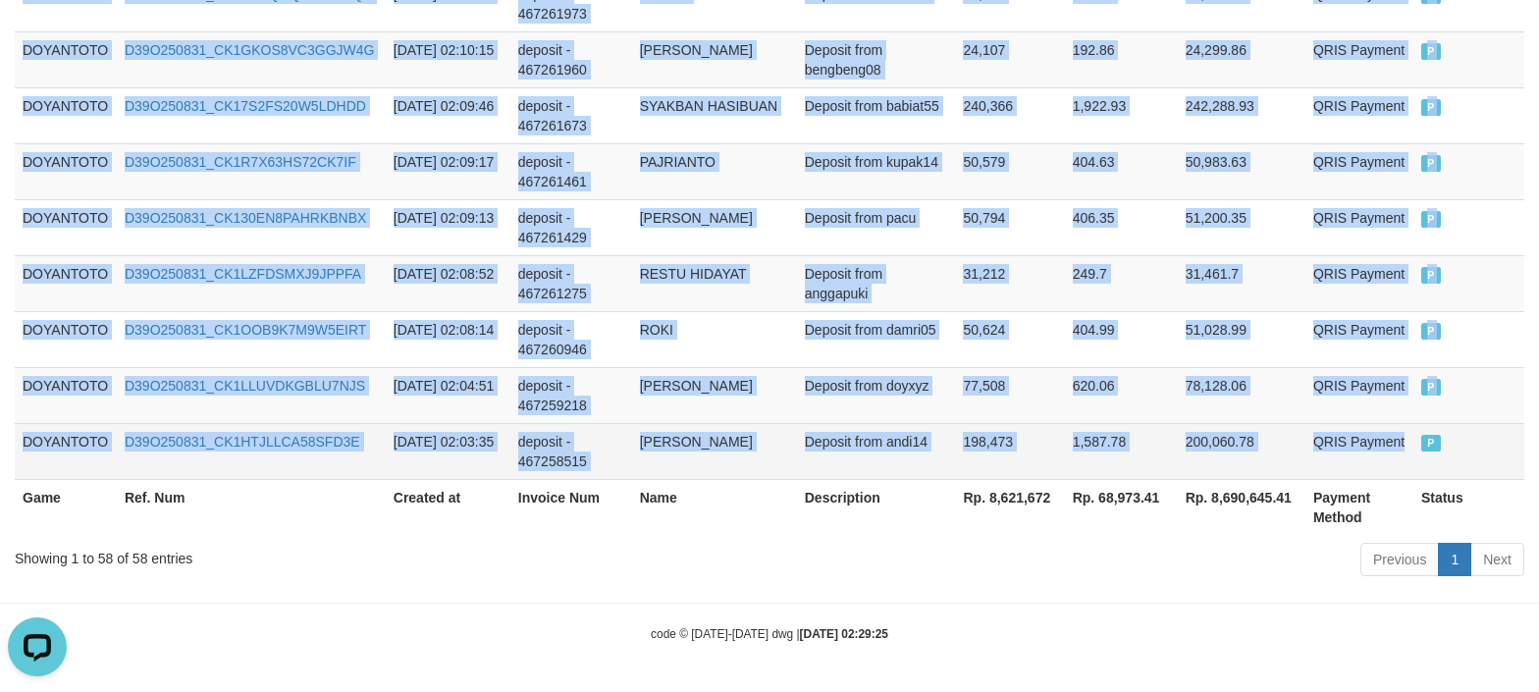
click at [1384, 452] on td "QRIS Payment" at bounding box center [1360, 451] width 108 height 56
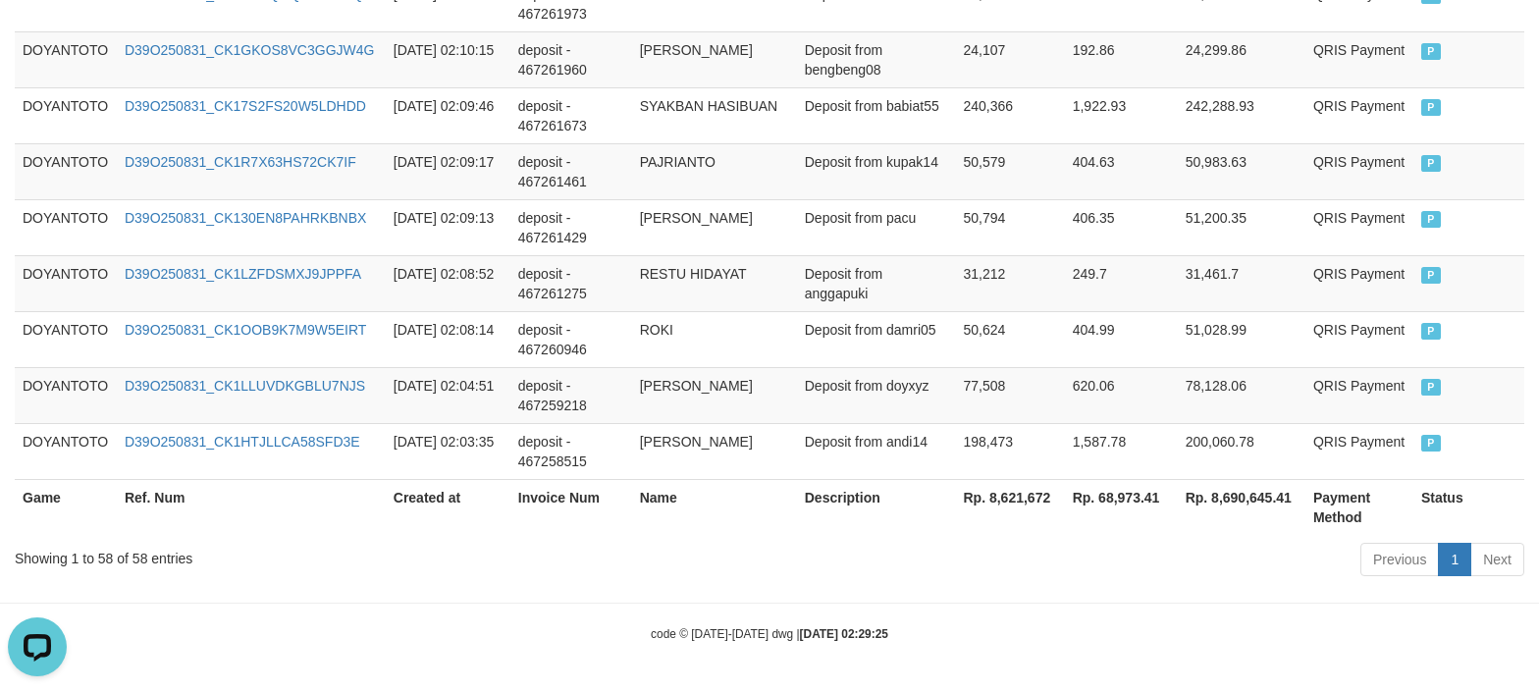
click at [976, 560] on div "Previous 1 Next" at bounding box center [1090, 562] width 869 height 42
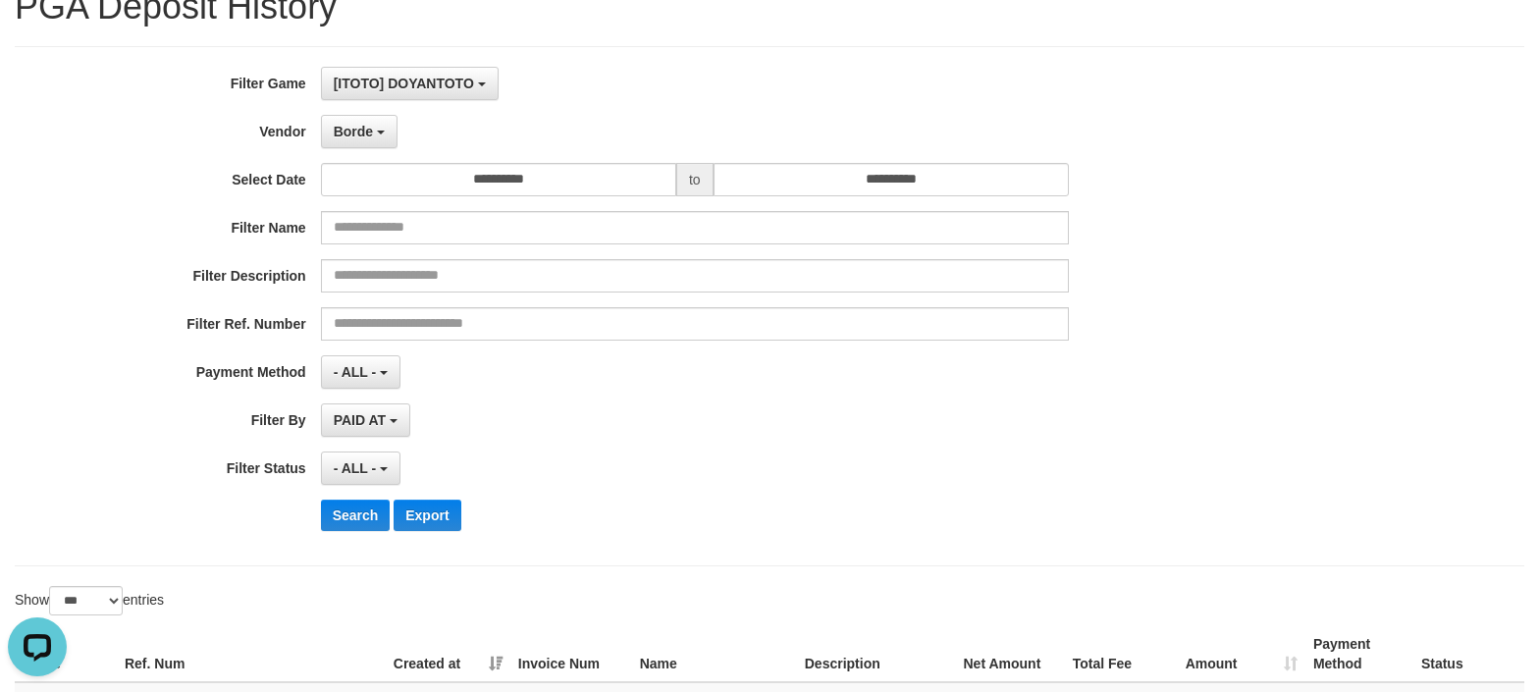
scroll to position [131, 0]
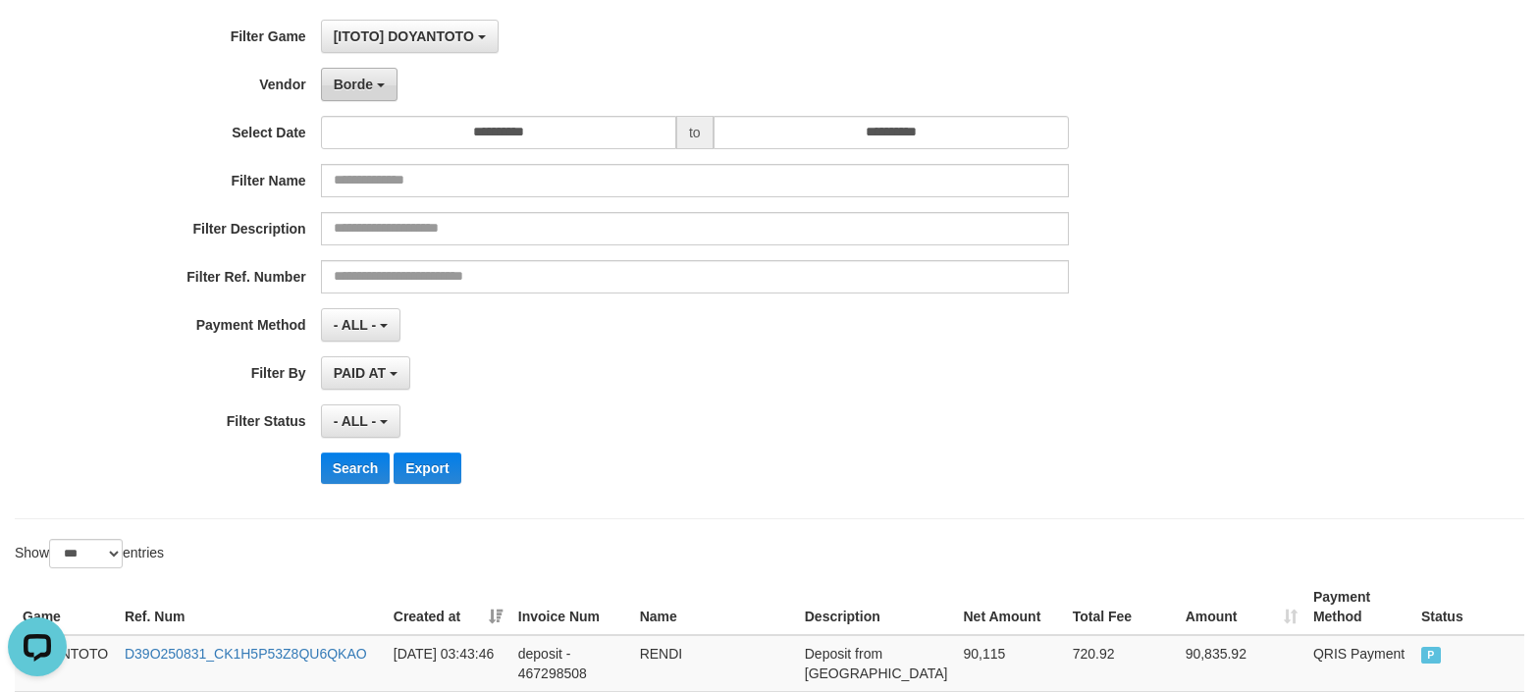
click at [353, 69] on button "Borde" at bounding box center [359, 84] width 77 height 33
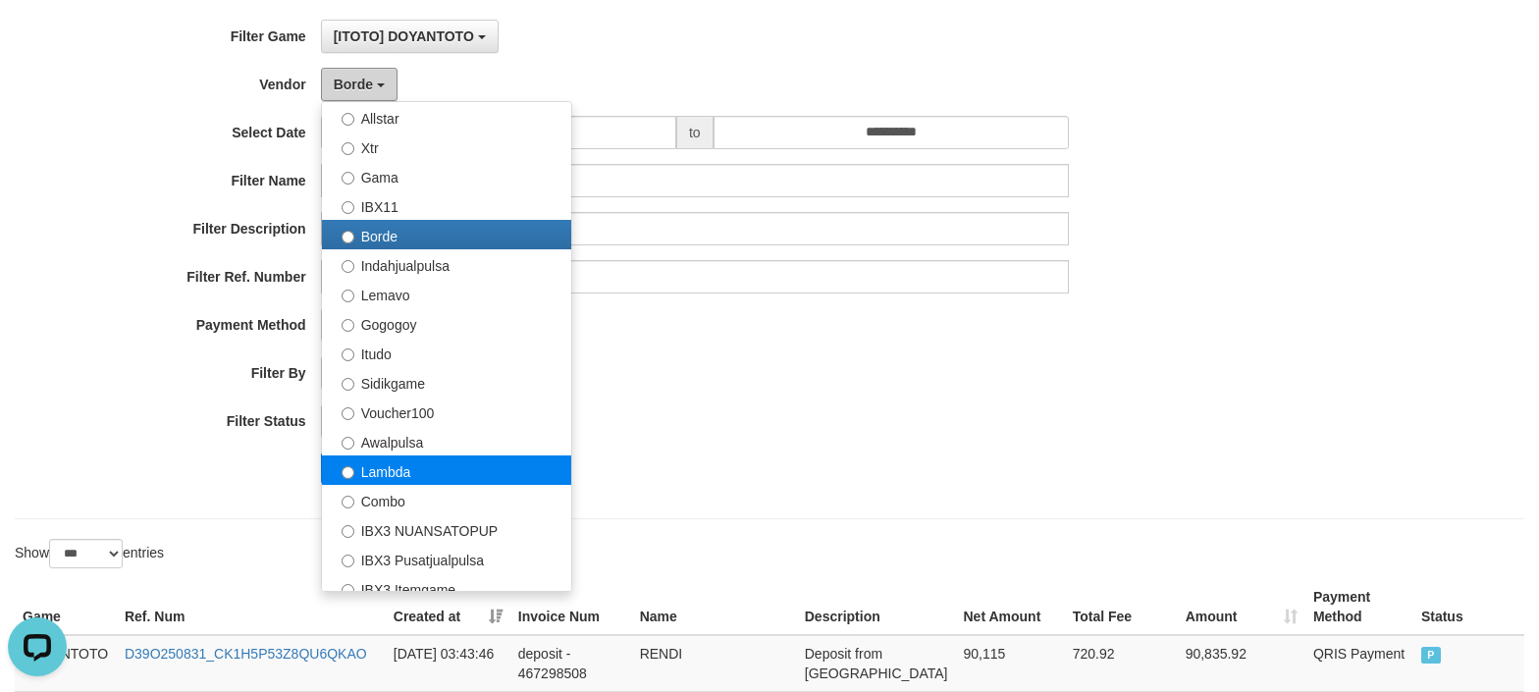
scroll to position [645, 0]
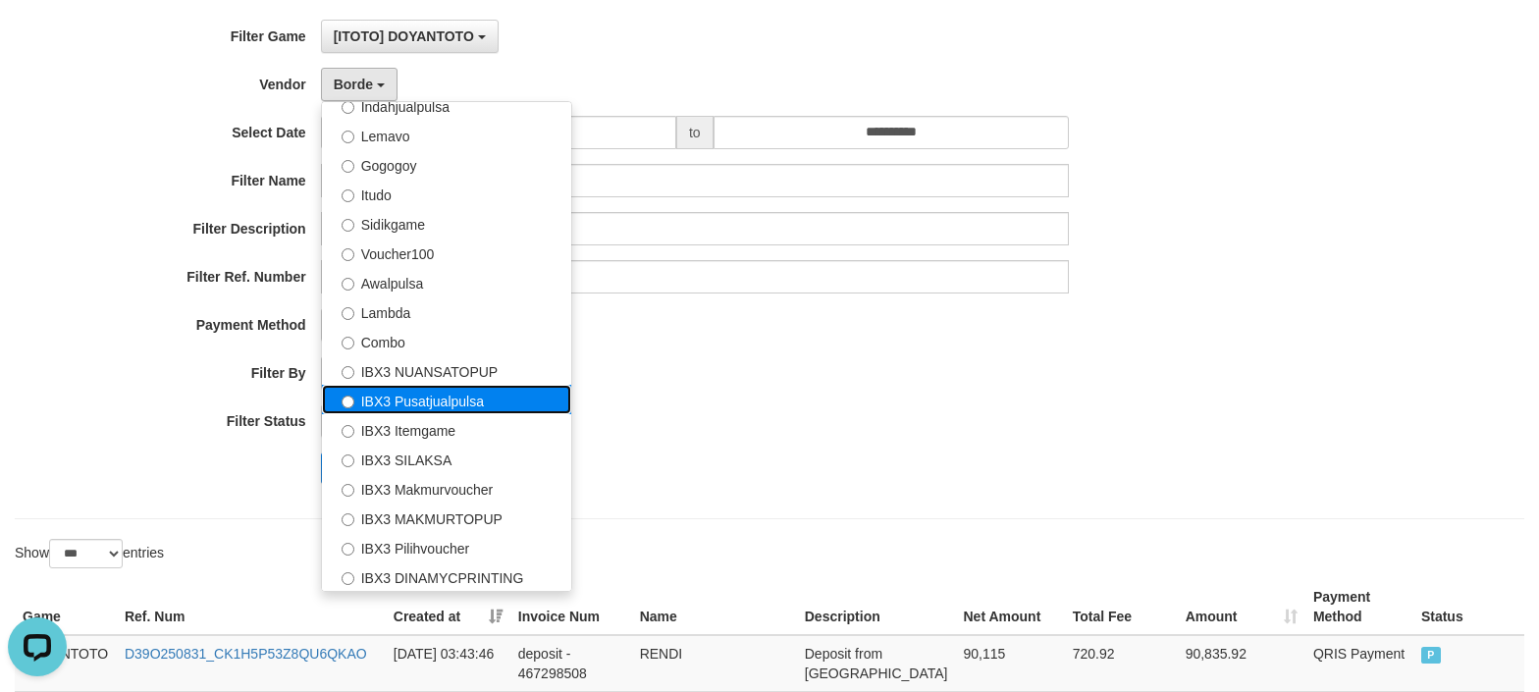
click at [475, 398] on label "IBX3 Pusatjualpulsa" at bounding box center [446, 399] width 249 height 29
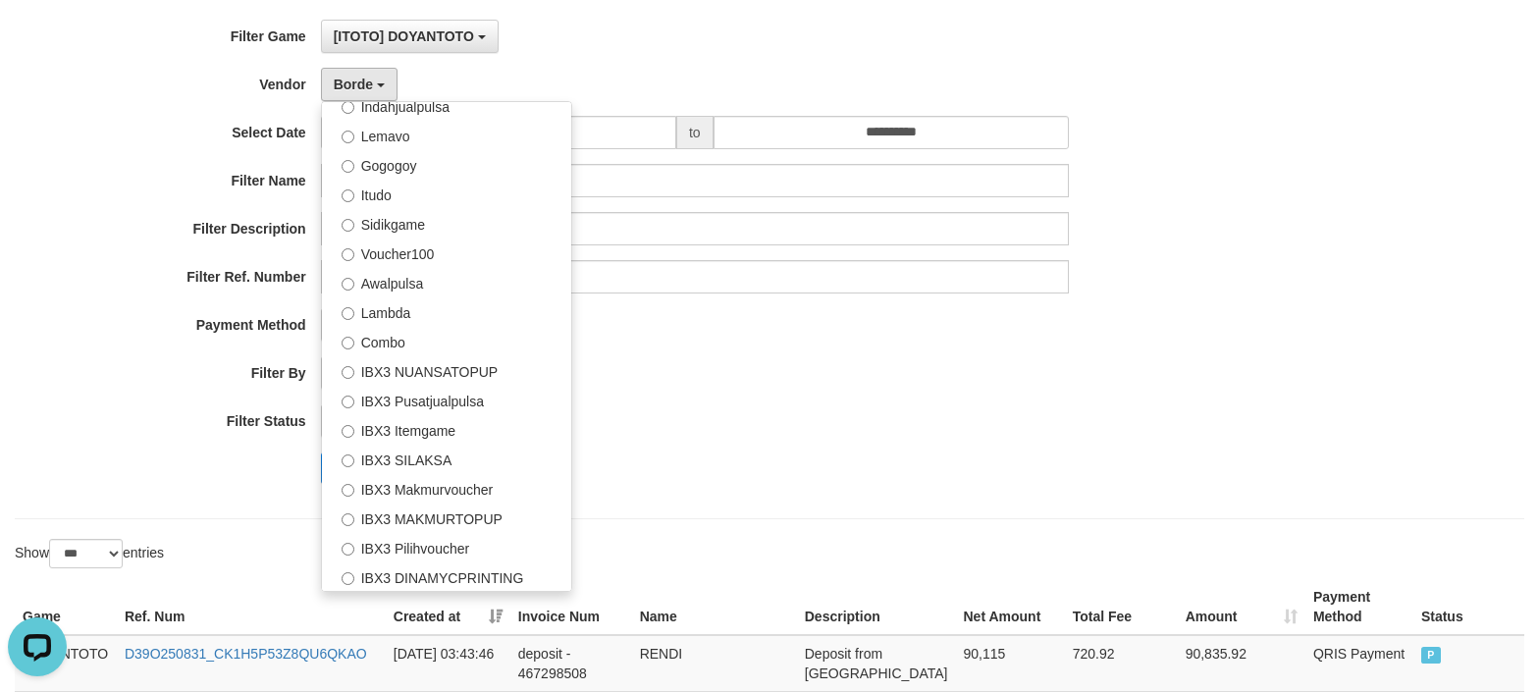
select select "**********"
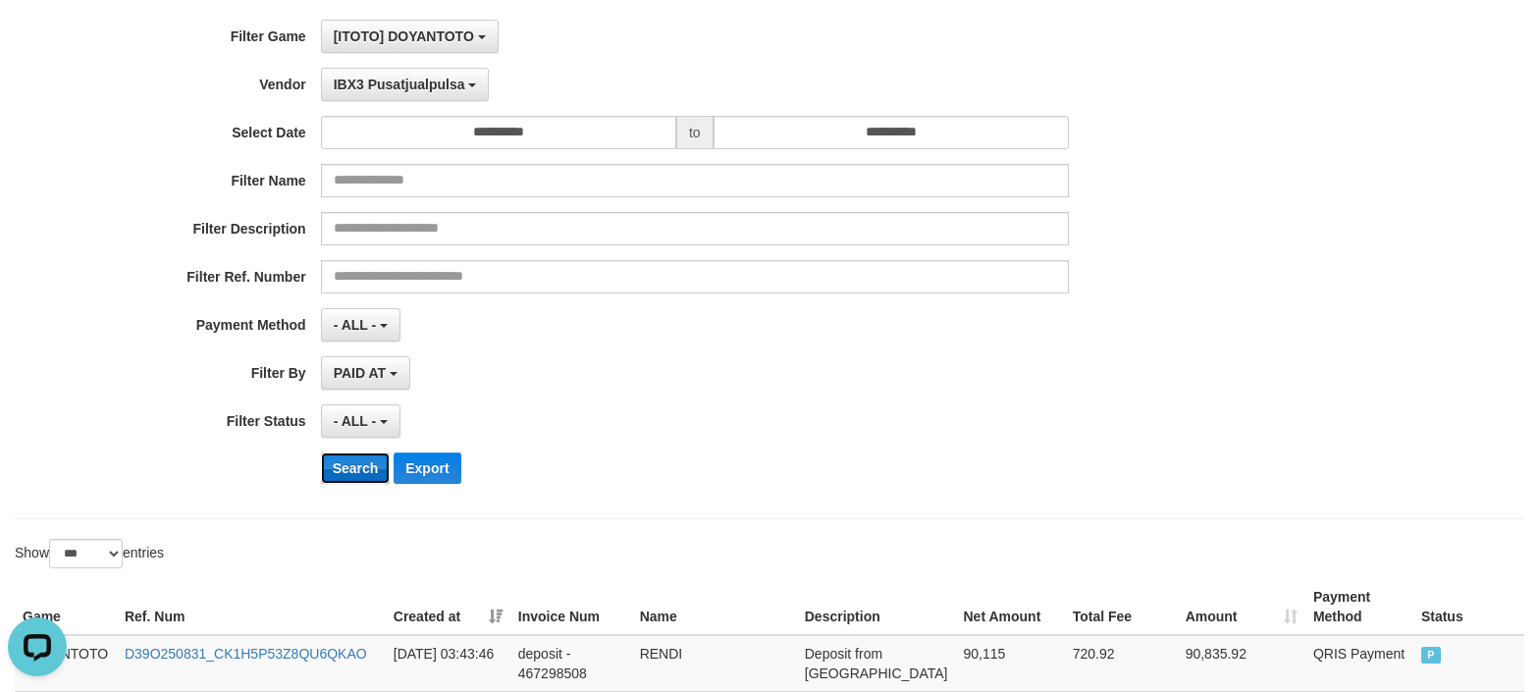
click at [350, 481] on button "Search" at bounding box center [356, 468] width 70 height 31
click at [990, 394] on div "**********" at bounding box center [641, 259] width 1283 height 479
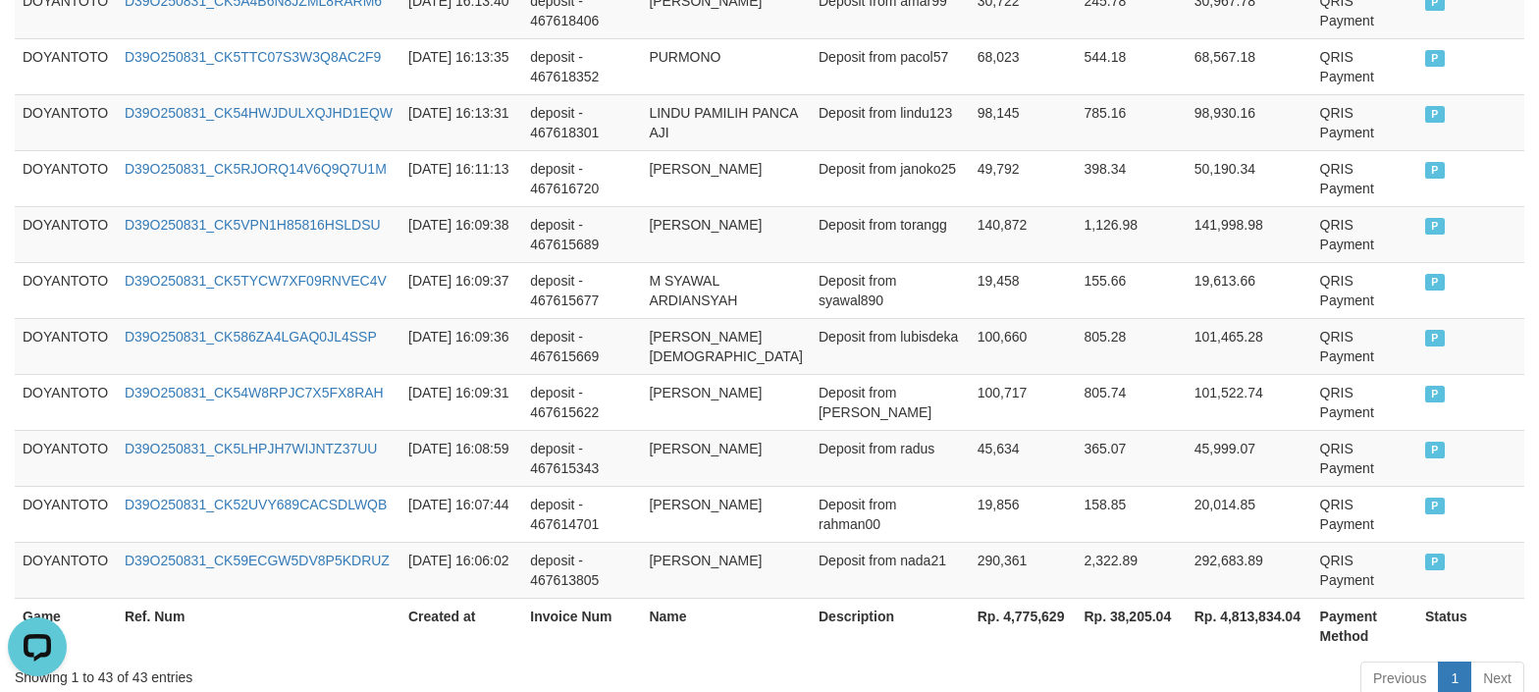
scroll to position [2711, 0]
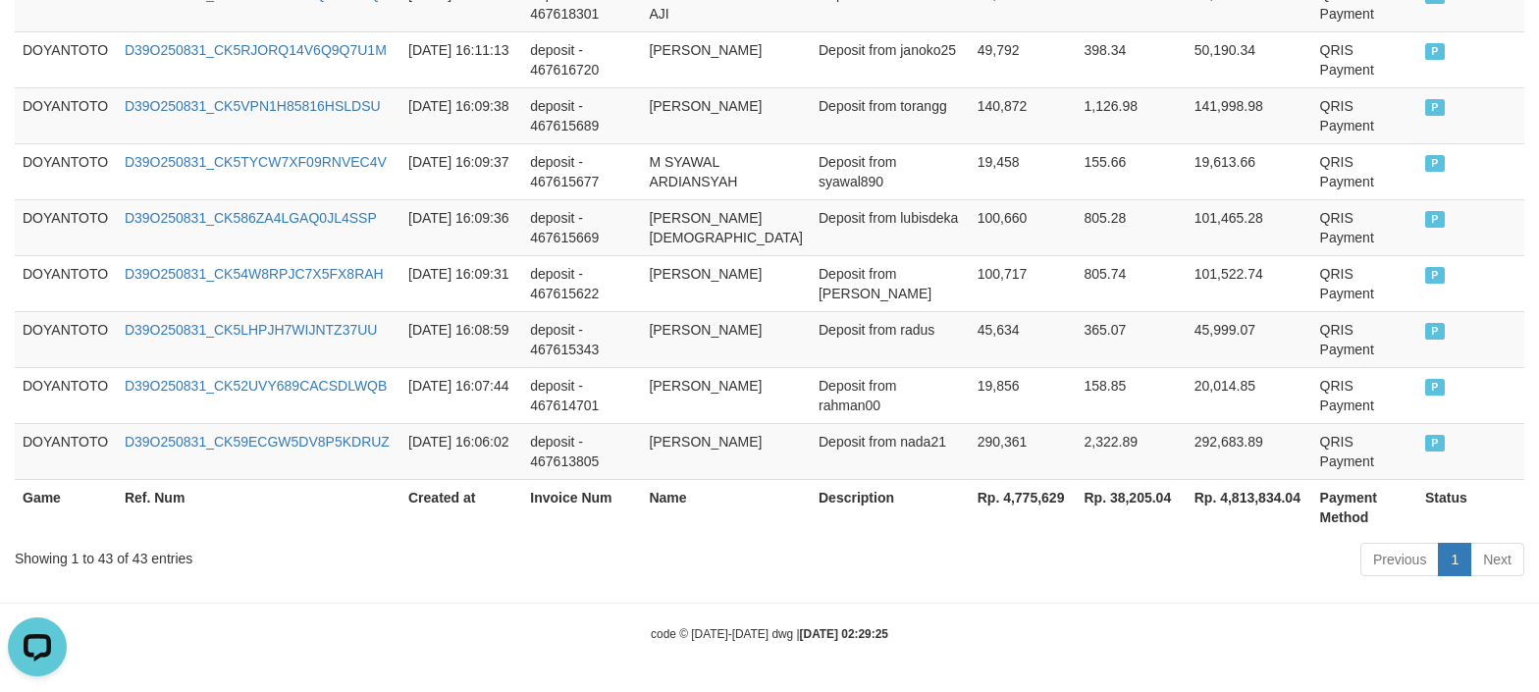
click at [814, 577] on div "Previous 1 Next" at bounding box center [1090, 562] width 869 height 42
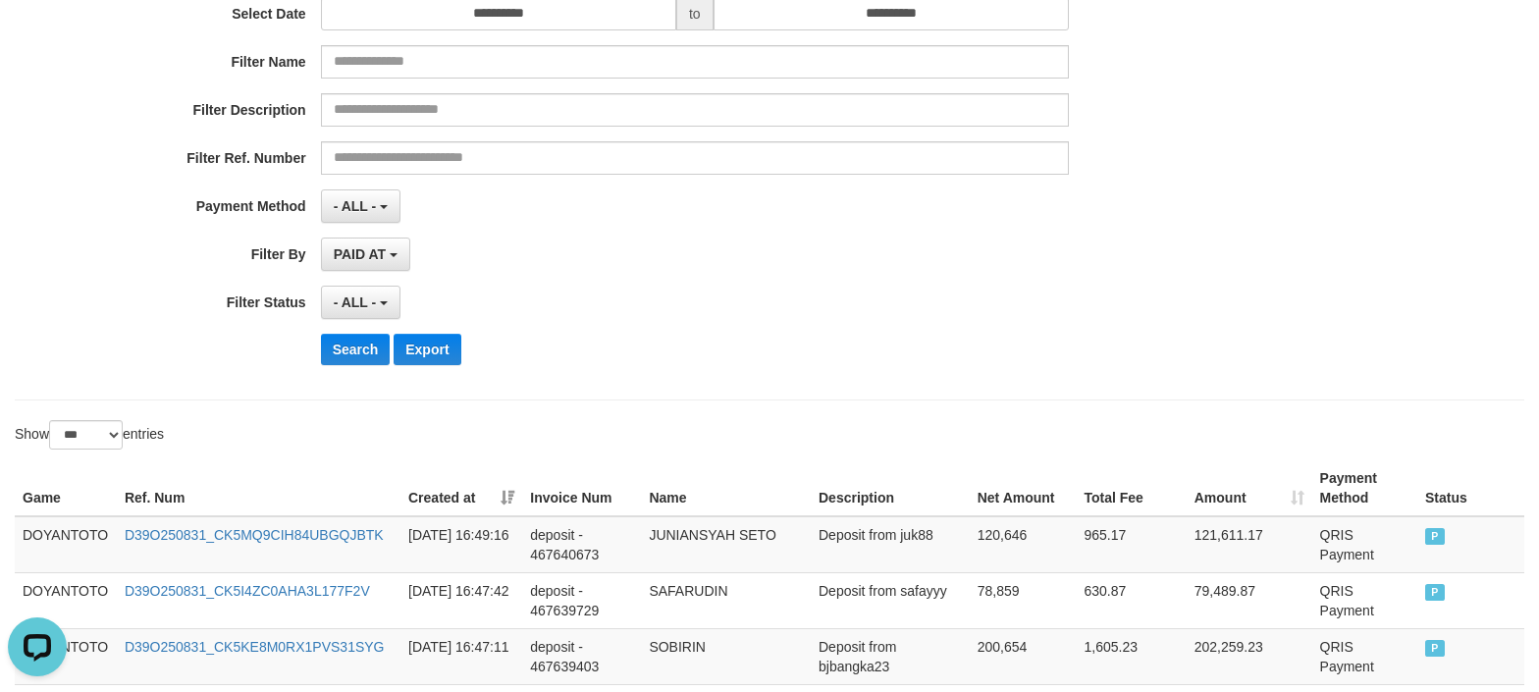
scroll to position [0, 0]
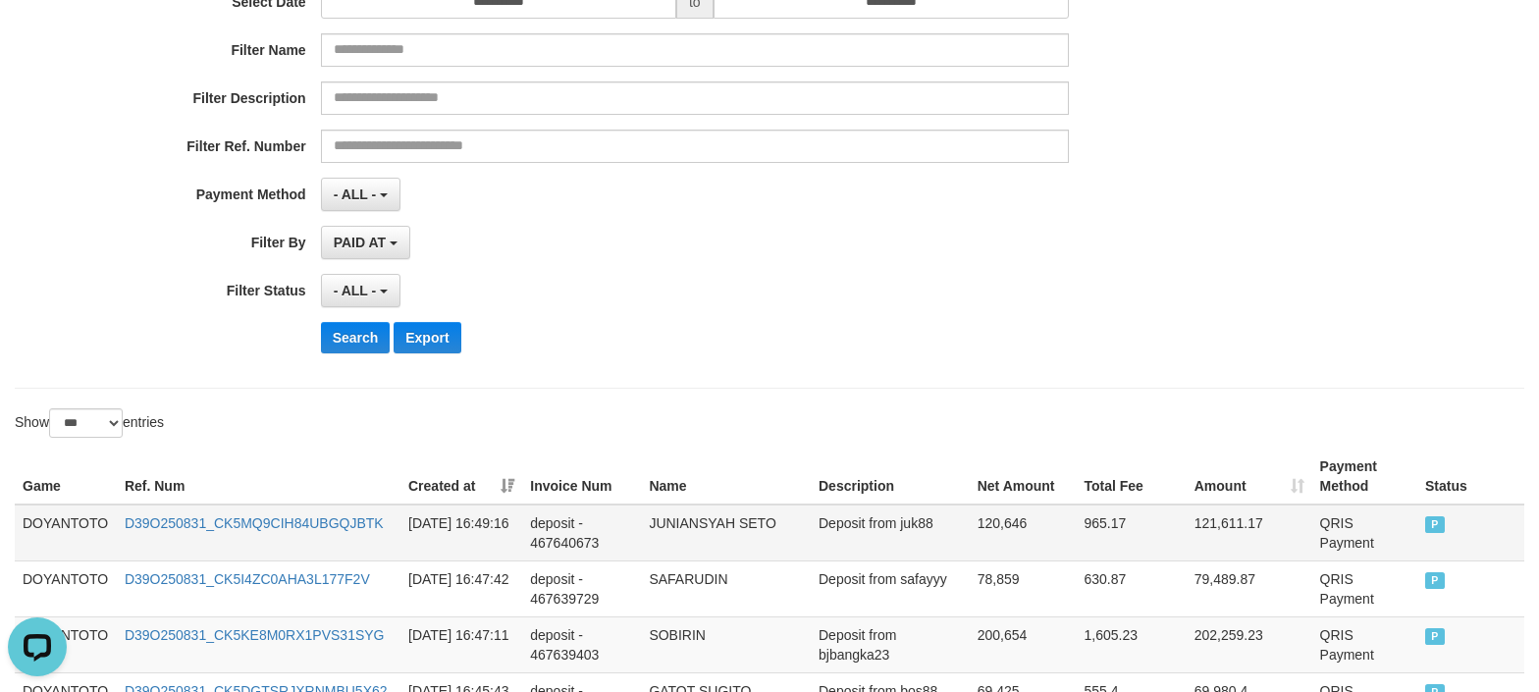
click at [75, 523] on td "DOYANTOTO" at bounding box center [66, 533] width 102 height 57
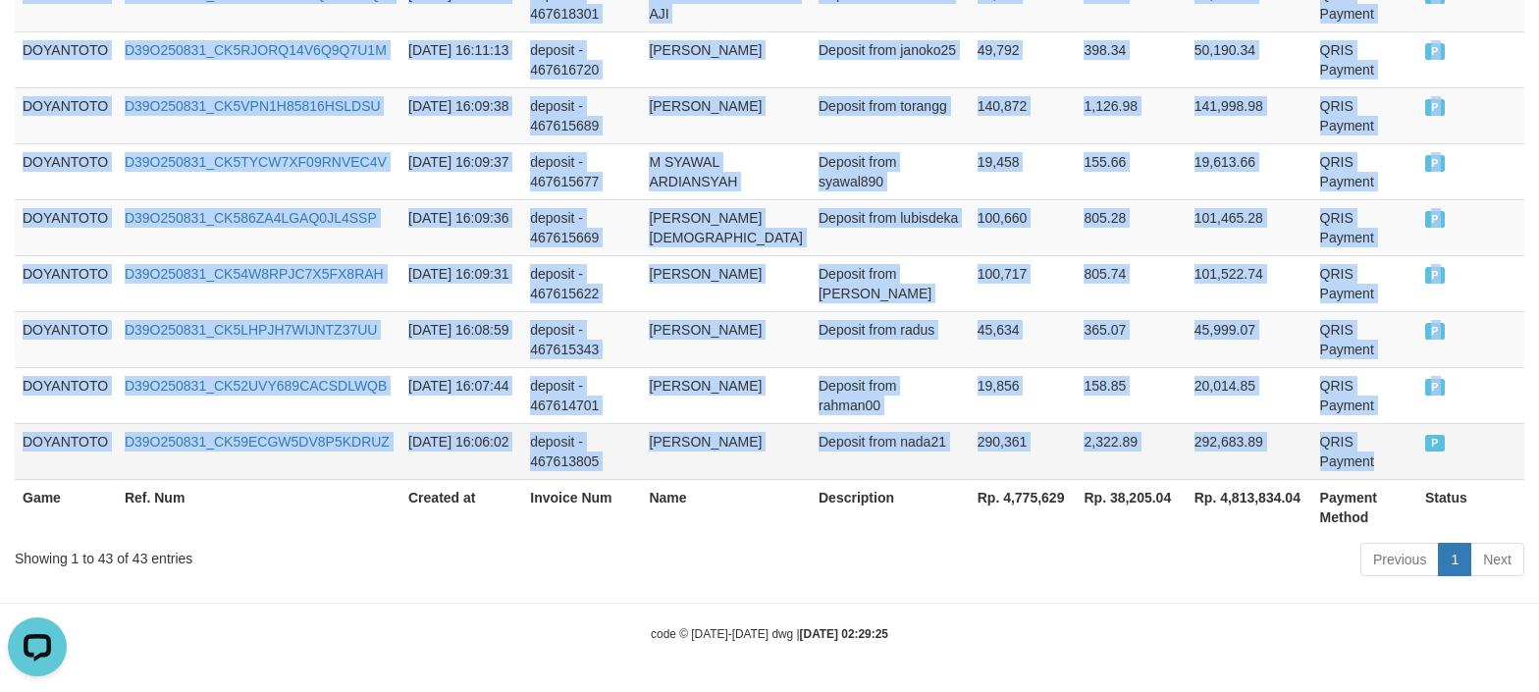
click at [1380, 452] on td "QRIS Payment" at bounding box center [1365, 451] width 105 height 56
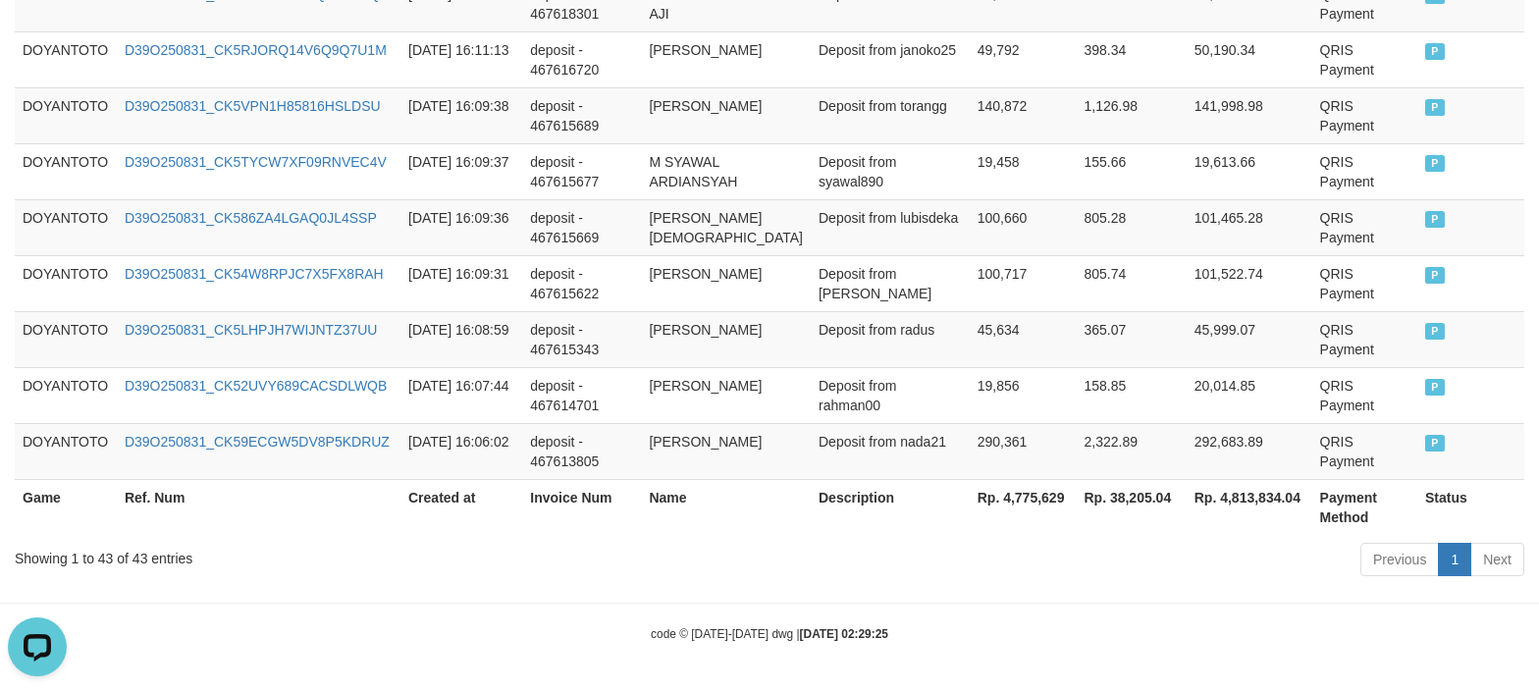
click at [811, 569] on div "Previous 1 Next" at bounding box center [1090, 562] width 869 height 42
